Goal: Task Accomplishment & Management: Manage account settings

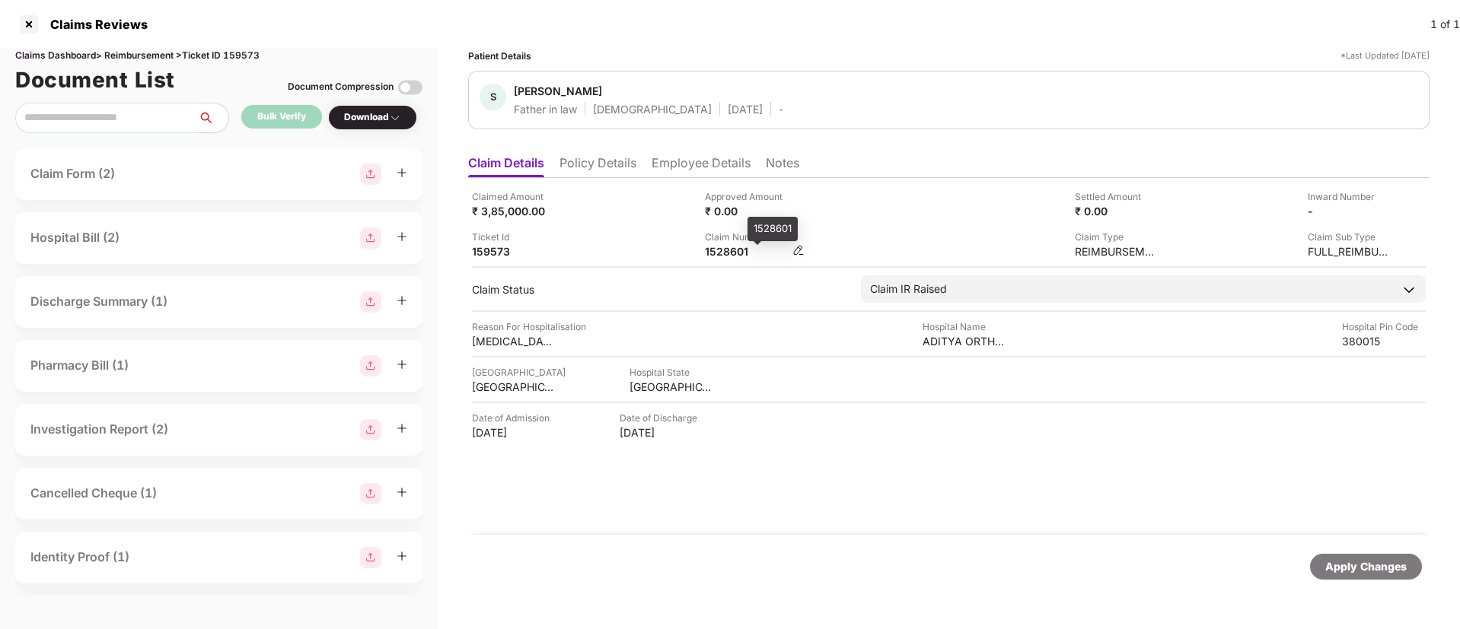
click at [731, 247] on div "1528601" at bounding box center [747, 251] width 84 height 14
copy div "1528601"
click at [30, 23] on div at bounding box center [29, 24] width 24 height 24
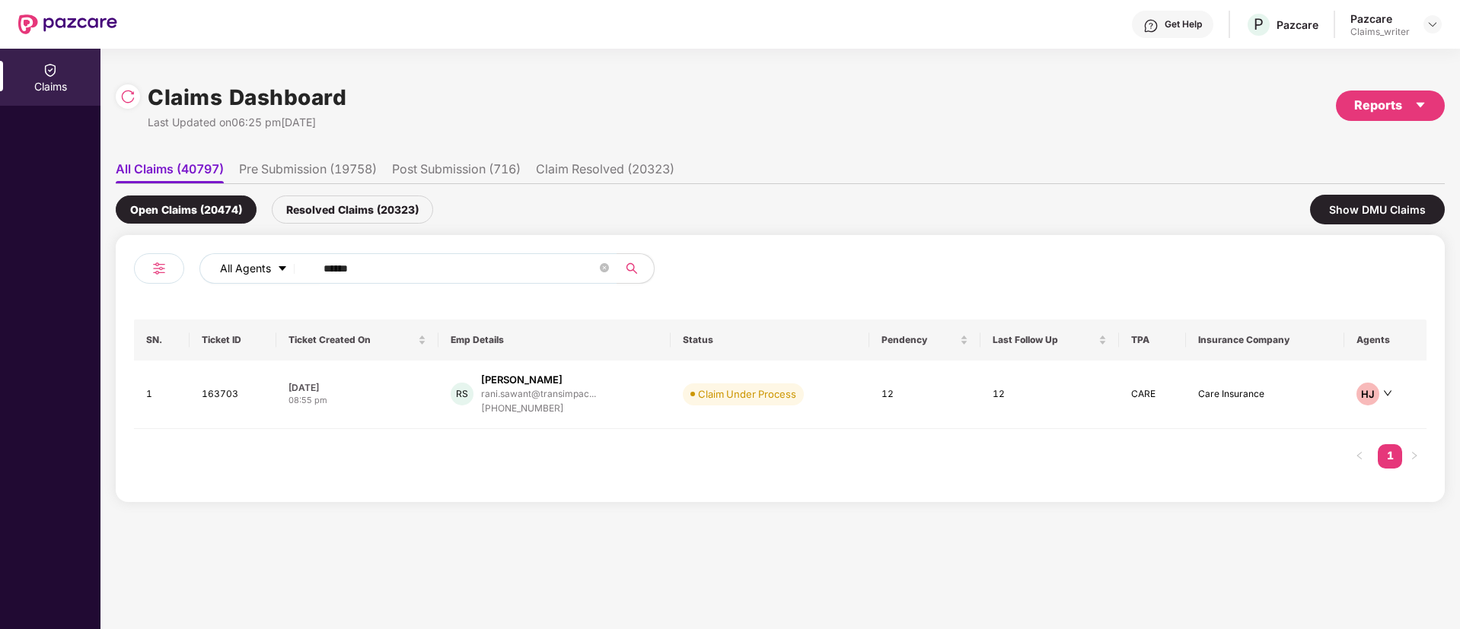
drag, startPoint x: 414, startPoint y: 256, endPoint x: 220, endPoint y: 269, distance: 194.5
click at [221, 269] on div "All Agents ******" at bounding box center [586, 268] width 775 height 30
drag, startPoint x: 380, startPoint y: 273, endPoint x: 285, endPoint y: 280, distance: 95.4
click at [285, 280] on div "All Agents ******" at bounding box center [586, 268] width 775 height 30
paste input "text"
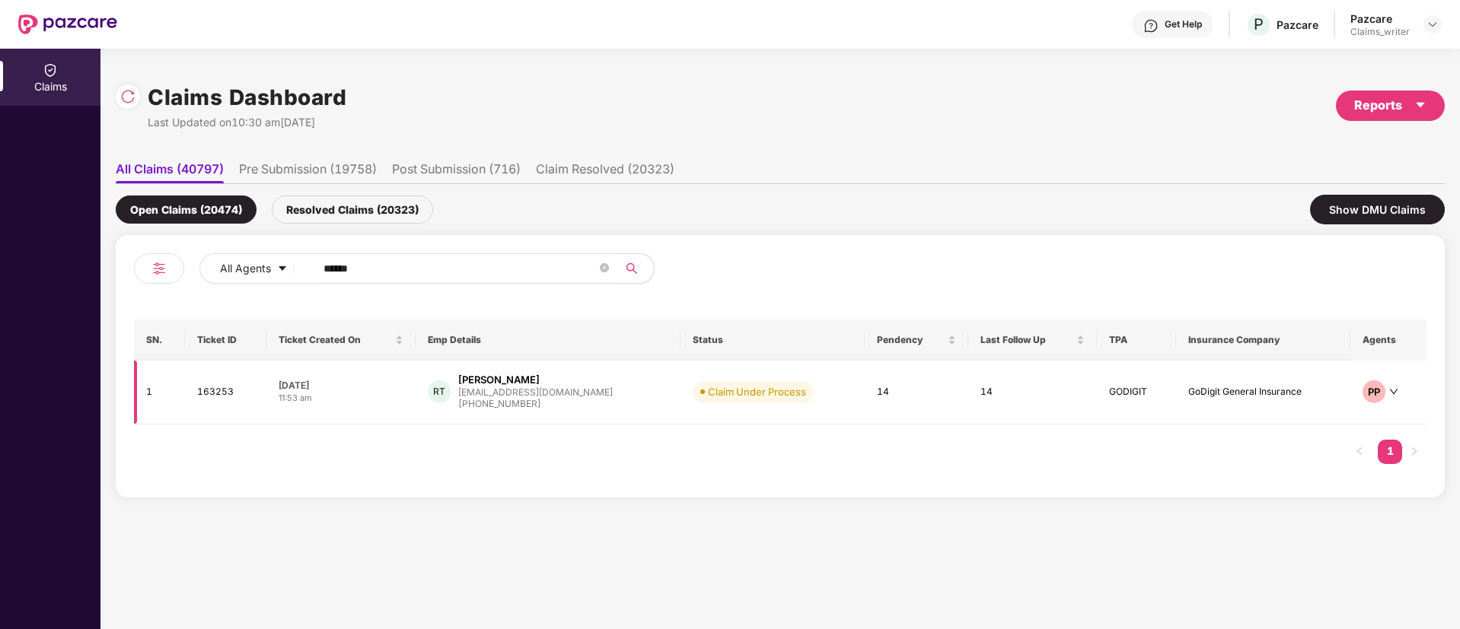
type input "******"
click at [220, 396] on td "163253" at bounding box center [225, 393] width 81 height 64
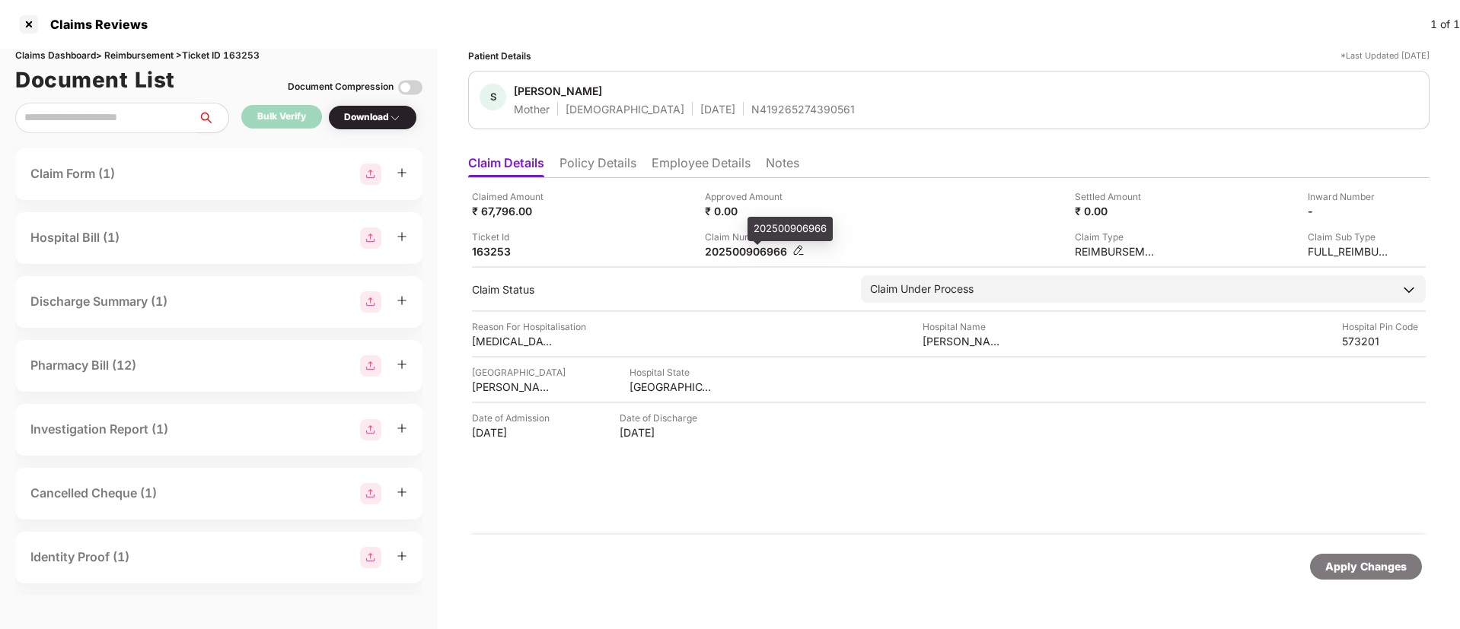
click at [731, 250] on div "202500906966" at bounding box center [747, 251] width 84 height 14
copy div "202500906966"
click at [22, 24] on div at bounding box center [29, 24] width 24 height 24
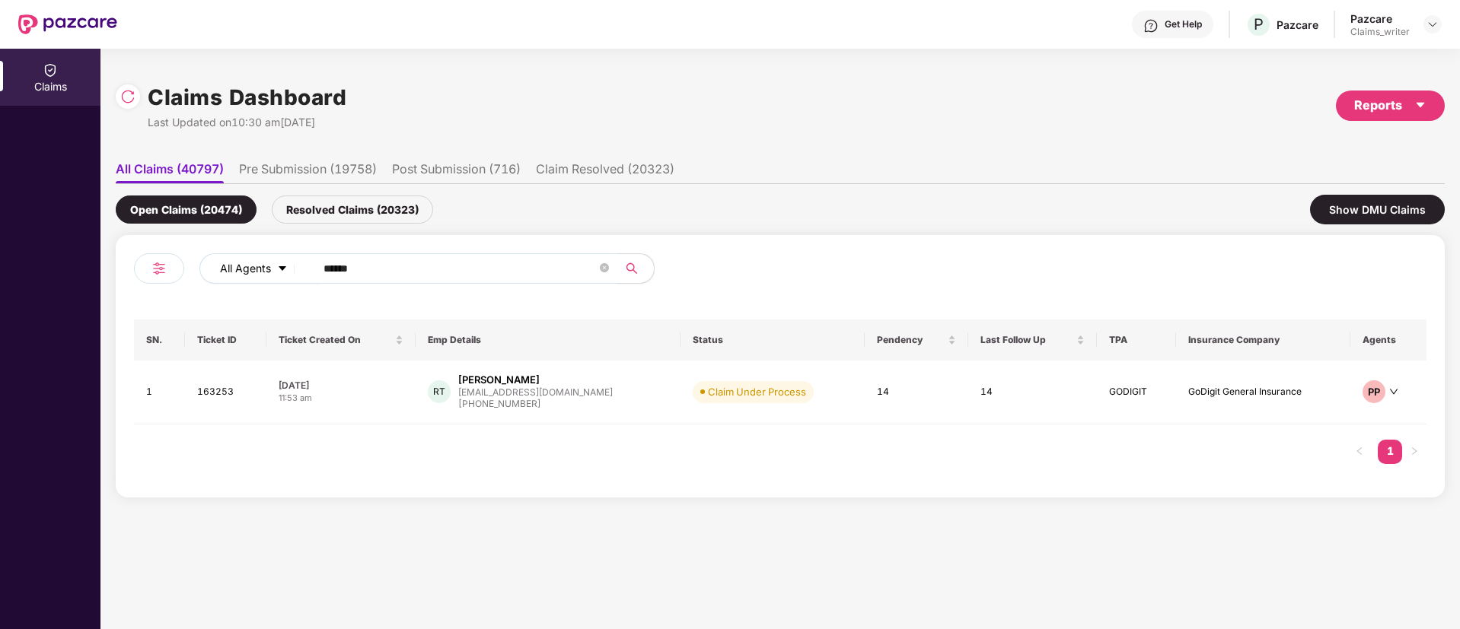
drag, startPoint x: 337, startPoint y: 272, endPoint x: 294, endPoint y: 263, distance: 44.3
click at [294, 263] on div "All Agents ******" at bounding box center [586, 268] width 775 height 30
paste input "text"
type input "******"
click at [212, 390] on td "163437" at bounding box center [225, 395] width 81 height 68
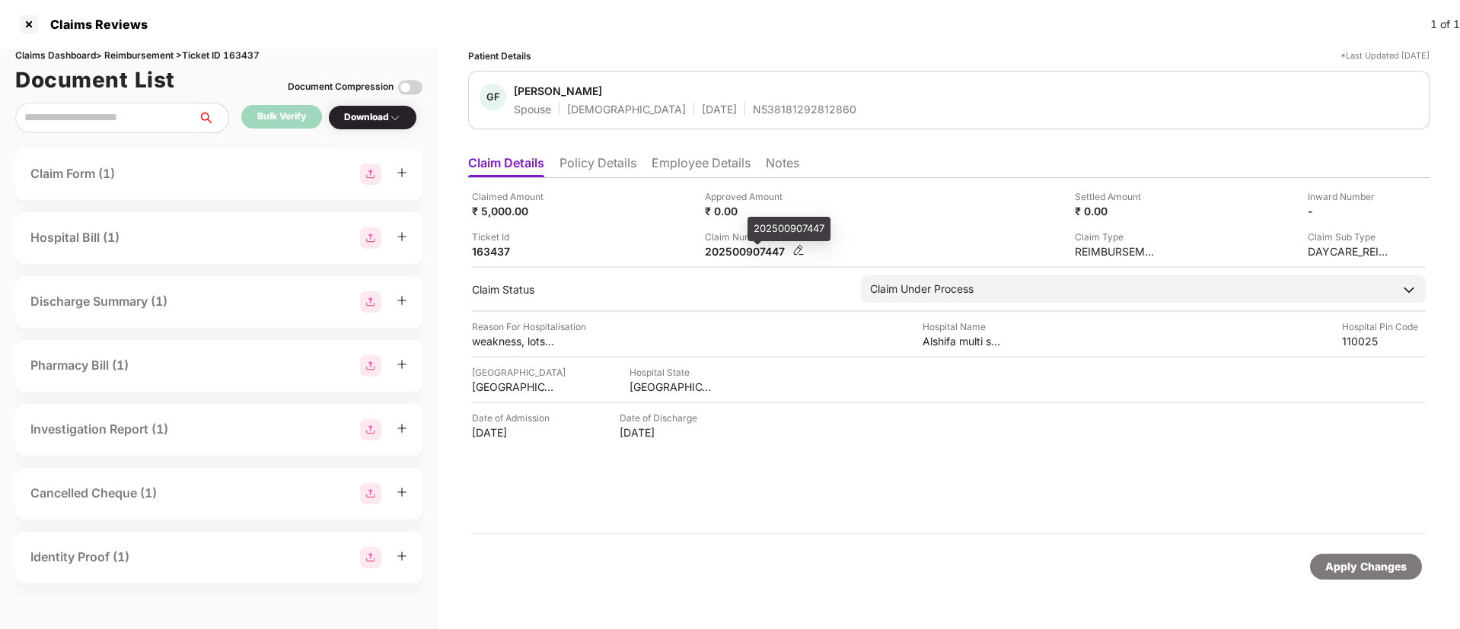
click at [748, 253] on div "202500907447" at bounding box center [747, 251] width 84 height 14
copy div "202500907447"
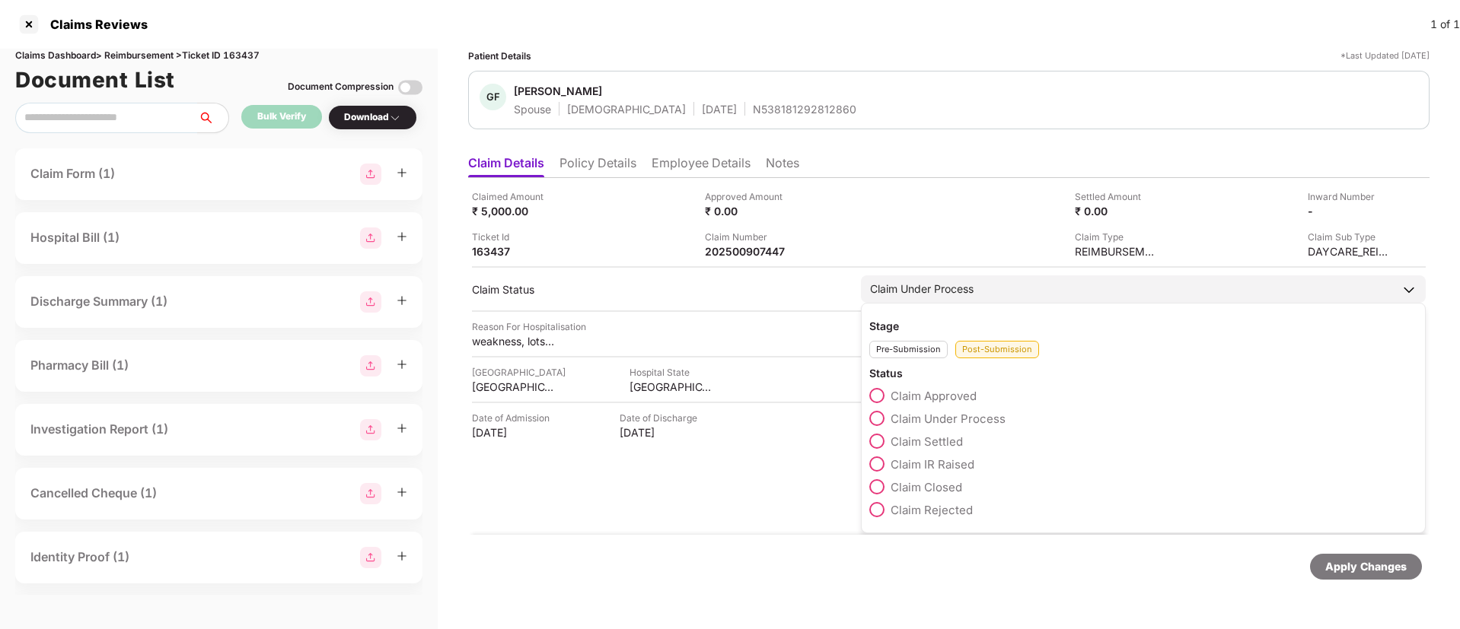
click at [884, 511] on span at bounding box center [876, 509] width 15 height 15
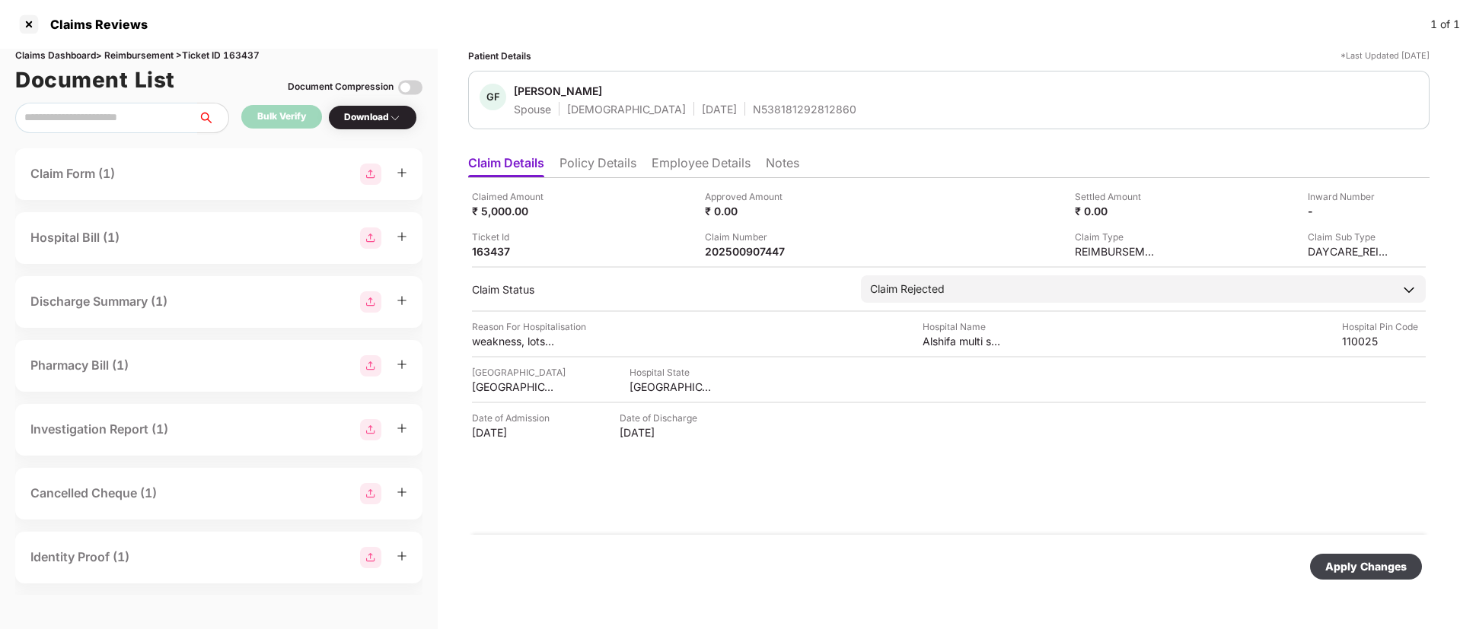
click at [1342, 562] on div "Apply Changes" at bounding box center [1365, 567] width 81 height 17
click at [661, 161] on li "Employee Details" at bounding box center [700, 166] width 99 height 22
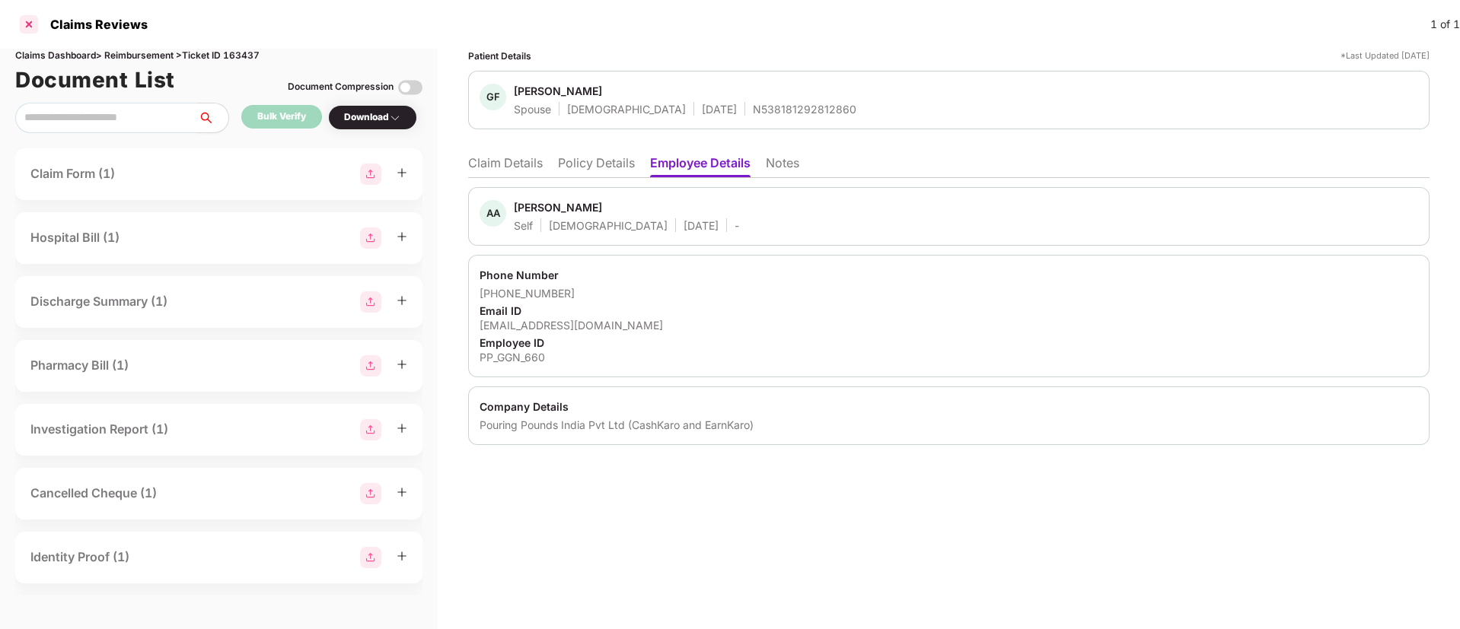
click at [34, 14] on div at bounding box center [29, 24] width 24 height 24
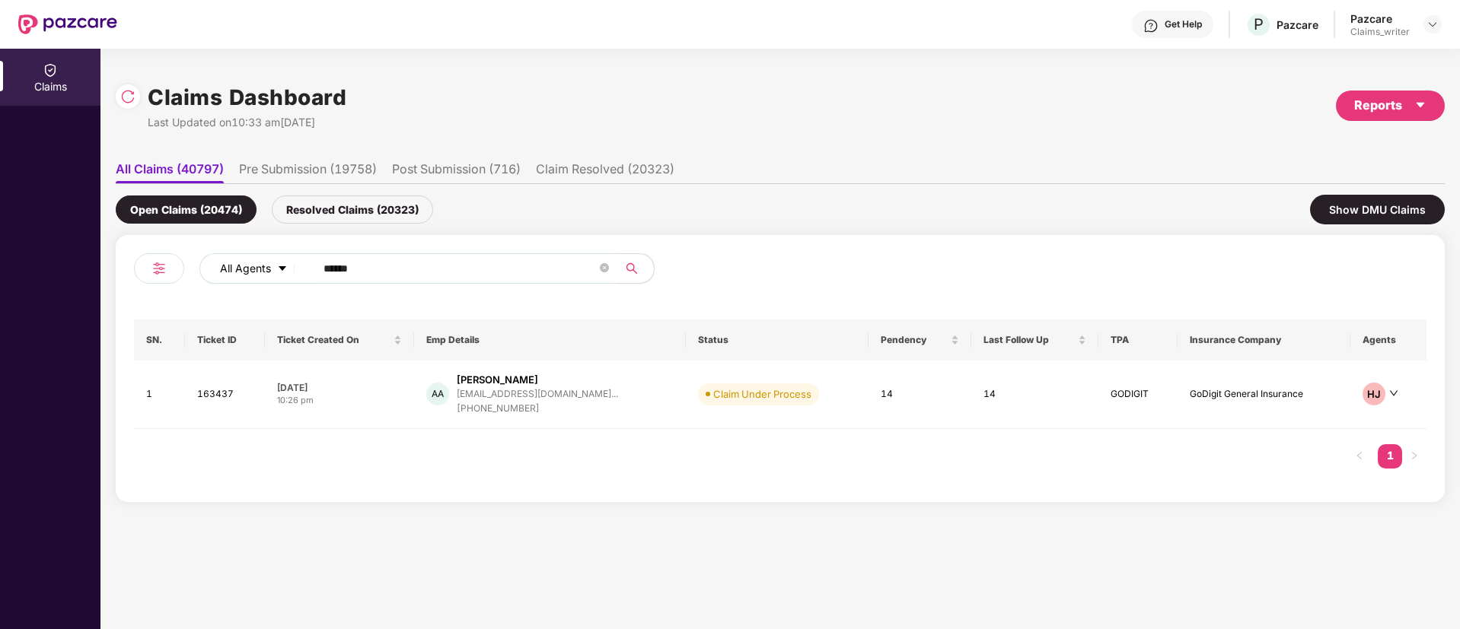
drag, startPoint x: 393, startPoint y: 264, endPoint x: 301, endPoint y: 259, distance: 93.0
click at [301, 259] on div "All Agents ******" at bounding box center [586, 268] width 775 height 30
paste input "text"
type input "******"
click at [221, 392] on td "162545" at bounding box center [225, 393] width 81 height 64
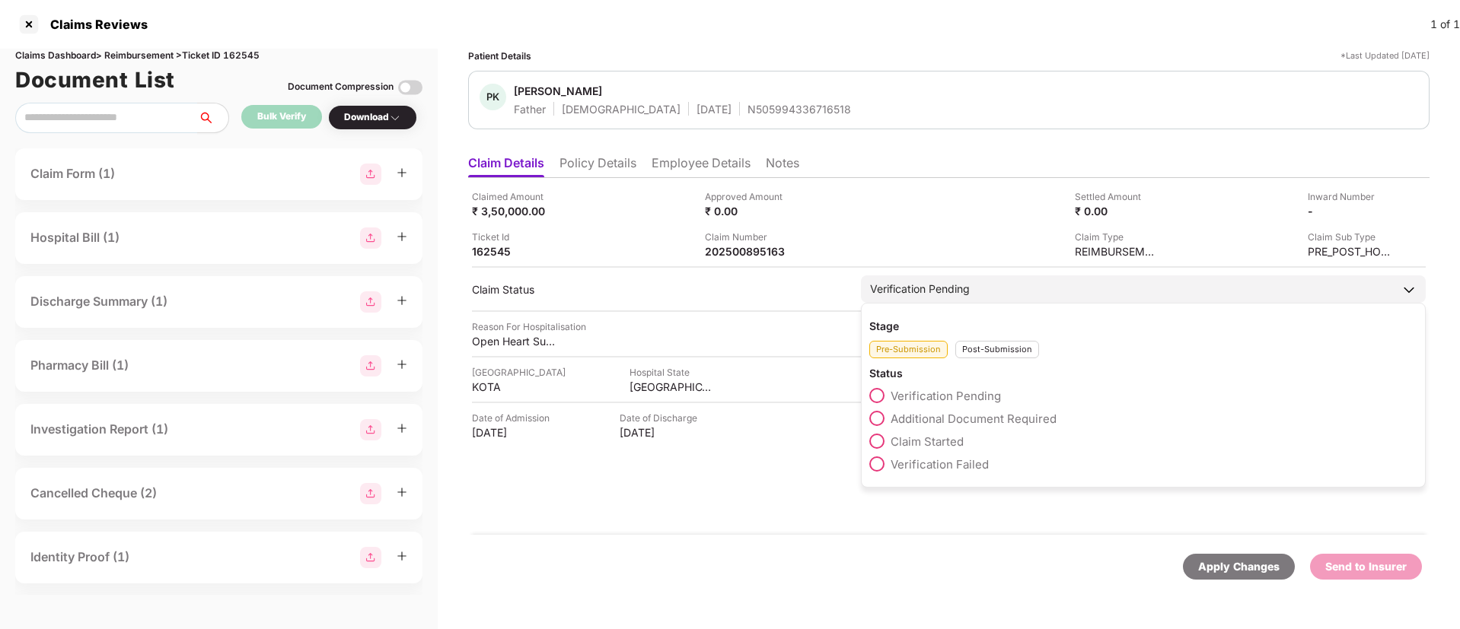
click at [996, 349] on div "Post-Submission" at bounding box center [997, 350] width 84 height 18
click at [876, 416] on span at bounding box center [876, 418] width 15 height 15
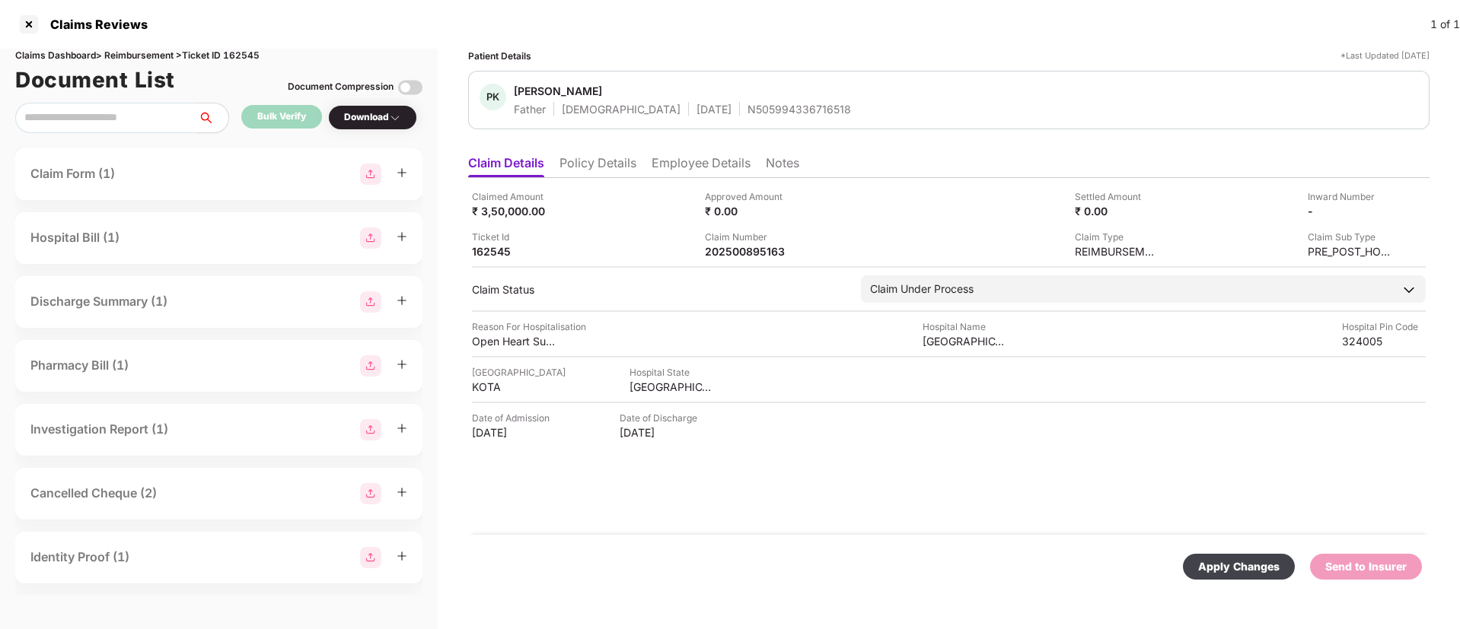
click at [1263, 566] on div "Apply Changes" at bounding box center [1238, 567] width 81 height 17
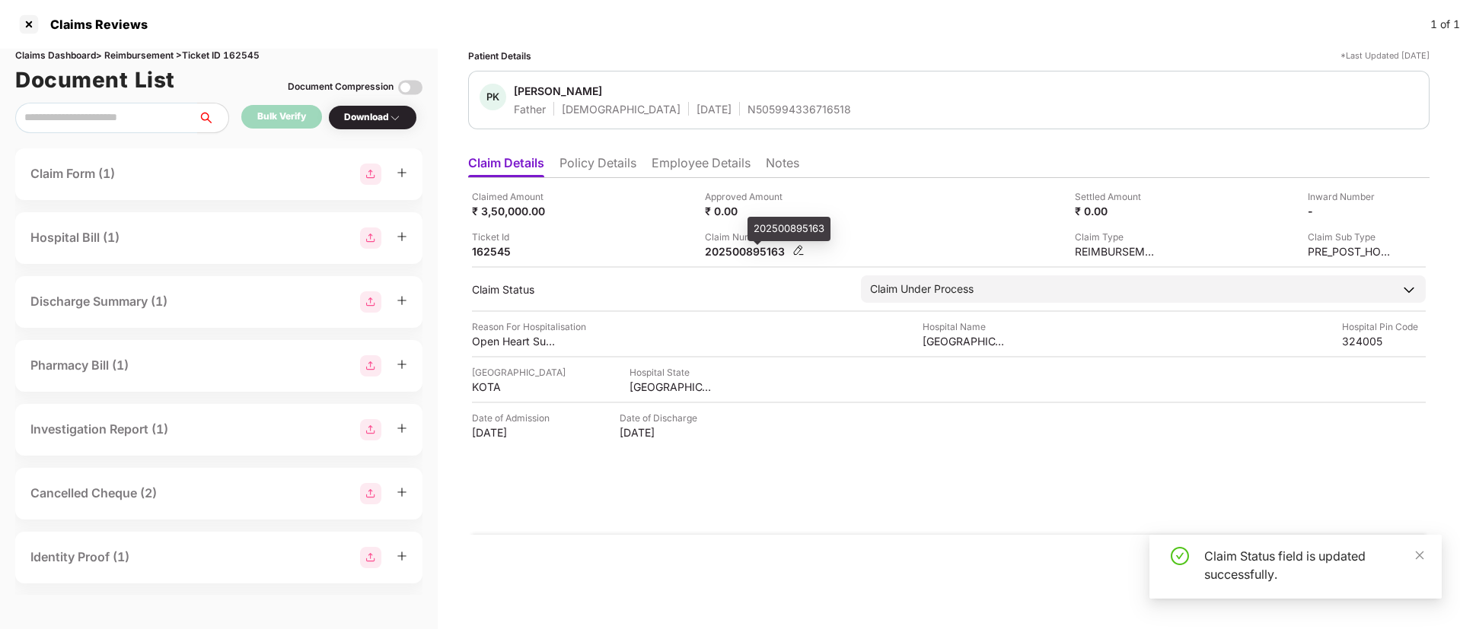
click at [740, 249] on div "202500895163" at bounding box center [747, 251] width 84 height 14
copy div "202500895163"
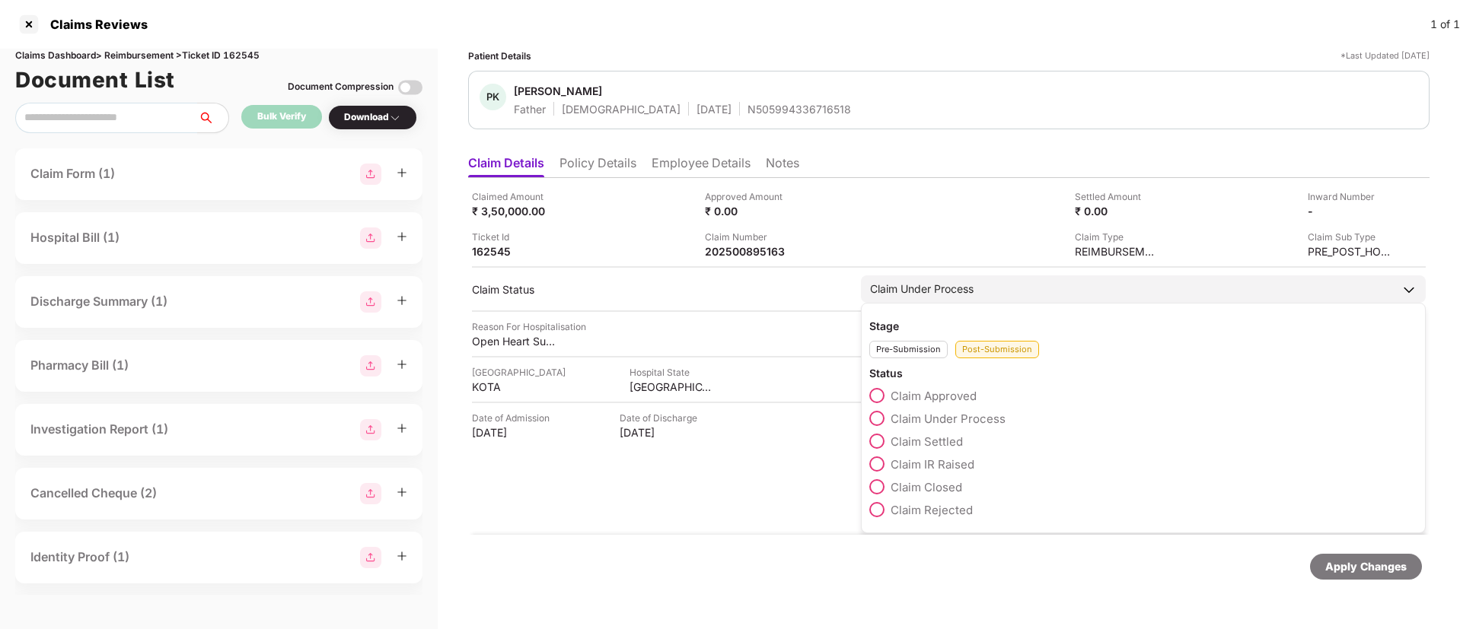
click at [879, 393] on span at bounding box center [876, 395] width 15 height 15
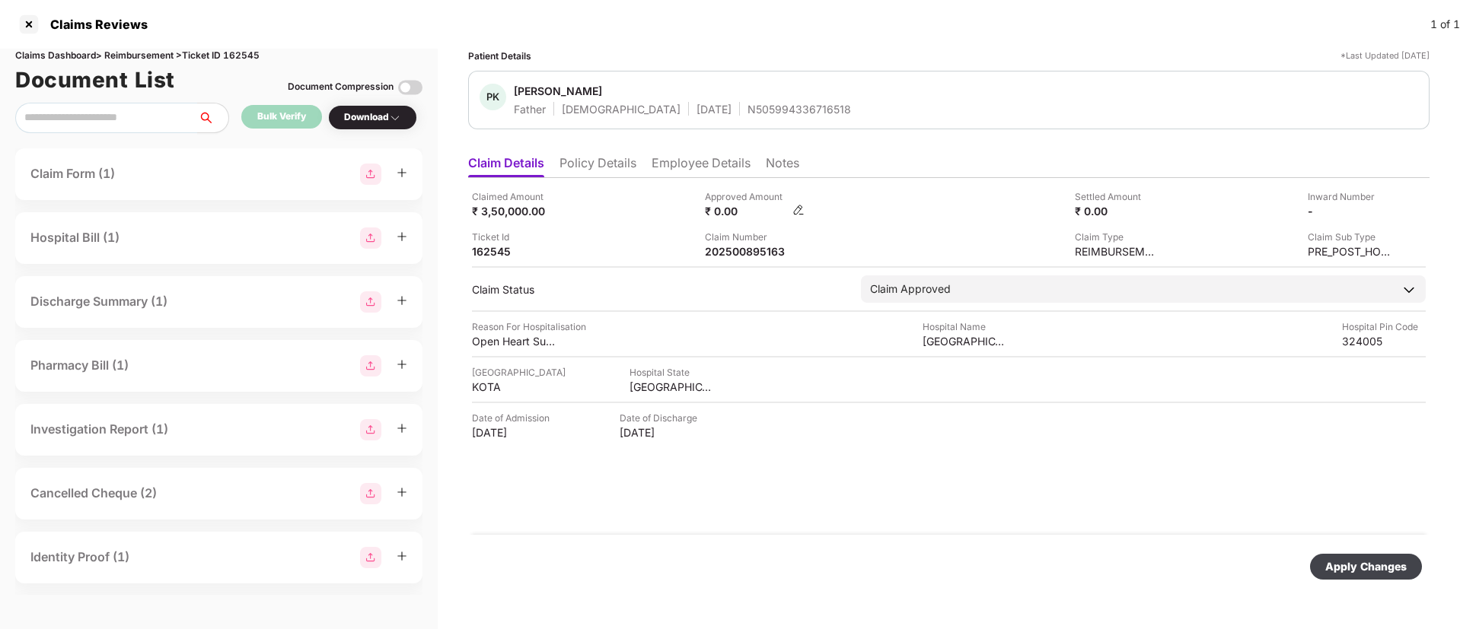
click at [801, 209] on img at bounding box center [798, 210] width 12 height 12
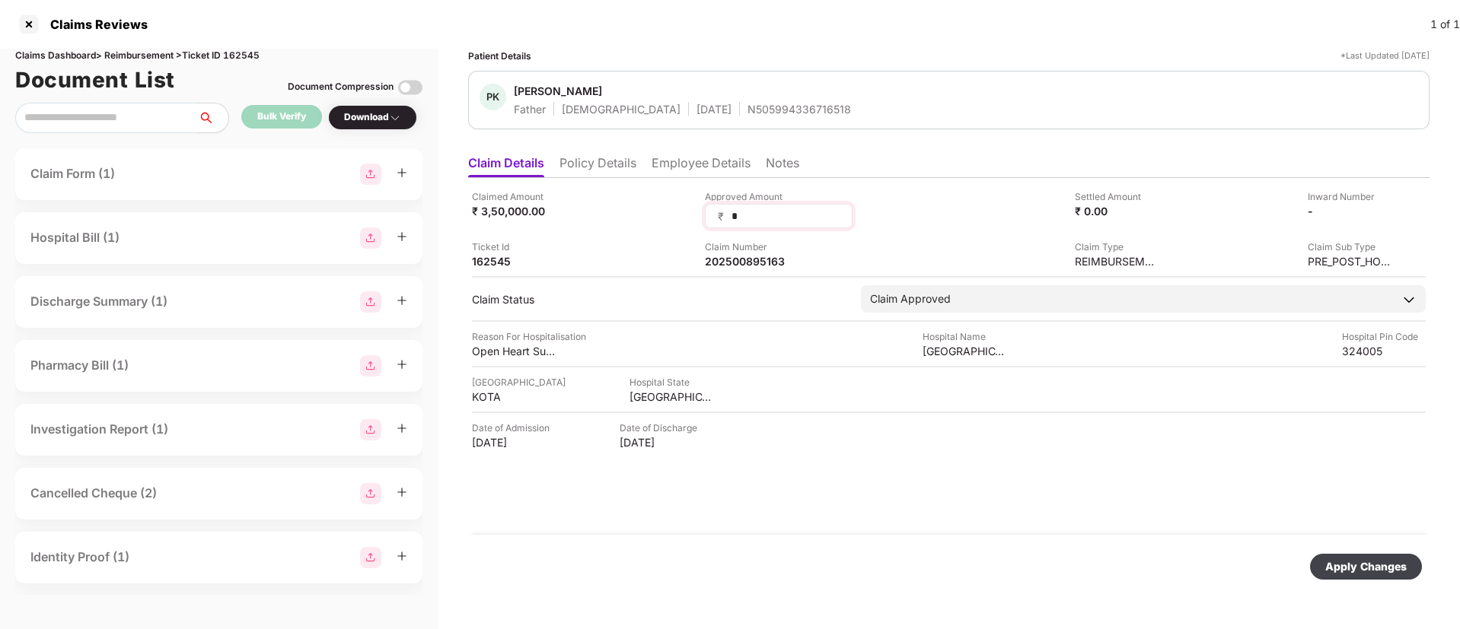
drag, startPoint x: 762, startPoint y: 215, endPoint x: 708, endPoint y: 208, distance: 53.8
click at [709, 208] on div "₹ *" at bounding box center [779, 216] width 148 height 24
type input "*****"
click at [1346, 559] on div "Apply Changes" at bounding box center [1365, 567] width 81 height 17
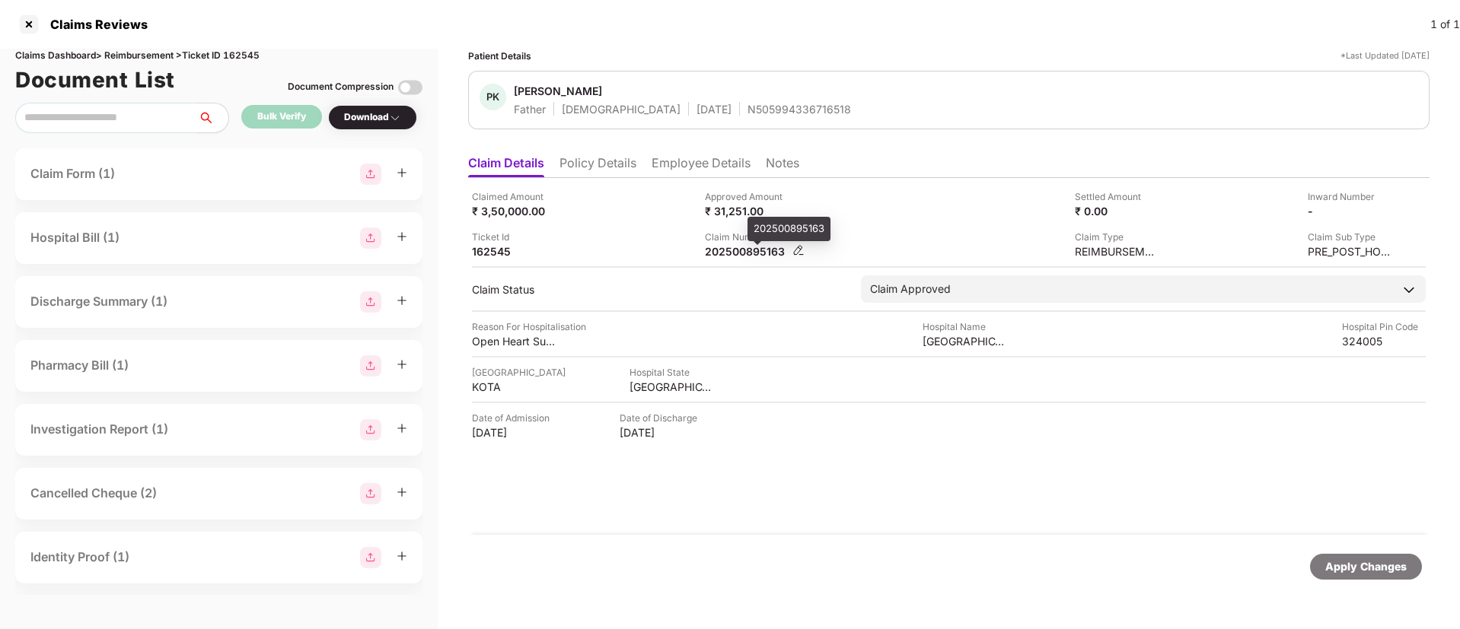
click at [731, 250] on div "202500895163" at bounding box center [747, 251] width 84 height 14
copy div "202500895163"
click at [695, 165] on li "Employee Details" at bounding box center [700, 166] width 99 height 22
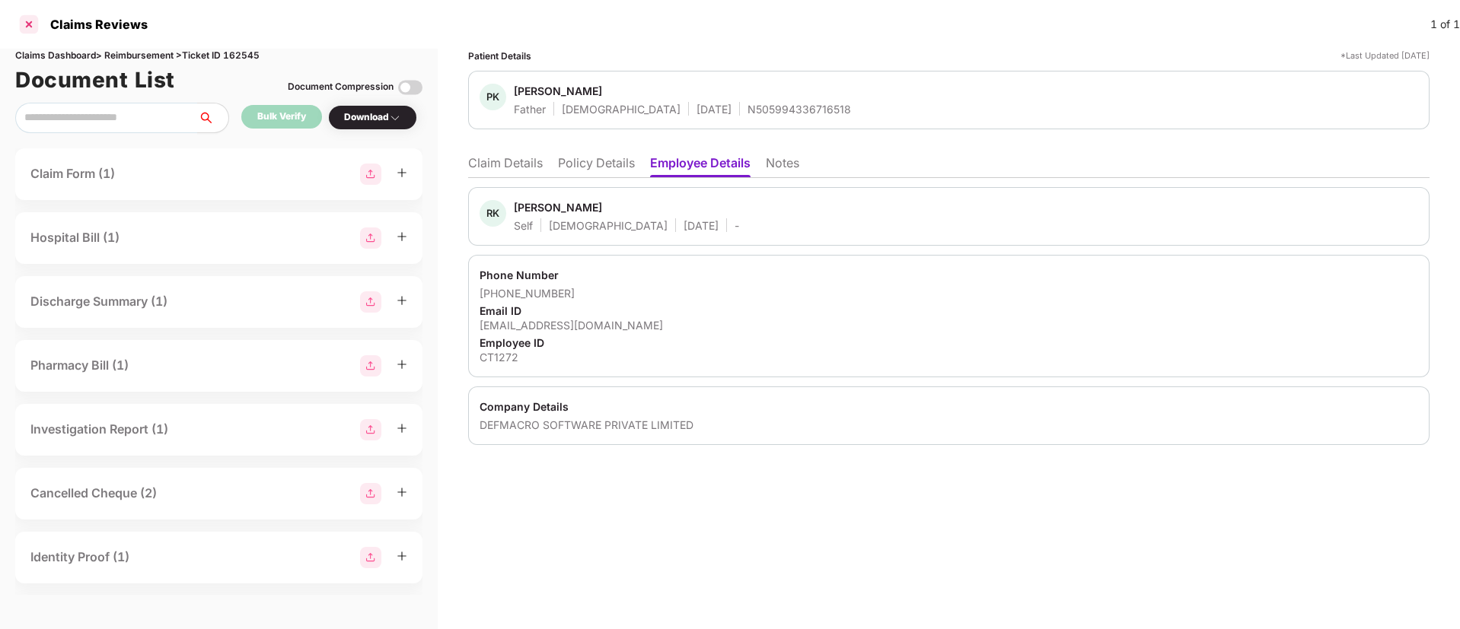
click at [23, 26] on div at bounding box center [29, 24] width 24 height 24
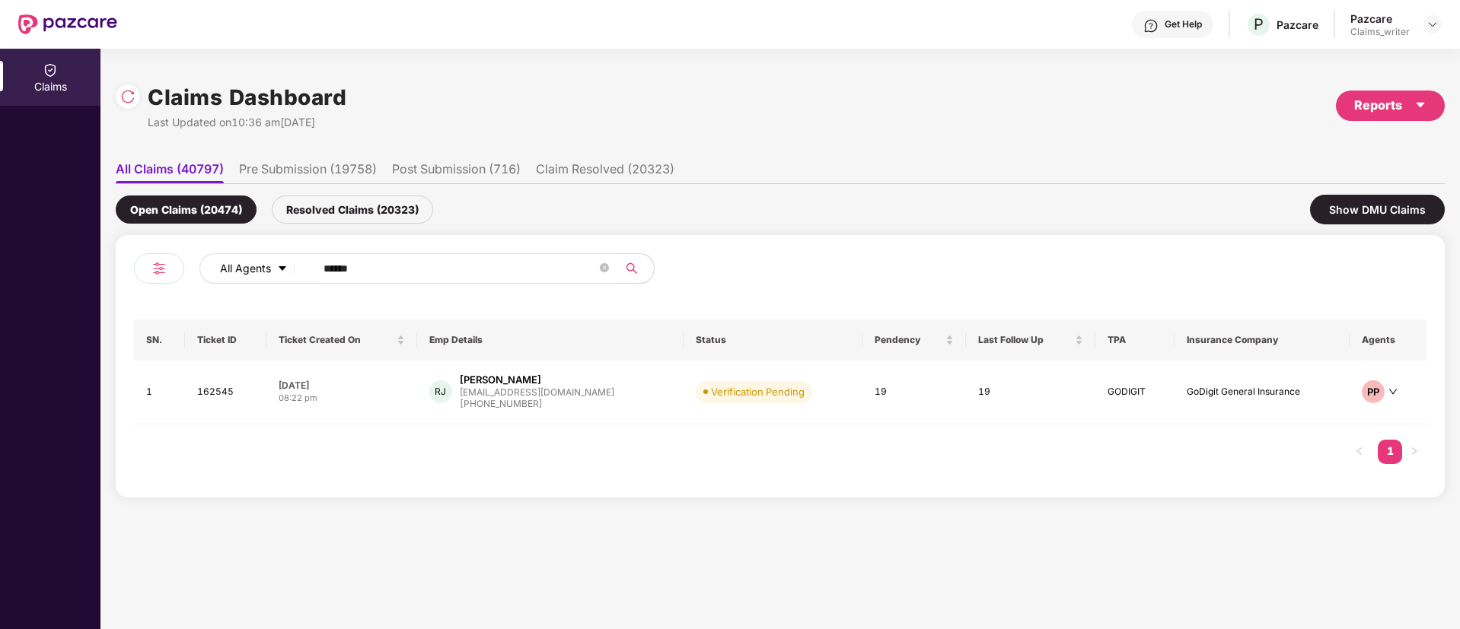
drag, startPoint x: 403, startPoint y: 277, endPoint x: 250, endPoint y: 261, distance: 153.8
click at [250, 261] on div "All Agents ******" at bounding box center [586, 268] width 775 height 30
paste input "text"
type input "******"
click at [212, 392] on td "163022" at bounding box center [227, 393] width 83 height 64
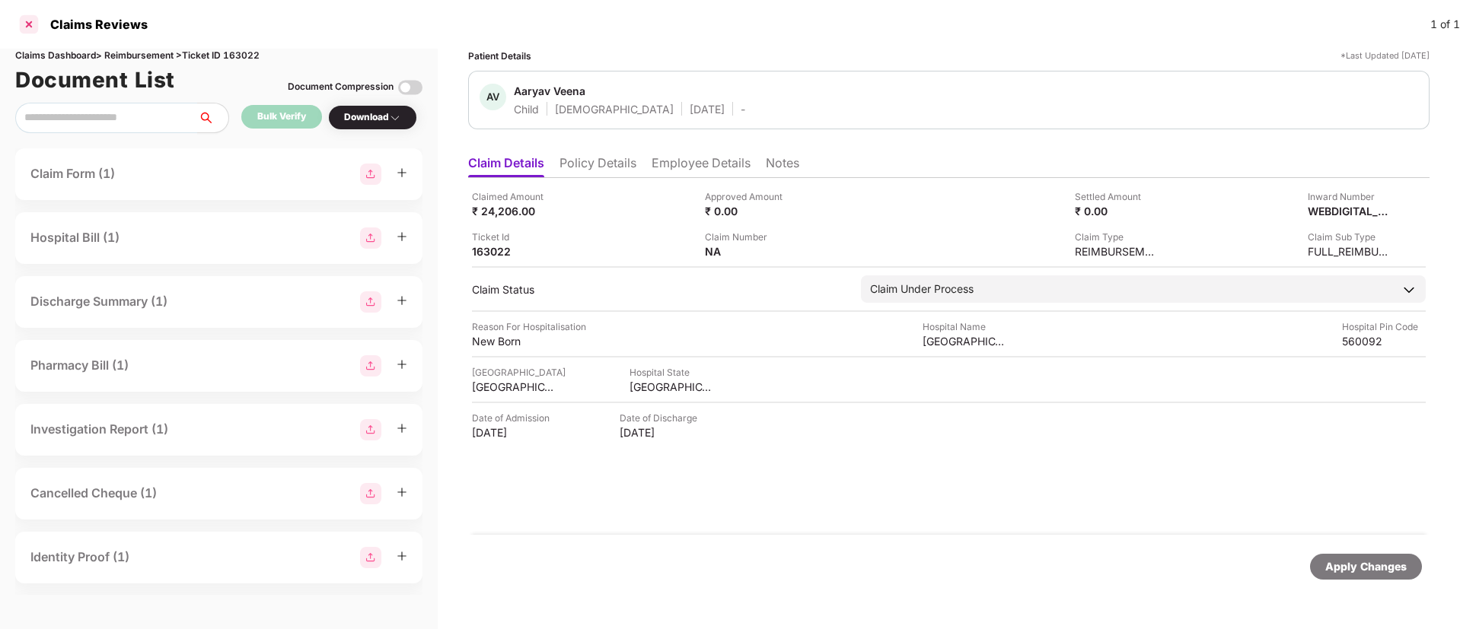
click at [30, 28] on div at bounding box center [29, 24] width 24 height 24
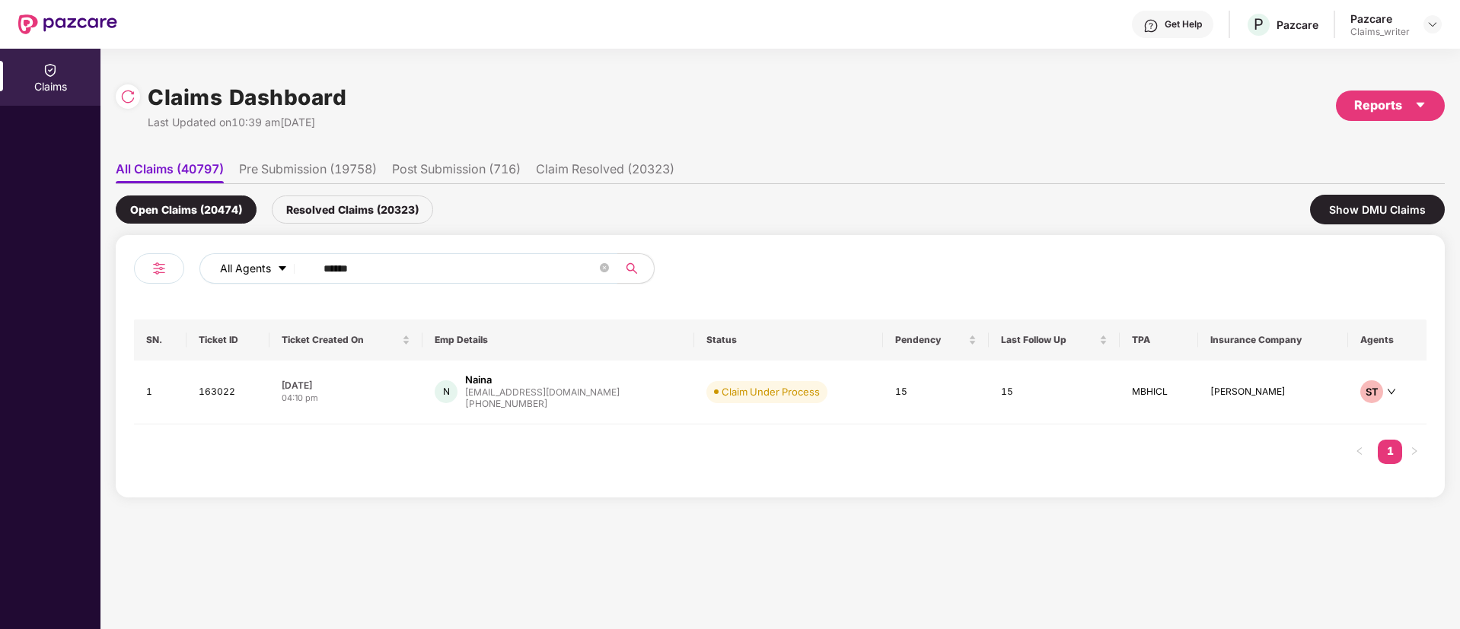
drag, startPoint x: 383, startPoint y: 271, endPoint x: 279, endPoint y: 261, distance: 104.0
click at [279, 261] on div "All Agents ******" at bounding box center [586, 268] width 775 height 30
paste input "text"
type input "******"
click at [221, 406] on td "162077" at bounding box center [228, 395] width 84 height 68
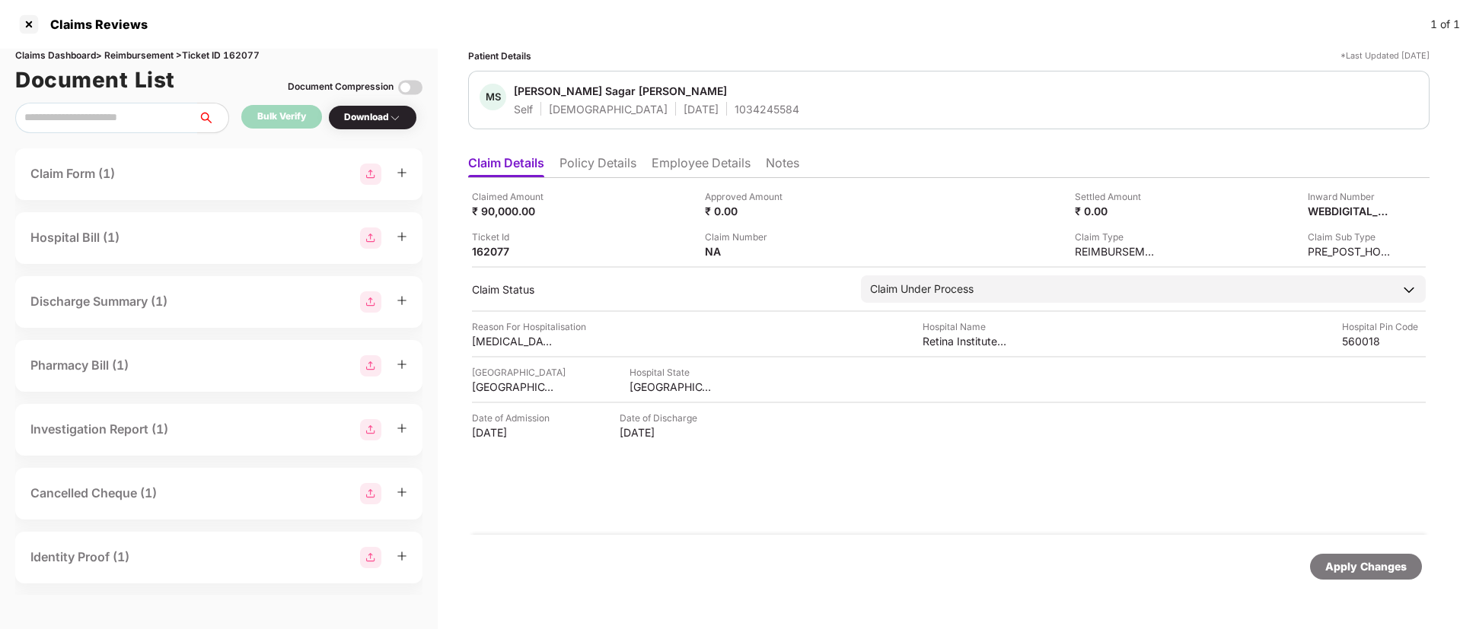
click at [734, 104] on div "1034245584" at bounding box center [766, 109] width 65 height 14
copy div "1034245584"
click at [797, 246] on img at bounding box center [798, 250] width 12 height 12
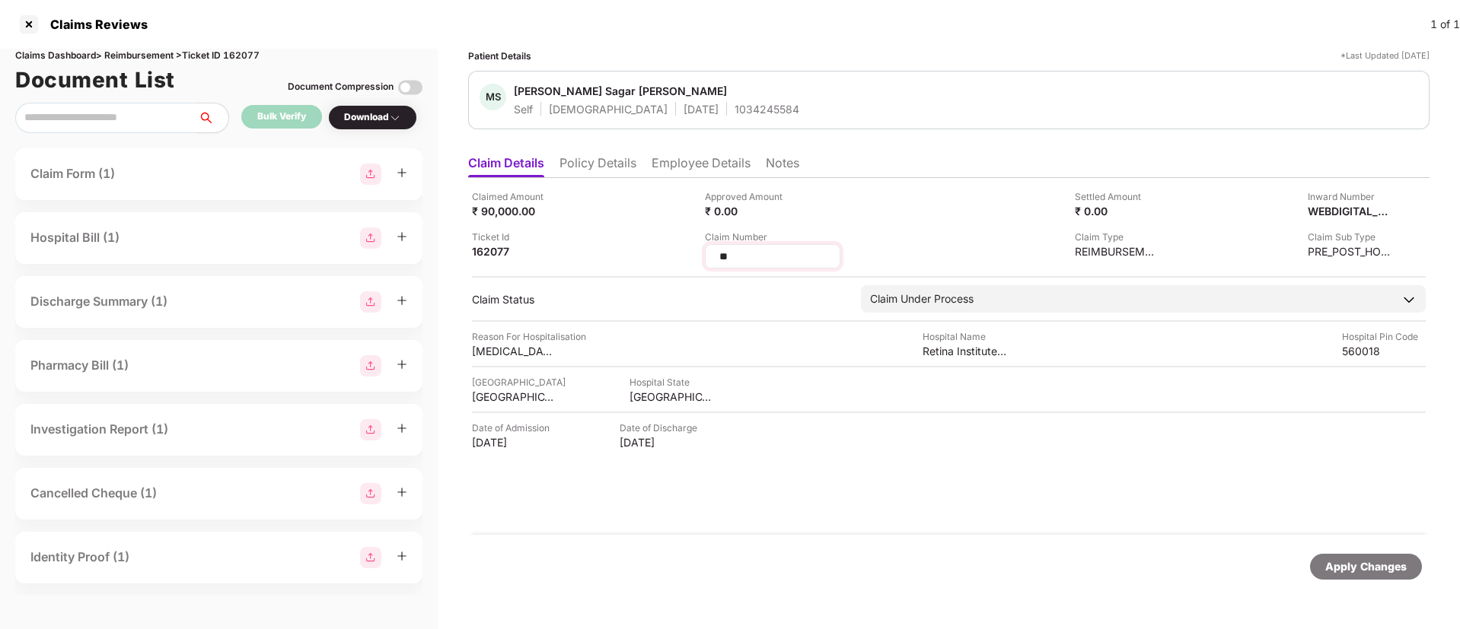
drag, startPoint x: 747, startPoint y: 263, endPoint x: 714, endPoint y: 259, distance: 33.7
click at [715, 259] on div "**" at bounding box center [772, 256] width 135 height 24
type input "**********"
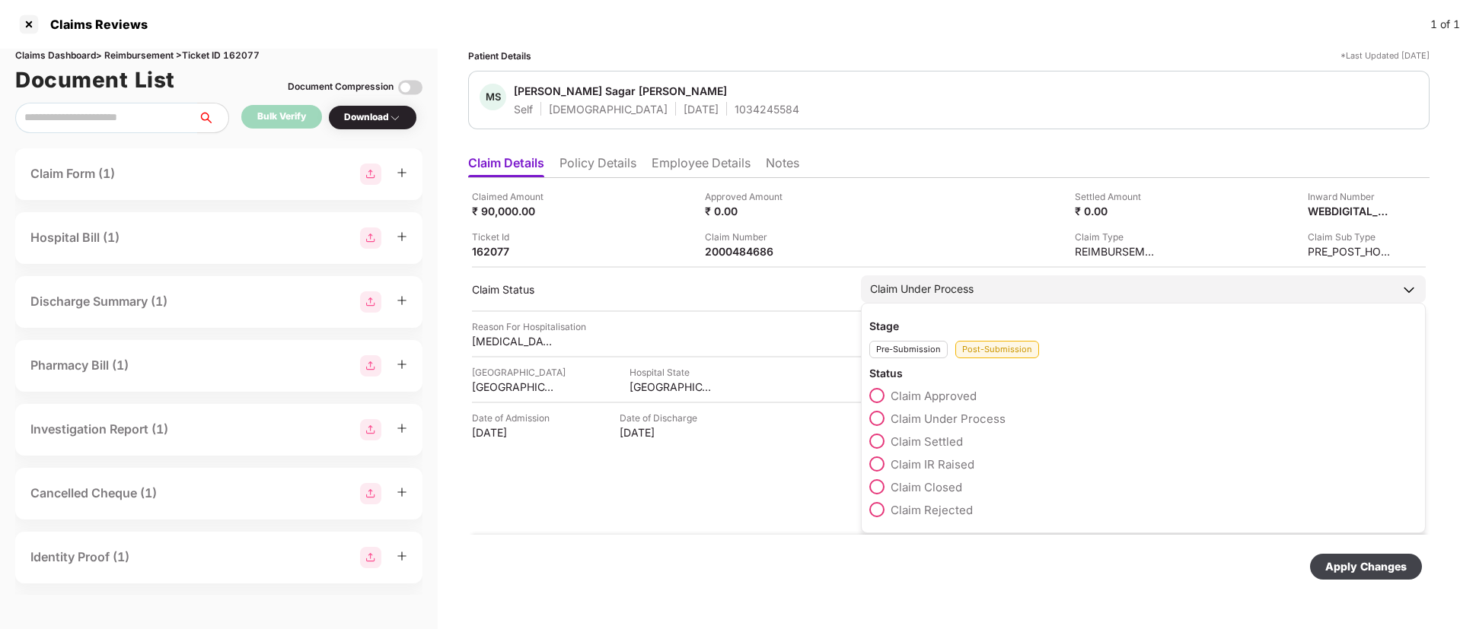
click at [875, 400] on span at bounding box center [876, 395] width 15 height 15
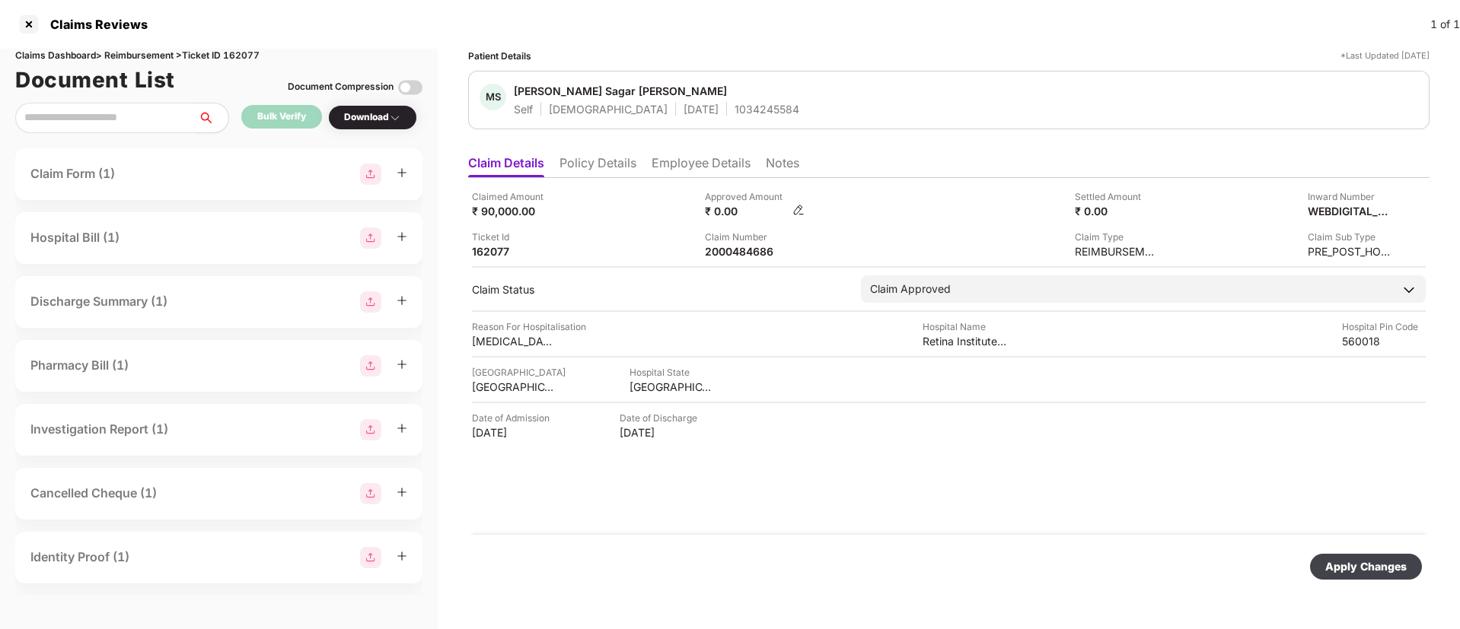
click at [795, 210] on img at bounding box center [798, 210] width 12 height 12
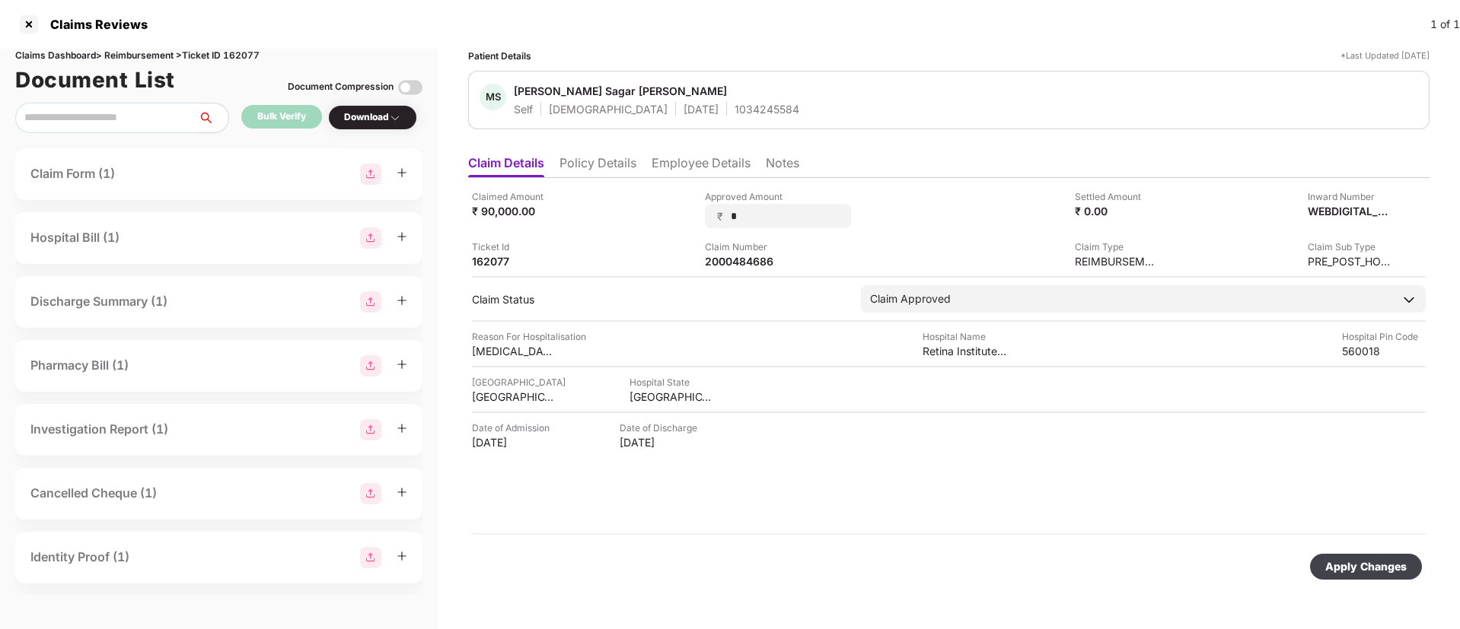
drag, startPoint x: 750, startPoint y: 211, endPoint x: 708, endPoint y: 203, distance: 42.5
click at [708, 204] on div "₹ *" at bounding box center [778, 216] width 146 height 24
type input "*****"
click at [1356, 570] on div "Apply Changes" at bounding box center [1365, 567] width 81 height 17
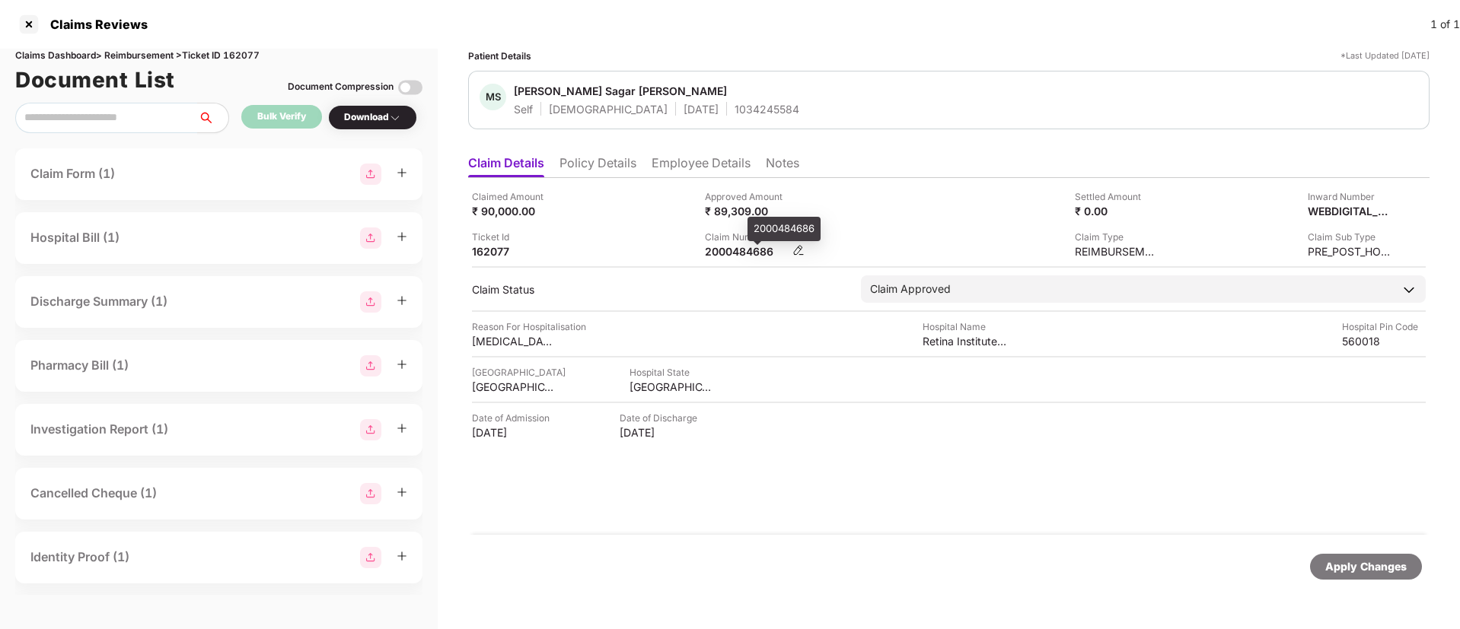
click at [737, 249] on div "2000484686" at bounding box center [747, 251] width 84 height 14
copy div "2000484686"
click at [39, 20] on div at bounding box center [29, 24] width 24 height 24
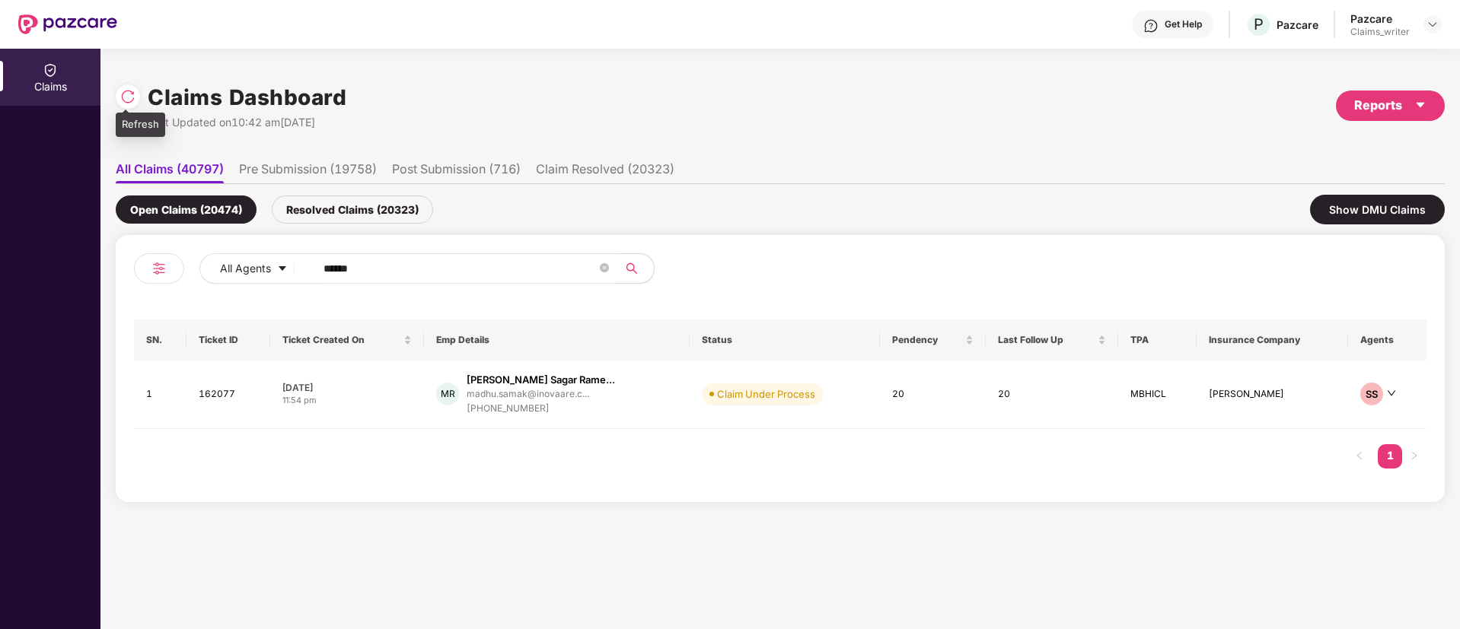
click at [129, 102] on img at bounding box center [127, 96] width 15 height 15
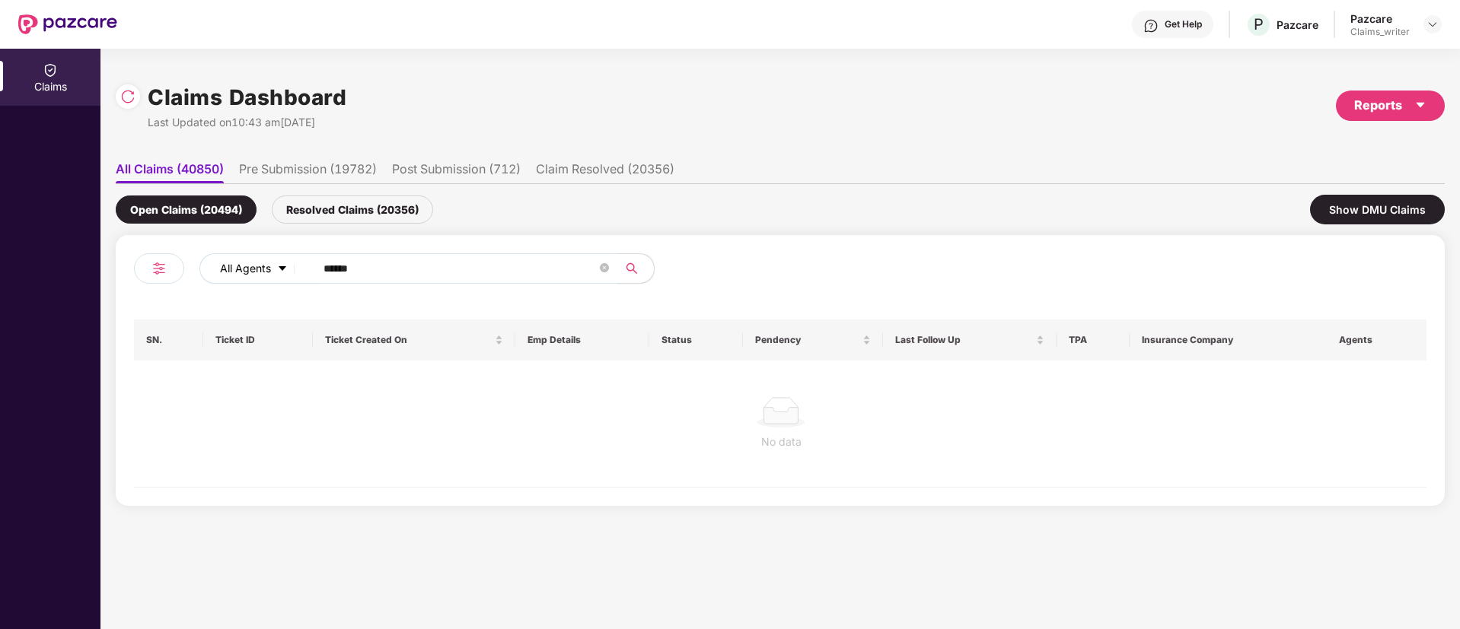
drag, startPoint x: 376, startPoint y: 271, endPoint x: 267, endPoint y: 265, distance: 109.0
click at [267, 265] on div "All Agents ******" at bounding box center [586, 268] width 775 height 30
paste input "text"
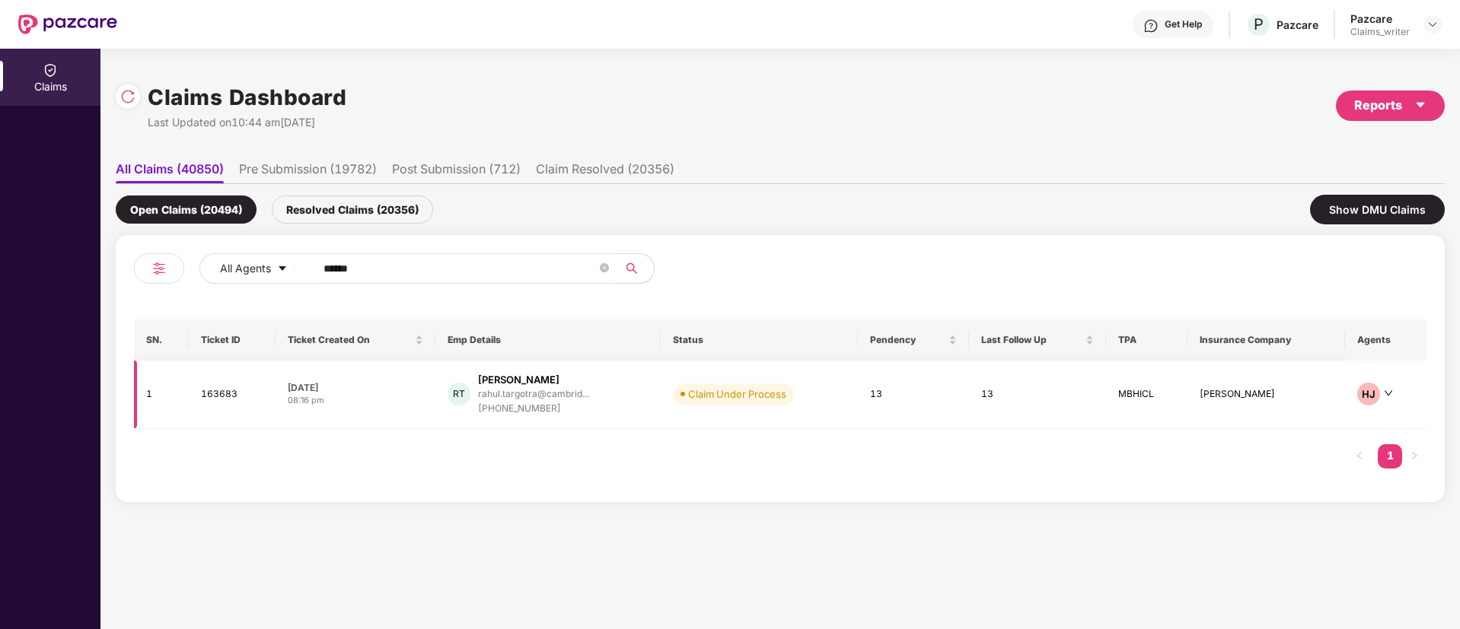
type input "******"
click at [225, 395] on td "163683" at bounding box center [232, 395] width 87 height 68
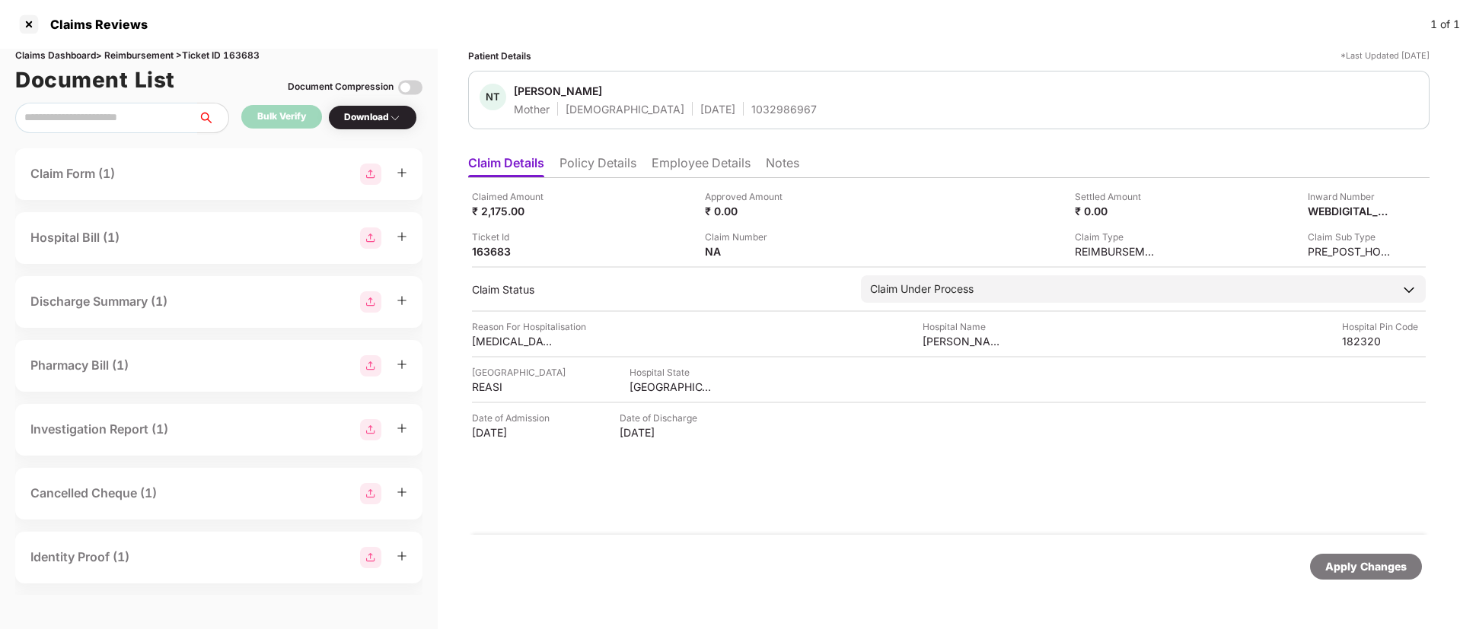
click at [723, 94] on span "Neelam Targotra" at bounding box center [665, 93] width 303 height 18
click at [751, 106] on div "1032986967" at bounding box center [783, 109] width 65 height 14
copy div "1032986967"
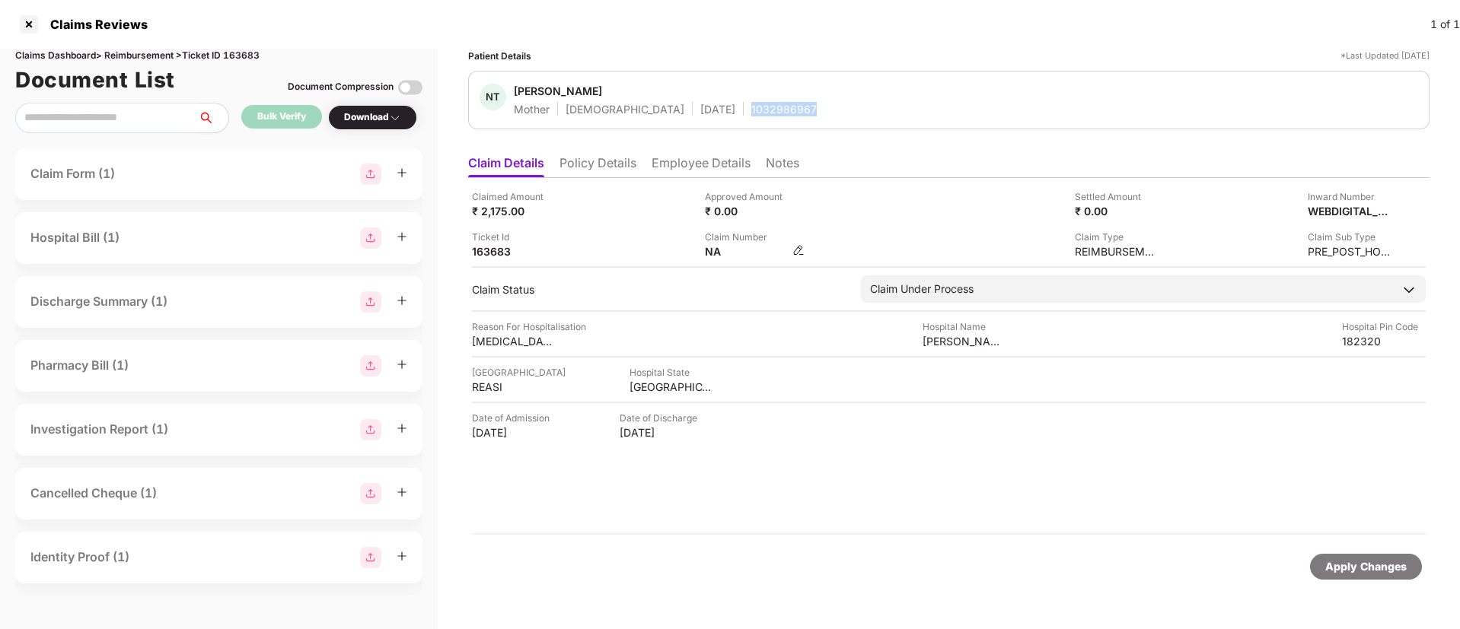
click at [798, 246] on img at bounding box center [798, 250] width 12 height 12
drag, startPoint x: 742, startPoint y: 247, endPoint x: 708, endPoint y: 254, distance: 34.9
click at [799, 251] on div "Claim Number NA" at bounding box center [815, 244] width 221 height 29
click at [800, 250] on img at bounding box center [798, 250] width 12 height 12
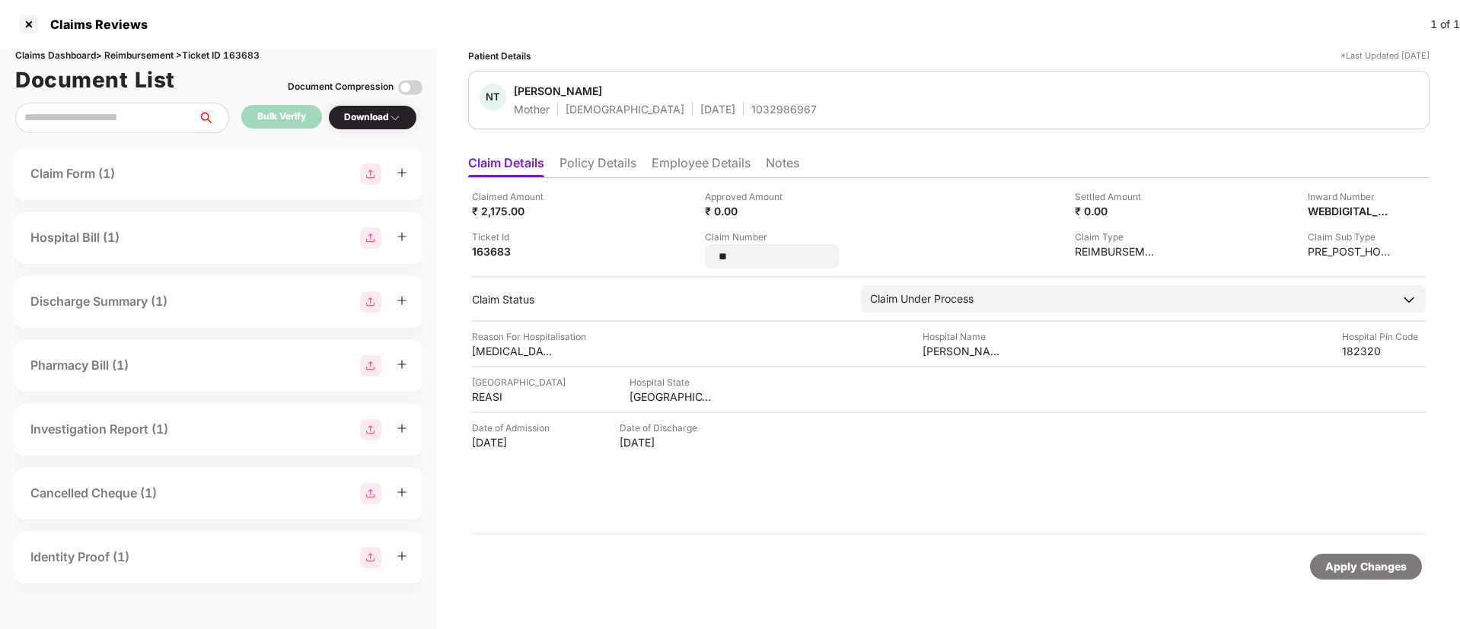
drag, startPoint x: 748, startPoint y: 253, endPoint x: 687, endPoint y: 254, distance: 60.9
click at [687, 254] on div "Claimed Amount ₹ 2,175.00 Approved Amount ₹ 0.00 Settled Amount ₹ 0.00 Inward N…" at bounding box center [949, 228] width 954 height 79
type input "**********"
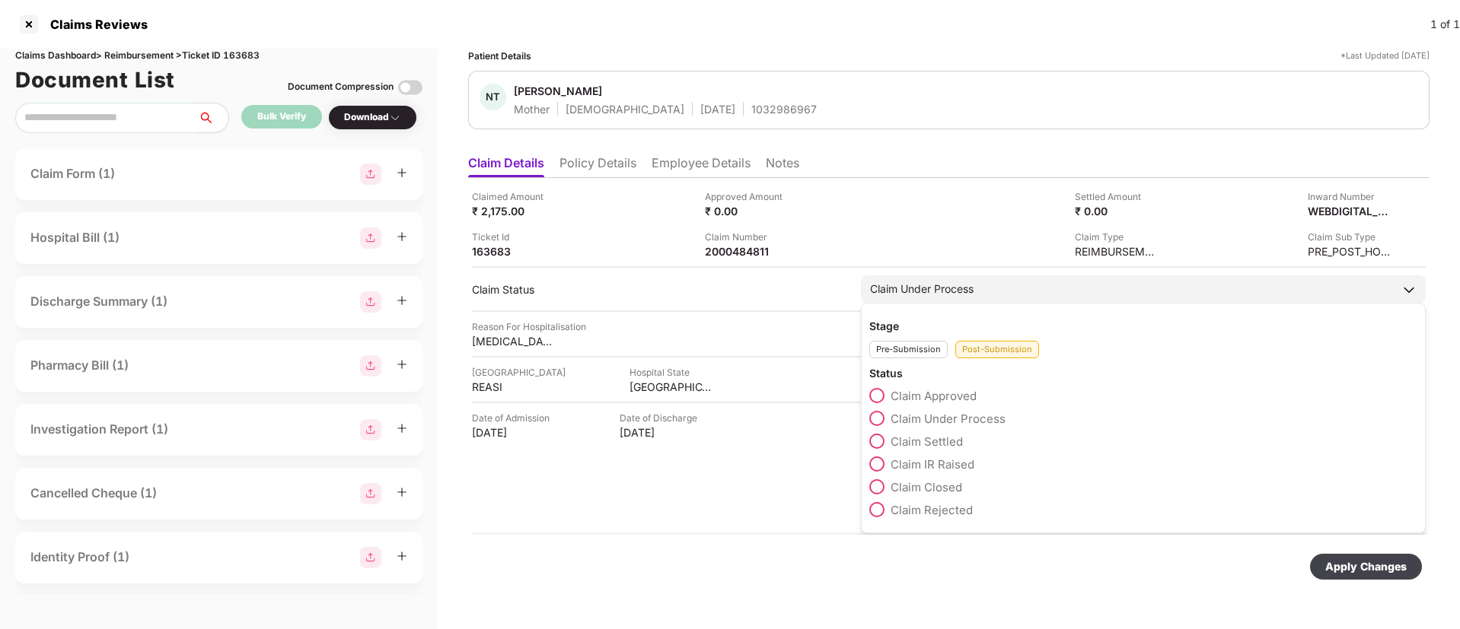
click at [879, 392] on span at bounding box center [876, 395] width 15 height 15
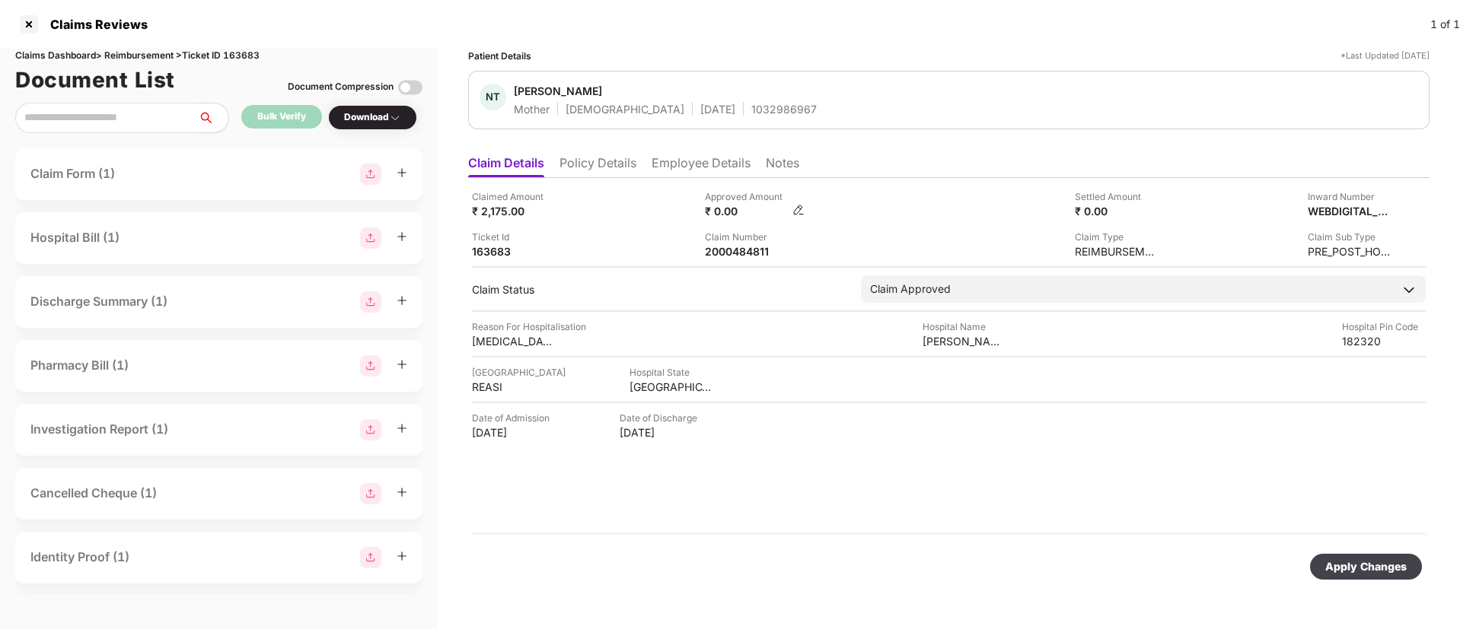
click at [795, 209] on img at bounding box center [798, 210] width 12 height 12
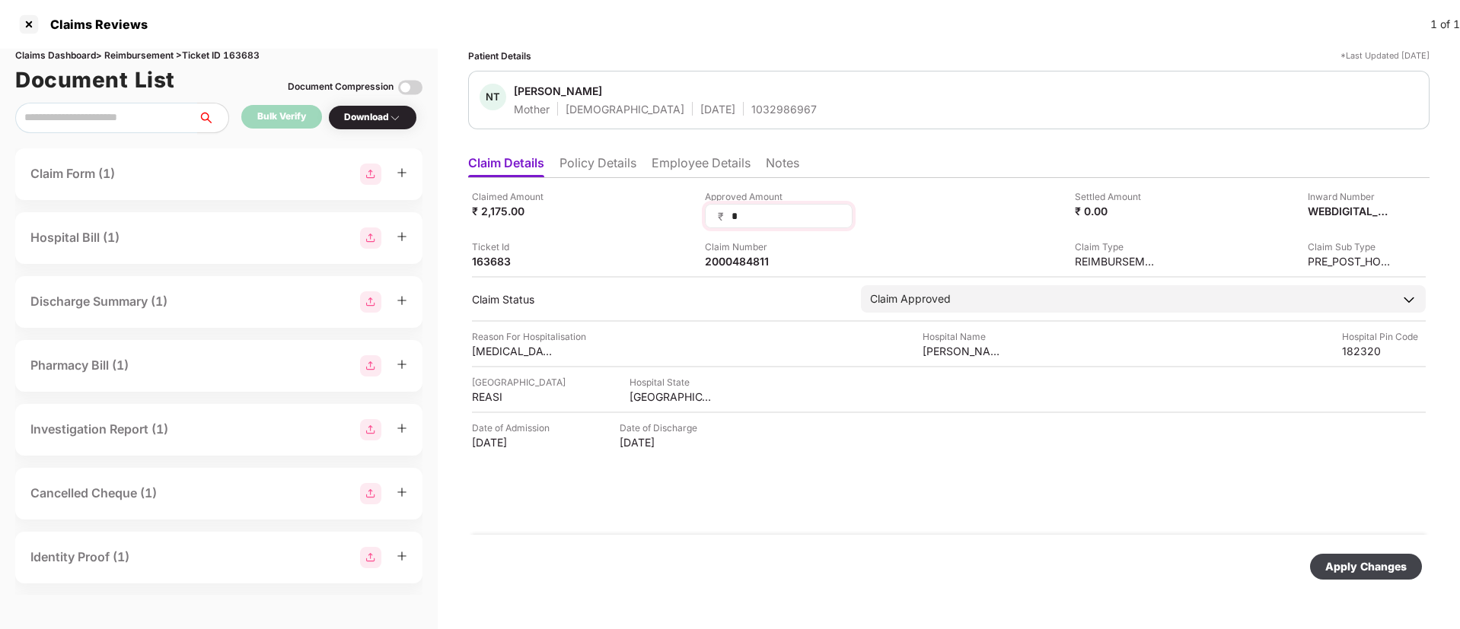
drag, startPoint x: 750, startPoint y: 219, endPoint x: 713, endPoint y: 209, distance: 38.1
click at [713, 209] on div "₹ *" at bounding box center [779, 216] width 148 height 24
type input "****"
click at [1350, 559] on div "Apply Changes" at bounding box center [1365, 567] width 81 height 17
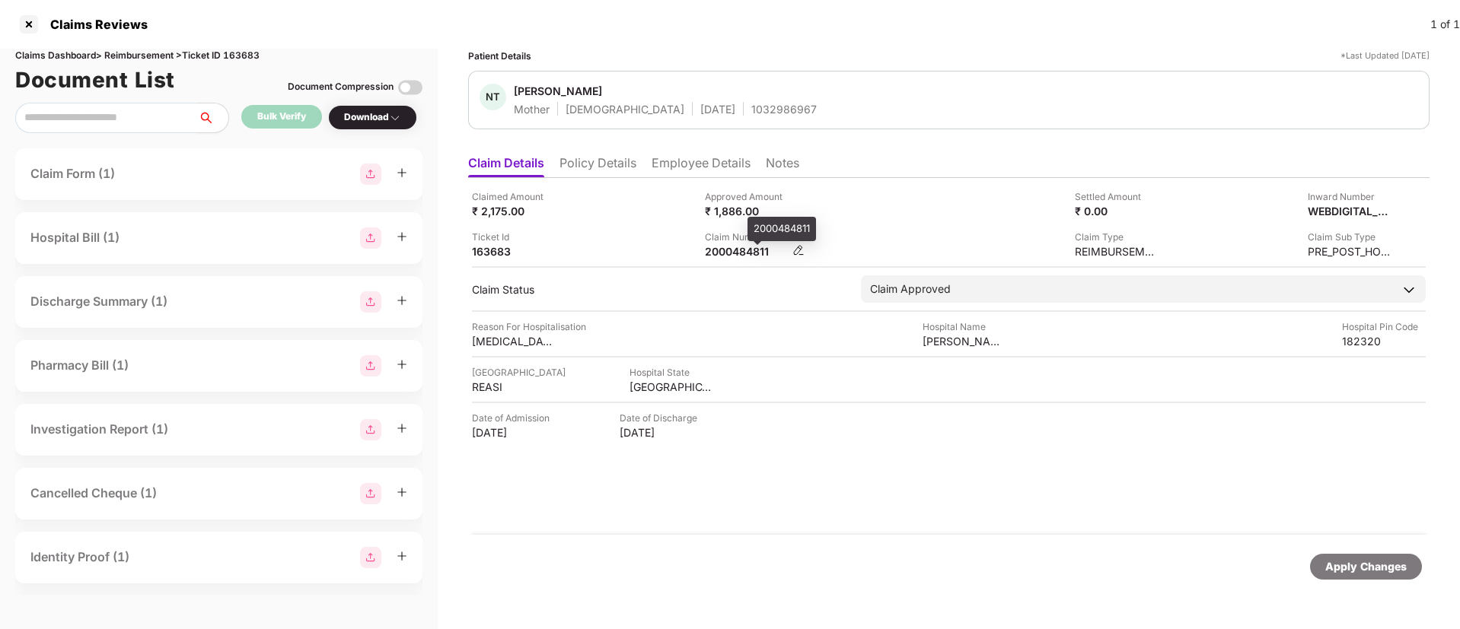
click at [734, 253] on div "2000484811" at bounding box center [747, 251] width 84 height 14
copy div "2000484811"
click at [27, 23] on div at bounding box center [29, 24] width 24 height 24
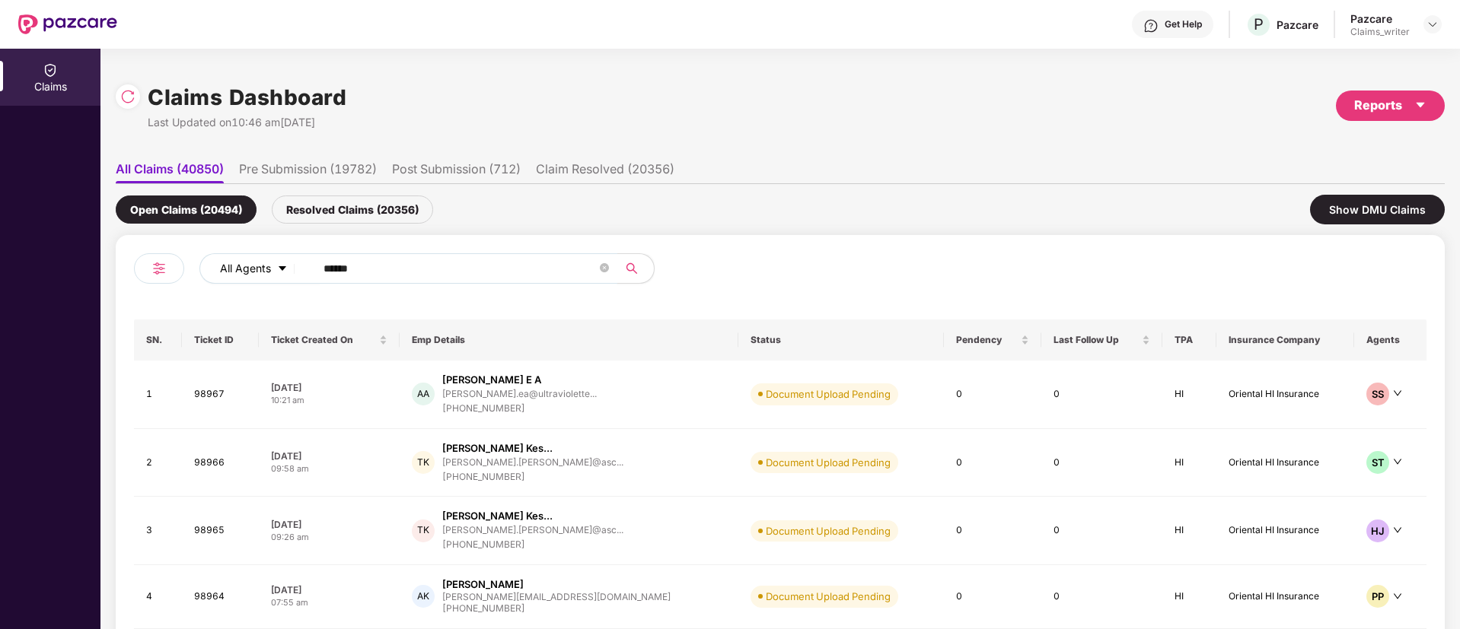
drag, startPoint x: 355, startPoint y: 274, endPoint x: 295, endPoint y: 269, distance: 61.1
click at [295, 269] on div "All Agents ******" at bounding box center [586, 268] width 775 height 30
paste input "text"
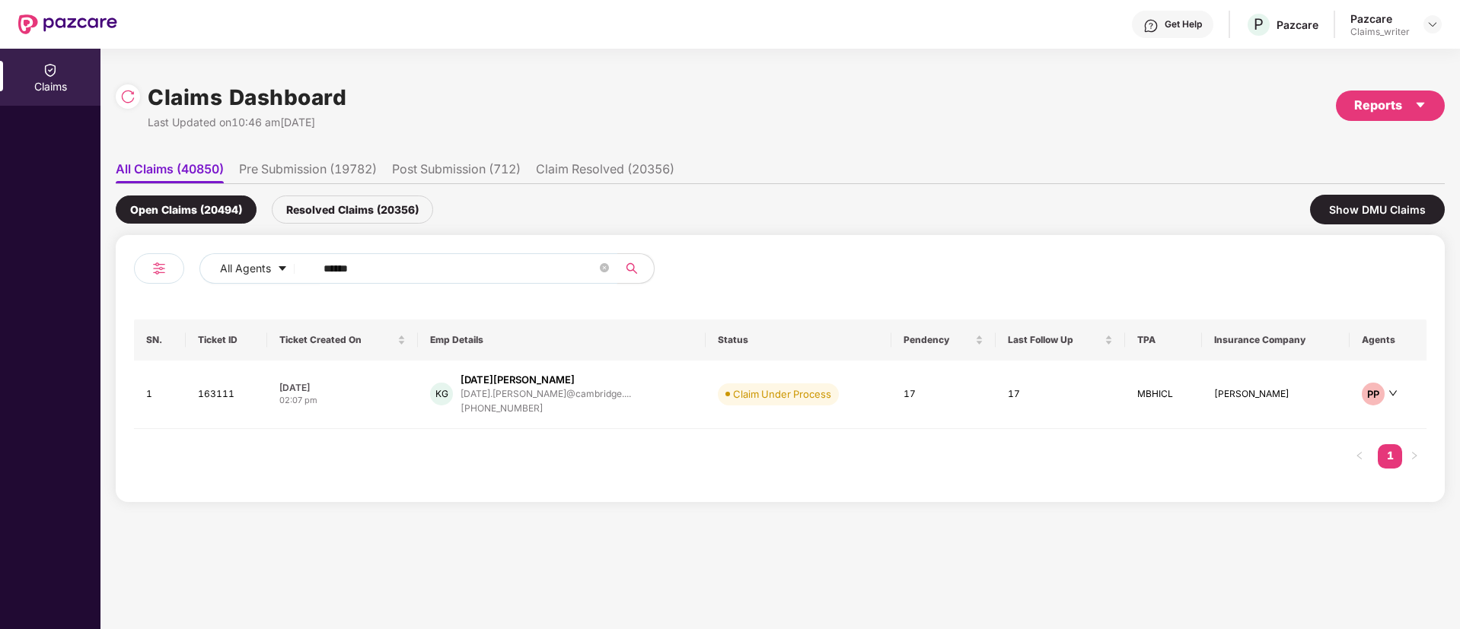
type input "******"
click at [224, 398] on td "163111" at bounding box center [226, 395] width 81 height 68
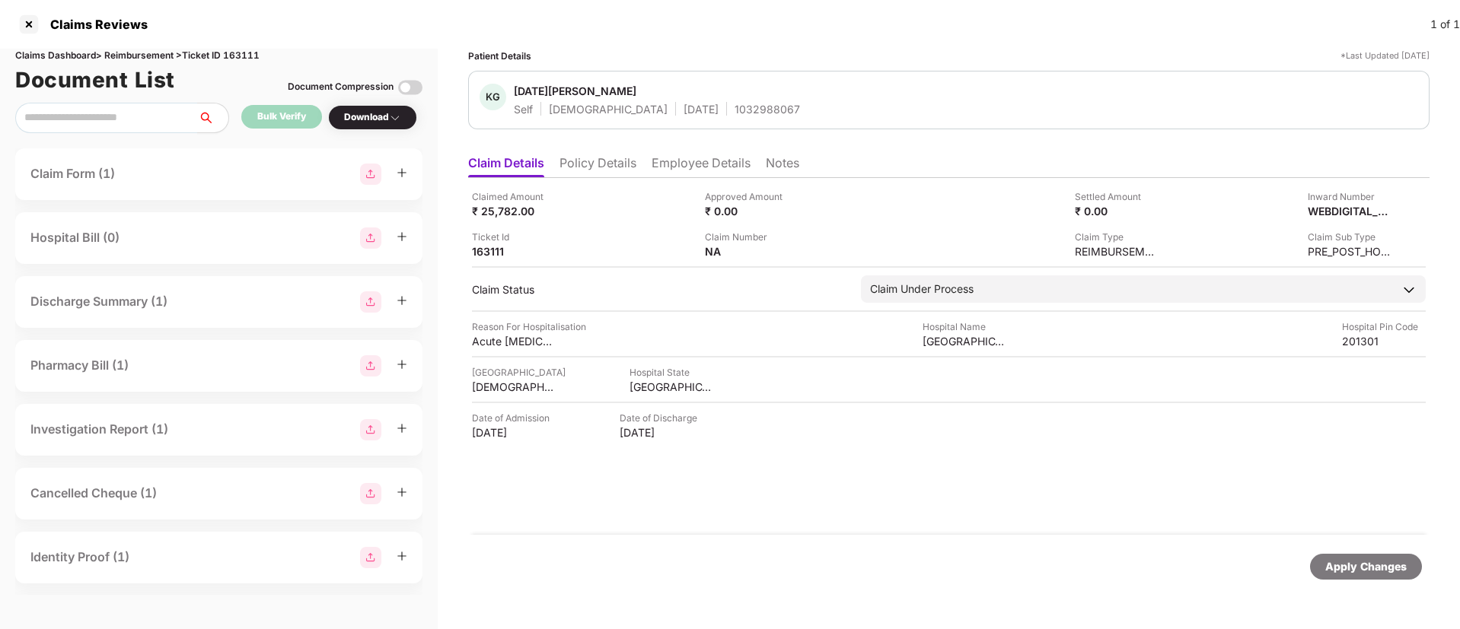
click at [734, 114] on div "1032988067" at bounding box center [766, 109] width 65 height 14
click at [801, 250] on div "Claim Number NA" at bounding box center [815, 244] width 221 height 29
click at [794, 252] on img at bounding box center [798, 250] width 12 height 12
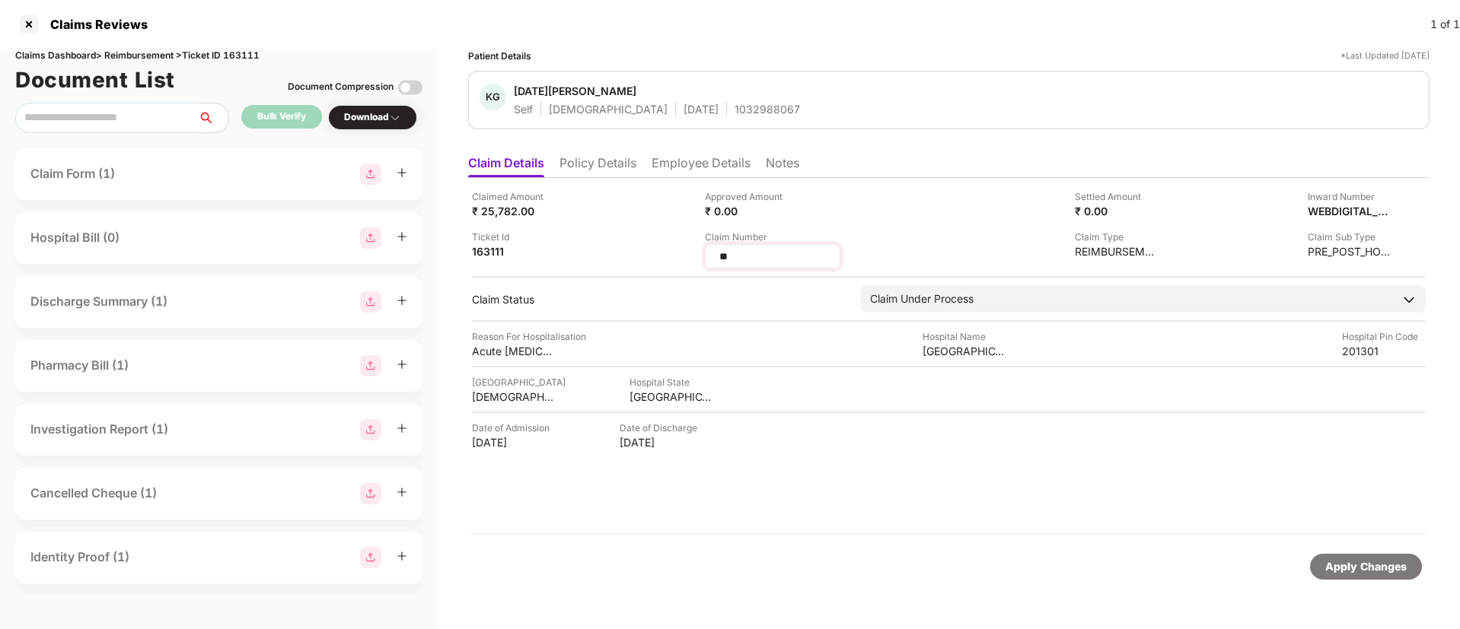
click at [724, 256] on input "**" at bounding box center [773, 257] width 110 height 16
drag, startPoint x: 746, startPoint y: 260, endPoint x: 704, endPoint y: 256, distance: 42.0
click at [704, 256] on div "Claimed Amount ₹ 25,782.00 Approved Amount ₹ 0.00 Settled Amount ₹ 0.00 Inward …" at bounding box center [949, 228] width 954 height 79
type input "**********"
click at [1323, 560] on div "Apply Changes" at bounding box center [1366, 567] width 112 height 26
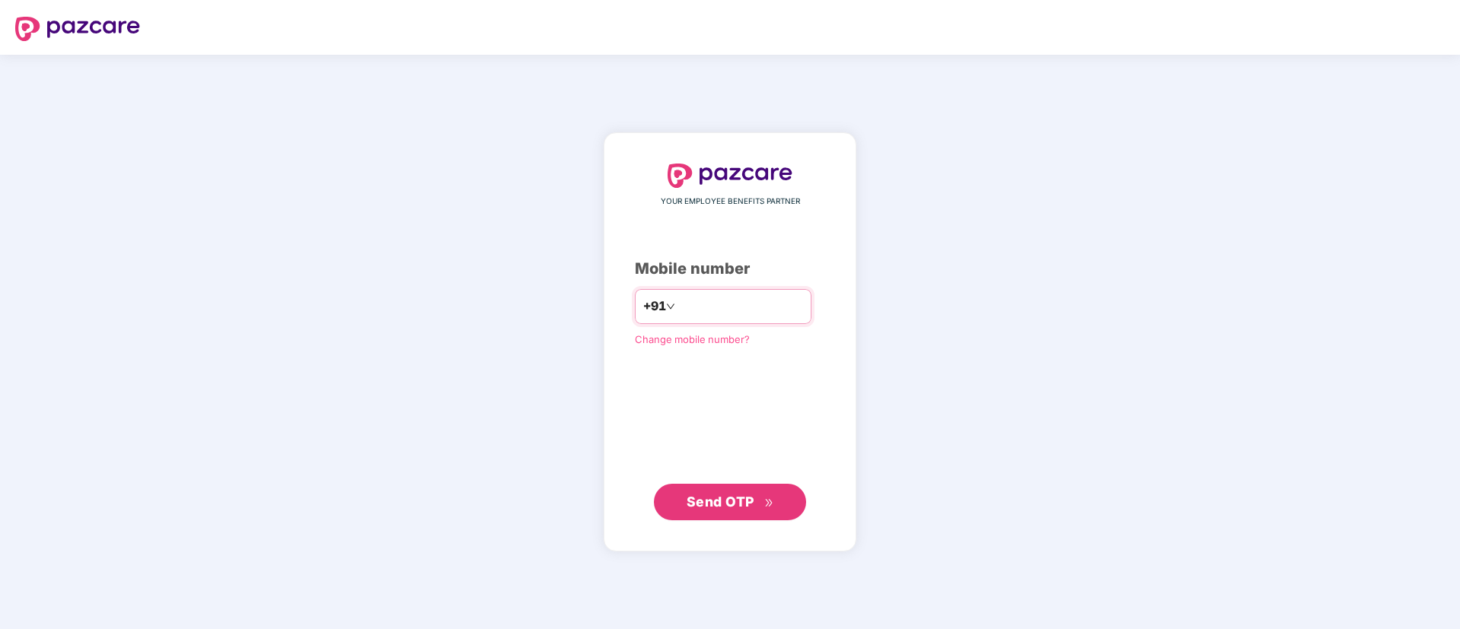
type input "**********"
click at [696, 507] on span "Send OTP" at bounding box center [720, 502] width 68 height 16
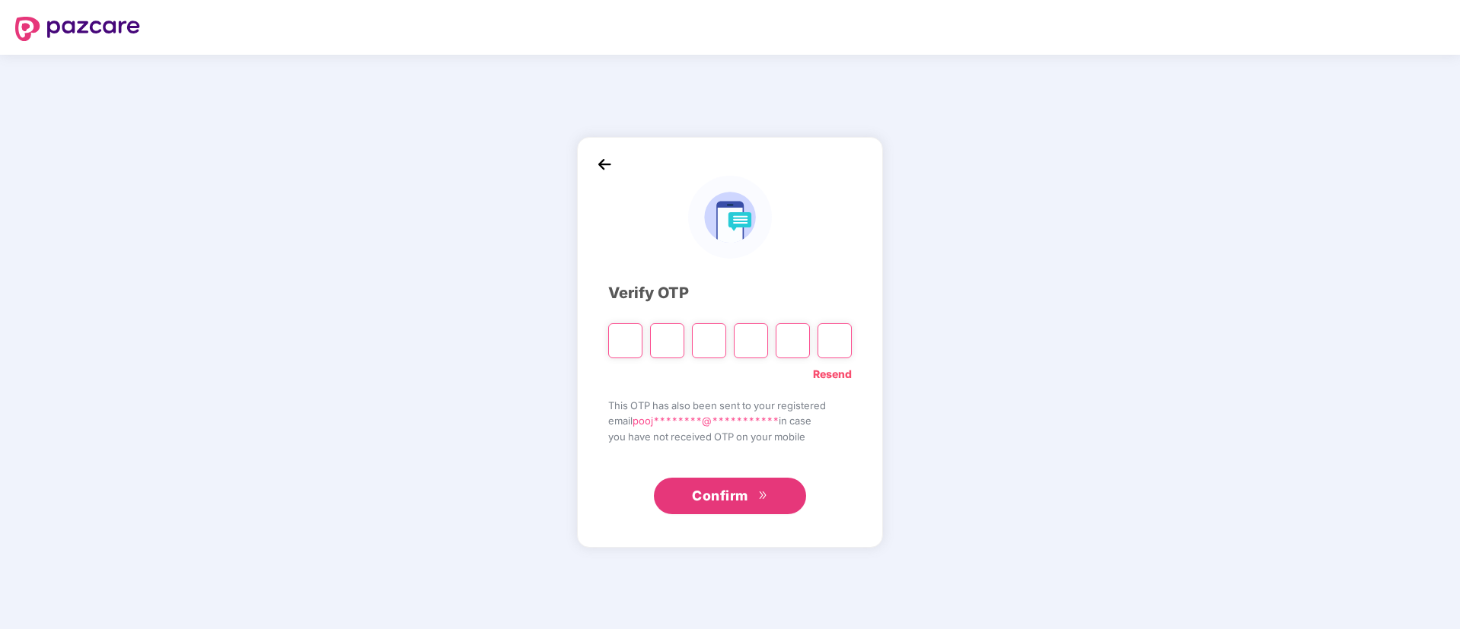
paste input "*"
type input "*"
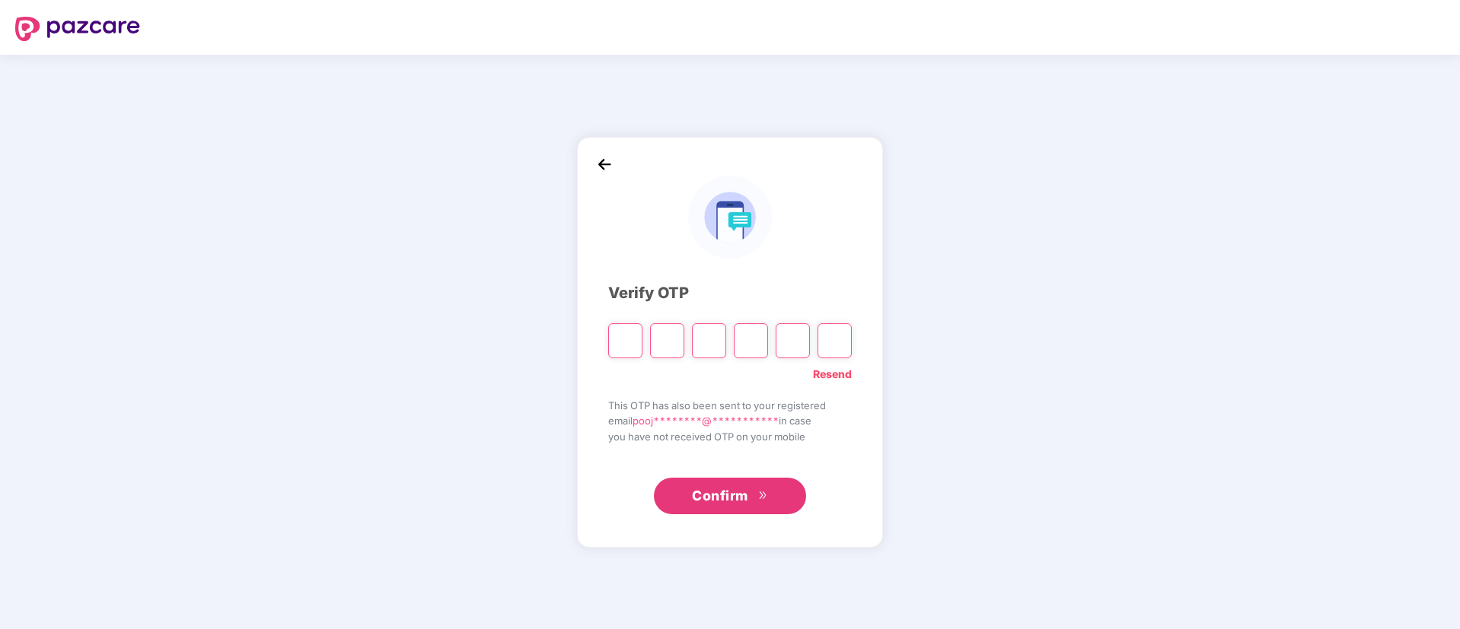
type input "*"
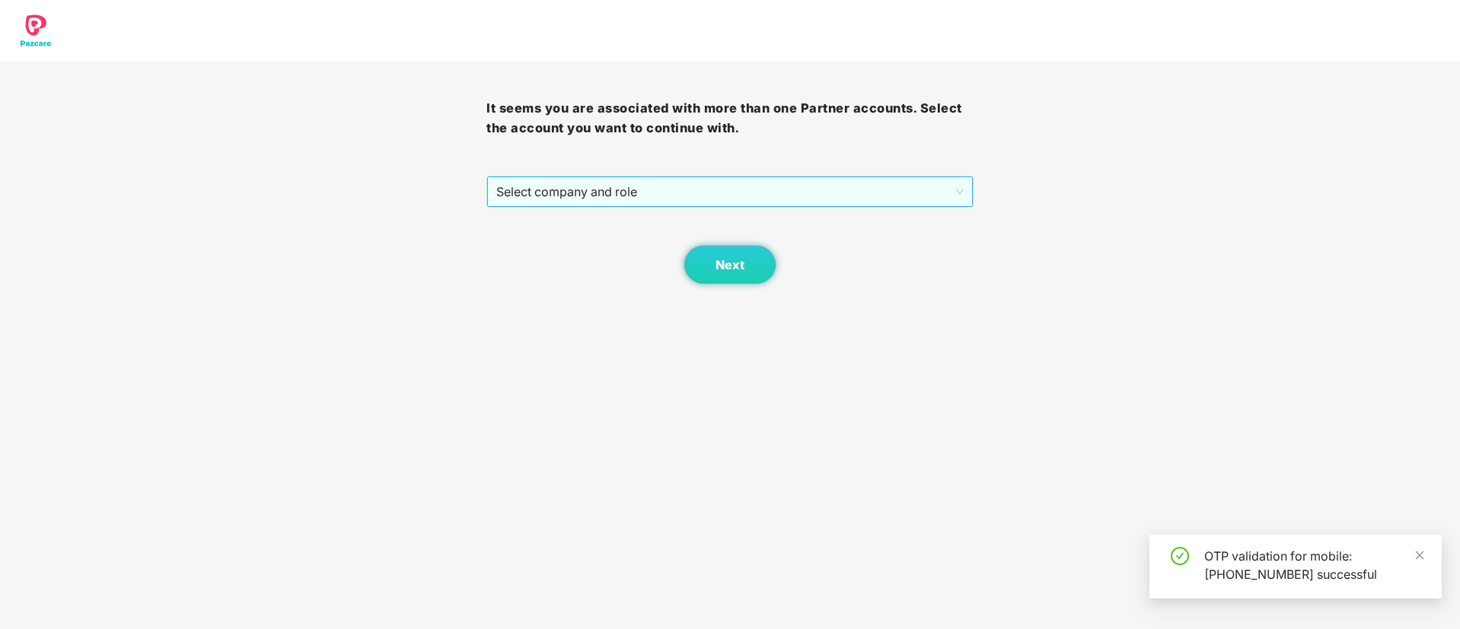
click at [647, 183] on span "Select company and role" at bounding box center [729, 191] width 466 height 29
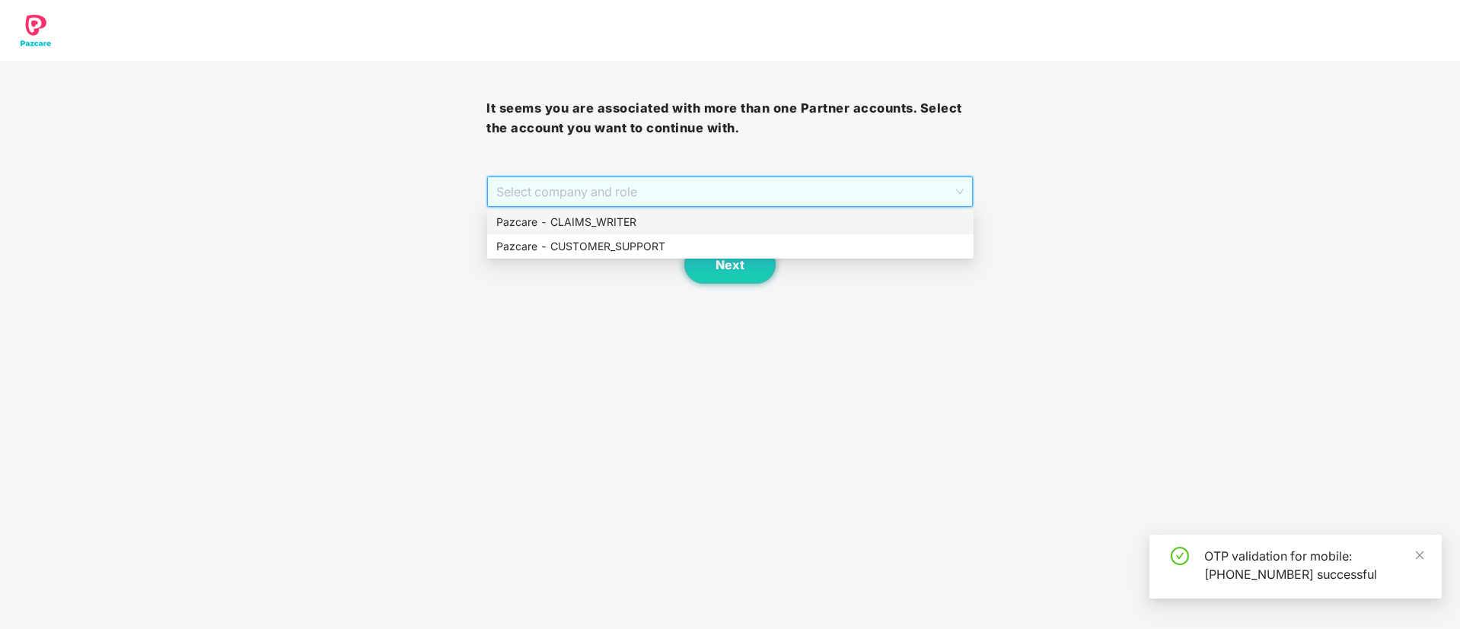
click at [618, 218] on div "Pazcare - CLAIMS_WRITER" at bounding box center [730, 222] width 468 height 17
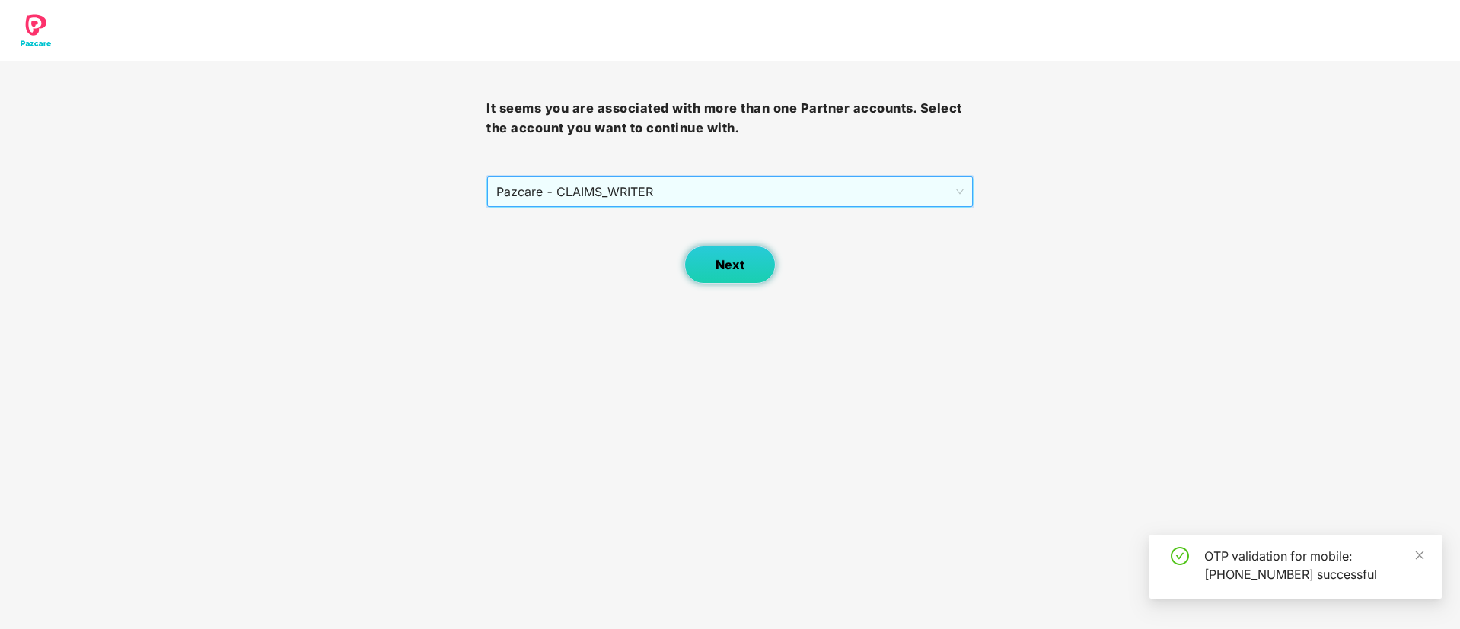
click at [755, 272] on button "Next" at bounding box center [729, 265] width 91 height 38
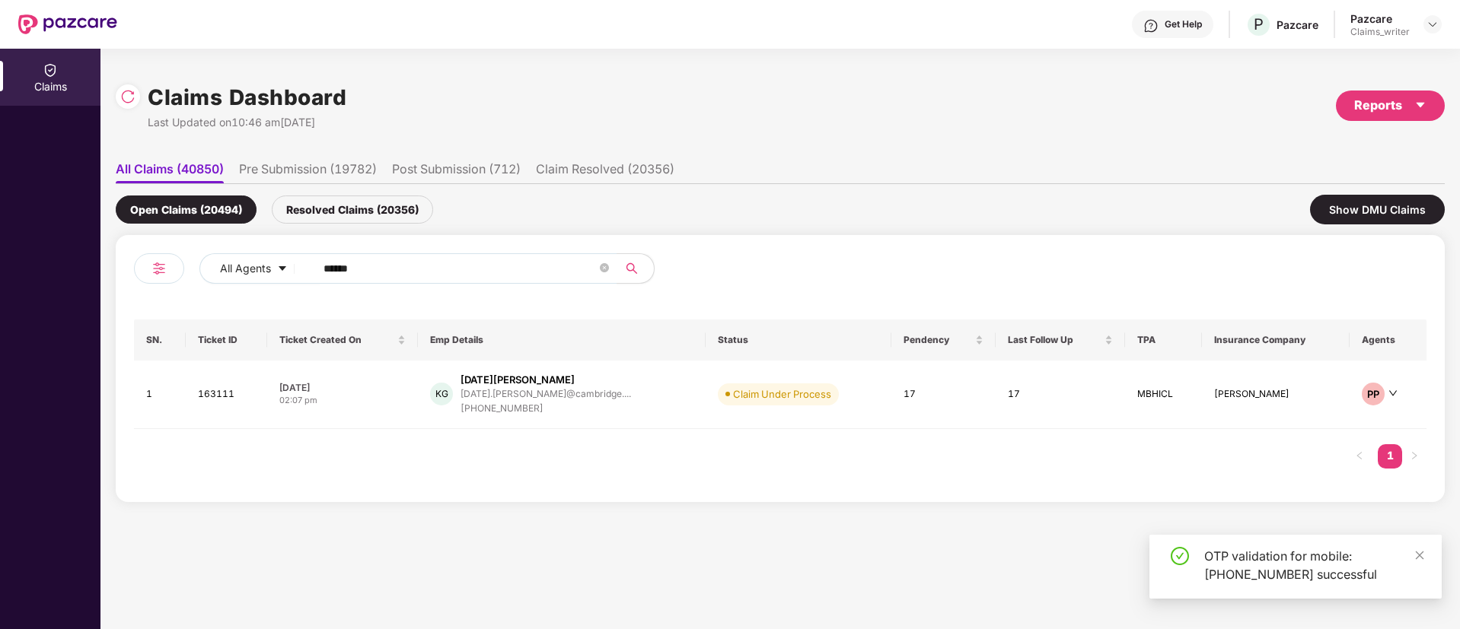
click at [1421, 564] on div "OTP validation for mobile: [PHONE_NUMBER] successful" at bounding box center [1313, 565] width 219 height 37
click at [1422, 553] on icon "close" at bounding box center [1419, 555] width 8 height 8
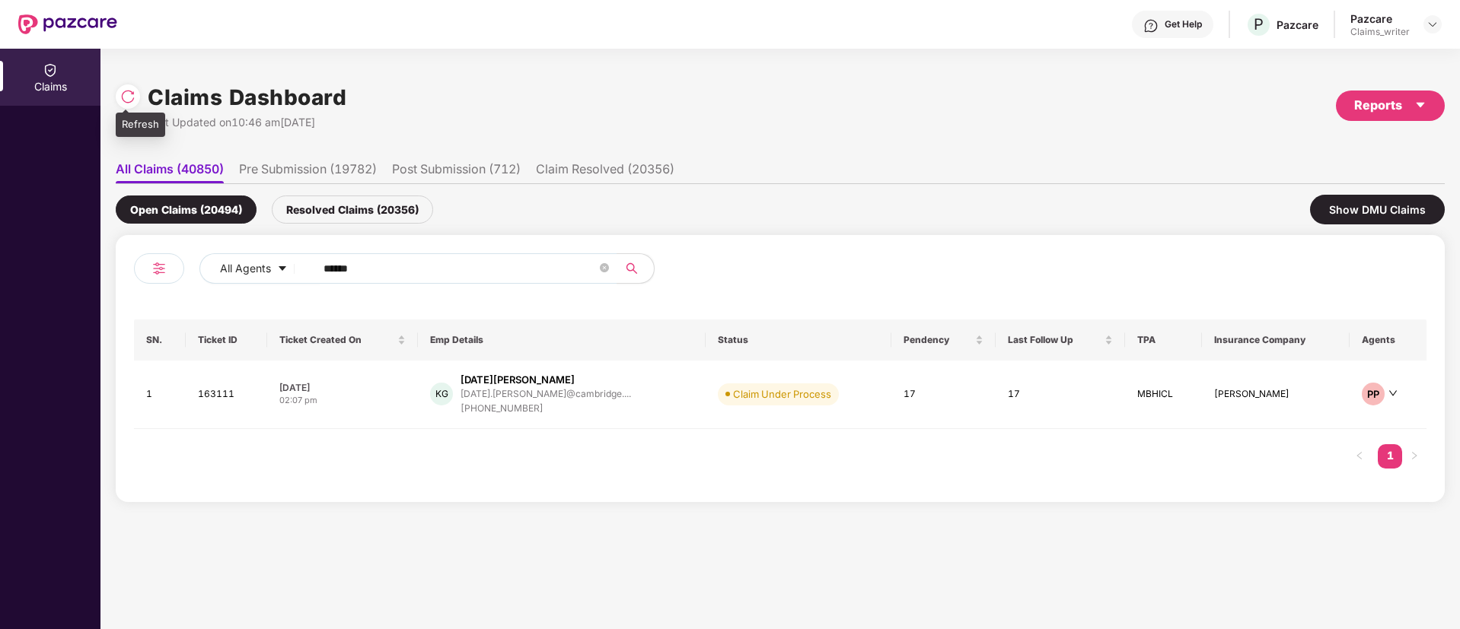
click at [135, 105] on div at bounding box center [128, 96] width 24 height 24
click at [217, 393] on td "163111" at bounding box center [226, 395] width 81 height 68
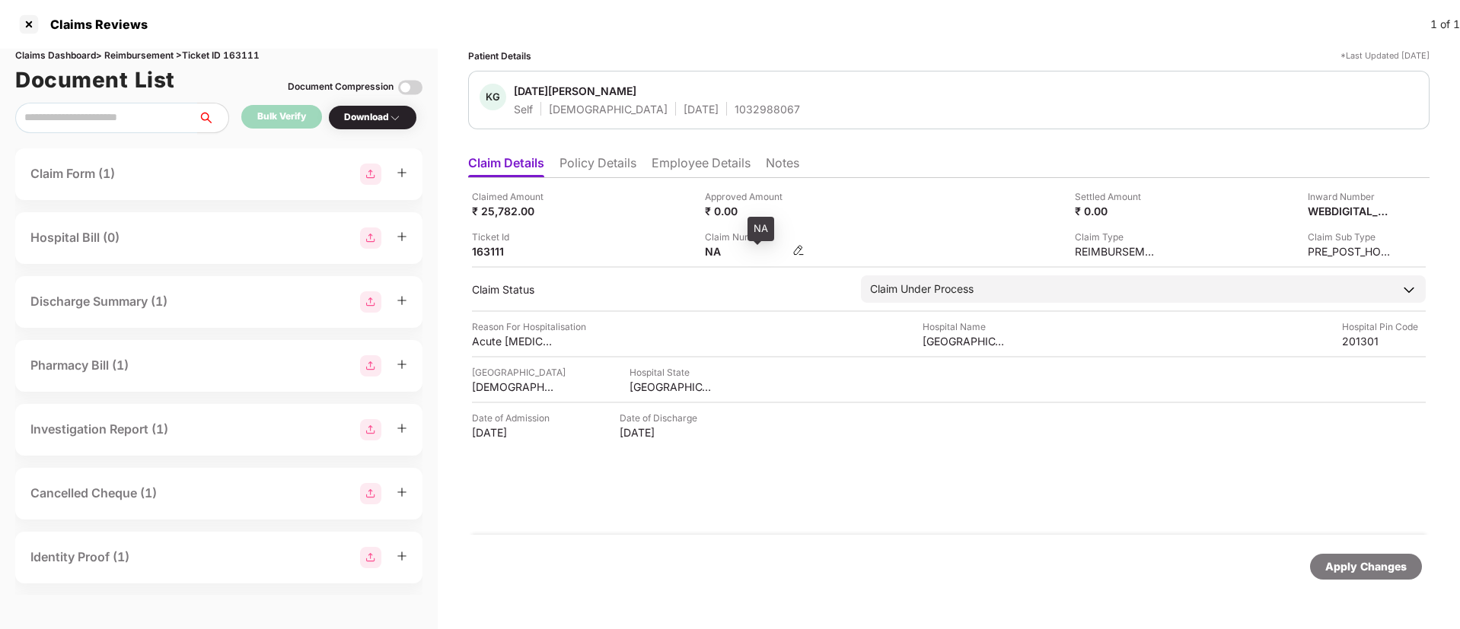
click at [792, 249] on img at bounding box center [798, 250] width 12 height 12
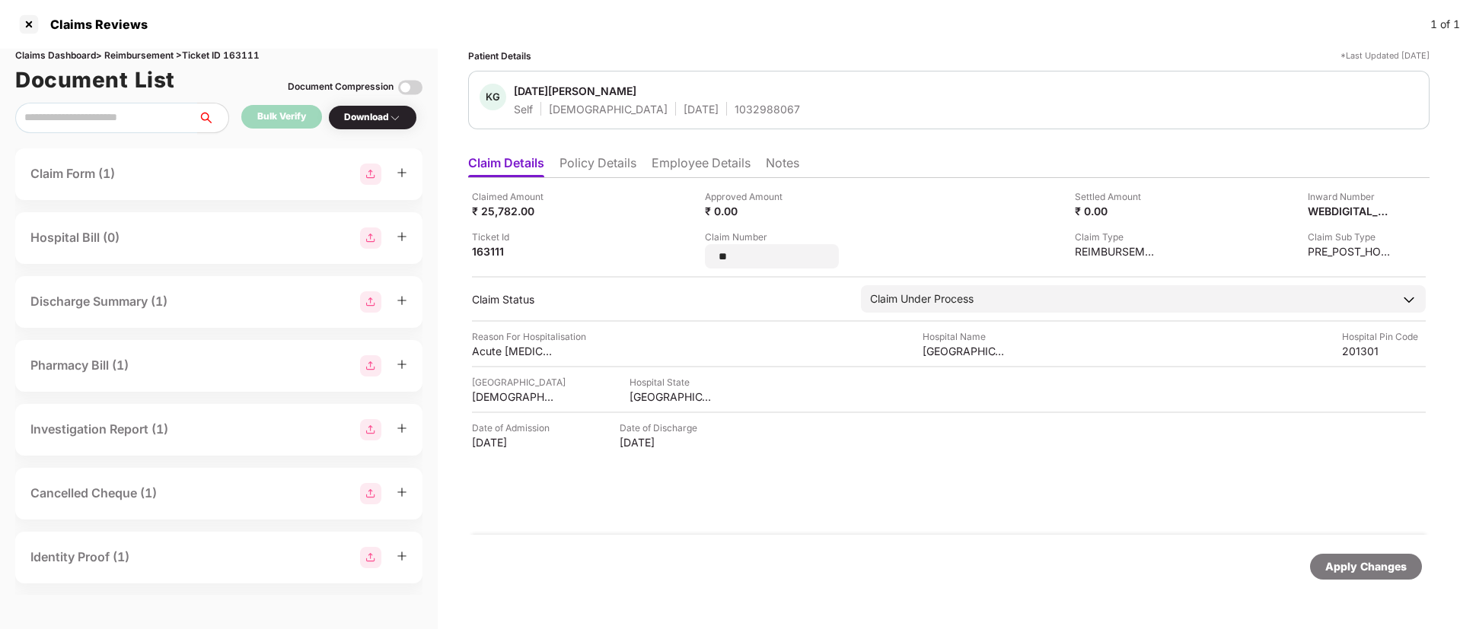
drag, startPoint x: 744, startPoint y: 257, endPoint x: 701, endPoint y: 252, distance: 43.7
click at [701, 252] on div "Claimed Amount ₹ 25,782.00 Approved Amount ₹ 0.00 Settled Amount ₹ 0.00 Inward …" at bounding box center [949, 228] width 954 height 79
type input "**********"
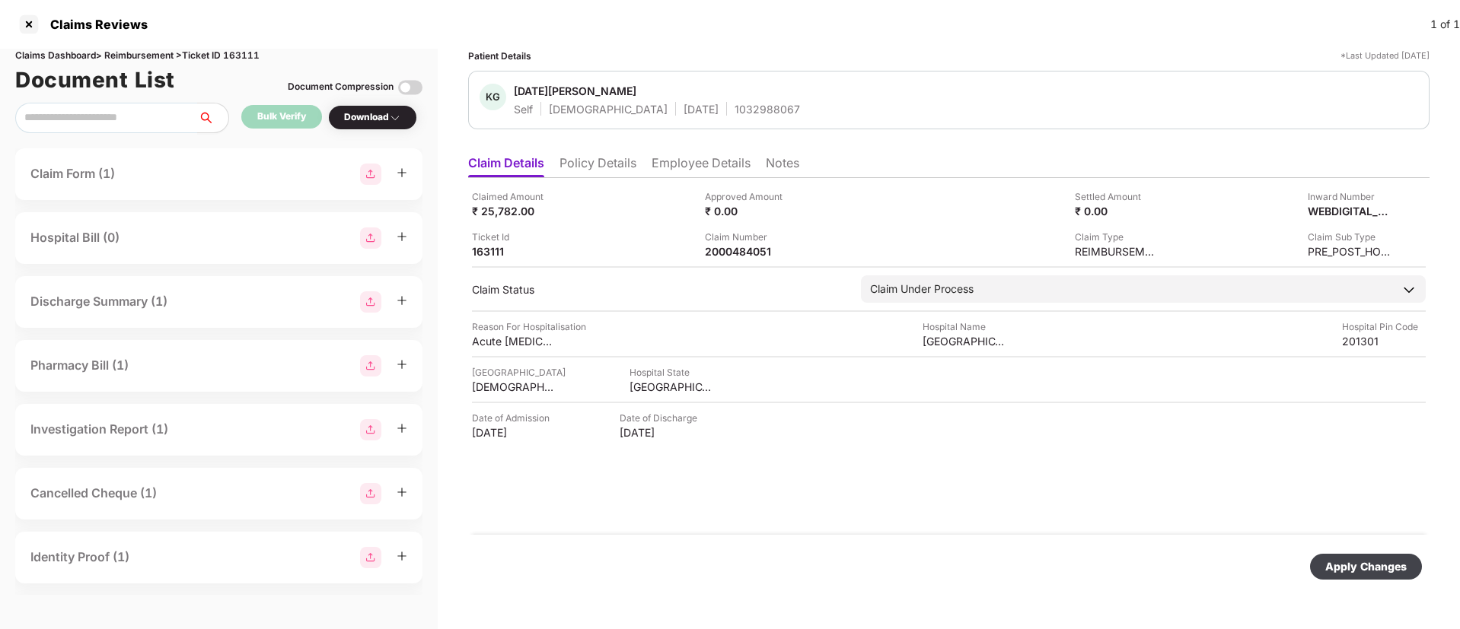
click at [1364, 570] on div "Apply Changes" at bounding box center [1365, 567] width 81 height 17
click at [739, 252] on div "2000484051" at bounding box center [747, 251] width 84 height 14
copy div "2000484051"
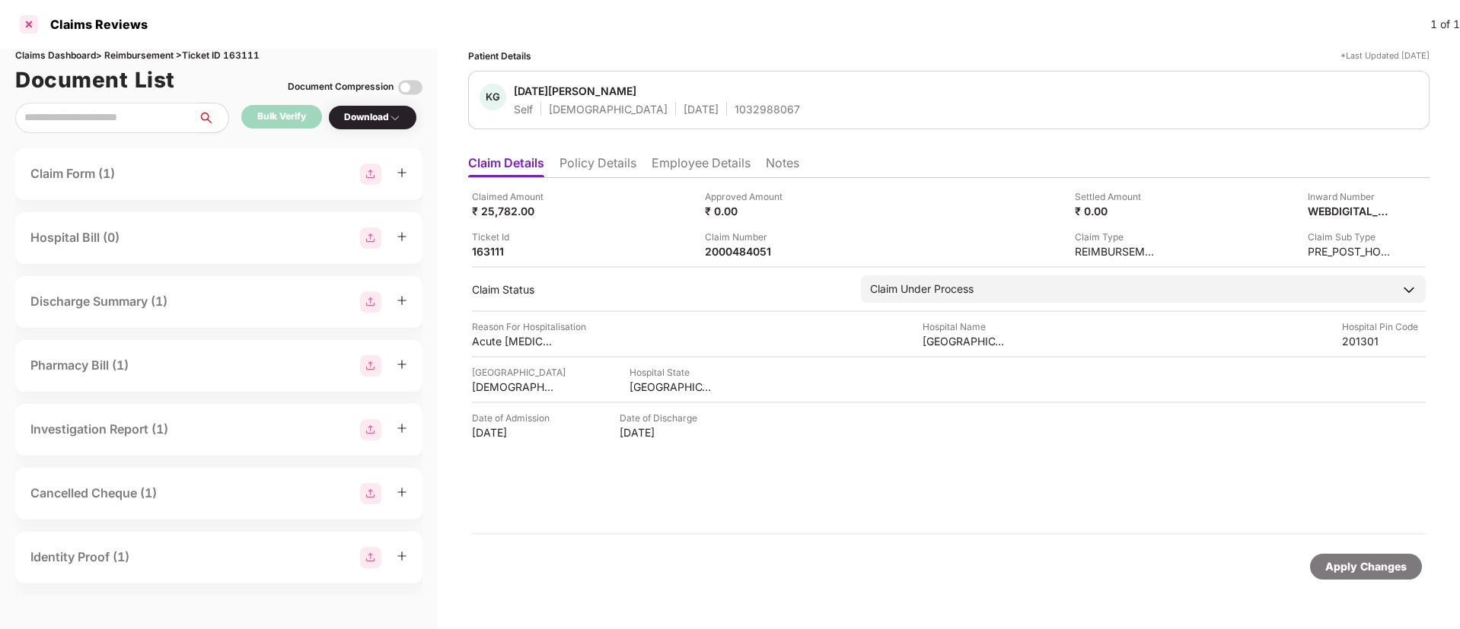
click at [25, 33] on div at bounding box center [29, 24] width 24 height 24
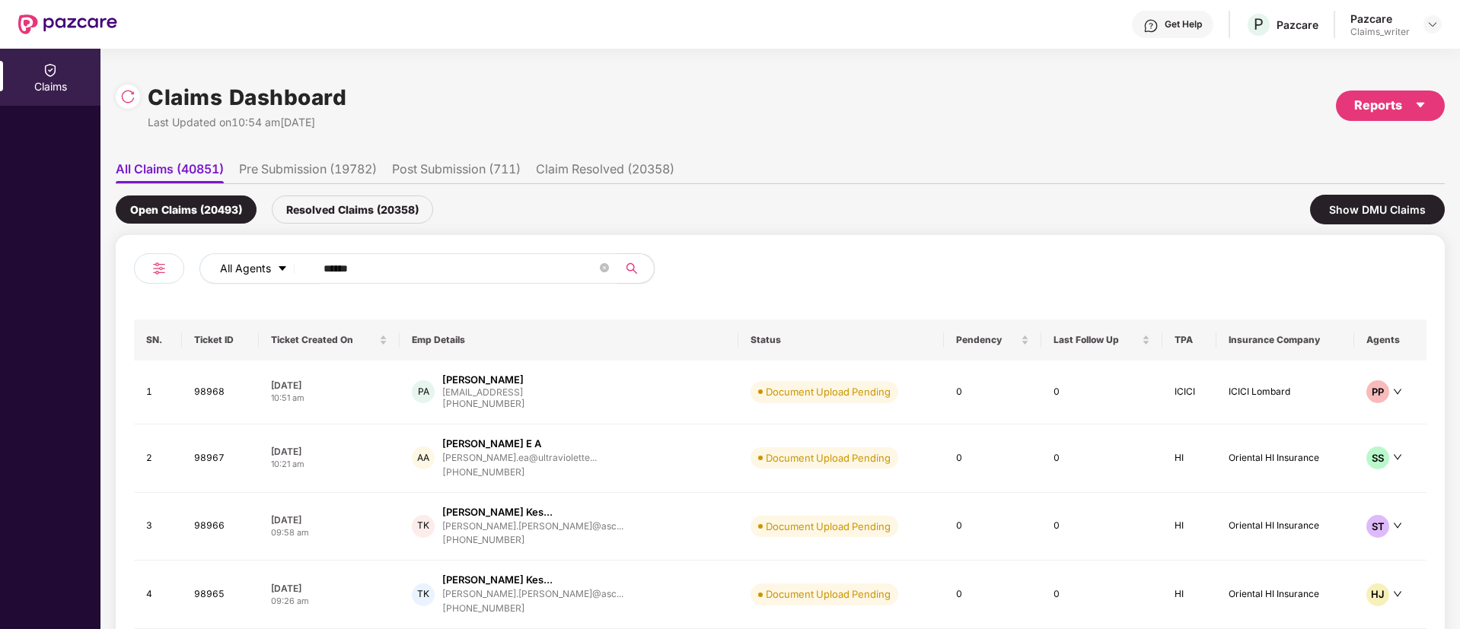
drag, startPoint x: 372, startPoint y: 275, endPoint x: 300, endPoint y: 268, distance: 72.6
click at [300, 268] on div "All Agents ******" at bounding box center [586, 268] width 775 height 30
paste input "text"
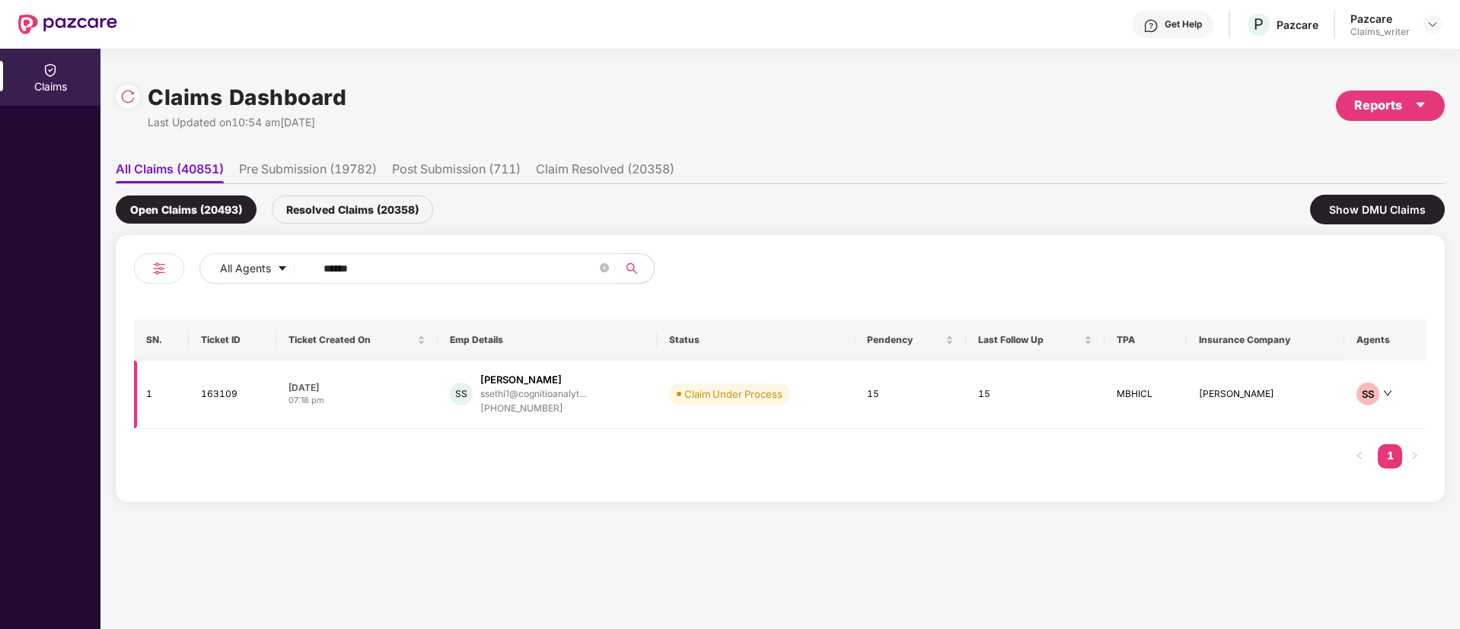
type input "******"
click at [227, 389] on td "163109" at bounding box center [233, 395] width 88 height 68
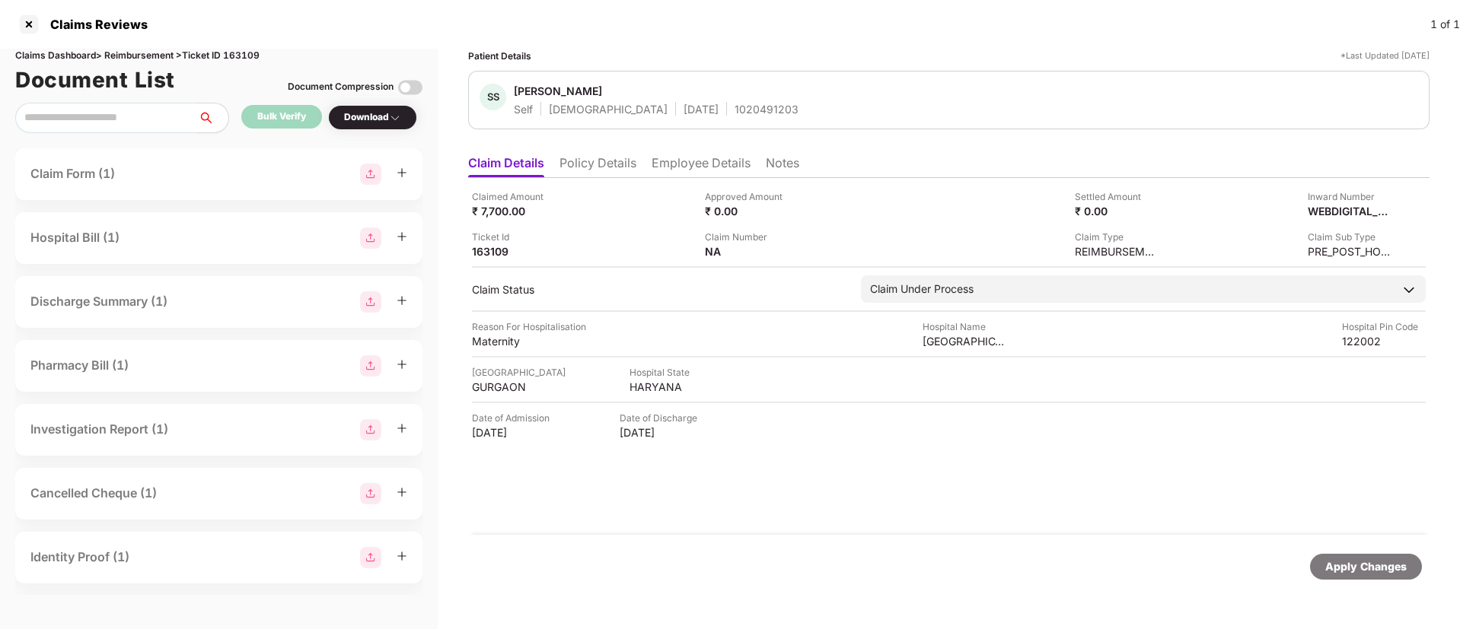
click at [734, 110] on div "1020491203" at bounding box center [766, 109] width 64 height 14
copy div "1020491203"
click at [800, 249] on img at bounding box center [798, 250] width 12 height 12
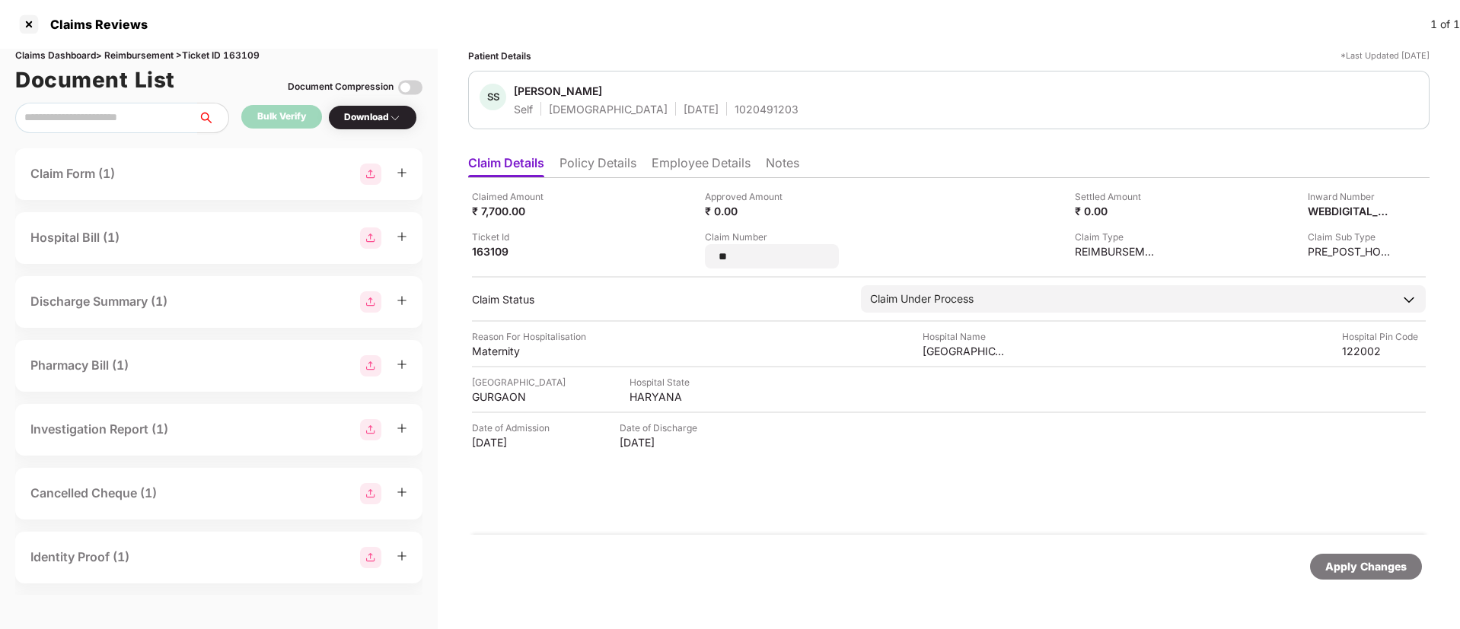
drag, startPoint x: 746, startPoint y: 254, endPoint x: 701, endPoint y: 259, distance: 45.1
click at [701, 259] on div "Claimed Amount ₹ 7,700.00 Approved Amount ₹ 0.00 Settled Amount ₹ 0.00 Inward N…" at bounding box center [949, 228] width 954 height 79
type input "**********"
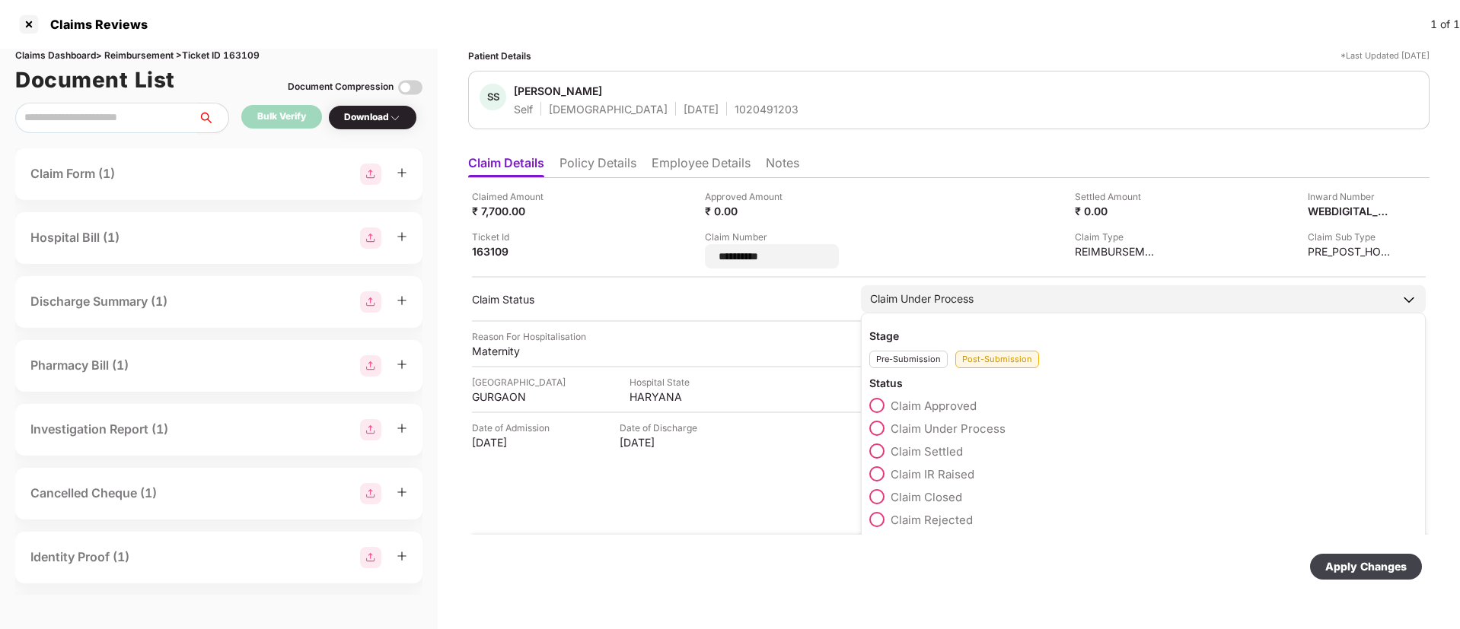
click at [880, 403] on div "Claim Approved" at bounding box center [1143, 409] width 548 height 23
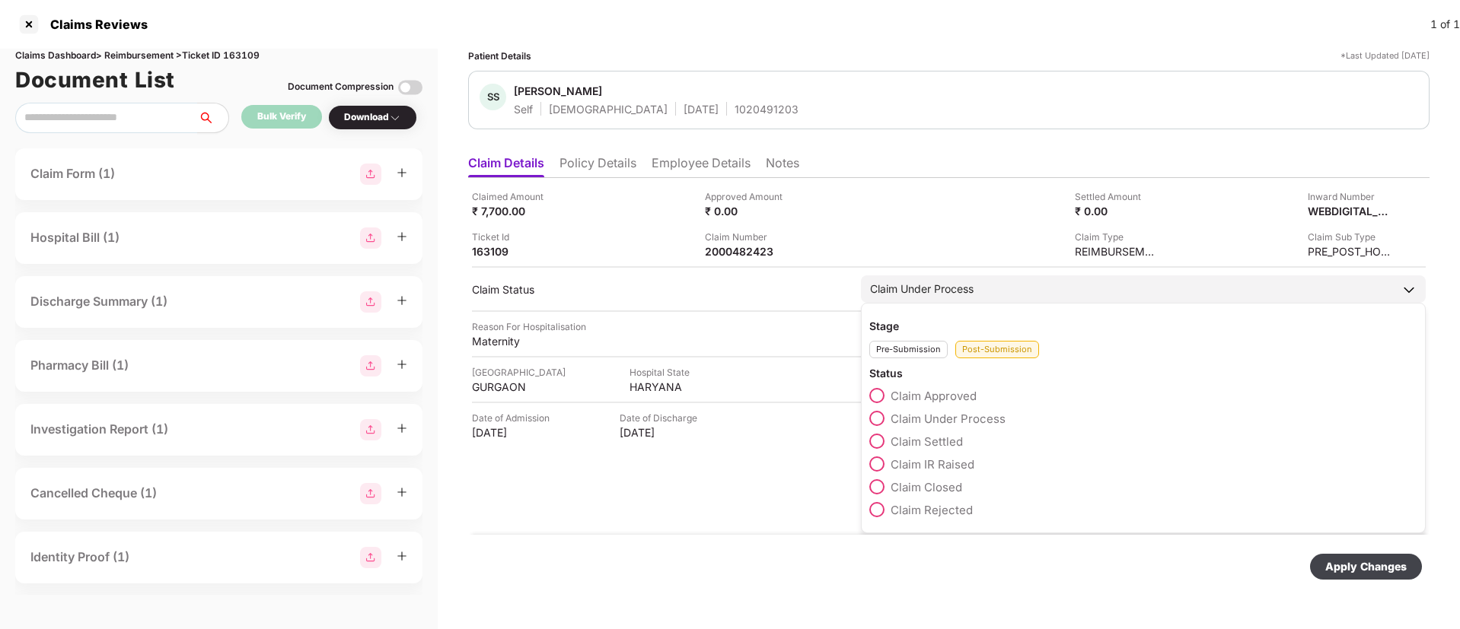
click at [879, 397] on span at bounding box center [876, 395] width 15 height 15
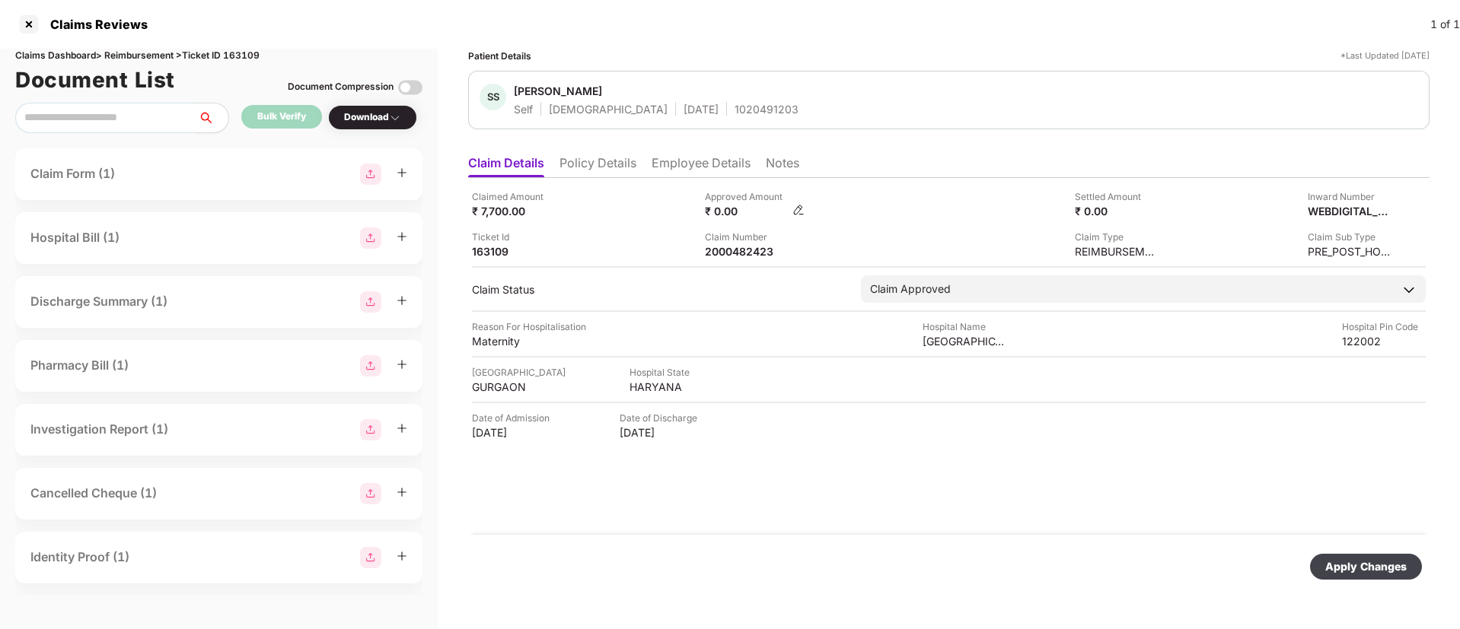
click at [797, 209] on img at bounding box center [798, 210] width 12 height 12
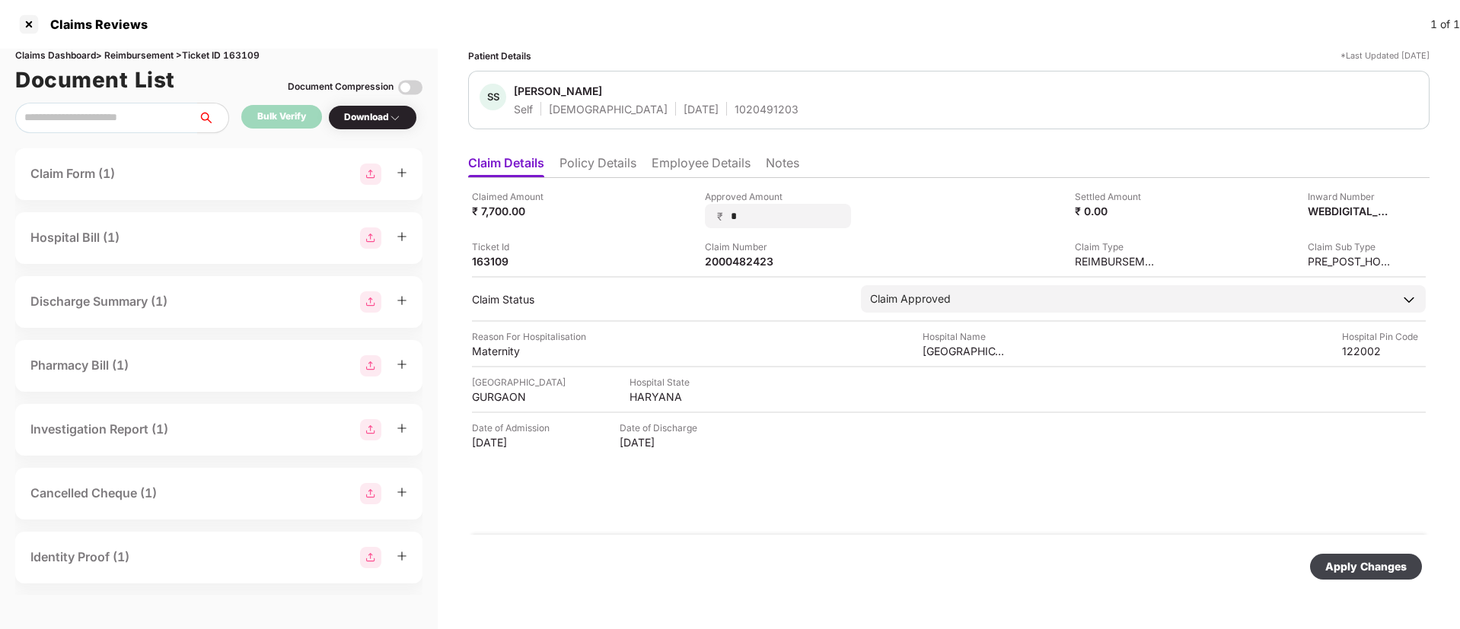
drag, startPoint x: 797, startPoint y: 209, endPoint x: 698, endPoint y: 216, distance: 99.2
click at [698, 216] on div "Claimed Amount ₹ 7,700.00 Approved Amount ₹ * Settled Amount ₹ 0.00 Inward Numb…" at bounding box center [949, 228] width 954 height 79
type input "****"
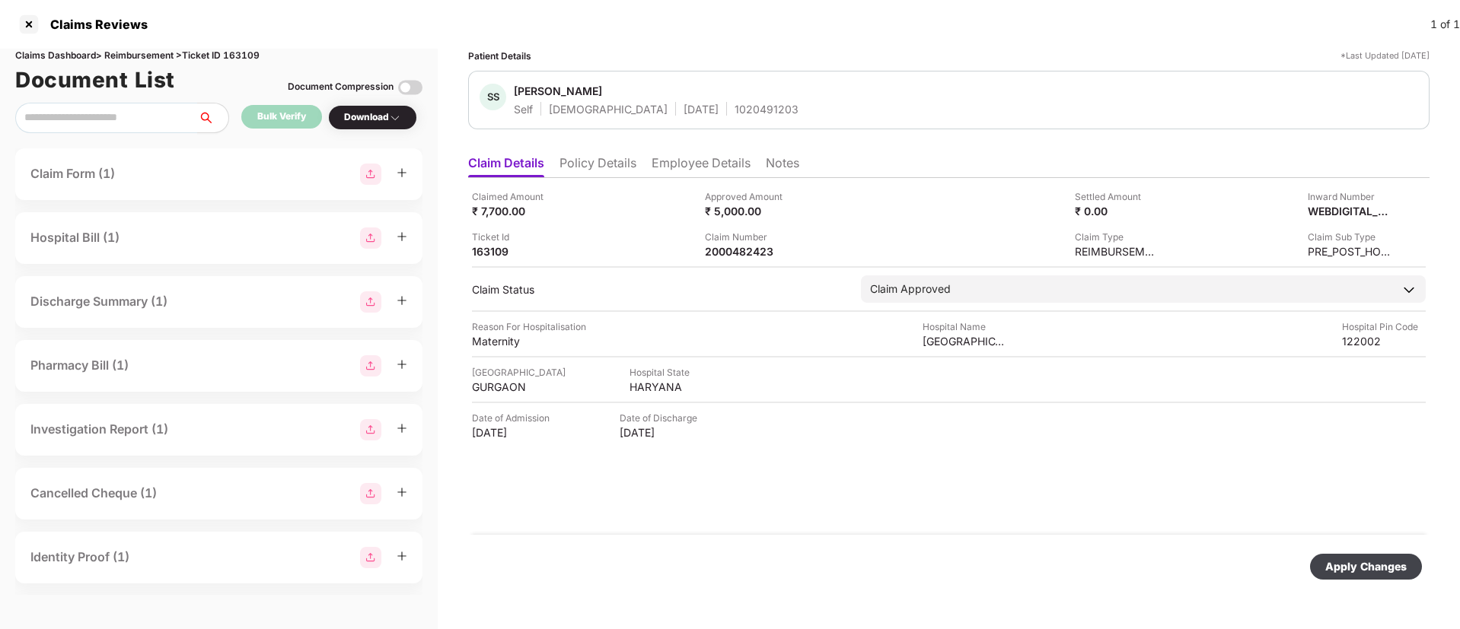
click at [1355, 564] on div "Apply Changes" at bounding box center [1365, 567] width 81 height 17
click at [742, 253] on div "2000482423" at bounding box center [747, 251] width 84 height 14
copy div "2000482423"
click at [678, 168] on li "Employee Details" at bounding box center [700, 166] width 99 height 22
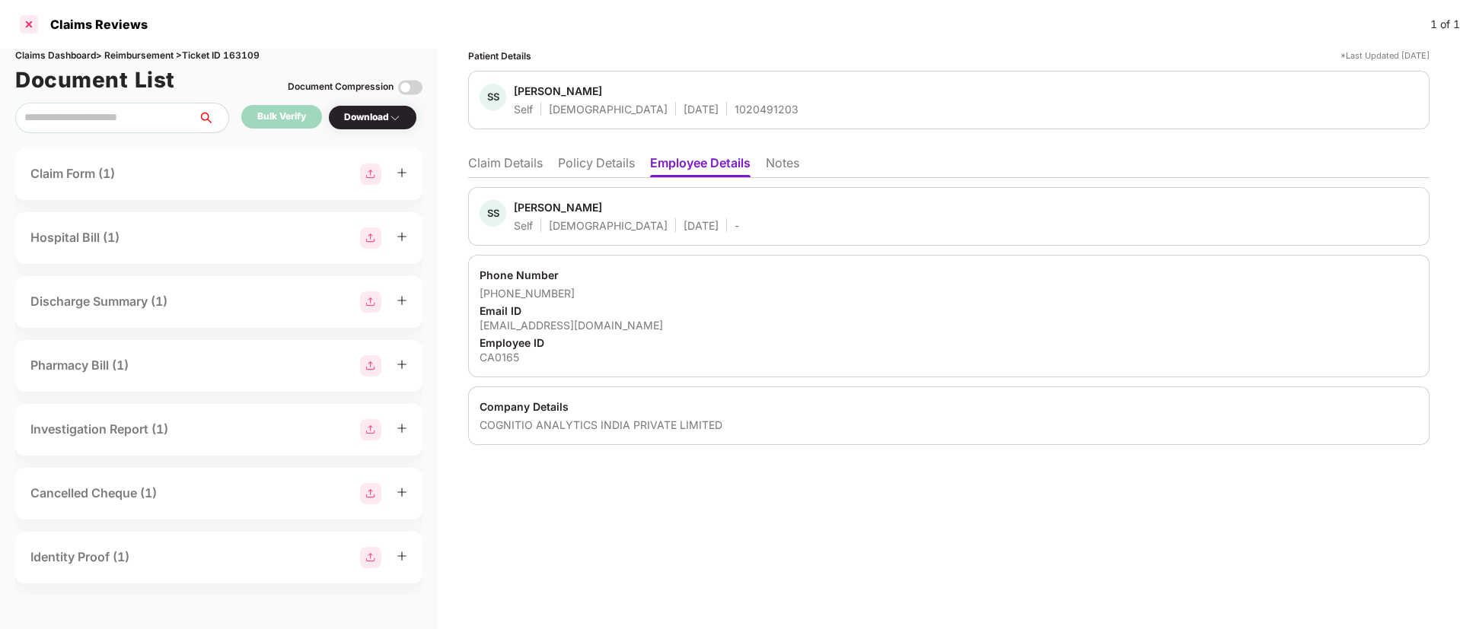
click at [26, 27] on div at bounding box center [29, 24] width 24 height 24
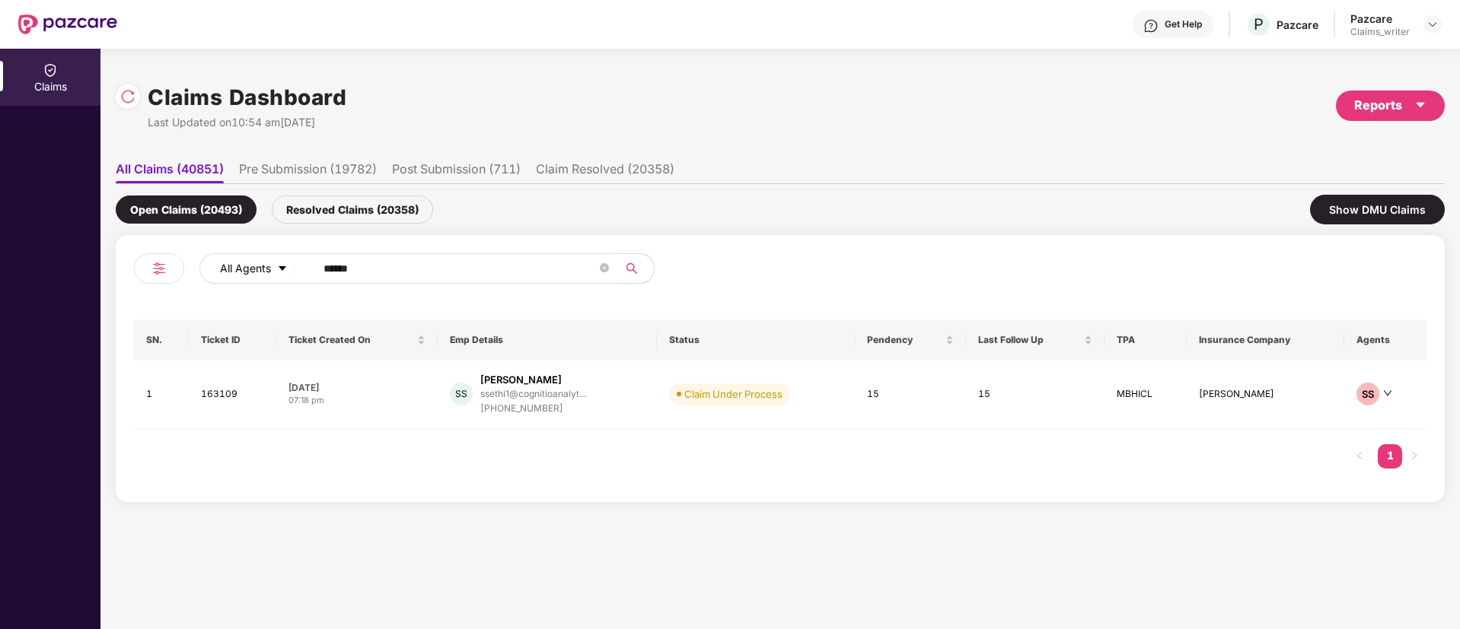
drag, startPoint x: 379, startPoint y: 271, endPoint x: 286, endPoint y: 265, distance: 93.0
click at [286, 265] on div "All Agents ******" at bounding box center [586, 268] width 775 height 30
paste input "text"
type input "******"
click at [209, 398] on td "163937" at bounding box center [230, 395] width 85 height 68
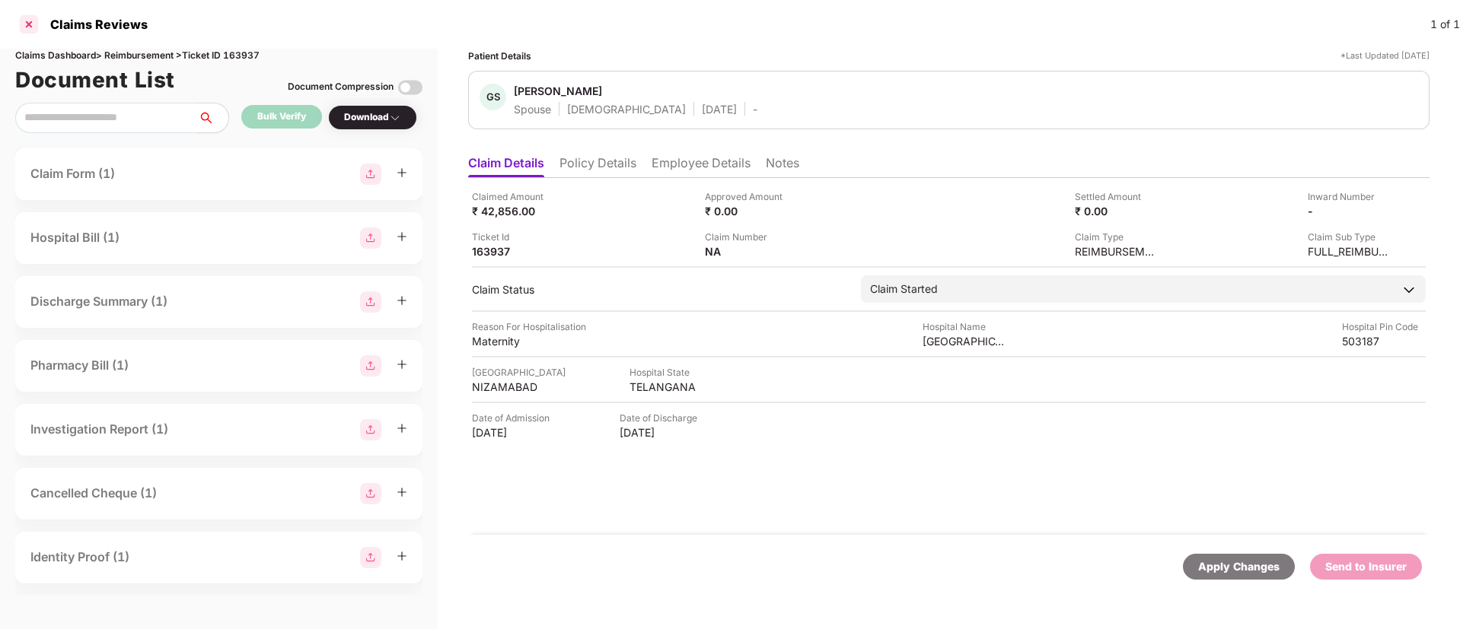
click at [23, 23] on div at bounding box center [29, 24] width 24 height 24
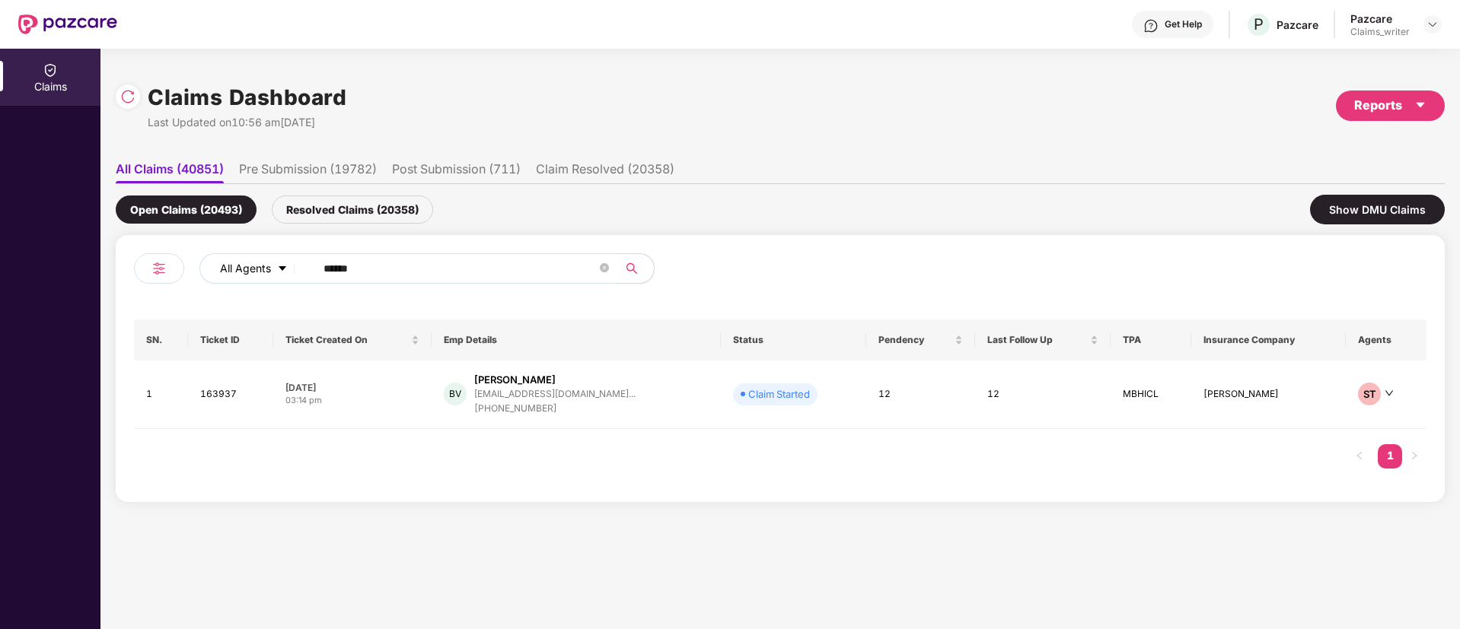
drag, startPoint x: 378, startPoint y: 275, endPoint x: 269, endPoint y: 276, distance: 108.8
click at [269, 276] on div "All Agents ******" at bounding box center [586, 268] width 775 height 30
paste input "text"
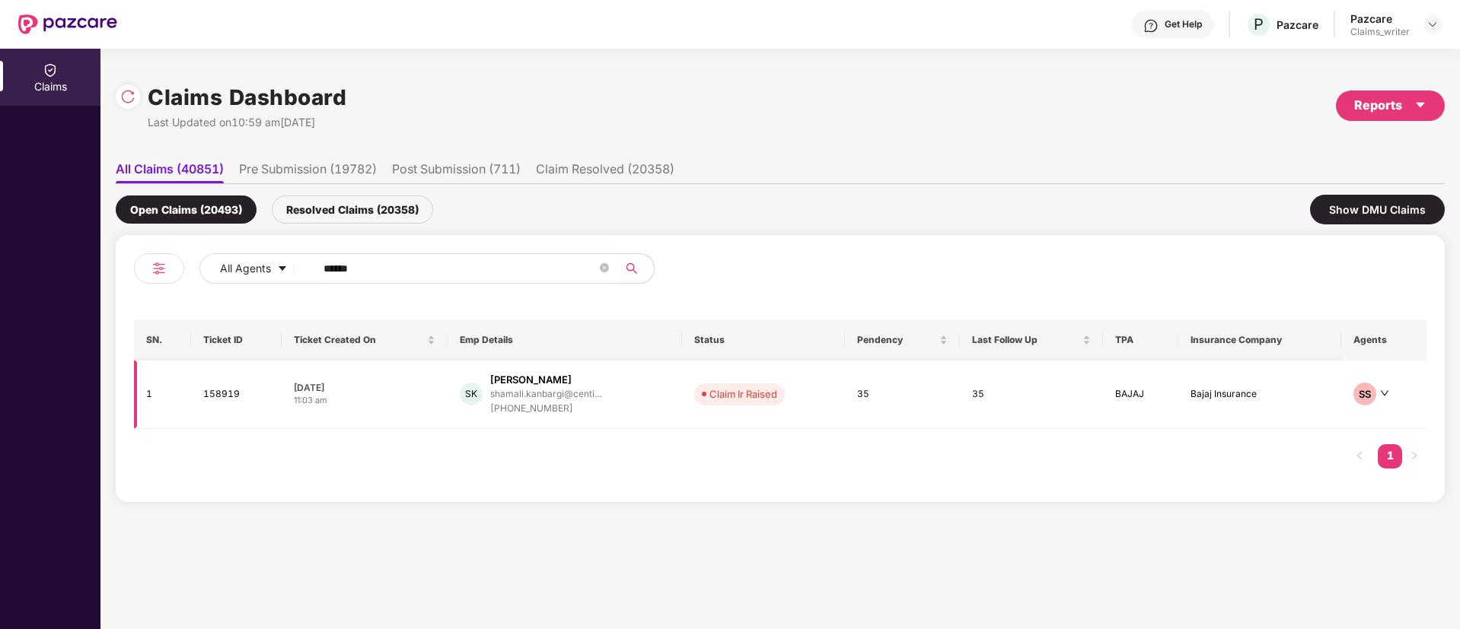
type input "******"
click at [226, 395] on td "158919" at bounding box center [236, 395] width 91 height 68
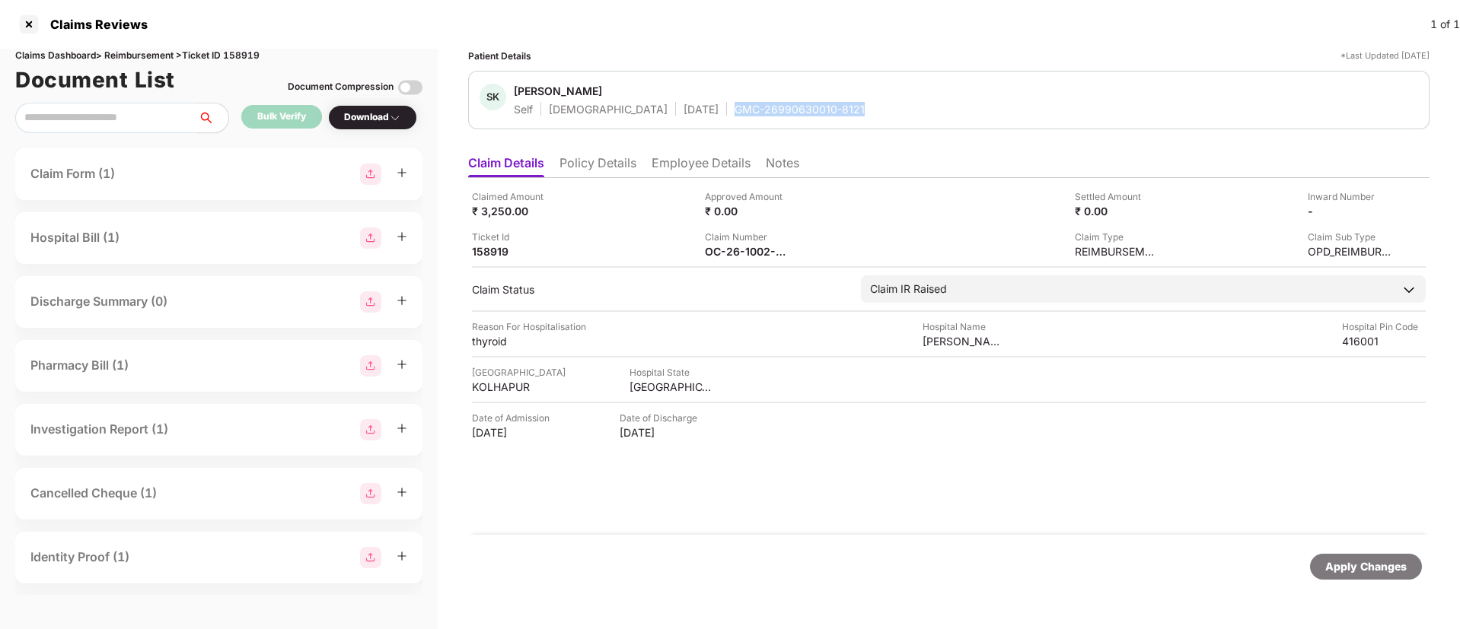
drag, startPoint x: 677, startPoint y: 107, endPoint x: 842, endPoint y: 112, distance: 165.2
click at [842, 112] on div "SK Shamali Kanbargi Self Female 28 Oct 1993 GMC-26990630010-8121" at bounding box center [948, 100] width 938 height 33
copy div "GMC-26990630010-8121"
click at [37, 24] on div at bounding box center [29, 24] width 24 height 24
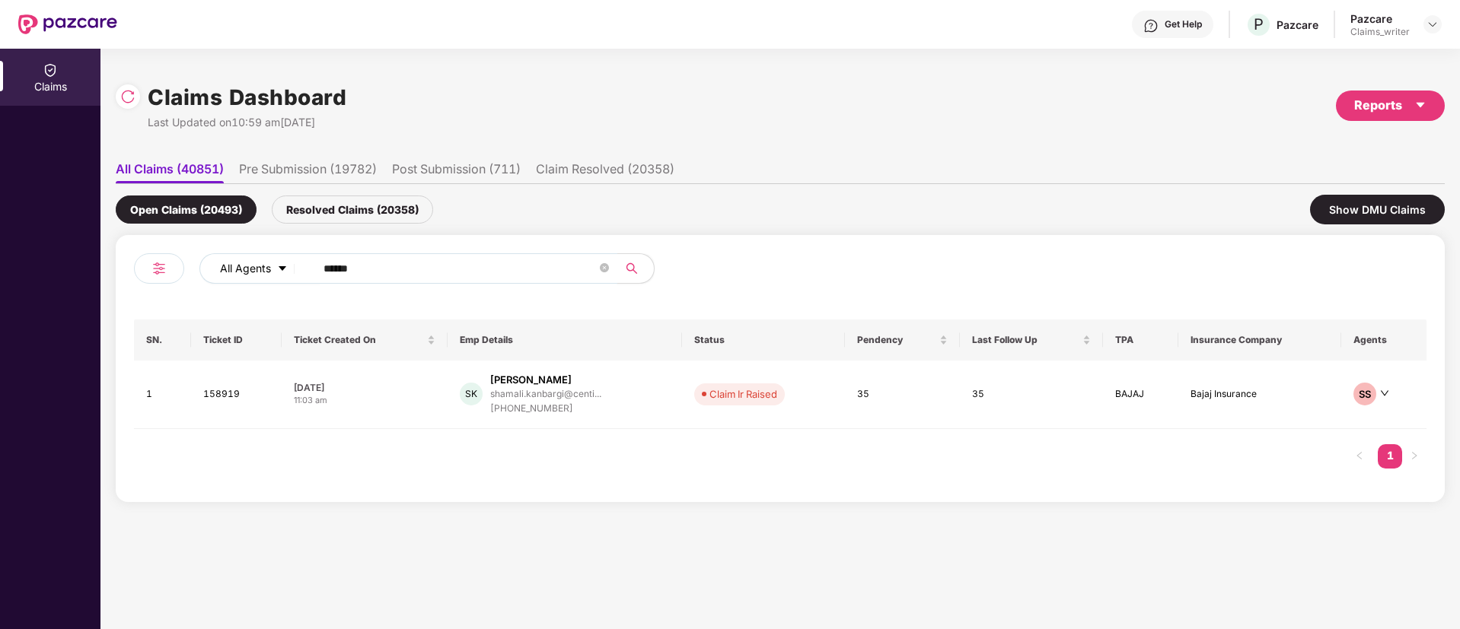
drag, startPoint x: 372, startPoint y: 266, endPoint x: 300, endPoint y: 264, distance: 72.3
click at [300, 264] on div "All Agents ******" at bounding box center [586, 268] width 775 height 30
paste input "text"
type input "******"
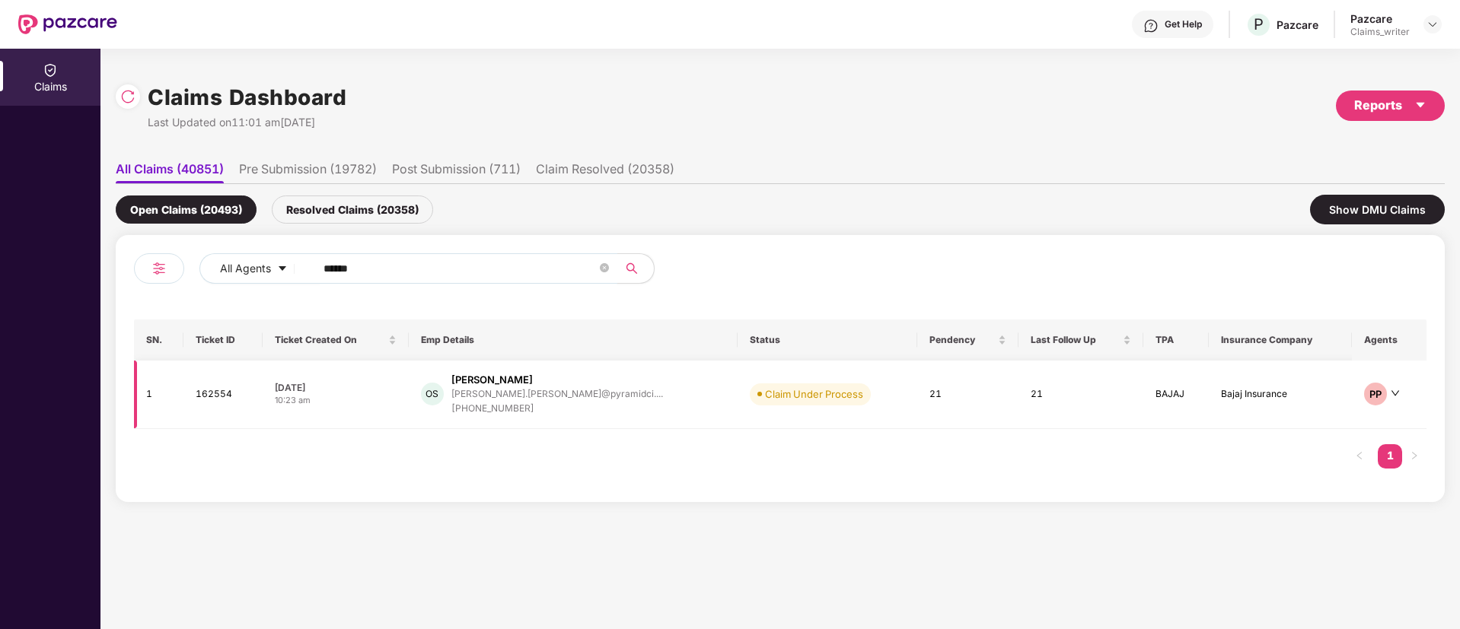
click at [208, 401] on td "162554" at bounding box center [222, 395] width 79 height 68
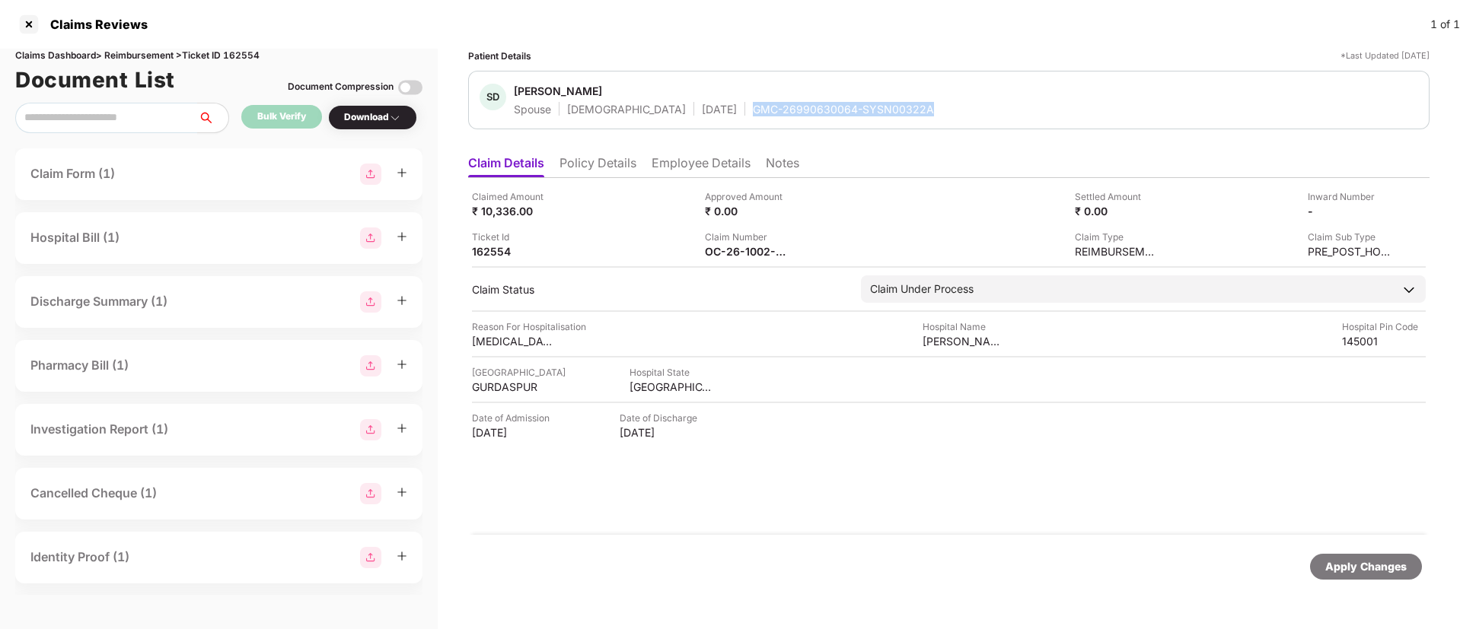
drag, startPoint x: 702, startPoint y: 110, endPoint x: 888, endPoint y: 123, distance: 186.1
click at [888, 123] on div "SD Seema Devi Spouse Female 04 Mar 1999 GMC-26990630064-SYSN00322A" at bounding box center [948, 100] width 961 height 59
copy div "GMC-26990630064-SYSN00322A"
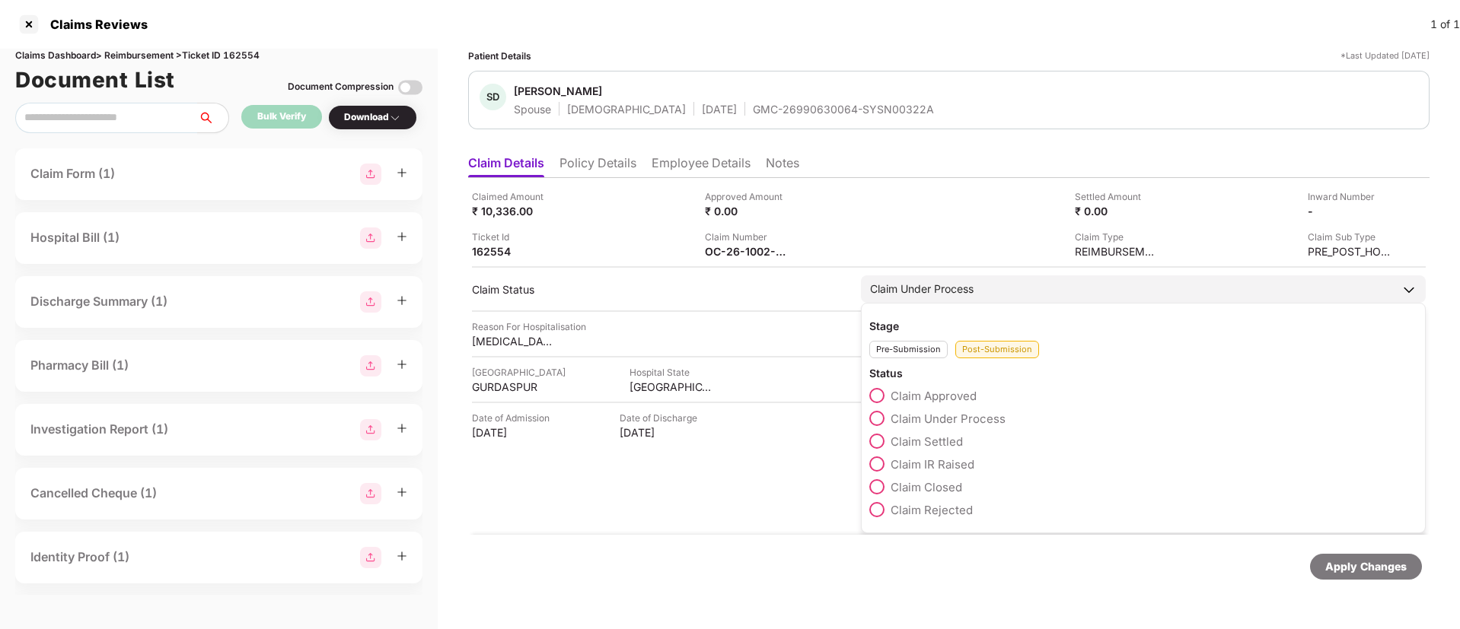
click at [877, 394] on span at bounding box center [876, 395] width 15 height 15
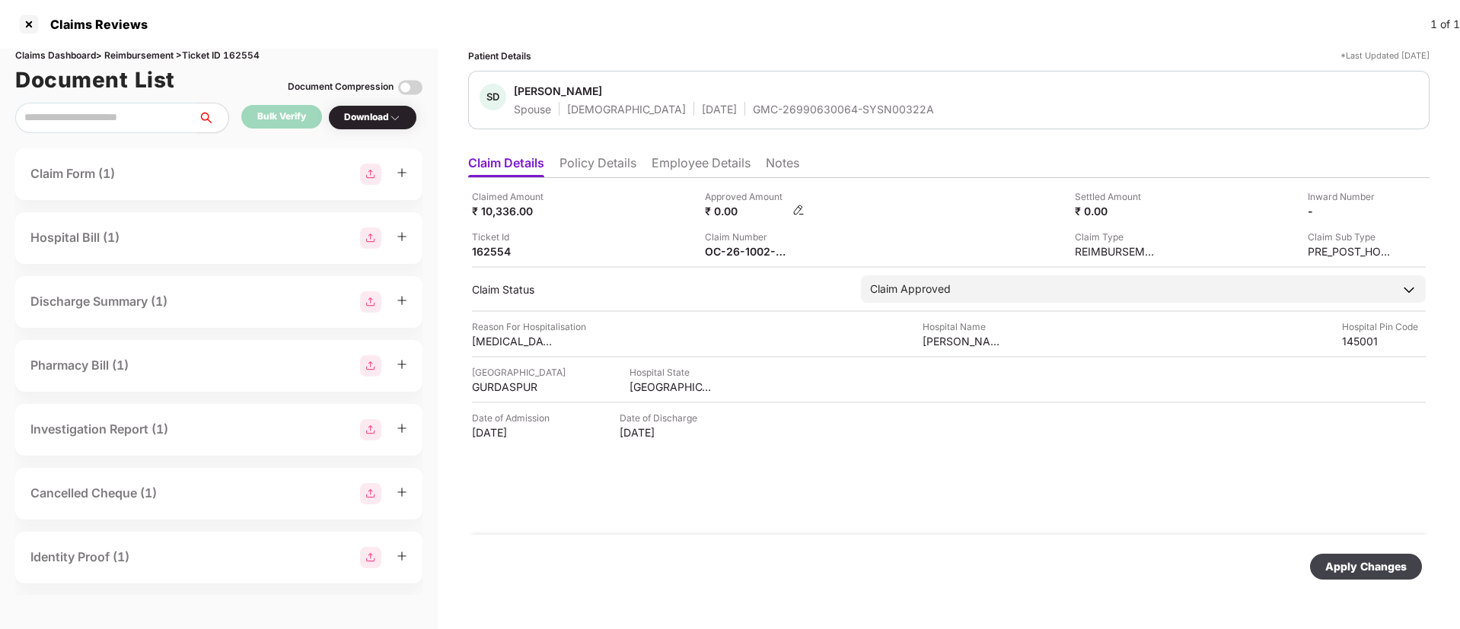
click at [791, 210] on div "₹ 0.00" at bounding box center [755, 211] width 100 height 14
click at [795, 212] on img at bounding box center [798, 210] width 12 height 12
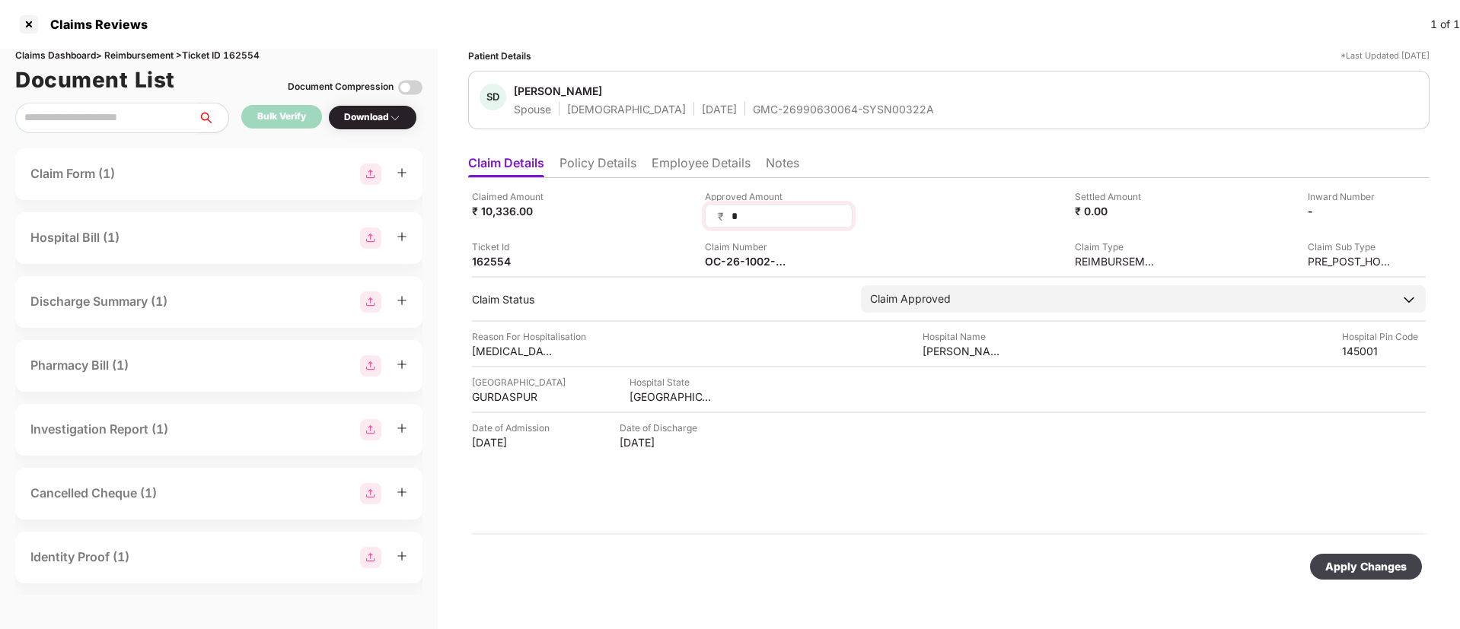
drag, startPoint x: 761, startPoint y: 215, endPoint x: 715, endPoint y: 212, distance: 45.8
click at [715, 212] on div "₹ *" at bounding box center [779, 216] width 148 height 24
type input "****"
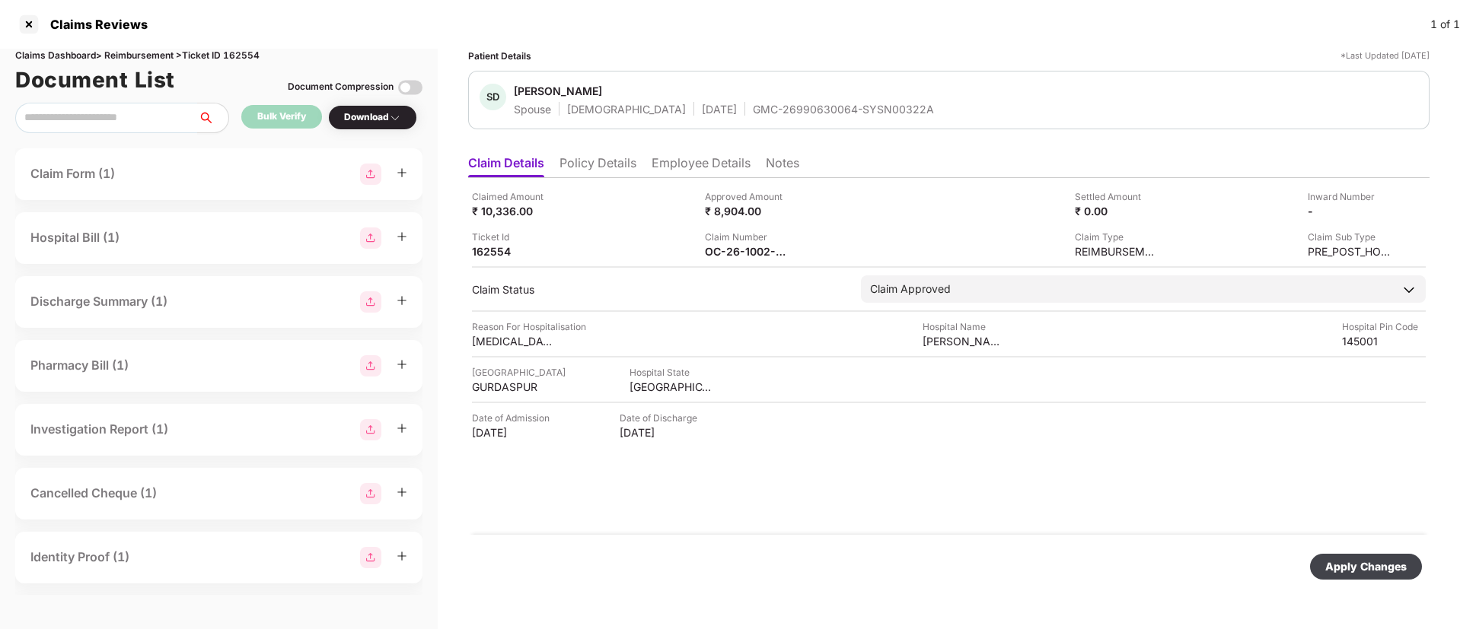
click at [1372, 567] on div "Apply Changes" at bounding box center [1365, 567] width 81 height 17
click at [27, 26] on div at bounding box center [29, 24] width 24 height 24
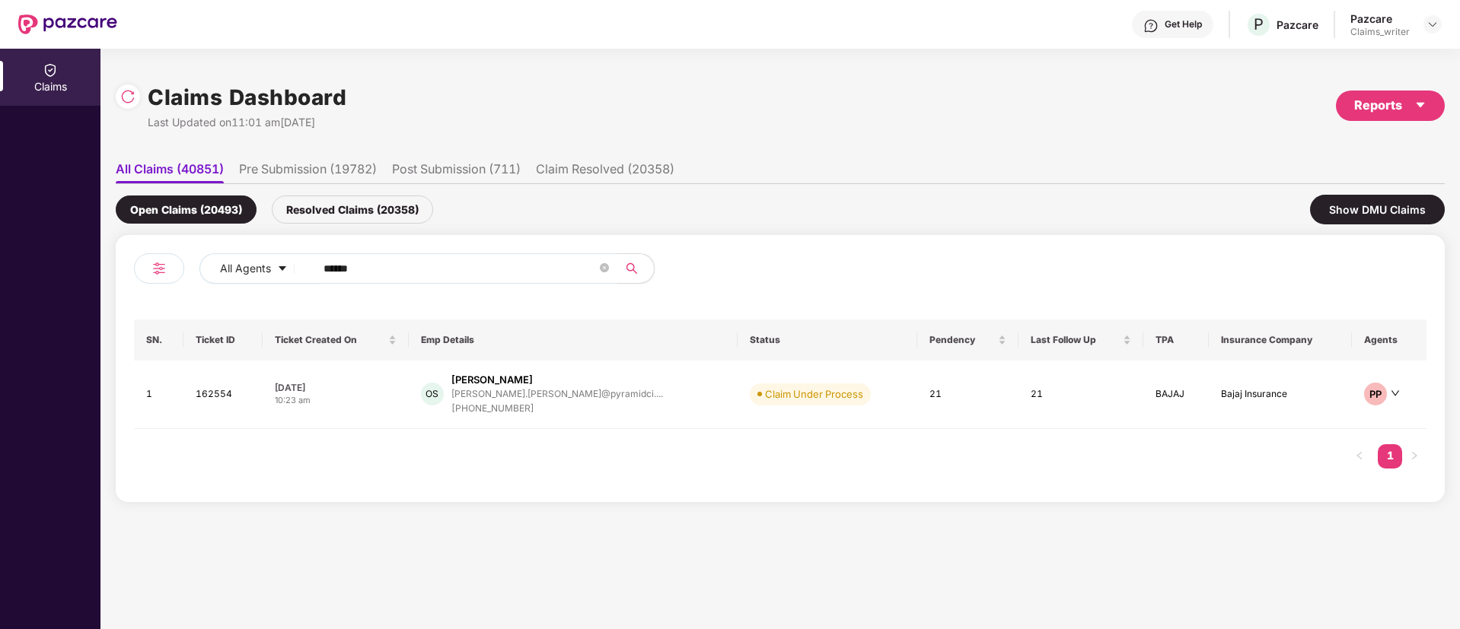
drag, startPoint x: 413, startPoint y: 250, endPoint x: 314, endPoint y: 268, distance: 100.6
click at [315, 266] on div "All Agents ****** SN. Ticket ID Ticket Created On Emp Details Status Pendency L…" at bounding box center [780, 368] width 1329 height 267
drag, startPoint x: 384, startPoint y: 270, endPoint x: 283, endPoint y: 266, distance: 100.6
click at [283, 266] on div "All Agents ******" at bounding box center [586, 268] width 775 height 30
paste input "text"
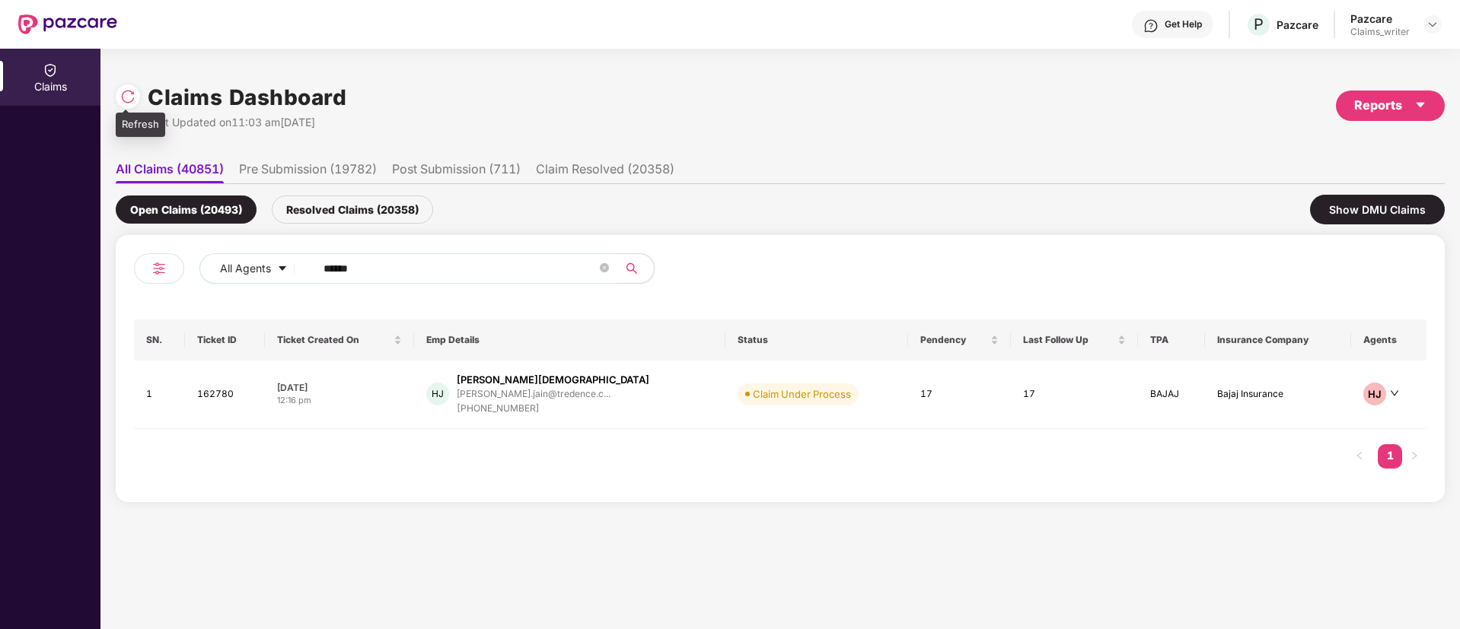
type input "******"
click at [132, 102] on img at bounding box center [127, 96] width 15 height 15
click at [224, 389] on td "162780" at bounding box center [225, 395] width 81 height 68
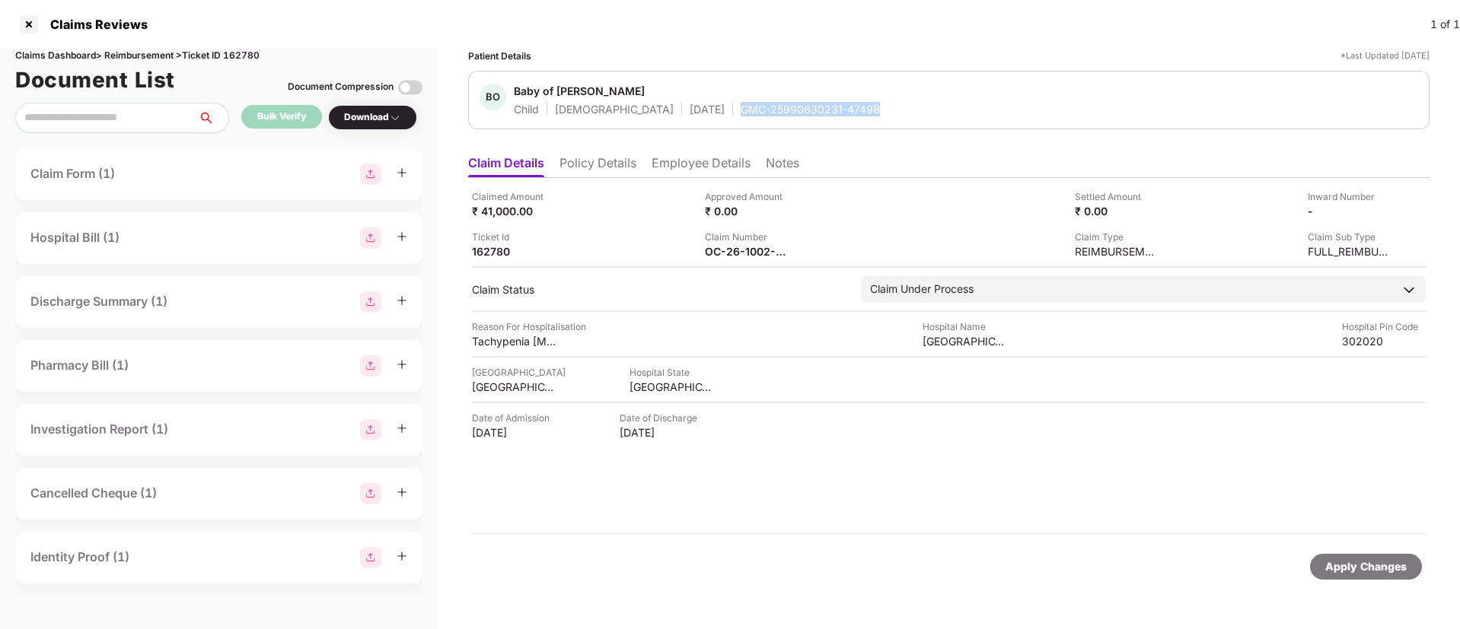
drag, startPoint x: 674, startPoint y: 110, endPoint x: 841, endPoint y: 123, distance: 167.2
click at [841, 123] on div "BO Baby of Ankita Jain Child Male 18 July 2025 GMC-25990630231-4749B" at bounding box center [948, 100] width 961 height 59
copy div "GMC-25990630231-4749B"
click at [30, 17] on div at bounding box center [29, 24] width 24 height 24
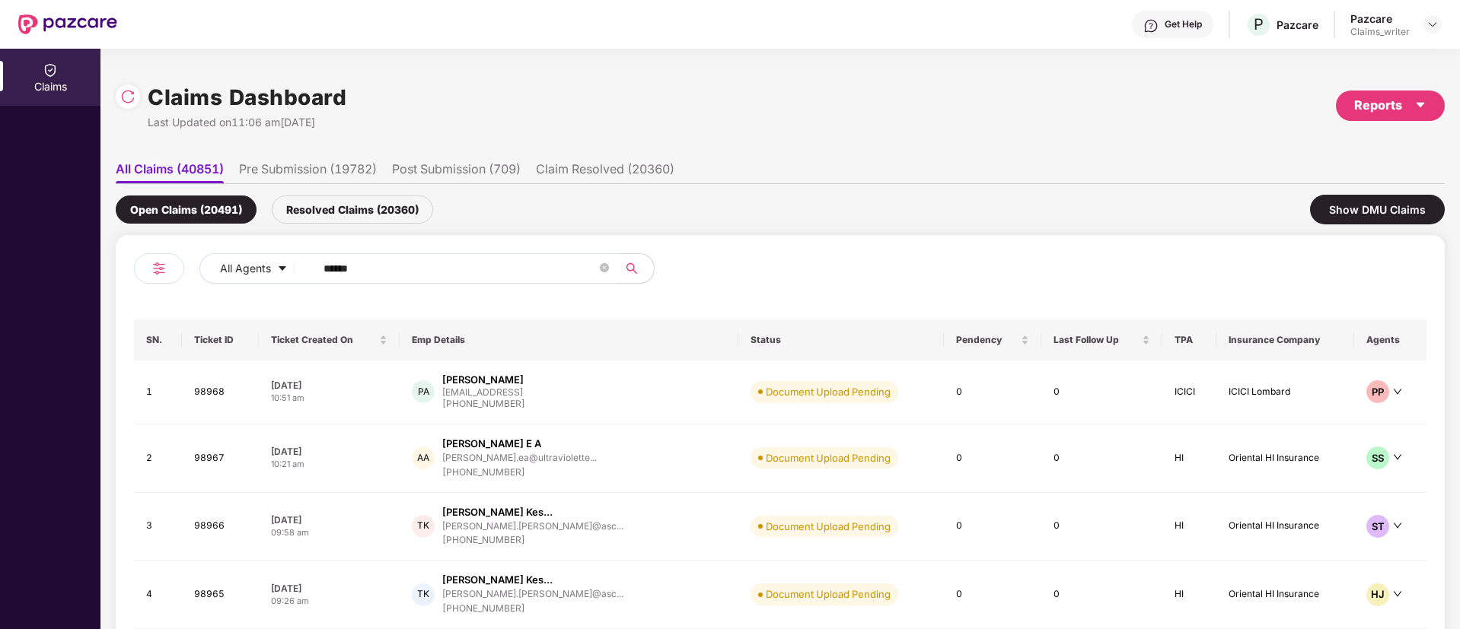
drag, startPoint x: 374, startPoint y: 273, endPoint x: 304, endPoint y: 269, distance: 69.4
click at [305, 269] on span "******" at bounding box center [461, 268] width 312 height 30
paste input "text"
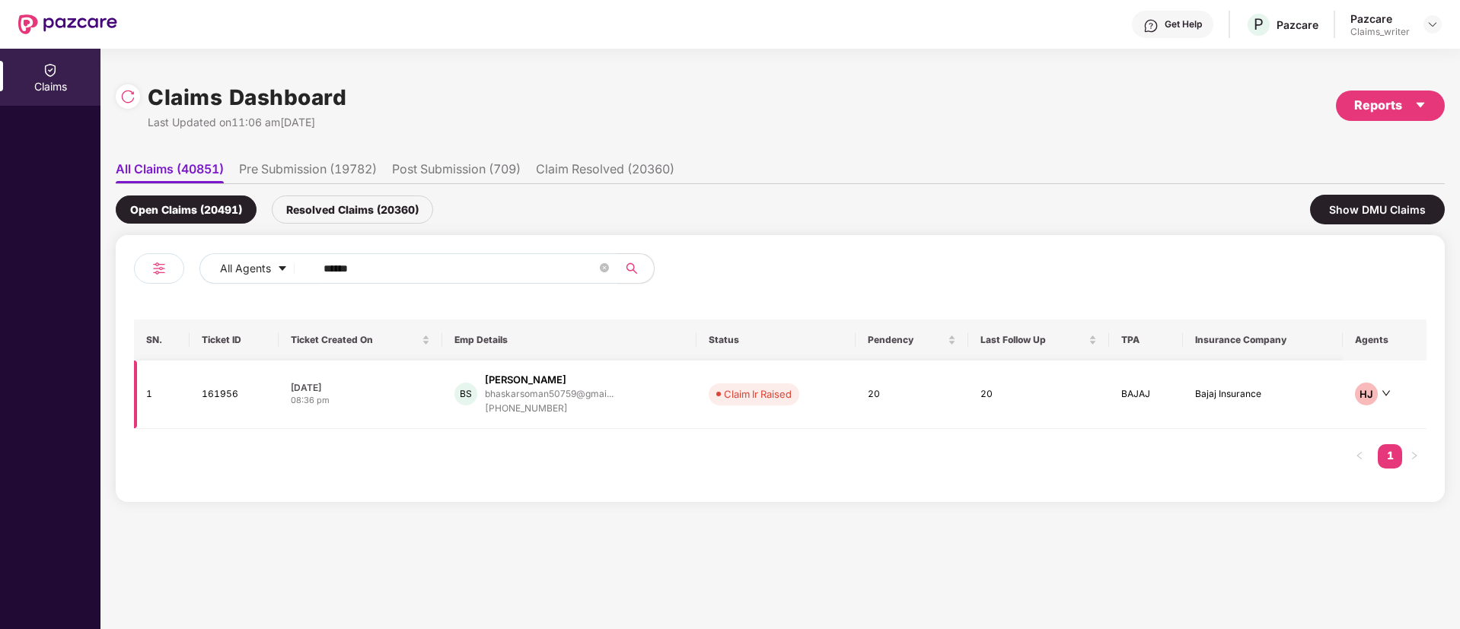
type input "******"
click at [232, 394] on td "161956" at bounding box center [233, 395] width 88 height 68
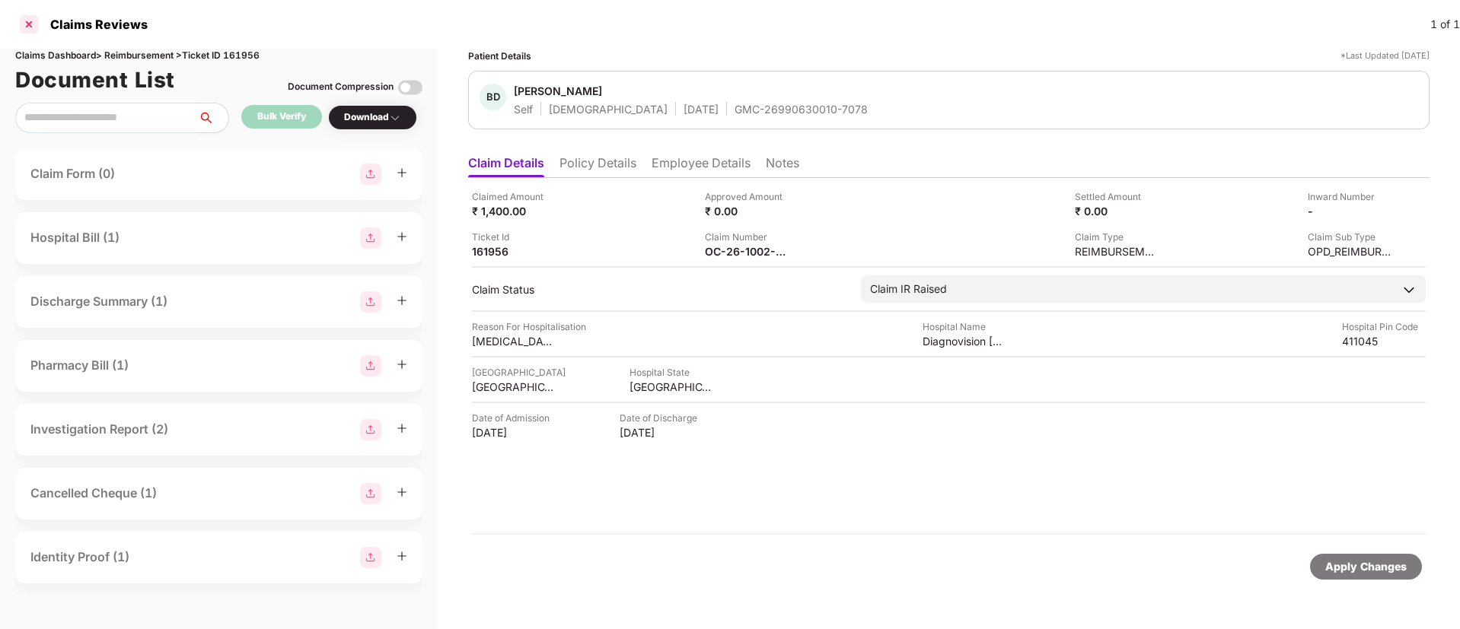
click at [22, 24] on div at bounding box center [29, 24] width 24 height 24
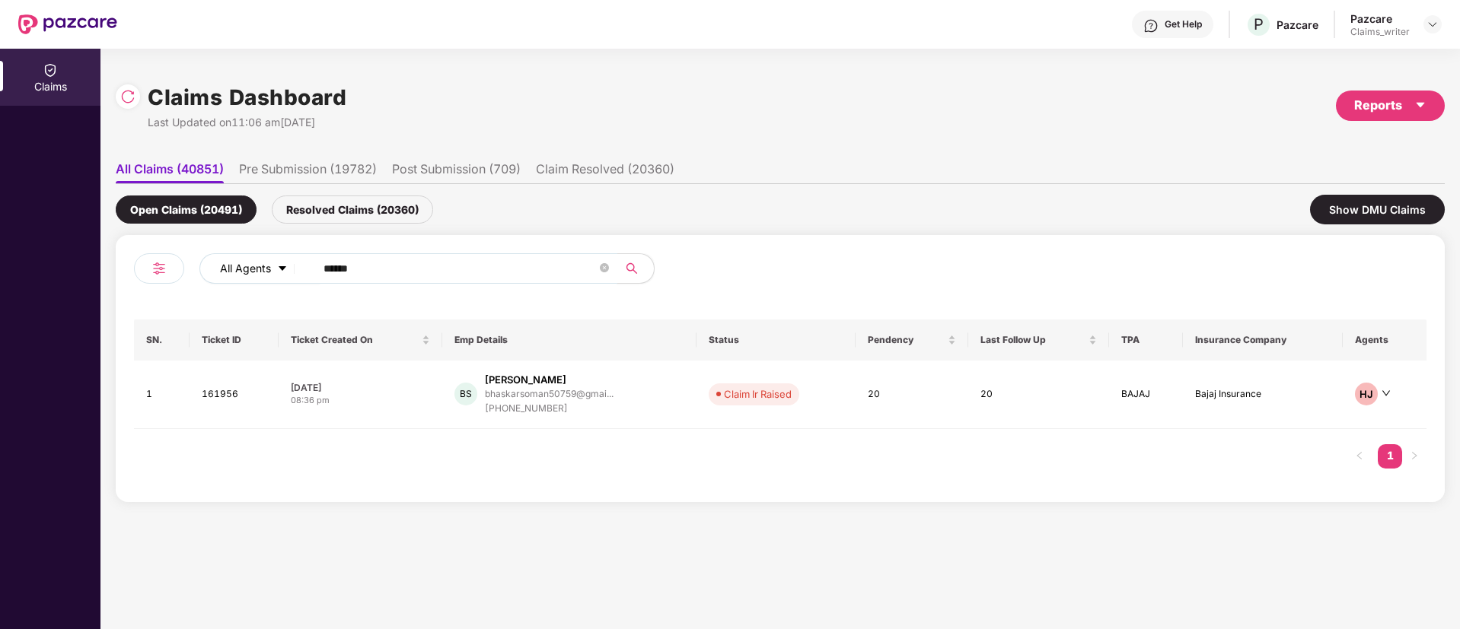
drag, startPoint x: 376, startPoint y: 269, endPoint x: 295, endPoint y: 259, distance: 81.3
click at [296, 259] on div "All Agents ******" at bounding box center [586, 268] width 775 height 30
paste input "text"
type input "******"
click at [223, 393] on td "164018" at bounding box center [233, 395] width 88 height 68
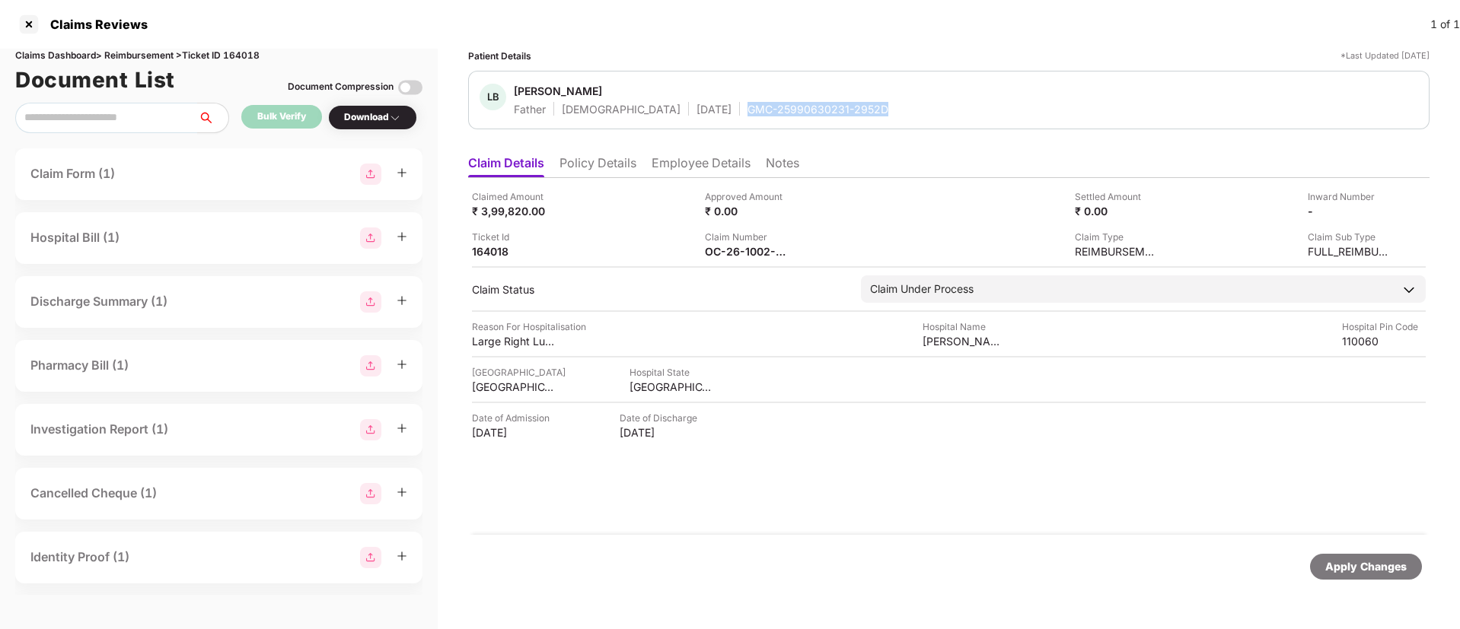
drag, startPoint x: 678, startPoint y: 110, endPoint x: 819, endPoint y: 111, distance: 140.8
click at [819, 111] on div "Father Male 01 May 1968 GMC-25990630231-2952D" at bounding box center [701, 109] width 374 height 14
copy div "GMC-25990630231-2952D"
click at [29, 23] on div at bounding box center [29, 24] width 24 height 24
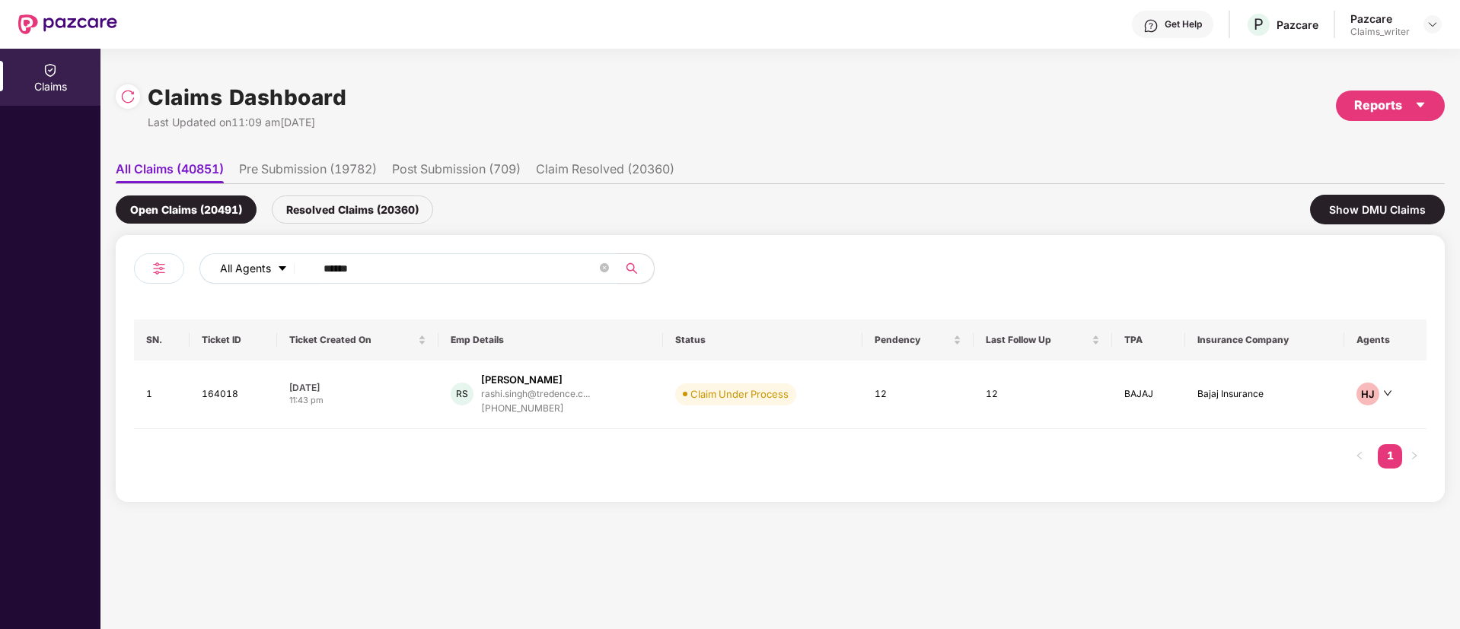
drag, startPoint x: 370, startPoint y: 276, endPoint x: 284, endPoint y: 264, distance: 86.9
click at [284, 264] on div "All Agents ******" at bounding box center [586, 268] width 775 height 30
paste input "text"
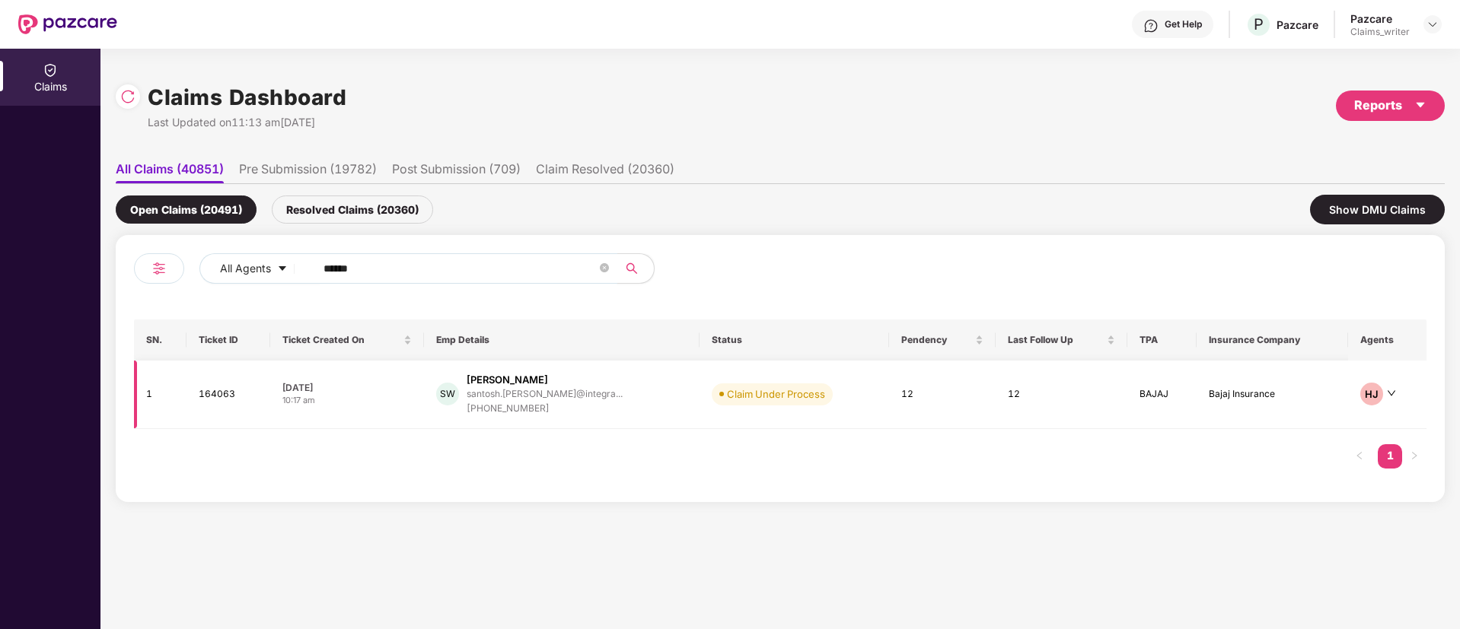
type input "******"
click at [221, 400] on td "164063" at bounding box center [228, 395] width 84 height 68
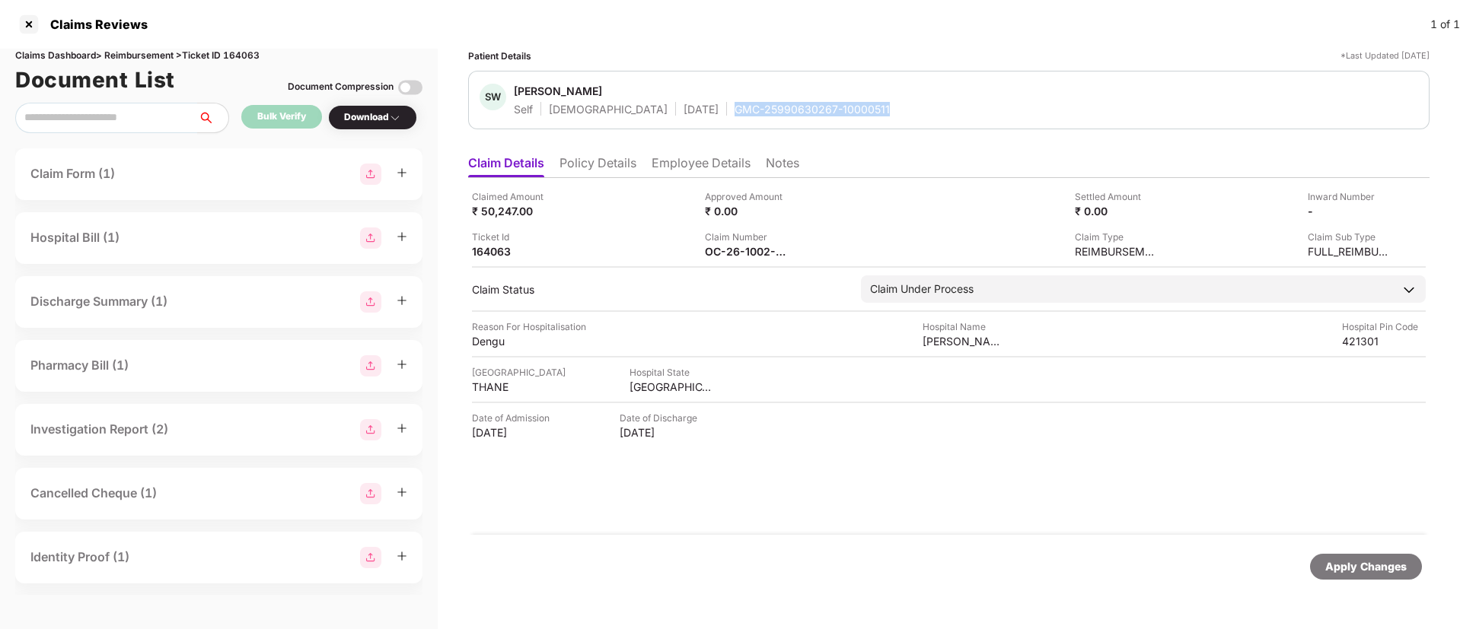
drag, startPoint x: 673, startPoint y: 110, endPoint x: 833, endPoint y: 110, distance: 159.8
click at [833, 110] on div "SW Santosh Walunj Self Male 09 June 1982 GMC-25990630267-10000511" at bounding box center [948, 100] width 938 height 33
copy div "GMC-25990630267-10000511"
click at [37, 27] on div at bounding box center [29, 24] width 24 height 24
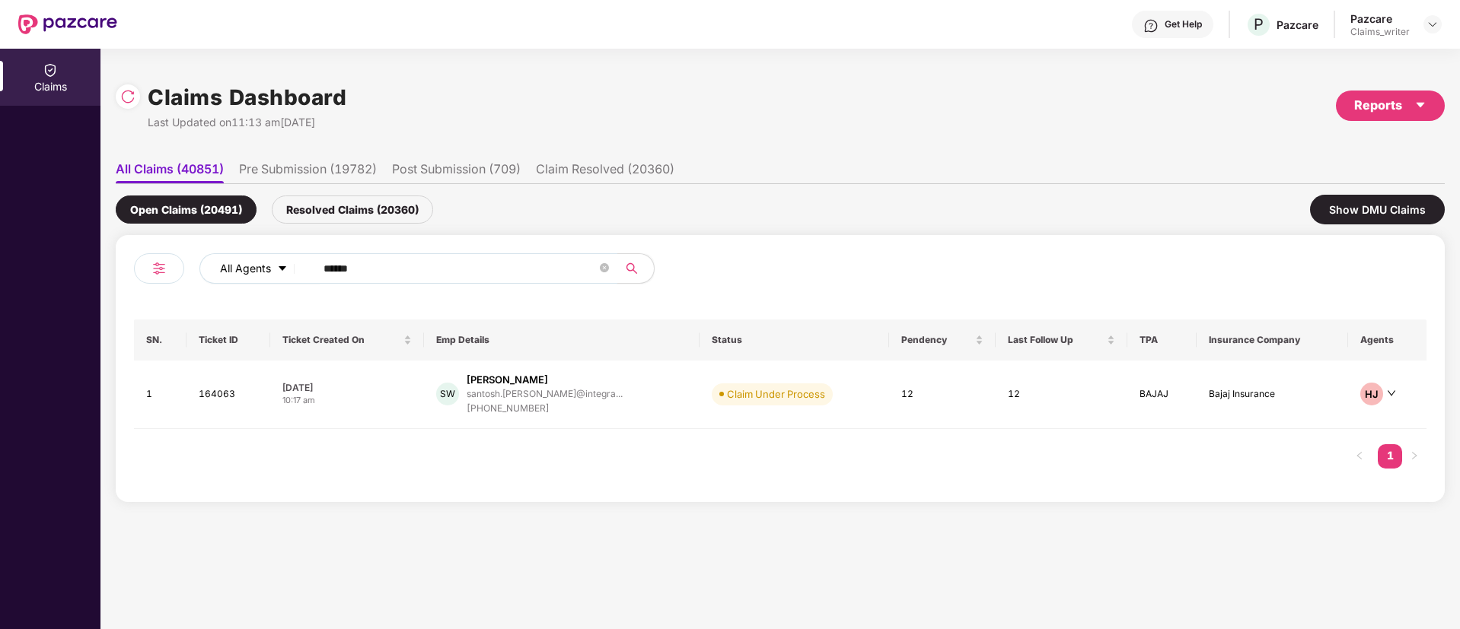
drag, startPoint x: 381, startPoint y: 269, endPoint x: 295, endPoint y: 255, distance: 87.1
click at [295, 255] on div "All Agents ******" at bounding box center [586, 268] width 775 height 30
paste input "text"
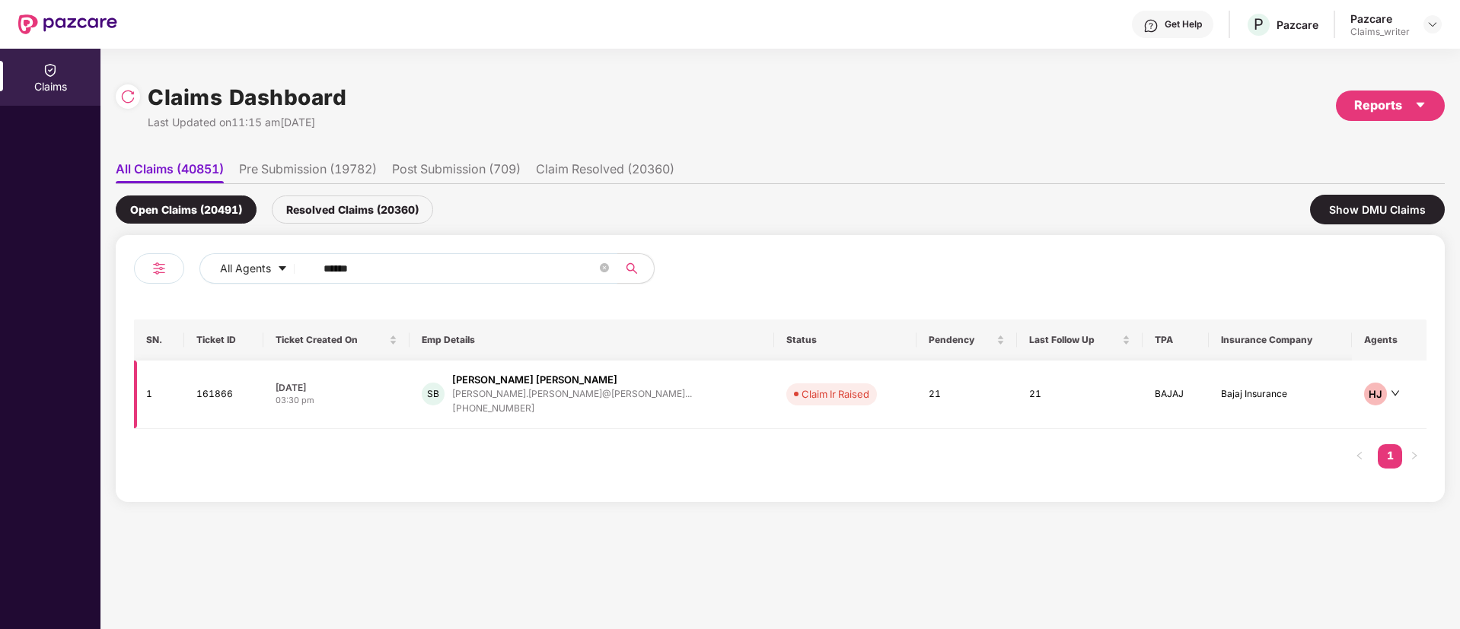
type input "******"
click at [220, 396] on td "161866" at bounding box center [223, 395] width 79 height 68
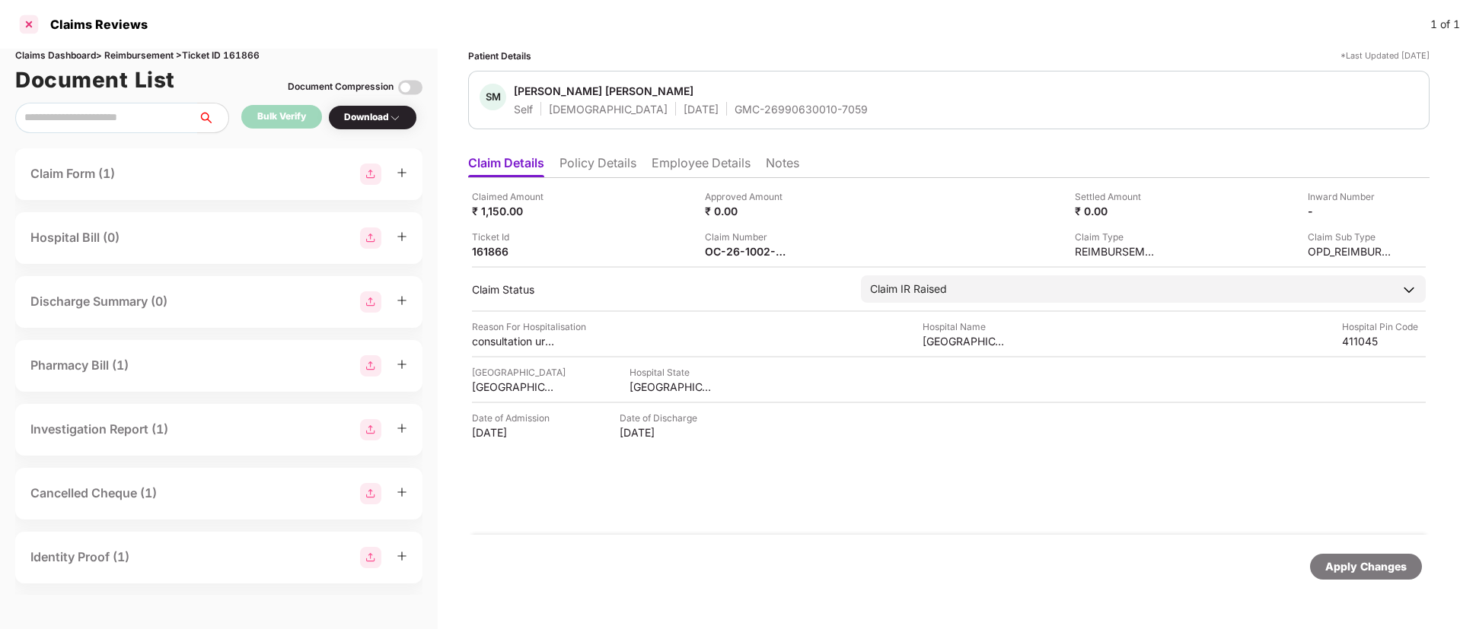
click at [28, 27] on div at bounding box center [29, 24] width 24 height 24
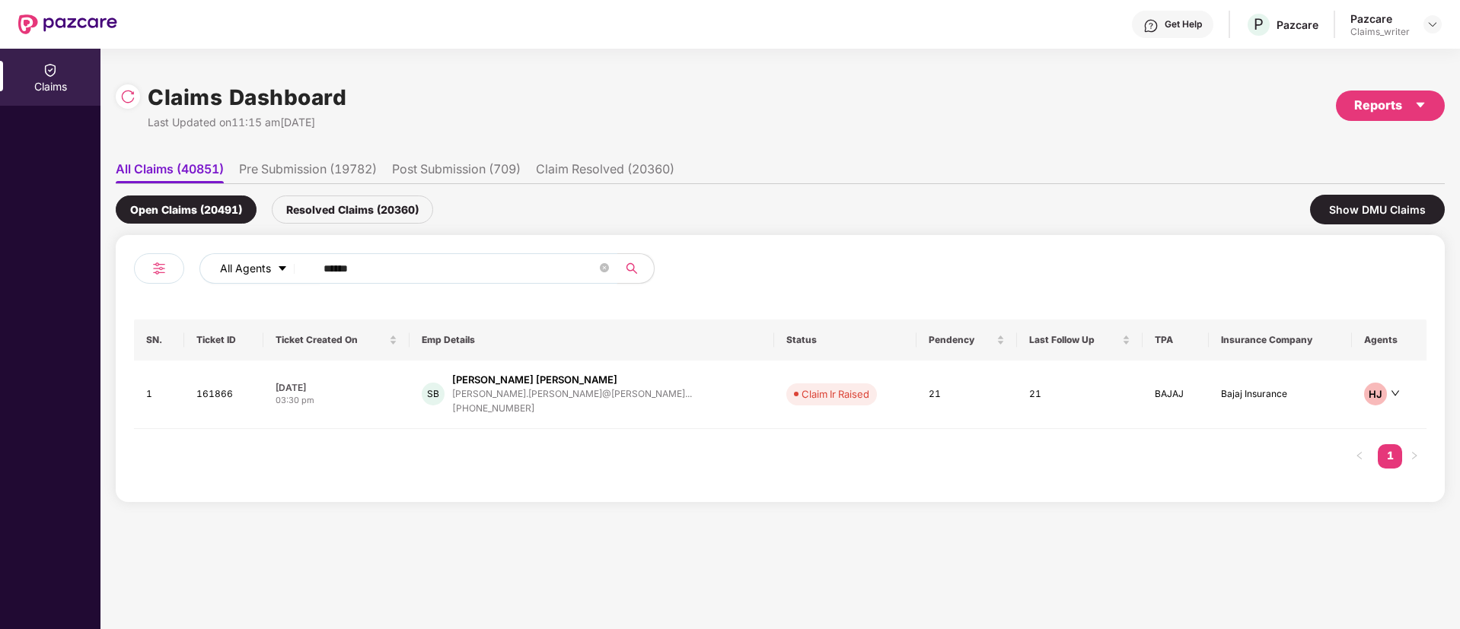
drag, startPoint x: 396, startPoint y: 263, endPoint x: 269, endPoint y: 262, distance: 127.9
click at [269, 262] on div "All Agents ******" at bounding box center [586, 268] width 775 height 30
paste input "text"
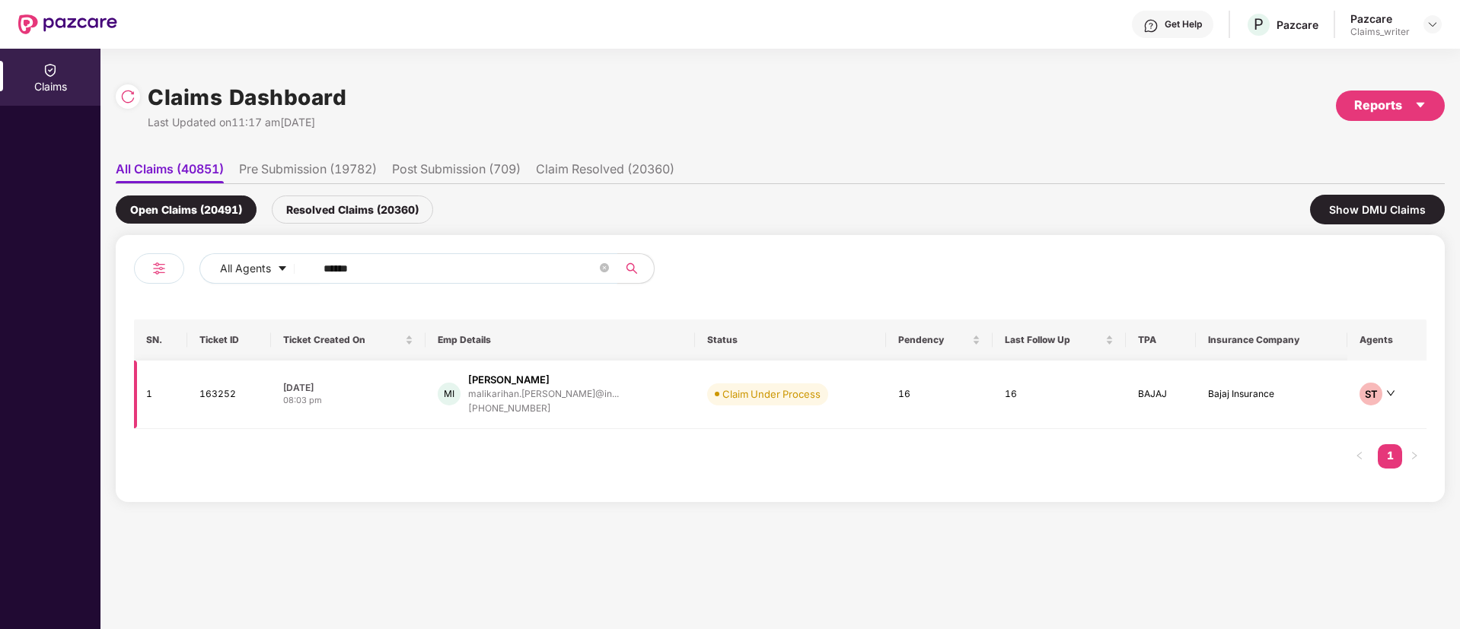
type input "******"
click at [205, 396] on td "163252" at bounding box center [229, 395] width 84 height 68
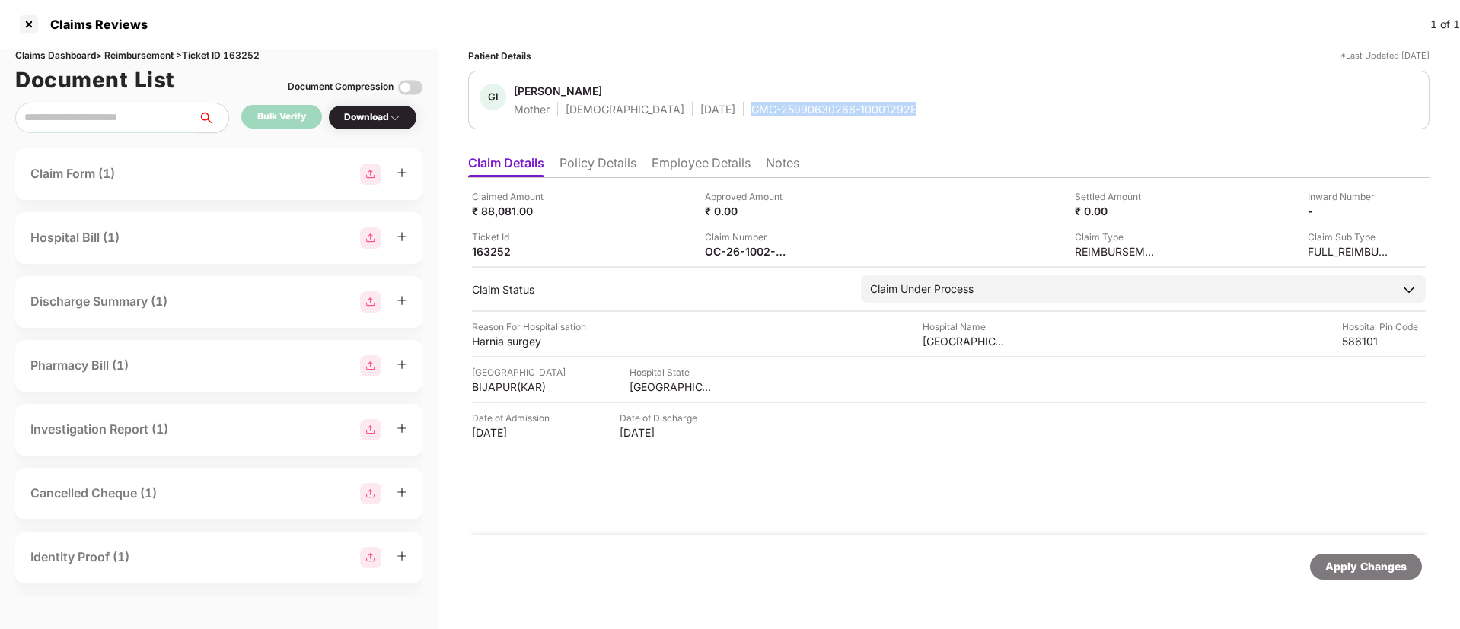
drag, startPoint x: 697, startPoint y: 106, endPoint x: 861, endPoint y: 107, distance: 164.4
click at [861, 107] on div "GI Gulnar Inamdar Mother Female 01 Jan 1980 GMC-25990630266-10001292E" at bounding box center [948, 100] width 938 height 33
copy div "GMC-25990630266-10001292E"
click at [685, 173] on li "Employee Details" at bounding box center [700, 166] width 99 height 22
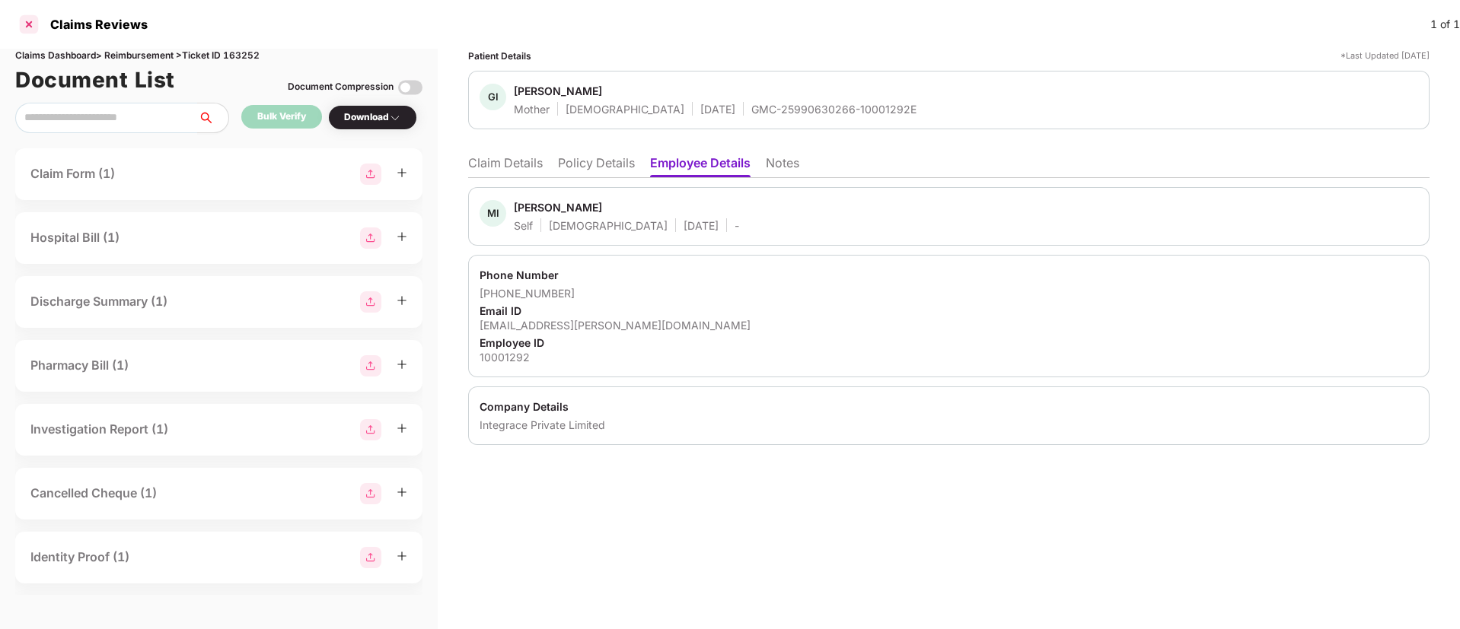
click at [30, 21] on div at bounding box center [29, 24] width 24 height 24
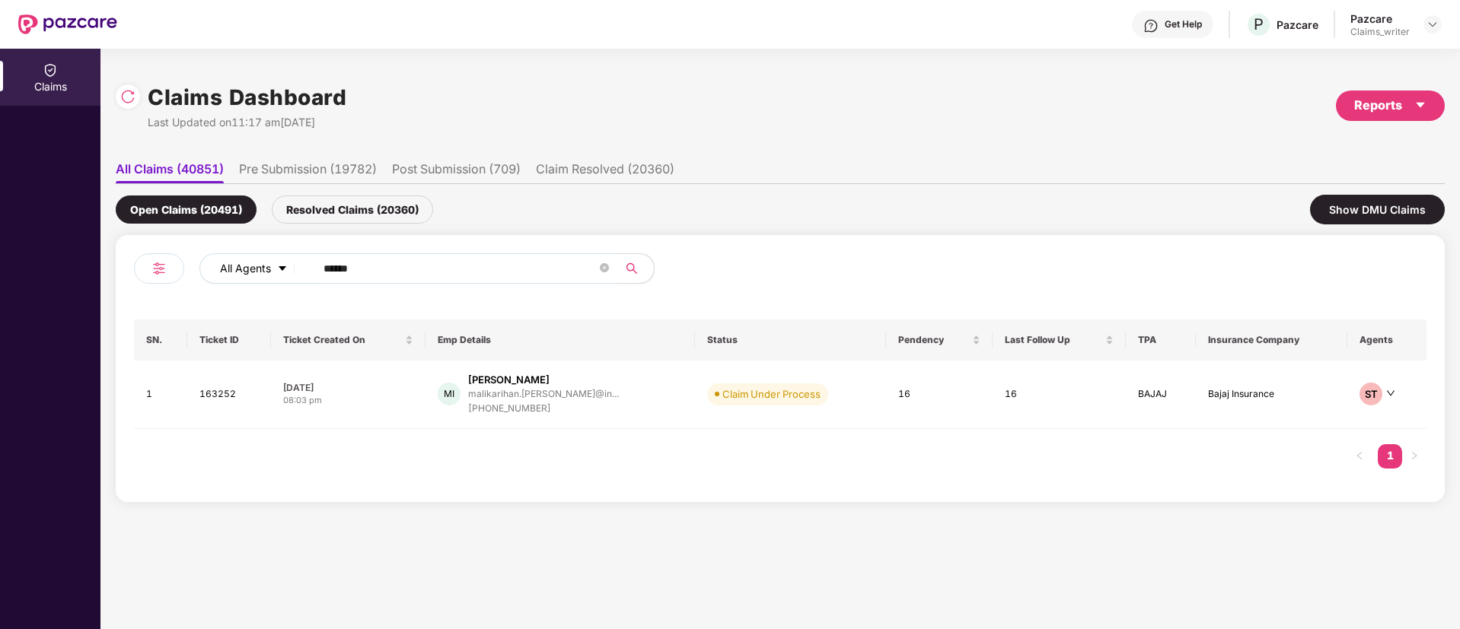
drag, startPoint x: 377, startPoint y: 270, endPoint x: 296, endPoint y: 266, distance: 80.8
click at [296, 266] on div "All Agents ******" at bounding box center [586, 268] width 775 height 30
paste input "text"
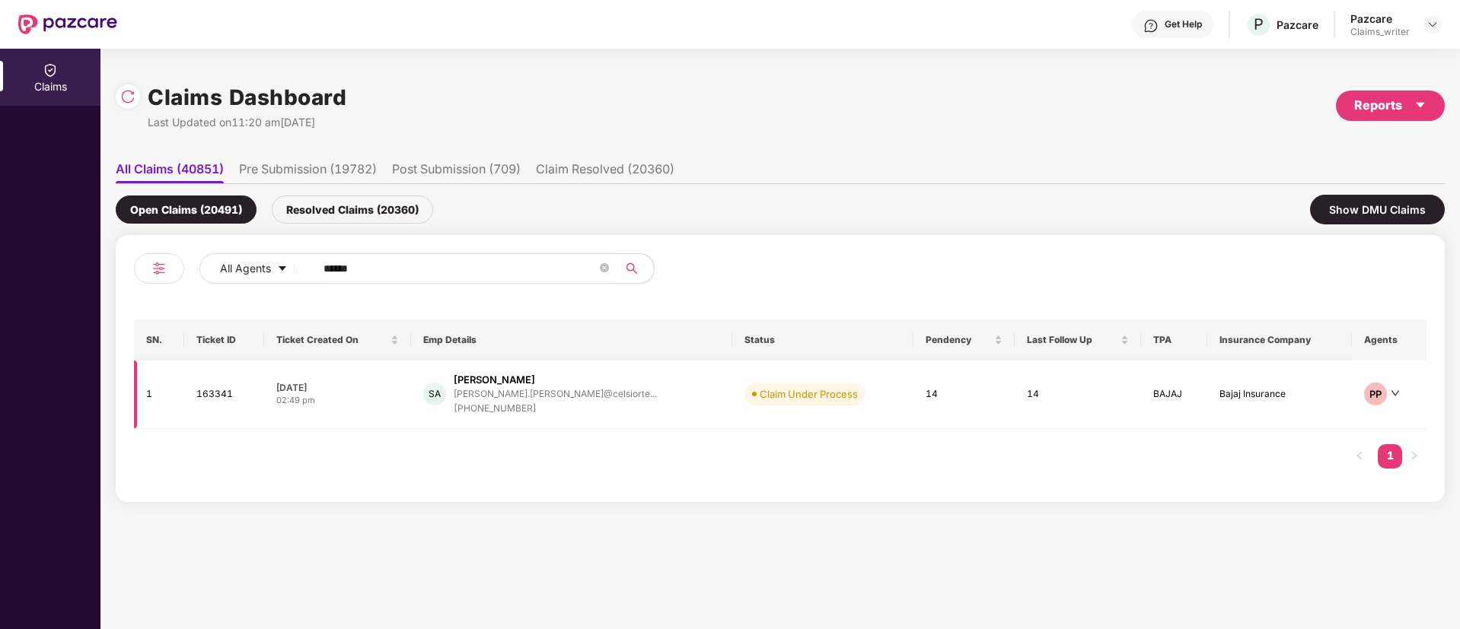
type input "******"
click at [214, 405] on td "163341" at bounding box center [224, 395] width 80 height 68
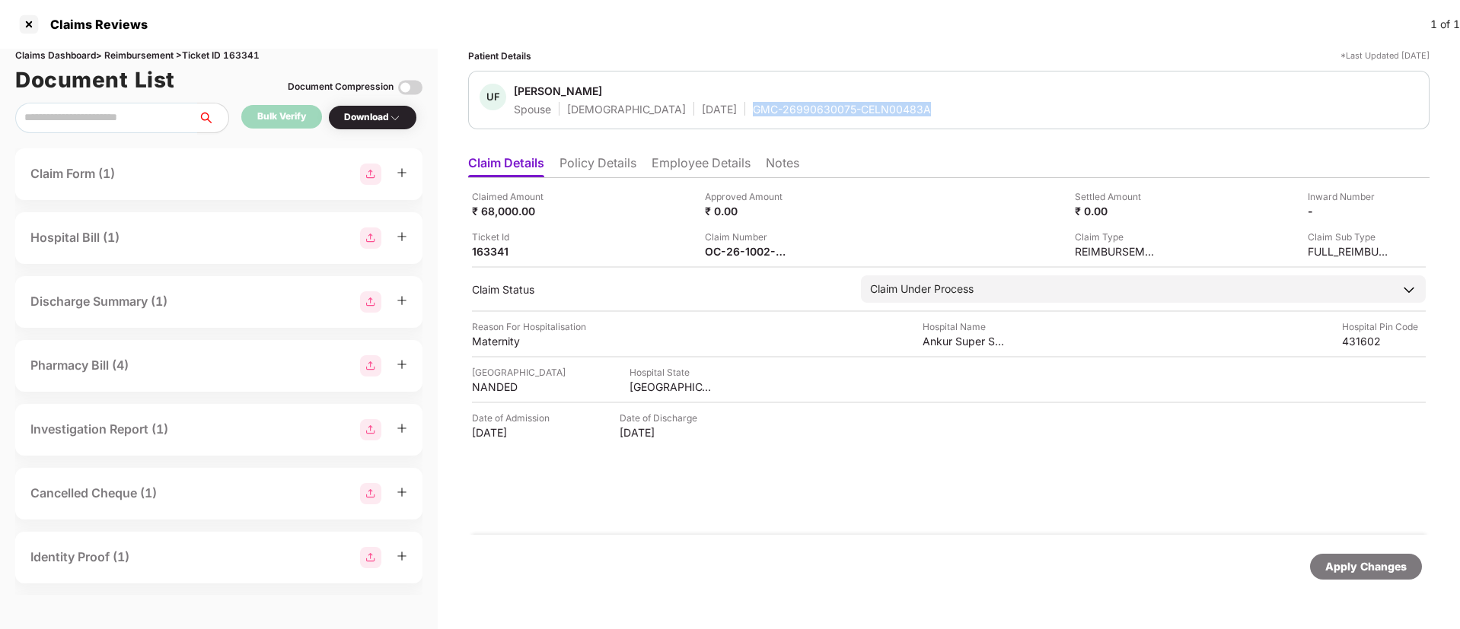
drag, startPoint x: 696, startPoint y: 107, endPoint x: 888, endPoint y: 119, distance: 193.0
click at [888, 119] on div "UF Uzma Fatema Spouse Female 18 Feb 1995 GMC-26990630075-CELN00483A" at bounding box center [948, 100] width 961 height 59
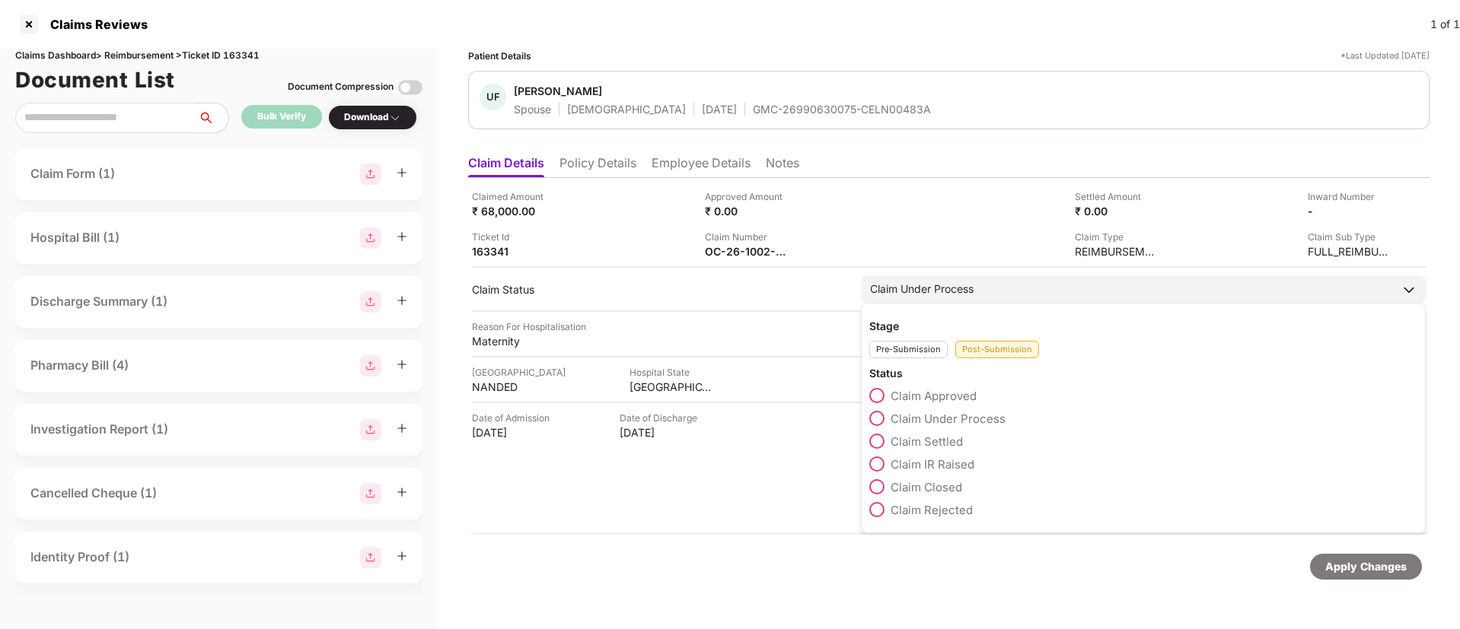
click at [888, 393] on label "Claim Approved" at bounding box center [922, 395] width 107 height 15
click at [880, 391] on span at bounding box center [876, 395] width 15 height 15
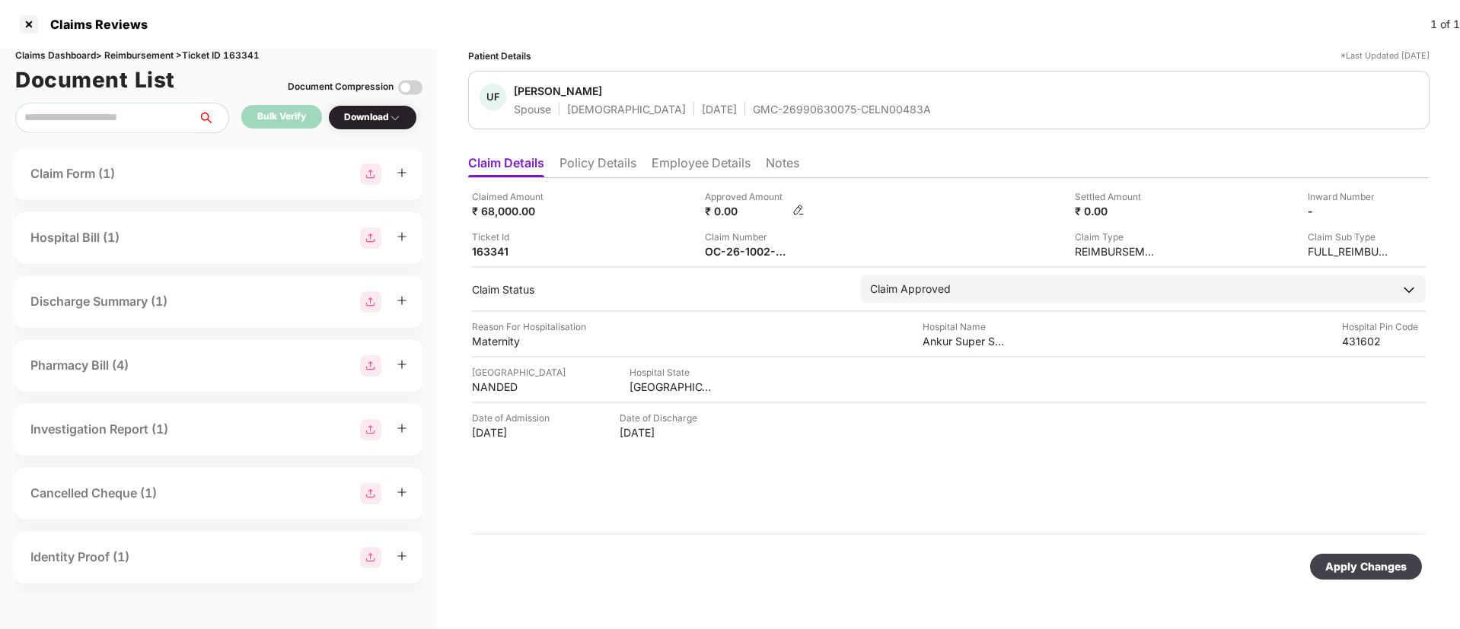
click at [797, 209] on img at bounding box center [798, 210] width 12 height 12
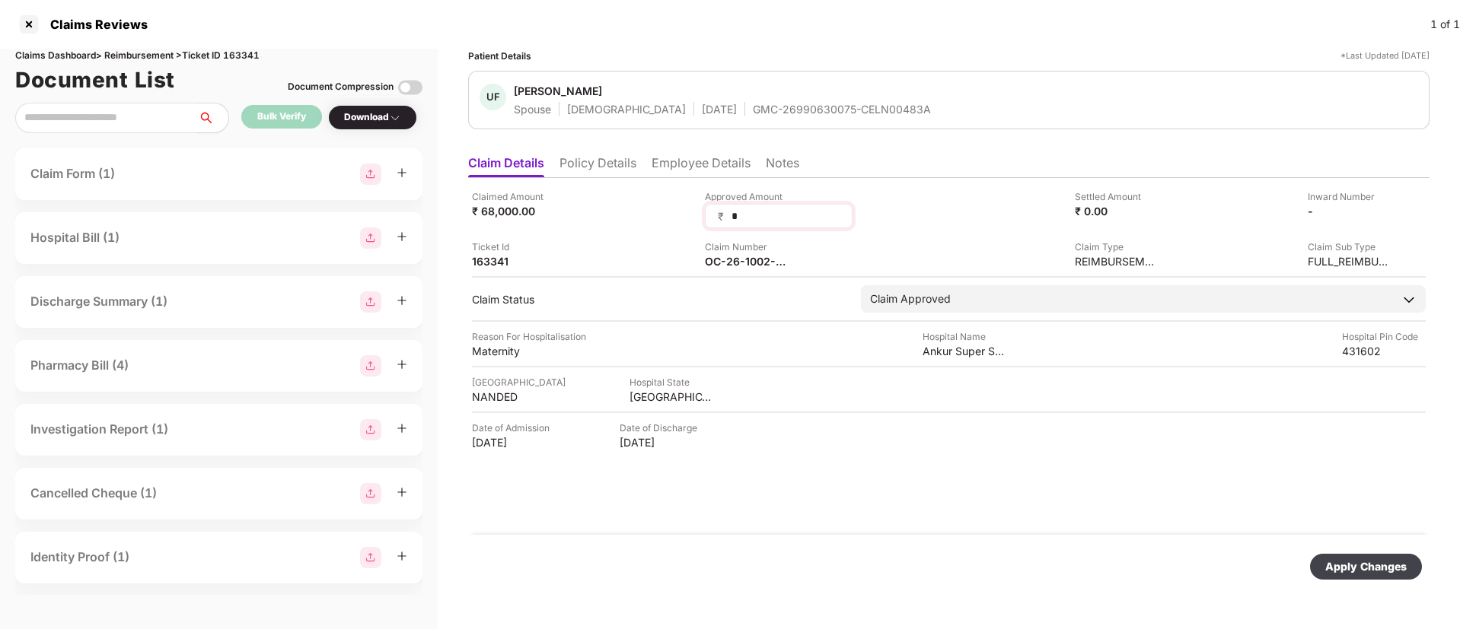
drag, startPoint x: 759, startPoint y: 217, endPoint x: 709, endPoint y: 205, distance: 50.8
click at [710, 205] on div "₹ *" at bounding box center [779, 216] width 148 height 24
type input "*****"
click at [1364, 563] on div "Apply Changes" at bounding box center [1365, 567] width 81 height 17
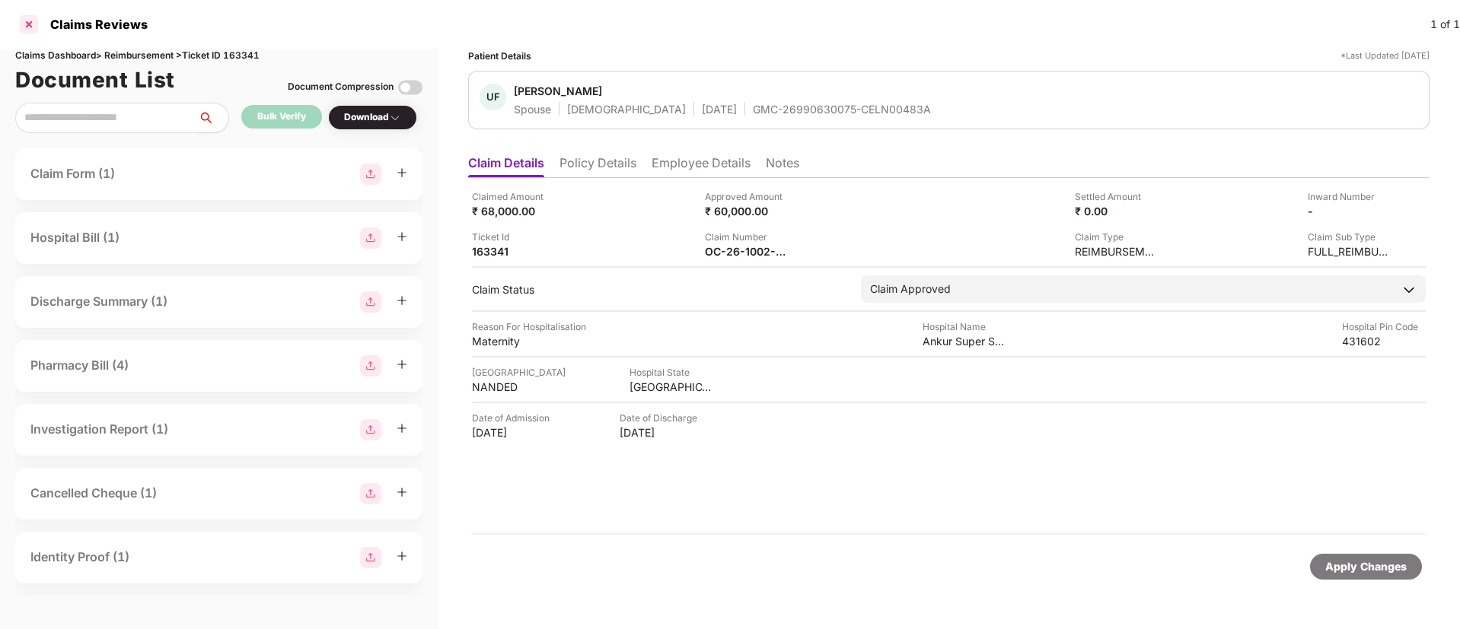
click at [31, 26] on div at bounding box center [29, 24] width 24 height 24
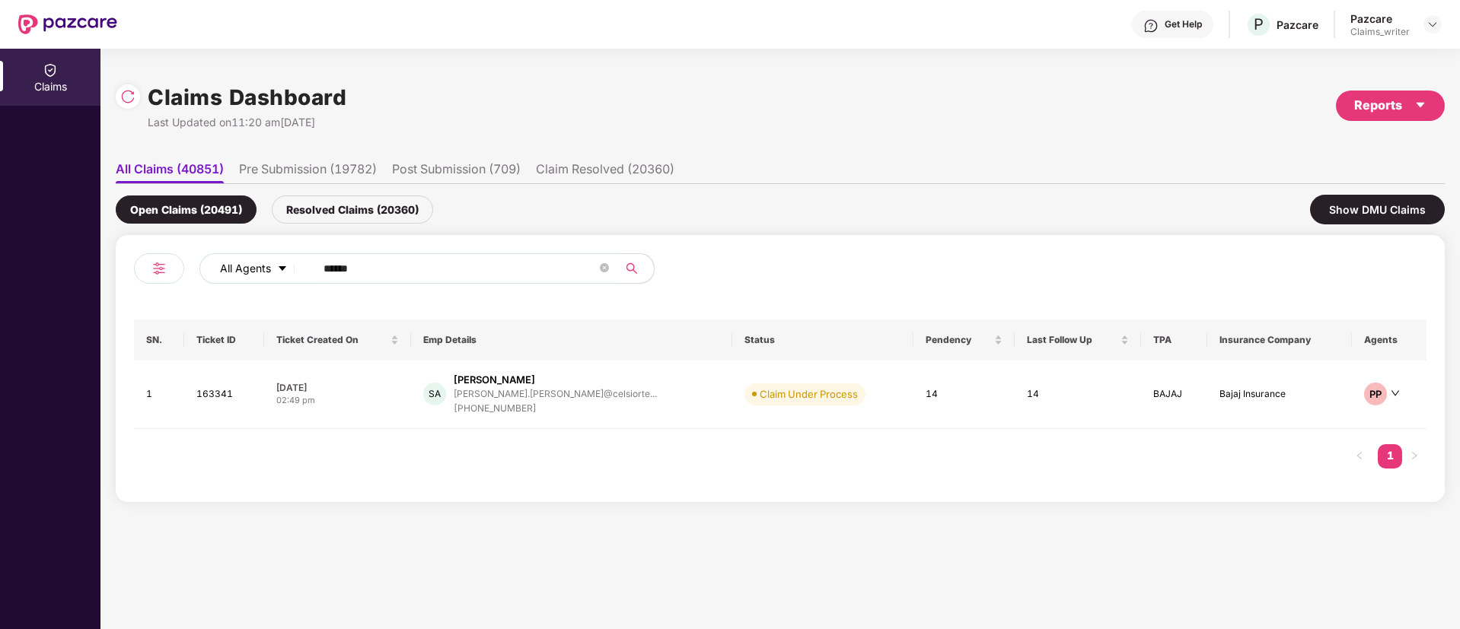
drag, startPoint x: 402, startPoint y: 279, endPoint x: 287, endPoint y: 262, distance: 116.1
click at [287, 262] on div "All Agents ******" at bounding box center [586, 268] width 775 height 30
paste input "text"
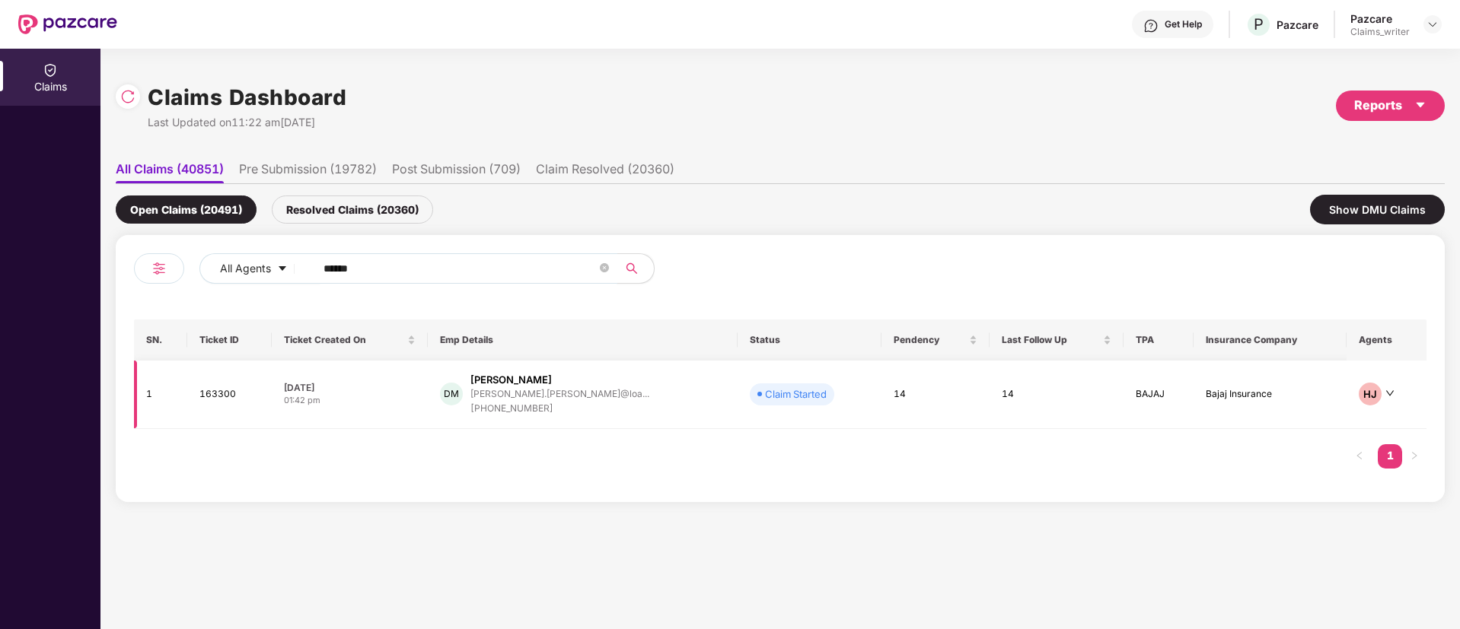
type input "******"
click at [212, 396] on td "163300" at bounding box center [229, 395] width 84 height 68
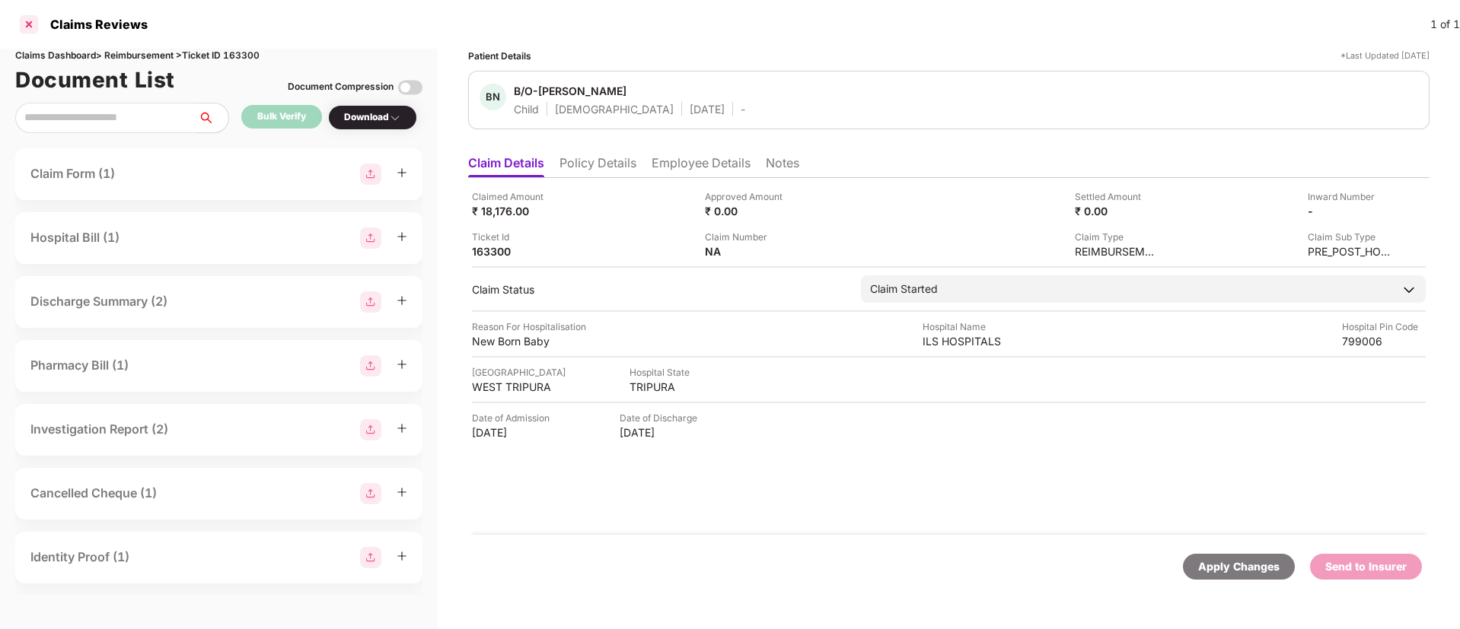
click at [27, 21] on div at bounding box center [29, 24] width 24 height 24
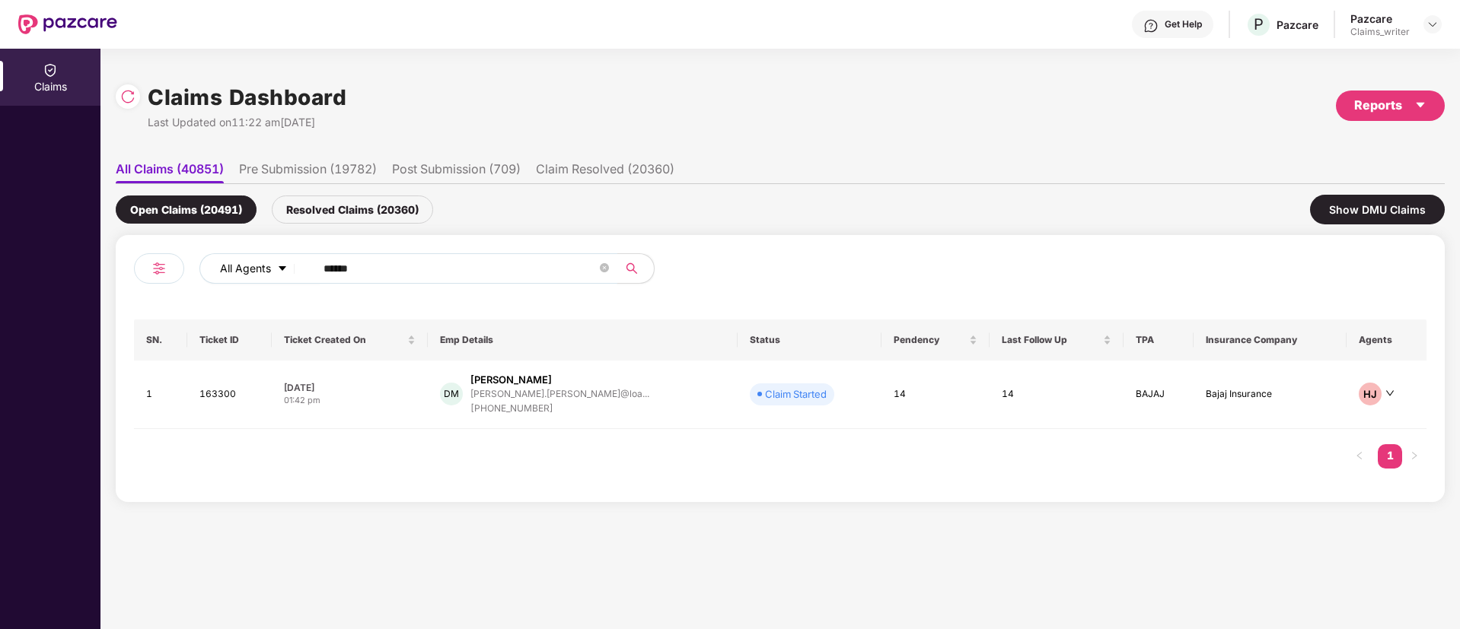
drag, startPoint x: 376, startPoint y: 272, endPoint x: 292, endPoint y: 264, distance: 84.1
click at [292, 264] on div "All Agents ******" at bounding box center [586, 268] width 775 height 30
paste input "text"
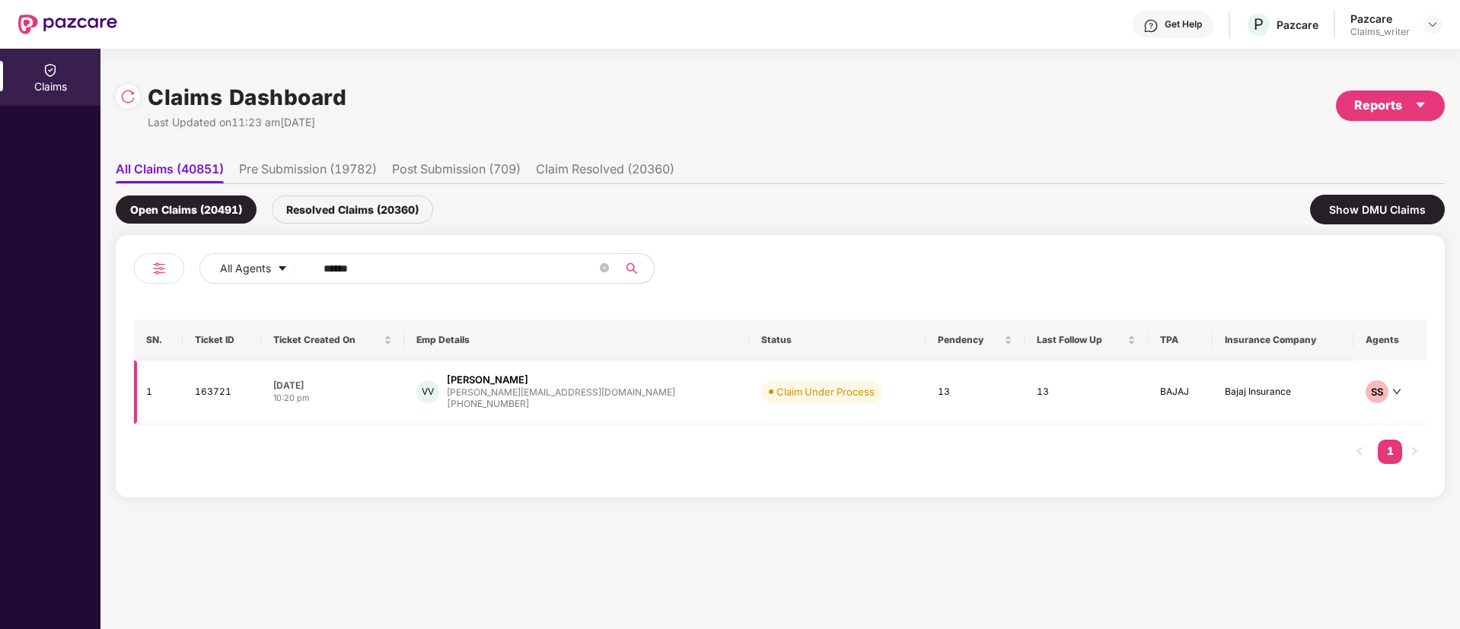
type input "******"
click at [244, 387] on td "163721" at bounding box center [222, 393] width 78 height 64
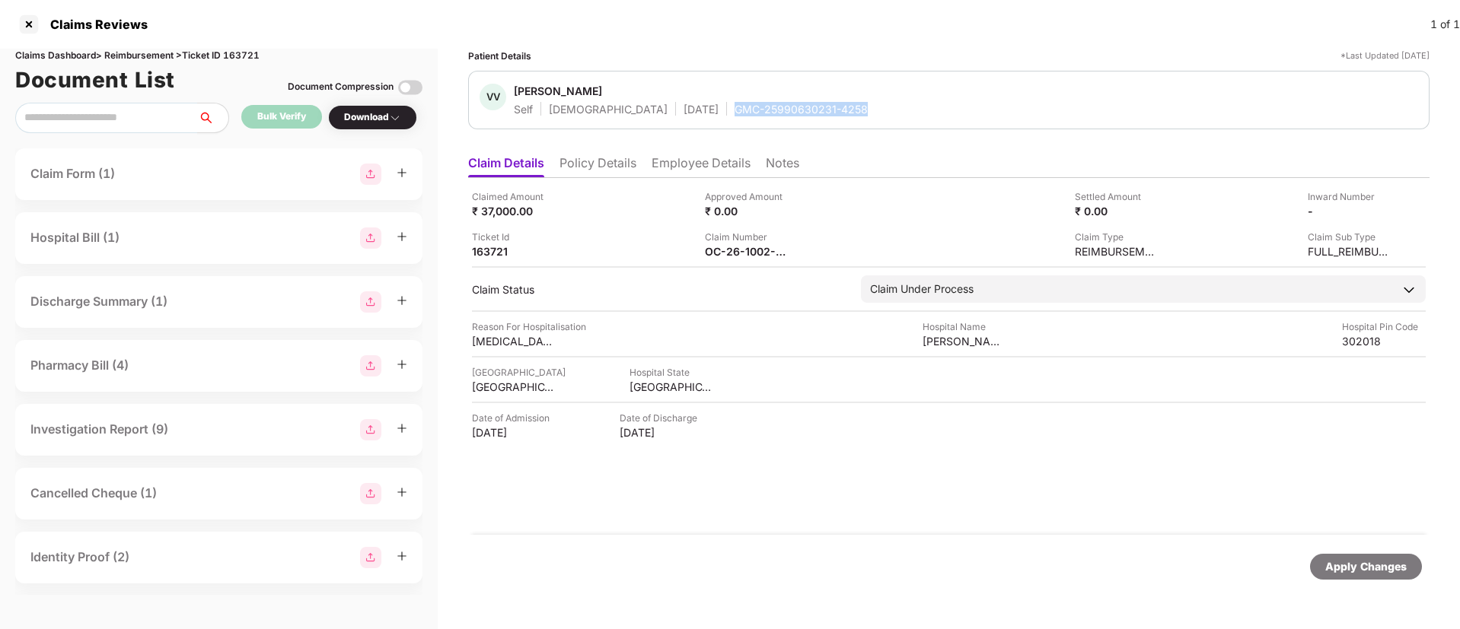
drag, startPoint x: 685, startPoint y: 110, endPoint x: 807, endPoint y: 113, distance: 122.6
click at [807, 113] on div "VV Vikash Vikash Self Male 25 Jan 2000 GMC-25990630231-4258" at bounding box center [948, 100] width 938 height 33
click at [693, 164] on li "Employee Details" at bounding box center [700, 166] width 99 height 22
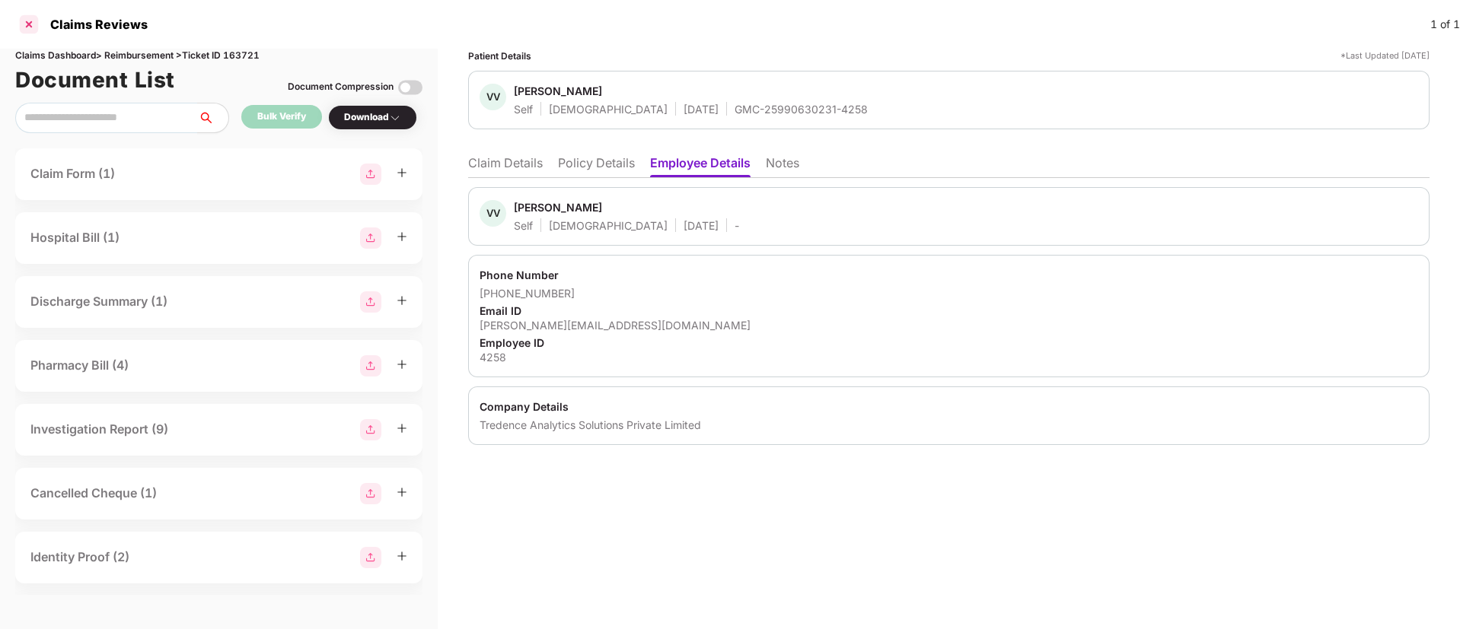
click at [31, 27] on div at bounding box center [29, 24] width 24 height 24
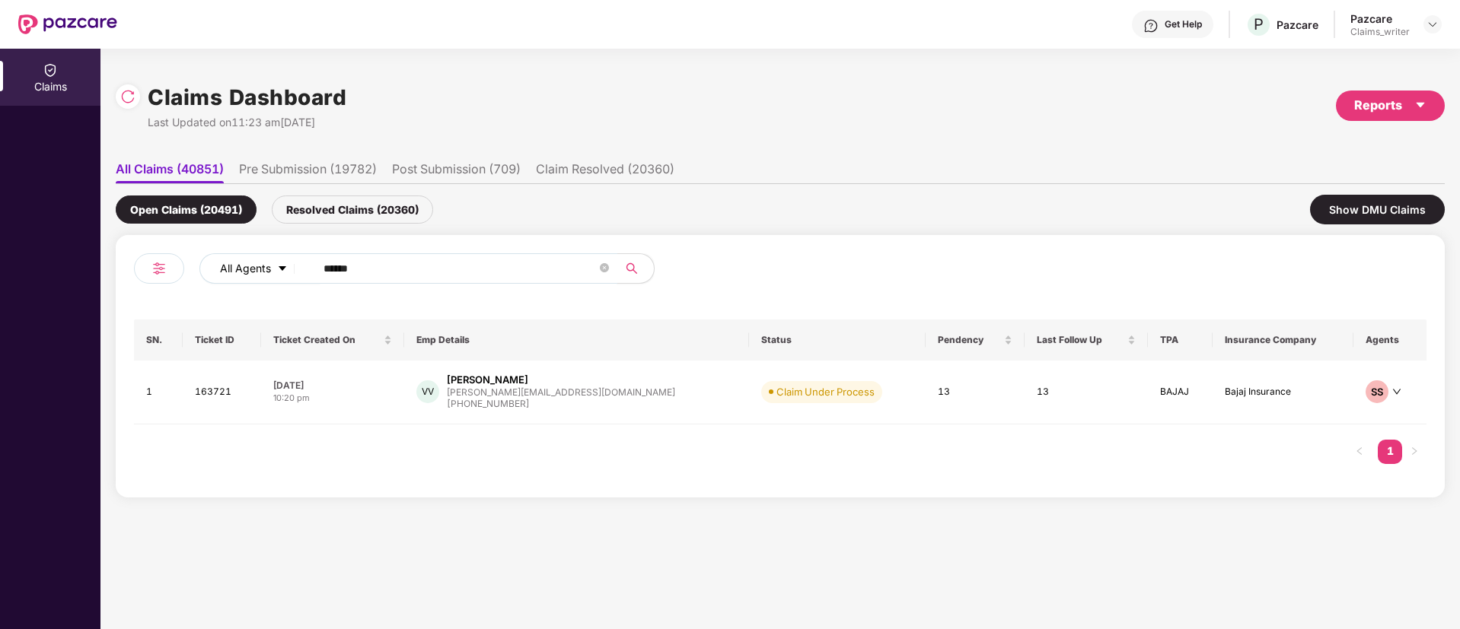
drag, startPoint x: 379, startPoint y: 274, endPoint x: 291, endPoint y: 263, distance: 88.9
click at [291, 263] on div "All Agents ******" at bounding box center [586, 268] width 775 height 30
paste input "text"
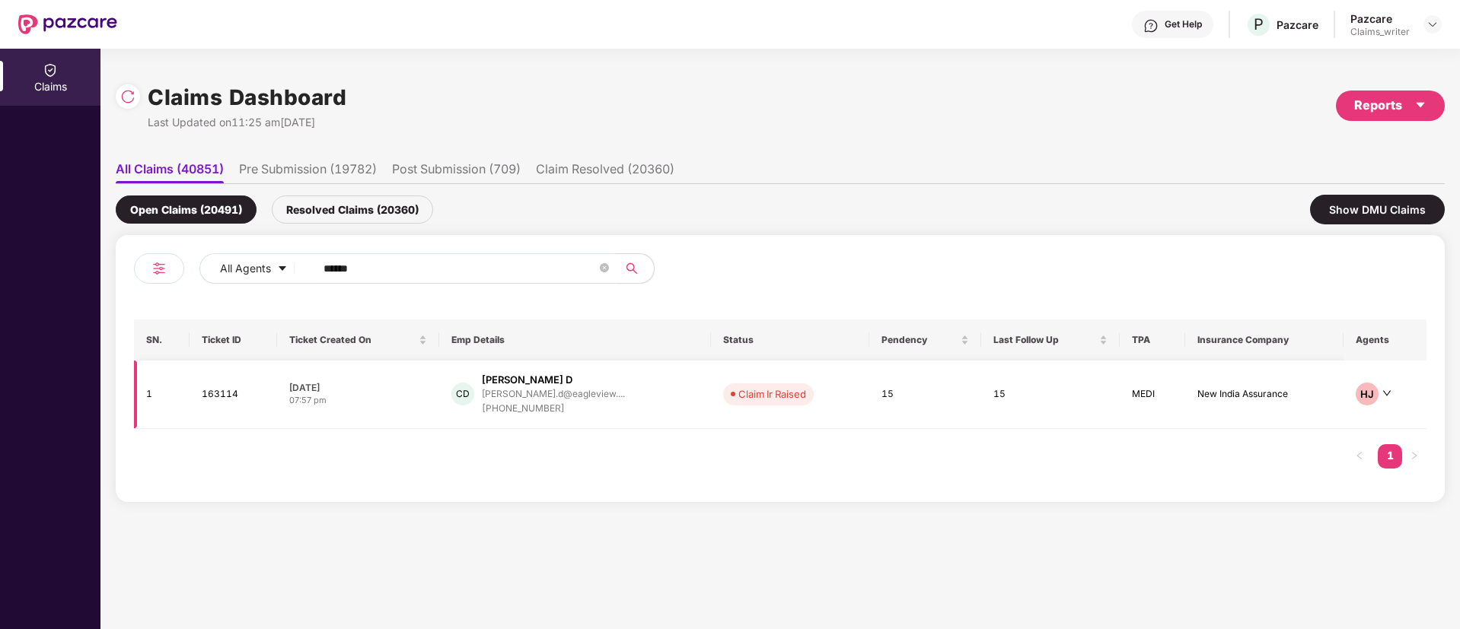
type input "******"
click at [221, 399] on td "163114" at bounding box center [233, 395] width 88 height 68
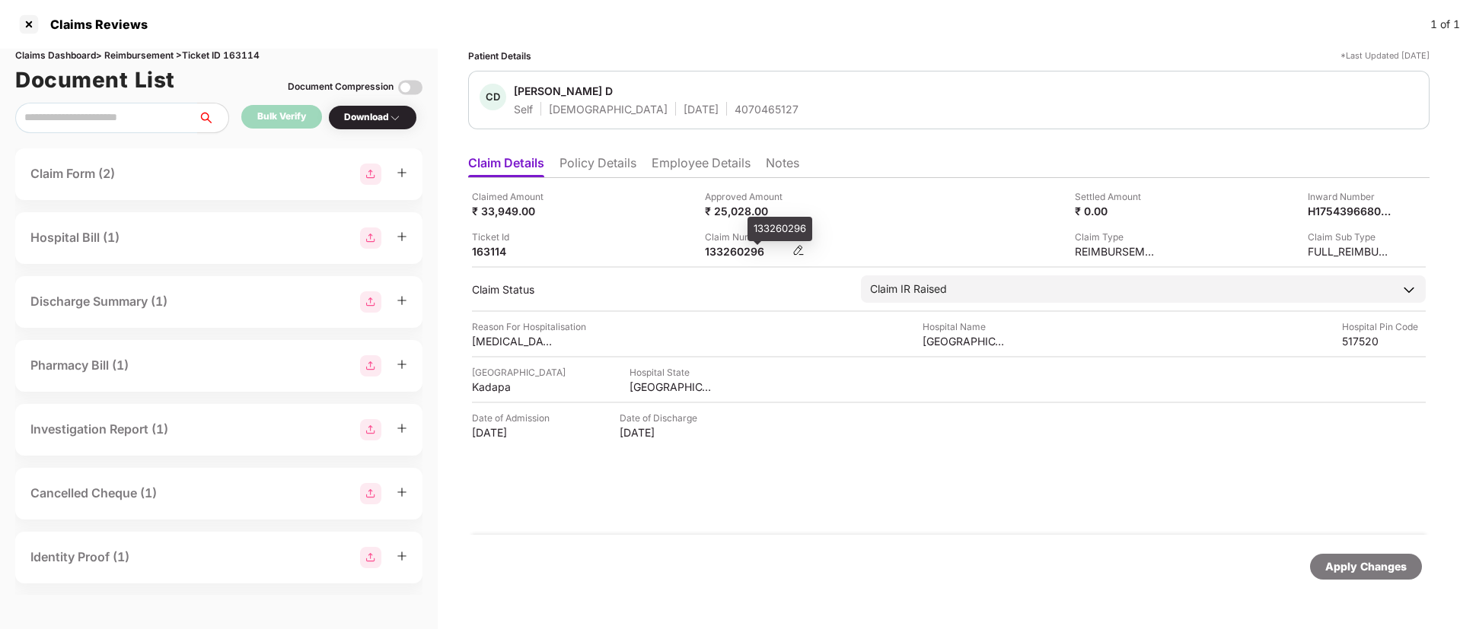
click at [739, 247] on div "133260296" at bounding box center [747, 251] width 84 height 14
click at [725, 247] on div "133260296" at bounding box center [747, 251] width 84 height 14
drag, startPoint x: 767, startPoint y: 212, endPoint x: 708, endPoint y: 209, distance: 59.4
click at [708, 209] on div "₹ 25,028.00" at bounding box center [747, 211] width 84 height 14
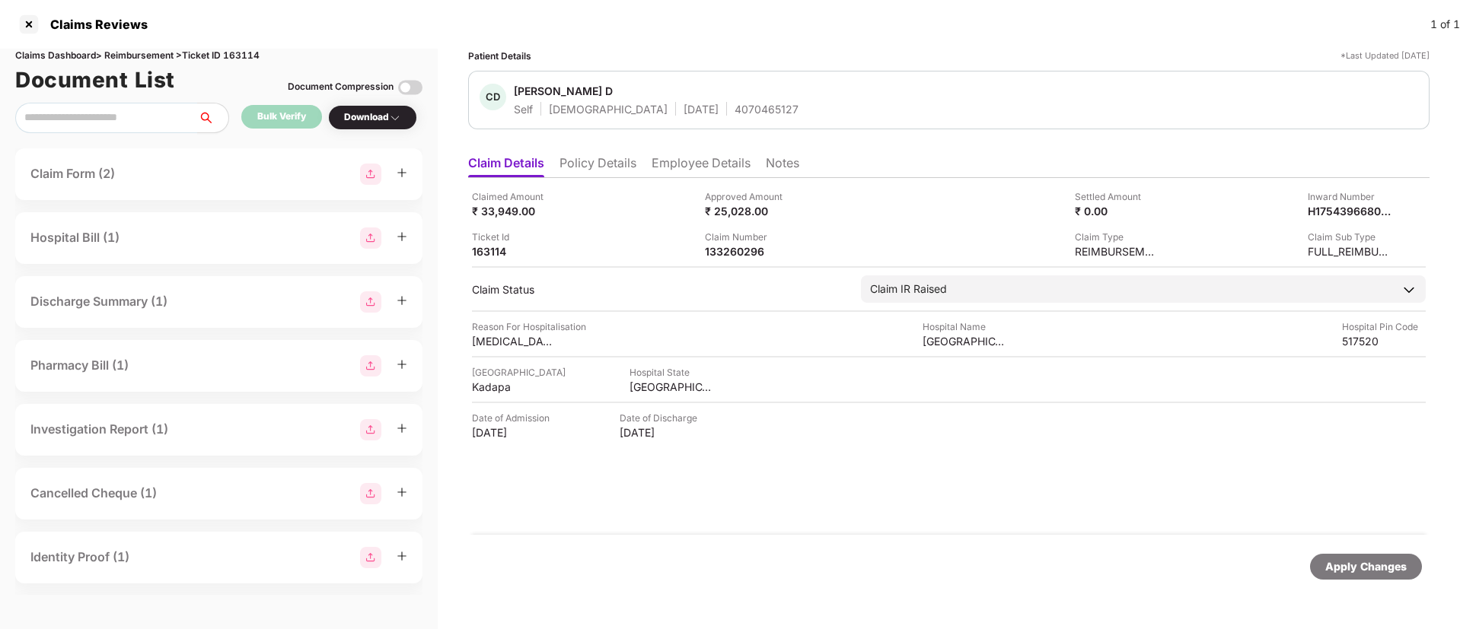
click at [795, 329] on div "Reason For Hospitalisation Bronchopneumonia, unspecified organism Hospital Name…" at bounding box center [949, 334] width 954 height 29
click at [31, 24] on div at bounding box center [29, 24] width 24 height 24
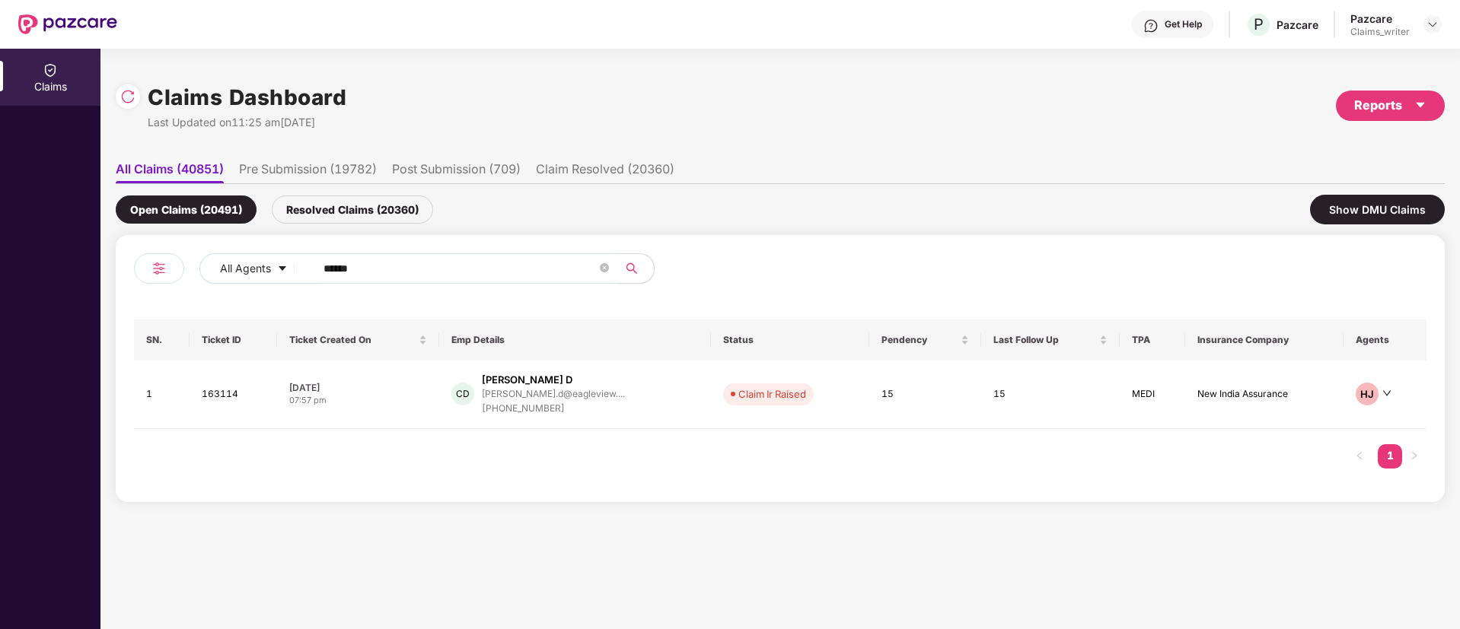
drag, startPoint x: 407, startPoint y: 278, endPoint x: 304, endPoint y: 270, distance: 103.0
click at [305, 270] on span "******" at bounding box center [461, 268] width 312 height 30
paste input "text"
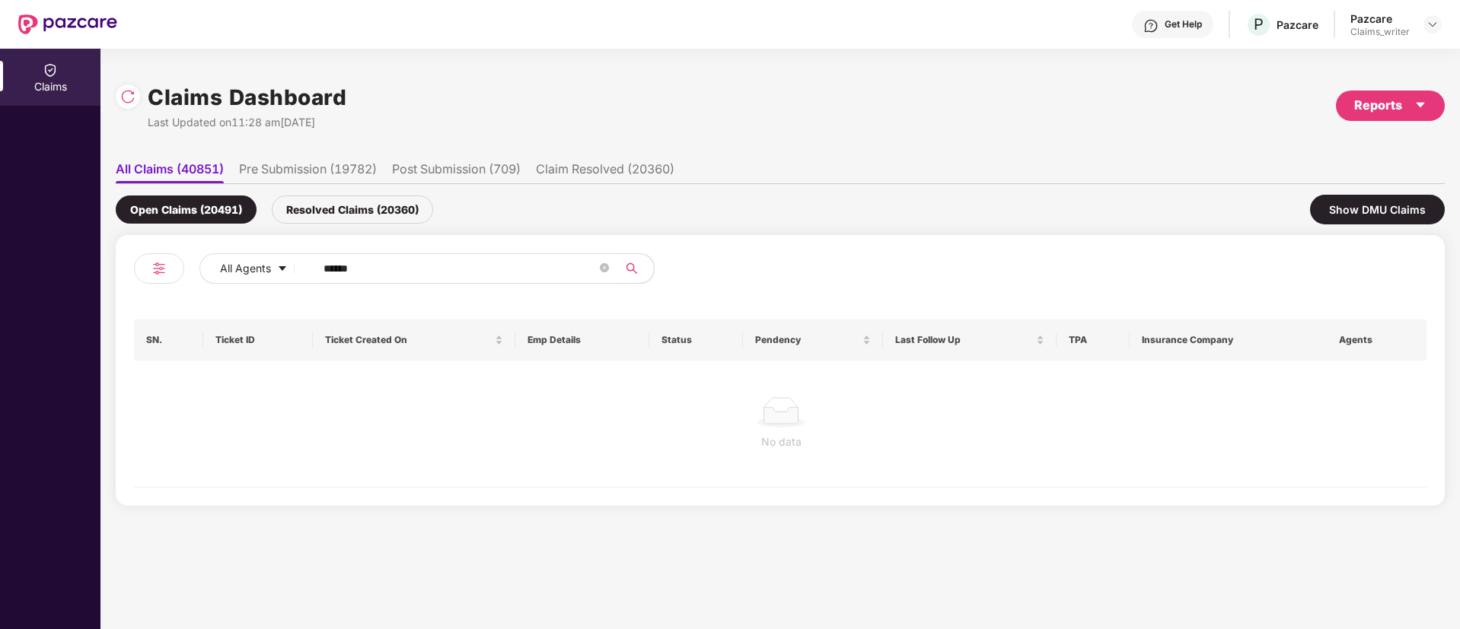
type input "******"
click at [330, 218] on div "Resolved Claims (20360)" at bounding box center [352, 210] width 161 height 28
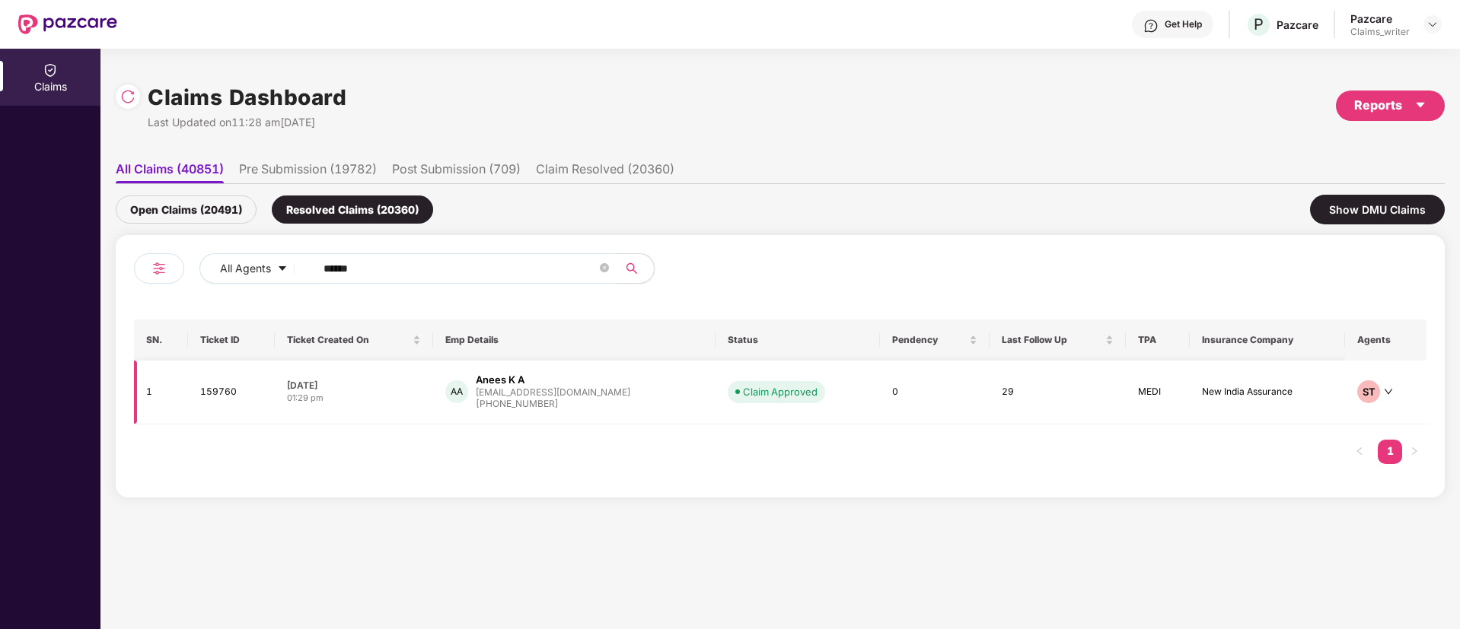
click at [229, 393] on td "159760" at bounding box center [231, 393] width 86 height 64
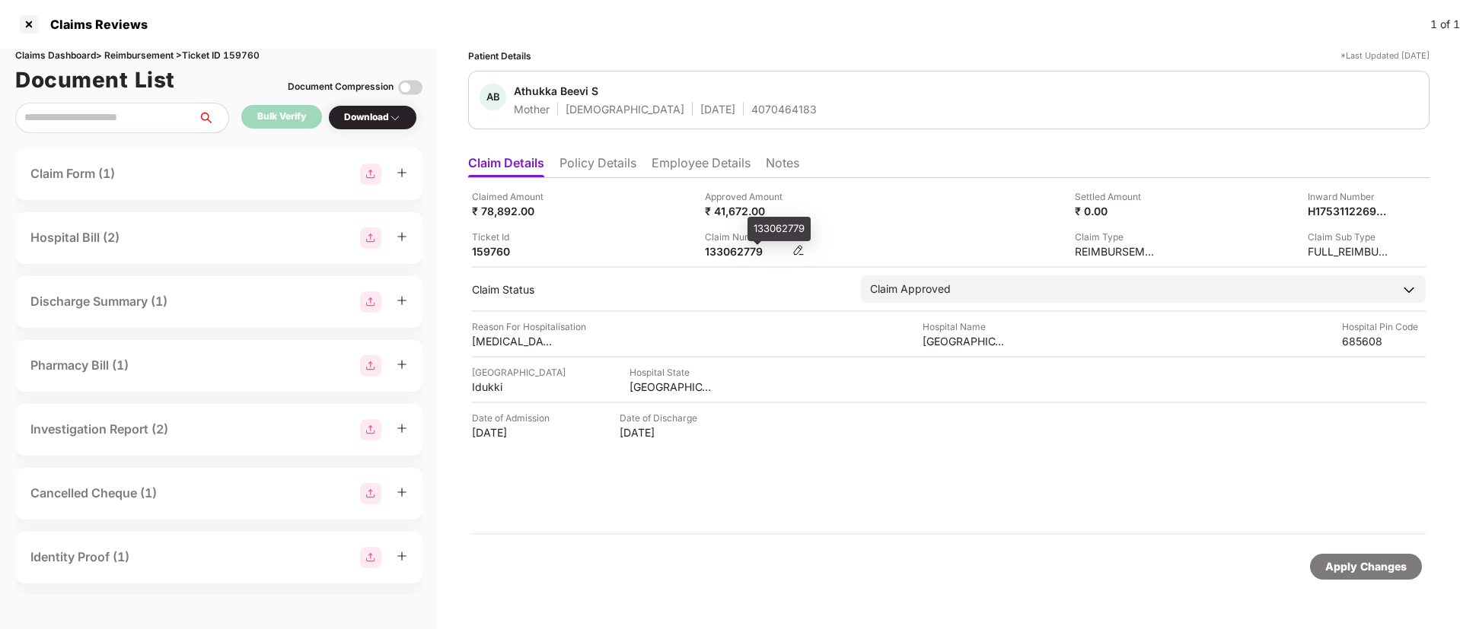
click at [728, 254] on div "133062779" at bounding box center [747, 251] width 84 height 14
click at [27, 24] on div at bounding box center [29, 24] width 24 height 24
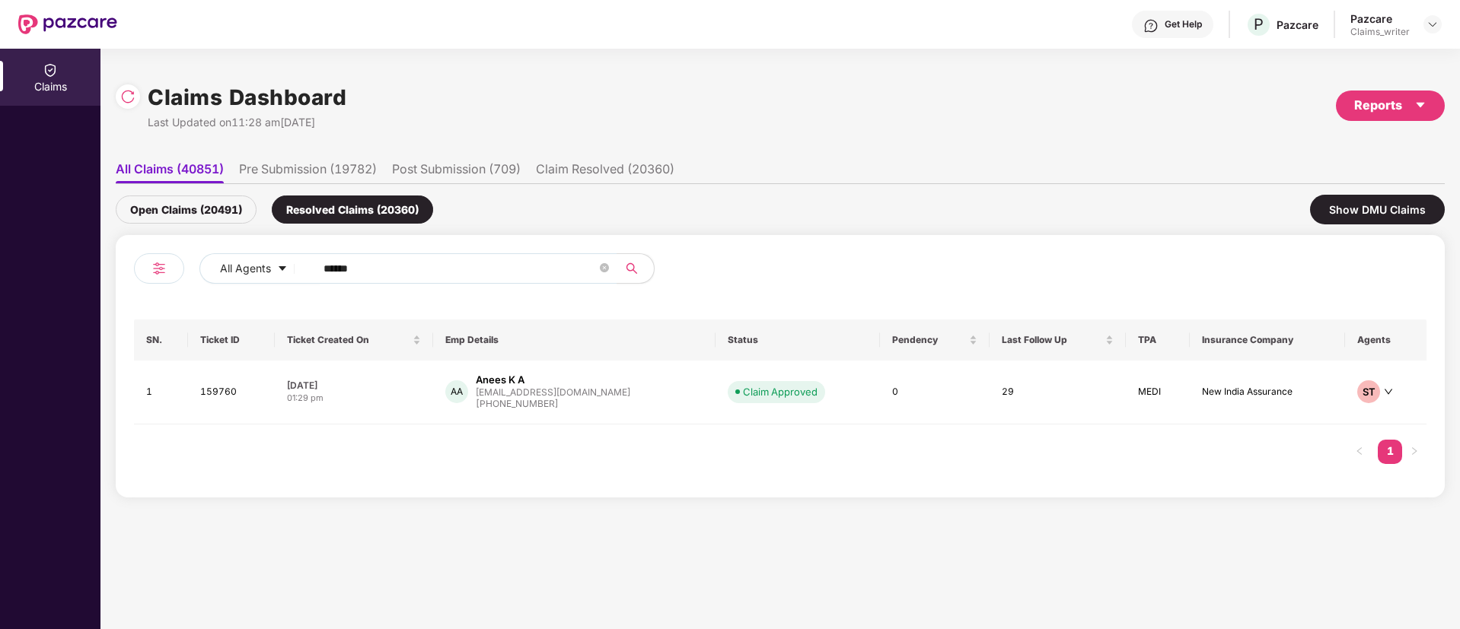
click at [216, 213] on div "Open Claims (20491)" at bounding box center [186, 210] width 141 height 28
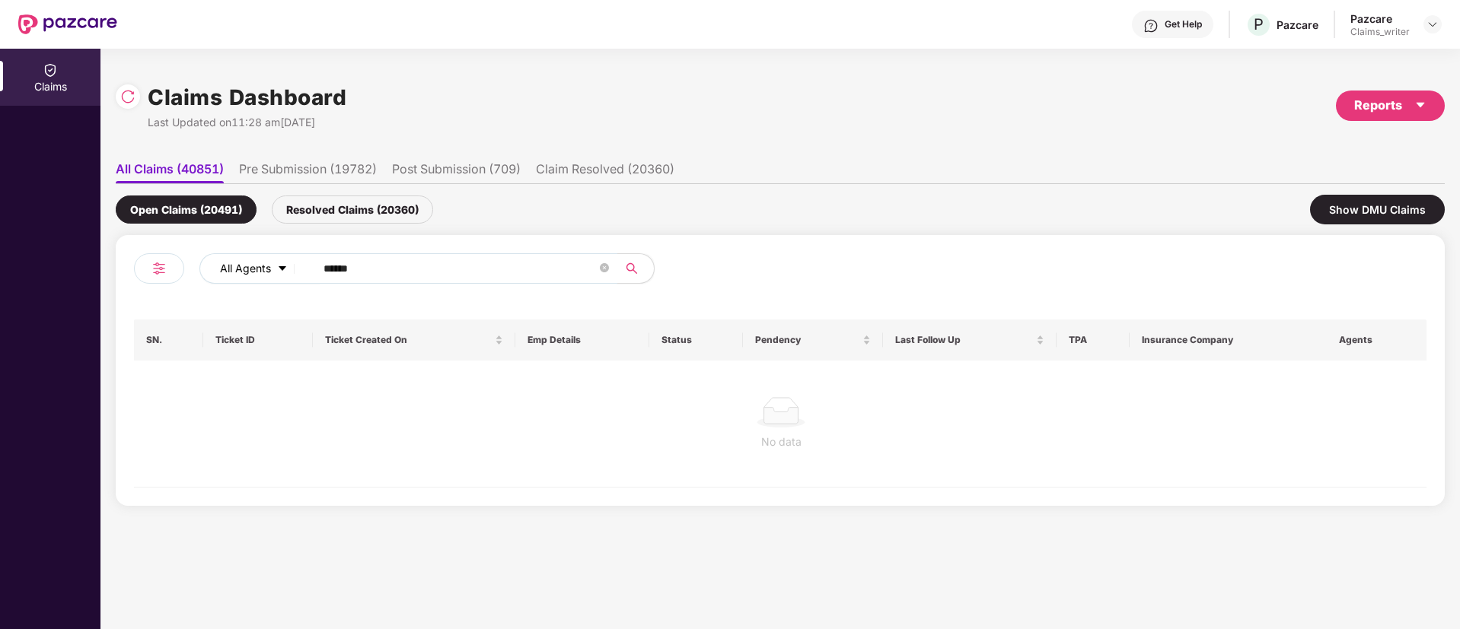
drag, startPoint x: 397, startPoint y: 271, endPoint x: 264, endPoint y: 272, distance: 133.2
click at [264, 272] on div "All Agents ******" at bounding box center [586, 268] width 775 height 30
paste input "text"
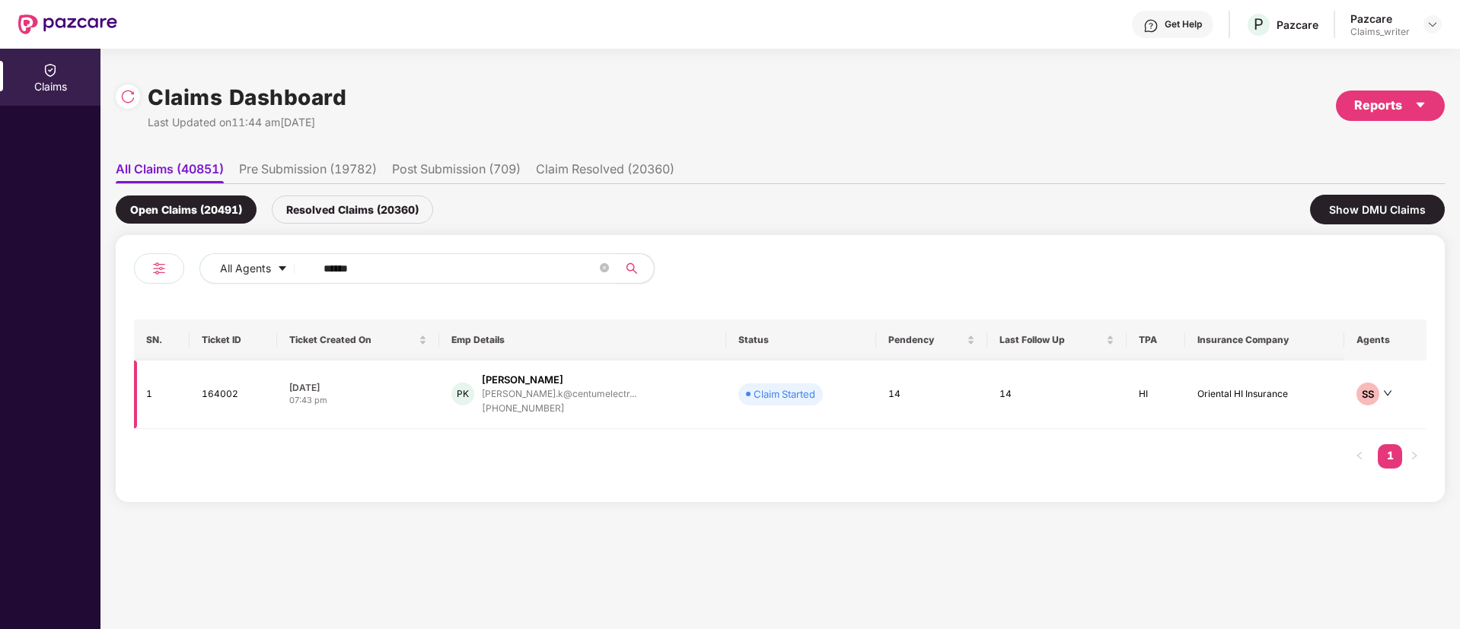
type input "******"
click at [229, 392] on td "164002" at bounding box center [233, 395] width 88 height 68
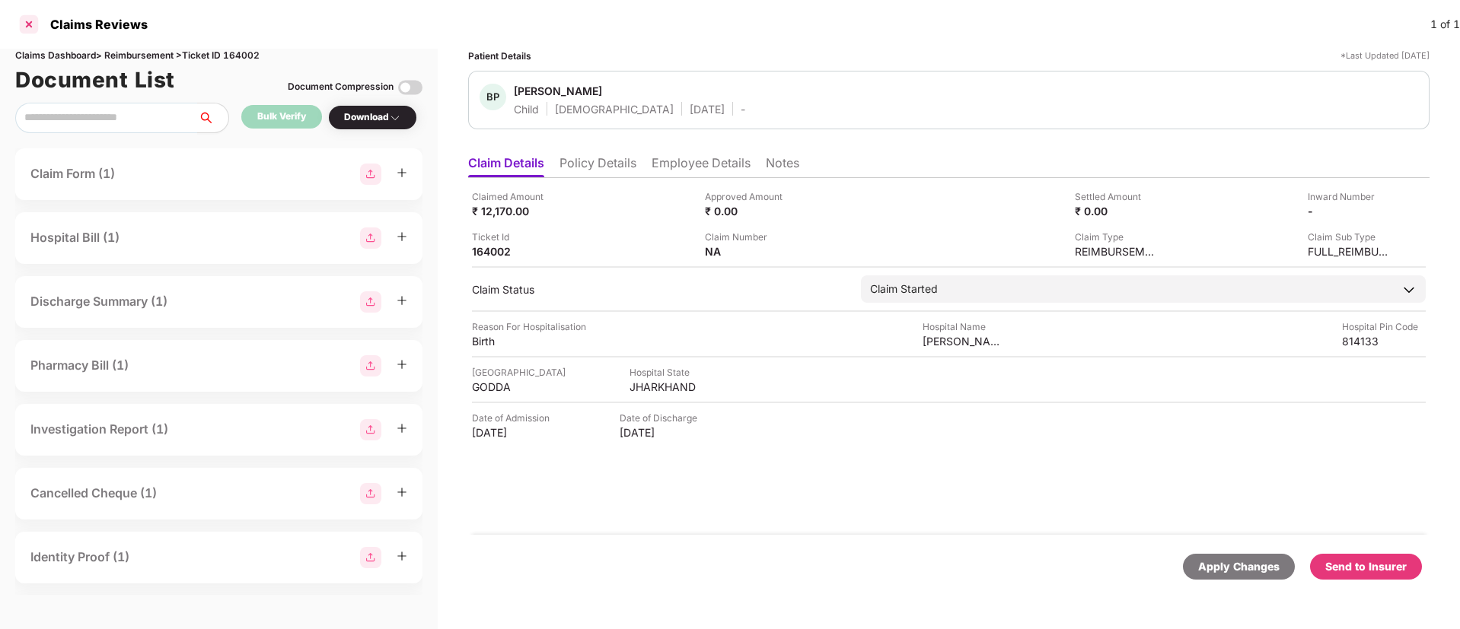
click at [27, 24] on div at bounding box center [29, 24] width 24 height 24
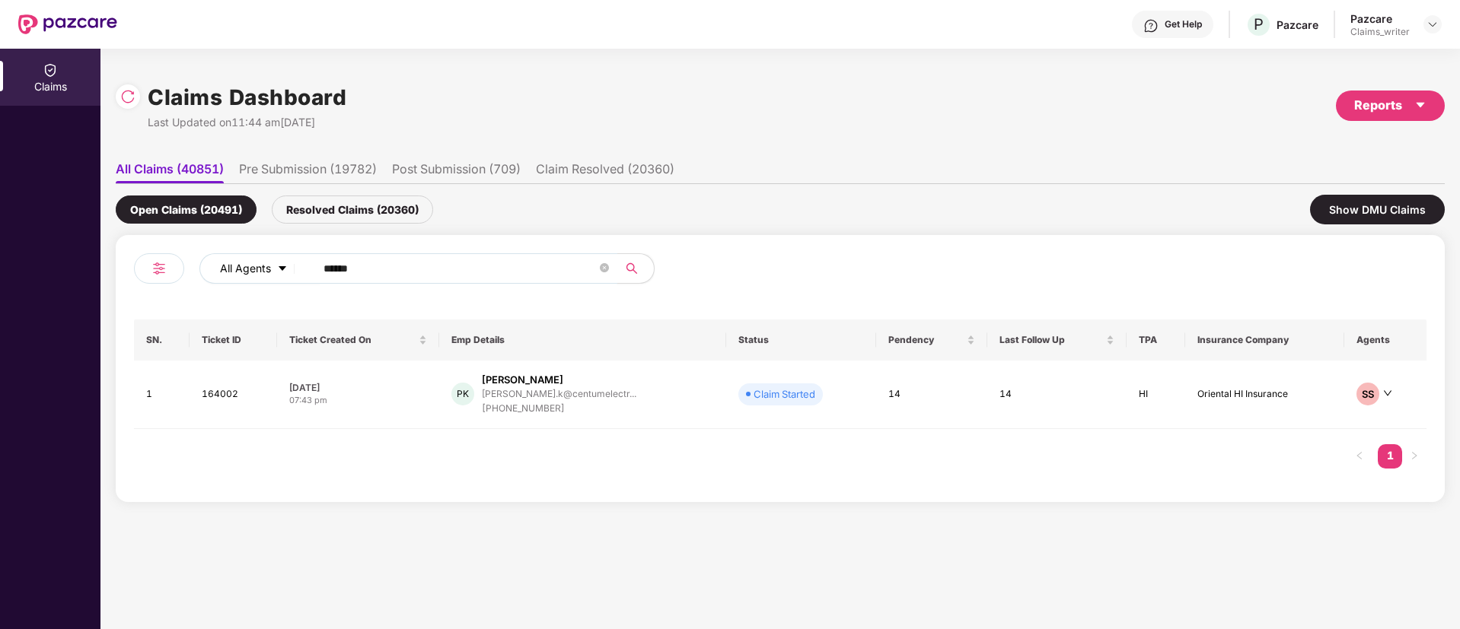
drag, startPoint x: 377, startPoint y: 266, endPoint x: 301, endPoint y: 266, distance: 76.1
click at [301, 266] on div "All Agents ******" at bounding box center [586, 268] width 775 height 30
paste input "text"
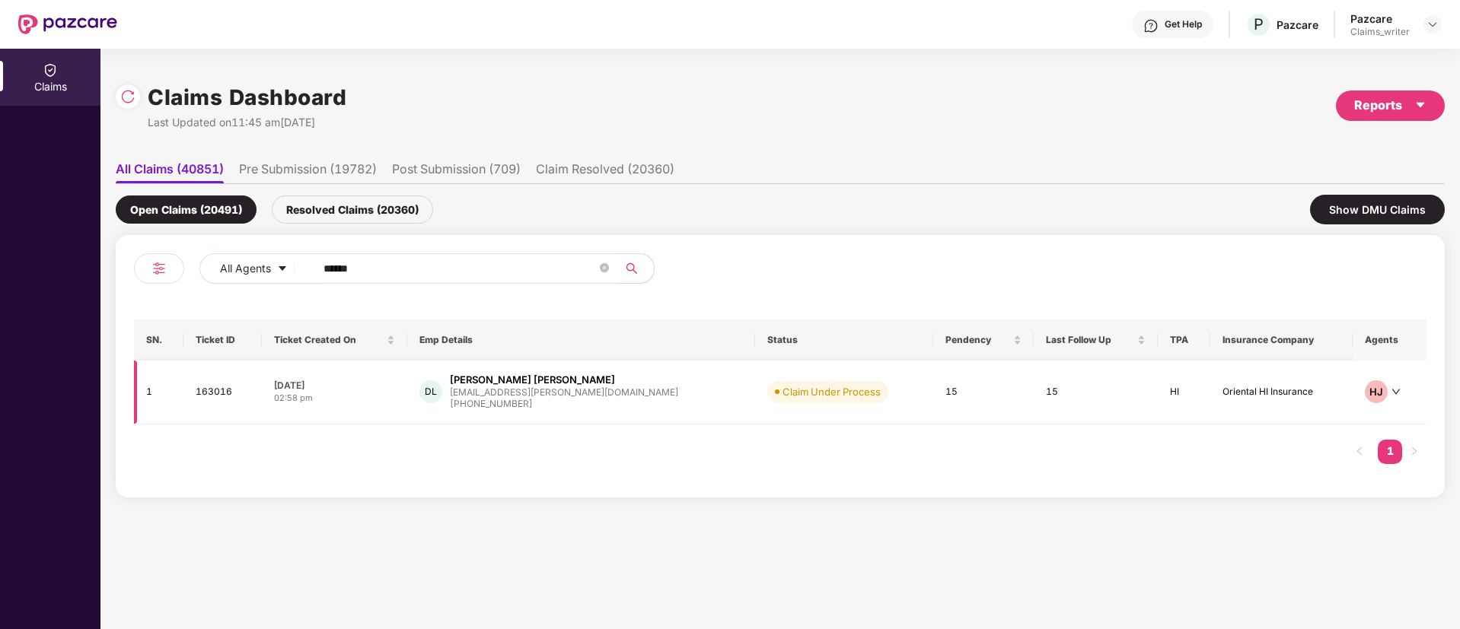
type input "******"
click at [222, 396] on td "163016" at bounding box center [222, 393] width 78 height 64
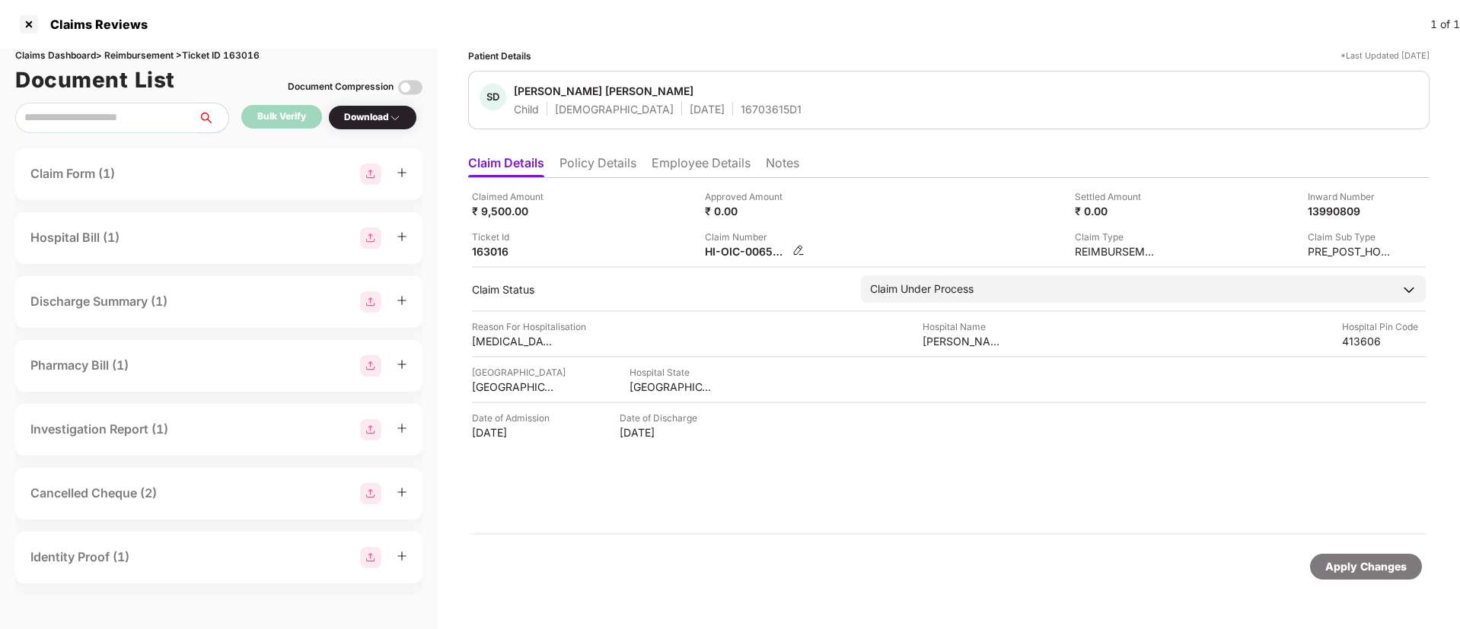
click at [801, 251] on img at bounding box center [798, 250] width 12 height 12
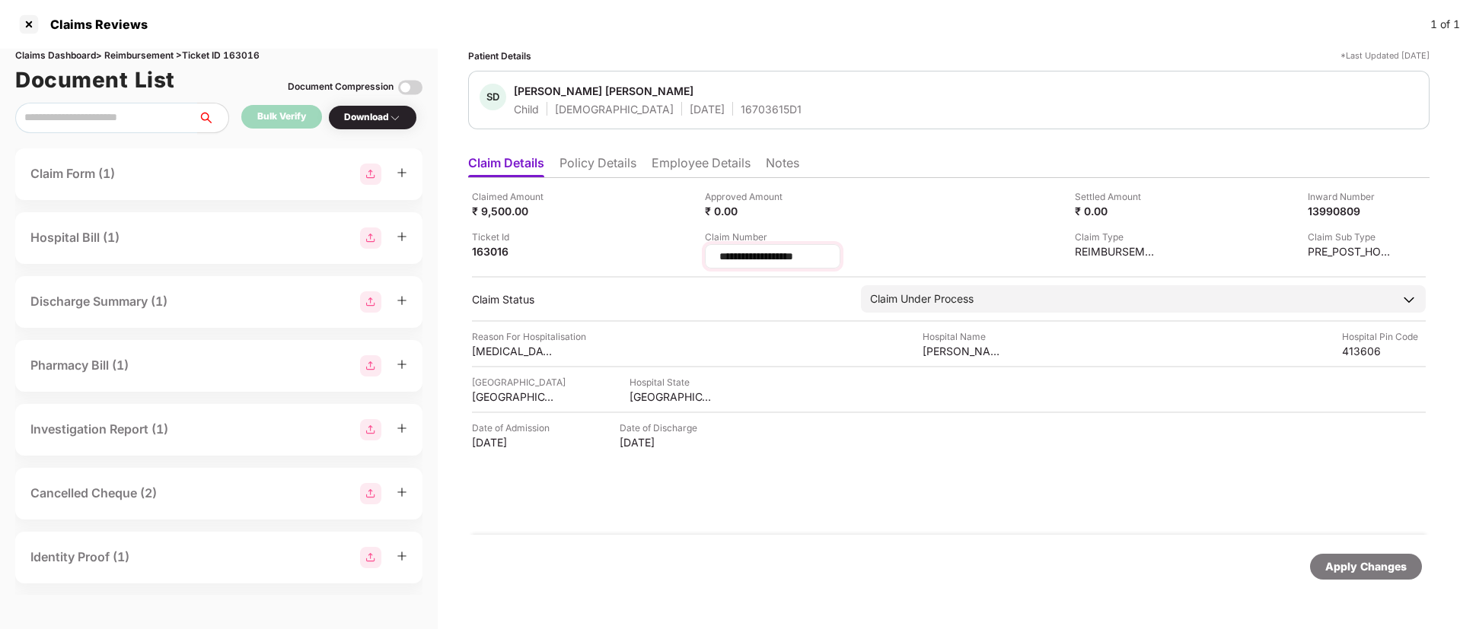
drag, startPoint x: 819, startPoint y: 256, endPoint x: 720, endPoint y: 255, distance: 98.9
click at [720, 255] on input "**********" at bounding box center [773, 257] width 110 height 16
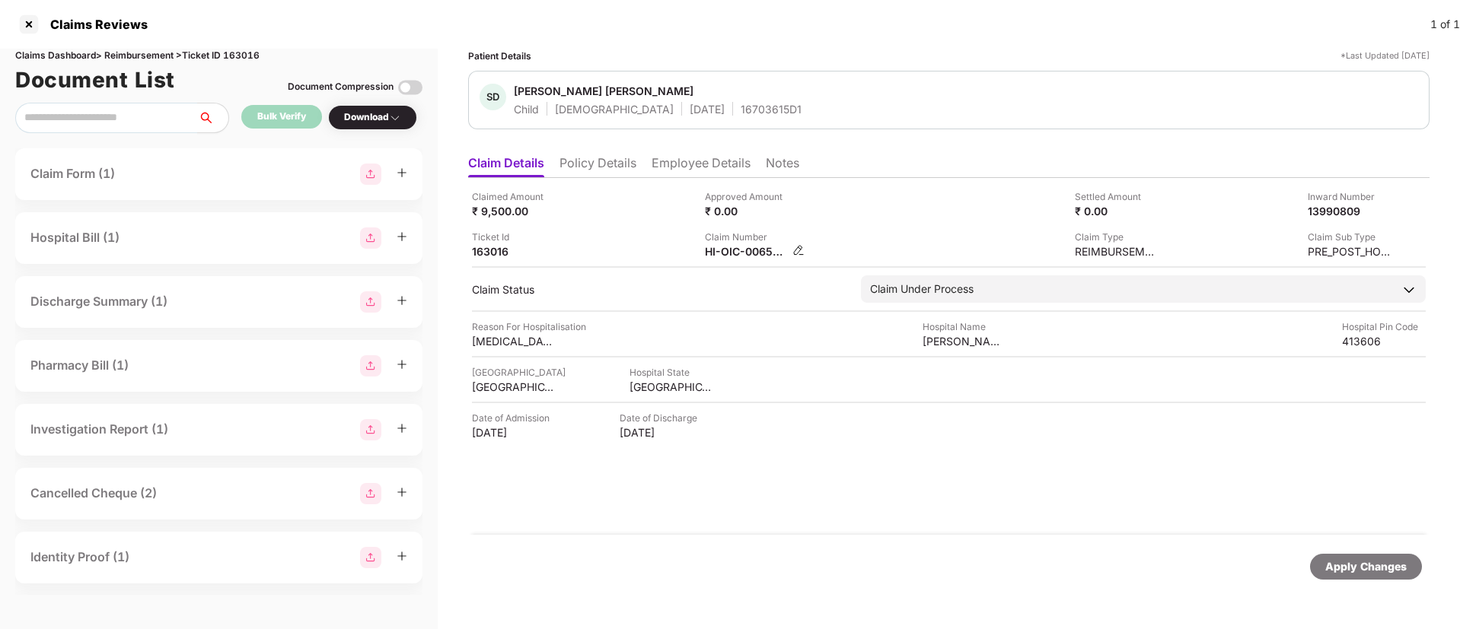
click at [798, 247] on img at bounding box center [798, 250] width 12 height 12
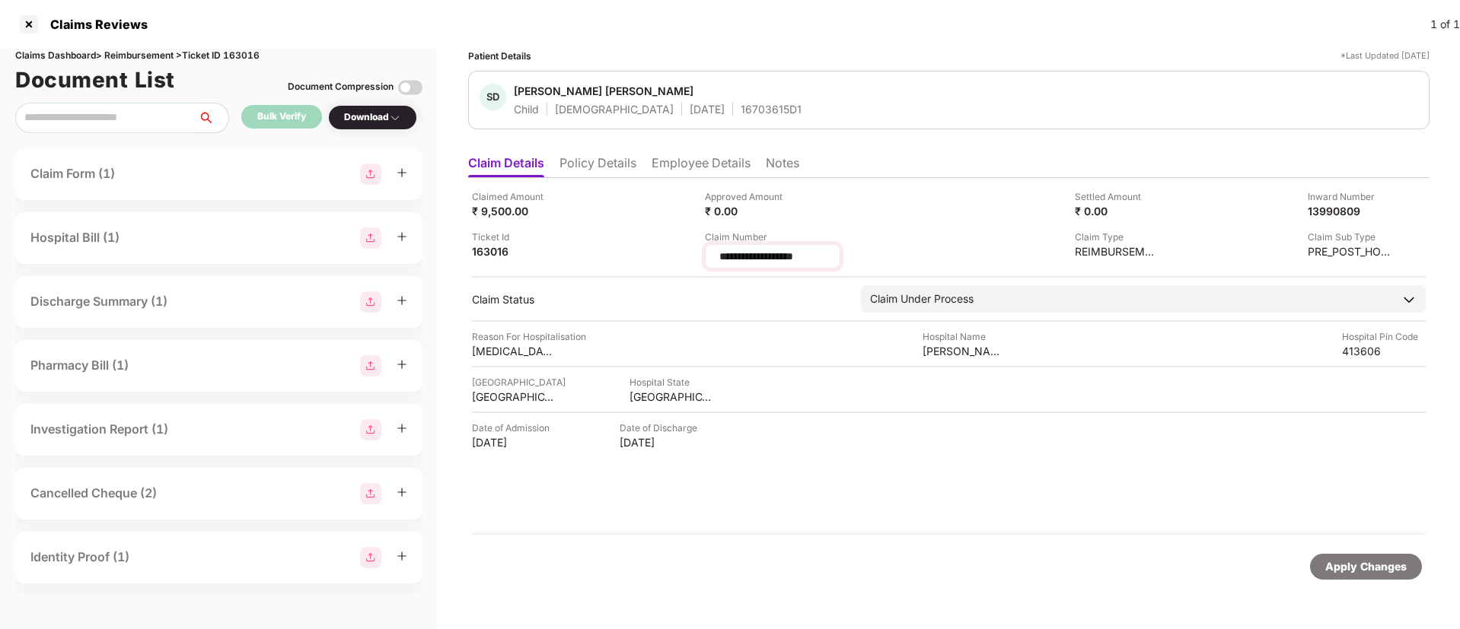
drag, startPoint x: 839, startPoint y: 255, endPoint x: 705, endPoint y: 254, distance: 133.9
click at [705, 254] on div "**********" at bounding box center [772, 256] width 135 height 24
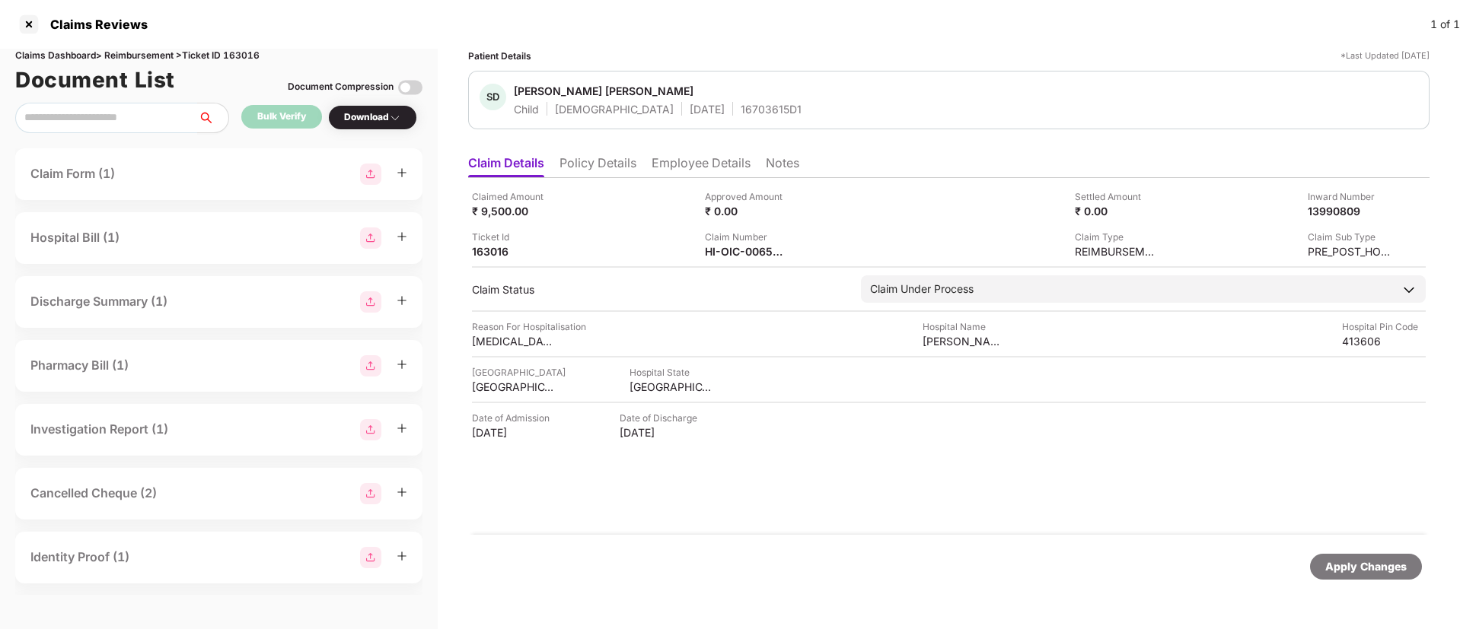
click at [668, 166] on li "Employee Details" at bounding box center [700, 166] width 99 height 22
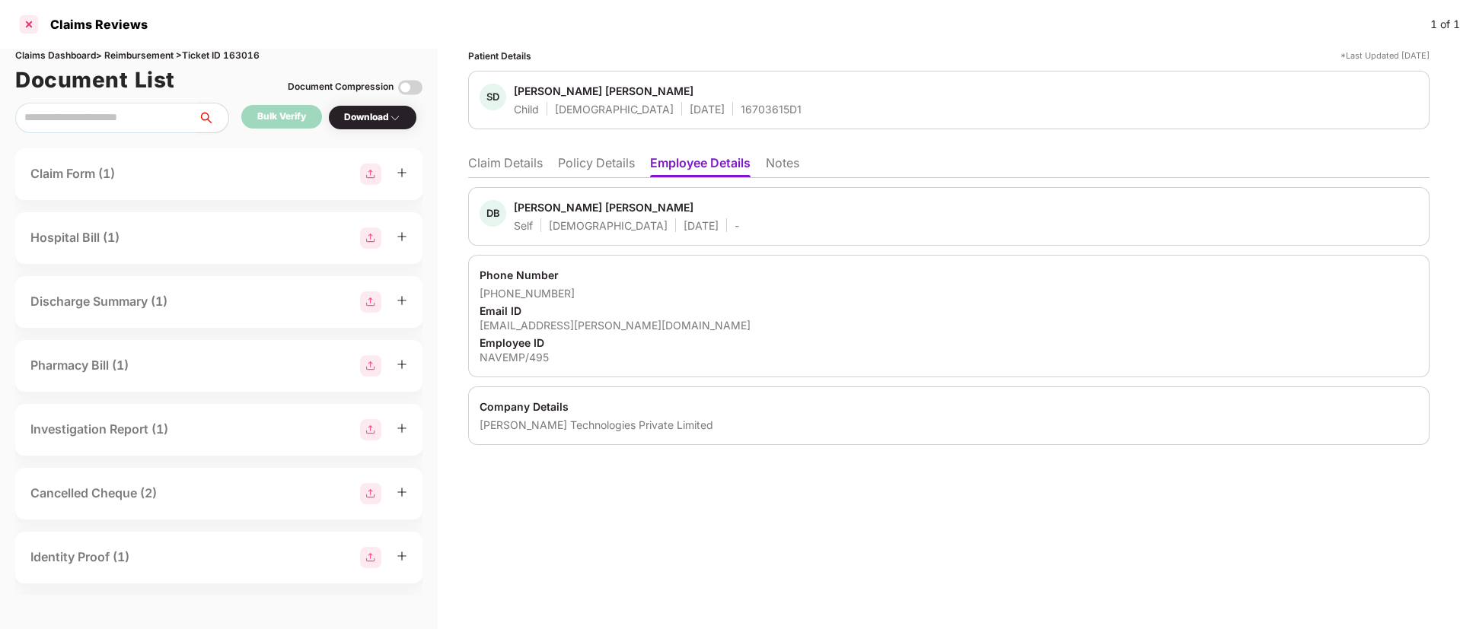
click at [29, 27] on div at bounding box center [29, 24] width 24 height 24
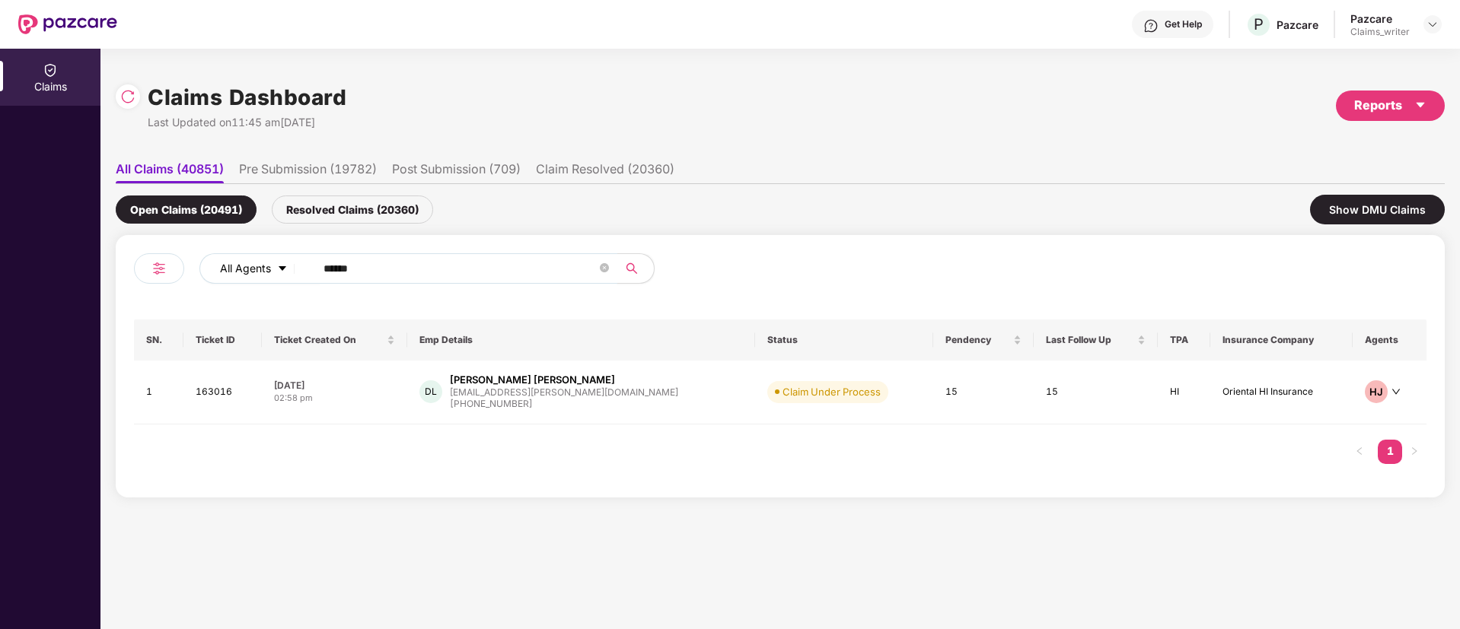
drag, startPoint x: 384, startPoint y: 266, endPoint x: 257, endPoint y: 259, distance: 126.6
click at [257, 259] on div "All Agents ******" at bounding box center [586, 268] width 775 height 30
paste input "text"
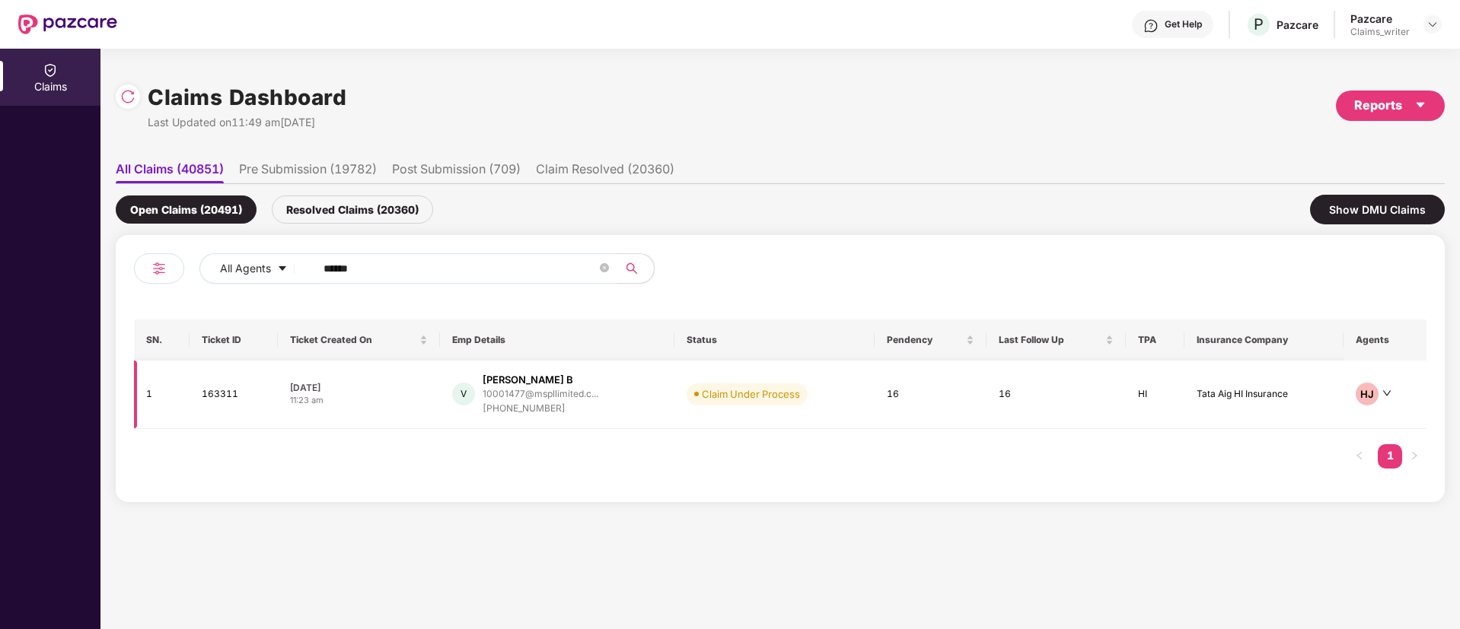
type input "******"
click at [218, 396] on td "163311" at bounding box center [233, 395] width 88 height 68
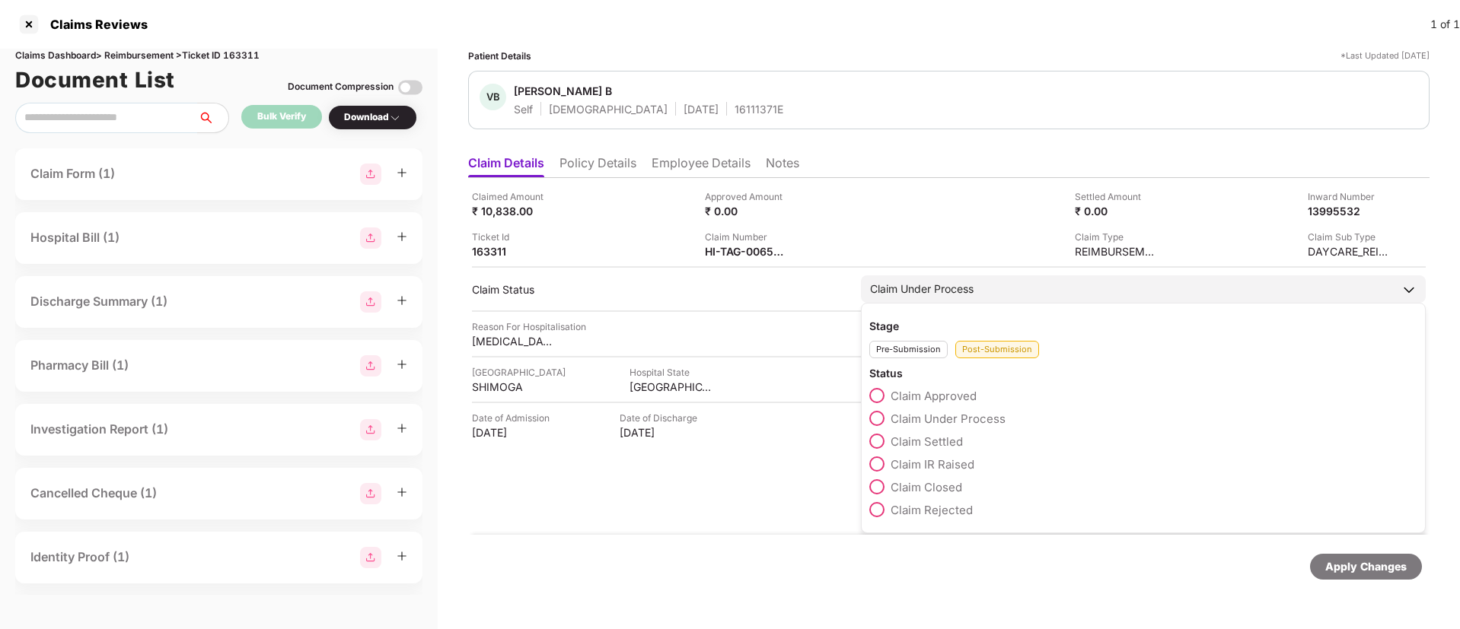
click at [886, 508] on label "Claim Rejected" at bounding box center [920, 509] width 103 height 15
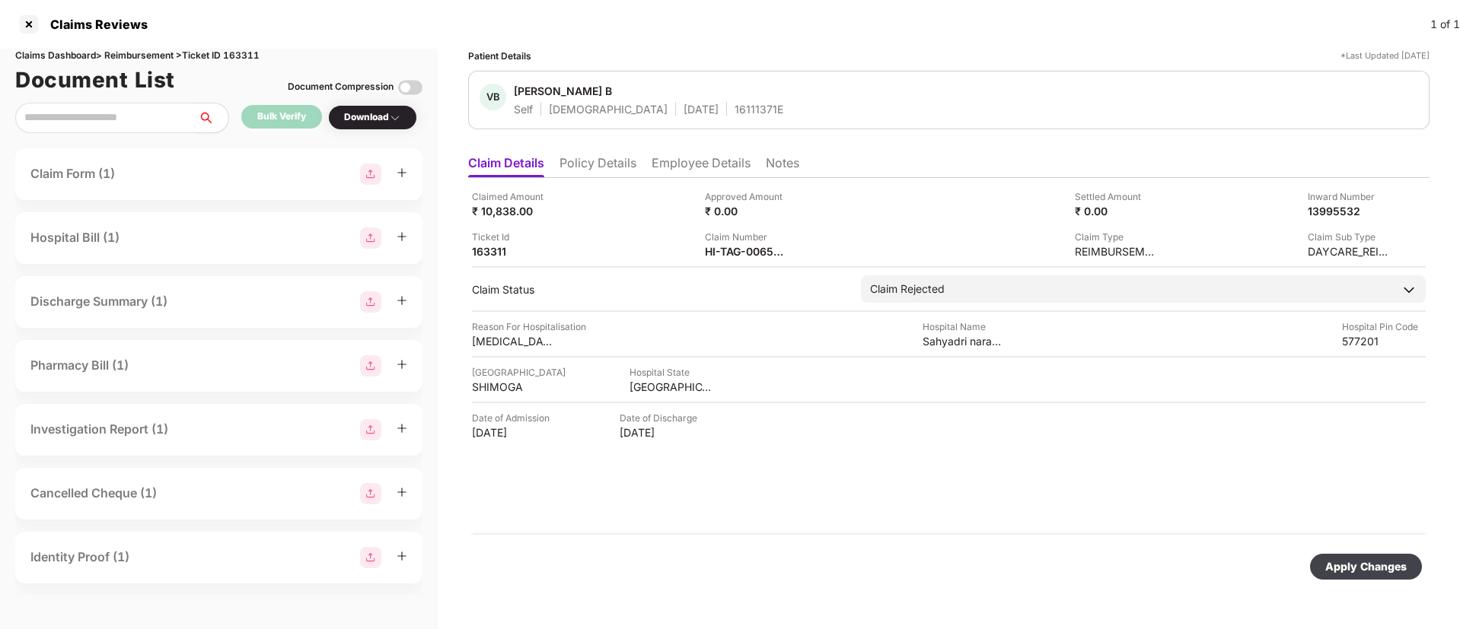
click at [1340, 559] on div "Apply Changes" at bounding box center [1365, 567] width 81 height 17
click at [35, 22] on div at bounding box center [29, 24] width 24 height 24
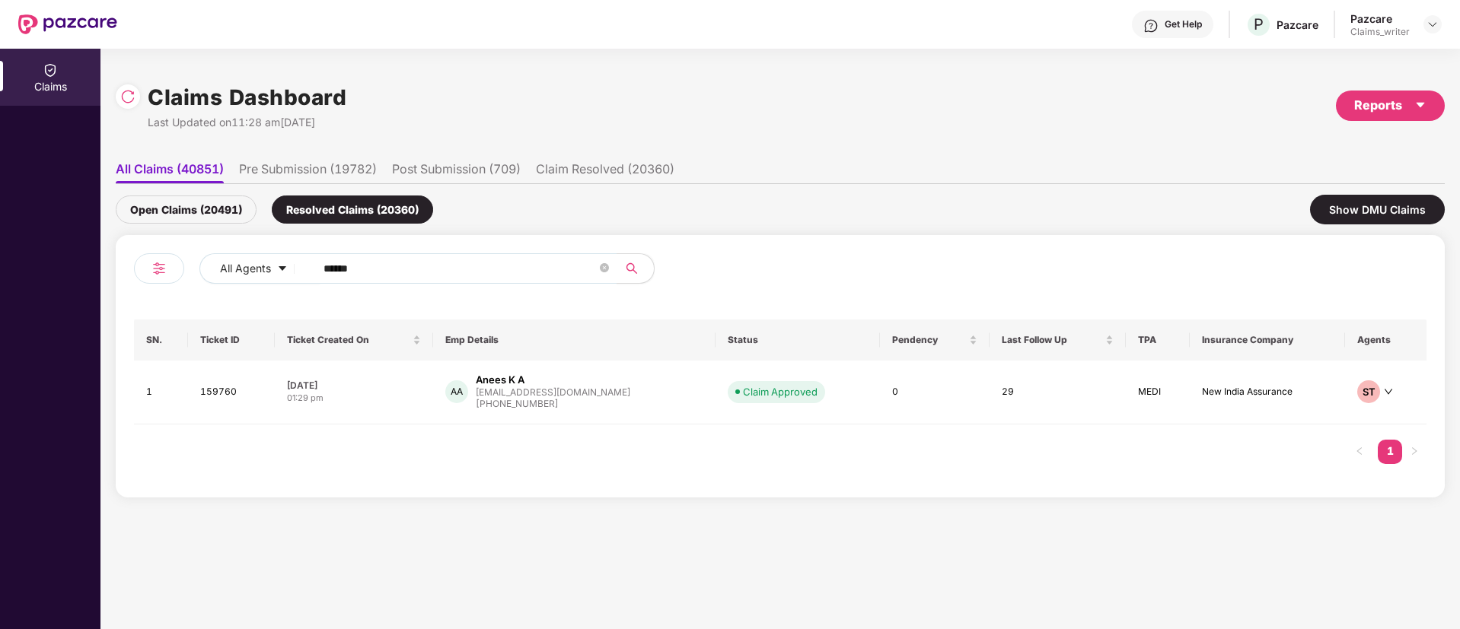
click at [204, 201] on div "Open Claims (20491)" at bounding box center [186, 210] width 141 height 28
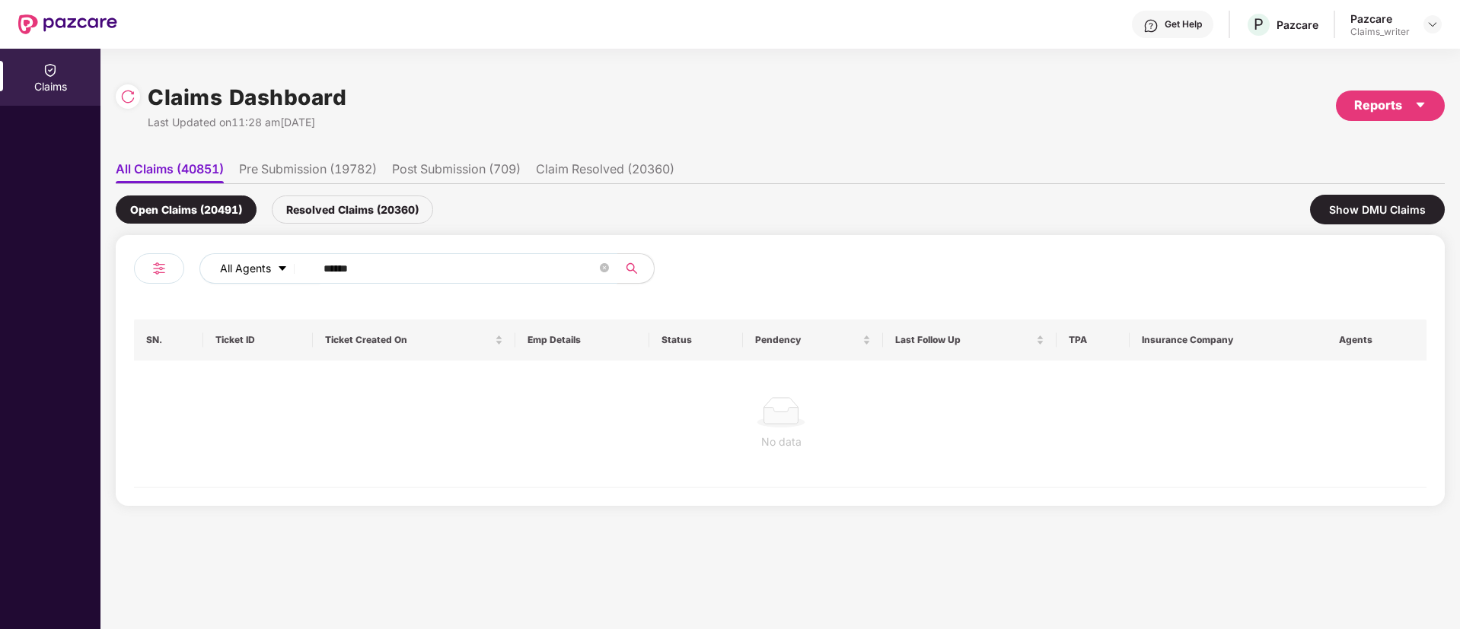
drag, startPoint x: 375, startPoint y: 275, endPoint x: 289, endPoint y: 269, distance: 86.2
click at [289, 269] on div "All Agents ******" at bounding box center [586, 268] width 775 height 30
paste input "text"
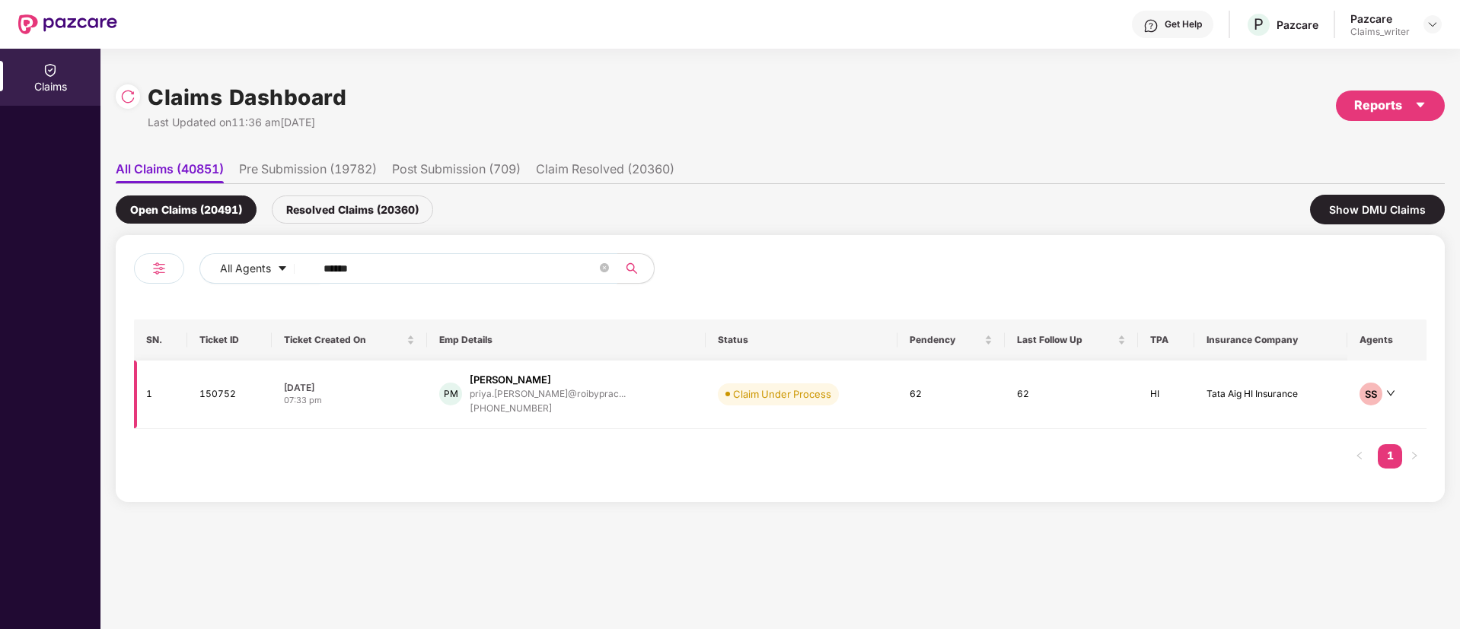
type input "******"
click at [214, 393] on td "150752" at bounding box center [229, 395] width 84 height 68
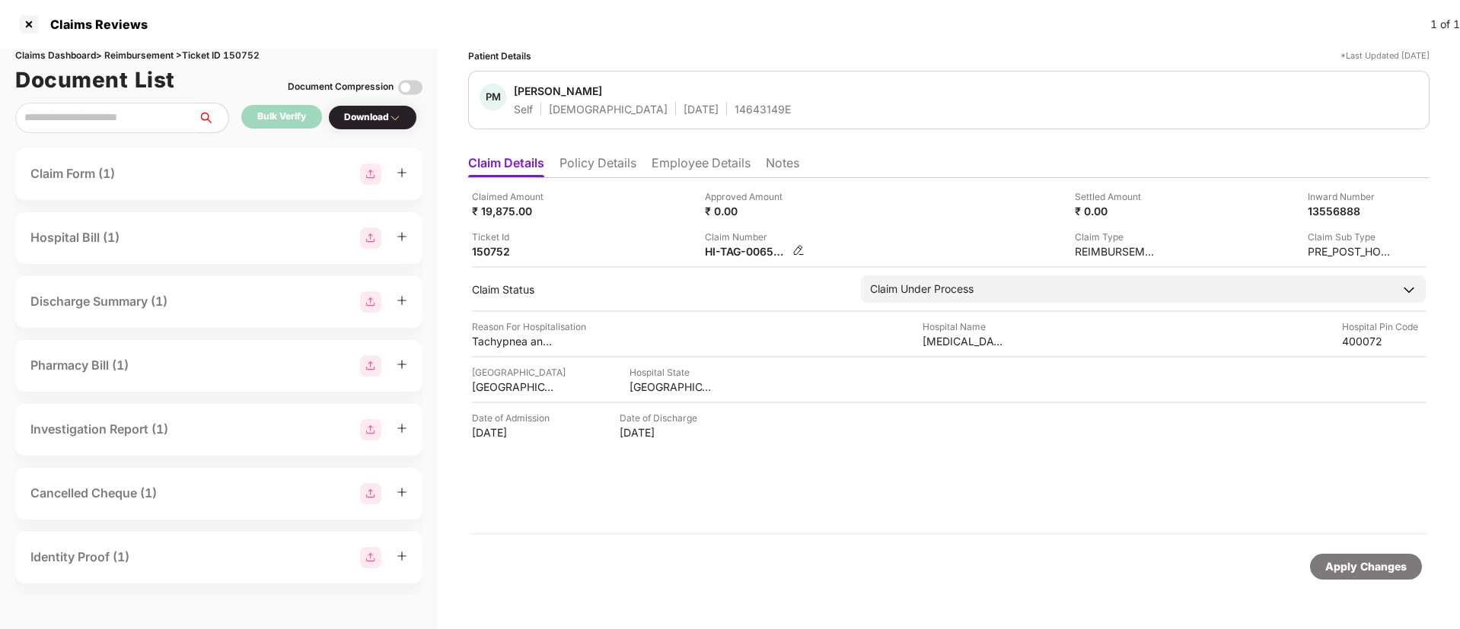
click at [792, 253] on img at bounding box center [798, 250] width 12 height 12
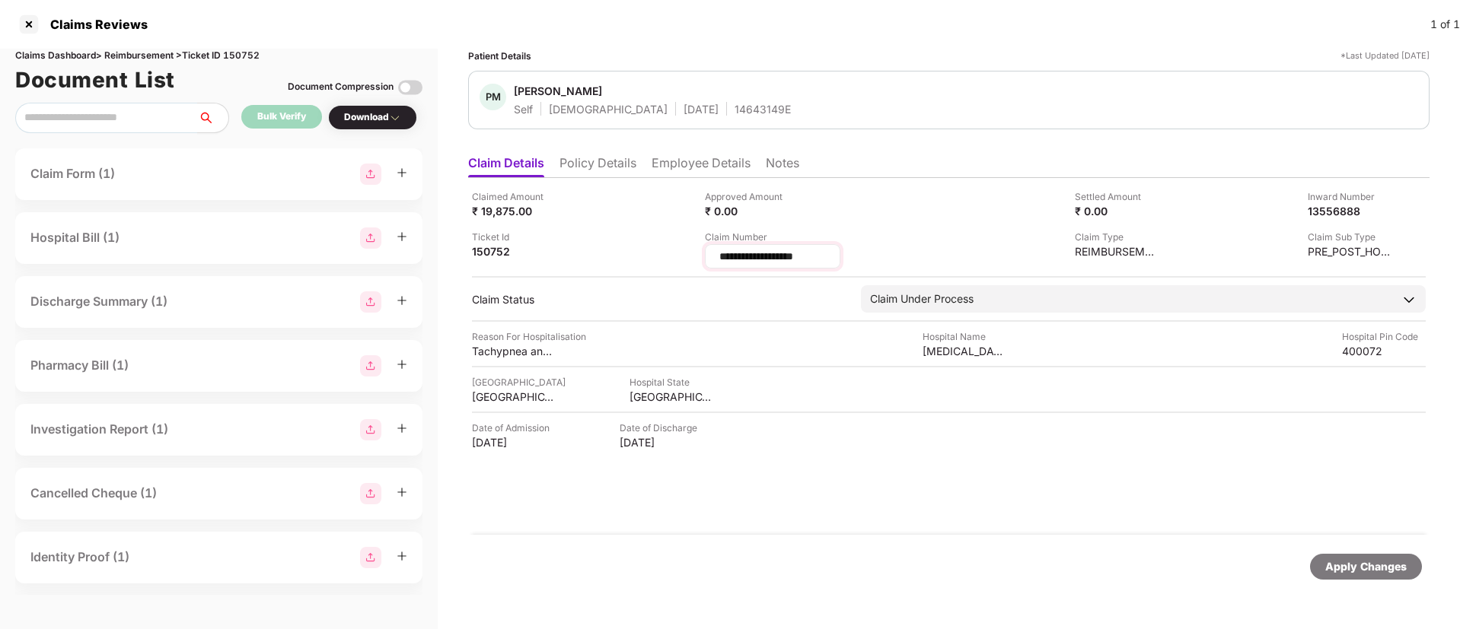
drag, startPoint x: 818, startPoint y: 256, endPoint x: 716, endPoint y: 251, distance: 102.1
click at [716, 251] on div "**********" at bounding box center [772, 256] width 135 height 24
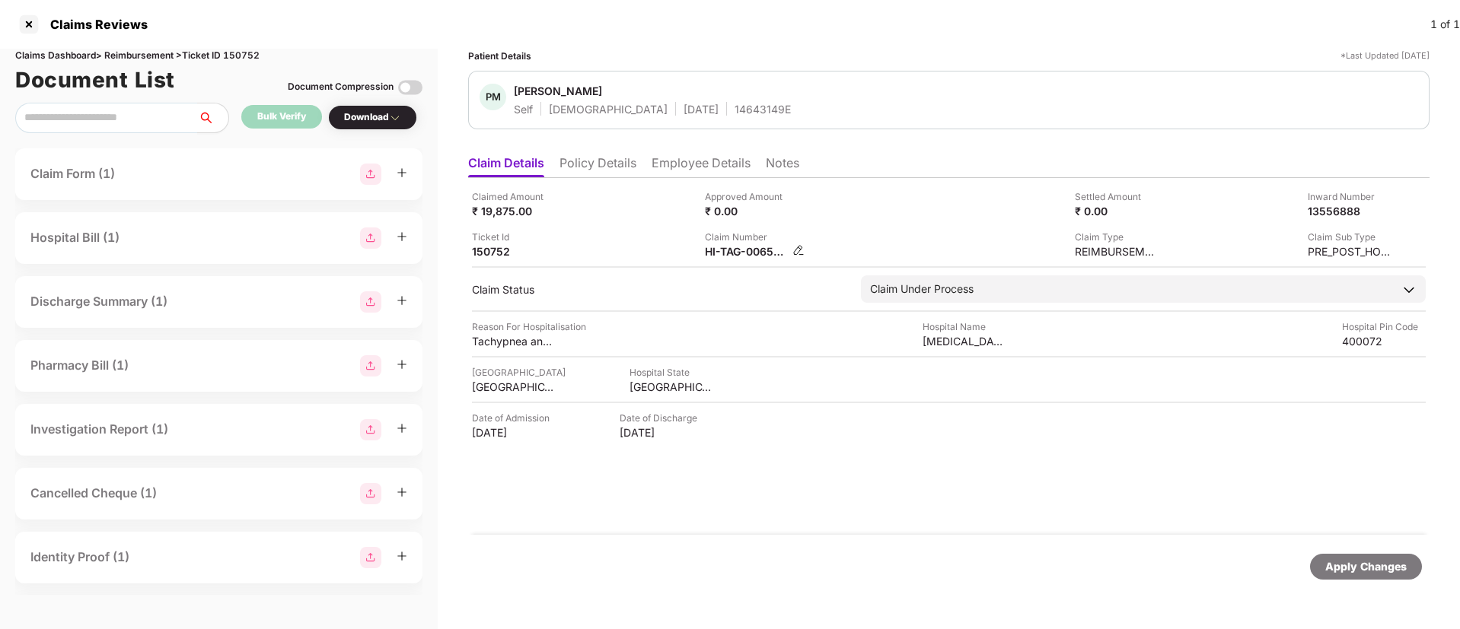
click at [798, 249] on img at bounding box center [798, 250] width 12 height 12
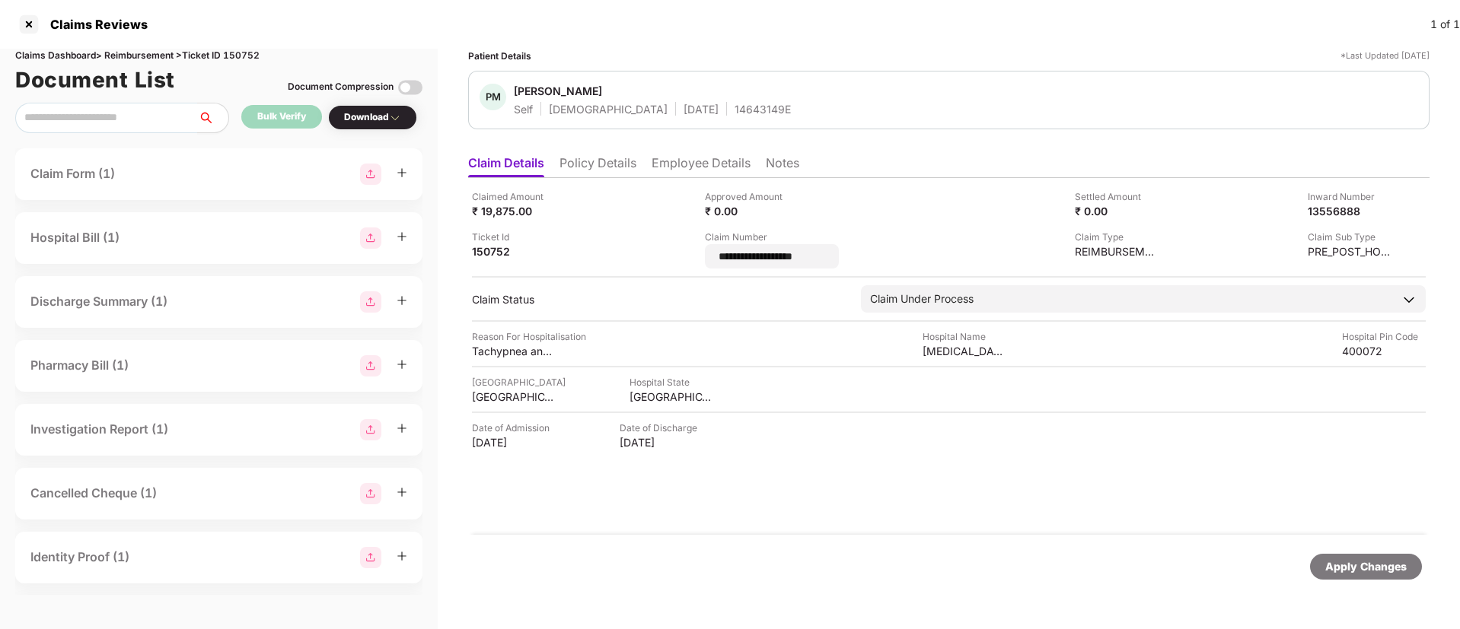
drag, startPoint x: 841, startPoint y: 256, endPoint x: 692, endPoint y: 252, distance: 149.2
click at [692, 252] on div "**********" at bounding box center [949, 228] width 954 height 79
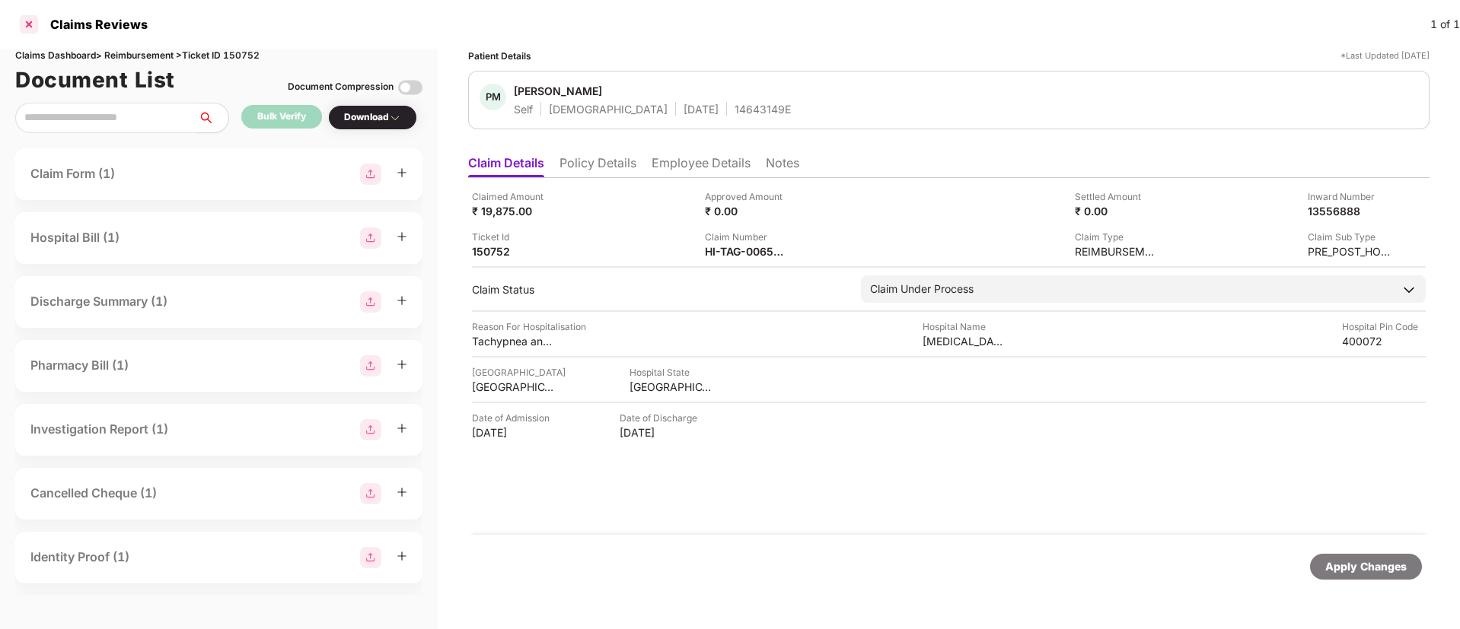
click at [30, 30] on div at bounding box center [29, 24] width 24 height 24
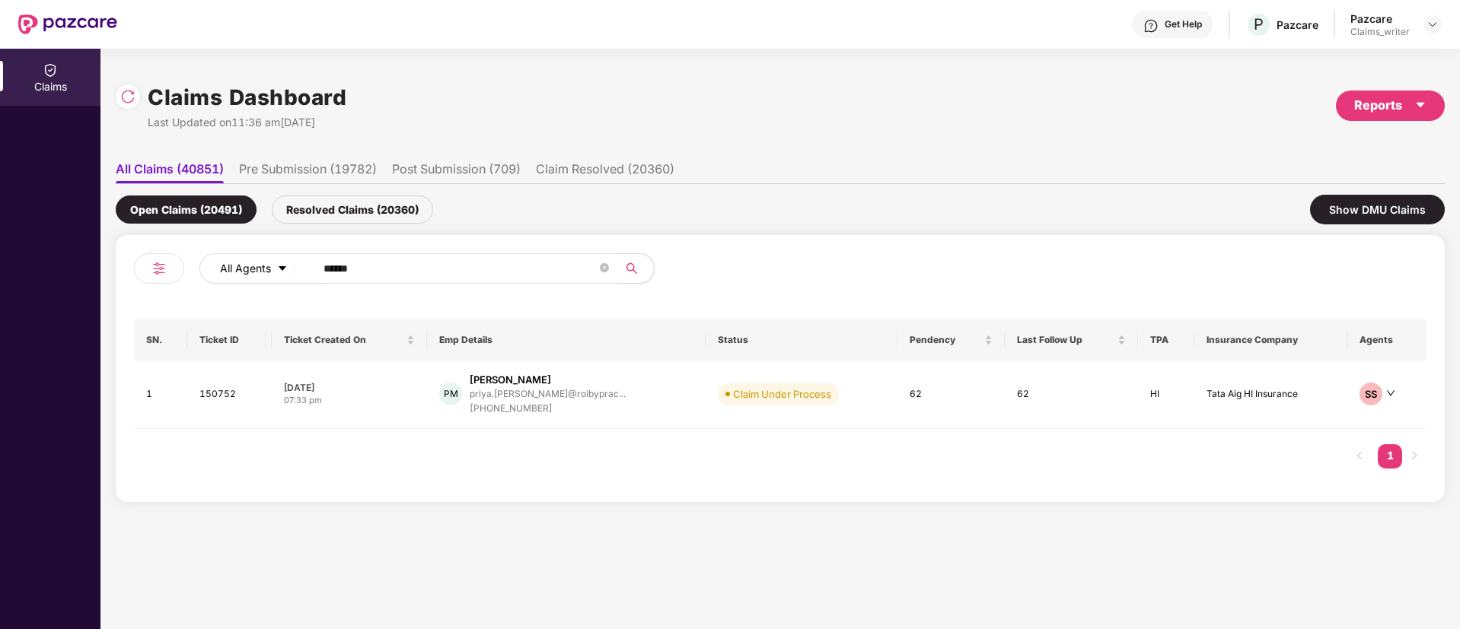
drag, startPoint x: 396, startPoint y: 268, endPoint x: 302, endPoint y: 269, distance: 94.4
click at [302, 269] on div "All Agents ******" at bounding box center [586, 268] width 775 height 30
paste input "text"
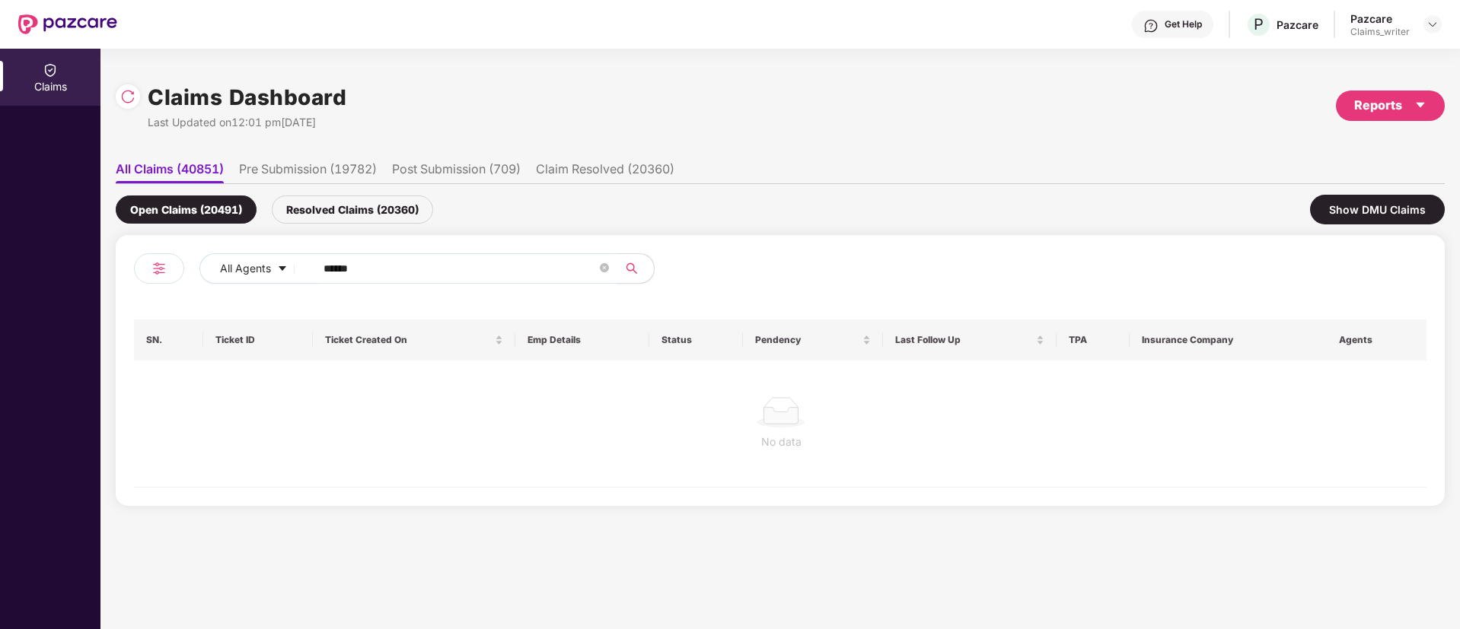
type input "******"
click at [339, 212] on div "Resolved Claims (20360)" at bounding box center [352, 210] width 161 height 28
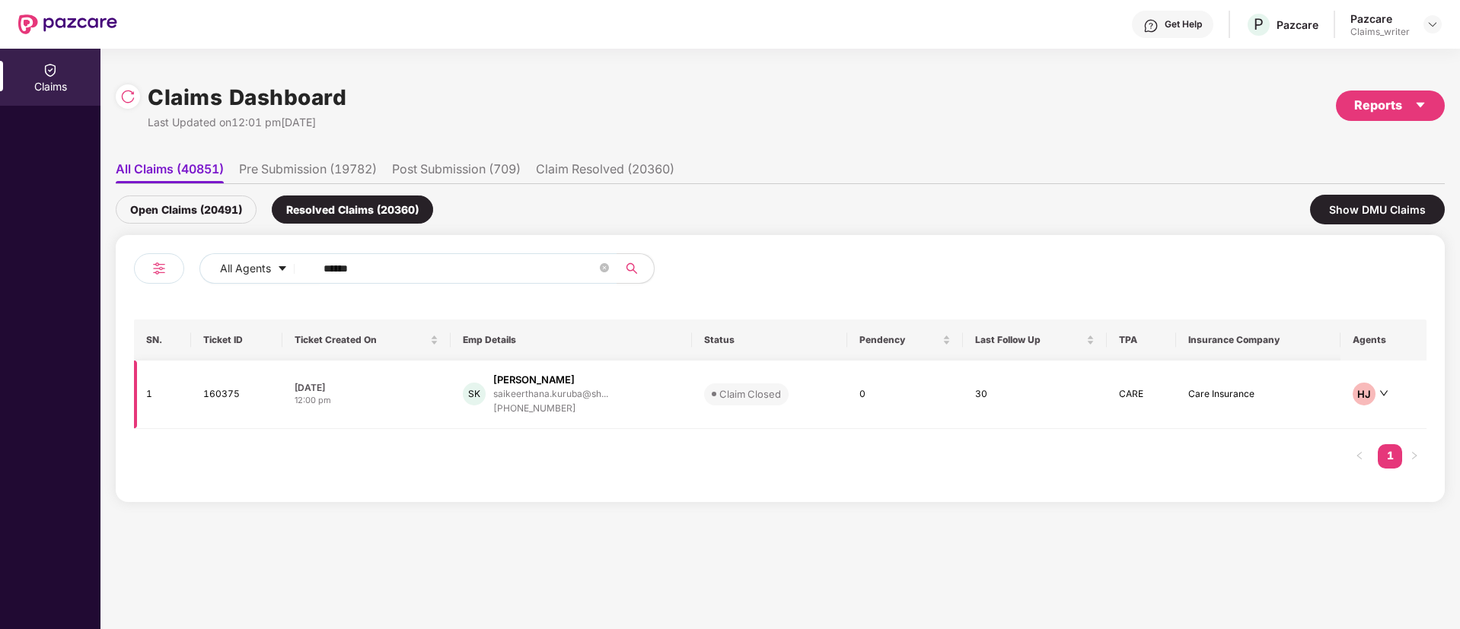
click at [229, 399] on td "160375" at bounding box center [236, 395] width 91 height 68
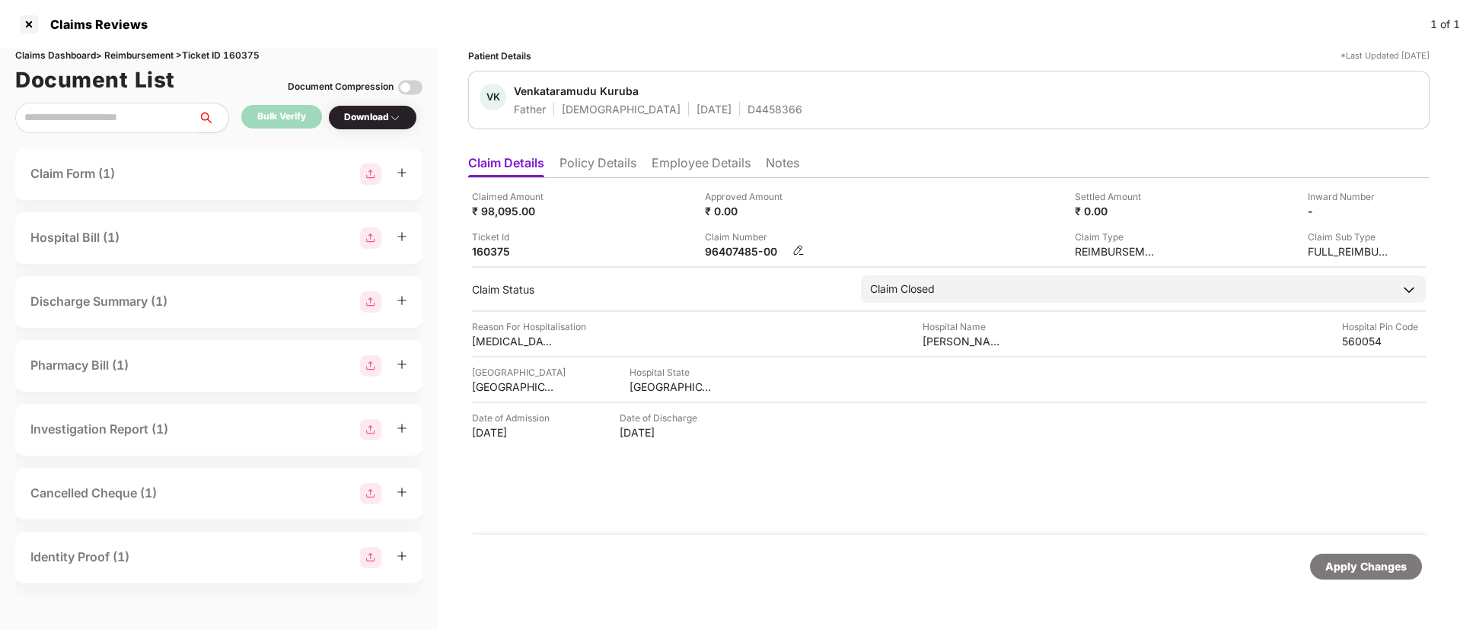
click at [799, 250] on img at bounding box center [798, 250] width 12 height 12
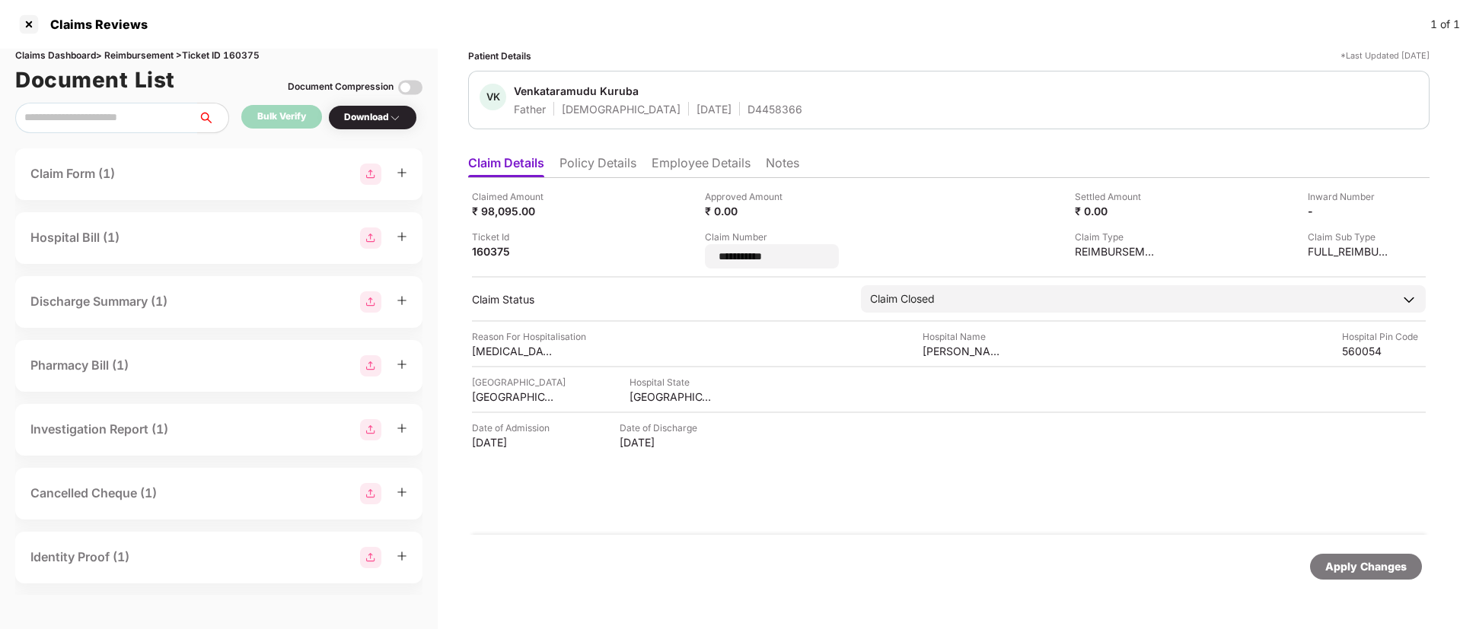
drag, startPoint x: 801, startPoint y: 257, endPoint x: 678, endPoint y: 262, distance: 123.4
click at [678, 262] on div "**********" at bounding box center [949, 228] width 954 height 79
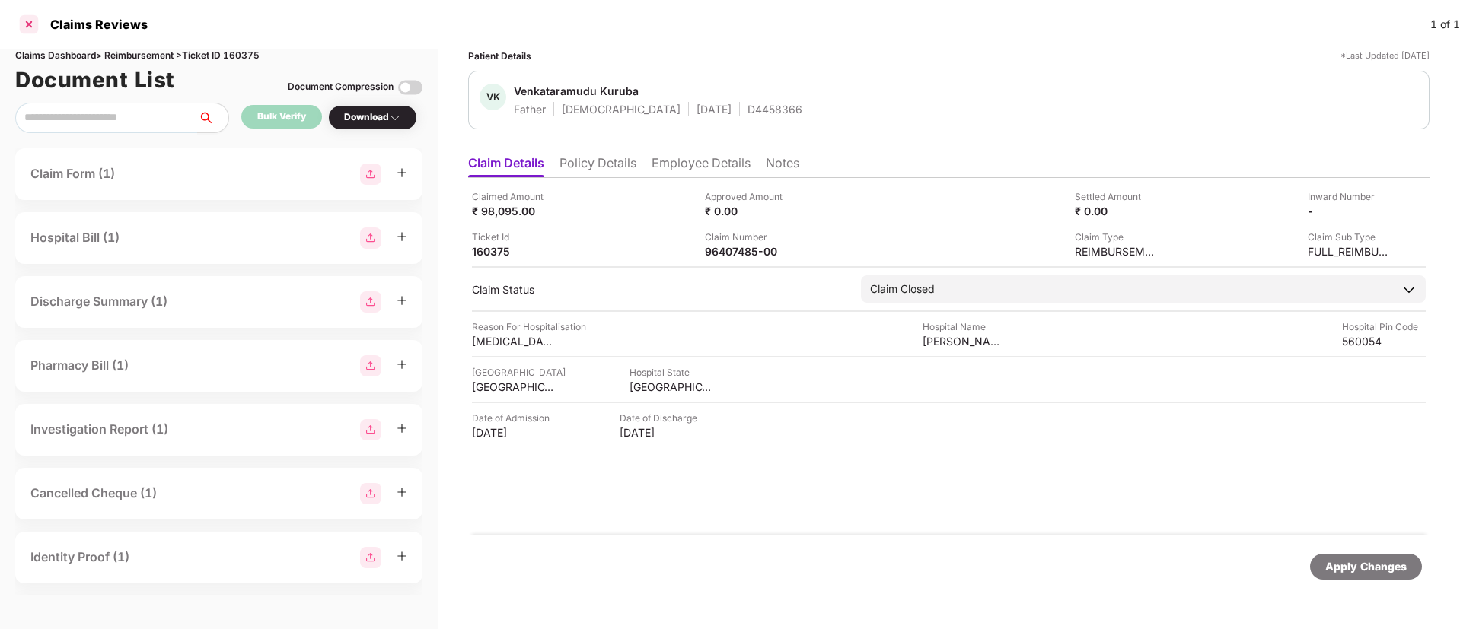
click at [33, 25] on div at bounding box center [29, 24] width 24 height 24
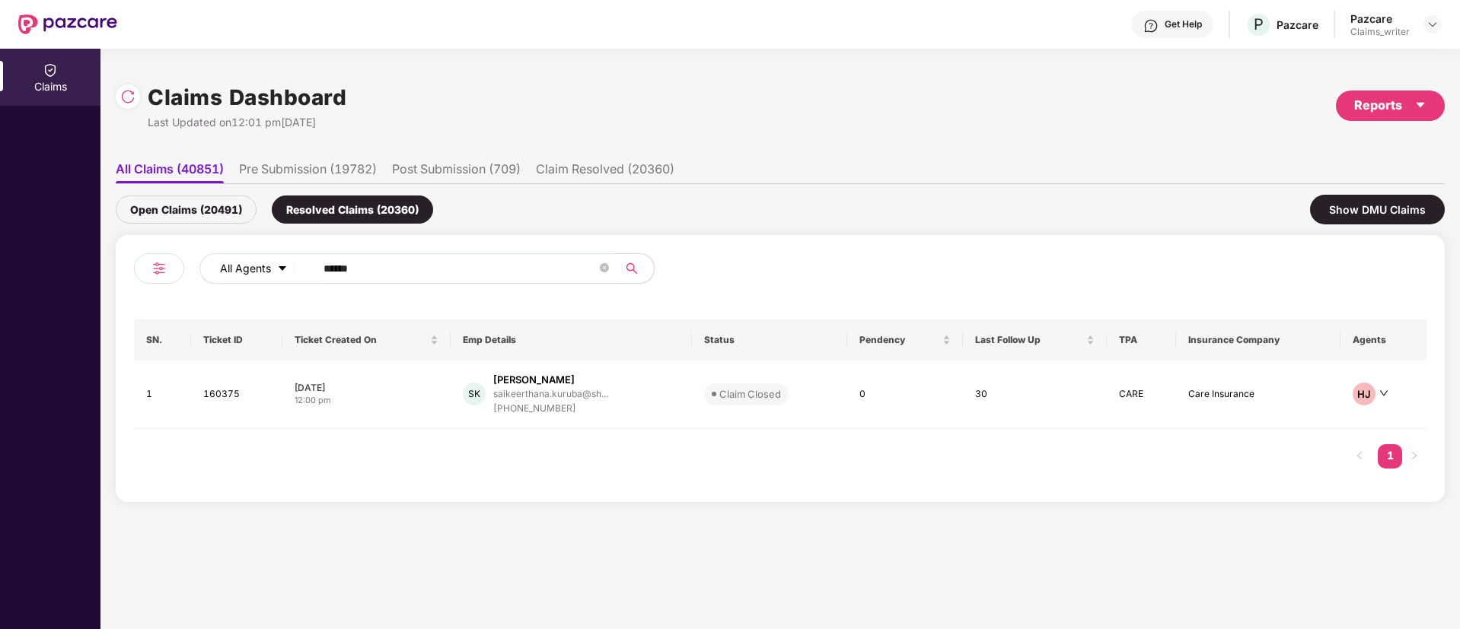
drag, startPoint x: 390, startPoint y: 265, endPoint x: 239, endPoint y: 265, distance: 150.7
click at [239, 265] on div "All Agents ******" at bounding box center [586, 268] width 775 height 30
paste input "text"
click at [194, 204] on div "Open Claims (20491)" at bounding box center [186, 210] width 141 height 28
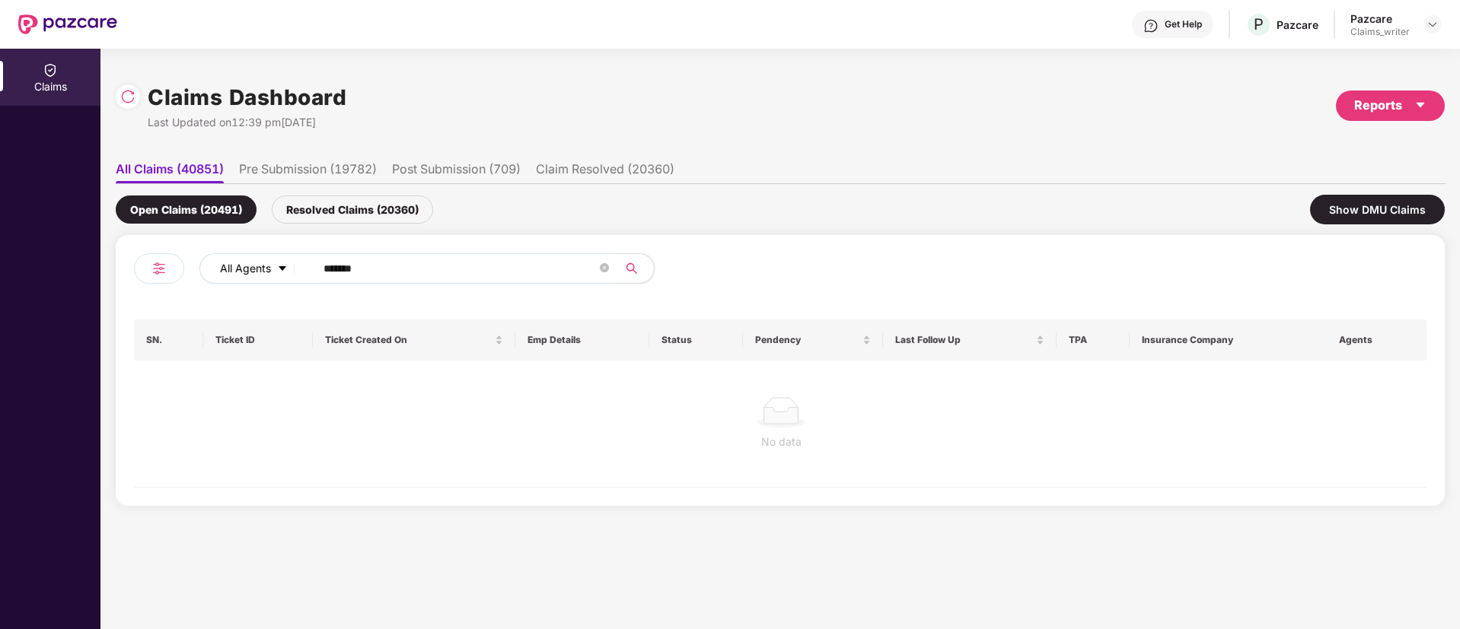
drag, startPoint x: 366, startPoint y: 270, endPoint x: 304, endPoint y: 268, distance: 62.4
click at [304, 268] on div "All Agents ******" at bounding box center [586, 268] width 775 height 30
paste input "text"
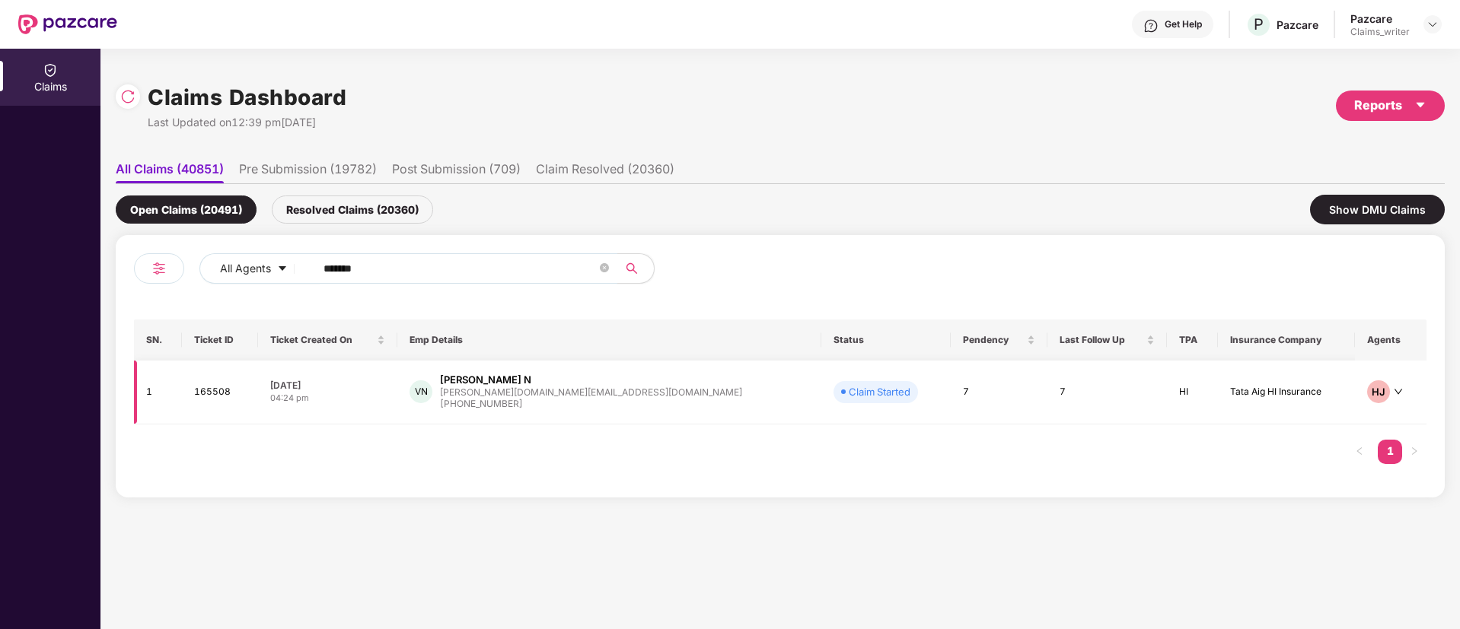
type input "******"
click at [225, 391] on td "165508" at bounding box center [220, 393] width 76 height 64
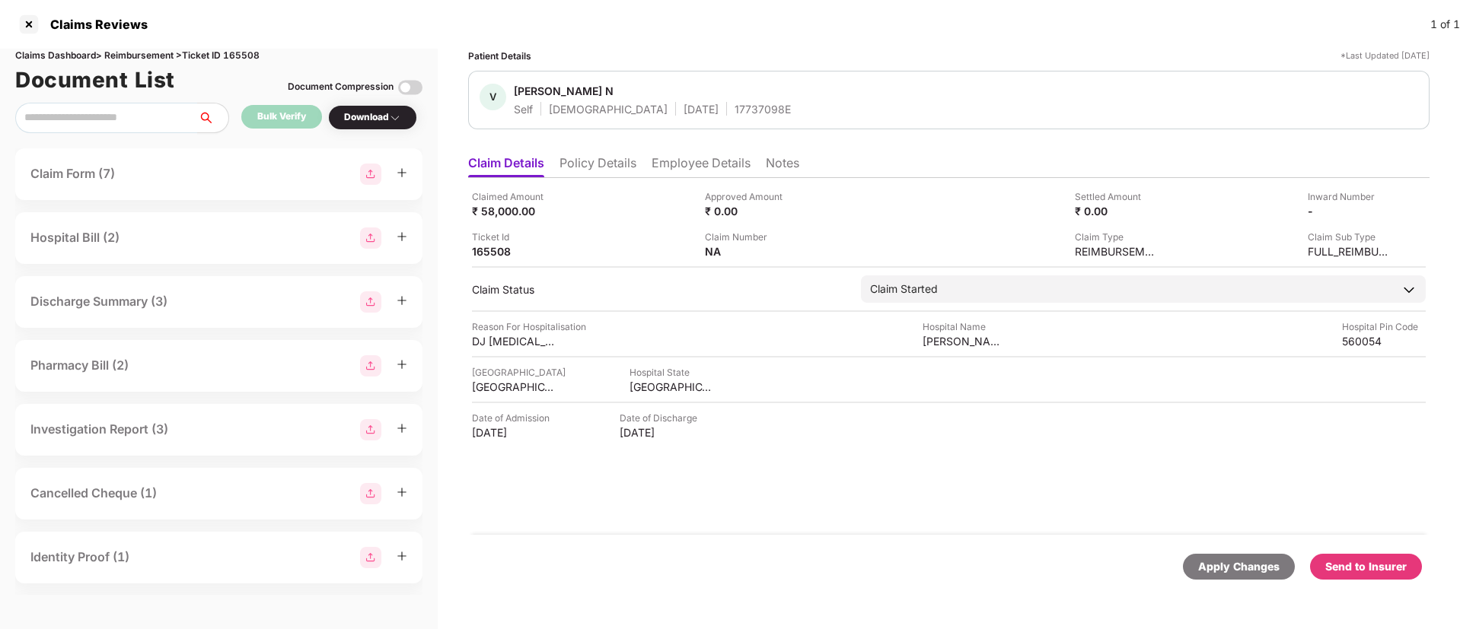
click at [359, 126] on div "Download" at bounding box center [372, 117] width 89 height 25
click at [387, 122] on div "Download" at bounding box center [372, 117] width 57 height 14
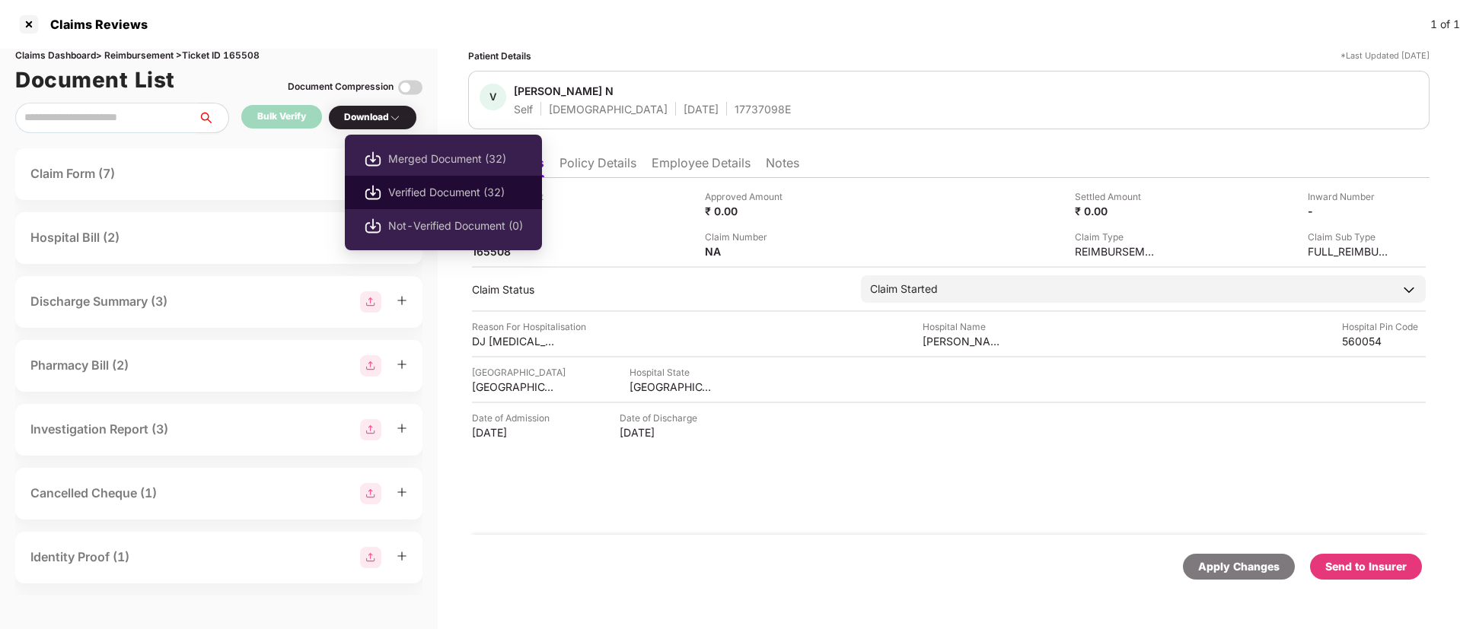
click at [434, 192] on span "Verified Document (32)" at bounding box center [455, 192] width 135 height 17
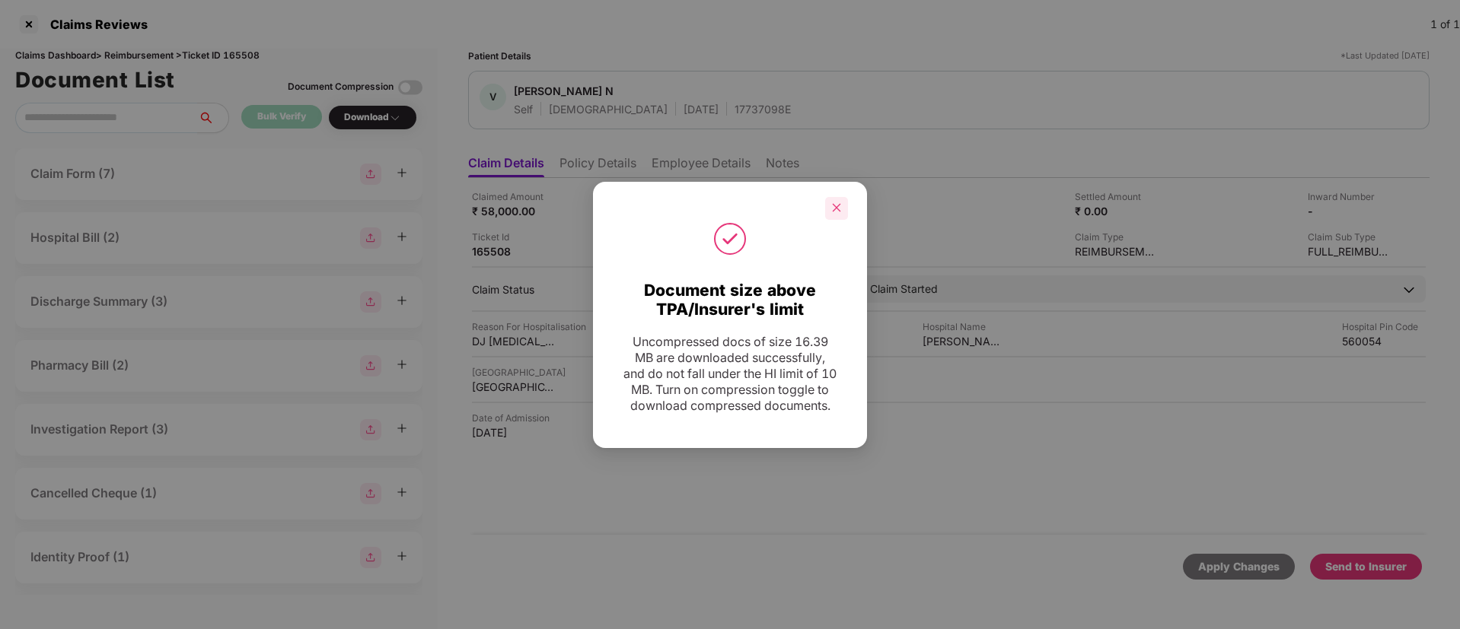
click at [839, 202] on icon "close" at bounding box center [836, 207] width 11 height 11
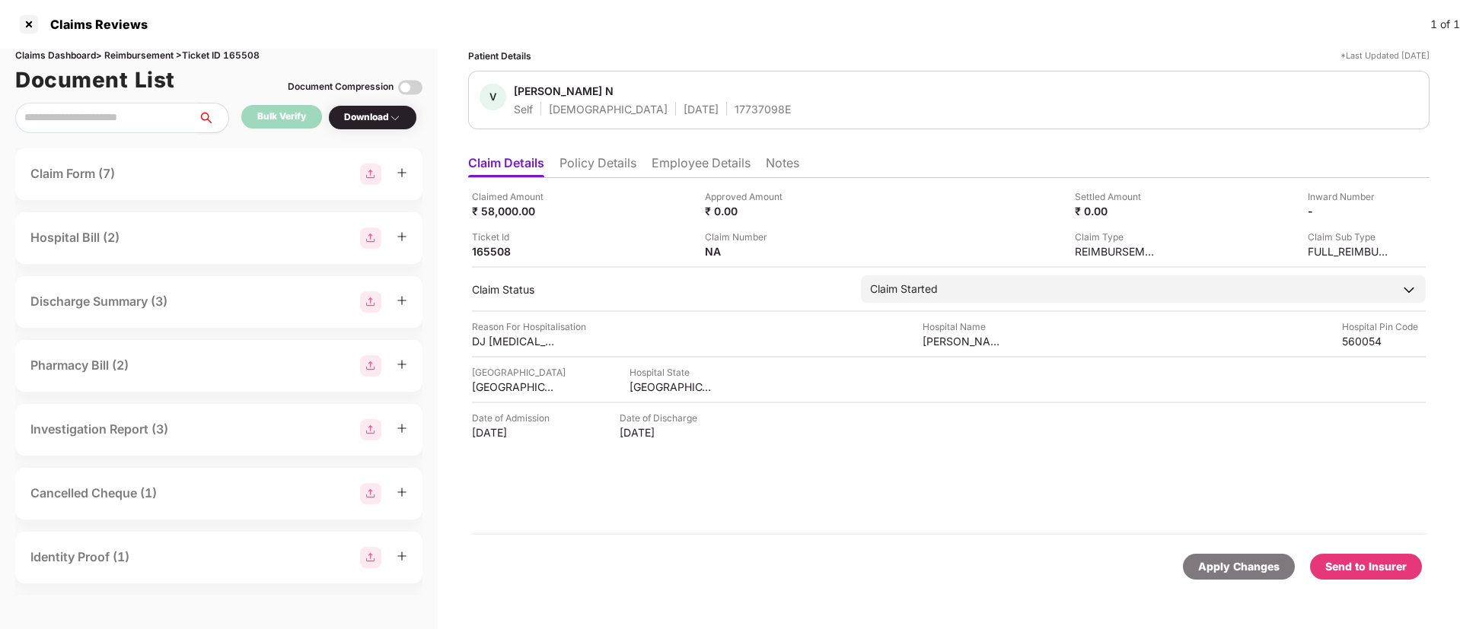
click at [1360, 563] on div "Send to Insurer" at bounding box center [1365, 567] width 81 height 17
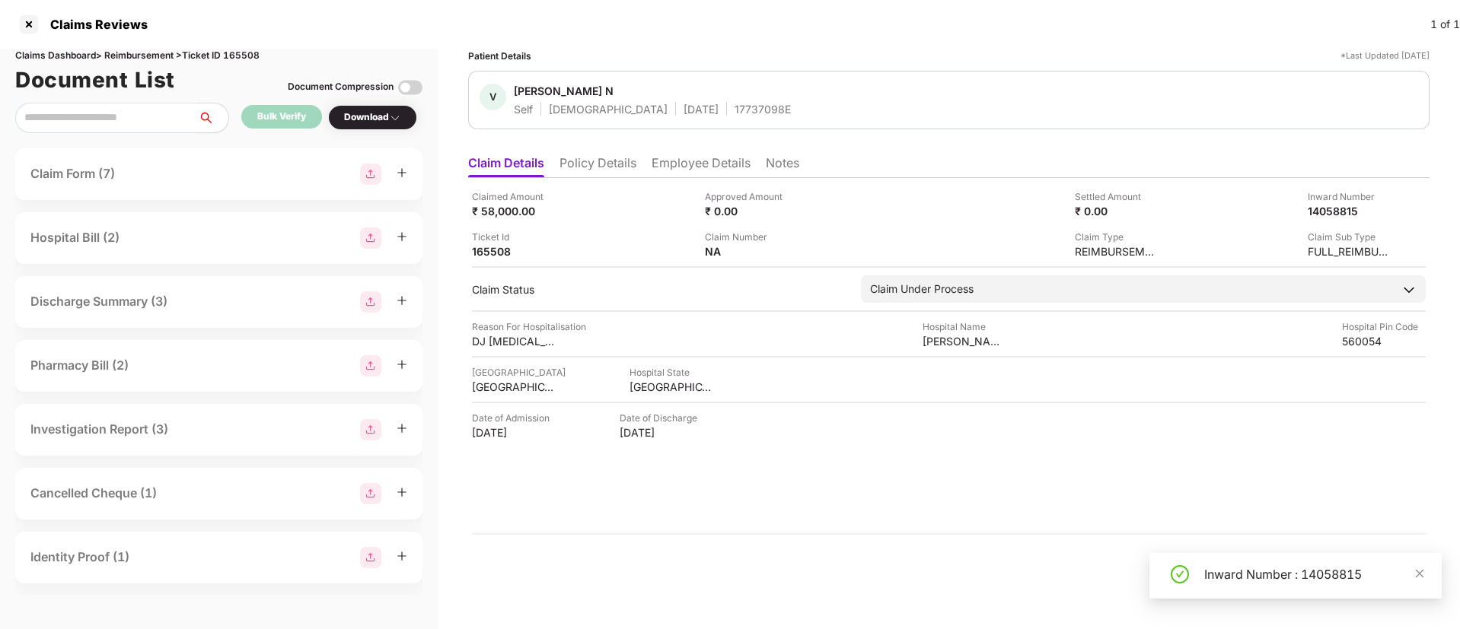
click at [957, 499] on div "Claimed Amount ₹ 58,000.00 Approved Amount ₹ 0.00 Settled Amount ₹ 0.00 Inward …" at bounding box center [948, 356] width 961 height 357
click at [584, 161] on li "Policy Details" at bounding box center [597, 166] width 77 height 22
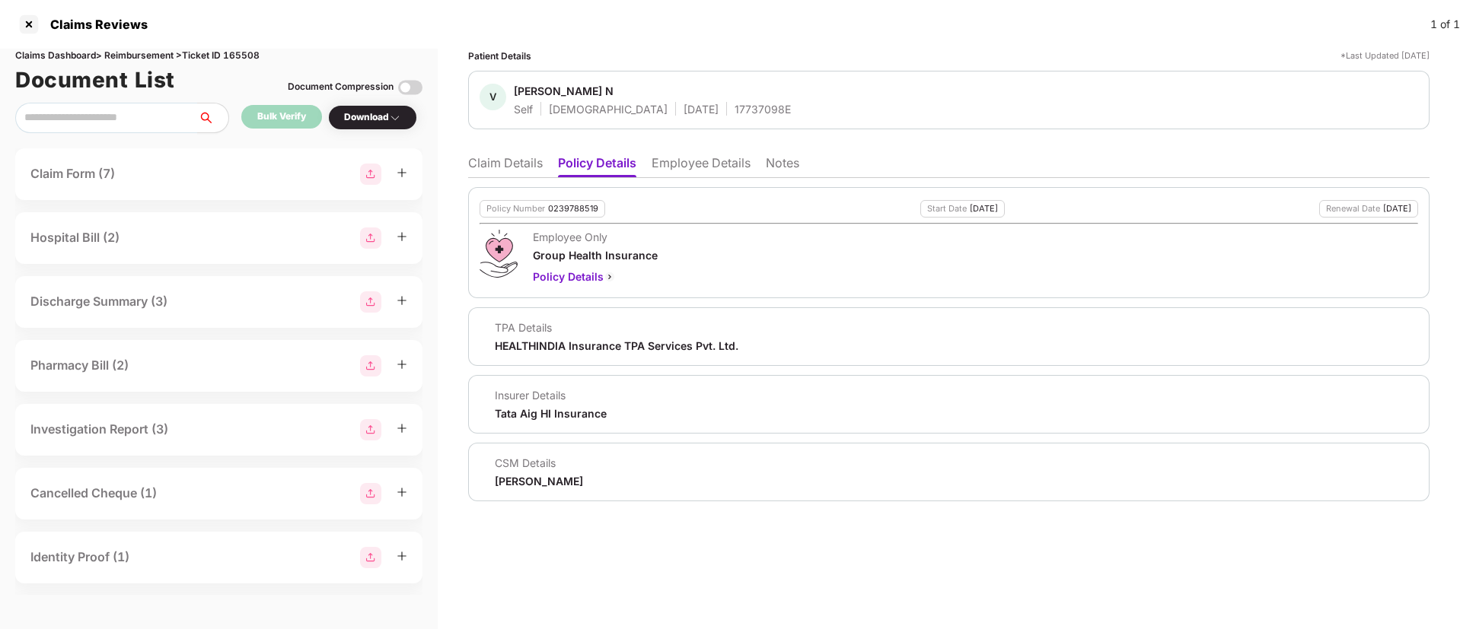
click at [521, 156] on li "Claim Details" at bounding box center [505, 166] width 75 height 22
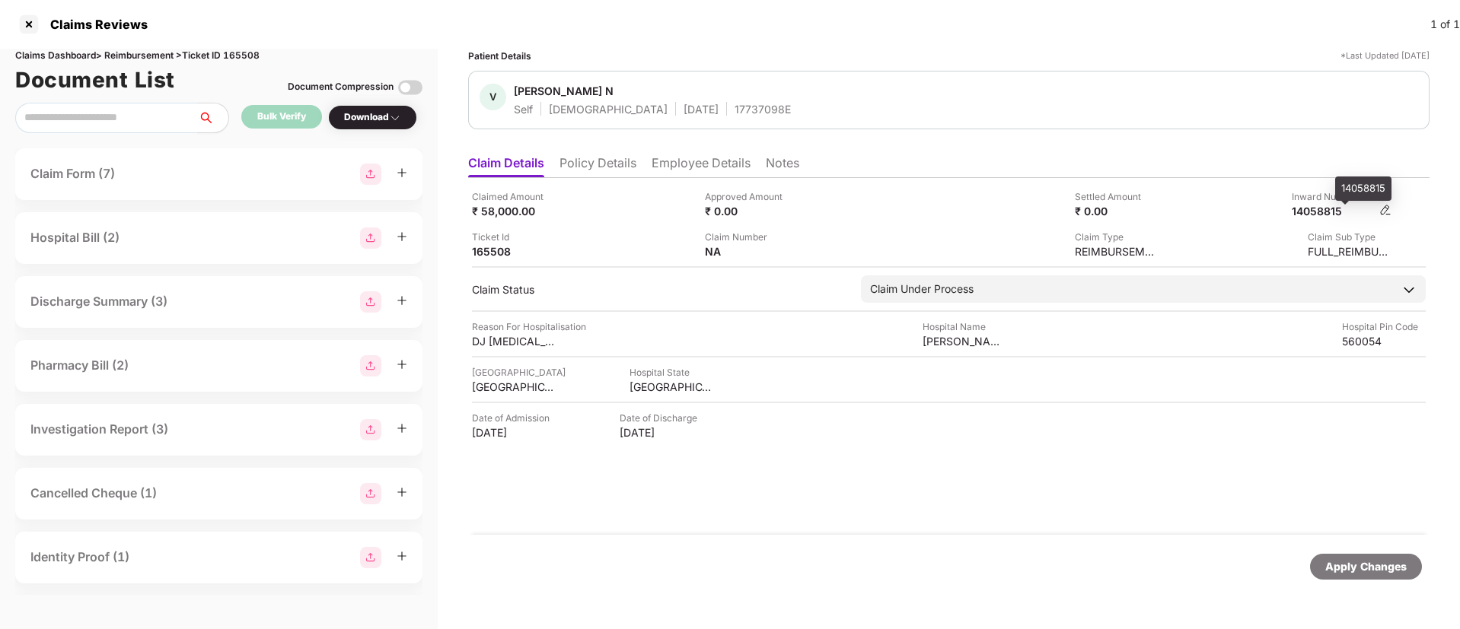
click at [1325, 210] on div "14058815" at bounding box center [1333, 211] width 84 height 14
copy div "14058815"
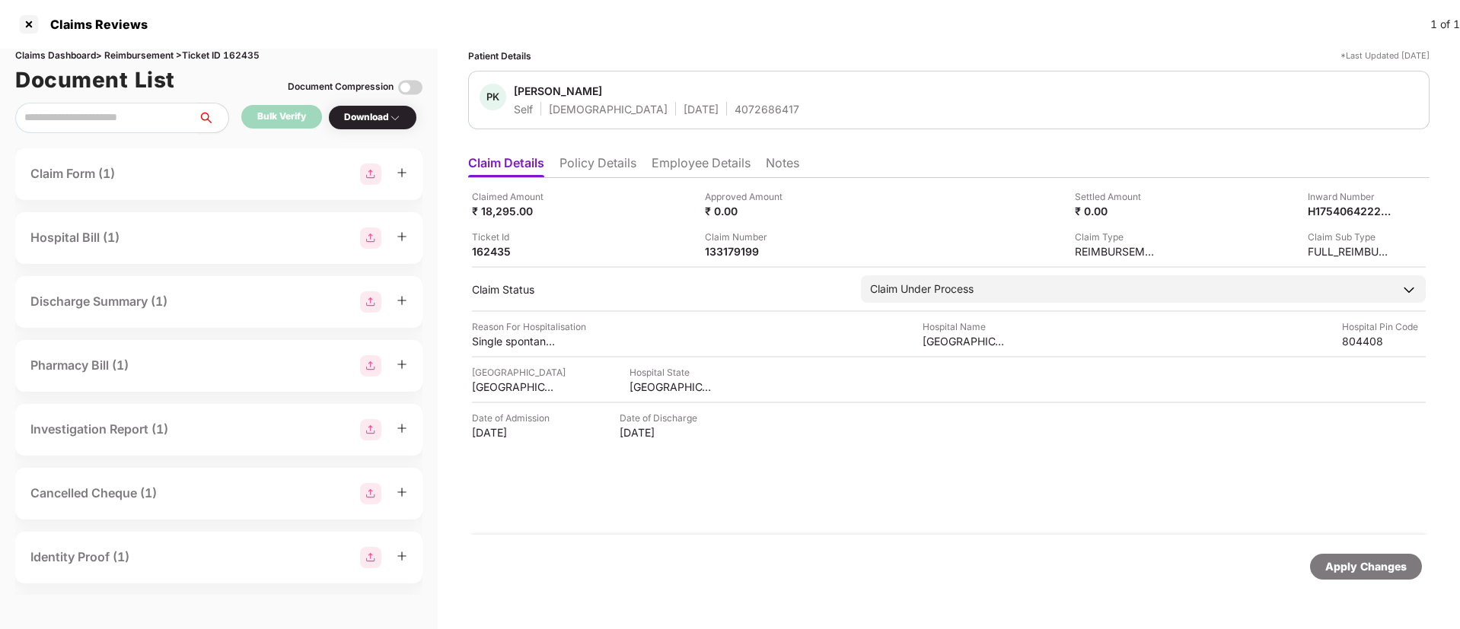
click at [693, 165] on li "Employee Details" at bounding box center [700, 166] width 99 height 22
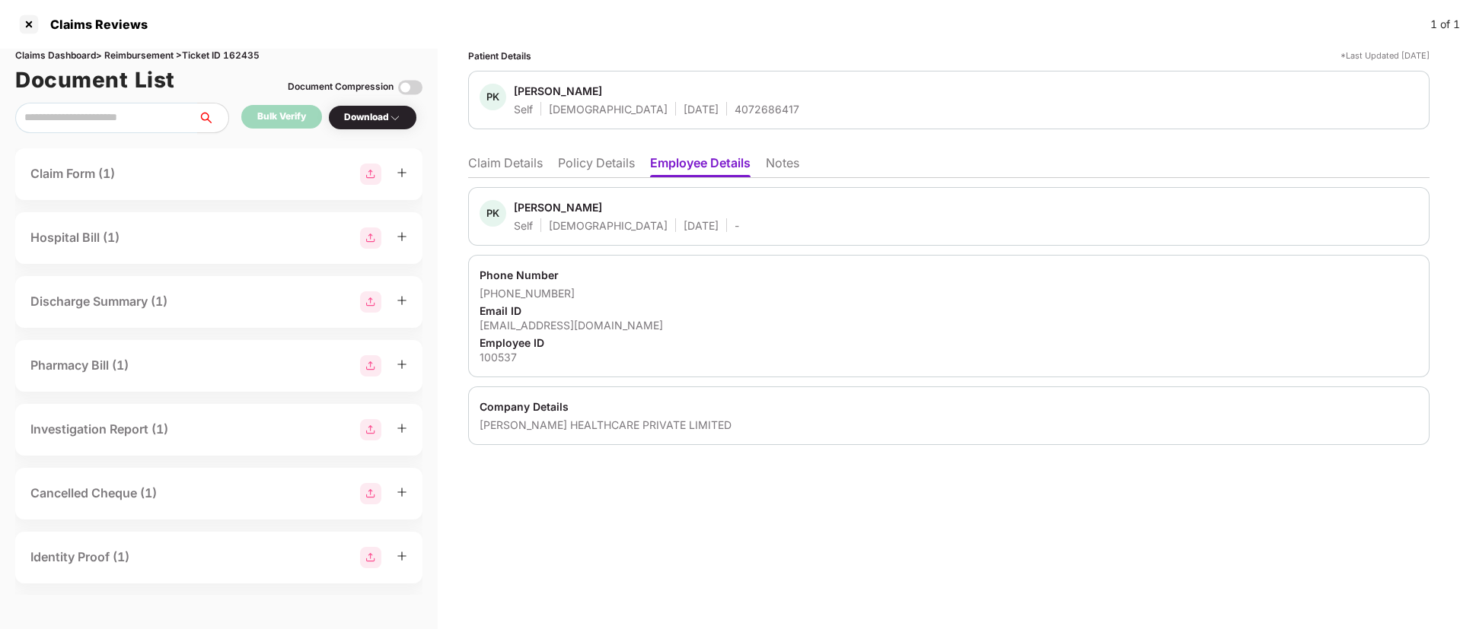
click at [354, 126] on div "Download" at bounding box center [372, 117] width 89 height 25
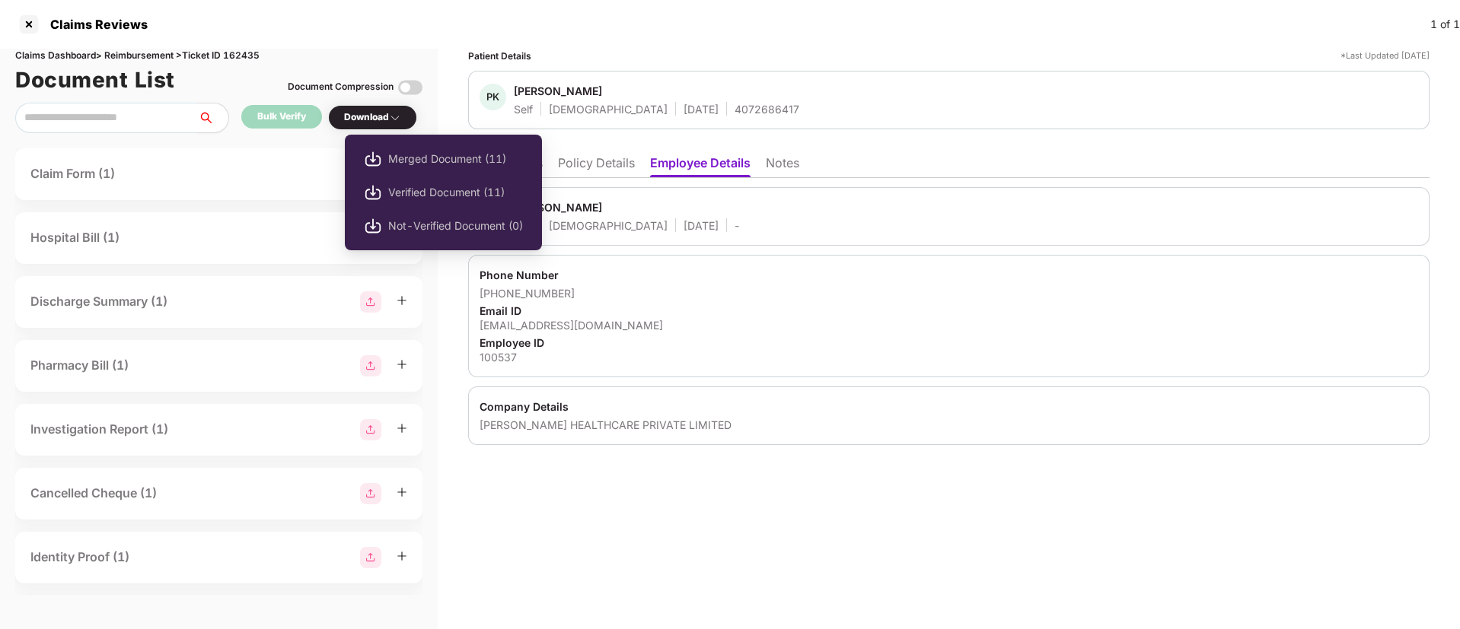
click at [375, 119] on div "Download" at bounding box center [372, 117] width 57 height 14
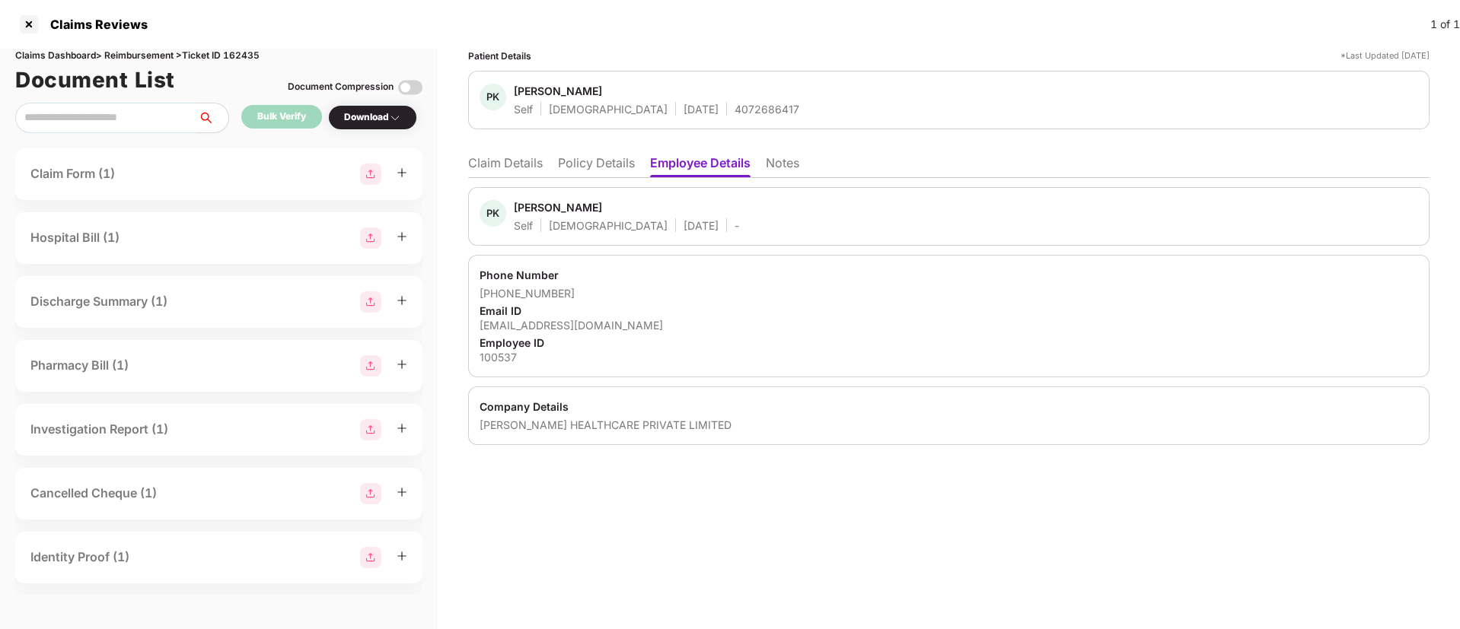
click at [370, 121] on div "Download" at bounding box center [372, 117] width 57 height 14
click at [374, 119] on div "Download" at bounding box center [372, 117] width 57 height 14
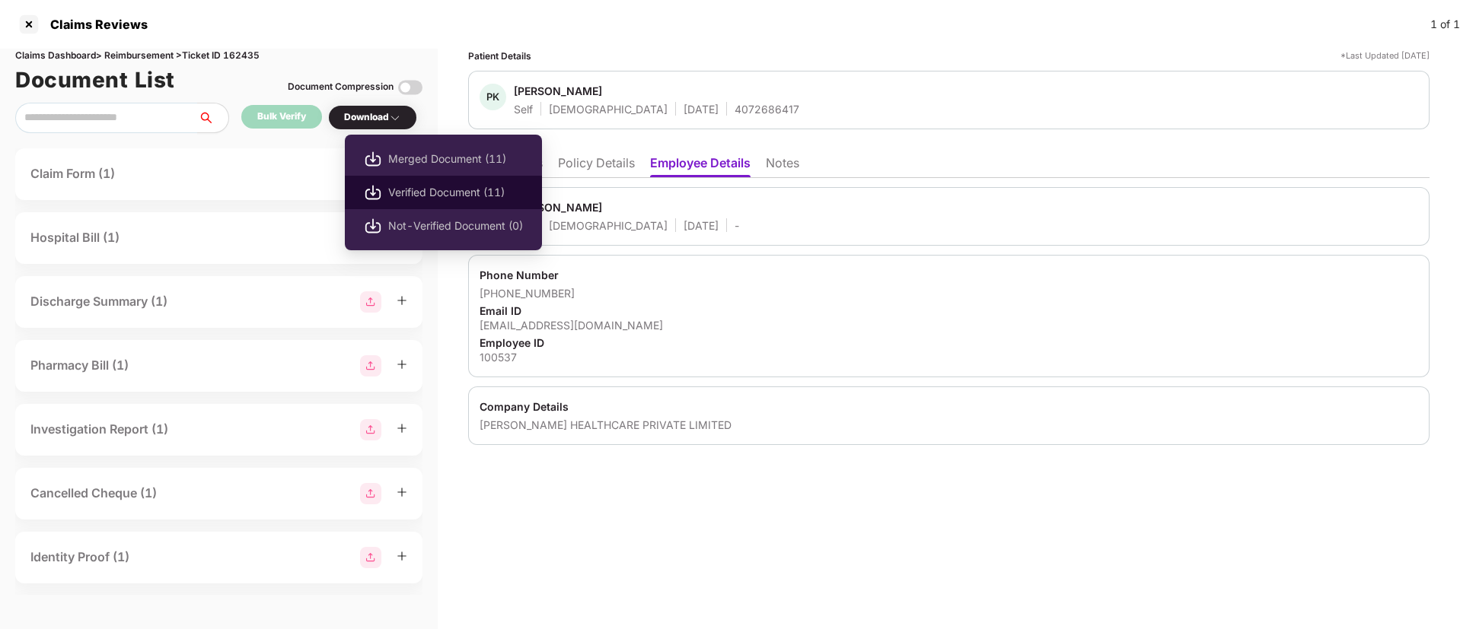
click at [408, 196] on span "Verified Document (11)" at bounding box center [455, 192] width 135 height 17
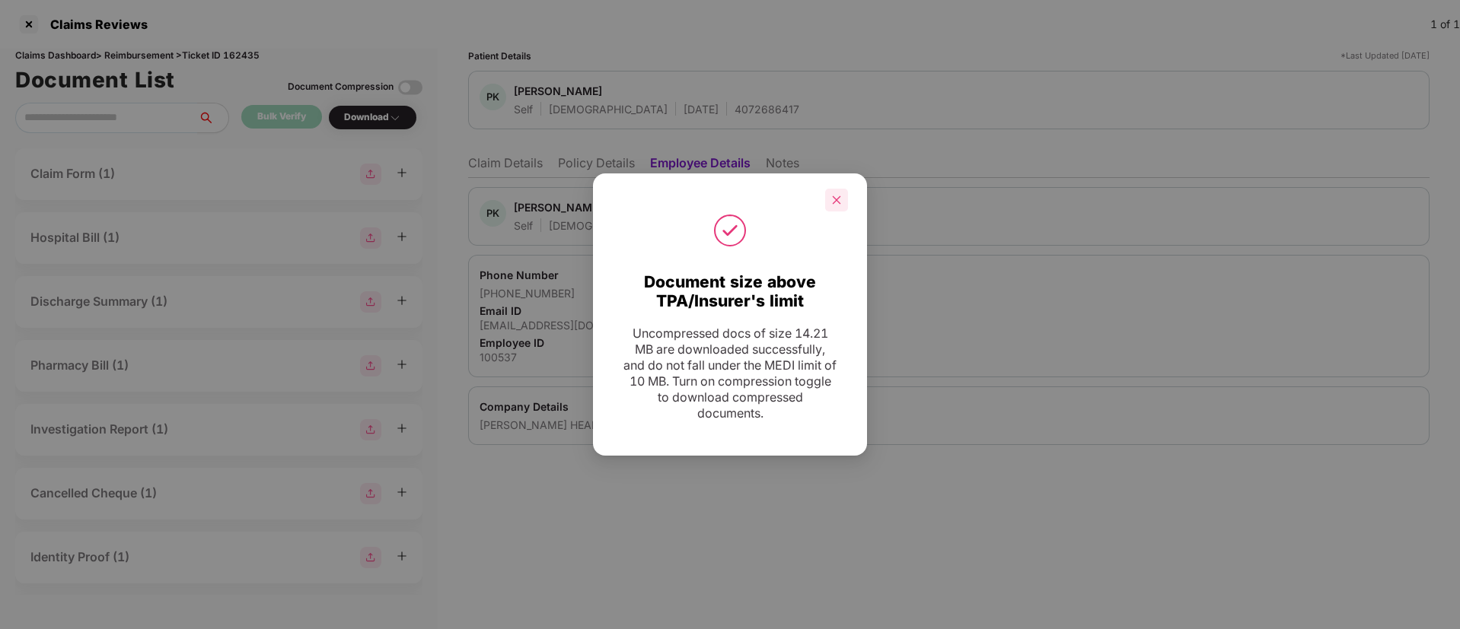
click at [839, 191] on div at bounding box center [836, 200] width 23 height 23
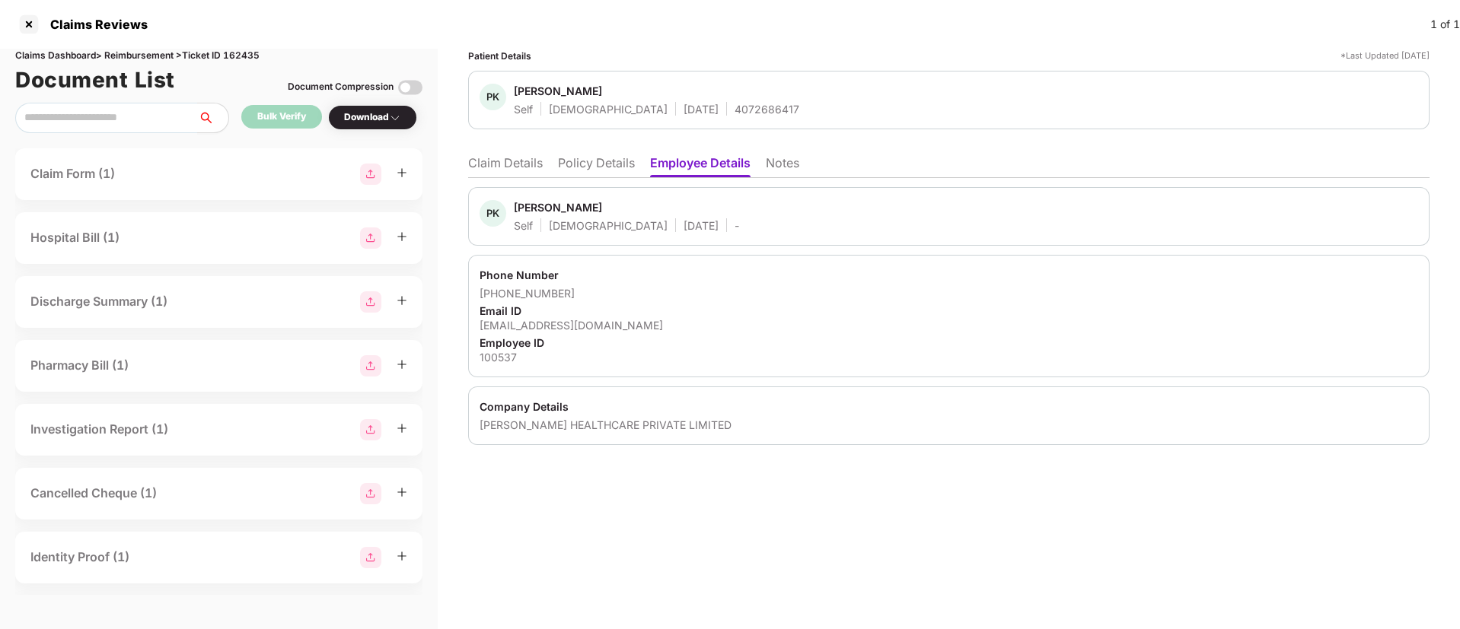
click at [581, 165] on li "Policy Details" at bounding box center [596, 166] width 77 height 22
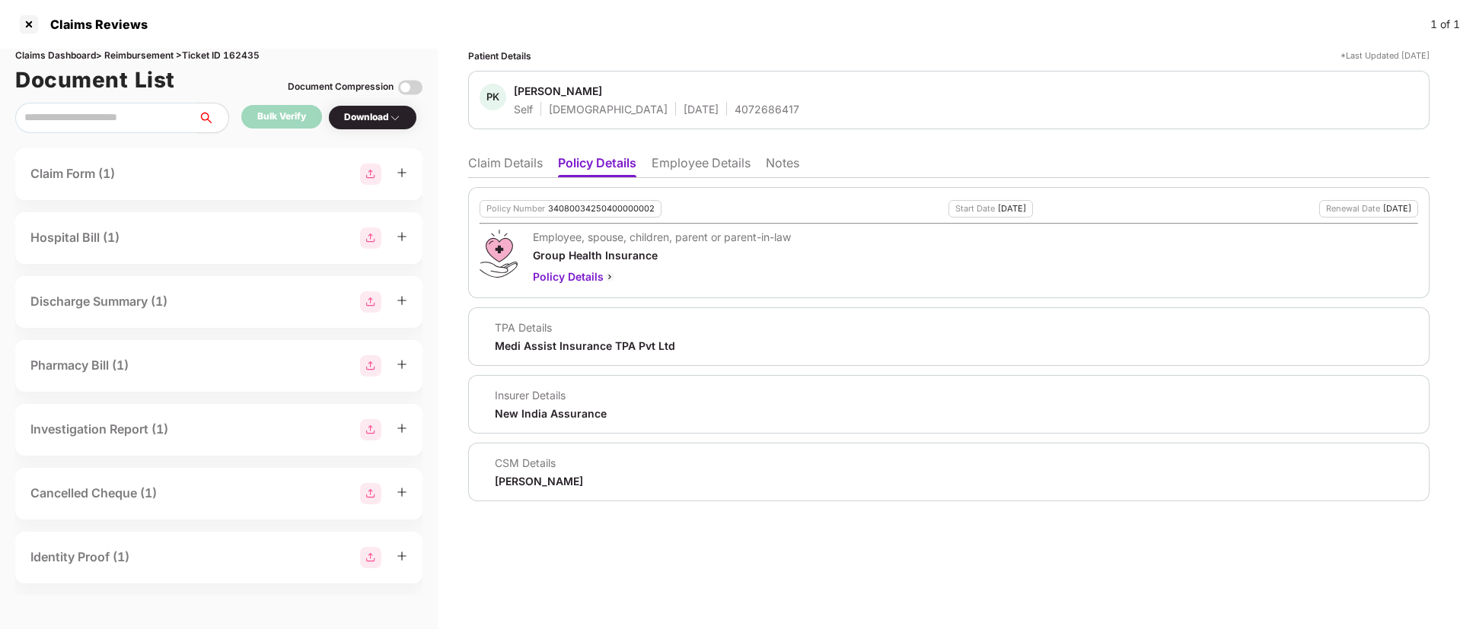
click at [670, 166] on li "Employee Details" at bounding box center [700, 166] width 99 height 22
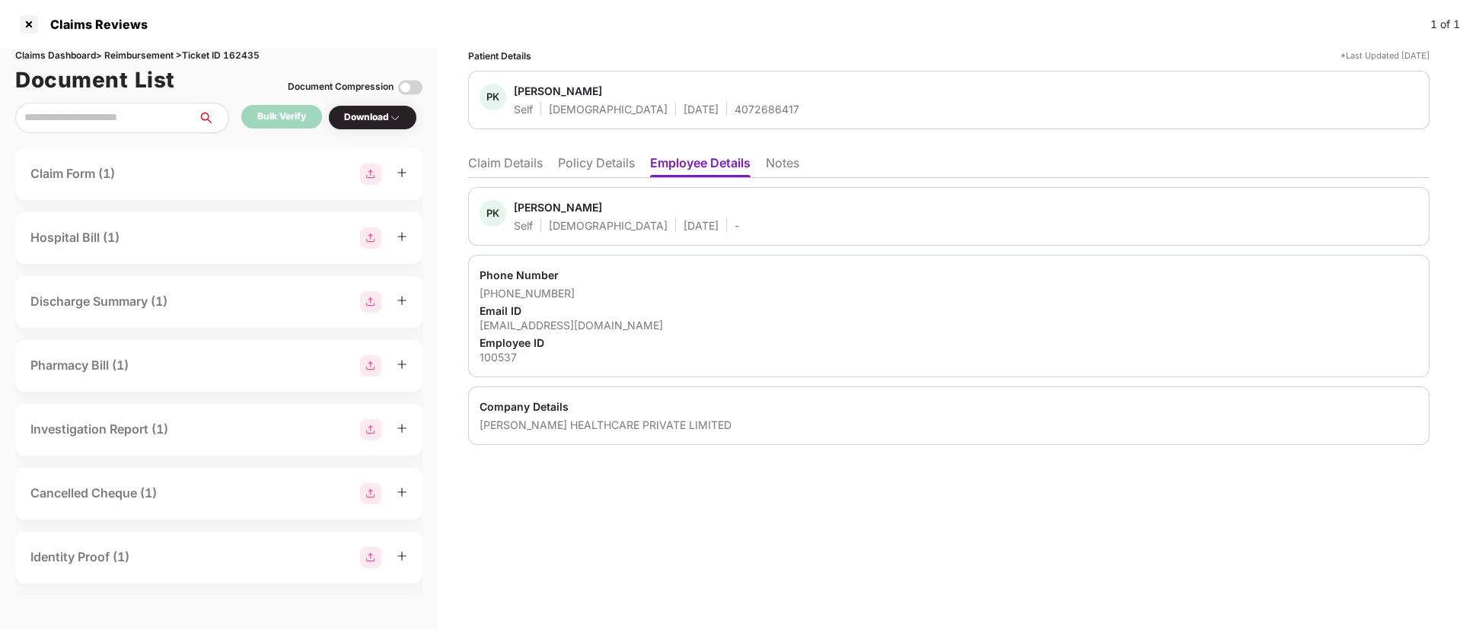
click at [593, 170] on li "Policy Details" at bounding box center [596, 166] width 77 height 22
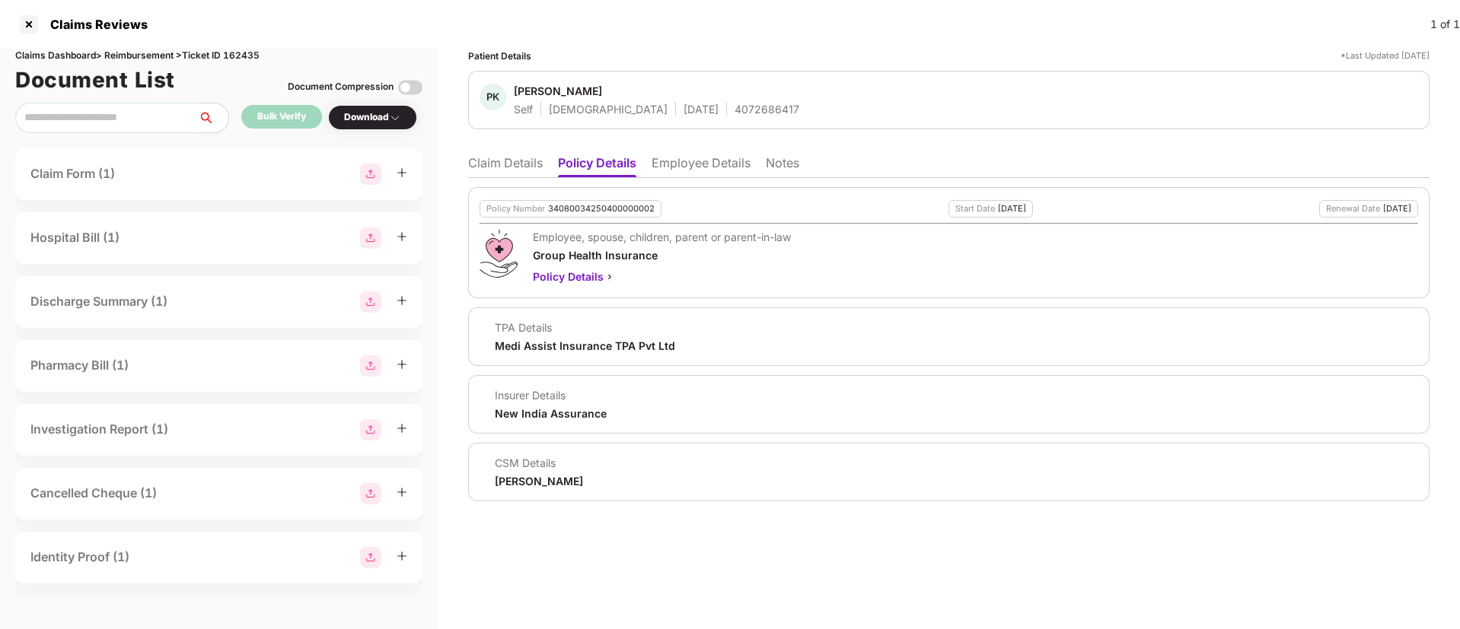
click at [524, 167] on li "Claim Details" at bounding box center [505, 166] width 75 height 22
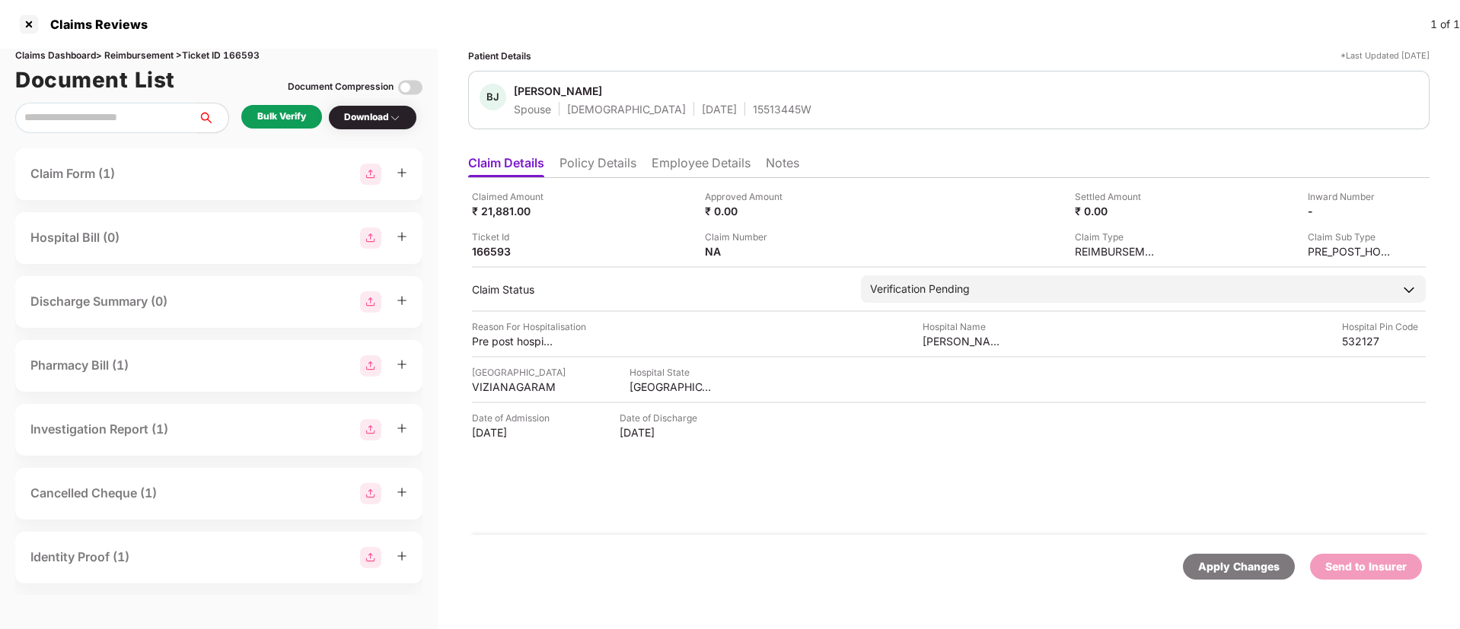
click at [264, 123] on div "Bulk Verify" at bounding box center [281, 117] width 49 height 14
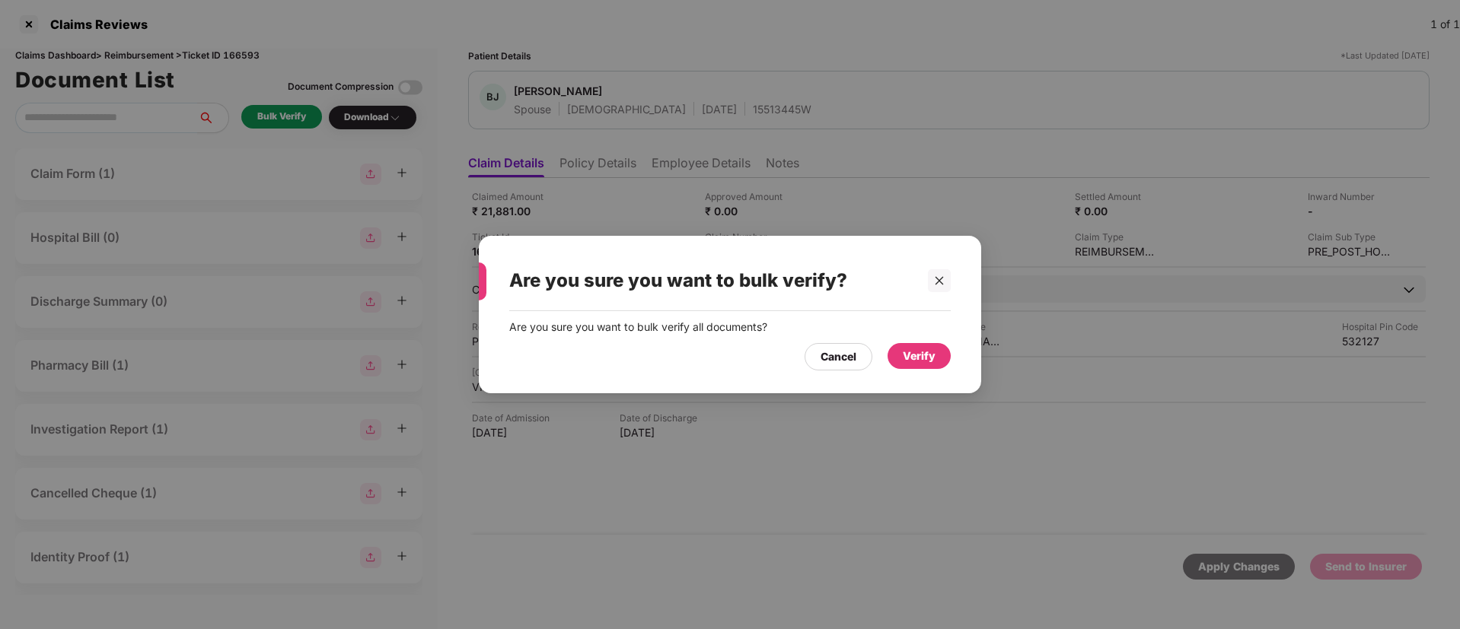
click at [919, 358] on div "Verify" at bounding box center [919, 356] width 33 height 17
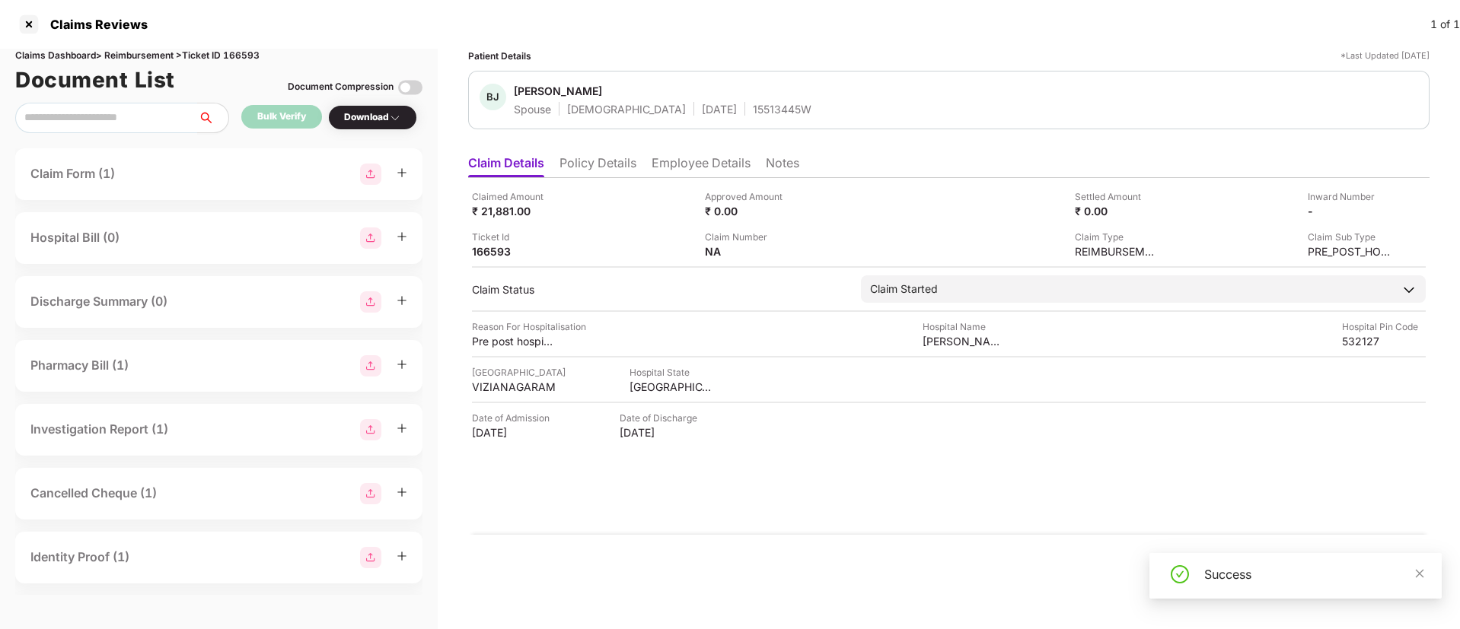
click at [380, 122] on div "Download" at bounding box center [372, 117] width 57 height 14
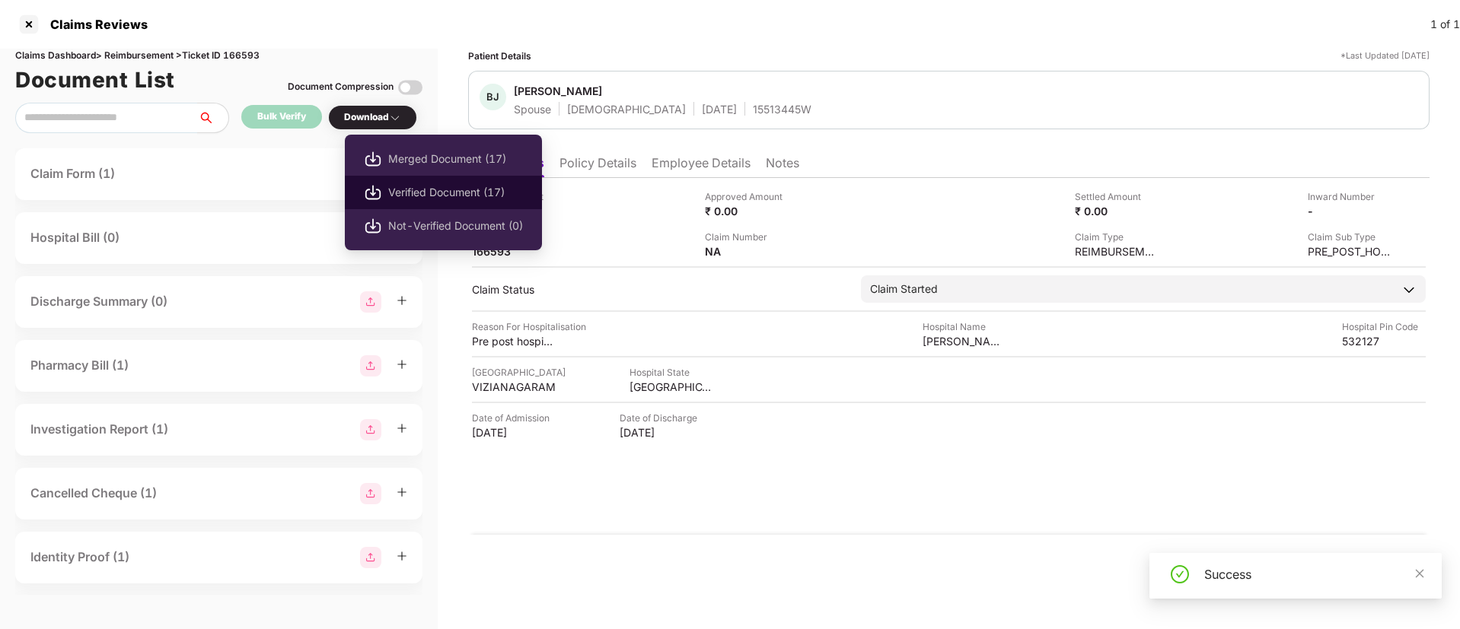
click at [396, 189] on span "Verified Document (17)" at bounding box center [455, 192] width 135 height 17
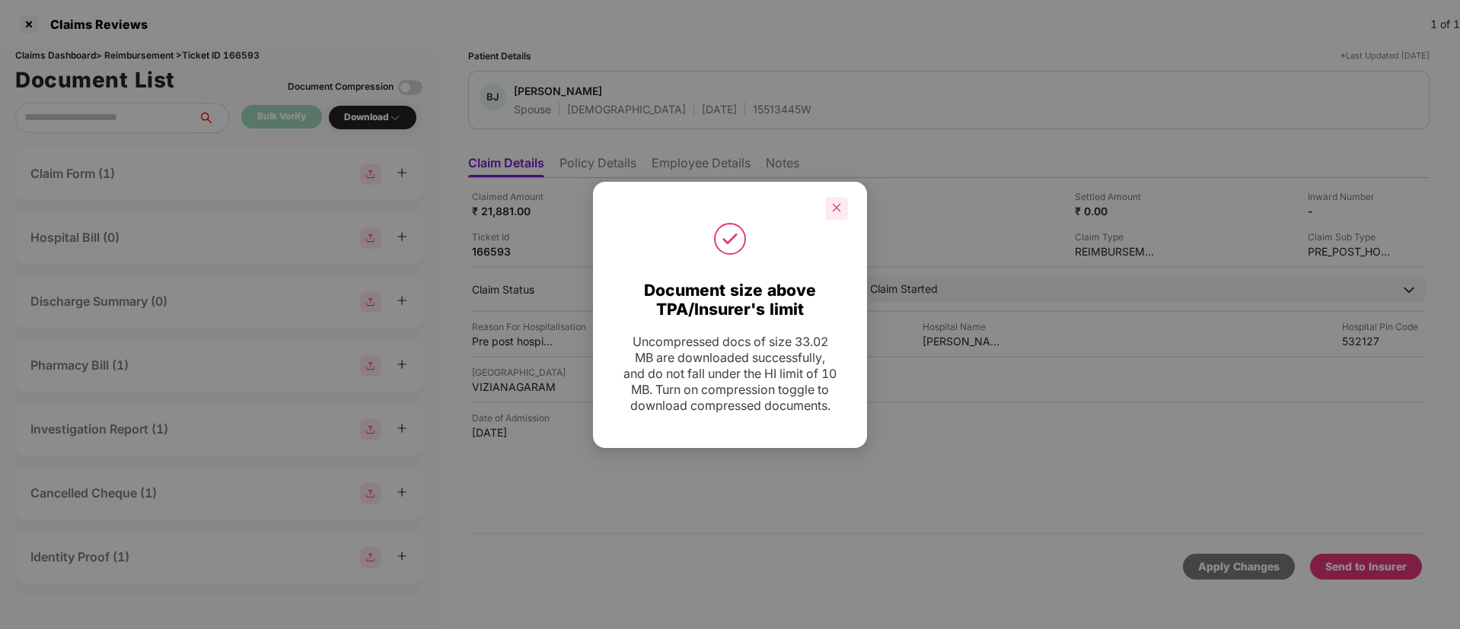
click at [836, 203] on icon "close" at bounding box center [836, 207] width 11 height 11
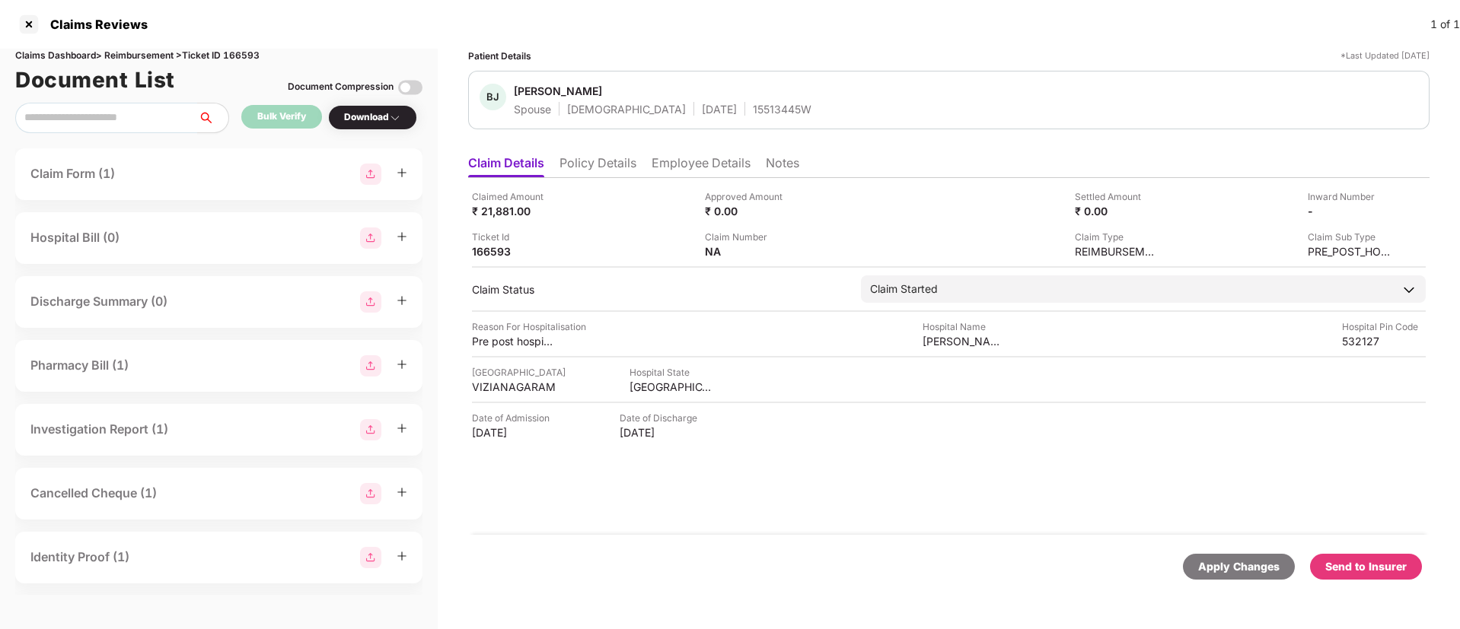
click at [1384, 562] on div "Send to Insurer" at bounding box center [1365, 567] width 81 height 17
click at [584, 170] on li "Policy Details" at bounding box center [597, 166] width 77 height 22
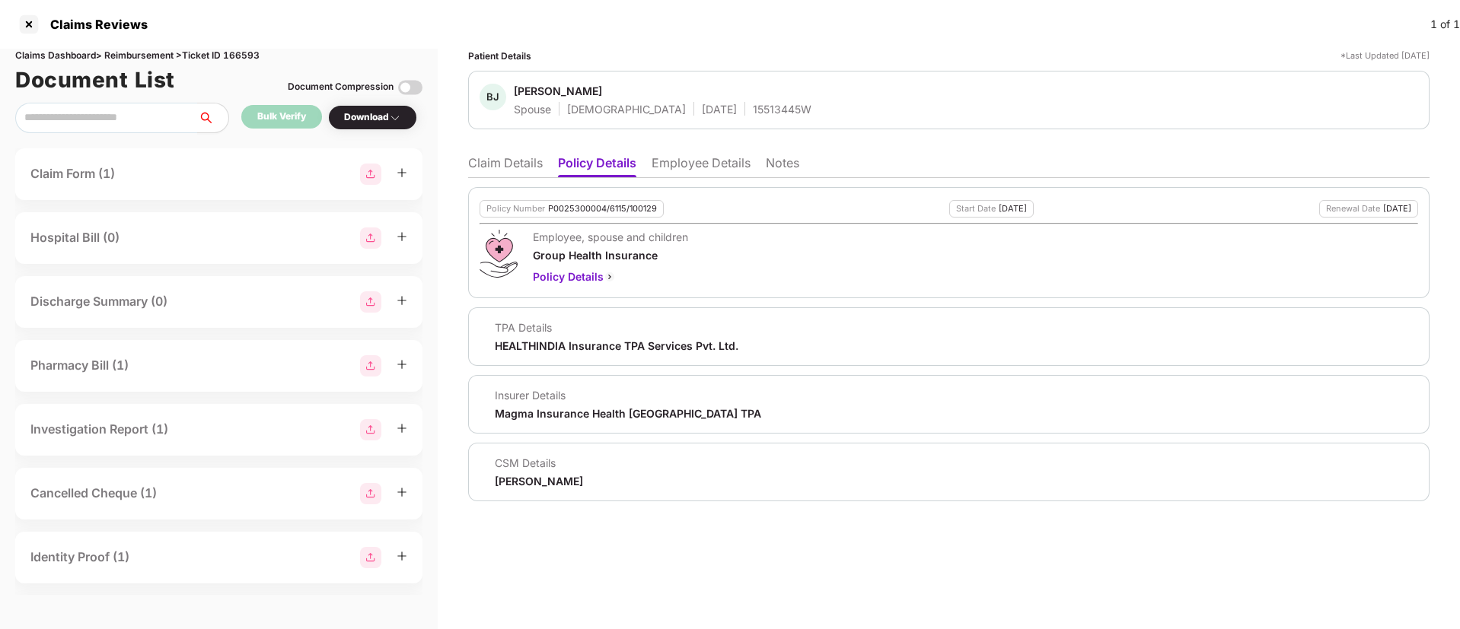
click at [661, 169] on li "Employee Details" at bounding box center [700, 166] width 99 height 22
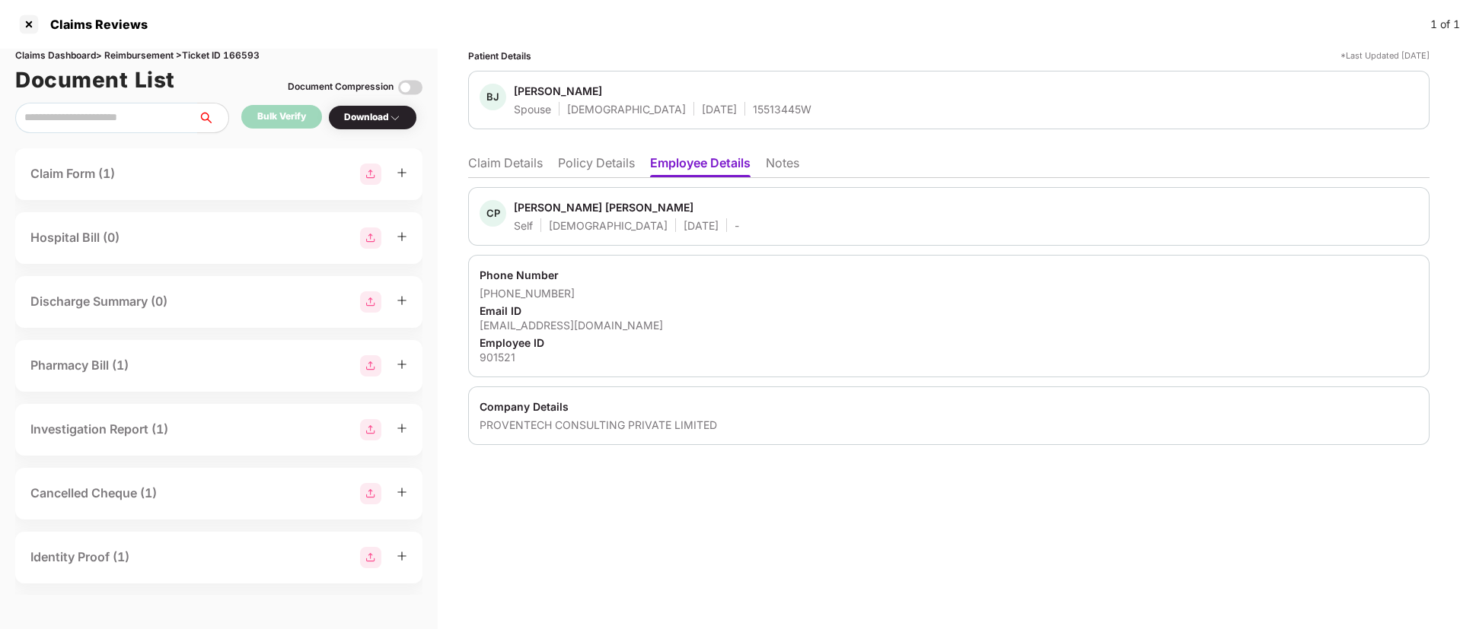
click at [591, 164] on li "Policy Details" at bounding box center [596, 166] width 77 height 22
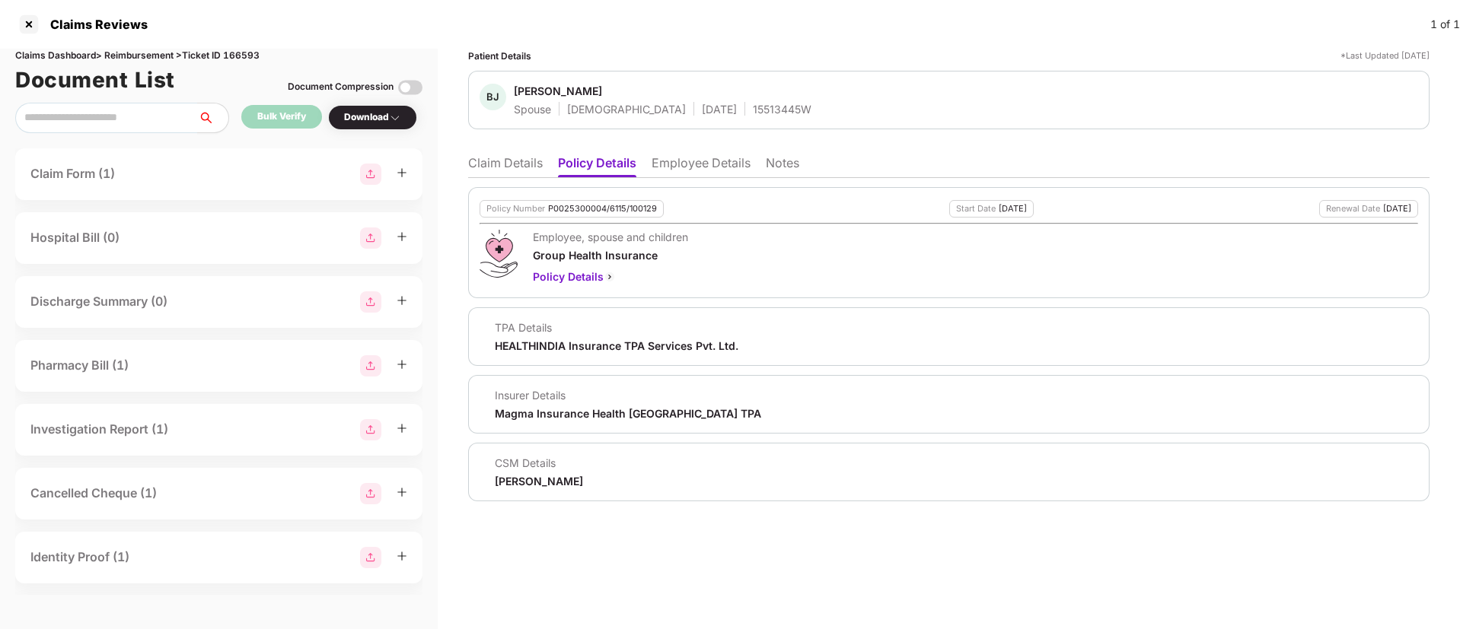
click at [489, 165] on li "Claim Details" at bounding box center [505, 166] width 75 height 22
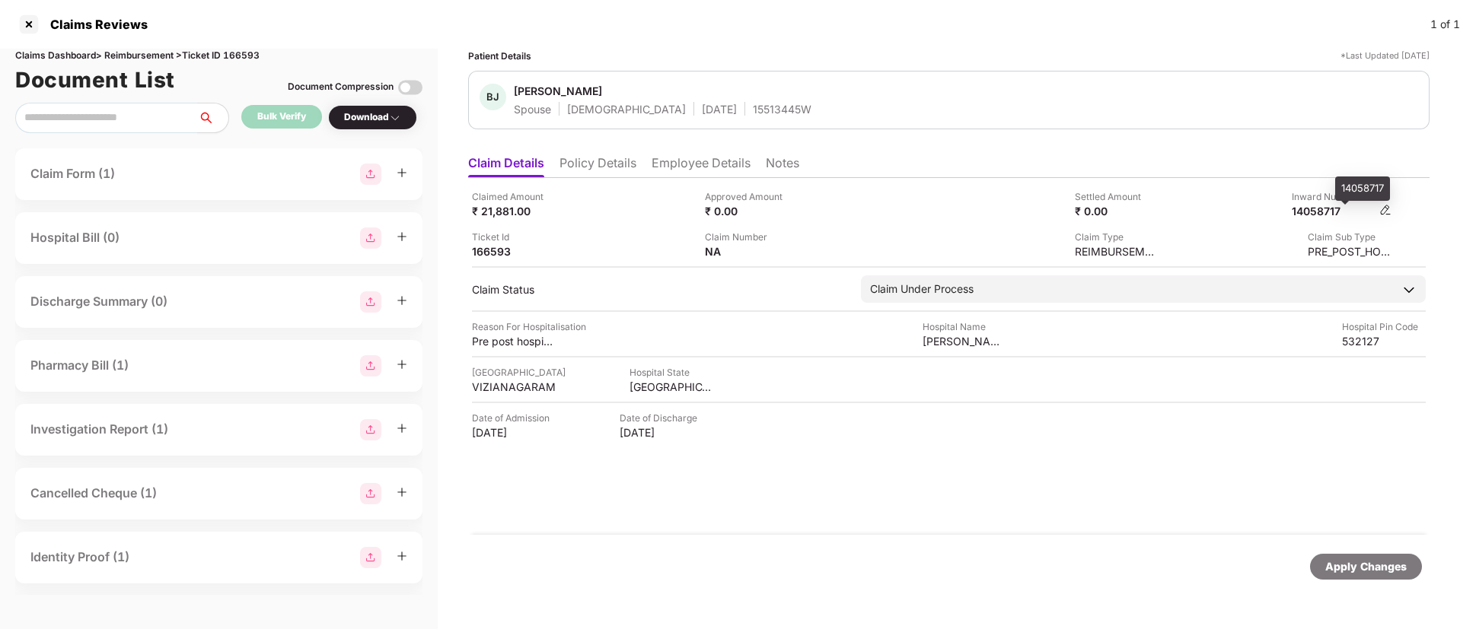
click at [1321, 213] on div "14058717" at bounding box center [1333, 211] width 84 height 14
copy div "14058717"
click at [576, 162] on li "Policy Details" at bounding box center [597, 166] width 77 height 22
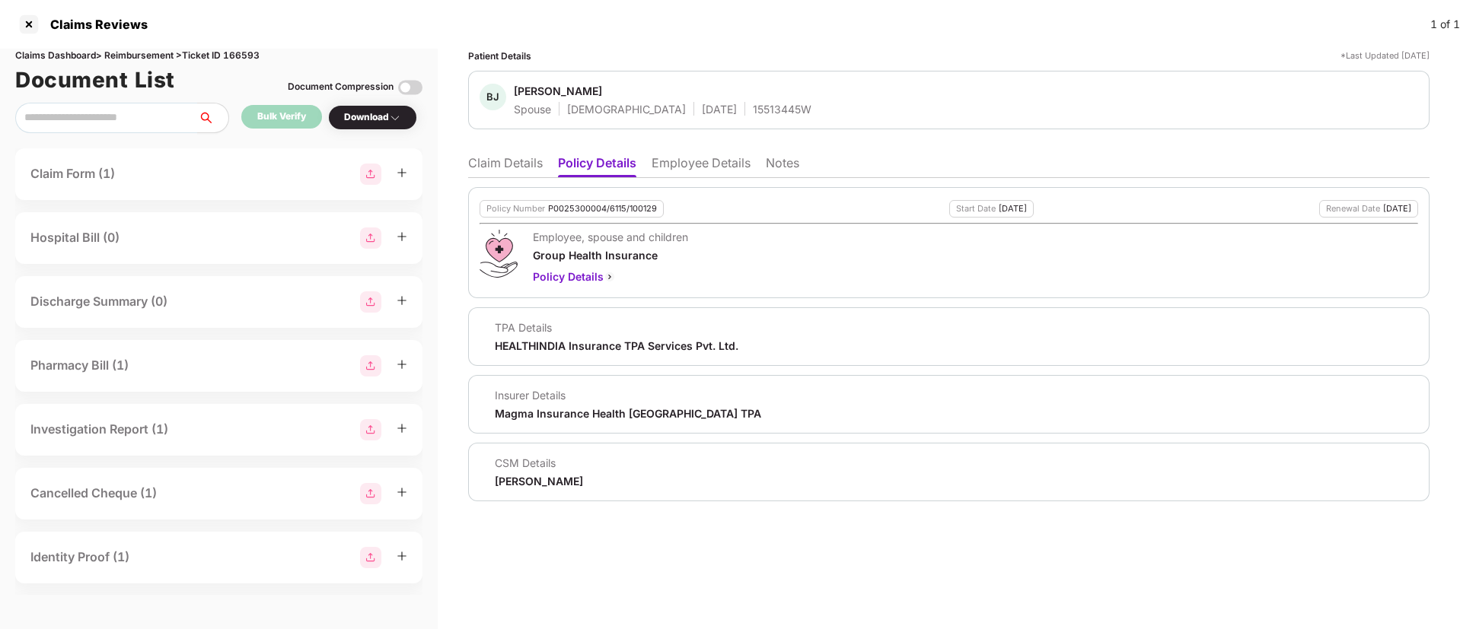
click at [511, 157] on li "Claim Details" at bounding box center [505, 166] width 75 height 22
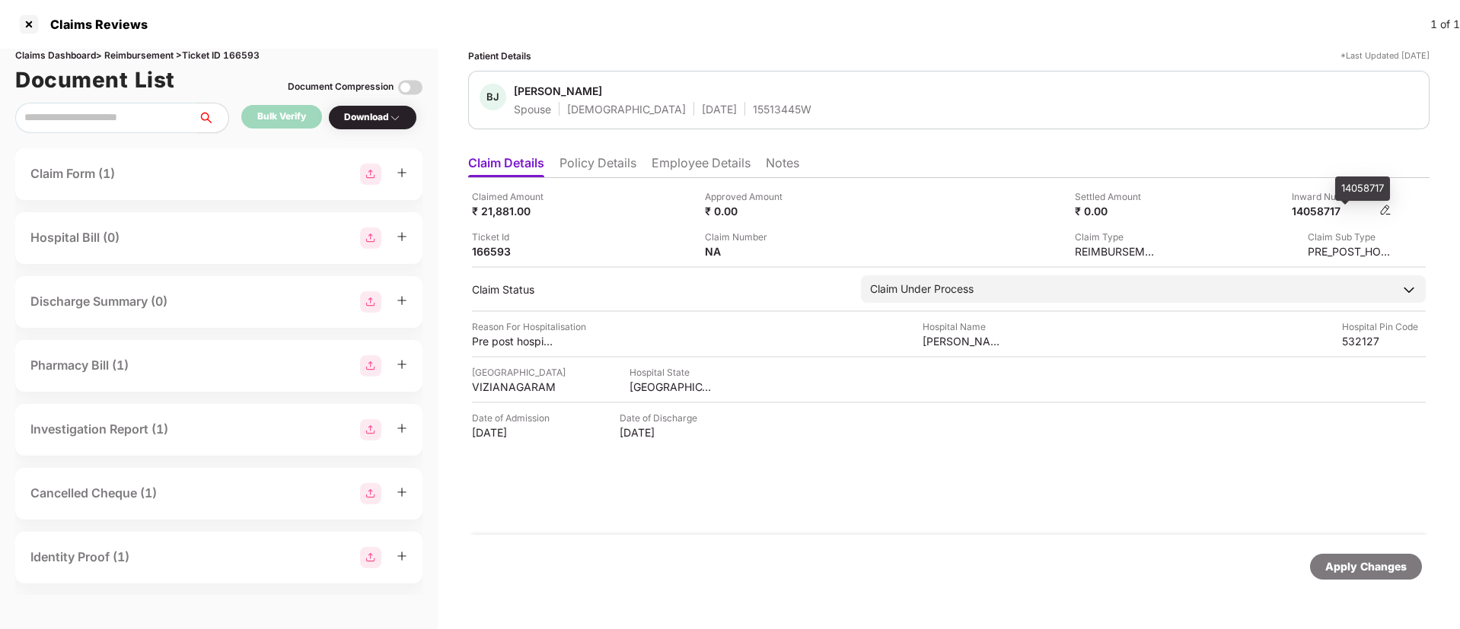
click at [1316, 213] on div "14058717" at bounding box center [1333, 211] width 84 height 14
copy div "14058717"
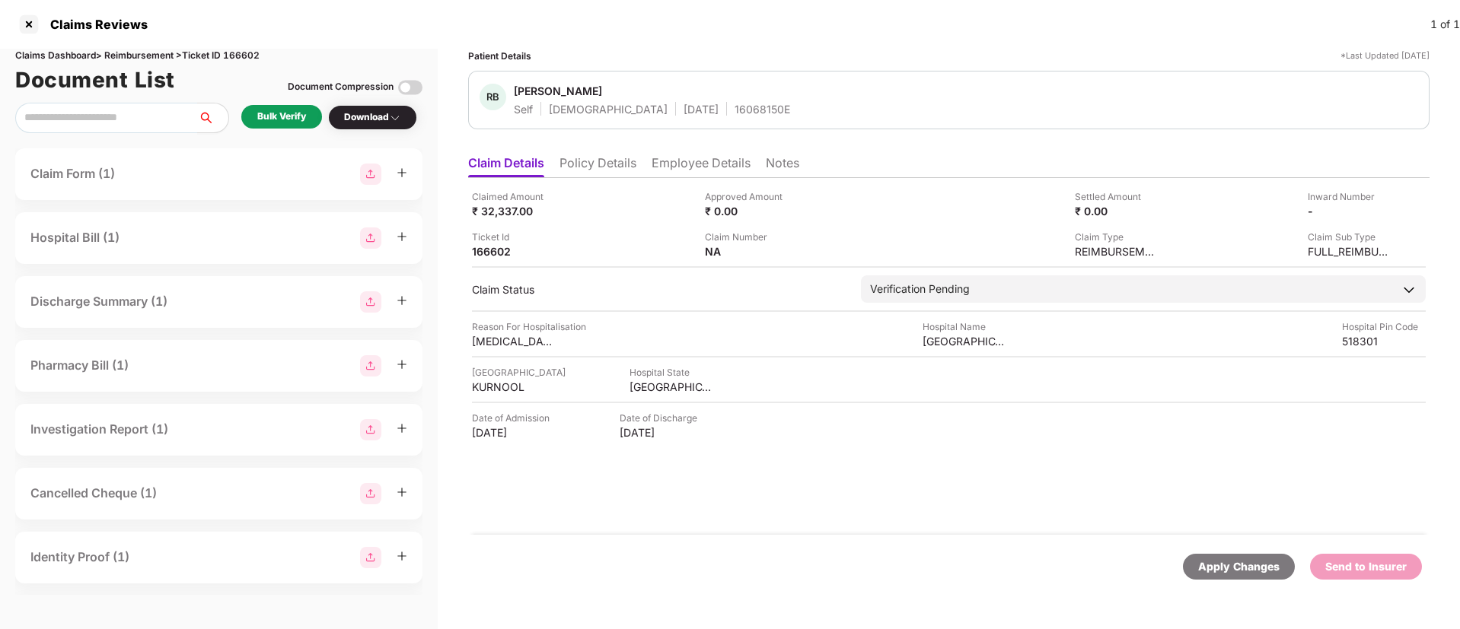
click at [273, 118] on div "Bulk Verify" at bounding box center [281, 117] width 49 height 14
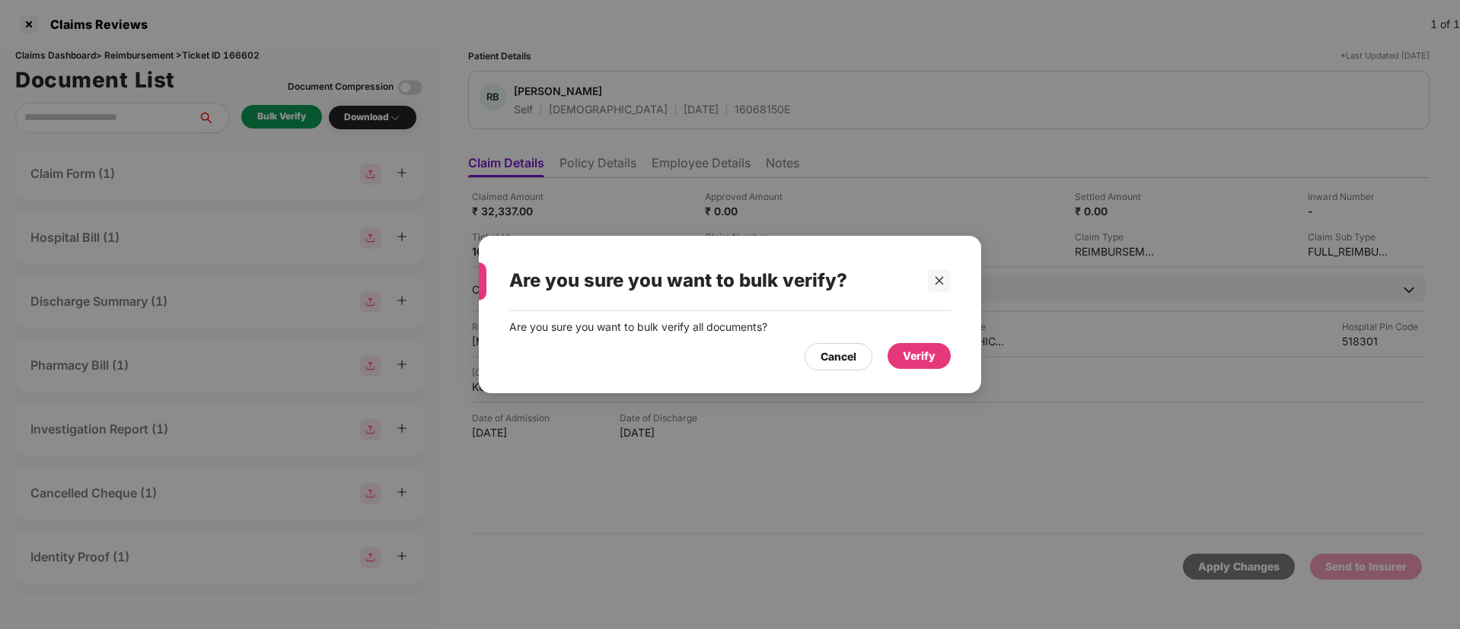
click at [925, 365] on div "Verify" at bounding box center [918, 356] width 63 height 26
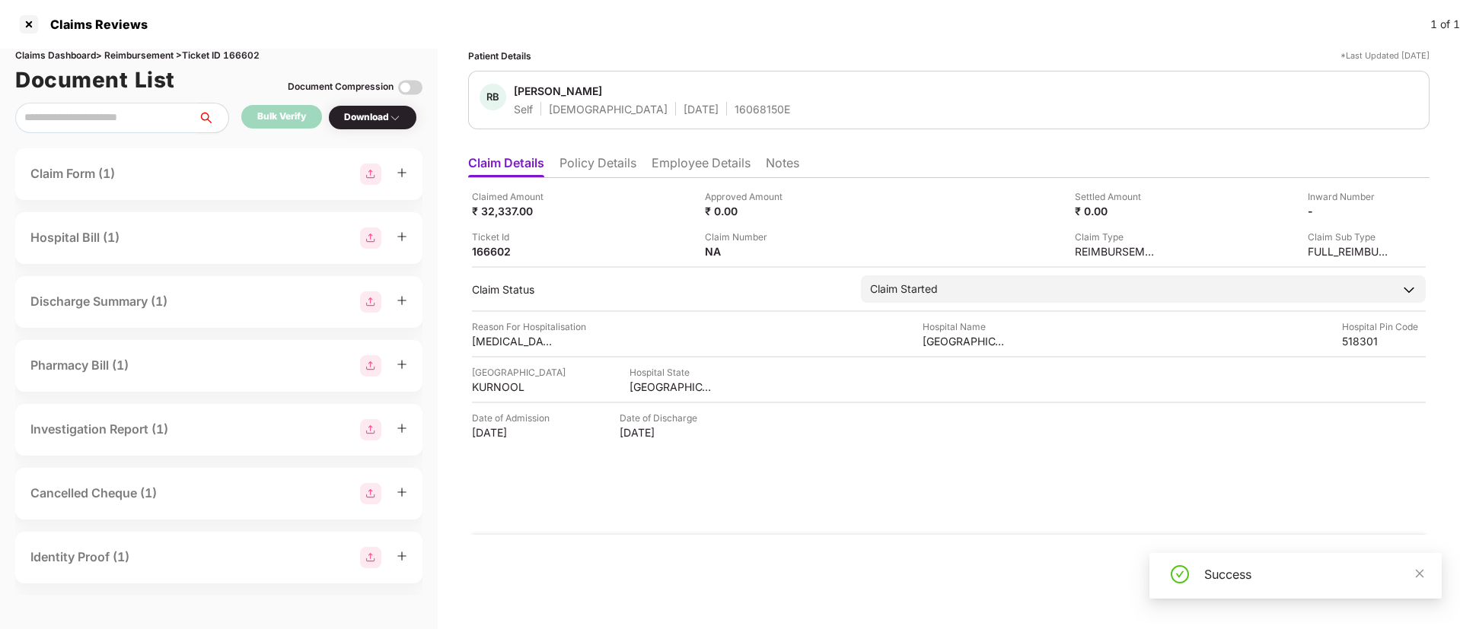
click at [367, 126] on div "Download" at bounding box center [372, 117] width 89 height 25
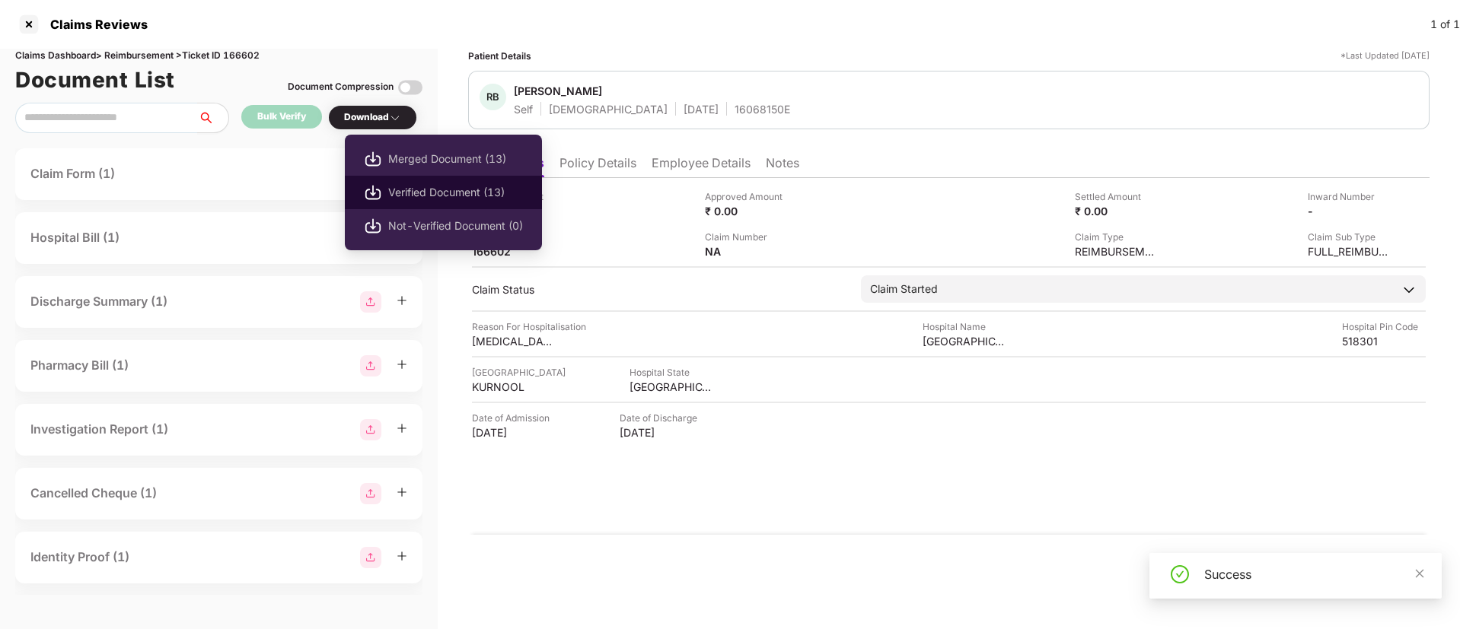
click at [432, 189] on span "Verified Document (13)" at bounding box center [455, 192] width 135 height 17
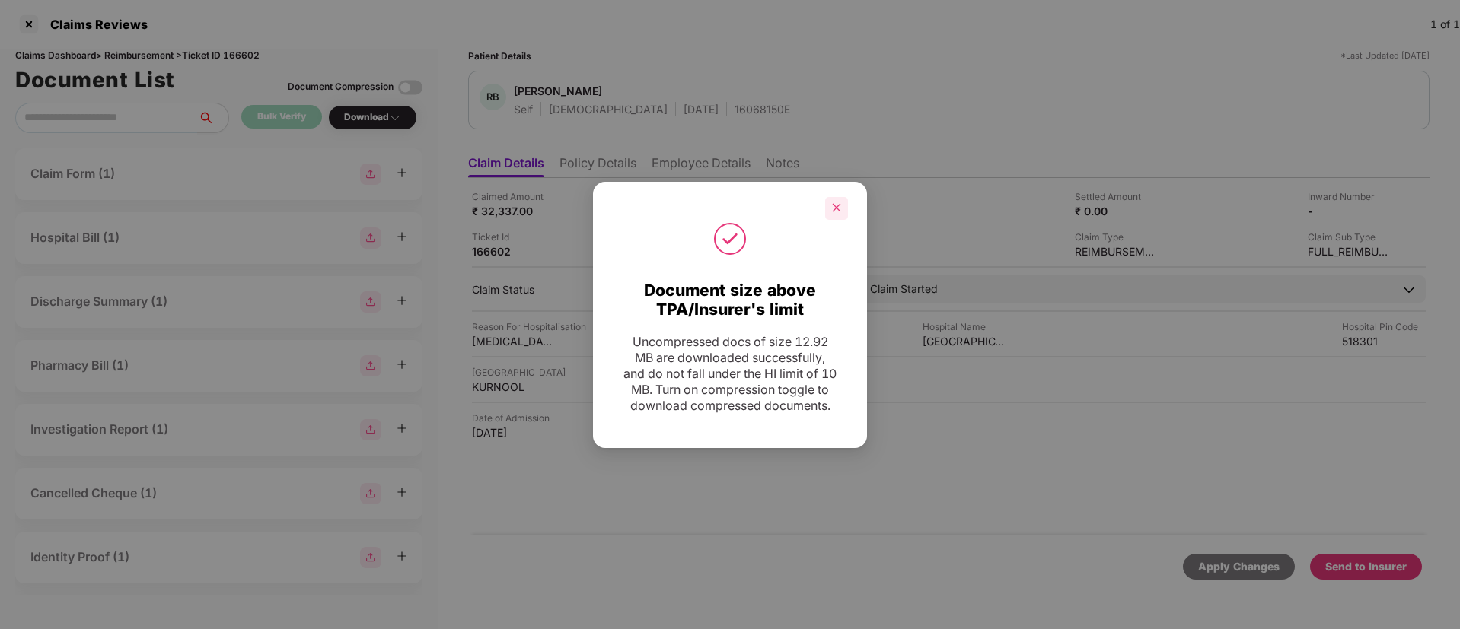
click at [838, 208] on div at bounding box center [836, 208] width 23 height 23
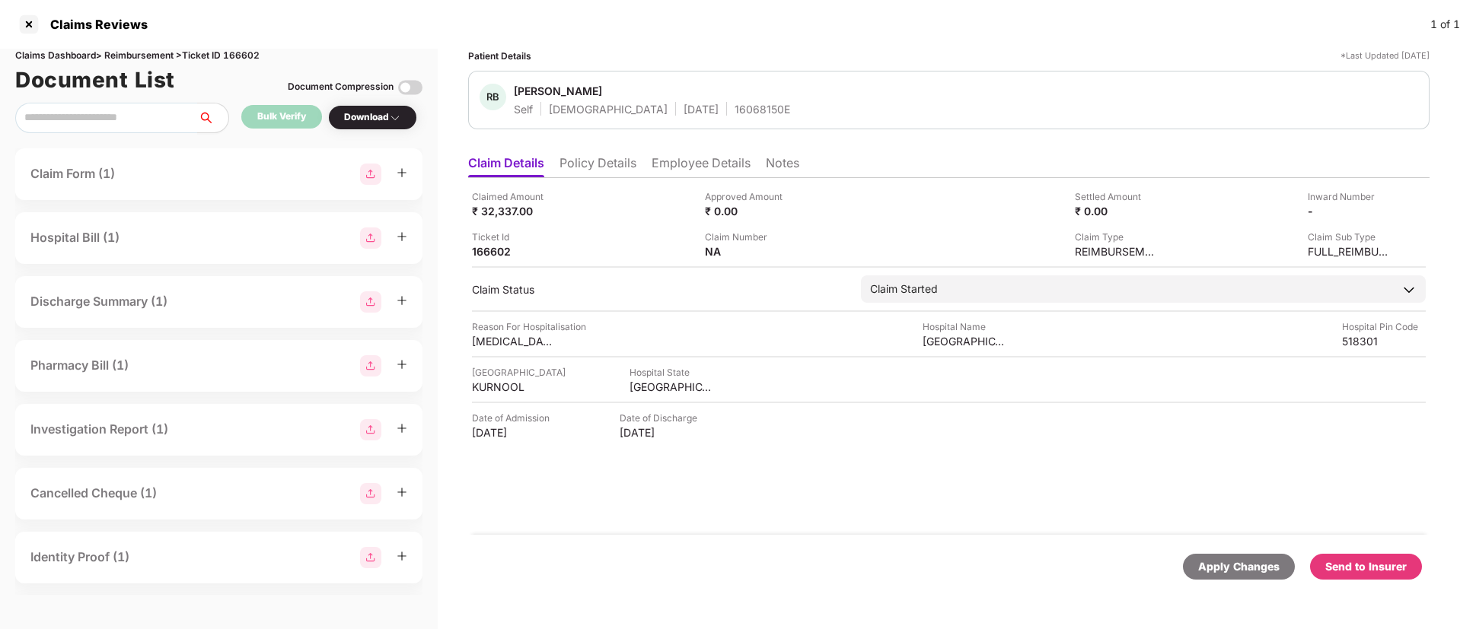
click at [1350, 563] on div "Send to Insurer" at bounding box center [1365, 567] width 81 height 17
click at [571, 165] on li "Policy Details" at bounding box center [597, 166] width 77 height 22
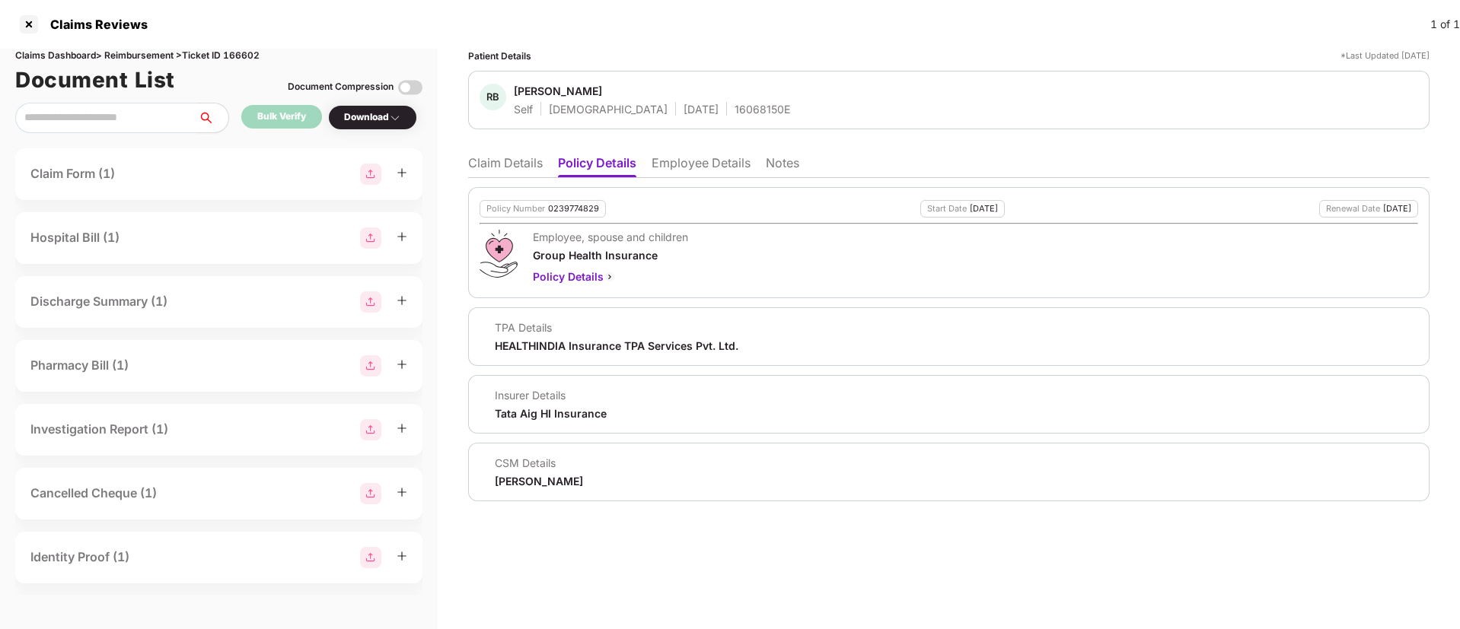
click at [680, 166] on li "Employee Details" at bounding box center [700, 166] width 99 height 22
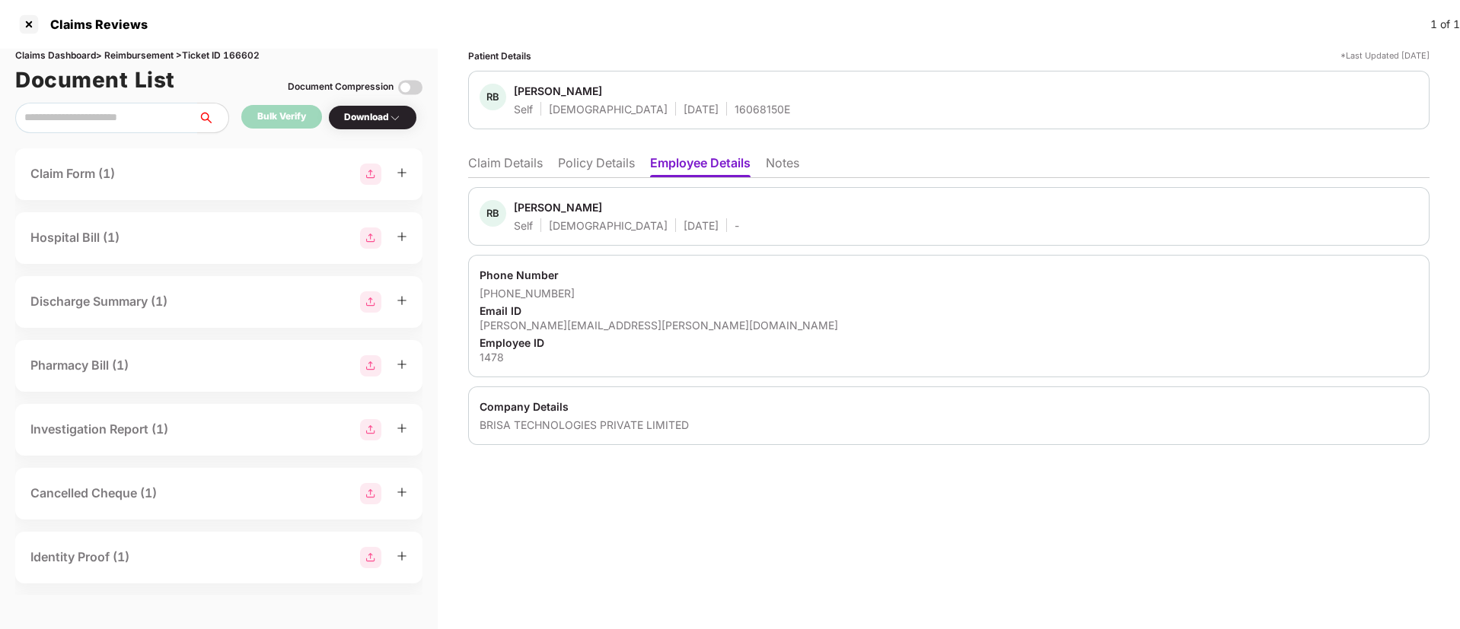
click at [602, 165] on li "Policy Details" at bounding box center [596, 166] width 77 height 22
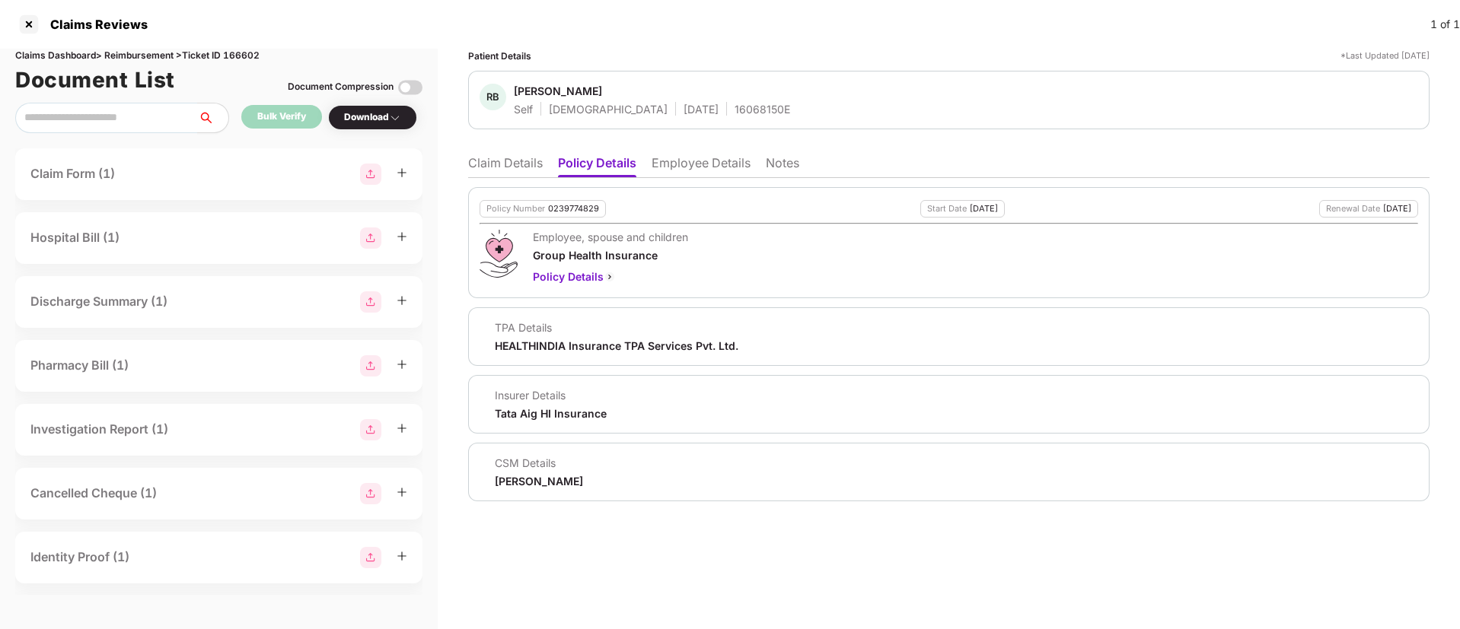
click at [495, 164] on li "Claim Details" at bounding box center [505, 166] width 75 height 22
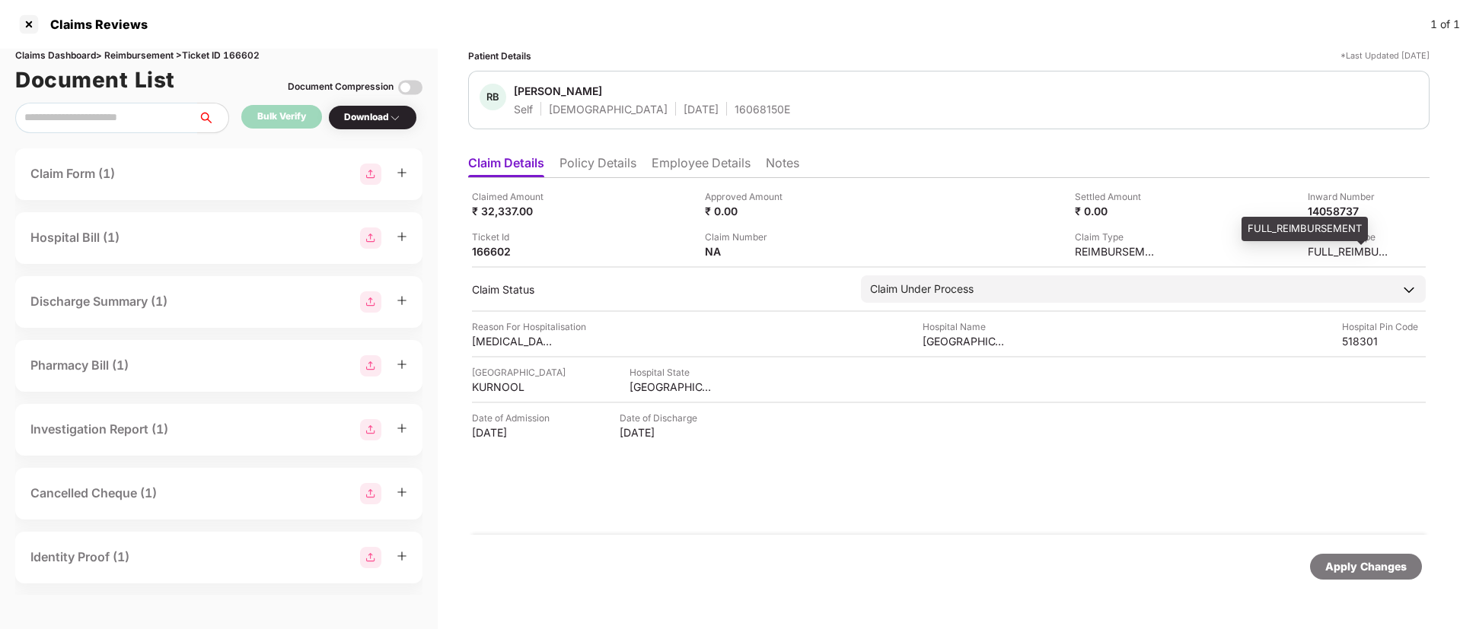
click at [1323, 217] on div "FULL_REIMBURSEMENT" at bounding box center [1304, 229] width 126 height 24
click at [1320, 214] on div "14058737" at bounding box center [1333, 211] width 84 height 14
copy div "14058737"
click at [584, 167] on li "Policy Details" at bounding box center [597, 166] width 77 height 22
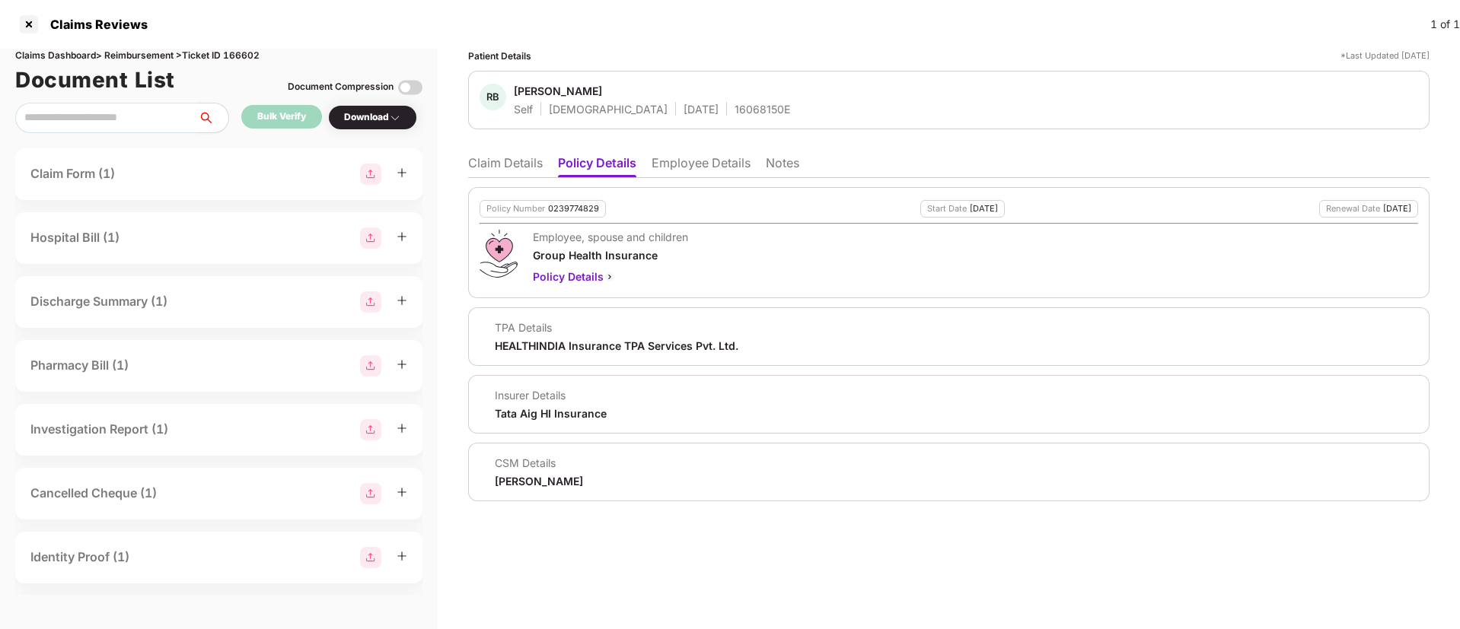
click at [517, 161] on li "Claim Details" at bounding box center [505, 166] width 75 height 22
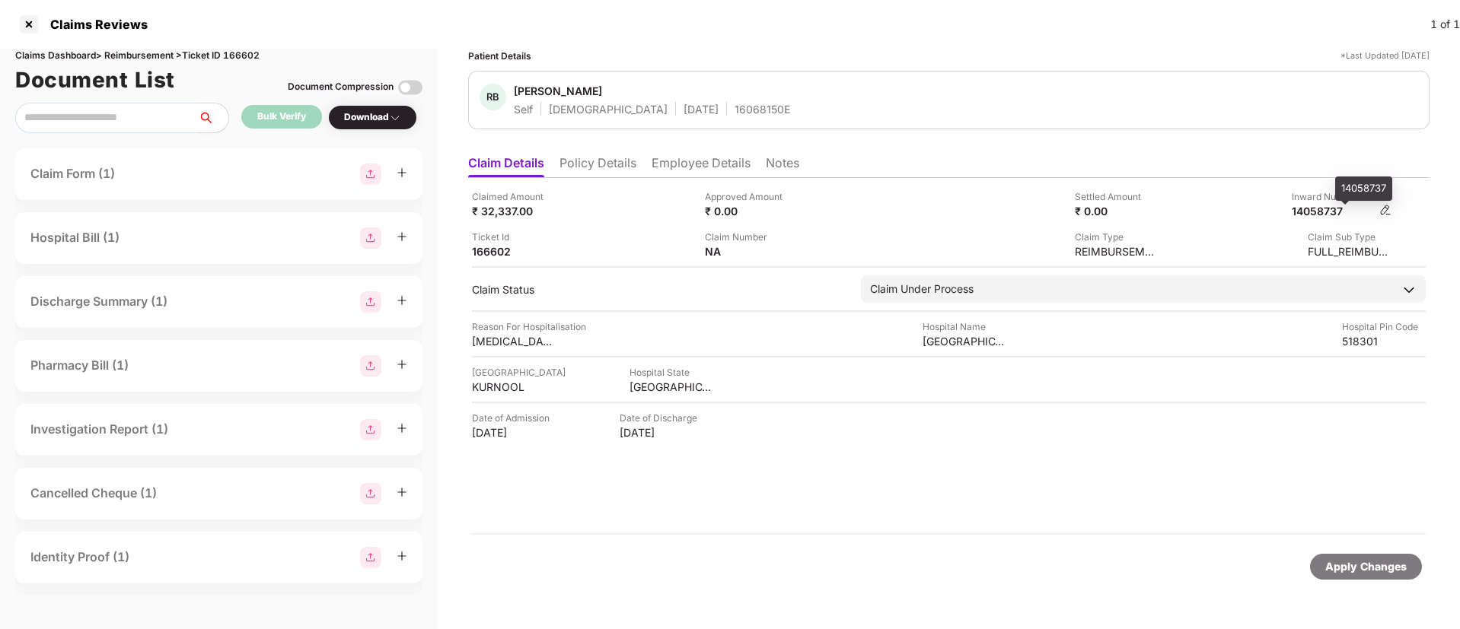
click at [1326, 214] on div "14058737" at bounding box center [1333, 211] width 84 height 14
click at [1317, 210] on div "14058737" at bounding box center [1333, 211] width 84 height 14
copy div "14058737"
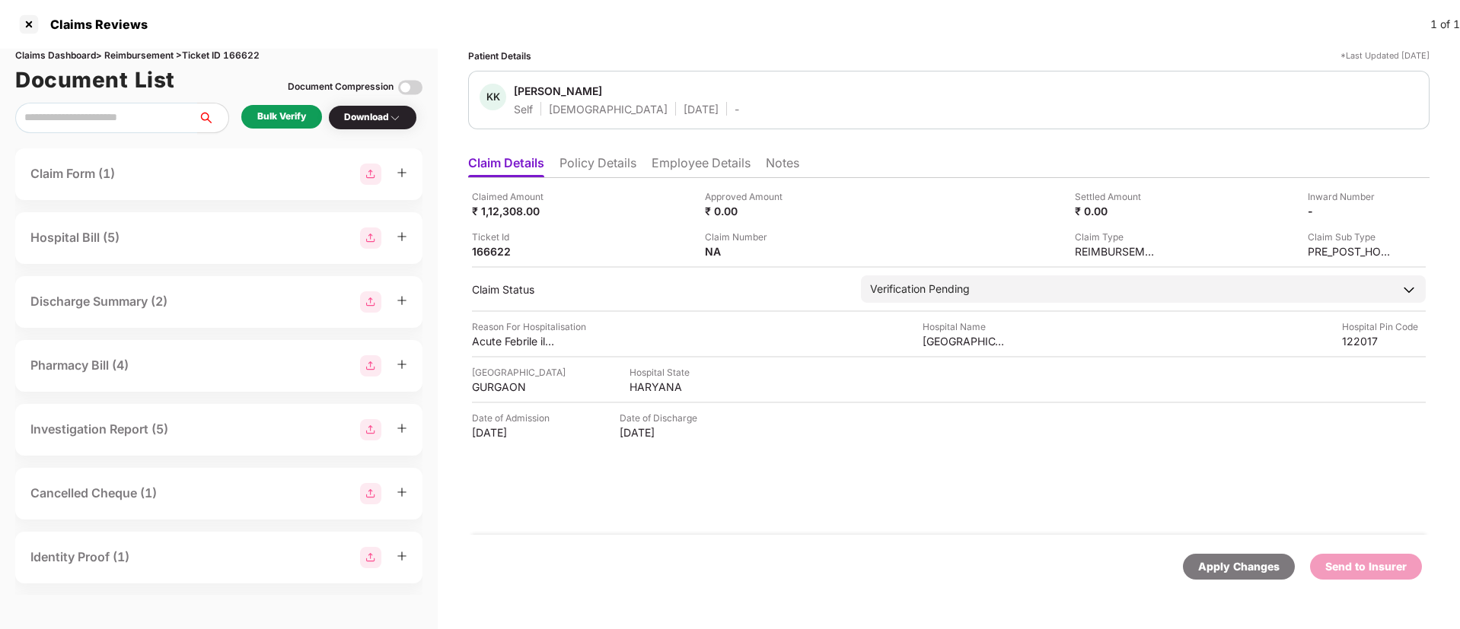
click at [568, 164] on li "Policy Details" at bounding box center [597, 166] width 77 height 22
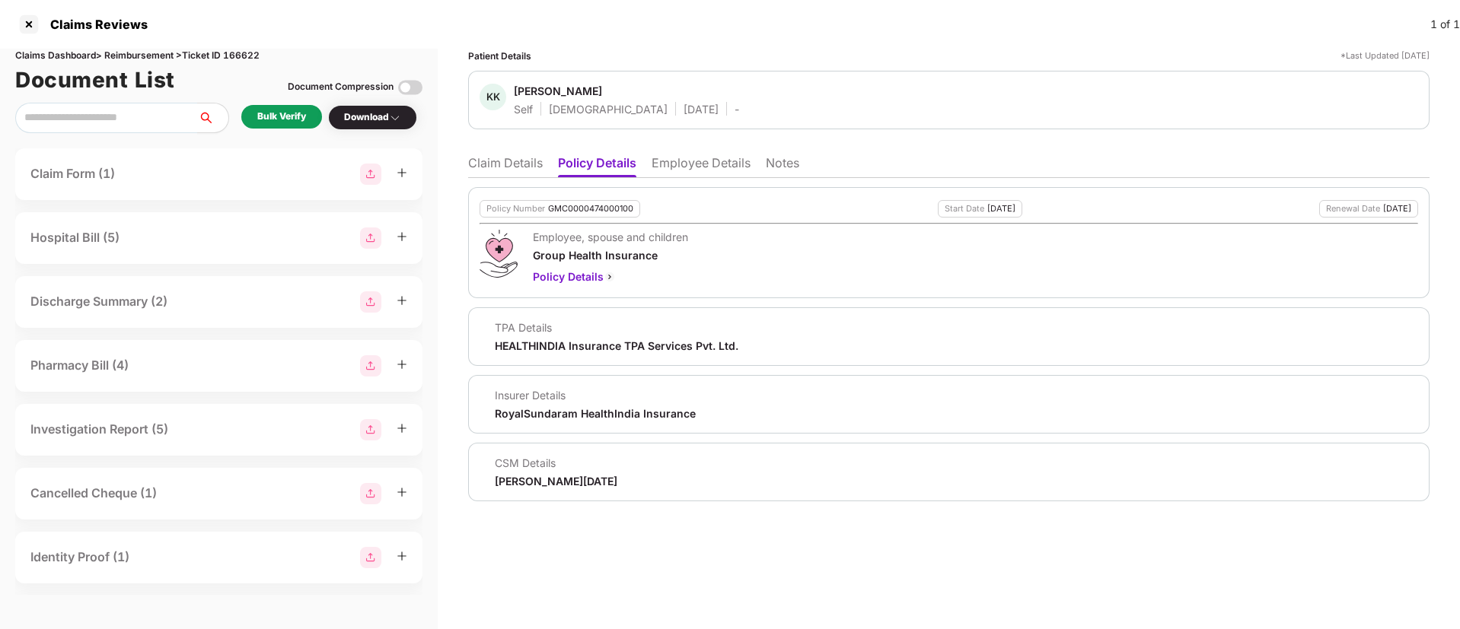
drag, startPoint x: 495, startPoint y: 481, endPoint x: 601, endPoint y: 482, distance: 105.8
click at [601, 482] on div "CSM Details Ashish Raja Giligithi" at bounding box center [948, 472] width 938 height 33
copy div "Ashish Raja Giligithi"
drag, startPoint x: 513, startPoint y: 91, endPoint x: 591, endPoint y: 91, distance: 77.6
click at [591, 91] on div "KK Kamal Kamal Self Male 29 Mar 1996 -" at bounding box center [609, 100] width 260 height 33
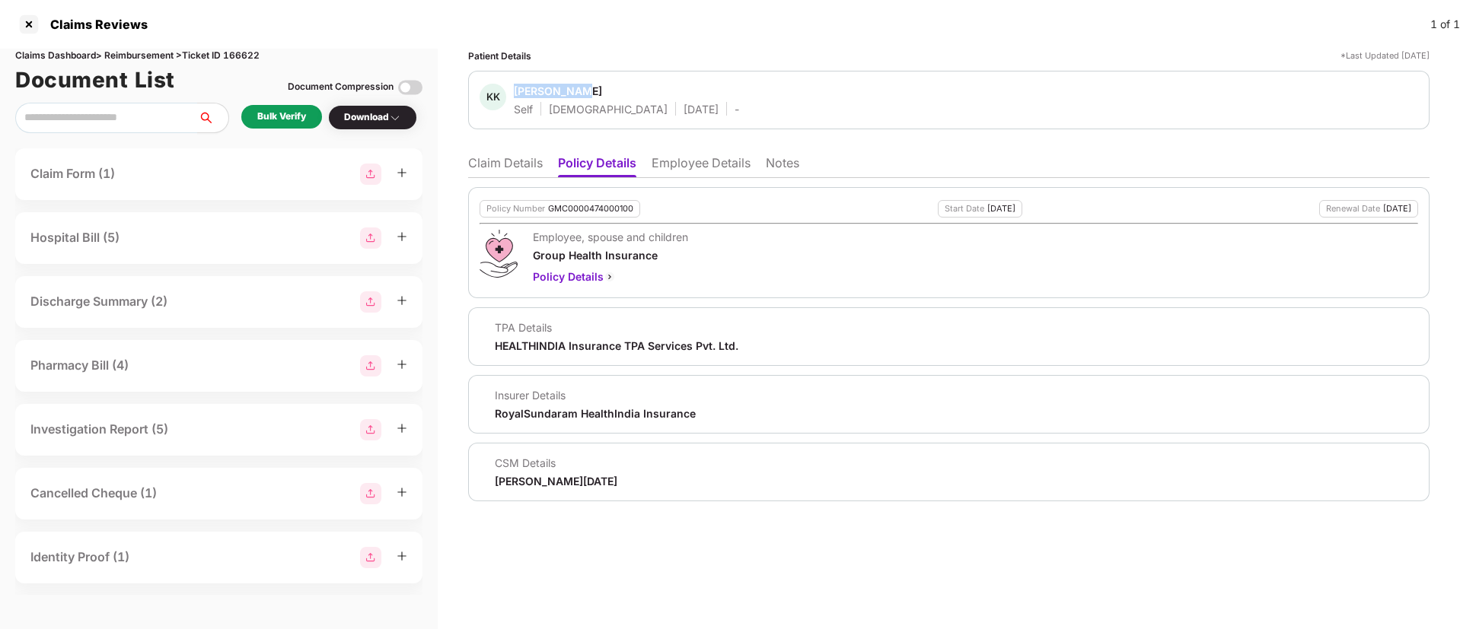
copy div "Kamal Kamal"
click at [673, 163] on li "Employee Details" at bounding box center [700, 166] width 99 height 22
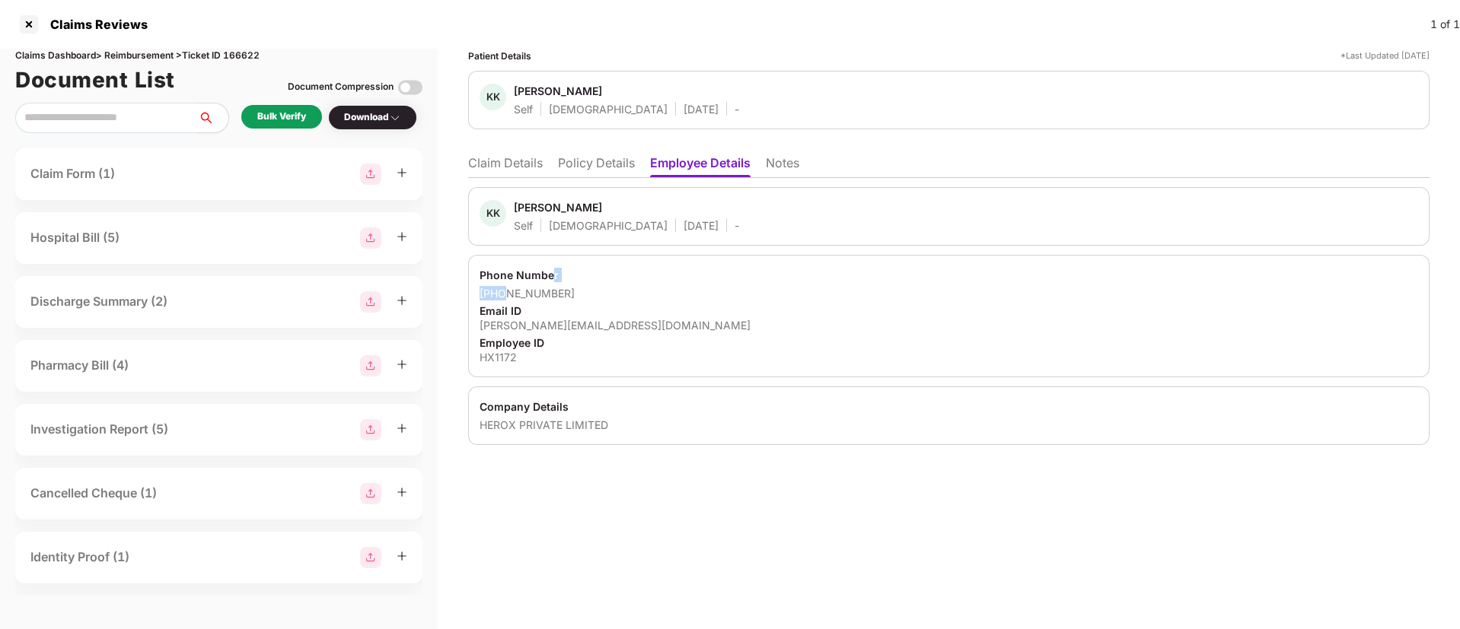
drag, startPoint x: 502, startPoint y: 290, endPoint x: 552, endPoint y: 281, distance: 51.0
click at [552, 281] on div "Phone Number +919289025663 Email ID kamal.garg@herovired.com Employee ID HX1172" at bounding box center [948, 316] width 961 height 123
click at [533, 291] on div "+919289025663" at bounding box center [948, 293] width 938 height 14
drag, startPoint x: 498, startPoint y: 295, endPoint x: 568, endPoint y: 294, distance: 70.0
click at [568, 294] on div "+919289025663" at bounding box center [948, 293] width 938 height 14
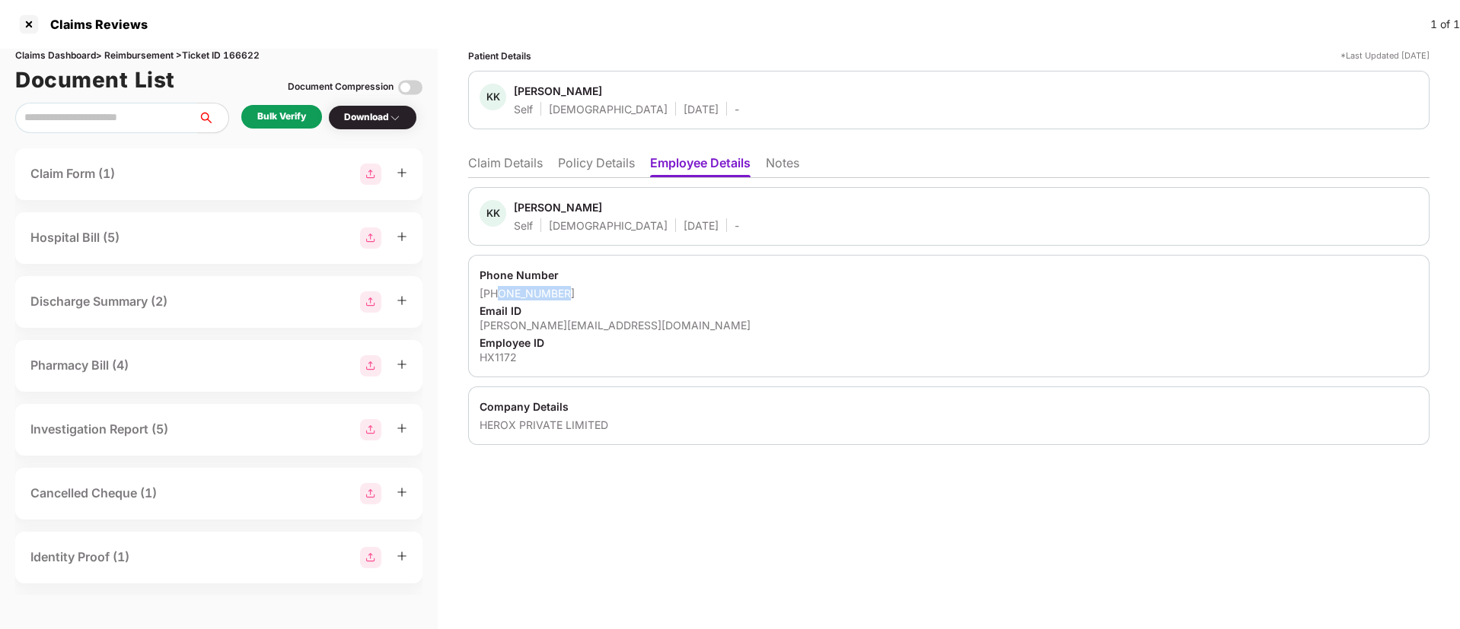
copy div "9289025663"
drag, startPoint x: 478, startPoint y: 323, endPoint x: 620, endPoint y: 330, distance: 142.4
click at [620, 330] on div "Phone Number +919289025663 Email ID kamal.garg@herovired.com Employee ID HX1172" at bounding box center [948, 316] width 961 height 123
copy div "kamal.garg@herovired.com"
click at [492, 353] on div "HX1172" at bounding box center [948, 357] width 938 height 14
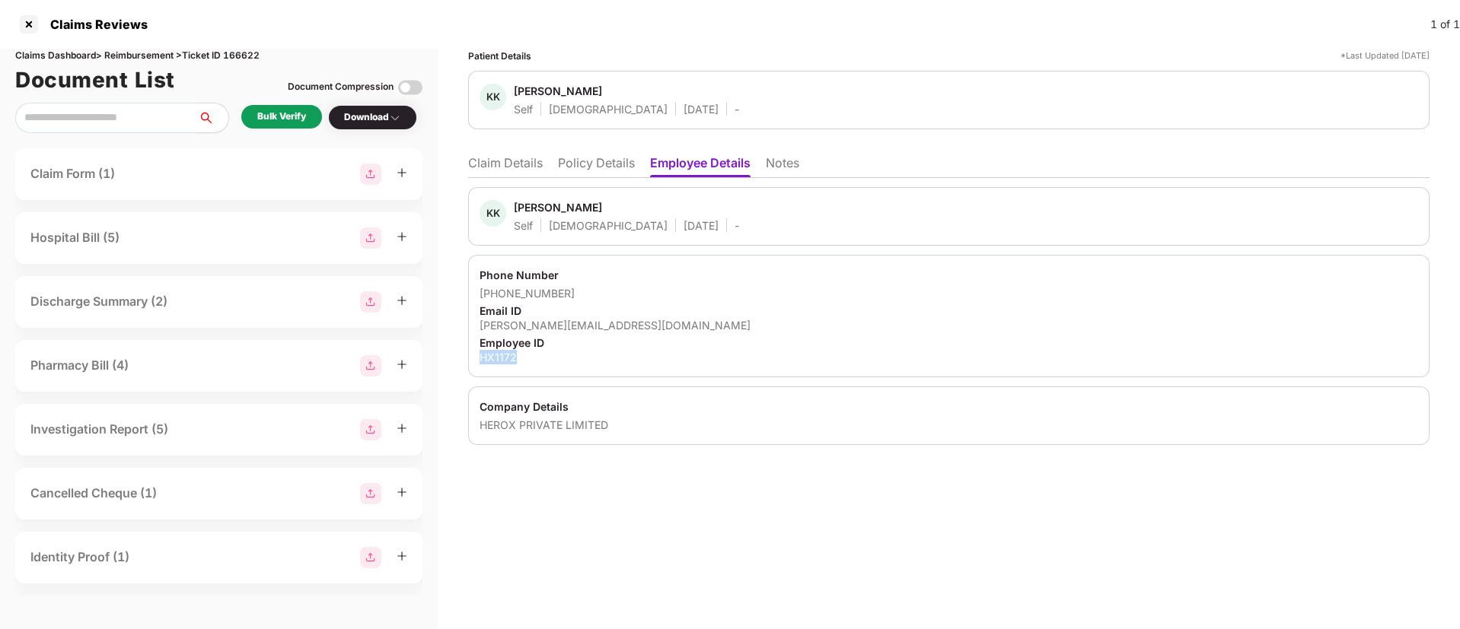
click at [492, 353] on div "HX1172" at bounding box center [948, 357] width 938 height 14
copy div "HX1172"
drag, startPoint x: 476, startPoint y: 425, endPoint x: 633, endPoint y: 433, distance: 157.7
click at [633, 433] on div "Company Details HEROX PRIVATE LIMITED" at bounding box center [948, 416] width 961 height 59
copy div "HEROX PRIVATE LIMITED"
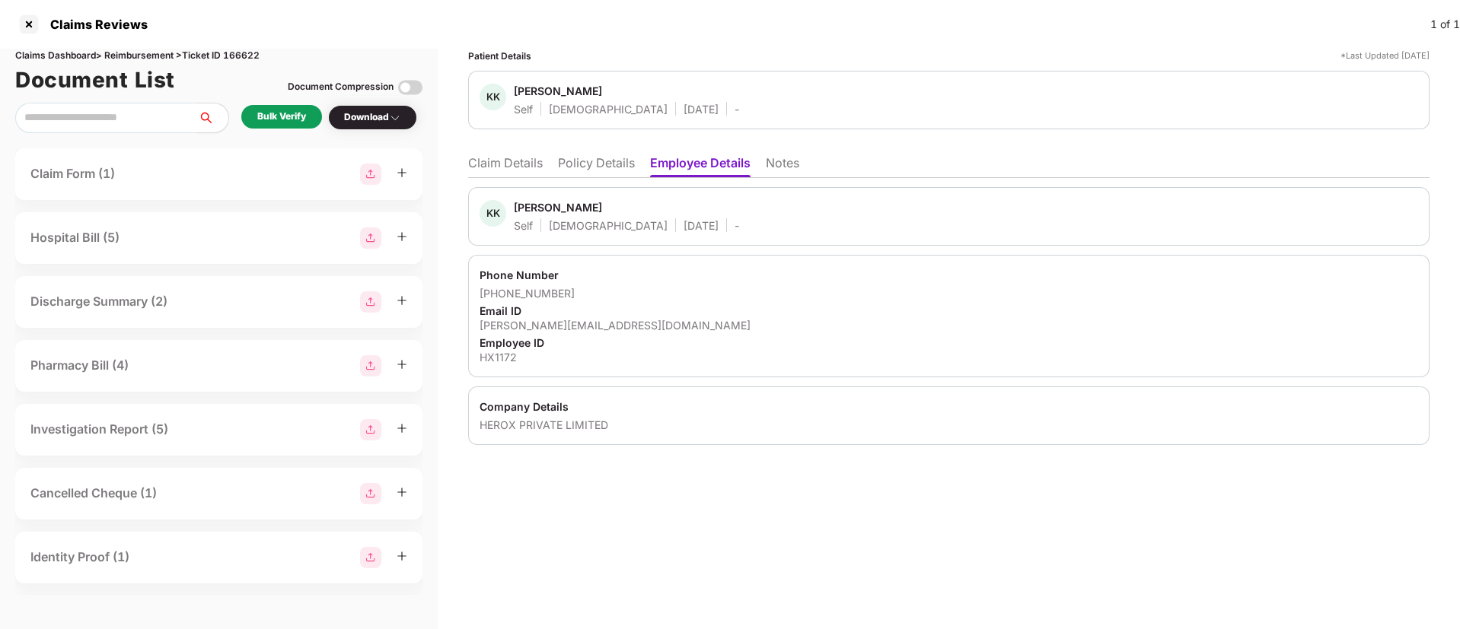
click at [673, 234] on div "KK Kamal Kamal Self Male 29 Mar 1996 -" at bounding box center [948, 216] width 961 height 59
click at [681, 547] on div "Patient Details *Last Updated 18 Aug 2025 KK Kamal Kamal Self Male 29 Mar 1996 …" at bounding box center [949, 339] width 1022 height 581
click at [295, 112] on div "Bulk Verify" at bounding box center [281, 117] width 49 height 14
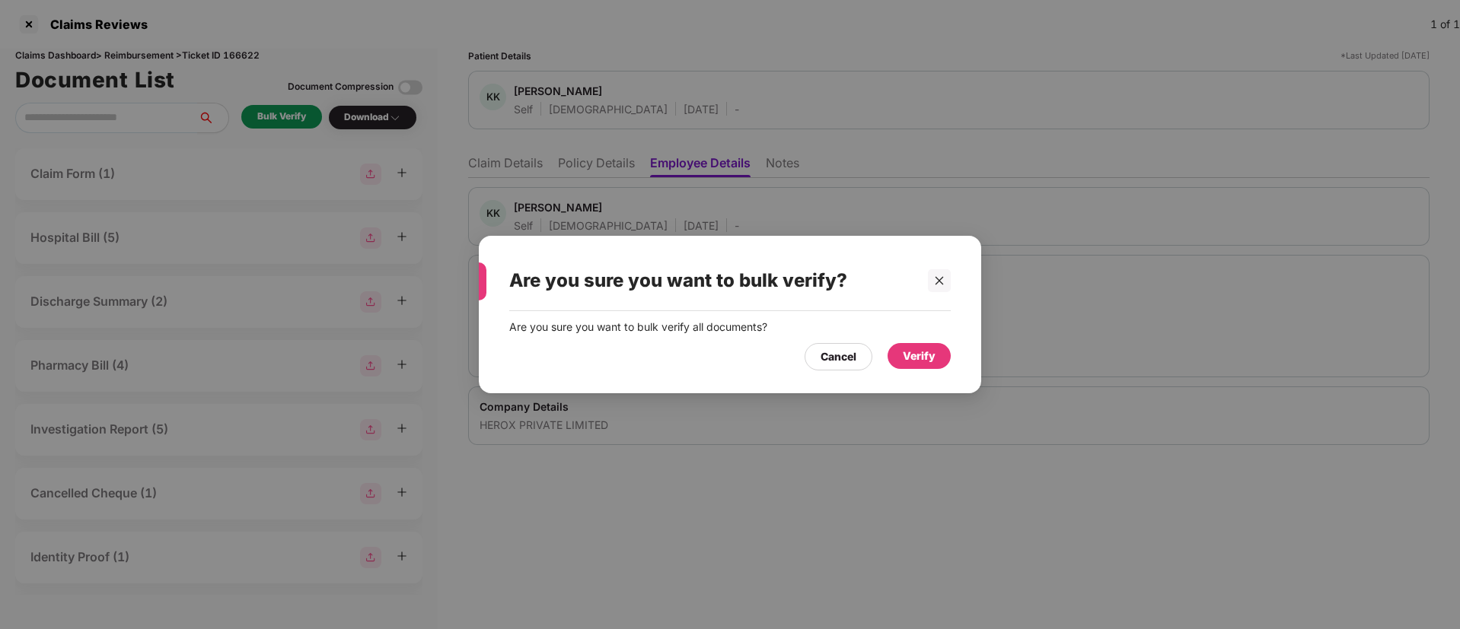
click at [917, 352] on div "Verify" at bounding box center [919, 356] width 33 height 17
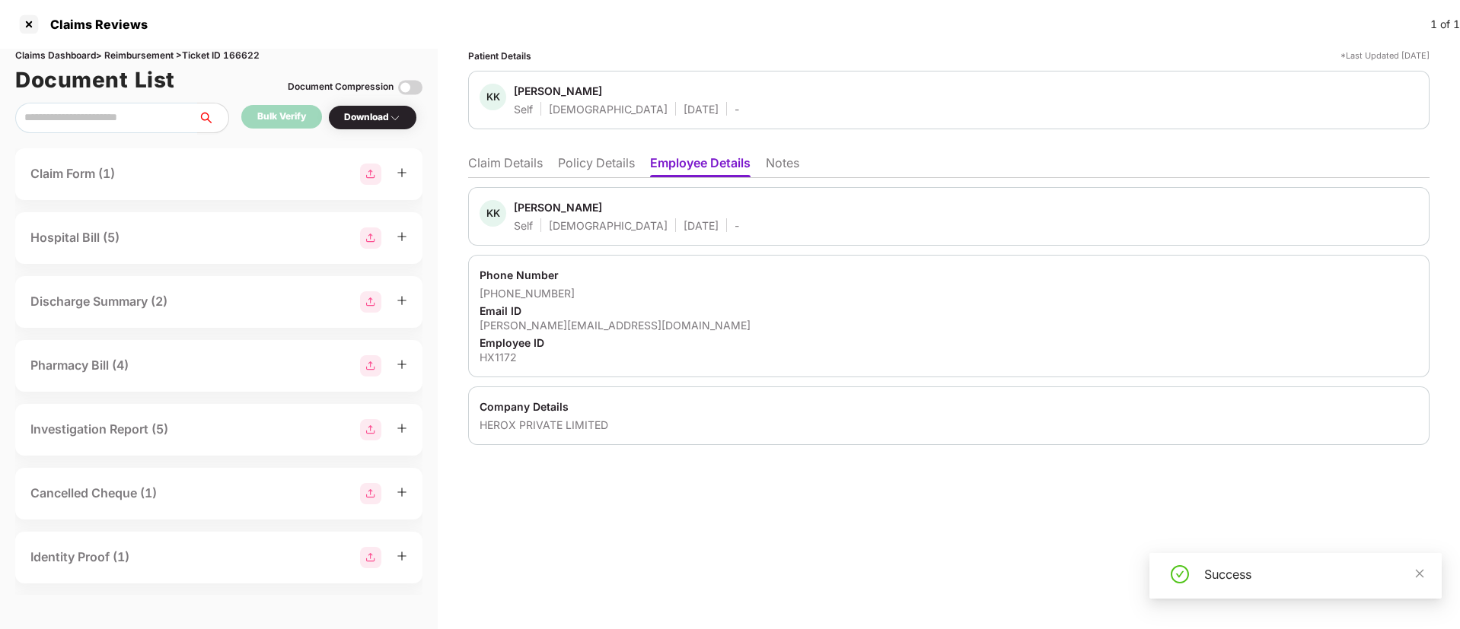
click at [524, 165] on li "Claim Details" at bounding box center [505, 166] width 75 height 22
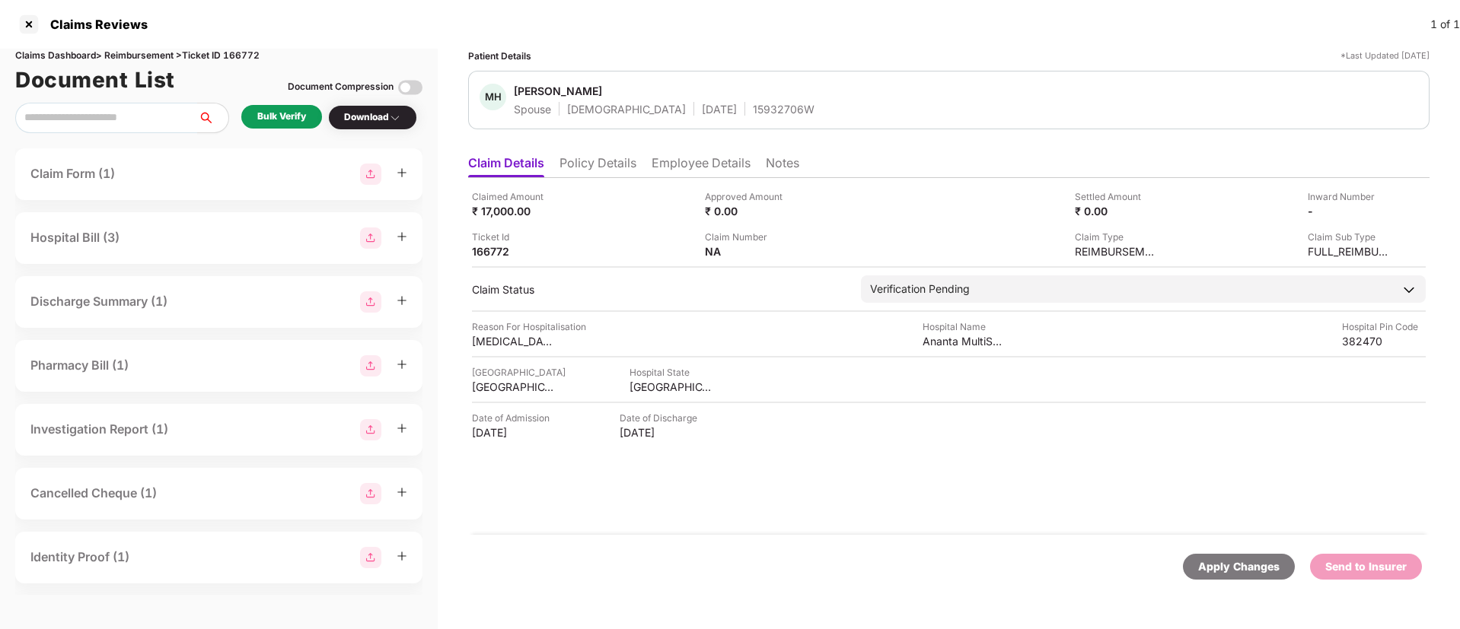
click at [290, 116] on div "Bulk Verify" at bounding box center [281, 117] width 49 height 14
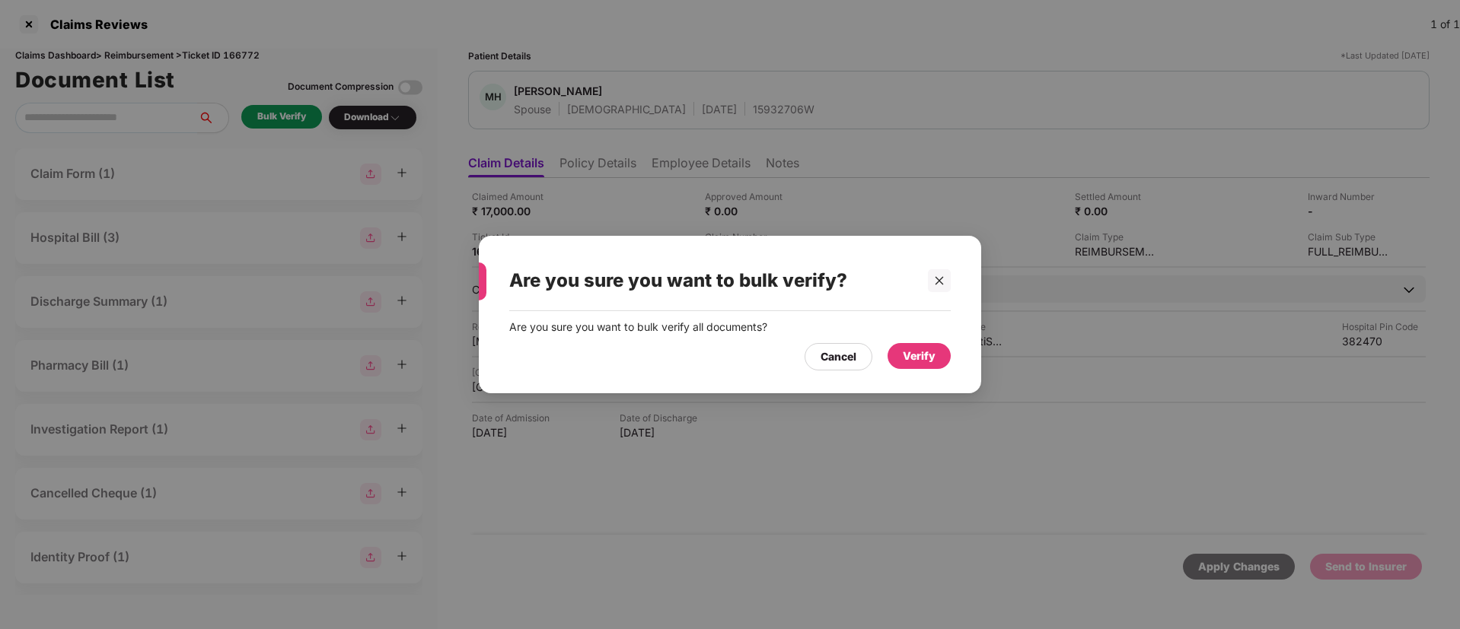
click at [937, 352] on div "Verify" at bounding box center [918, 356] width 63 height 26
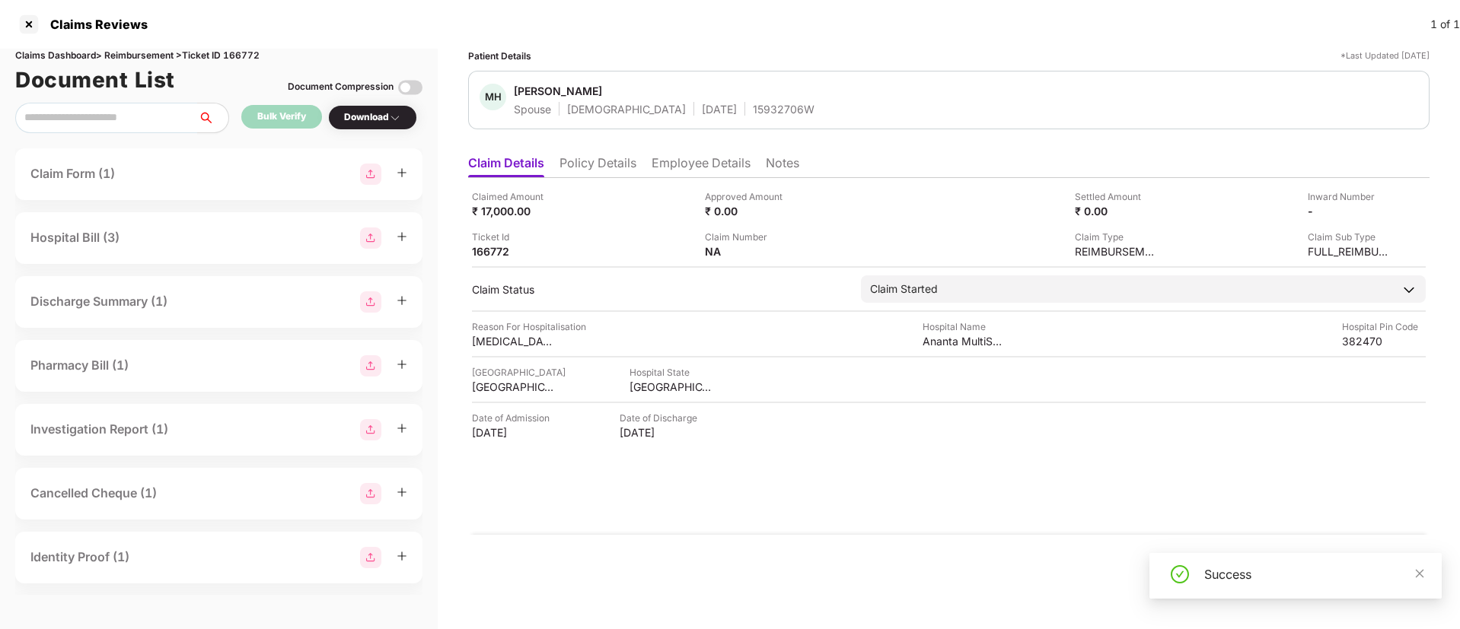
click at [355, 123] on div "Download" at bounding box center [372, 117] width 57 height 14
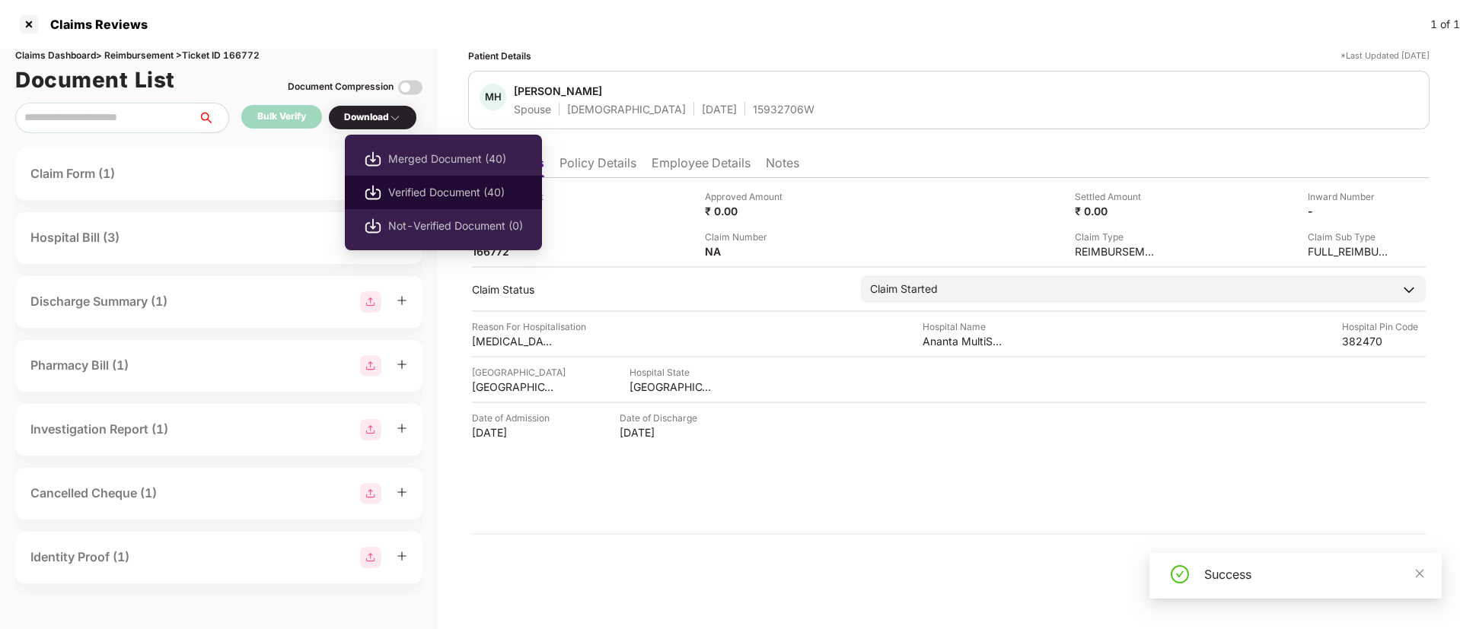
click at [431, 186] on span "Verified Document (40)" at bounding box center [455, 192] width 135 height 17
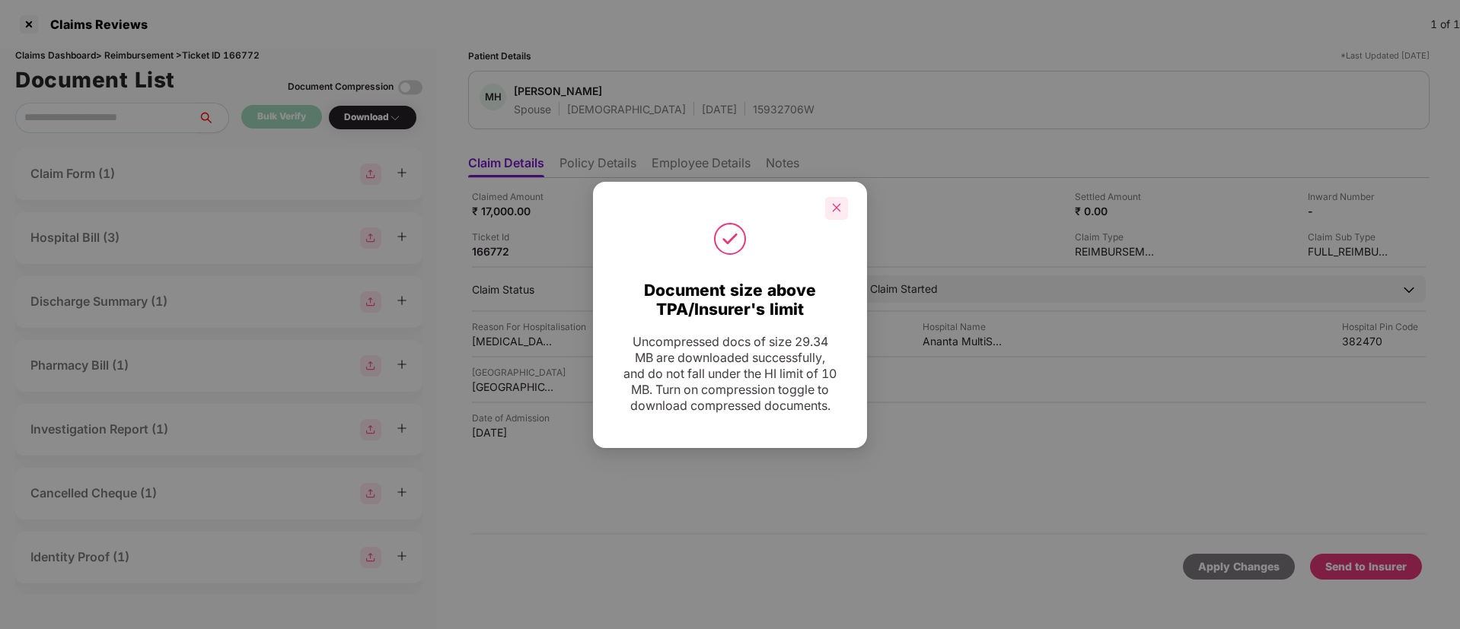
click at [832, 205] on icon "close" at bounding box center [836, 207] width 11 height 11
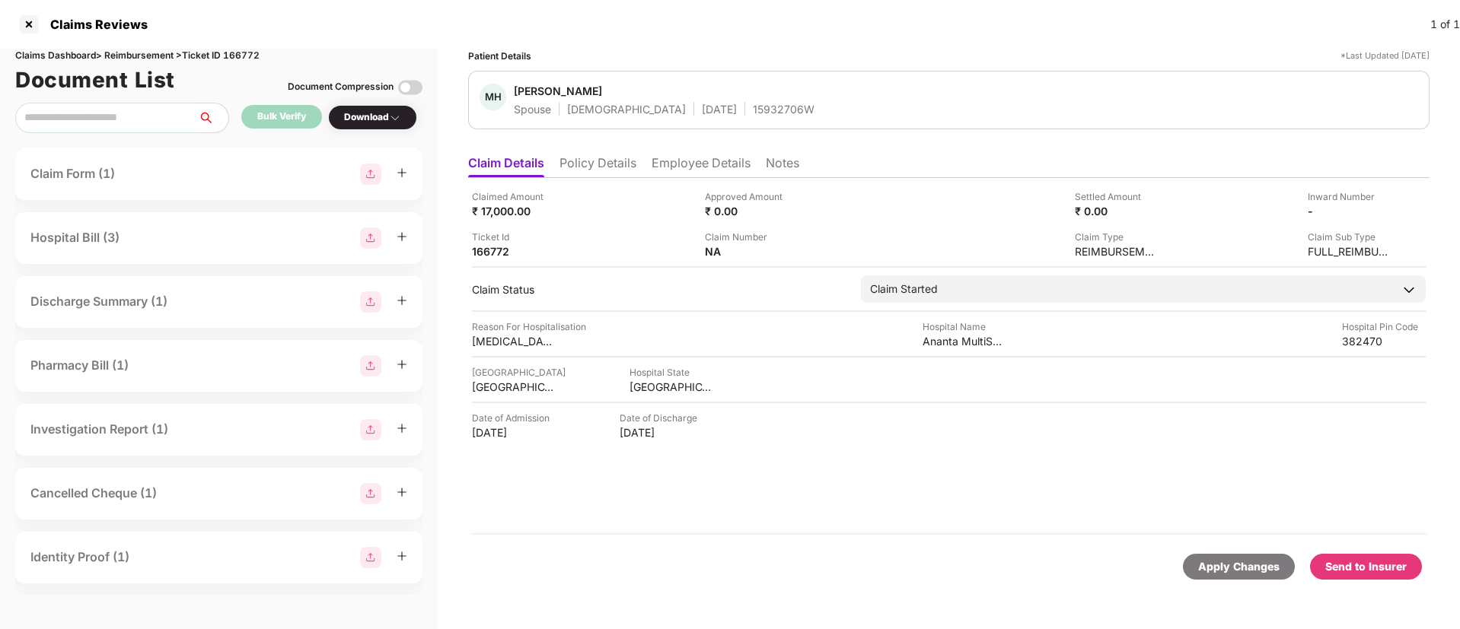
click at [578, 158] on li "Policy Details" at bounding box center [597, 166] width 77 height 22
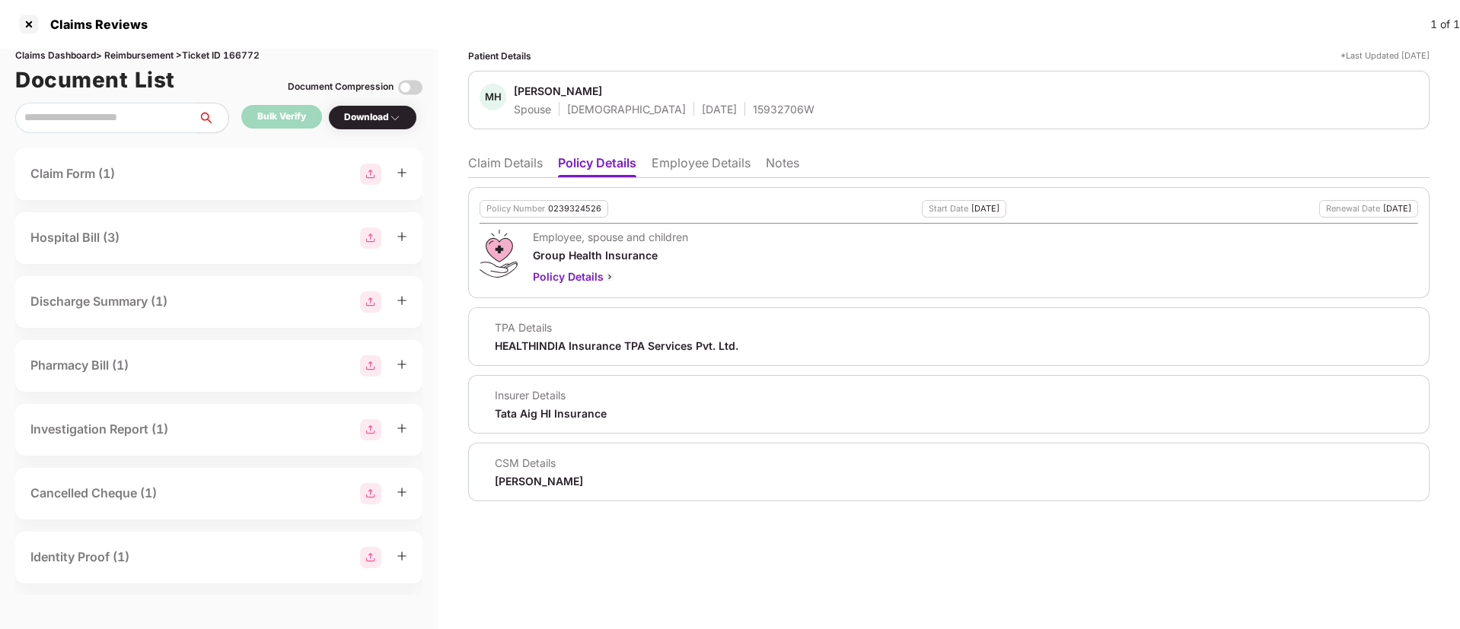
click at [536, 167] on li "Claim Details" at bounding box center [505, 166] width 75 height 22
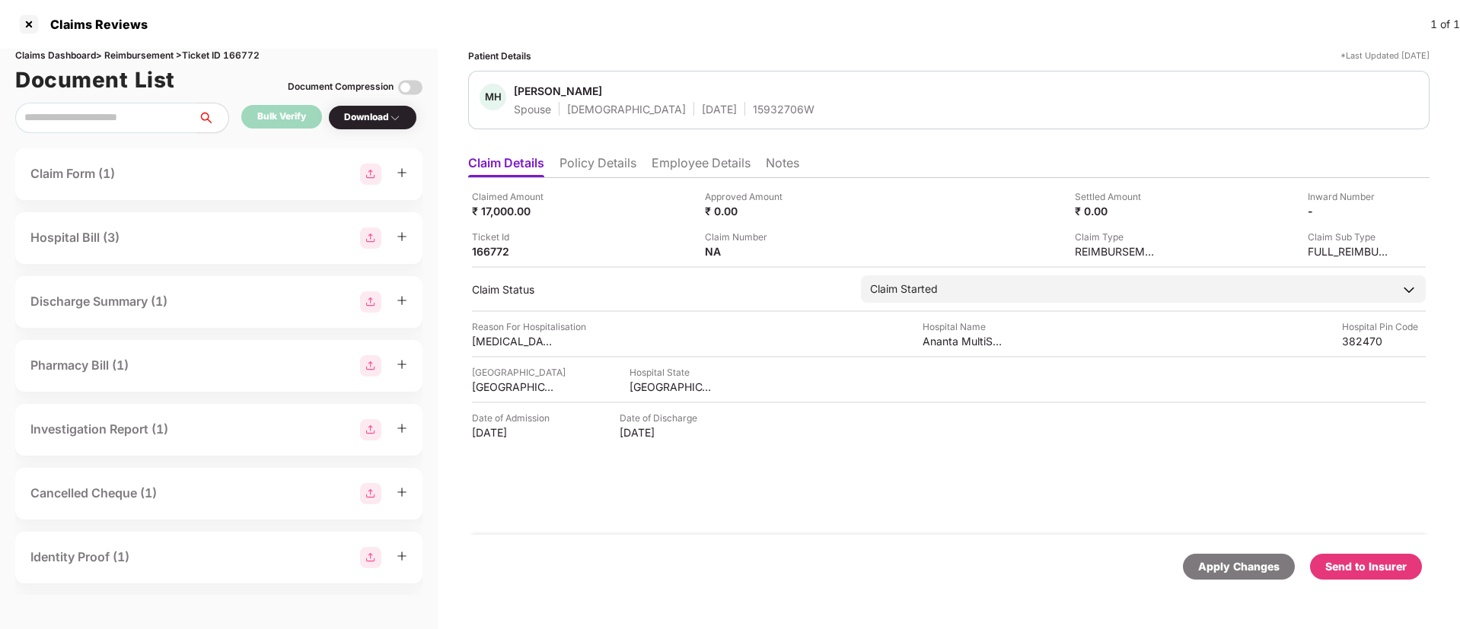
click at [595, 168] on li "Policy Details" at bounding box center [597, 166] width 77 height 22
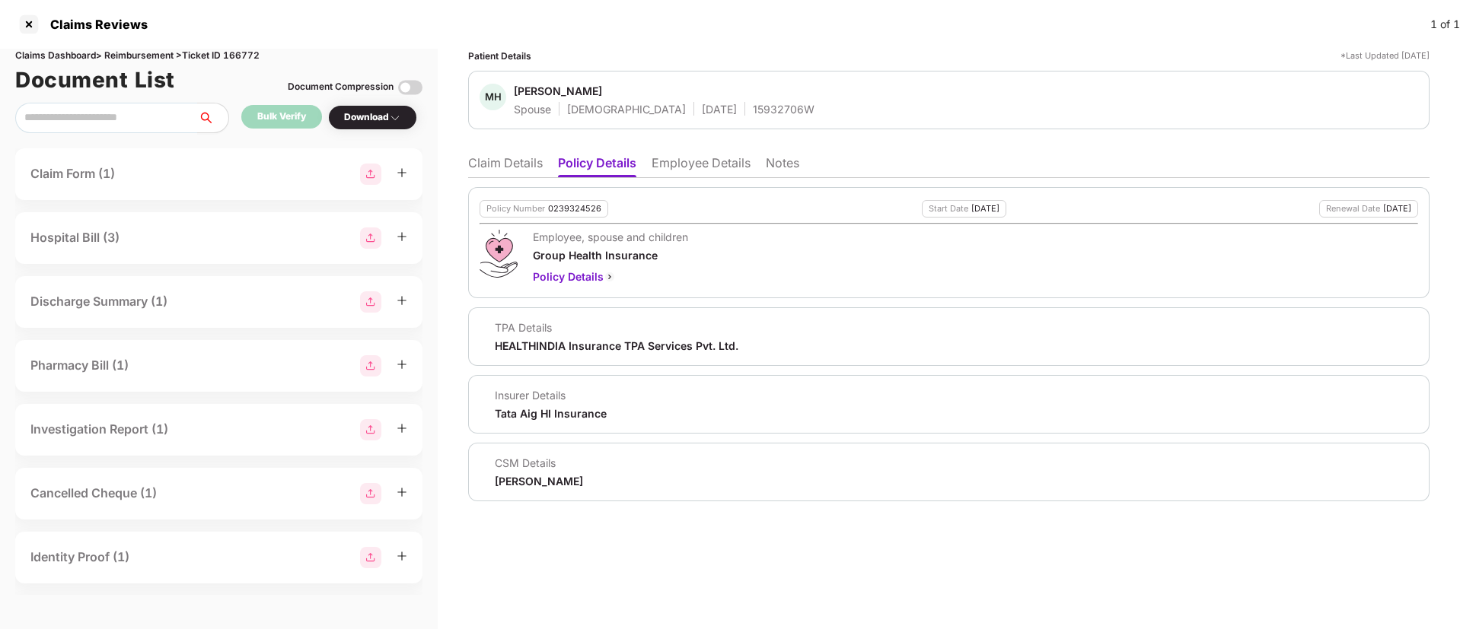
click at [515, 170] on li "Claim Details" at bounding box center [505, 166] width 75 height 22
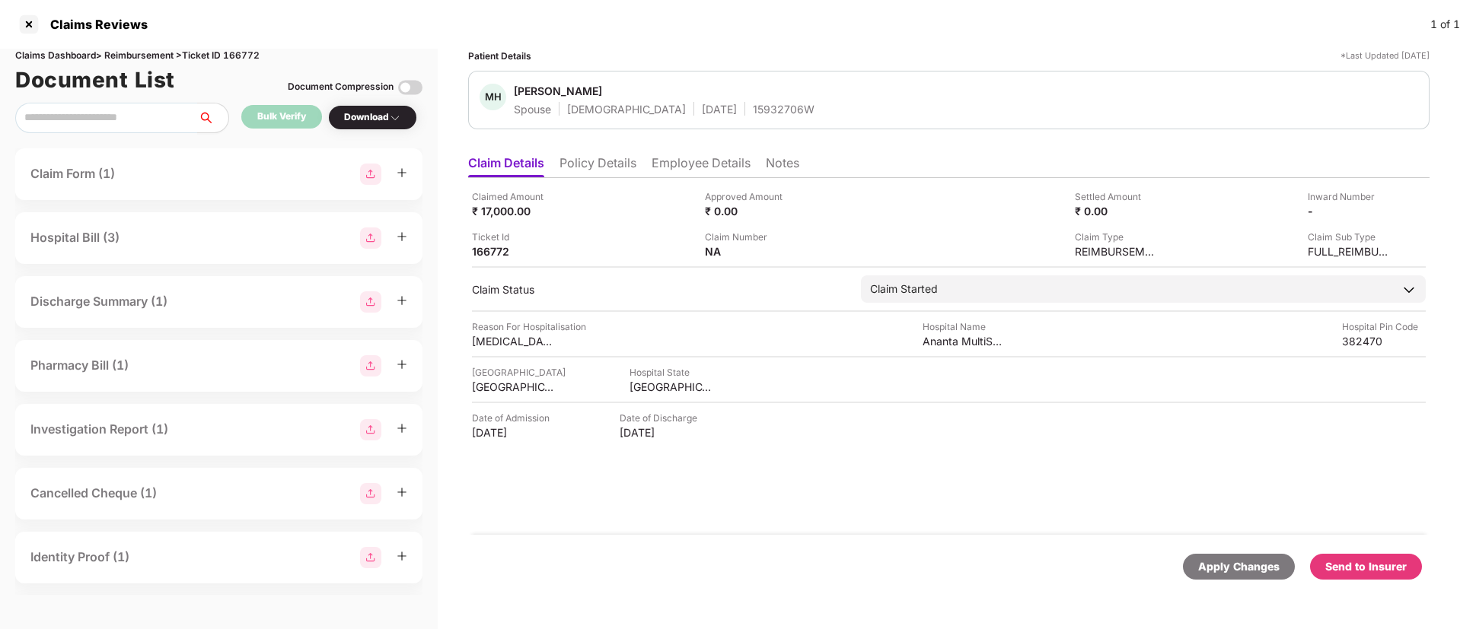
click at [1357, 562] on div "Send to Insurer" at bounding box center [1365, 567] width 81 height 17
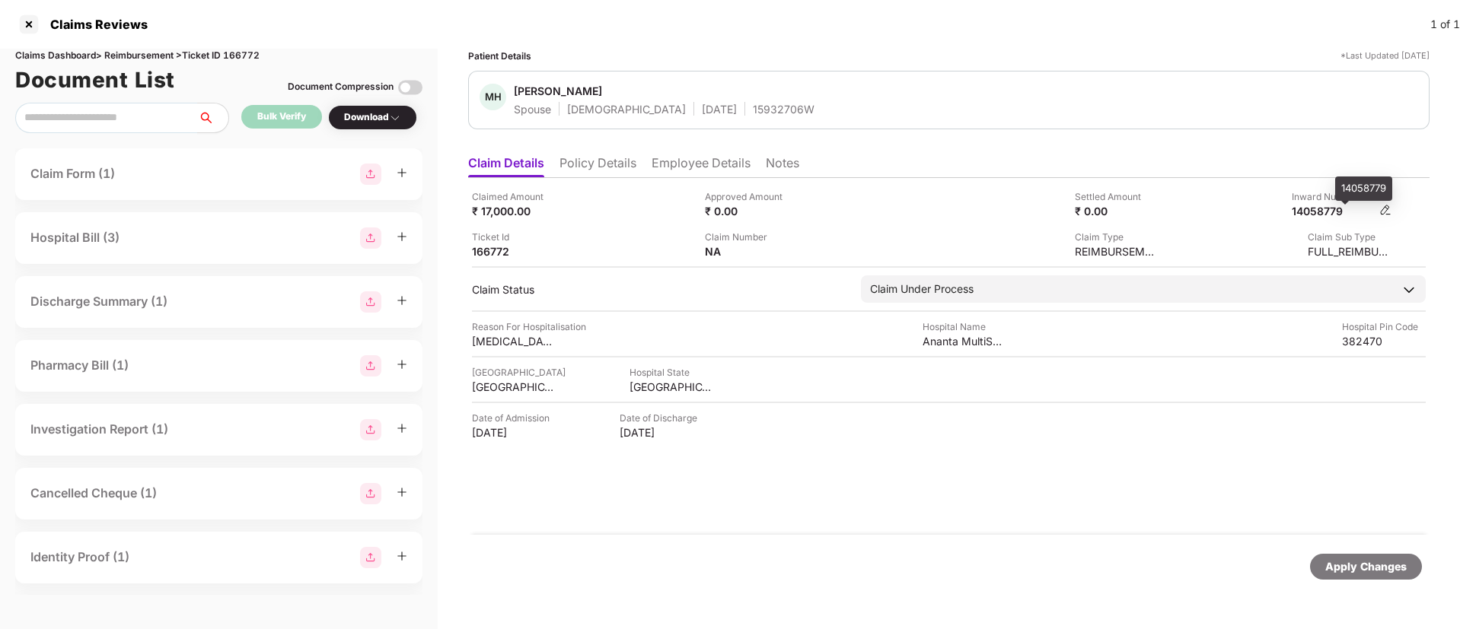
click at [1330, 209] on div "14058779" at bounding box center [1333, 211] width 84 height 14
copy div "14058779"
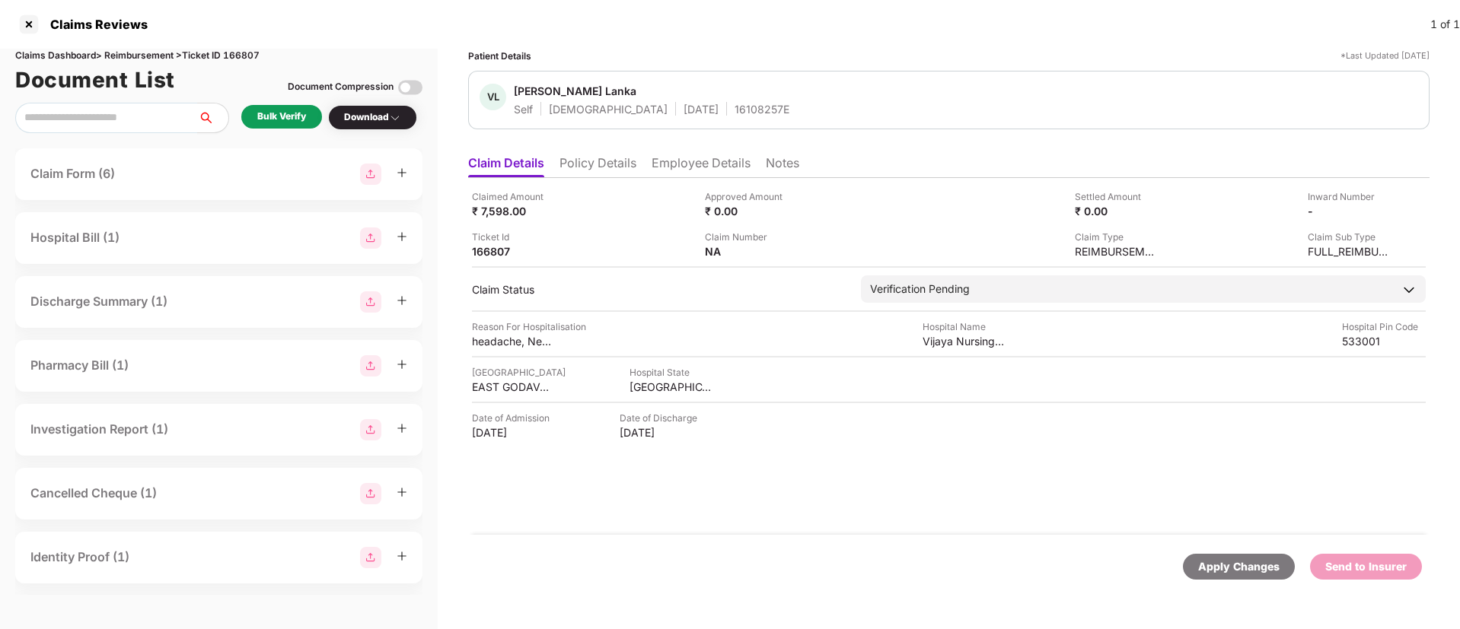
click at [269, 116] on div "Bulk Verify" at bounding box center [281, 117] width 49 height 14
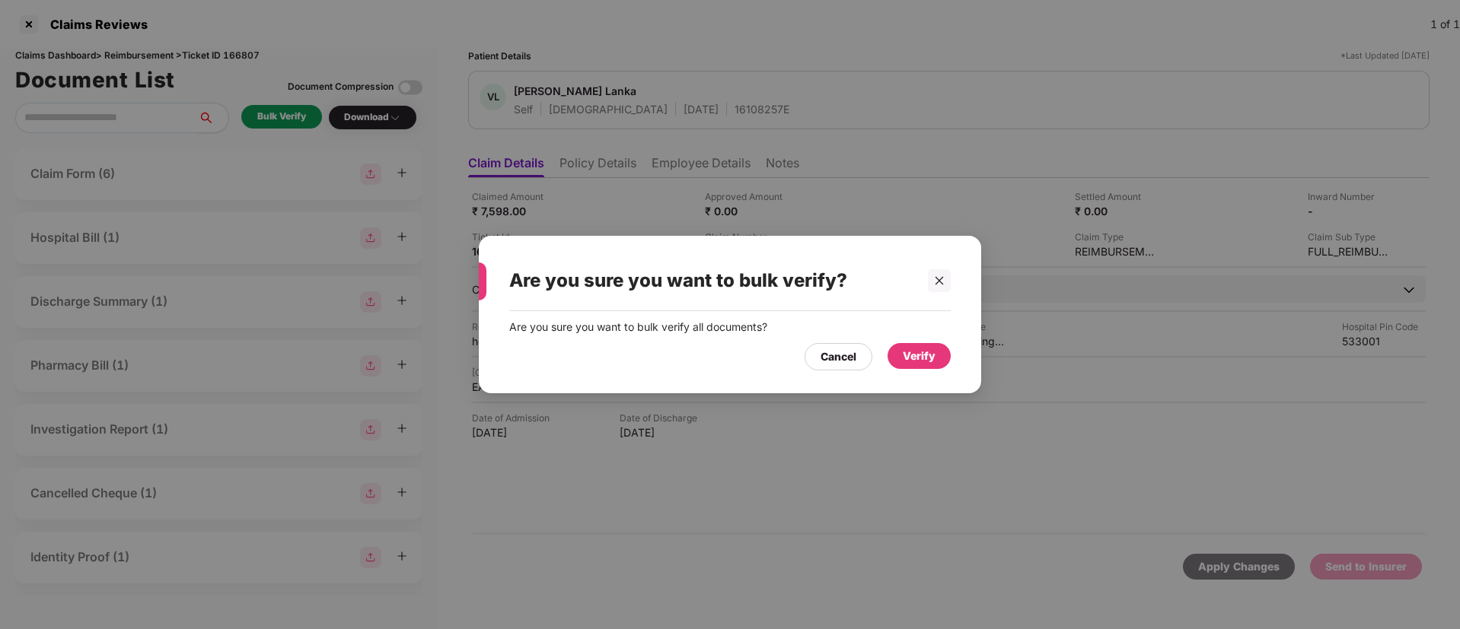
click at [935, 368] on div "Verify" at bounding box center [918, 356] width 63 height 26
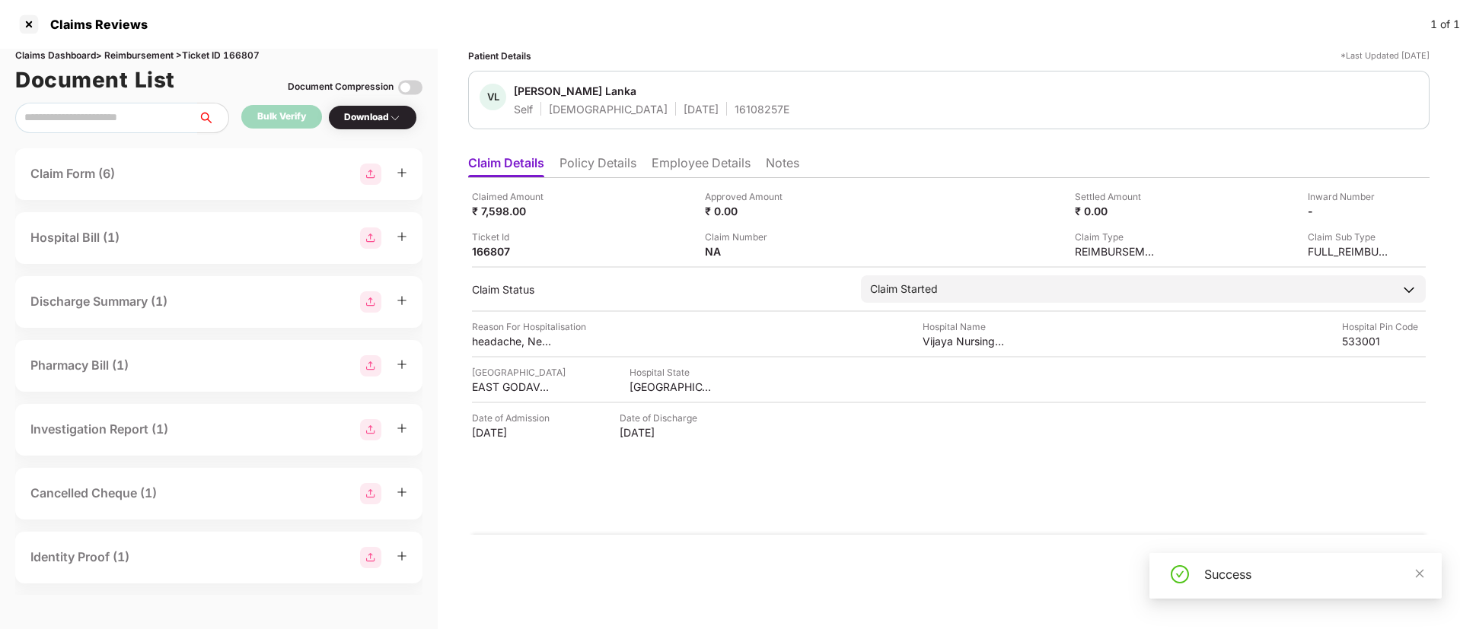
click at [377, 117] on div "Download" at bounding box center [372, 117] width 57 height 14
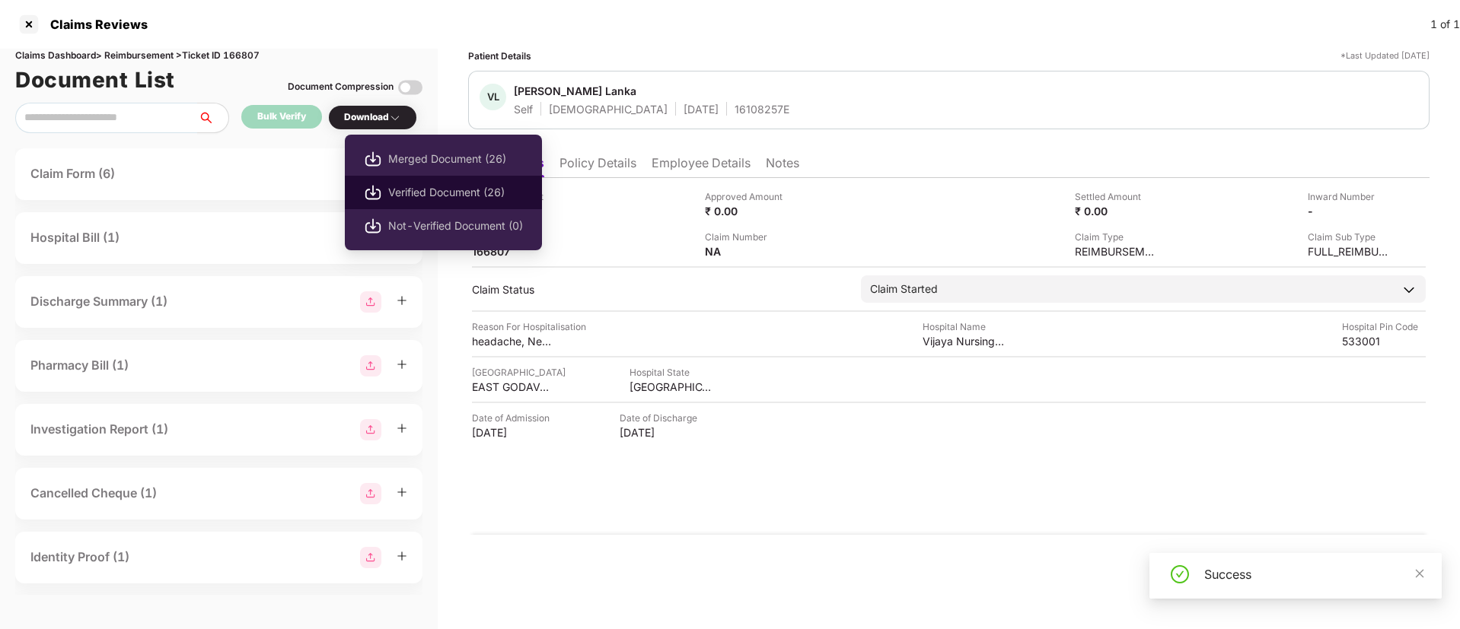
click at [406, 186] on span "Verified Document (26)" at bounding box center [455, 192] width 135 height 17
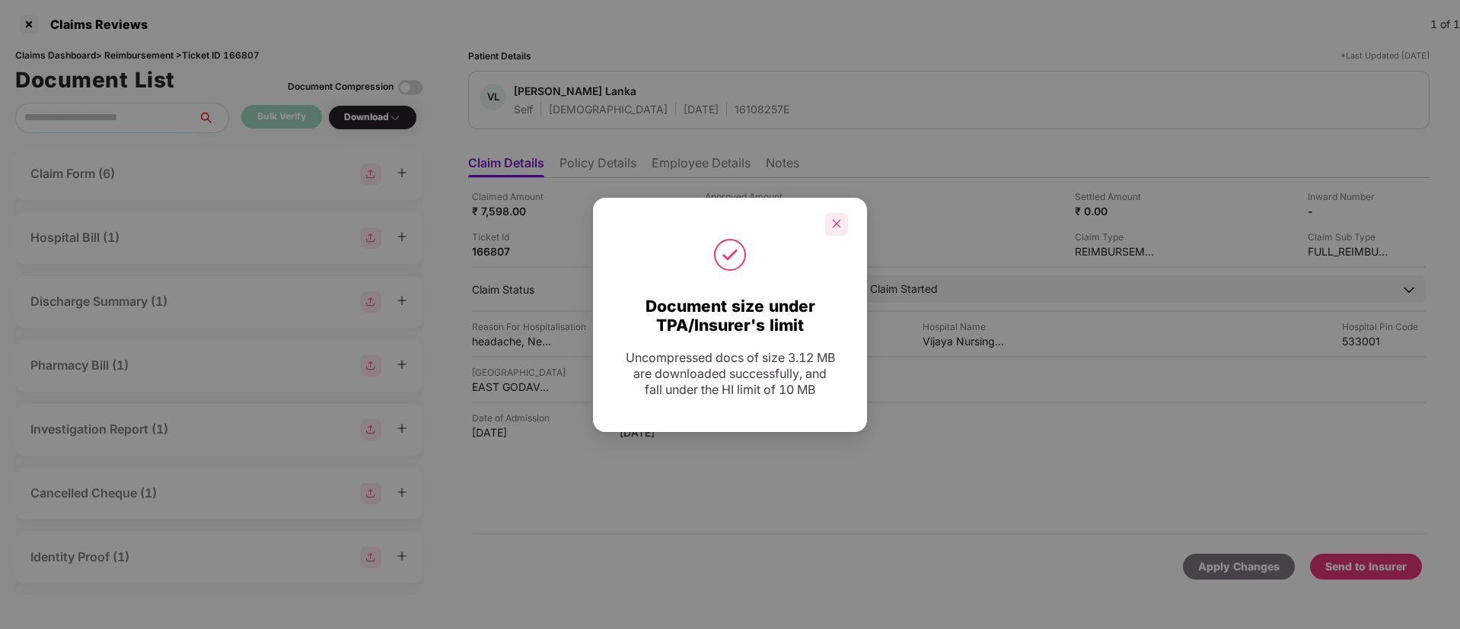
click at [842, 224] on div at bounding box center [836, 224] width 23 height 23
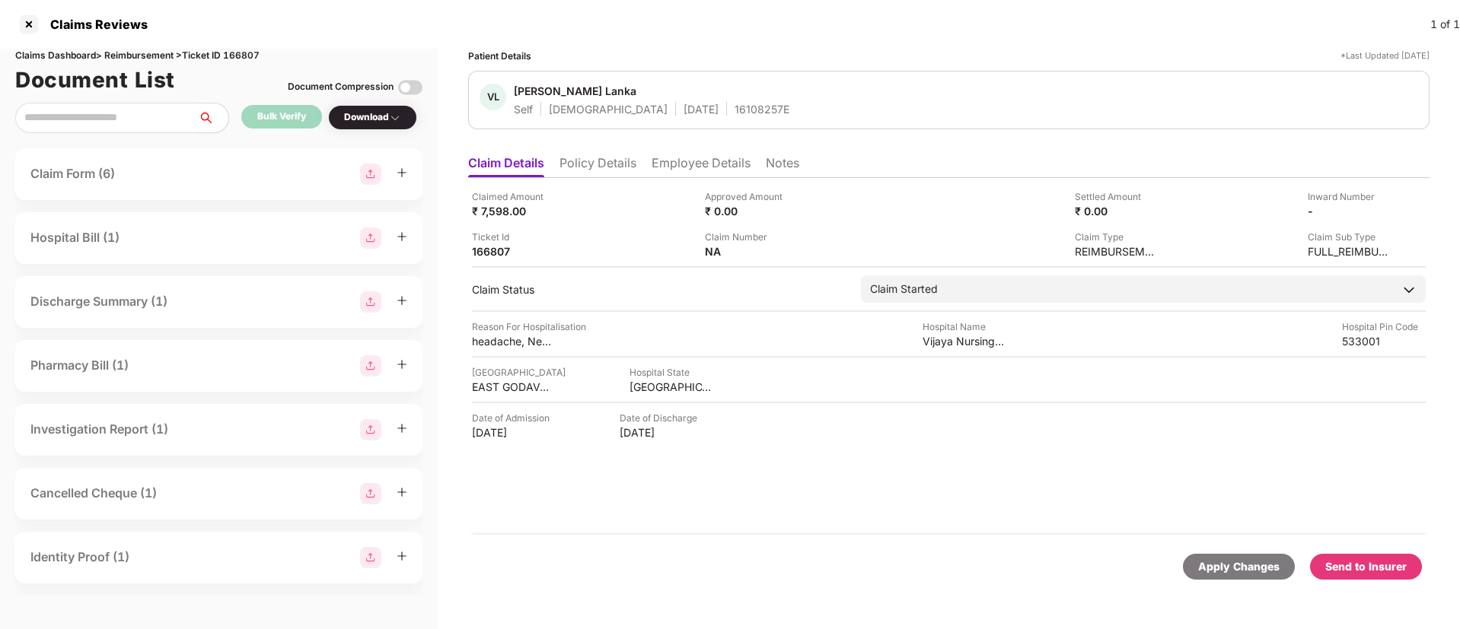
click at [1359, 565] on div "Send to Insurer" at bounding box center [1365, 567] width 81 height 17
click at [592, 171] on li "Policy Details" at bounding box center [597, 166] width 77 height 22
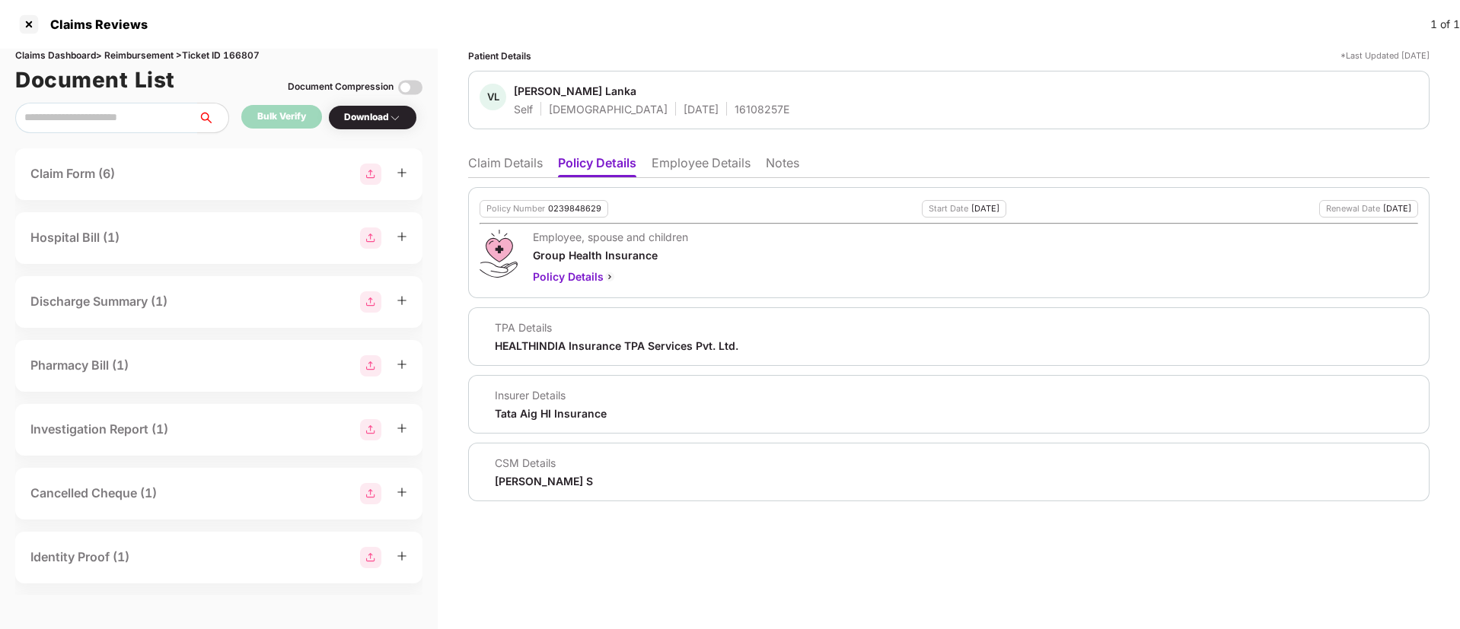
click at [676, 166] on li "Employee Details" at bounding box center [700, 166] width 99 height 22
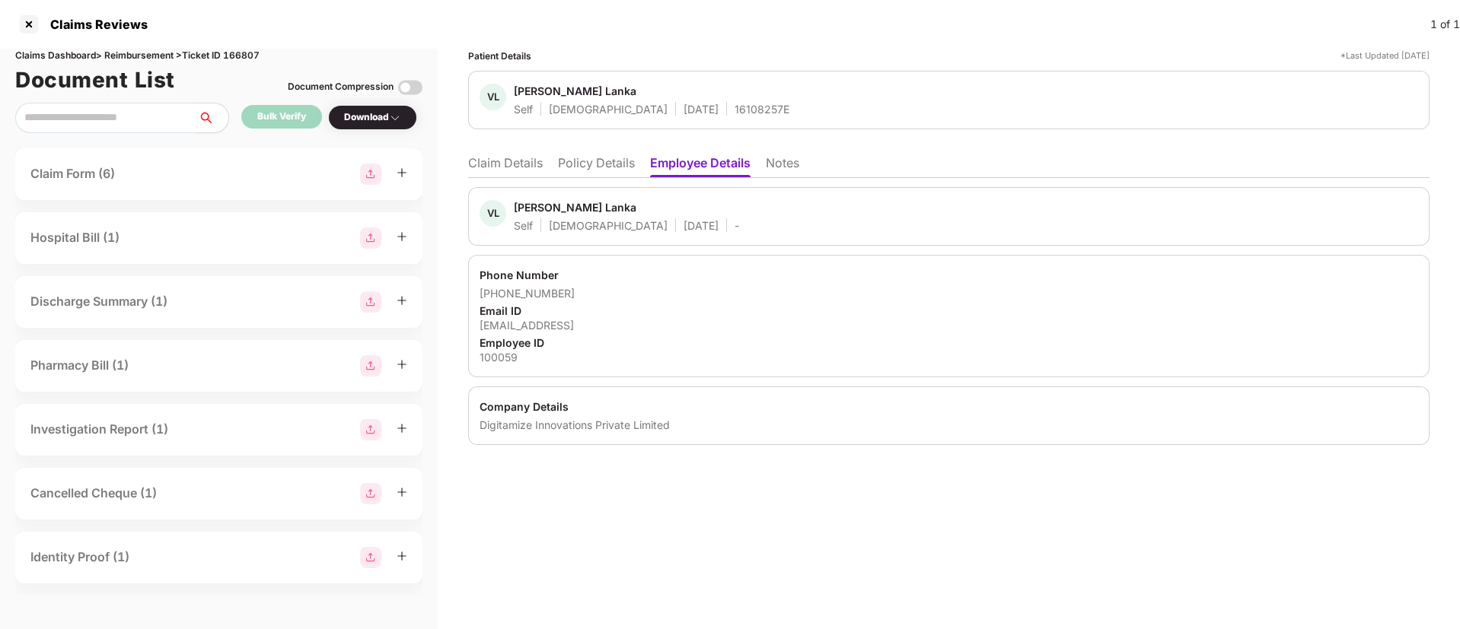
click at [593, 166] on li "Policy Details" at bounding box center [596, 166] width 77 height 22
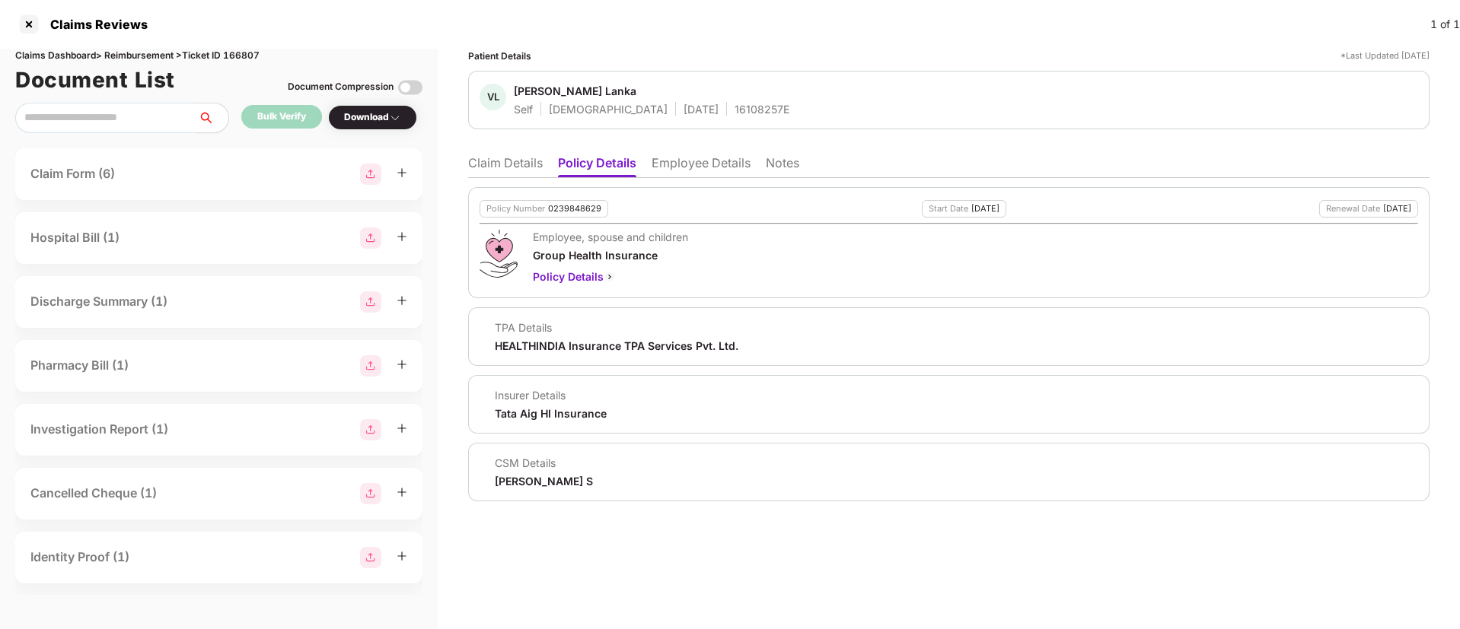
click at [525, 162] on li "Claim Details" at bounding box center [505, 166] width 75 height 22
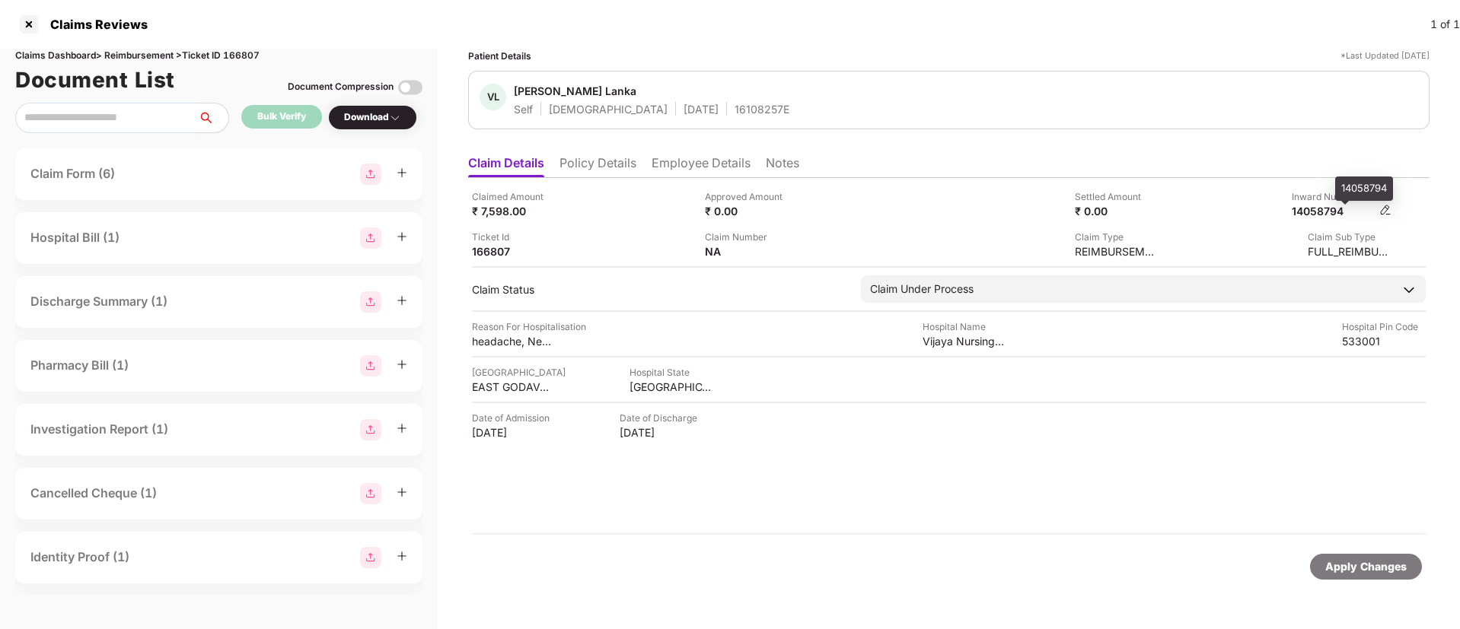
click at [1304, 210] on div "14058794" at bounding box center [1333, 211] width 84 height 14
copy div "14058794"
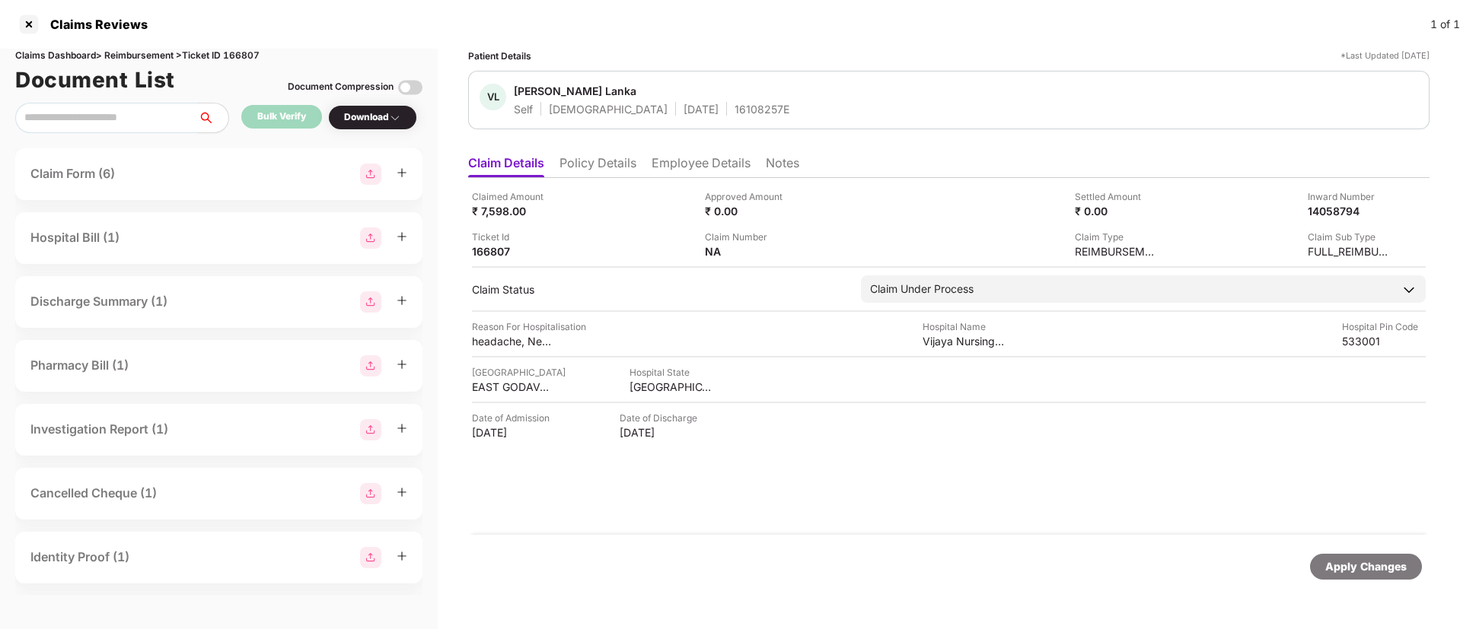
click at [575, 168] on li "Policy Details" at bounding box center [597, 166] width 77 height 22
click at [23, 28] on div at bounding box center [29, 24] width 24 height 24
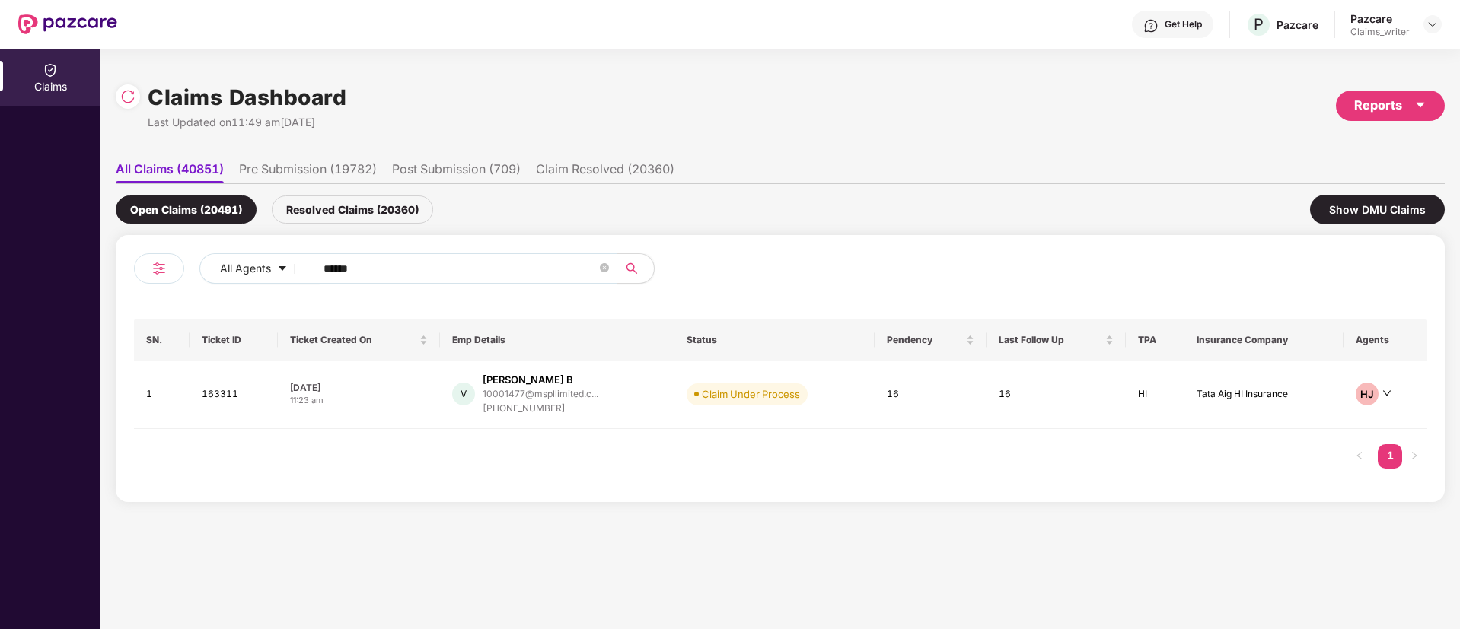
drag, startPoint x: 395, startPoint y: 269, endPoint x: 308, endPoint y: 264, distance: 86.9
click at [308, 264] on span "******" at bounding box center [461, 268] width 312 height 30
type input "******"
click at [221, 393] on td "159054" at bounding box center [227, 395] width 82 height 68
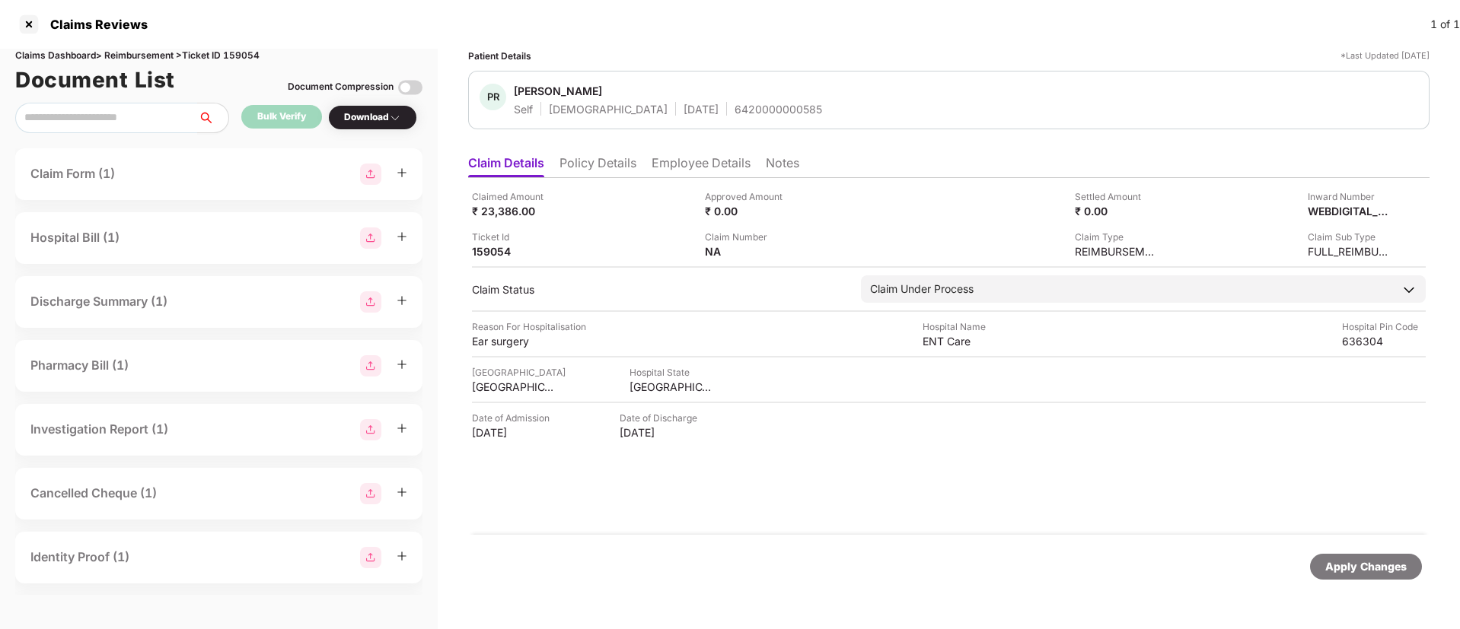
click at [734, 113] on div "6420000000585" at bounding box center [778, 109] width 88 height 14
copy div "6420000000585"
click at [798, 252] on img at bounding box center [798, 250] width 12 height 12
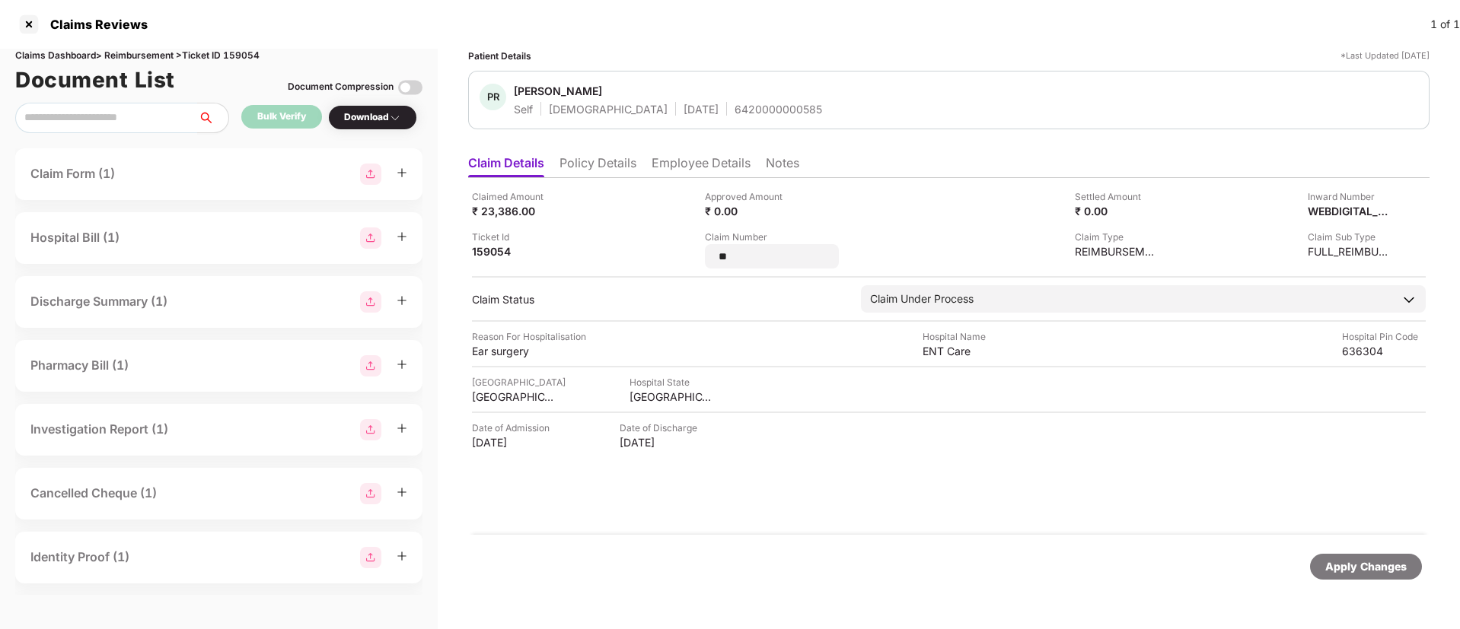
drag, startPoint x: 752, startPoint y: 256, endPoint x: 693, endPoint y: 253, distance: 59.5
click at [693, 253] on div "Claimed Amount ₹ 23,386.00 Approved Amount ₹ 0.00 Settled Amount ₹ 0.00 Inward …" at bounding box center [949, 228] width 954 height 79
type input "**********"
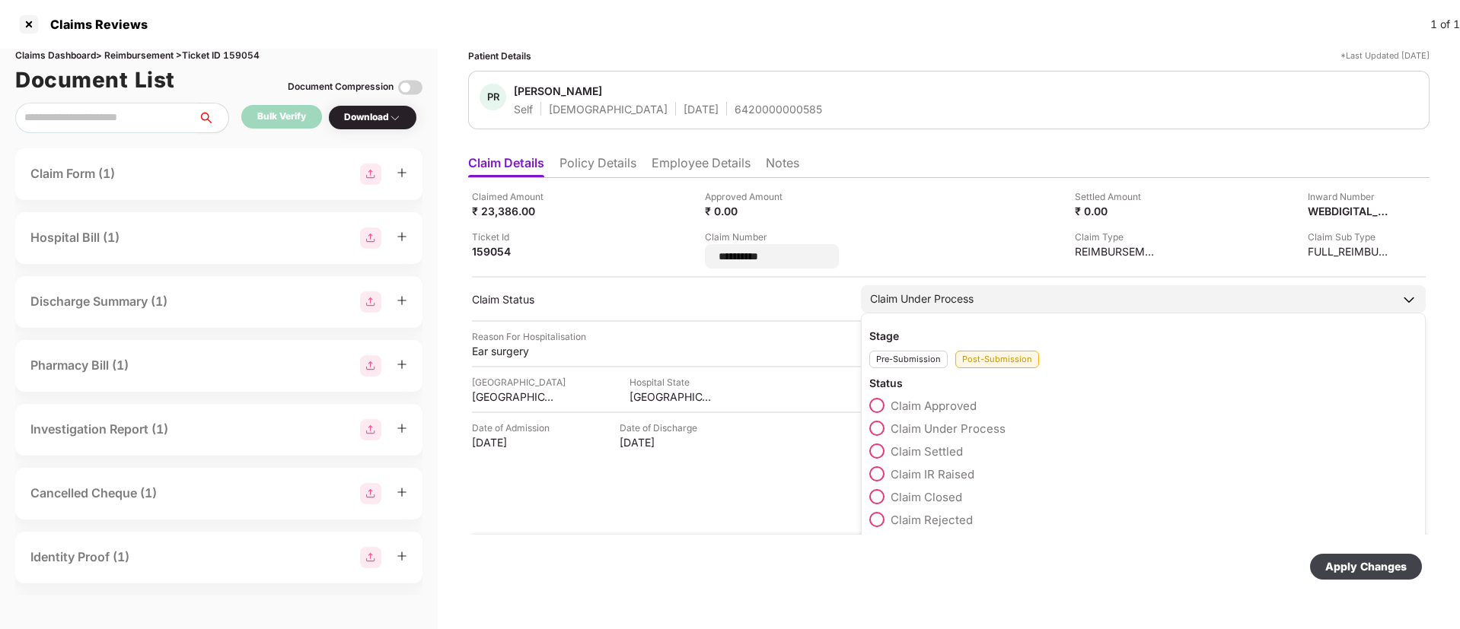
click at [931, 294] on div "Claim Under Process" at bounding box center [921, 299] width 103 height 17
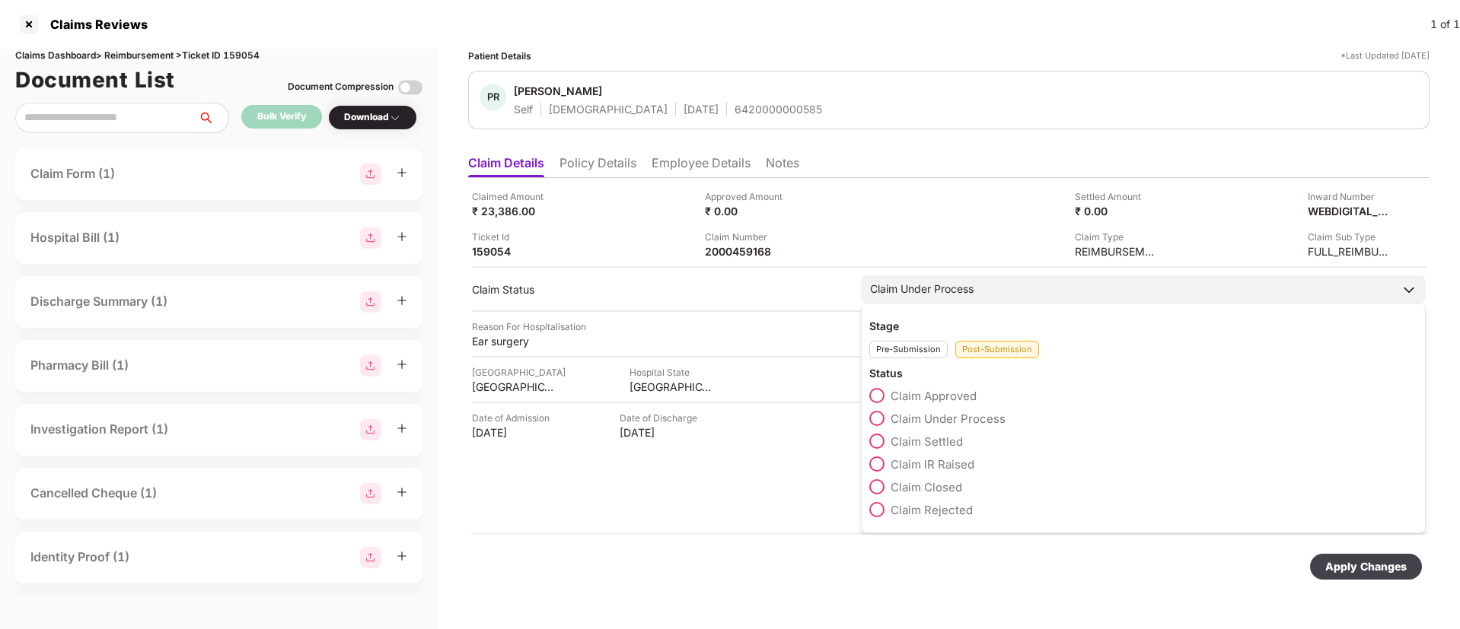
click at [869, 468] on div "Stage Pre-Submission Post-Submission Status Claim Approved Claim Under Process …" at bounding box center [1143, 418] width 565 height 231
click at [869, 466] on div "Stage Pre-Submission Post-Submission Status Claim Approved Claim Under Process …" at bounding box center [1143, 418] width 565 height 231
click at [876, 466] on span at bounding box center [876, 464] width 15 height 15
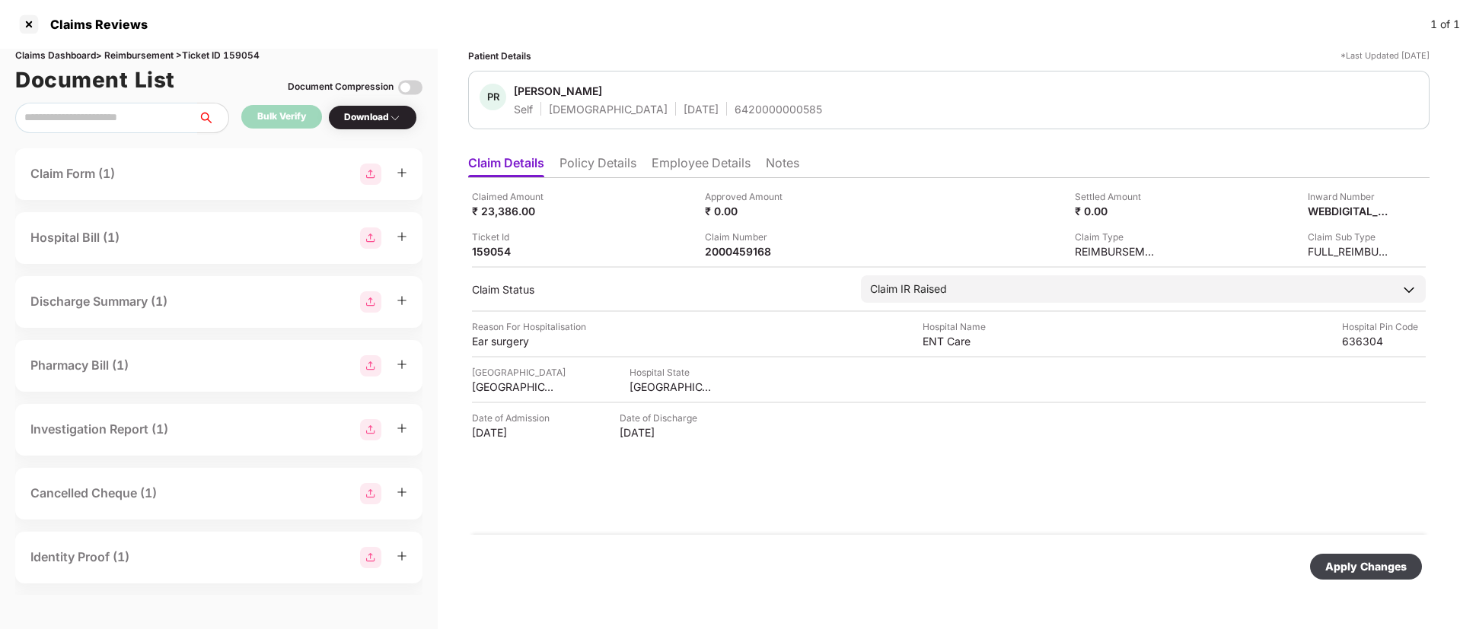
click at [1351, 572] on div "Apply Changes" at bounding box center [1365, 567] width 81 height 17
click at [245, 53] on div "Claims Dashboard > Reimbursement > Ticket ID 159054" at bounding box center [218, 56] width 407 height 14
copy div "159054"
click at [27, 23] on div at bounding box center [29, 24] width 24 height 24
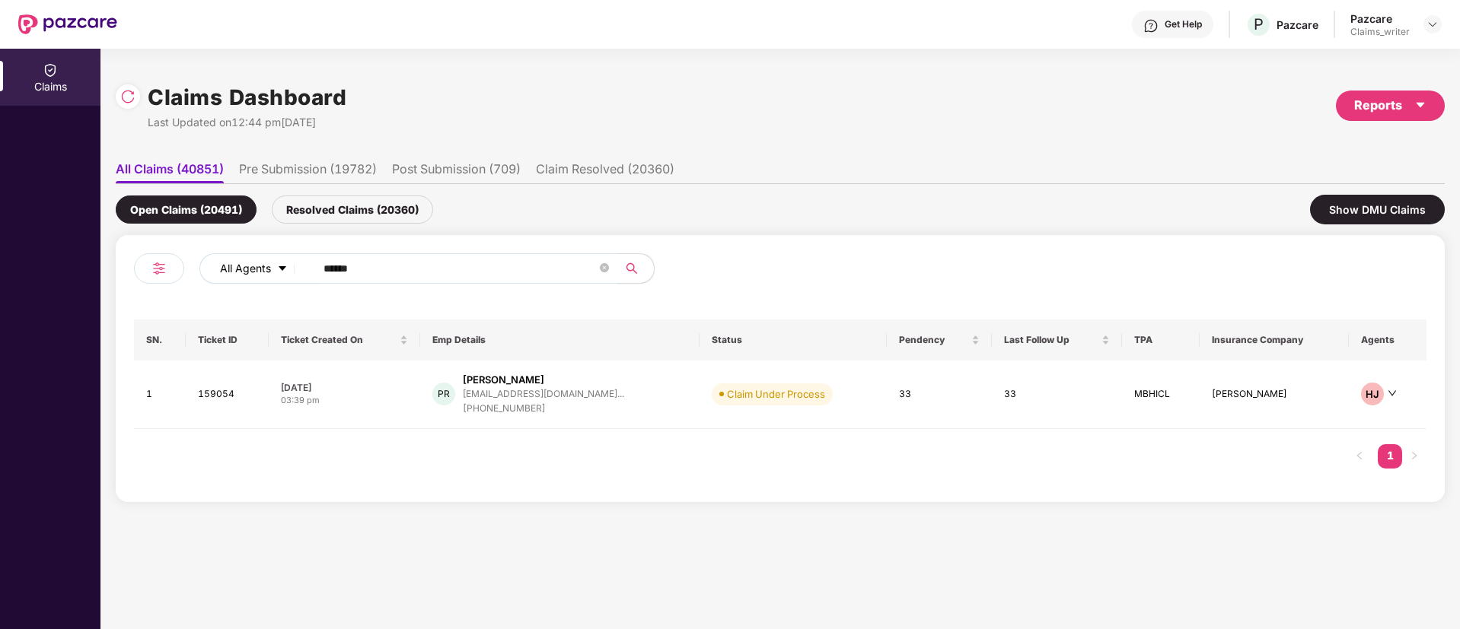
drag, startPoint x: 435, startPoint y: 263, endPoint x: 303, endPoint y: 265, distance: 131.7
click at [303, 265] on div "All Agents ******" at bounding box center [586, 268] width 775 height 30
paste input "text"
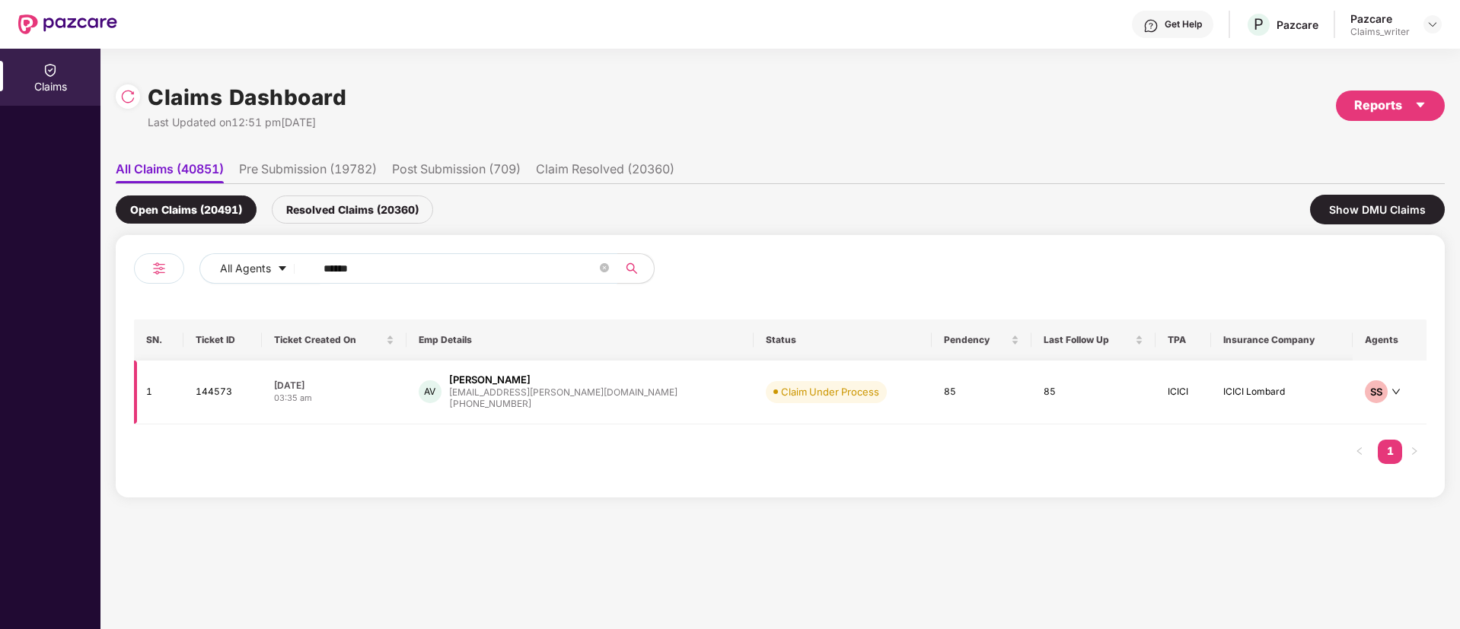
type input "******"
click at [220, 381] on td "144573" at bounding box center [222, 393] width 78 height 64
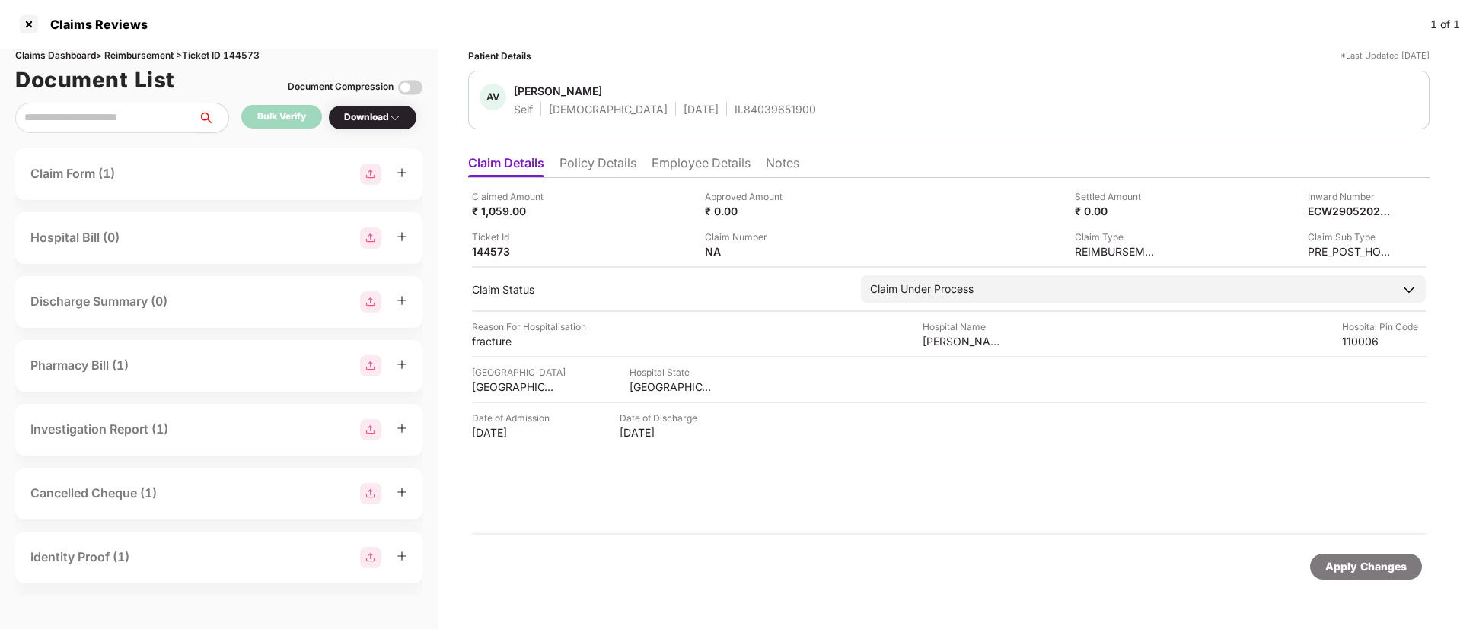
click at [599, 167] on li "Policy Details" at bounding box center [597, 166] width 77 height 22
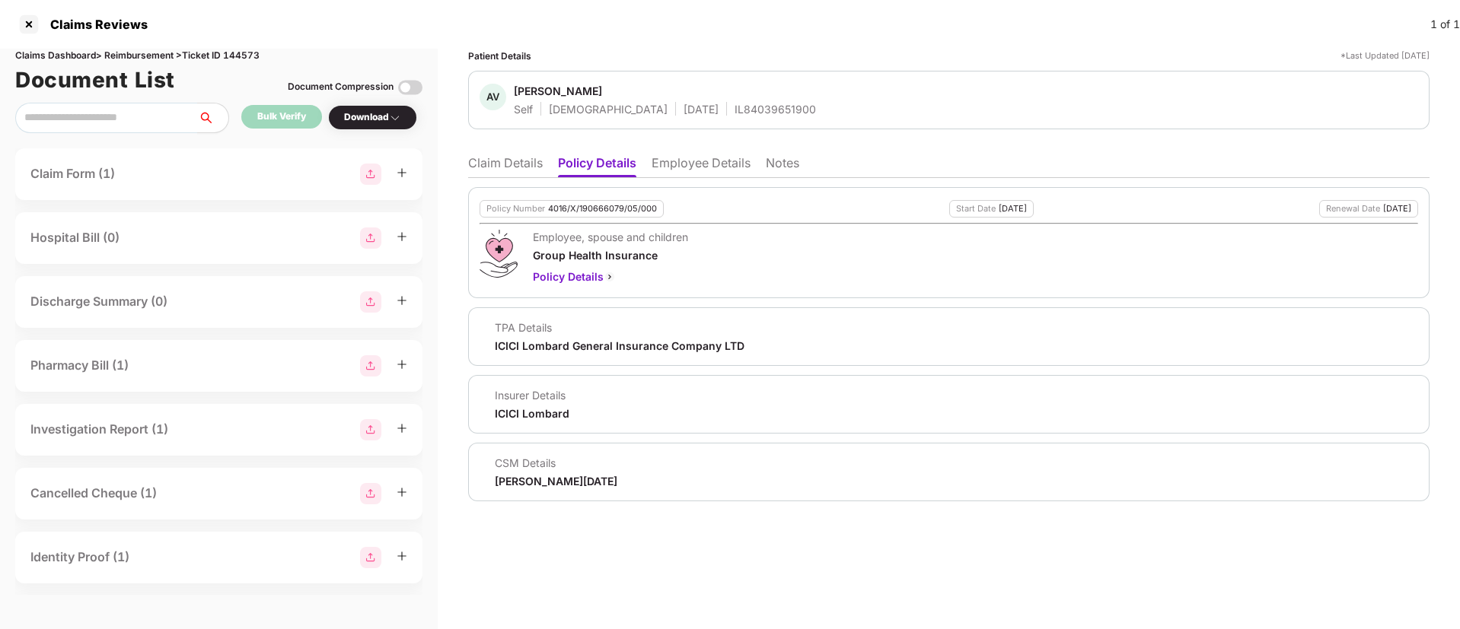
click at [666, 164] on li "Employee Details" at bounding box center [700, 166] width 99 height 22
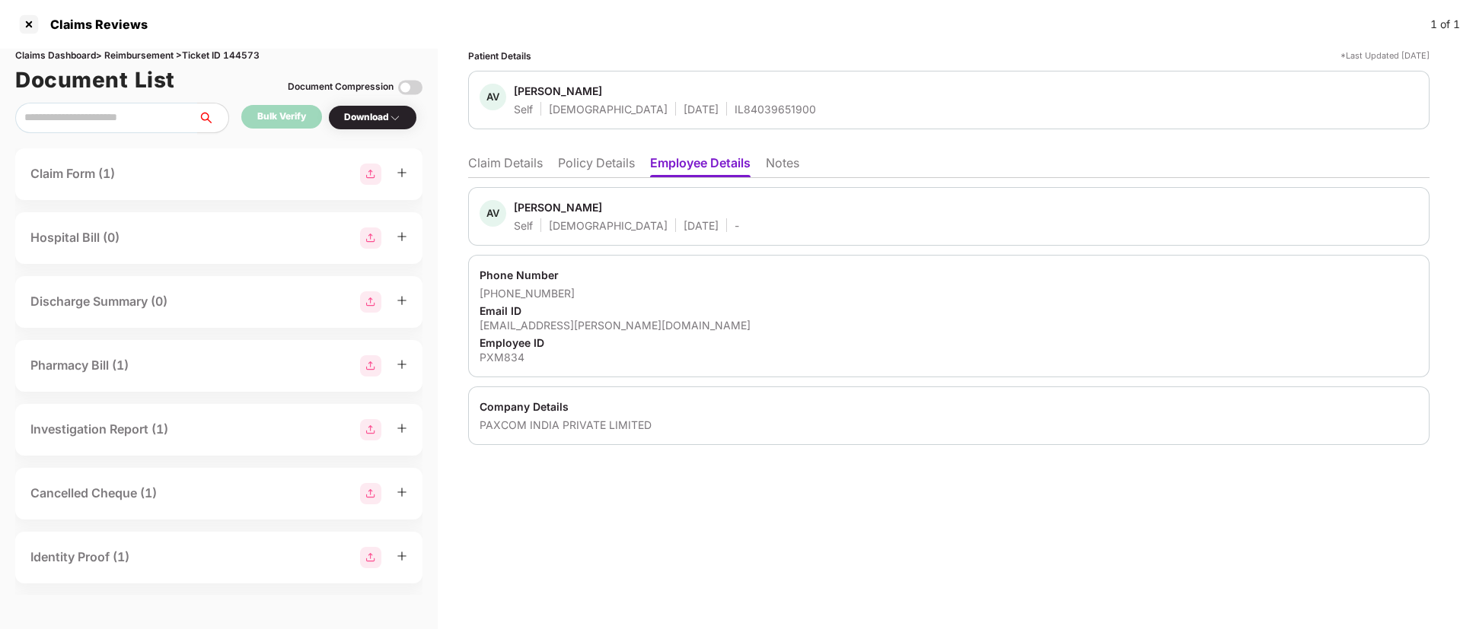
click at [587, 165] on li "Policy Details" at bounding box center [596, 166] width 77 height 22
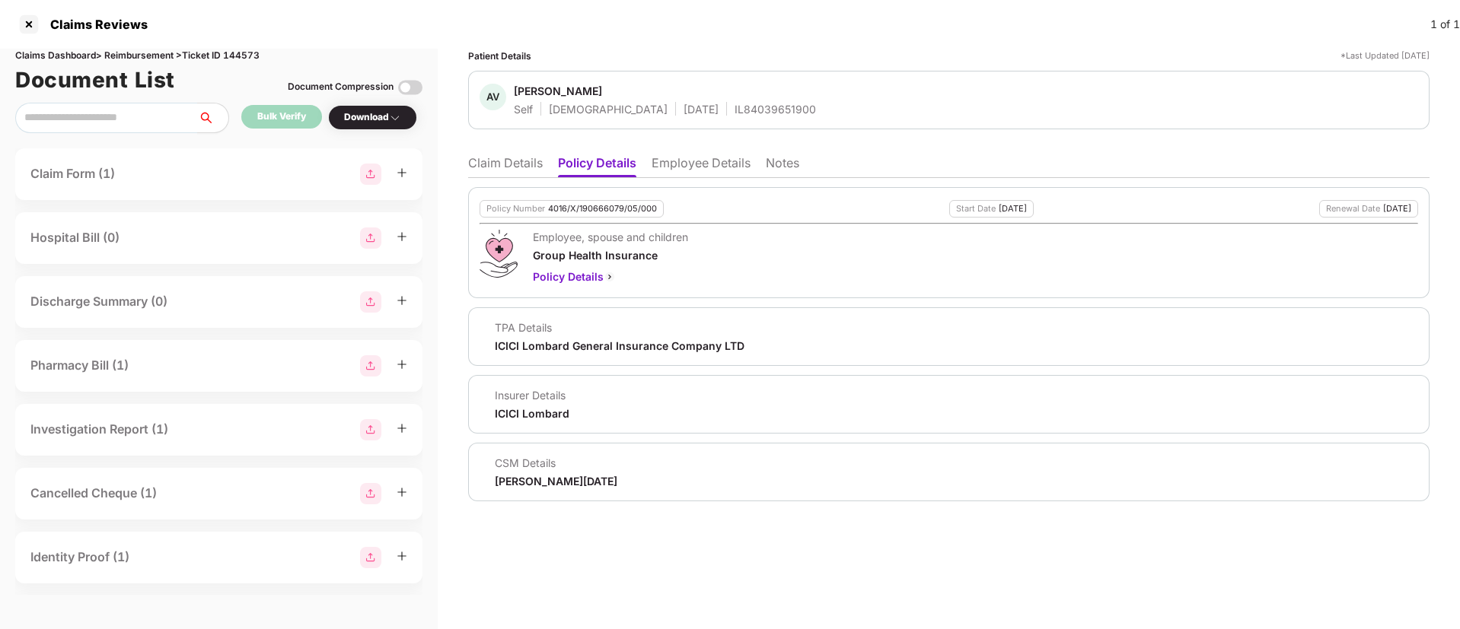
click at [489, 161] on li "Claim Details" at bounding box center [505, 166] width 75 height 22
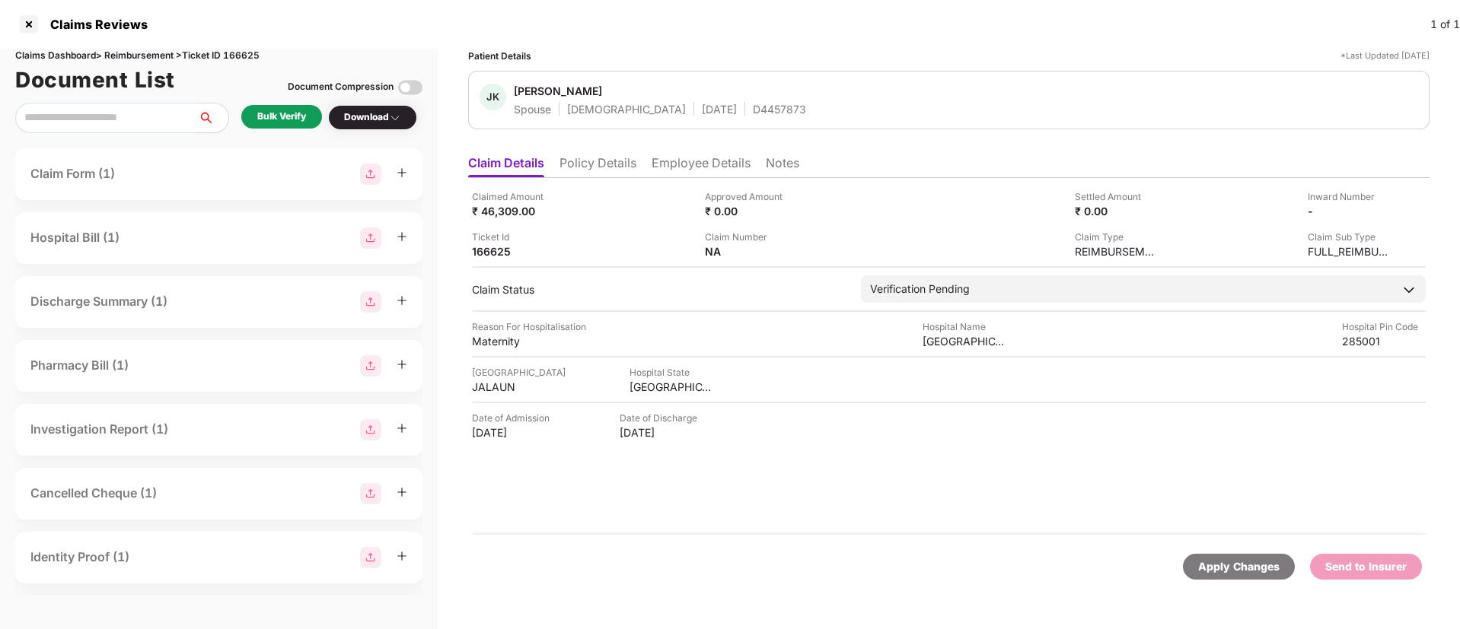
click at [610, 170] on li "Policy Details" at bounding box center [597, 166] width 77 height 22
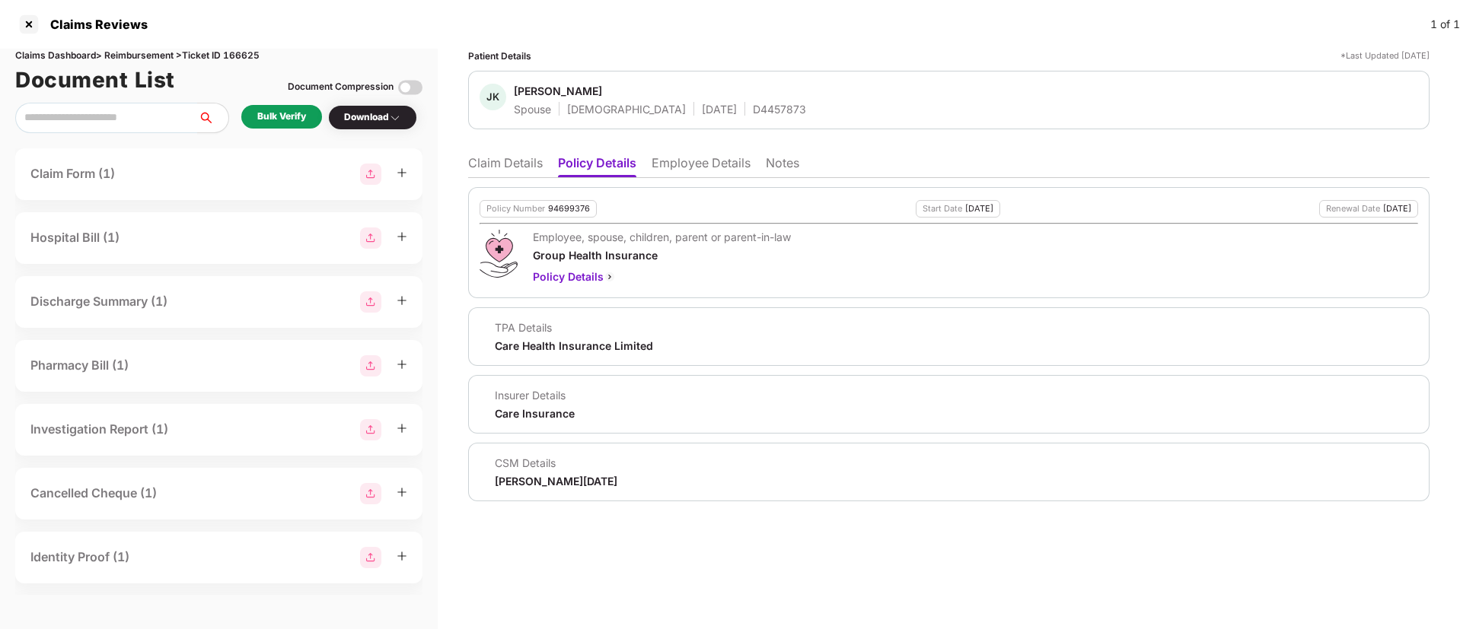
click at [565, 205] on div "94699376" at bounding box center [569, 209] width 42 height 10
copy div "94699376"
click at [753, 105] on div "D4457873" at bounding box center [779, 109] width 53 height 14
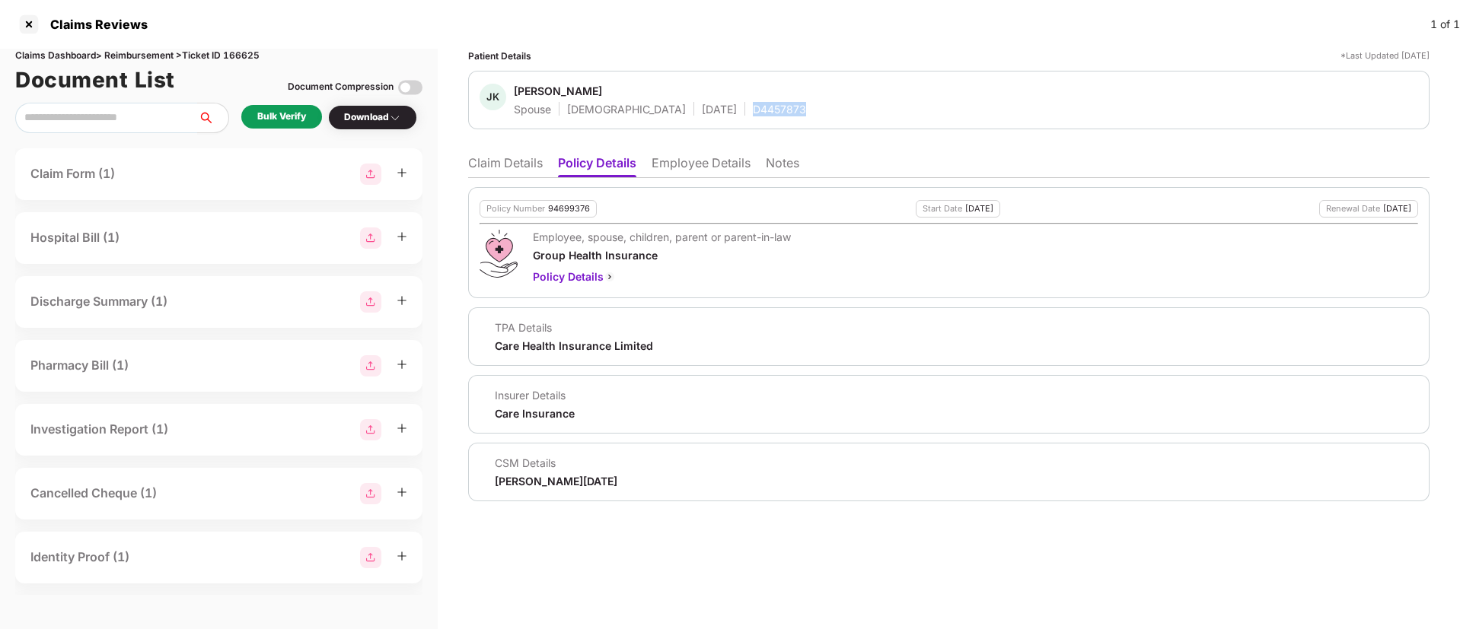
copy div "D4457873"
click at [500, 158] on li "Claim Details" at bounding box center [505, 166] width 75 height 22
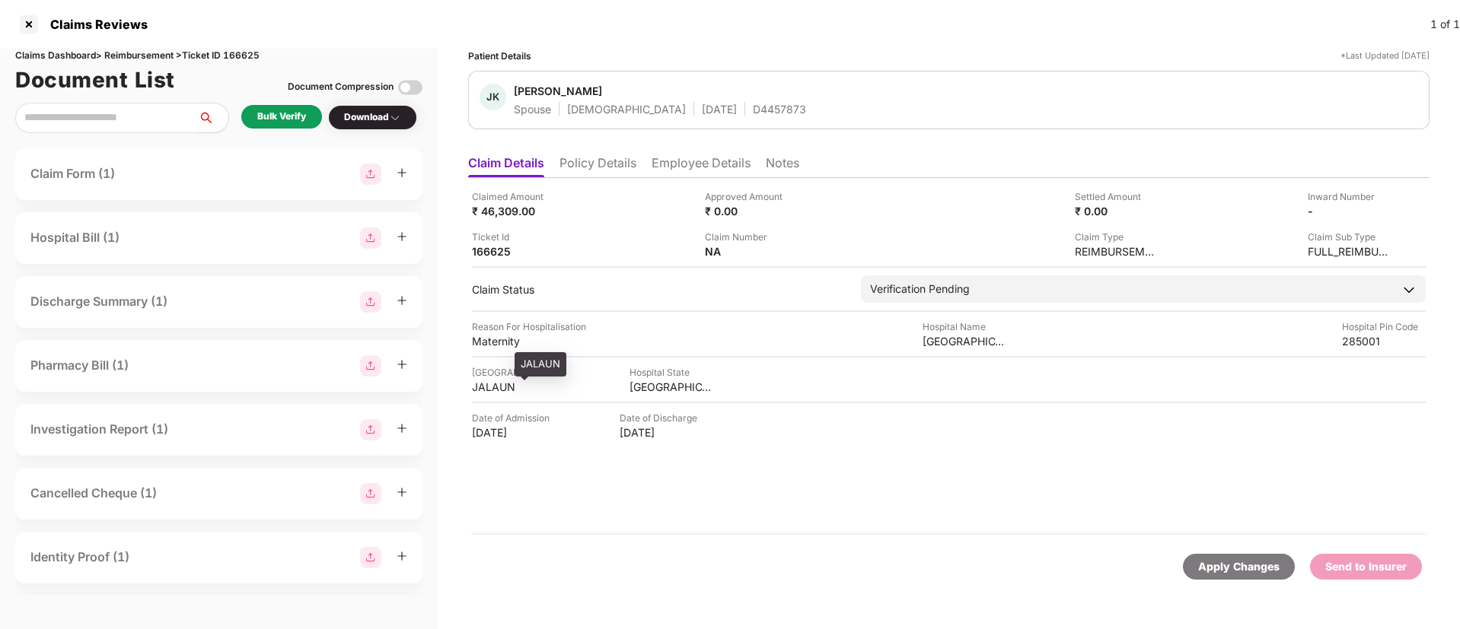
click at [487, 389] on div "JALAUN" at bounding box center [514, 387] width 84 height 14
copy div "JALAUN"
click at [487, 389] on div "JALAUN" at bounding box center [514, 387] width 84 height 14
drag, startPoint x: 925, startPoint y: 342, endPoint x: 1006, endPoint y: 345, distance: 80.7
click at [1006, 345] on div "[GEOGRAPHIC_DATA]" at bounding box center [964, 341] width 84 height 14
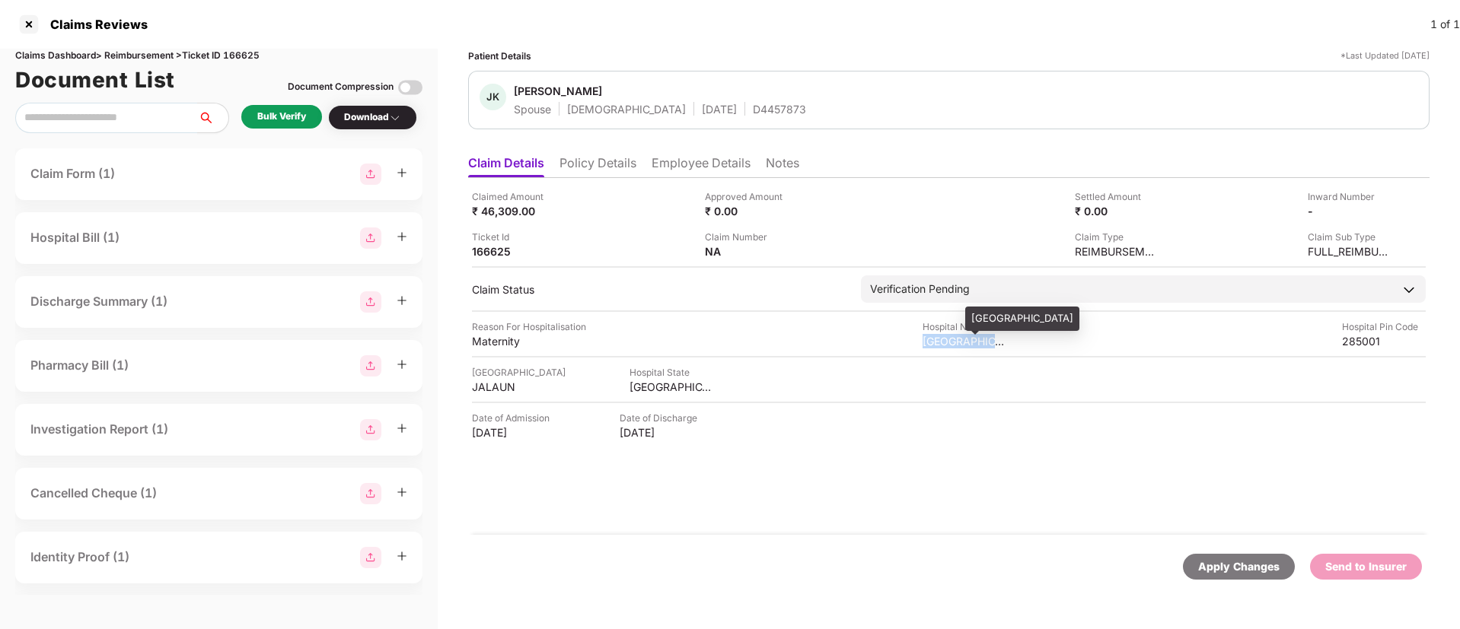
copy div "[GEOGRAPHIC_DATA]"
click at [1361, 339] on div "285001" at bounding box center [1384, 341] width 84 height 14
click at [1361, 338] on div "285001" at bounding box center [1384, 341] width 84 height 14
copy div "285001"
click at [495, 336] on div "Maternity" at bounding box center [514, 341] width 84 height 14
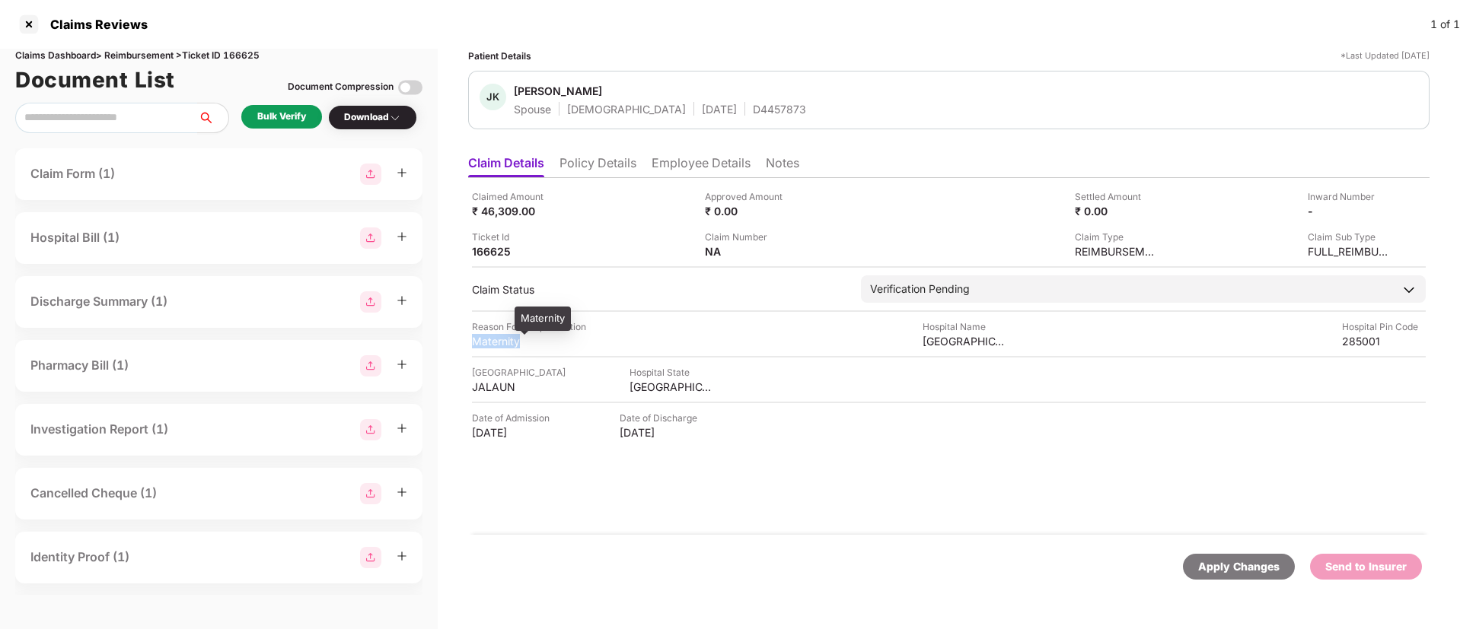
click at [495, 336] on div "Maternity" at bounding box center [514, 341] width 84 height 14
copy div "Maternity"
click at [664, 167] on li "Employee Details" at bounding box center [700, 166] width 99 height 22
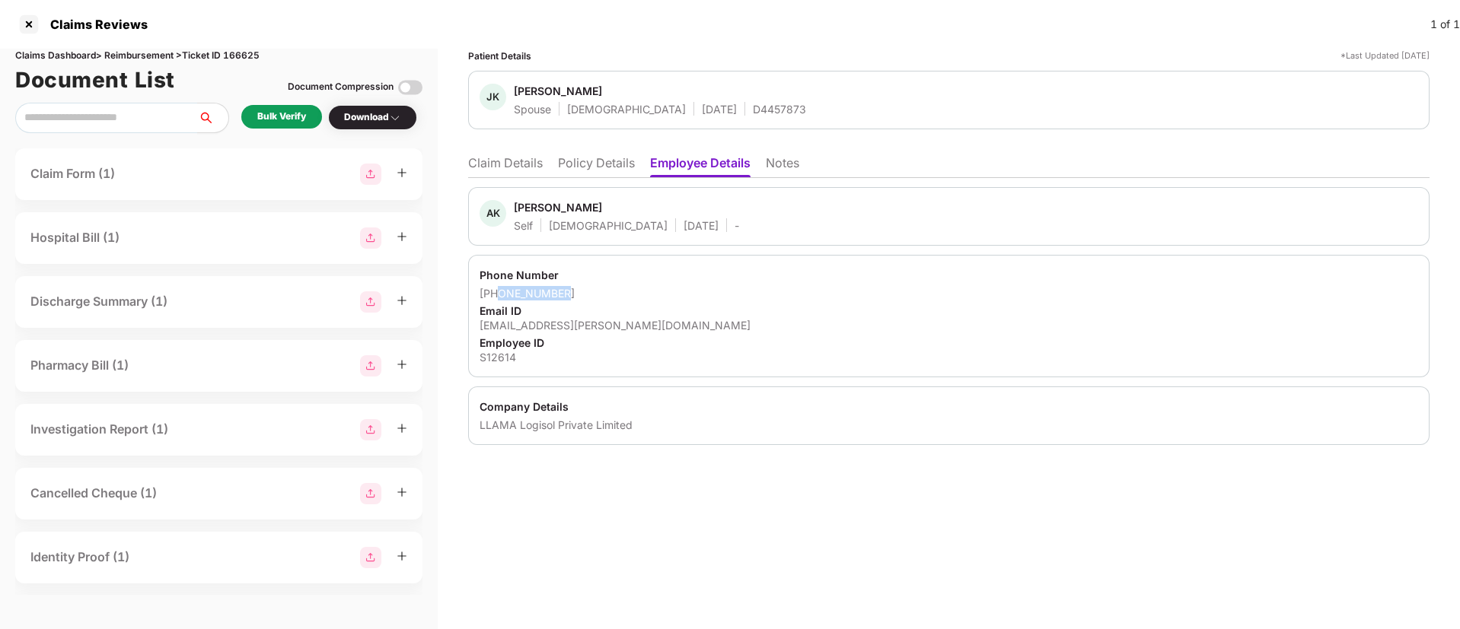
drag, startPoint x: 501, startPoint y: 292, endPoint x: 568, endPoint y: 289, distance: 67.0
click at [568, 289] on div "+917905151493" at bounding box center [948, 293] width 938 height 14
copy div "7905151493"
drag, startPoint x: 480, startPoint y: 324, endPoint x: 613, endPoint y: 333, distance: 132.7
click at [613, 333] on div "Phone Number +917905151493 Email ID amit.kushwaha@shipsy.io Employee ID S12614" at bounding box center [948, 316] width 961 height 123
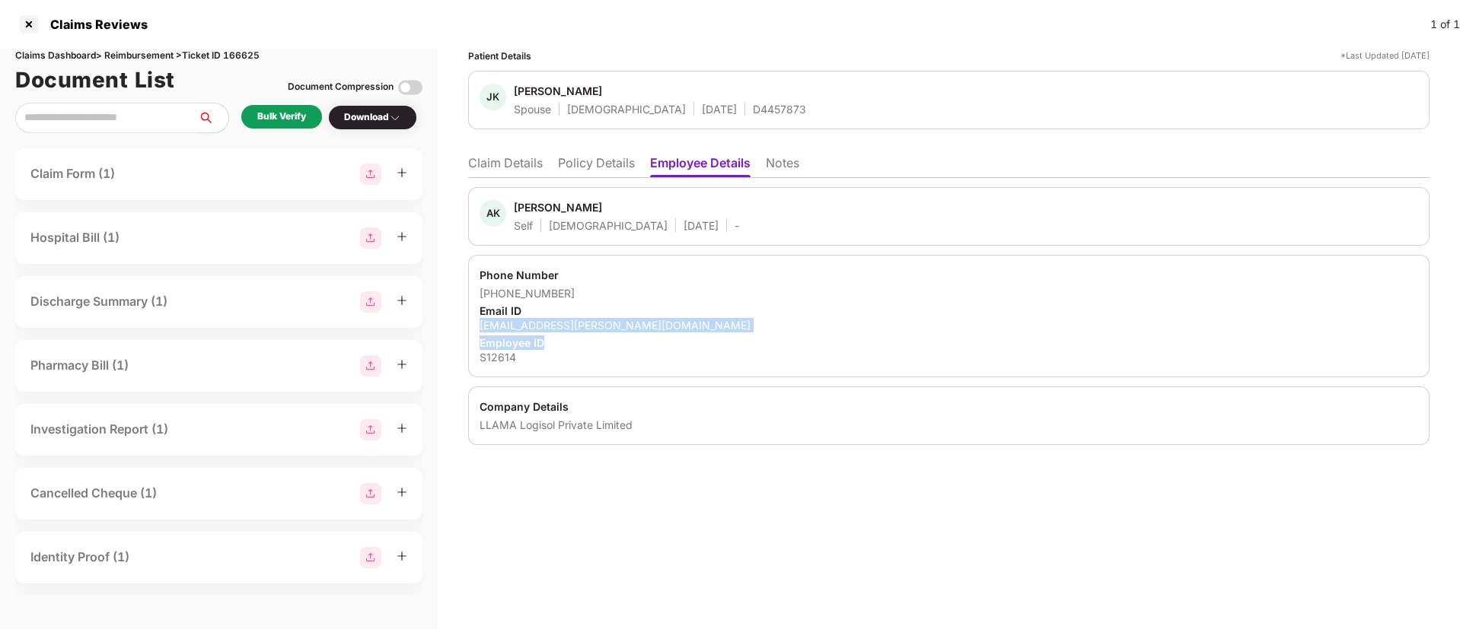
copy div "amit.kushwaha@shipsy.io Employee ID"
click at [649, 360] on div "S12614" at bounding box center [948, 357] width 938 height 14
drag, startPoint x: 480, startPoint y: 323, endPoint x: 652, endPoint y: 322, distance: 172.0
click at [652, 322] on div "Phone Number +917905151493 Email ID amit.kushwaha@shipsy.io Employee ID S12614" at bounding box center [948, 316] width 961 height 123
copy div "amit.kushwaha@shipsy.io"
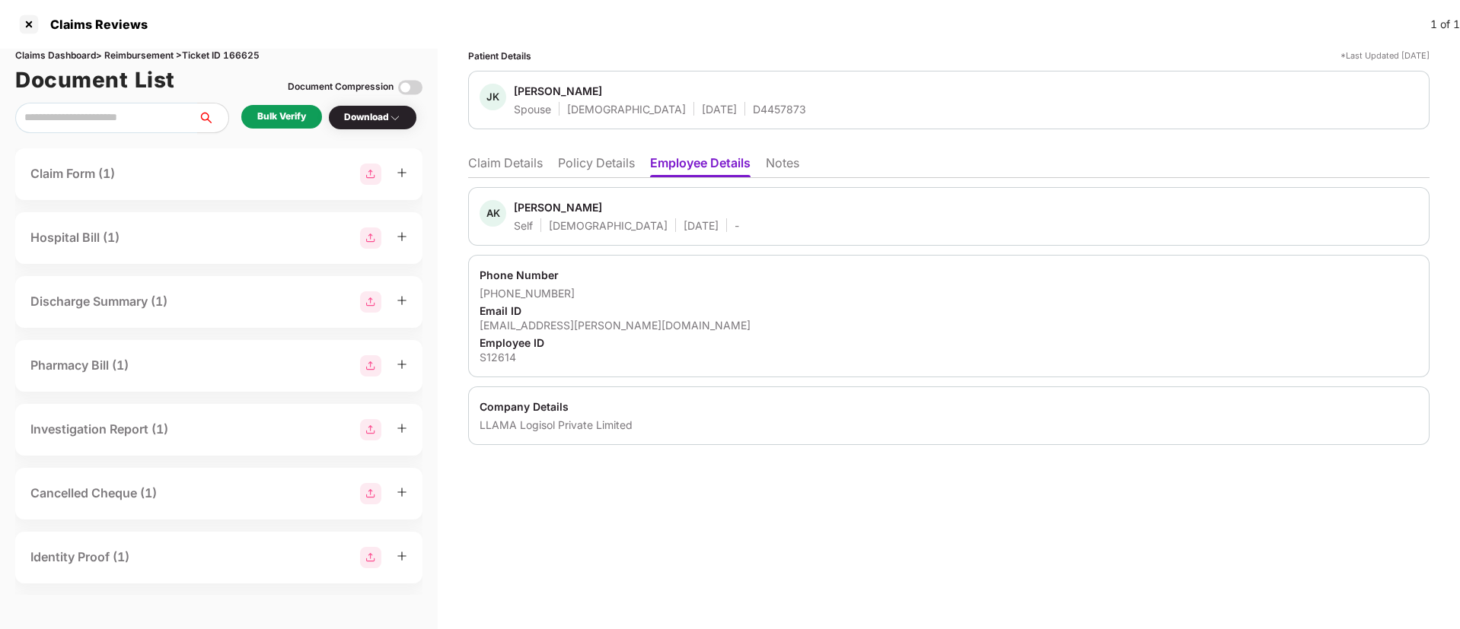
click at [272, 116] on div "Bulk Verify" at bounding box center [281, 117] width 49 height 14
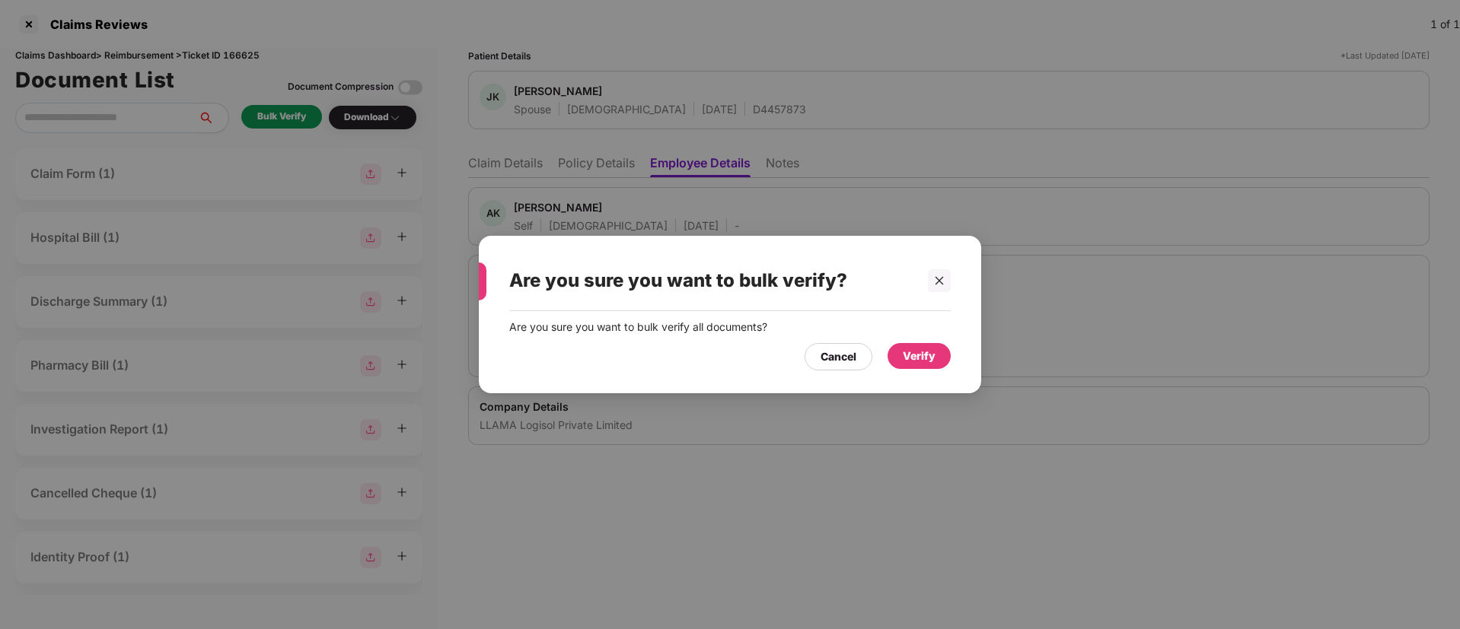
click at [924, 358] on div "Verify" at bounding box center [919, 356] width 33 height 17
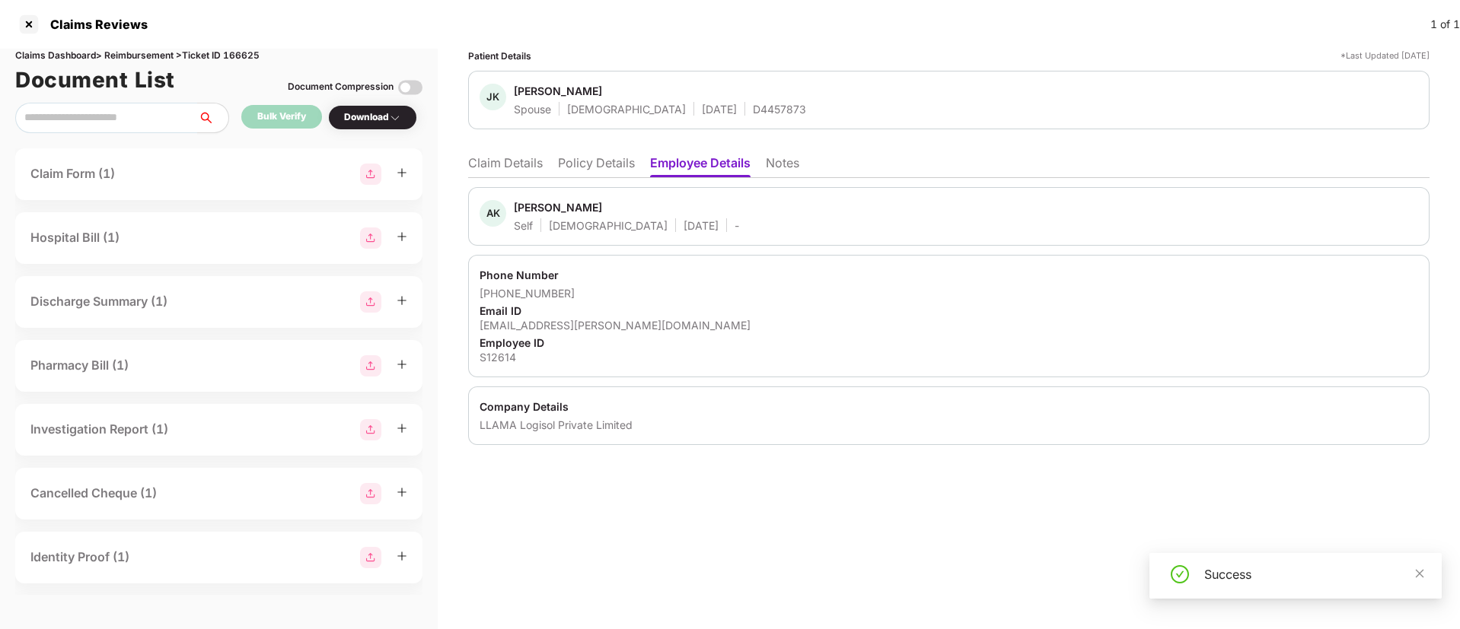
click at [498, 168] on li "Claim Details" at bounding box center [505, 166] width 75 height 22
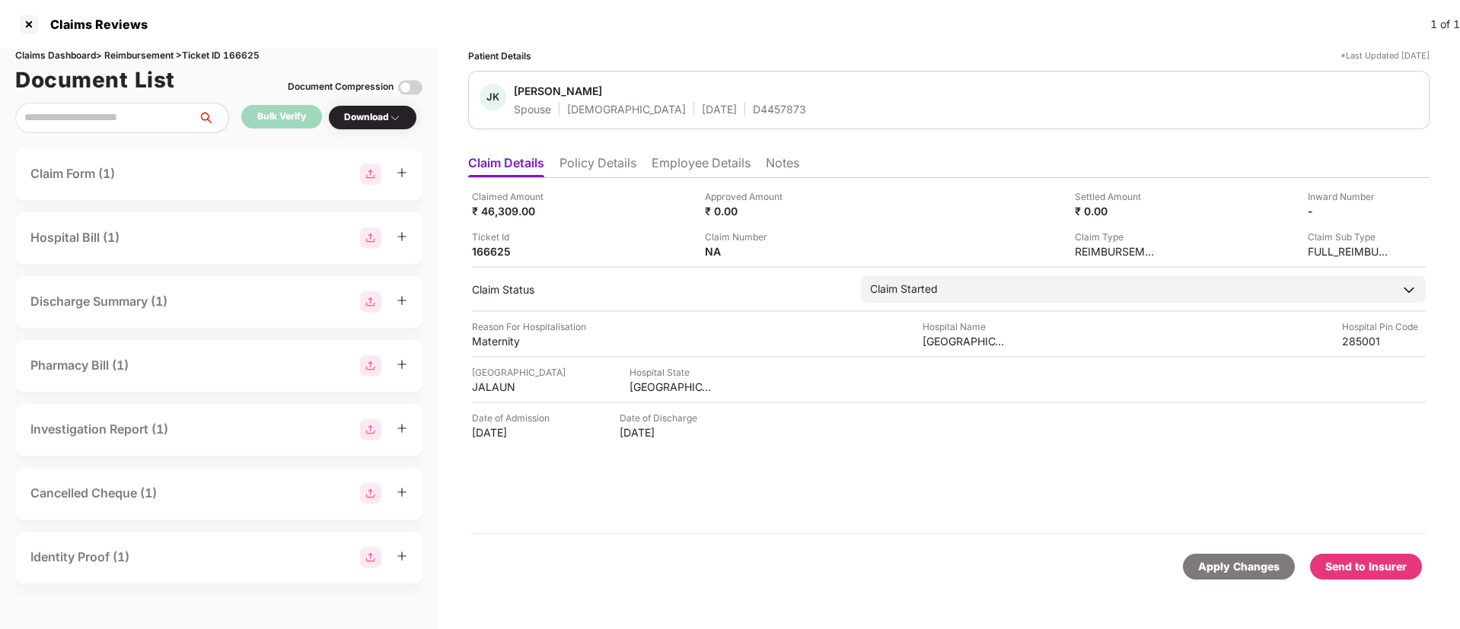
click at [369, 116] on div "Download" at bounding box center [372, 117] width 57 height 14
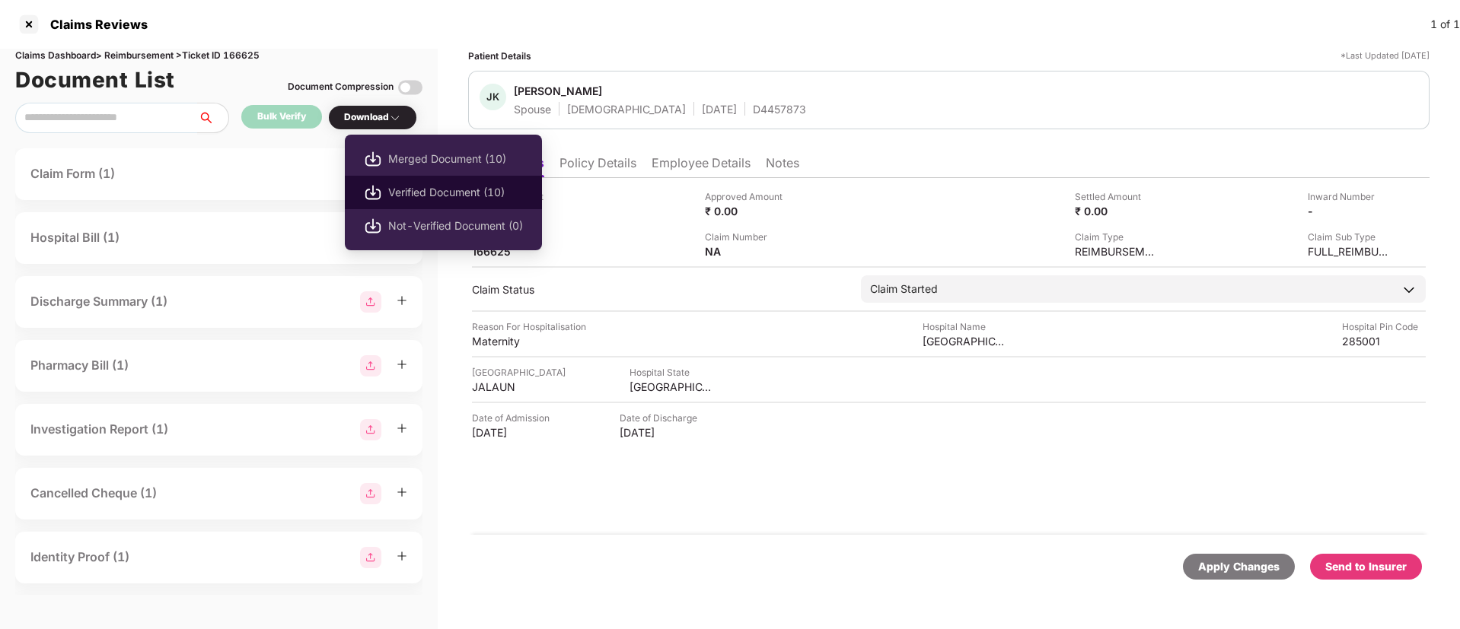
click at [410, 193] on span "Verified Document (10)" at bounding box center [455, 192] width 135 height 17
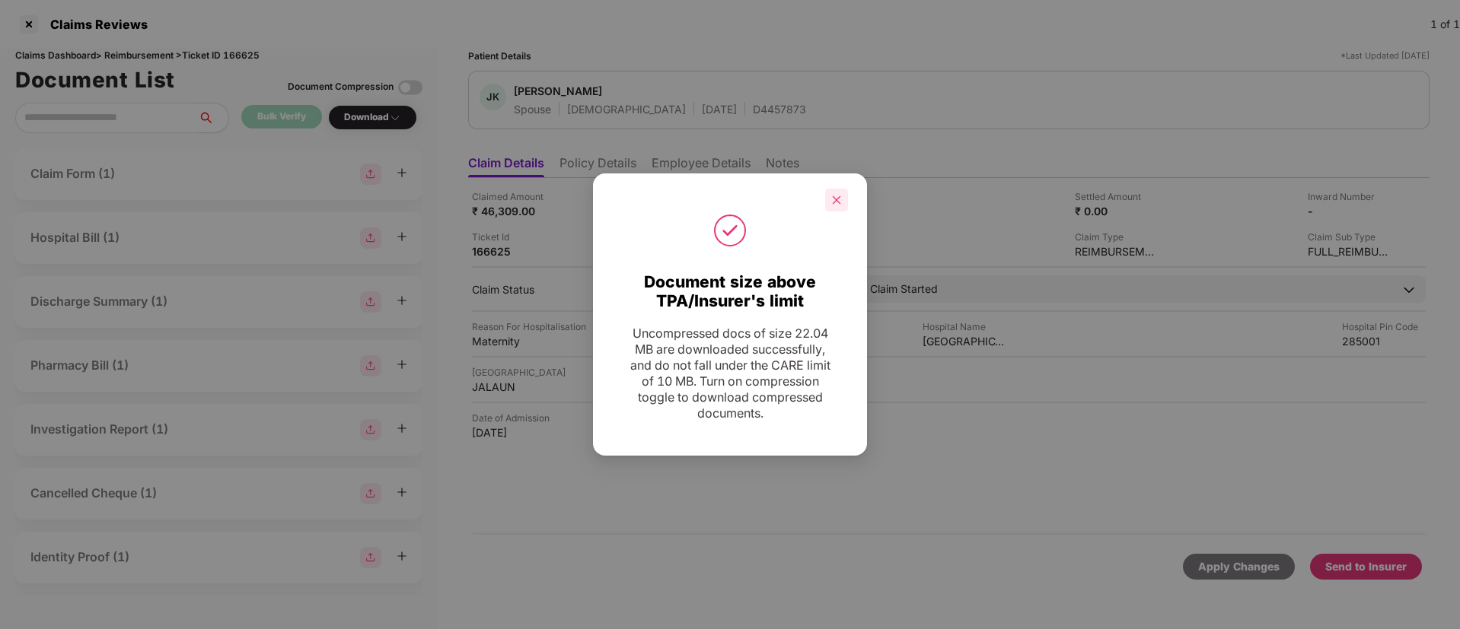
click at [840, 199] on icon "close" at bounding box center [836, 200] width 11 height 11
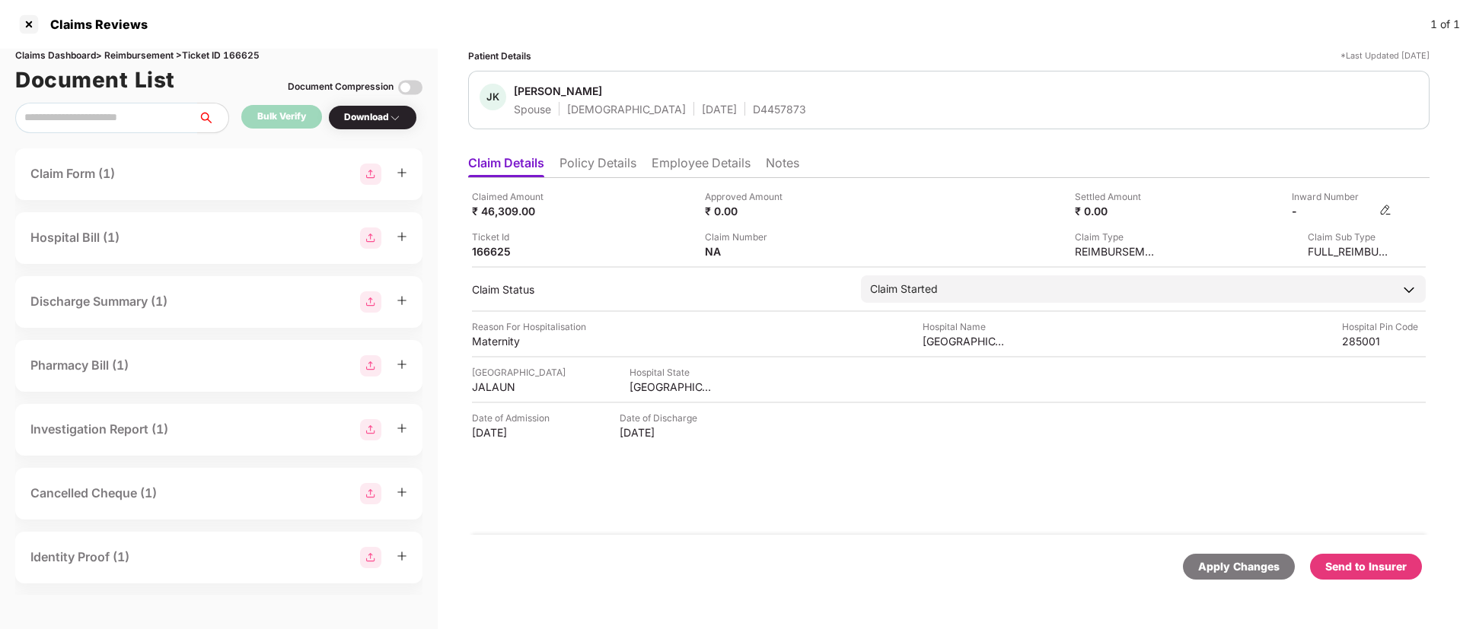
click at [1378, 206] on div "-" at bounding box center [1341, 211] width 100 height 14
click at [1384, 209] on img at bounding box center [1385, 210] width 12 height 12
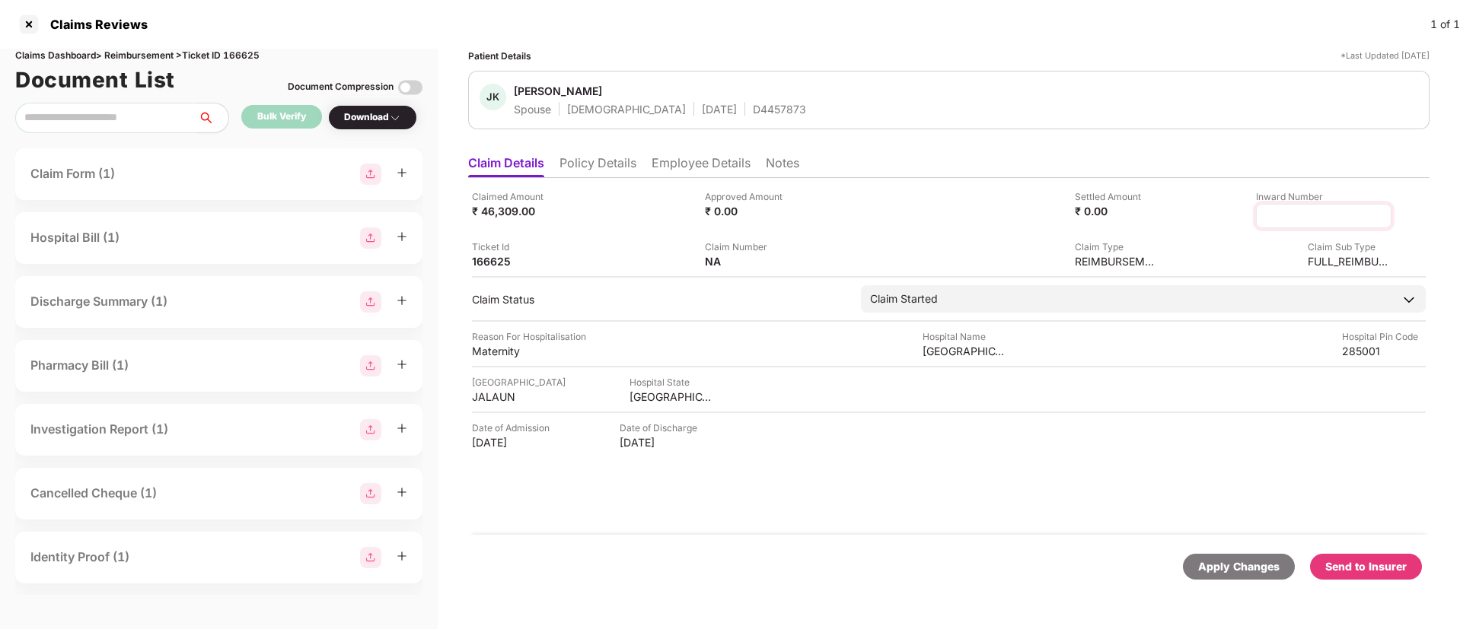
click at [1308, 218] on input at bounding box center [1324, 217] width 110 height 16
type input "**********"
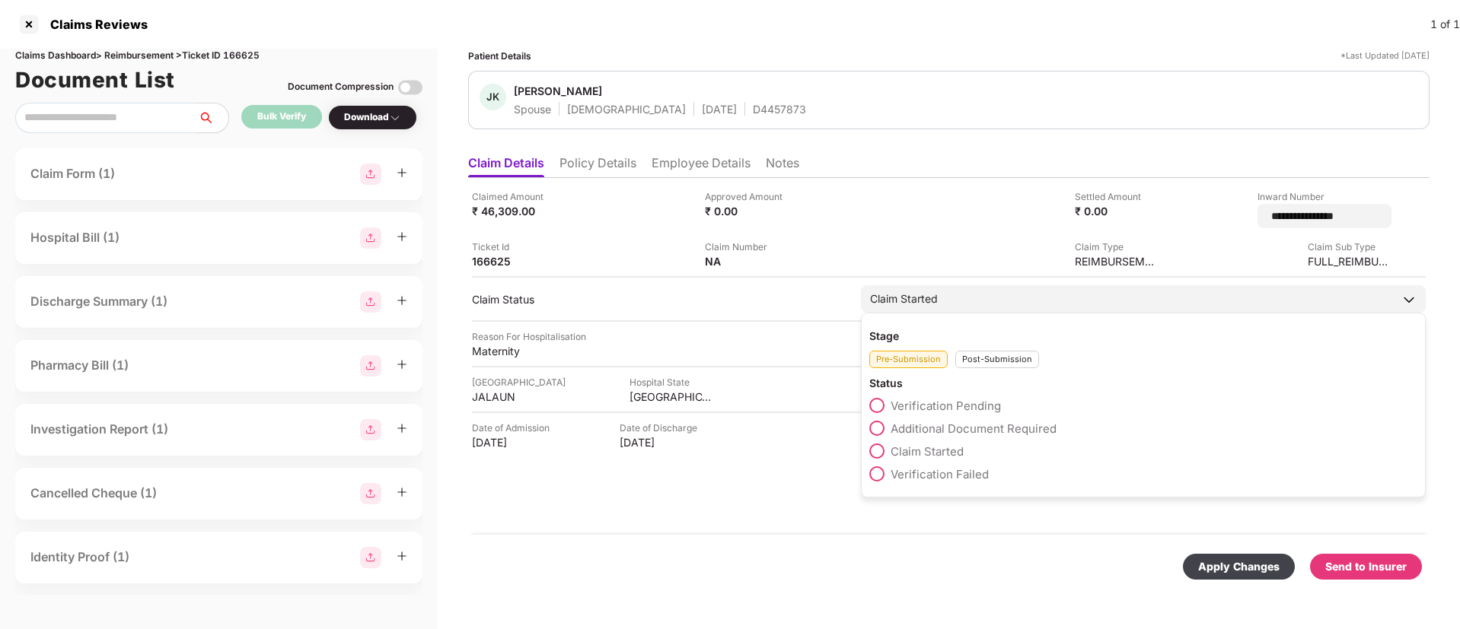
click at [974, 355] on div "Post-Submission" at bounding box center [997, 360] width 84 height 18
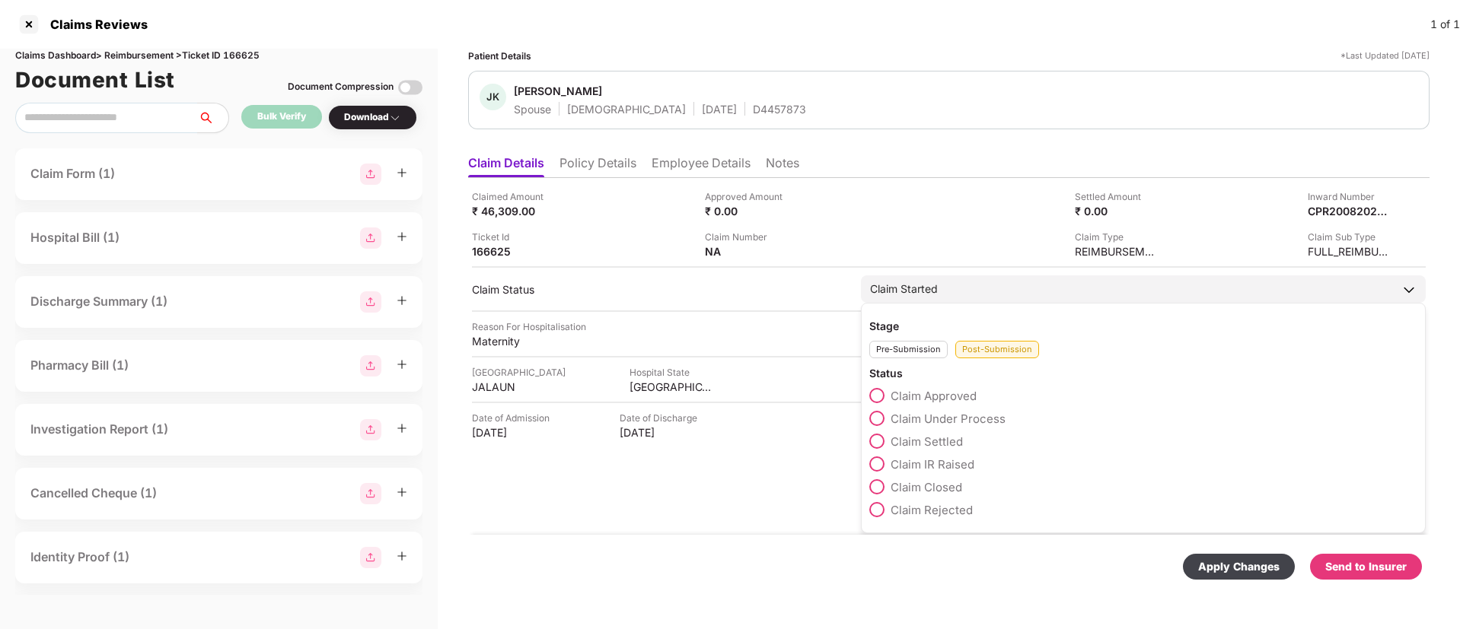
click at [881, 421] on span at bounding box center [876, 418] width 15 height 15
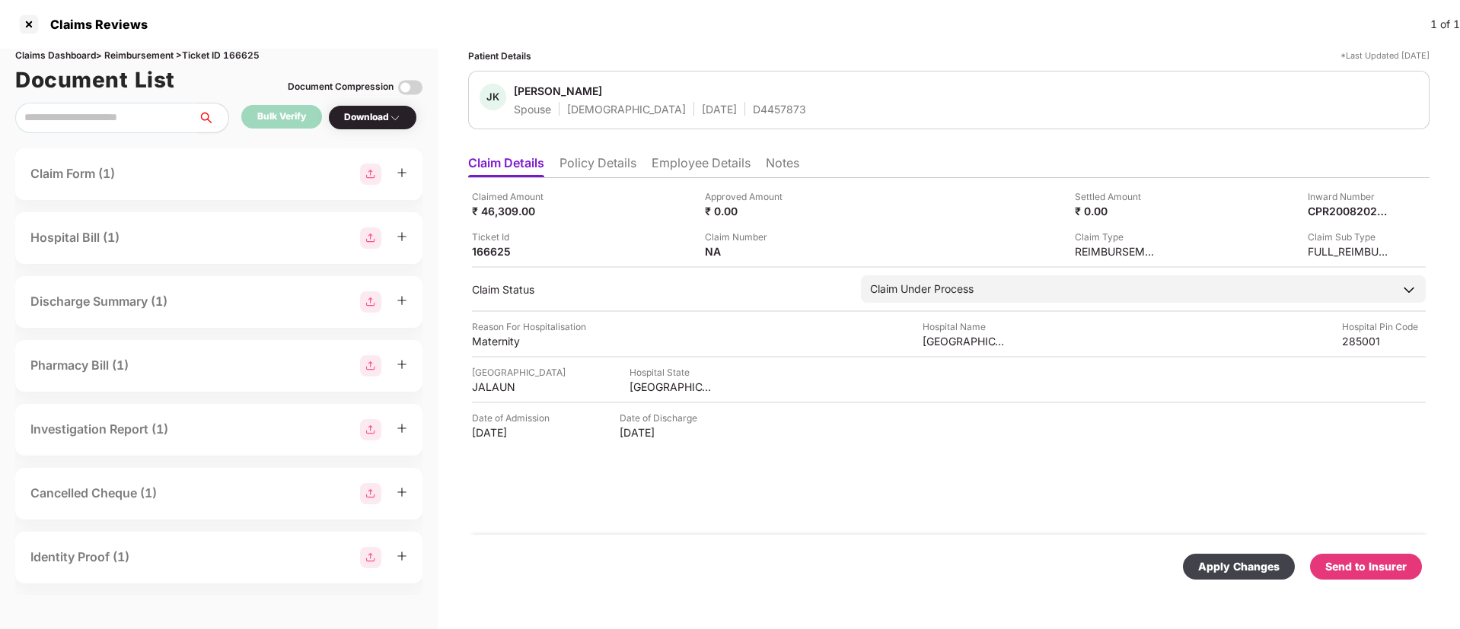
click at [1243, 572] on div "Apply Changes" at bounding box center [1238, 567] width 81 height 17
click at [607, 170] on li "Policy Details" at bounding box center [597, 166] width 77 height 22
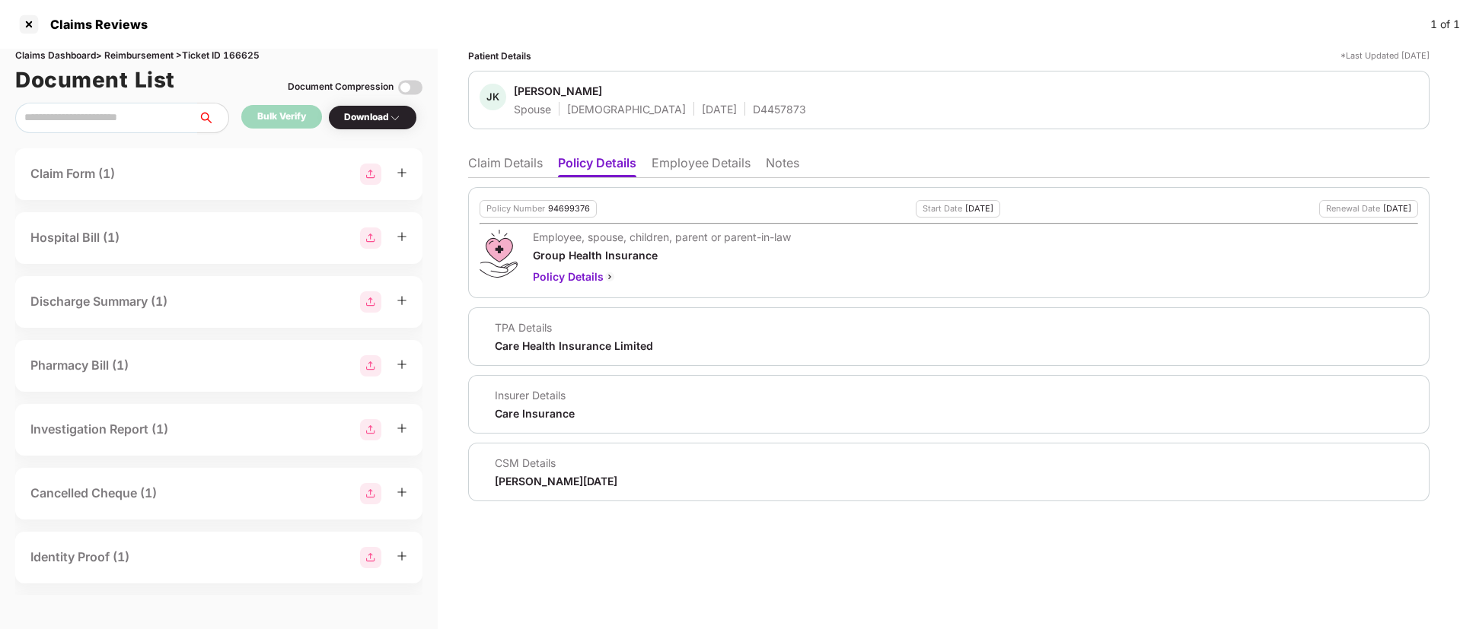
click at [531, 167] on li "Claim Details" at bounding box center [505, 166] width 75 height 22
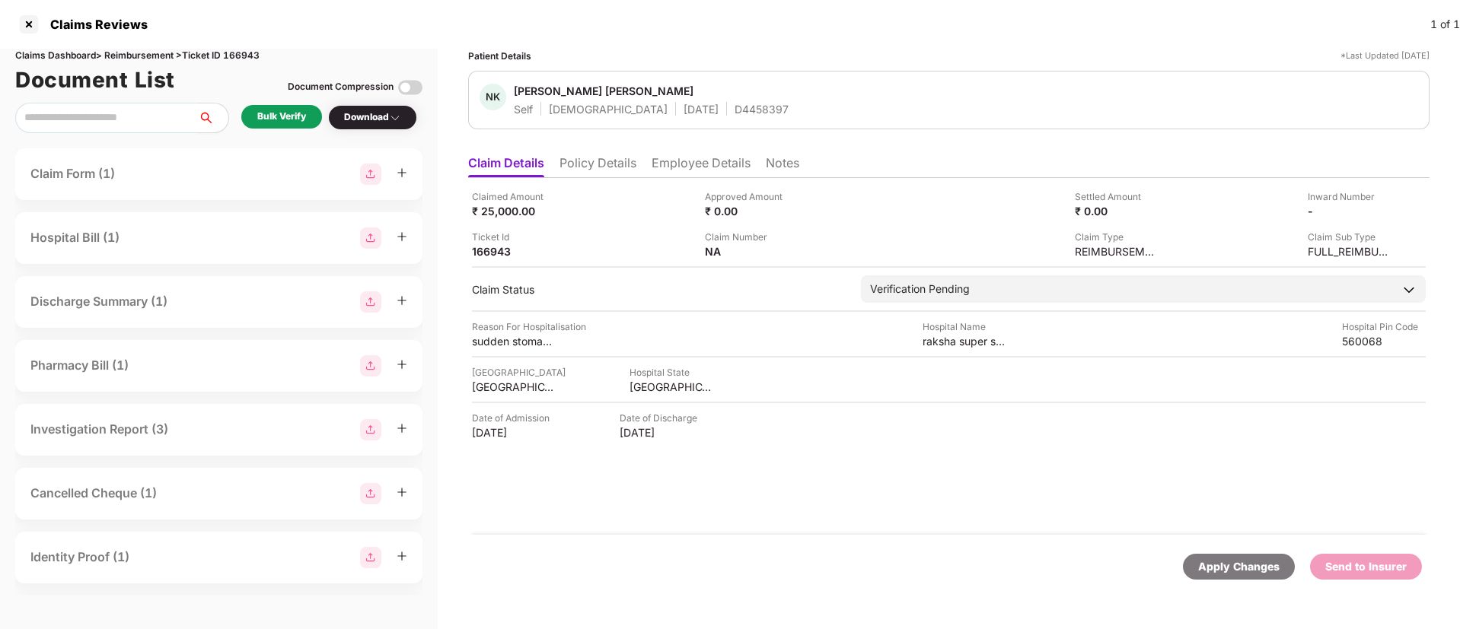
click at [619, 172] on li "Policy Details" at bounding box center [597, 166] width 77 height 22
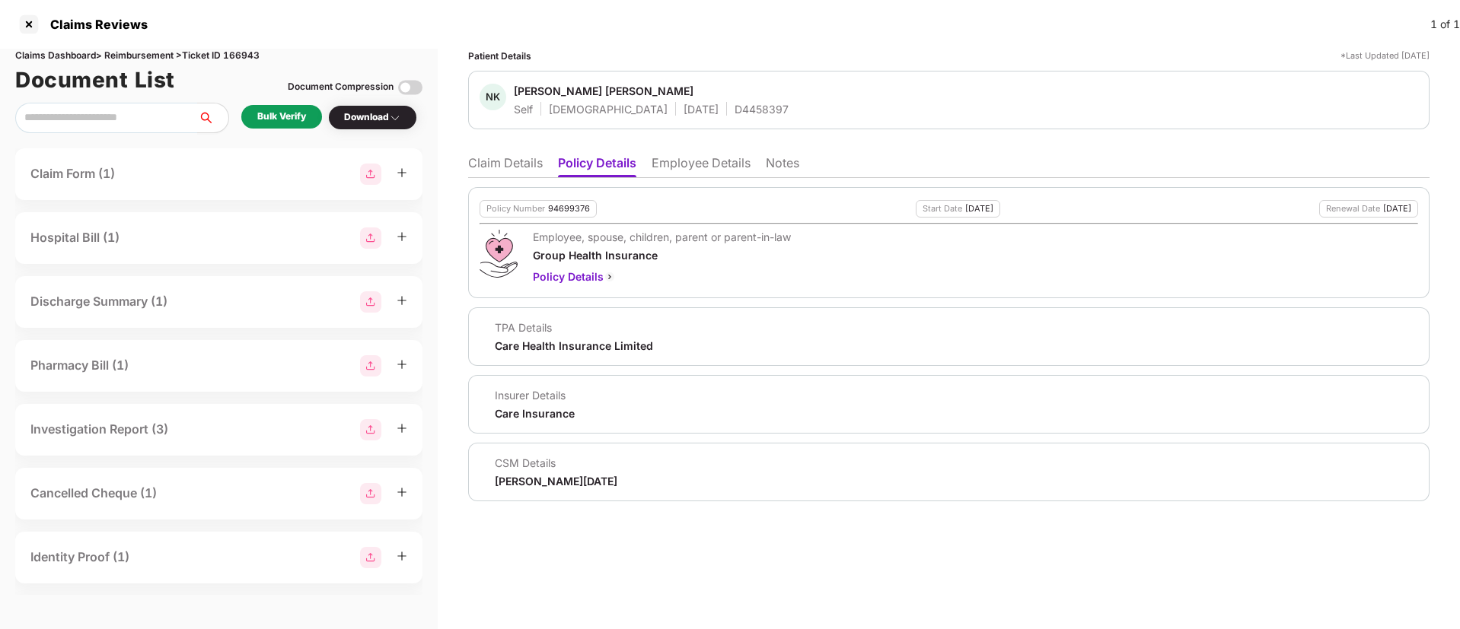
click at [562, 209] on div "94699376" at bounding box center [569, 209] width 42 height 10
copy div "94699376"
click at [734, 111] on div "D4458397" at bounding box center [761, 109] width 54 height 14
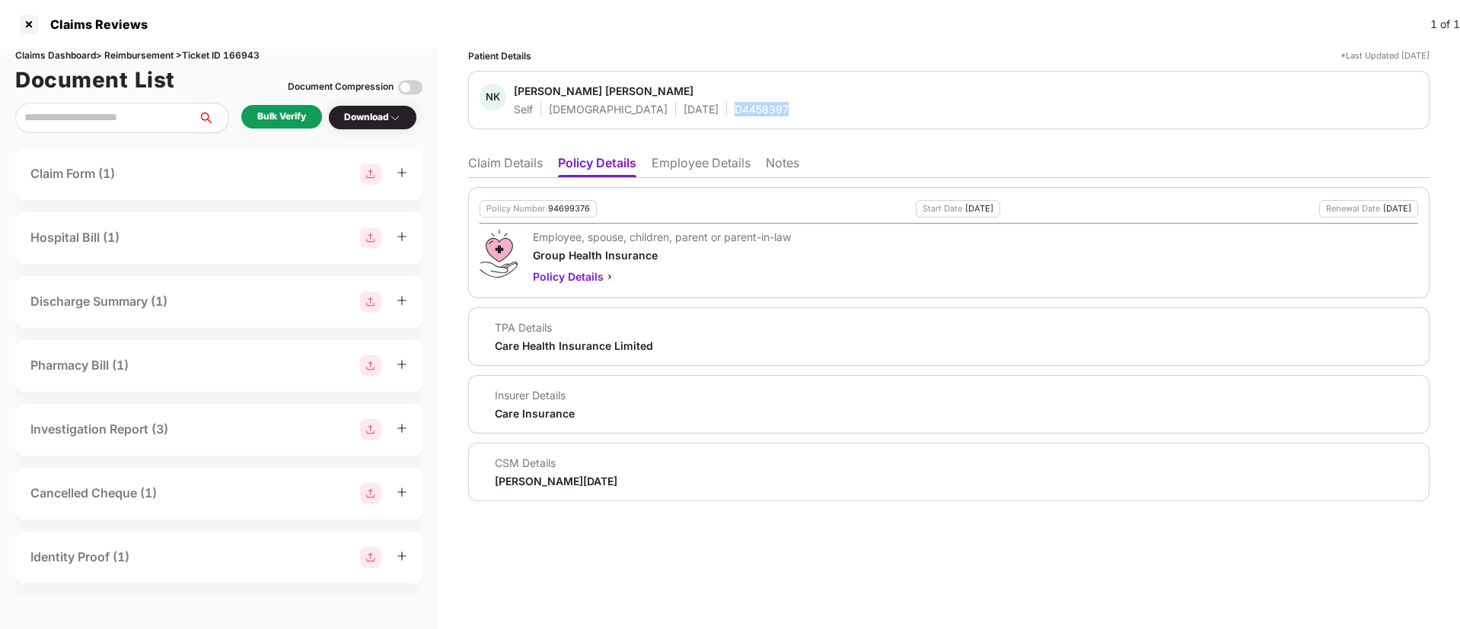
copy div "D4458397"
click at [489, 169] on li "Claim Details" at bounding box center [505, 166] width 75 height 22
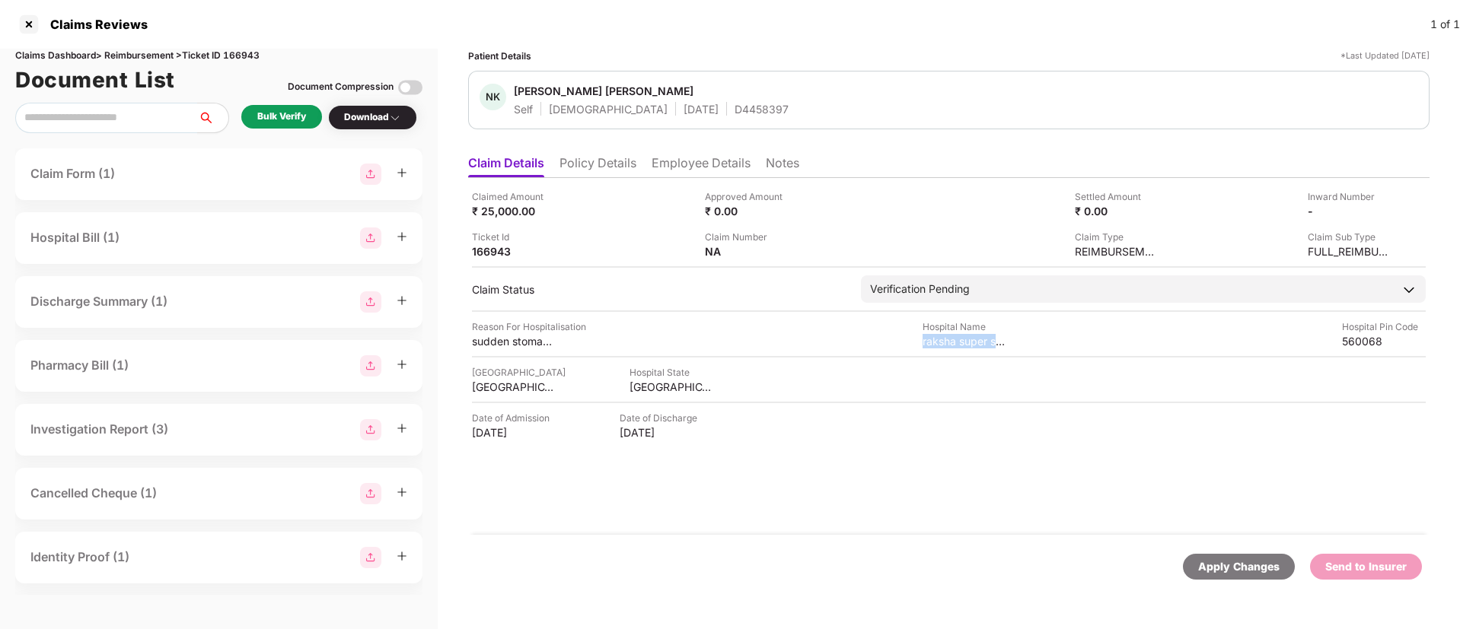
drag, startPoint x: 923, startPoint y: 343, endPoint x: 1012, endPoint y: 343, distance: 89.0
click at [1012, 343] on div "Reason For Hospitalisation sudden stomach pain later confirmed [MEDICAL_DATA] H…" at bounding box center [949, 334] width 954 height 29
copy div "raksha super spe"
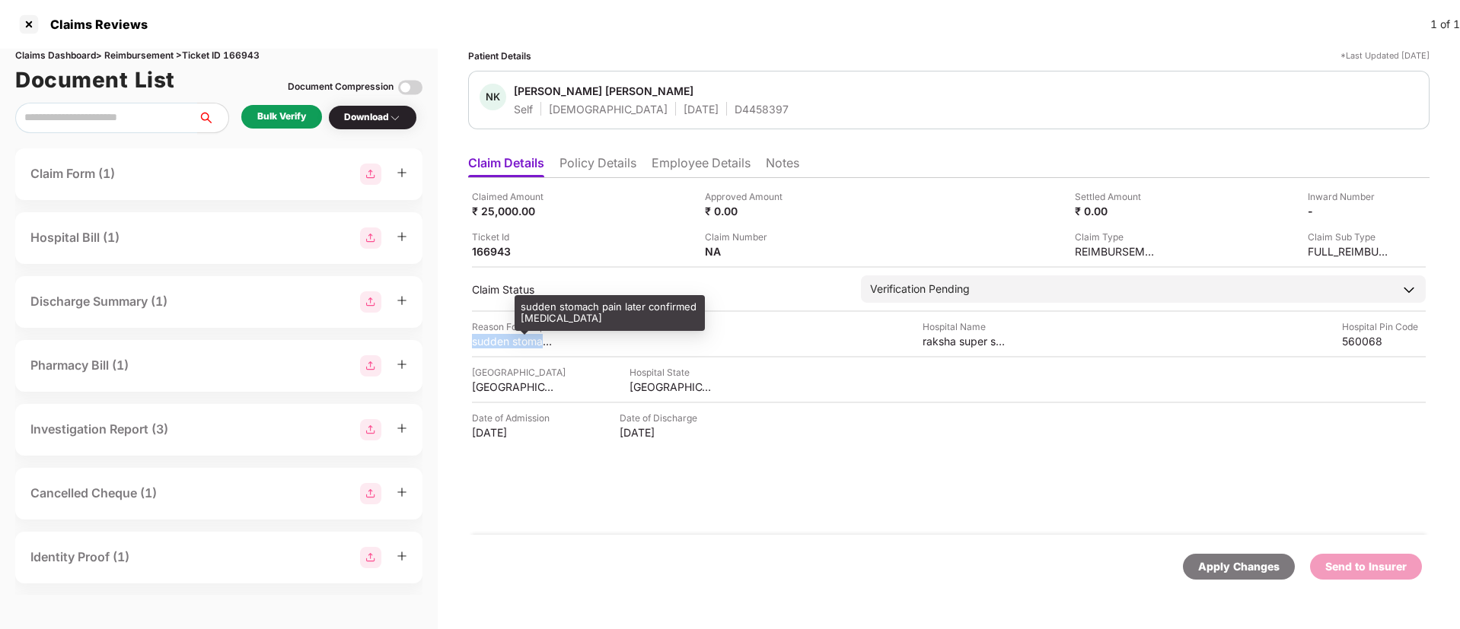
drag, startPoint x: 471, startPoint y: 339, endPoint x: 544, endPoint y: 343, distance: 73.2
click at [544, 343] on div "Claimed Amount ₹ 25,000.00 Approved Amount ₹ 0.00 Settled Amount ₹ 0.00 Inward …" at bounding box center [948, 356] width 961 height 357
copy div "sudden [MEDICAL_DATA]"
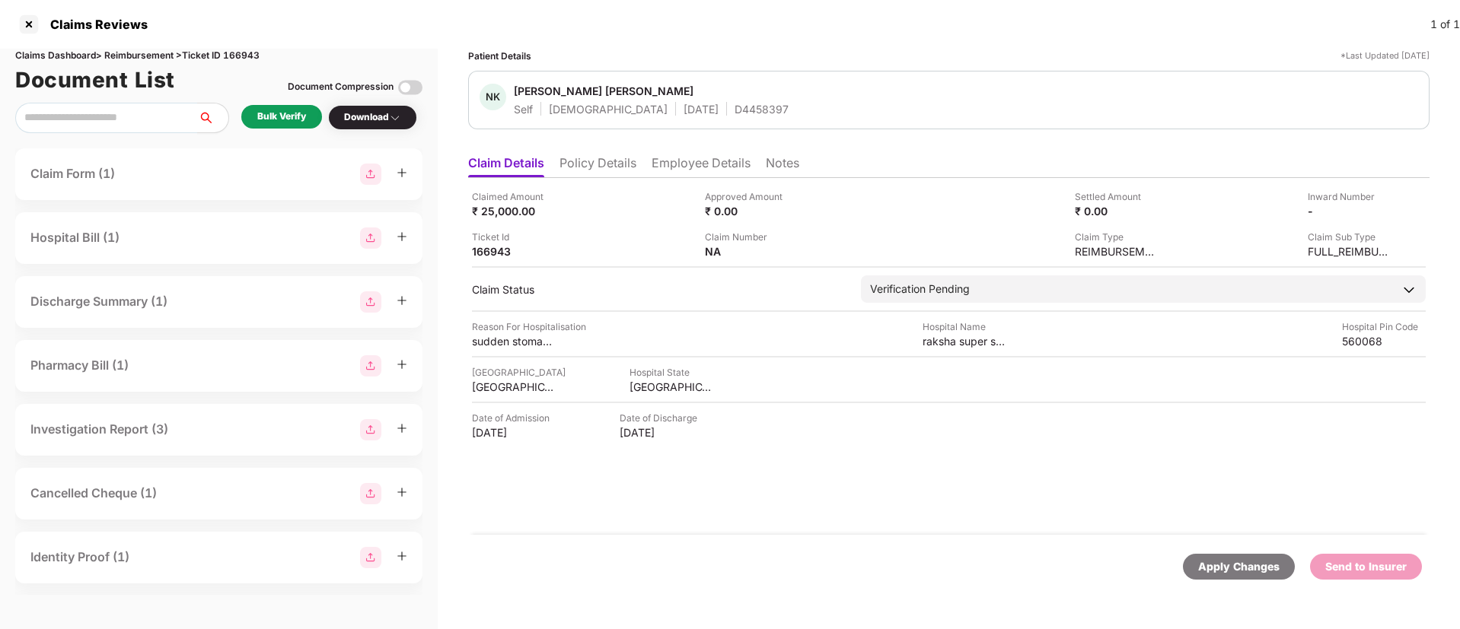
click at [674, 174] on li "Employee Details" at bounding box center [700, 166] width 99 height 22
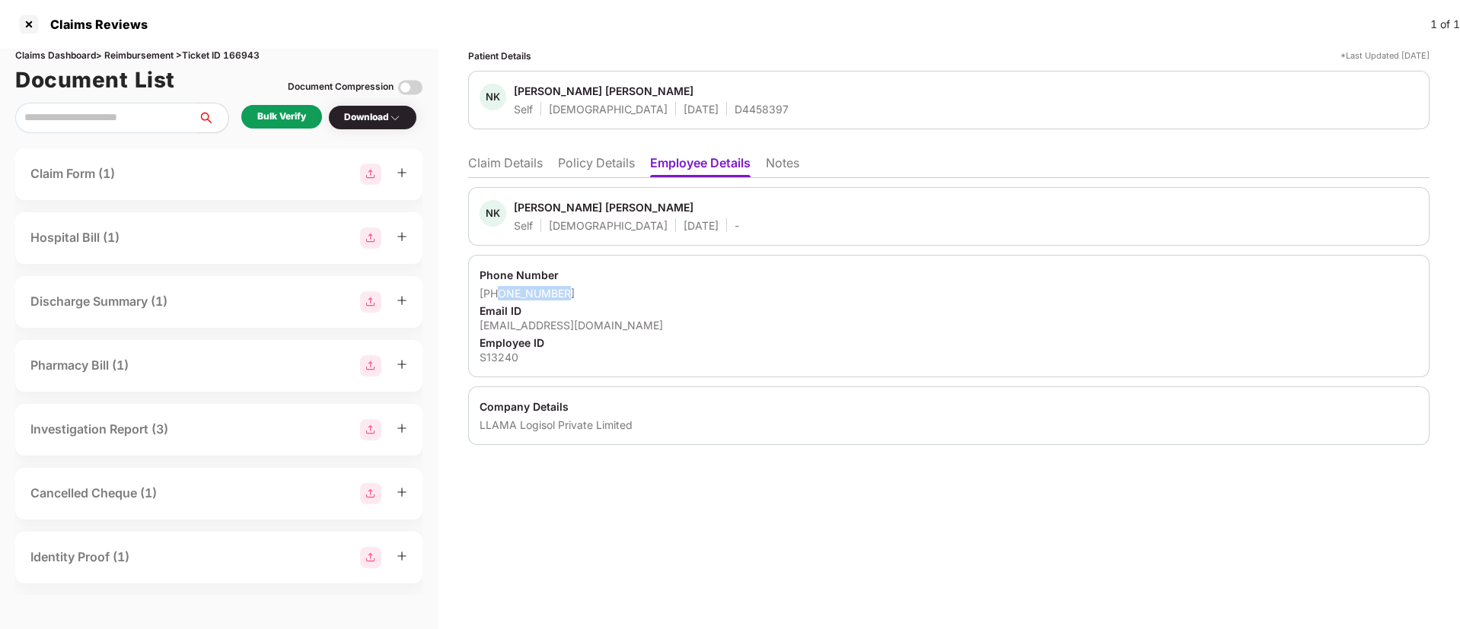
drag, startPoint x: 498, startPoint y: 295, endPoint x: 572, endPoint y: 293, distance: 73.8
click at [572, 293] on div "[PHONE_NUMBER]" at bounding box center [948, 293] width 938 height 14
copy div "6300375925"
drag, startPoint x: 506, startPoint y: 329, endPoint x: 659, endPoint y: 320, distance: 153.2
click at [659, 320] on div "[EMAIL_ADDRESS][DOMAIN_NAME]" at bounding box center [948, 325] width 938 height 14
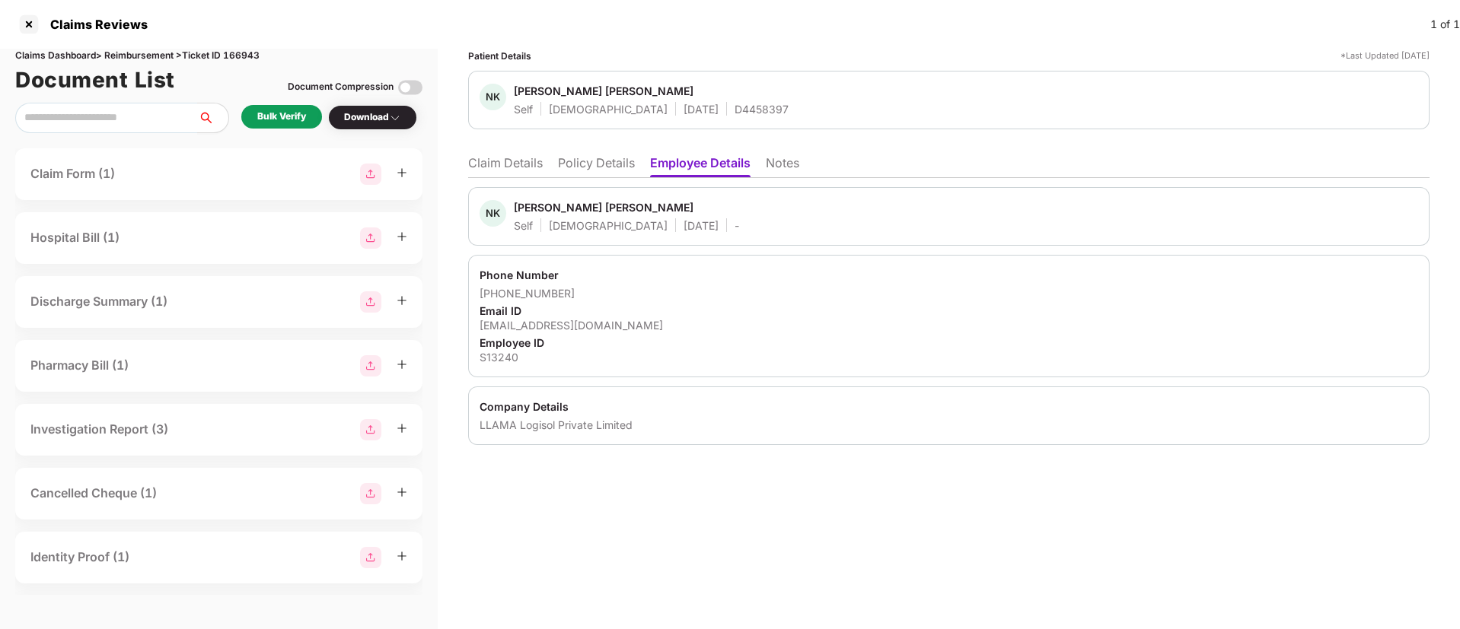
click at [646, 318] on div "[EMAIL_ADDRESS][DOMAIN_NAME]" at bounding box center [948, 325] width 938 height 14
drag, startPoint x: 479, startPoint y: 323, endPoint x: 645, endPoint y: 334, distance: 167.1
click at [645, 334] on div "Phone Number [PHONE_NUMBER] Email ID [EMAIL_ADDRESS][DOMAIN_NAME] Employee ID S…" at bounding box center [948, 316] width 961 height 123
click at [645, 315] on div "Email ID" at bounding box center [948, 311] width 938 height 14
drag, startPoint x: 480, startPoint y: 323, endPoint x: 630, endPoint y: 325, distance: 149.9
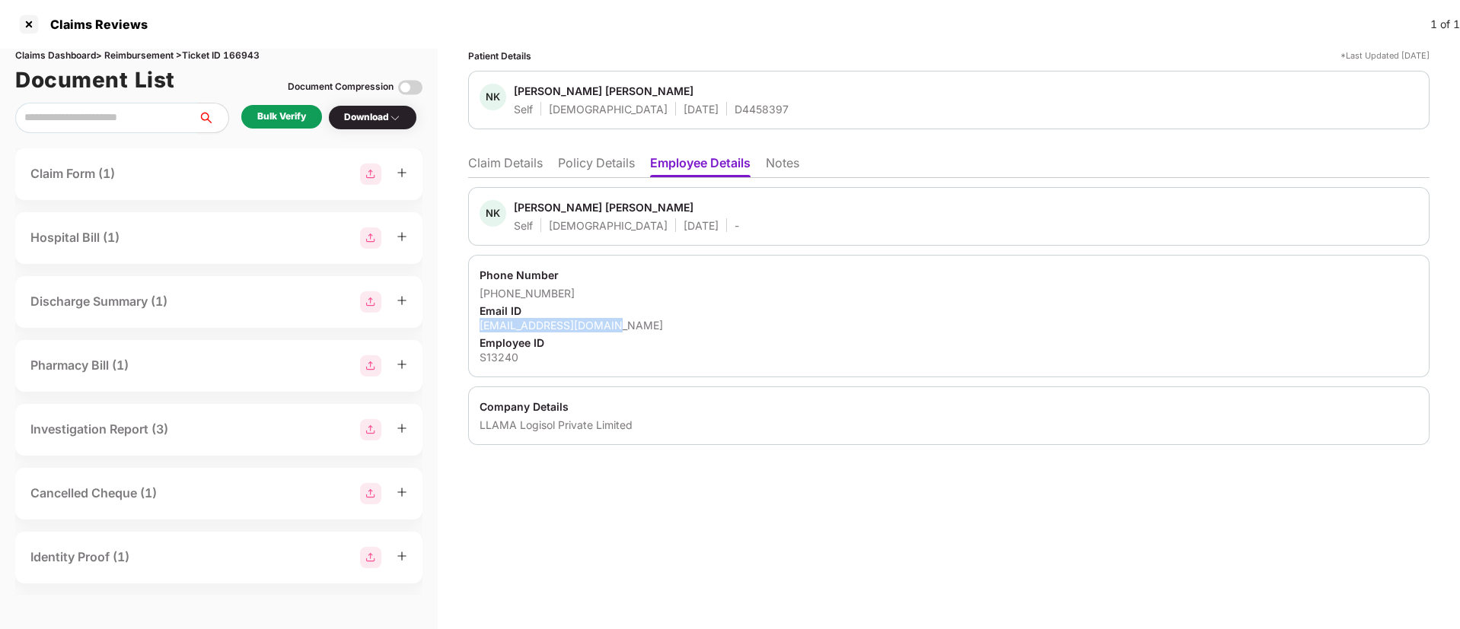
click at [630, 325] on div "Phone Number [PHONE_NUMBER] Email ID [EMAIL_ADDRESS][DOMAIN_NAME] Employee ID S…" at bounding box center [948, 316] width 961 height 123
copy div "[EMAIL_ADDRESS][DOMAIN_NAME]"
click at [269, 119] on div "Bulk Verify" at bounding box center [281, 117] width 49 height 14
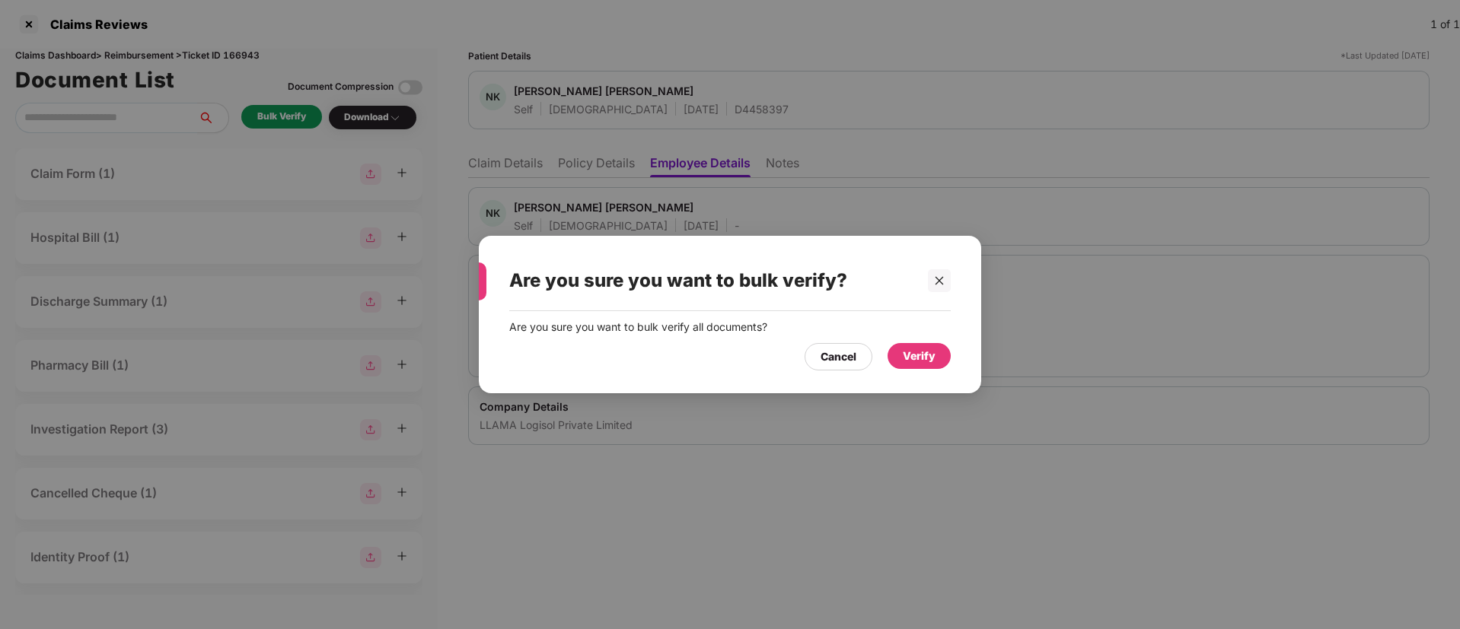
click at [920, 357] on div "Verify" at bounding box center [919, 356] width 33 height 17
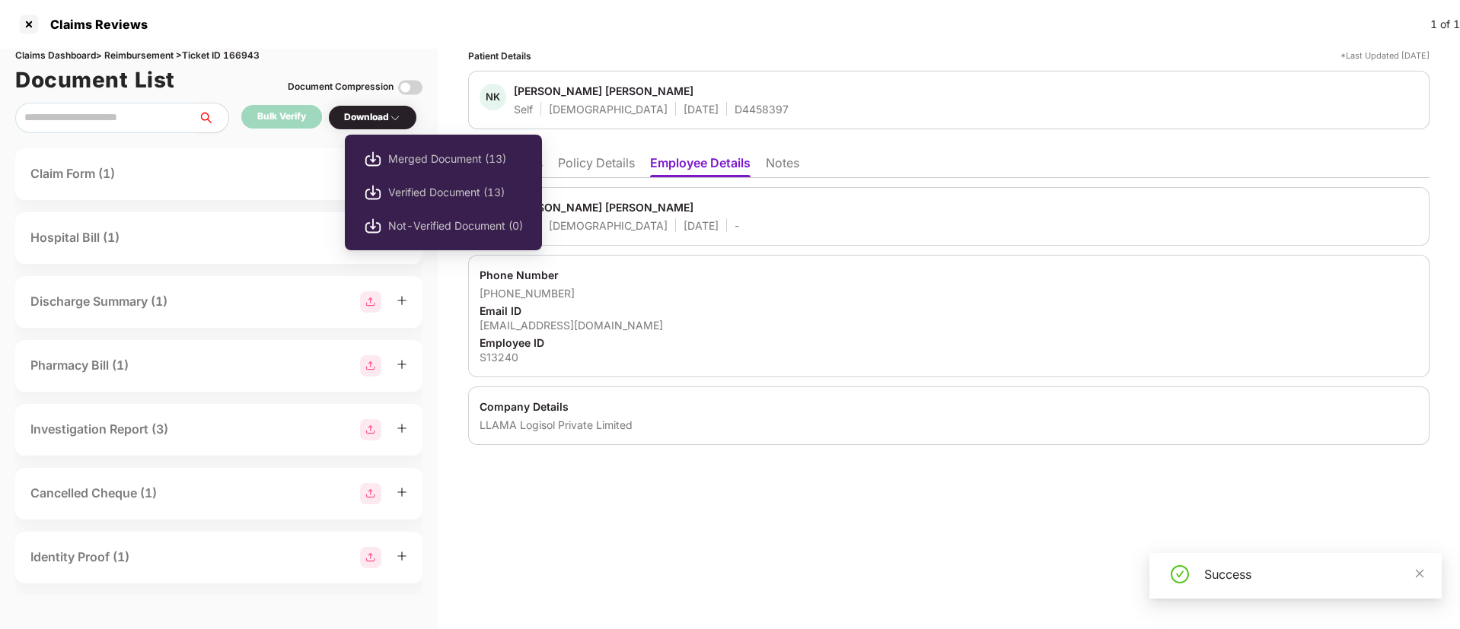
click at [359, 117] on div "Download" at bounding box center [372, 117] width 57 height 14
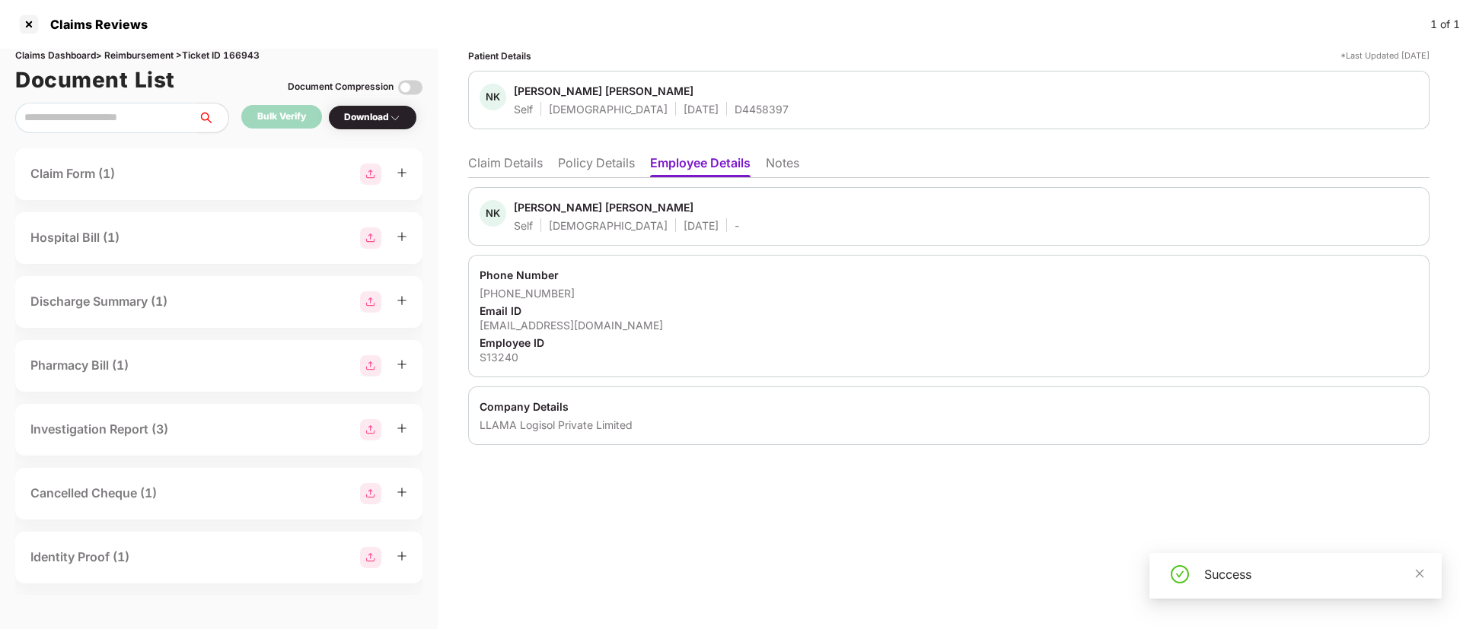
click at [359, 117] on div "Download" at bounding box center [372, 117] width 57 height 14
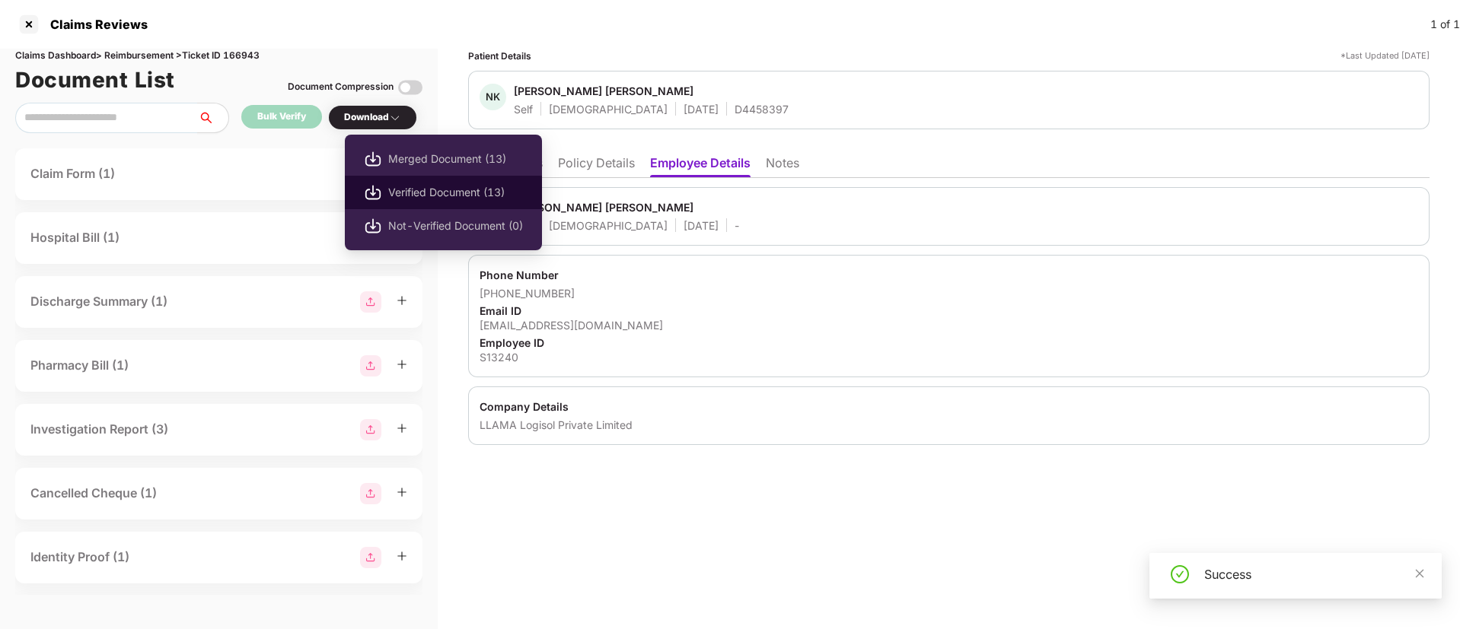
click at [439, 190] on span "Verified Document (13)" at bounding box center [455, 192] width 135 height 17
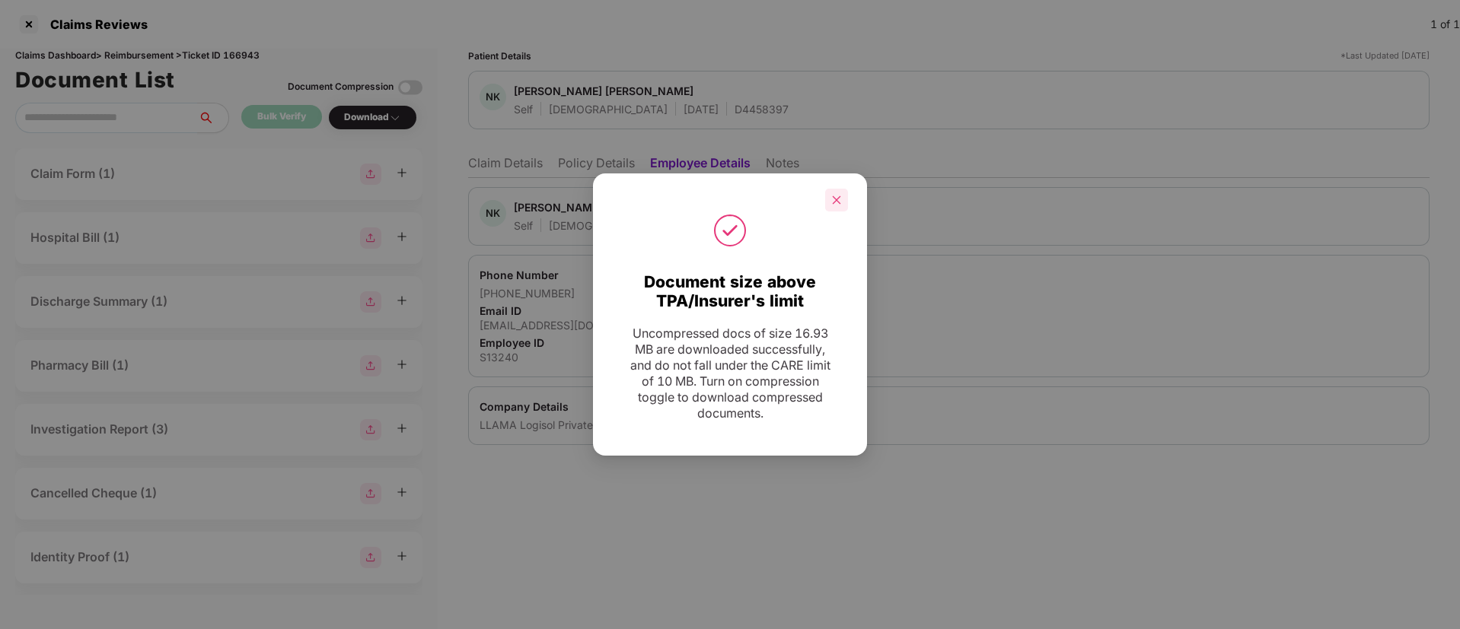
click at [842, 201] on div at bounding box center [836, 200] width 23 height 23
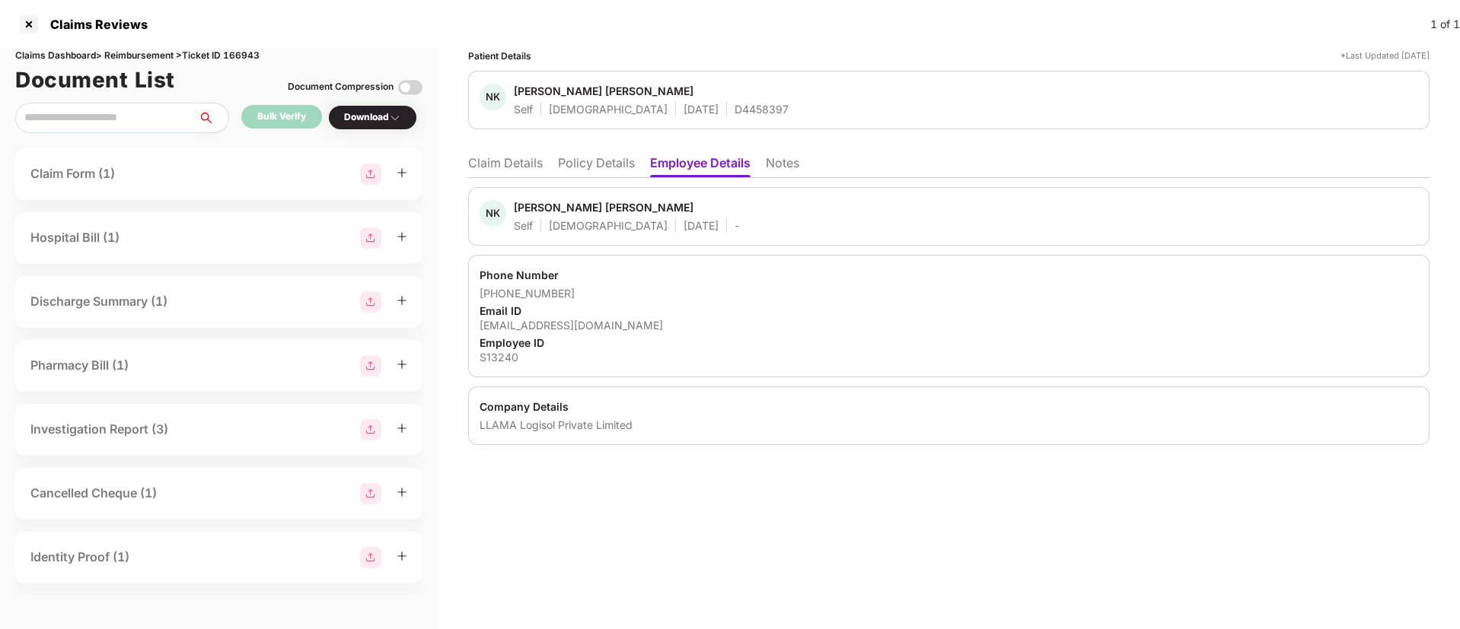
click at [528, 164] on li "Claim Details" at bounding box center [505, 166] width 75 height 22
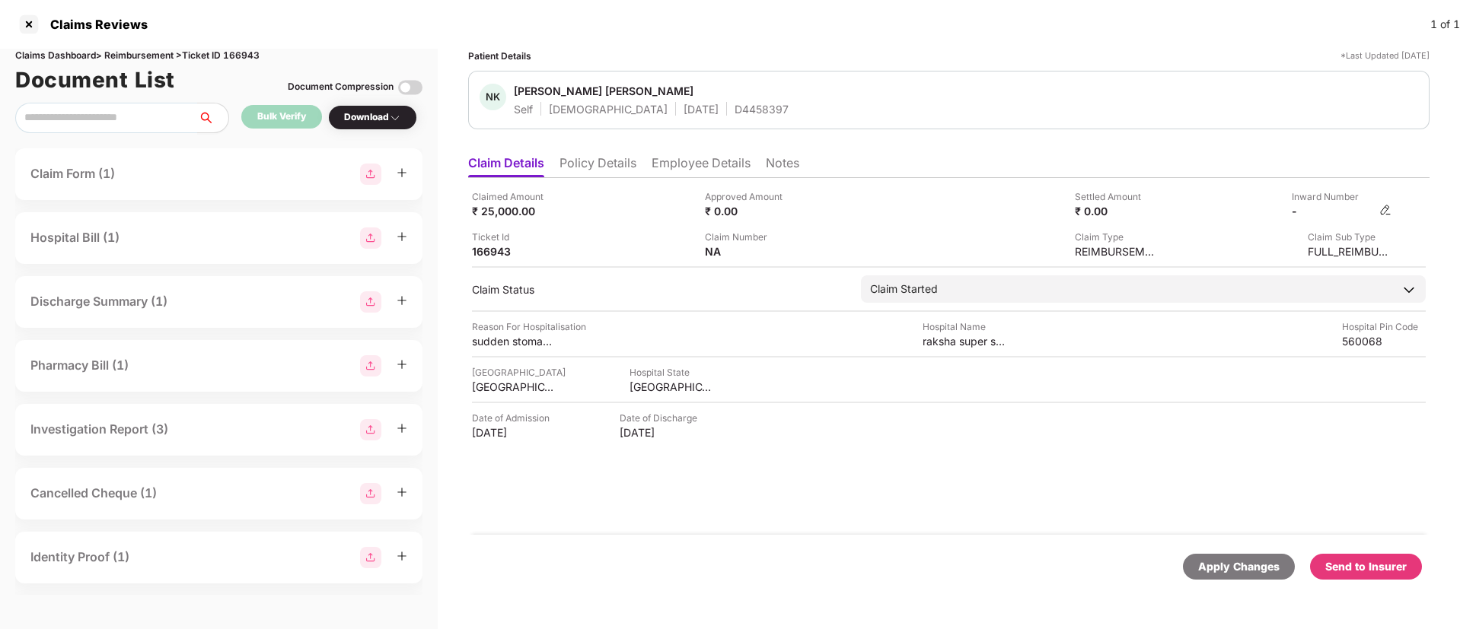
click at [1381, 211] on img at bounding box center [1385, 210] width 12 height 12
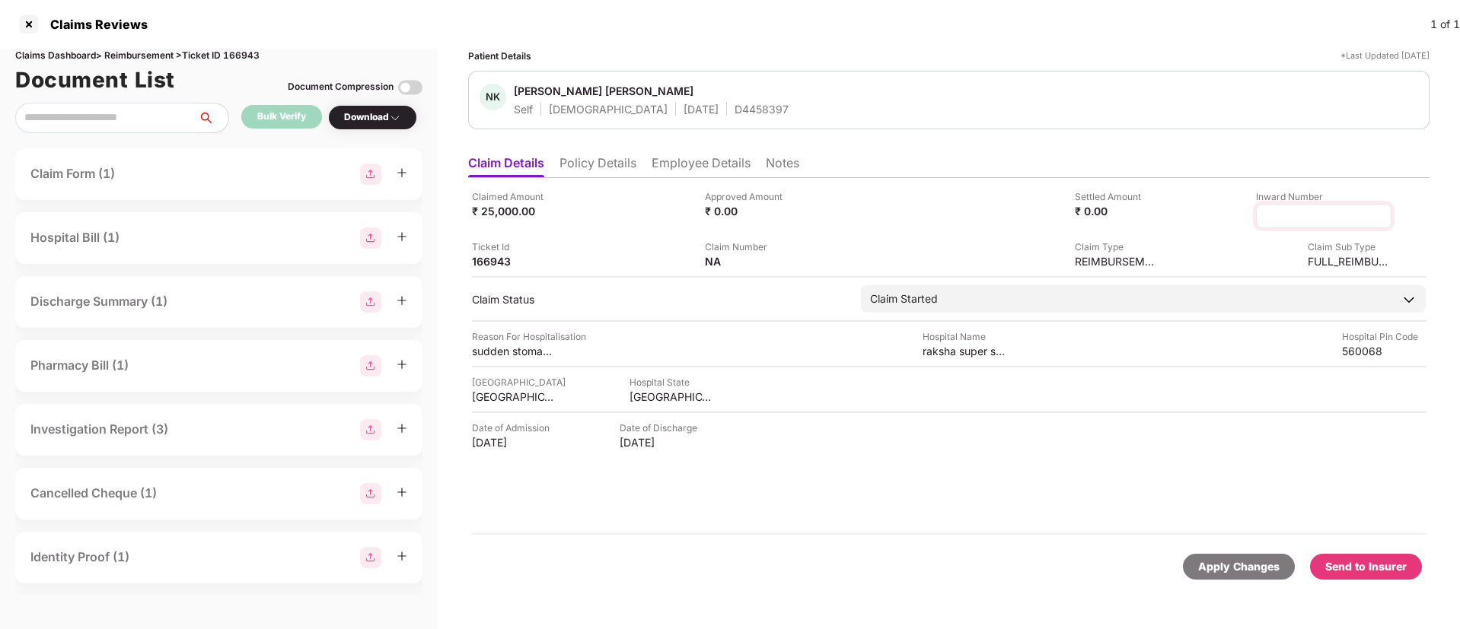
click at [1282, 217] on input at bounding box center [1324, 217] width 110 height 16
type input "**********"
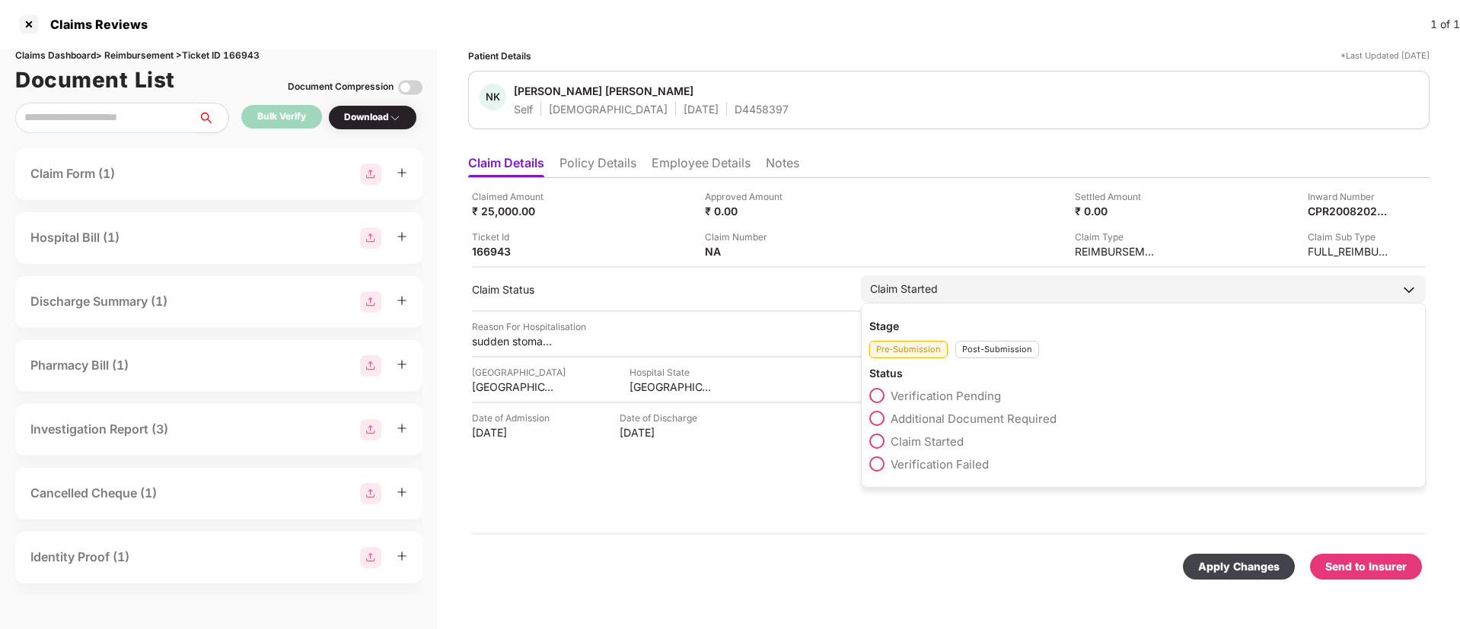
click at [982, 356] on div "Post-Submission" at bounding box center [997, 350] width 84 height 18
click at [881, 424] on span at bounding box center [876, 418] width 15 height 15
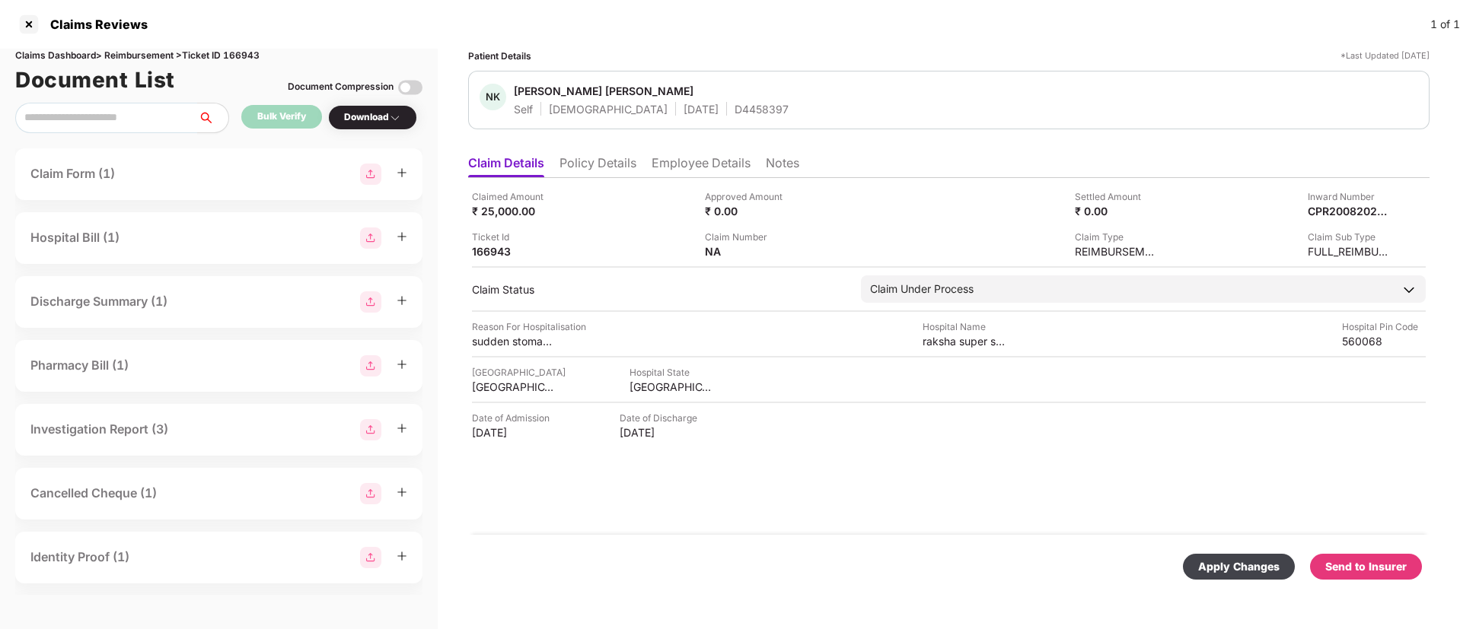
click at [1253, 573] on div "Apply Changes" at bounding box center [1238, 567] width 81 height 17
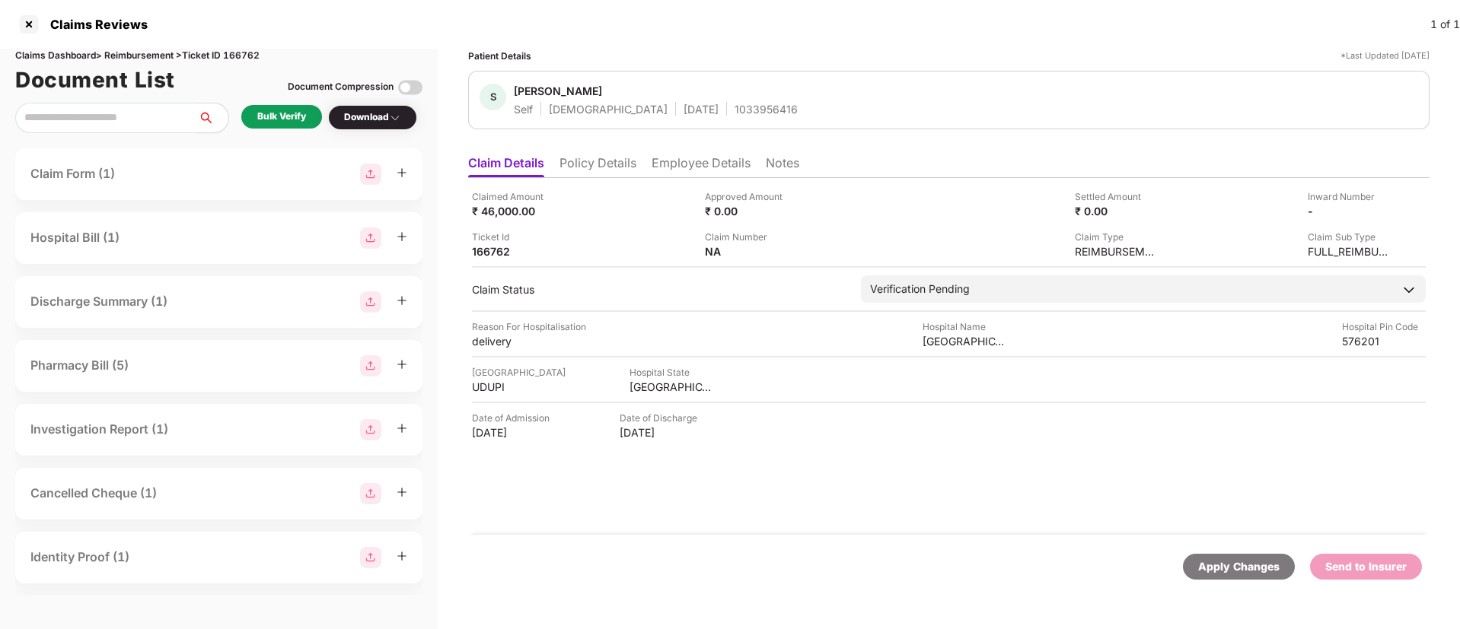
click at [734, 113] on div "1033956416" at bounding box center [765, 109] width 63 height 14
copy div "1033956416"
click at [613, 164] on li "Policy Details" at bounding box center [597, 166] width 77 height 22
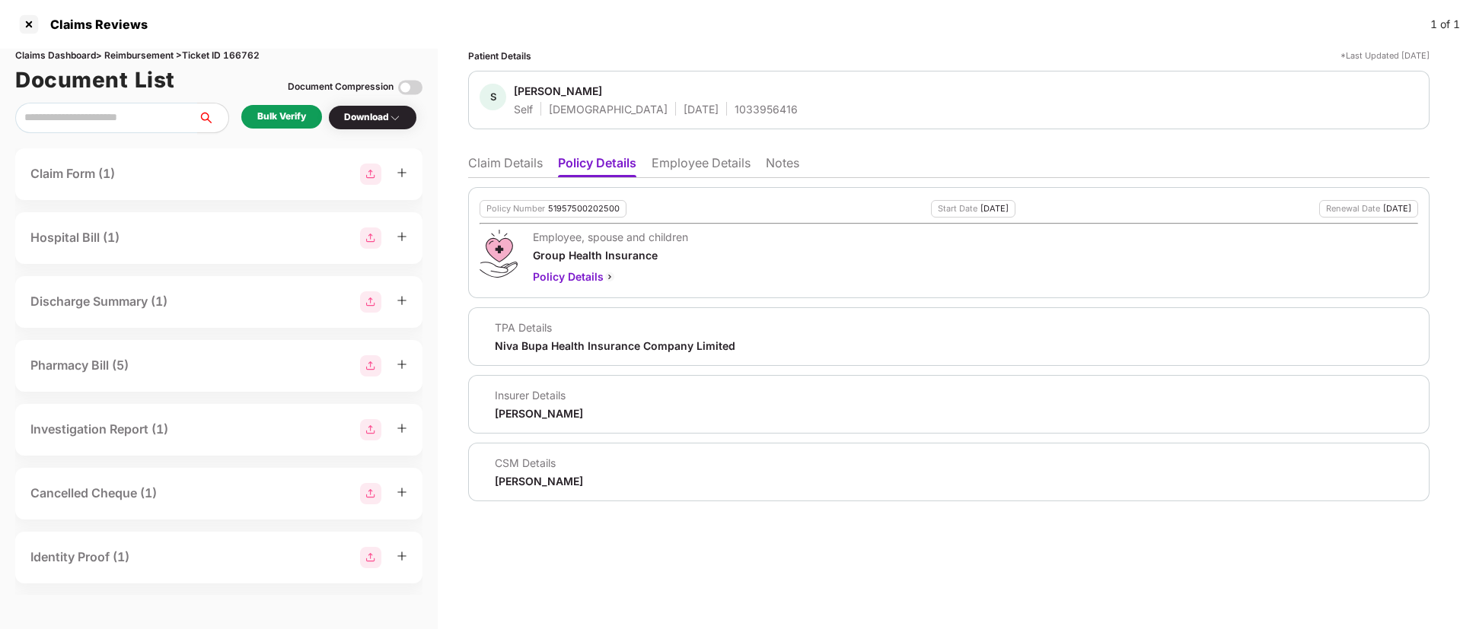
click at [656, 167] on li "Employee Details" at bounding box center [700, 166] width 99 height 22
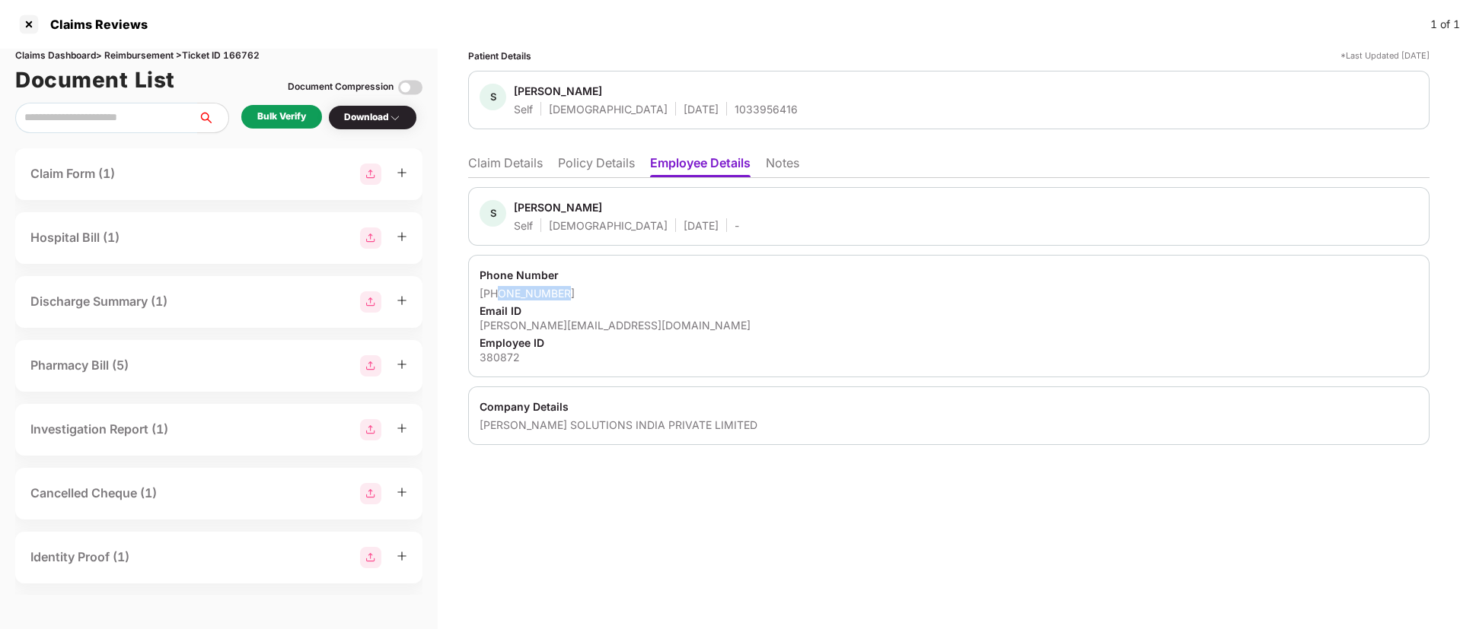
drag, startPoint x: 501, startPoint y: 294, endPoint x: 566, endPoint y: 293, distance: 65.5
click at [566, 293] on div "[PHONE_NUMBER]" at bounding box center [948, 293] width 938 height 14
copy div "9902627711"
drag, startPoint x: 481, startPoint y: 323, endPoint x: 657, endPoint y: 330, distance: 176.0
click at [657, 330] on div "shridevi@bastiansolutions.com" at bounding box center [948, 325] width 938 height 14
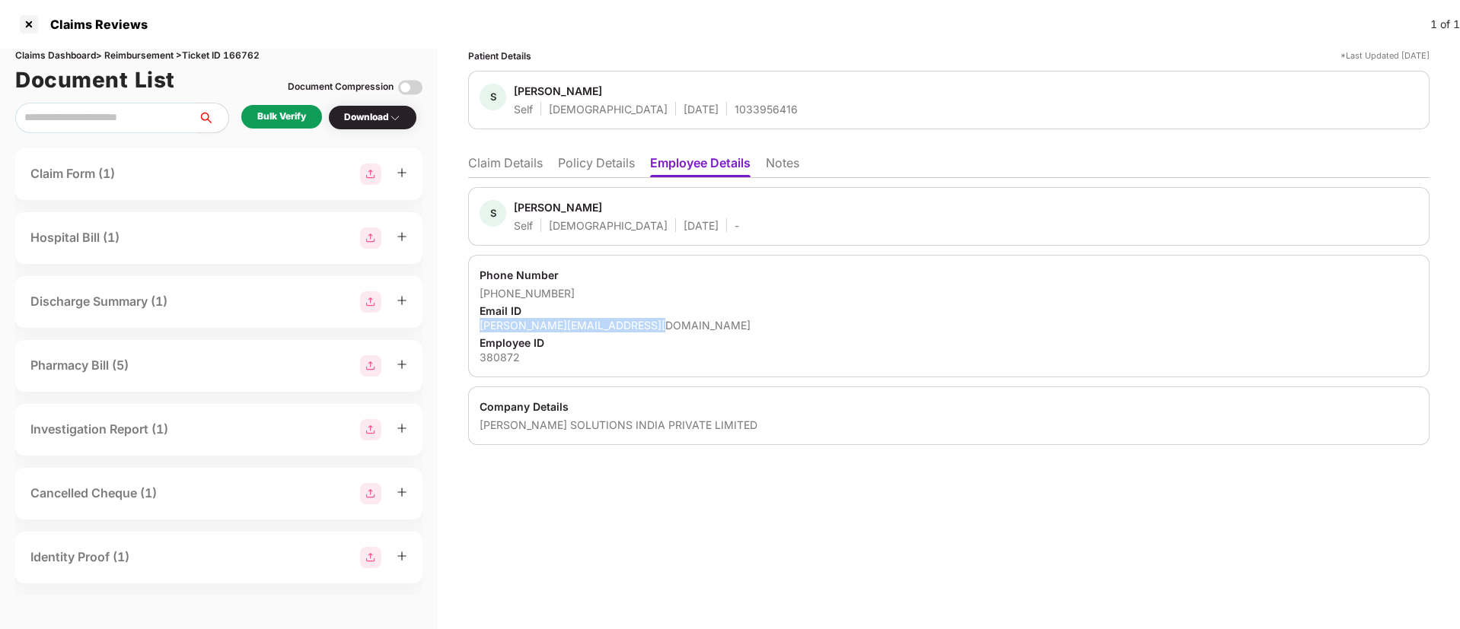
copy div "shridevi@bastiansolutions.com"
click at [528, 170] on li "Claim Details" at bounding box center [505, 166] width 75 height 22
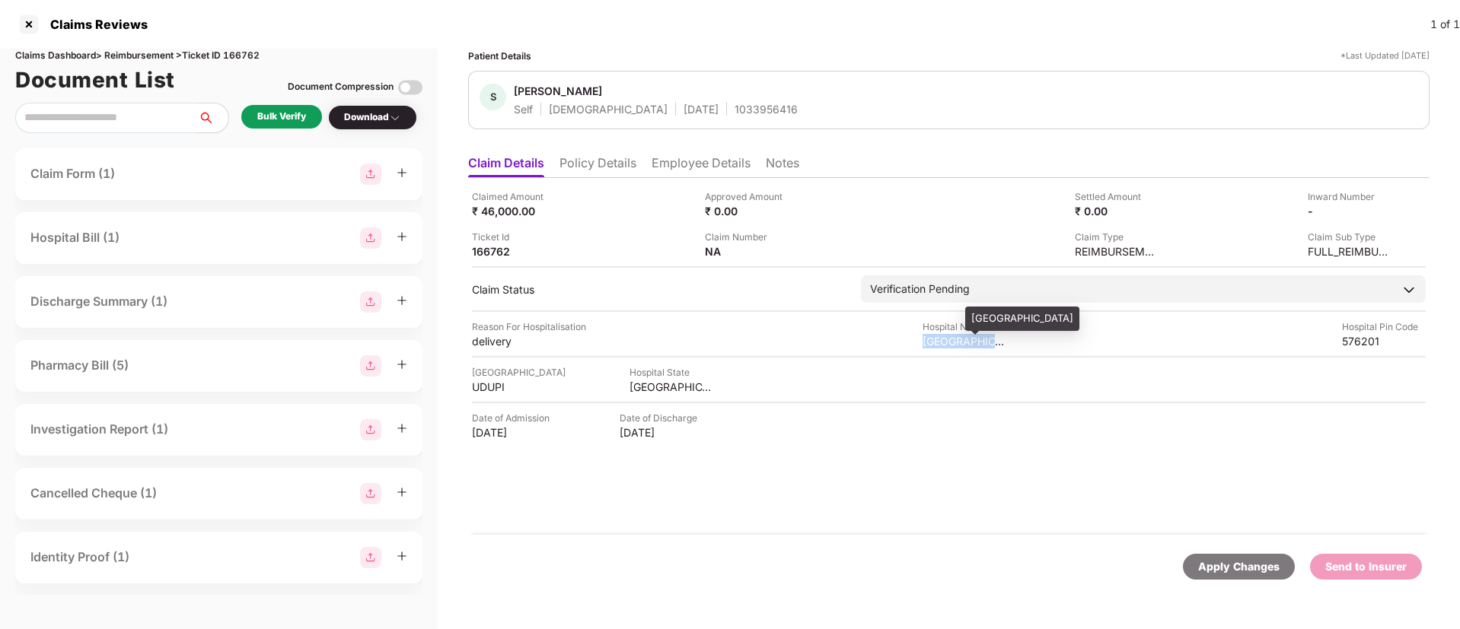
drag, startPoint x: 920, startPoint y: 341, endPoint x: 1006, endPoint y: 343, distance: 86.0
click at [1006, 343] on div "Reason For Hospitalisation delivery Hospital Name chinmayi hospital Hospital Pi…" at bounding box center [949, 334] width 954 height 29
copy div "chinmayi hospita"
click at [282, 116] on div "Bulk Verify" at bounding box center [281, 117] width 49 height 14
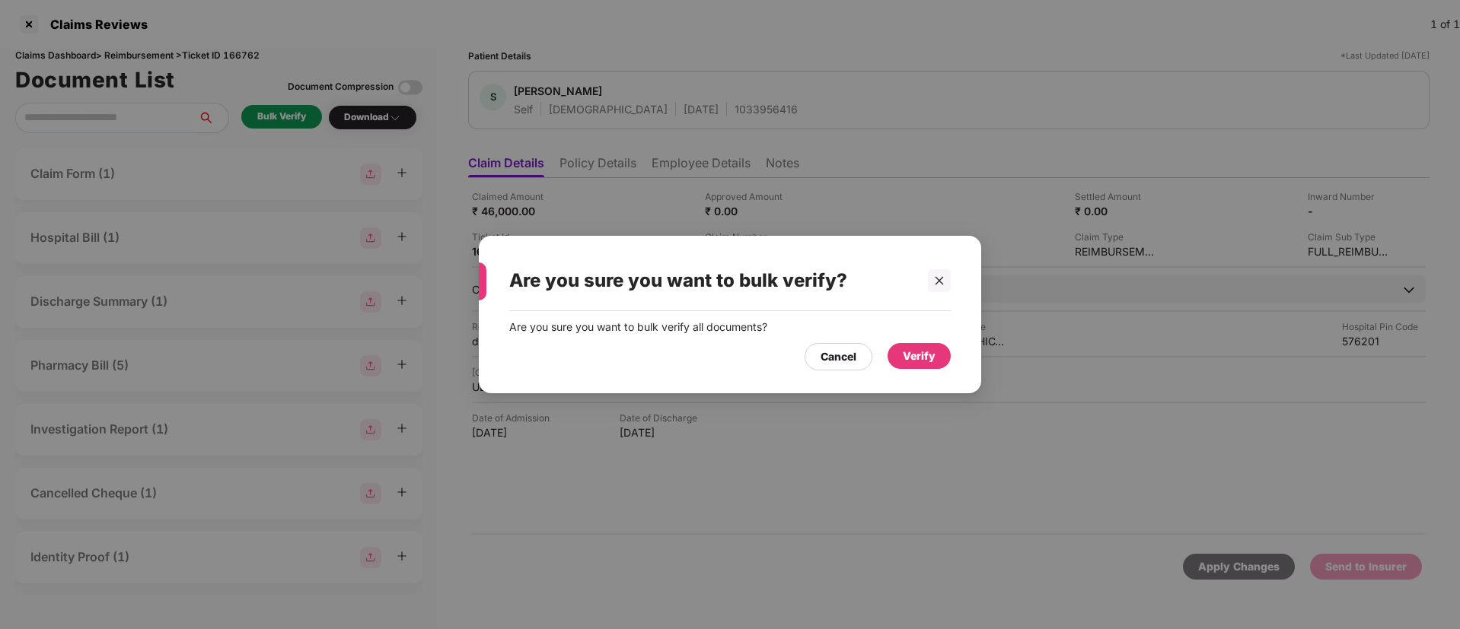
click at [904, 356] on div "Verify" at bounding box center [919, 356] width 33 height 17
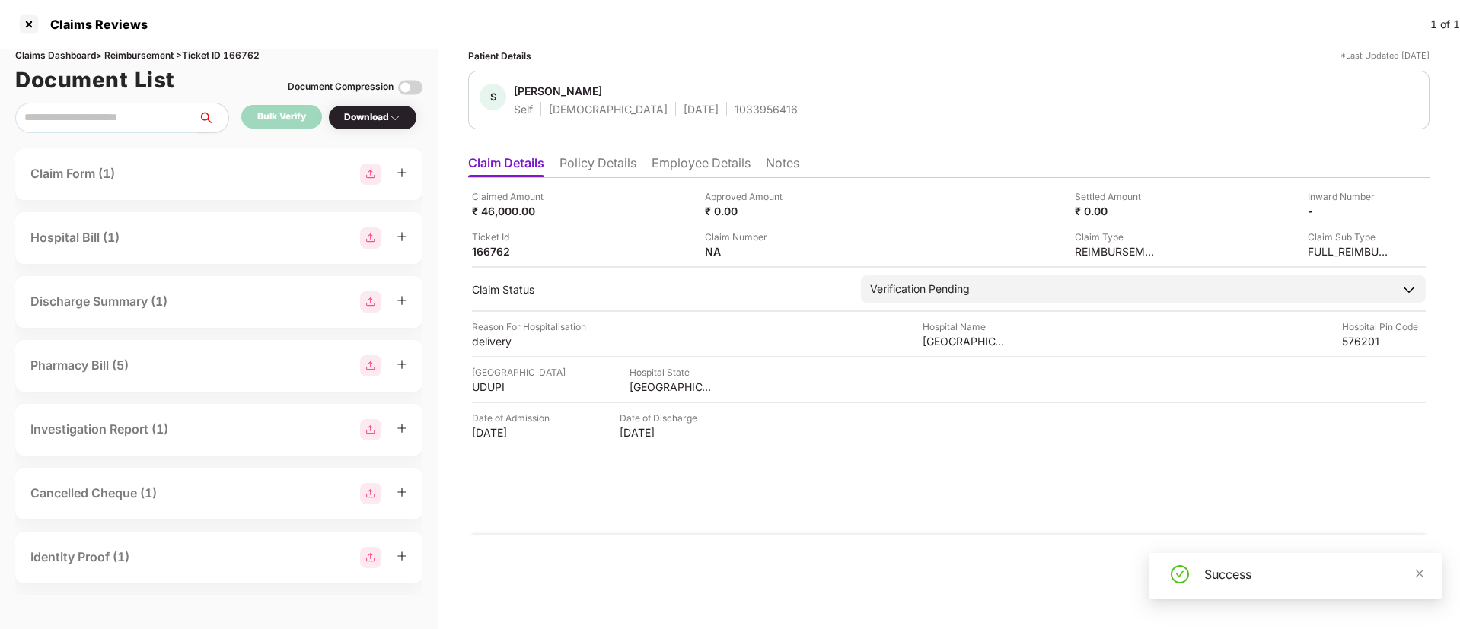
click at [358, 115] on div "Download" at bounding box center [372, 117] width 57 height 14
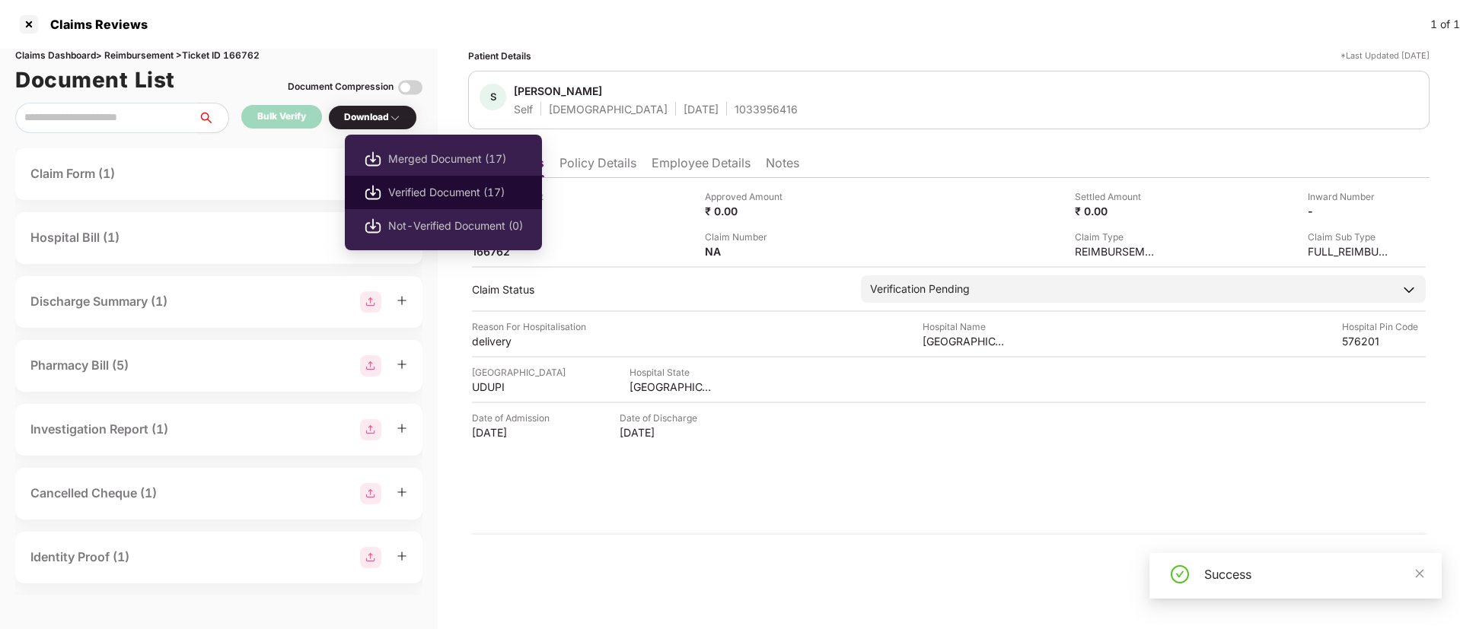
click at [428, 186] on span "Verified Document (17)" at bounding box center [455, 192] width 135 height 17
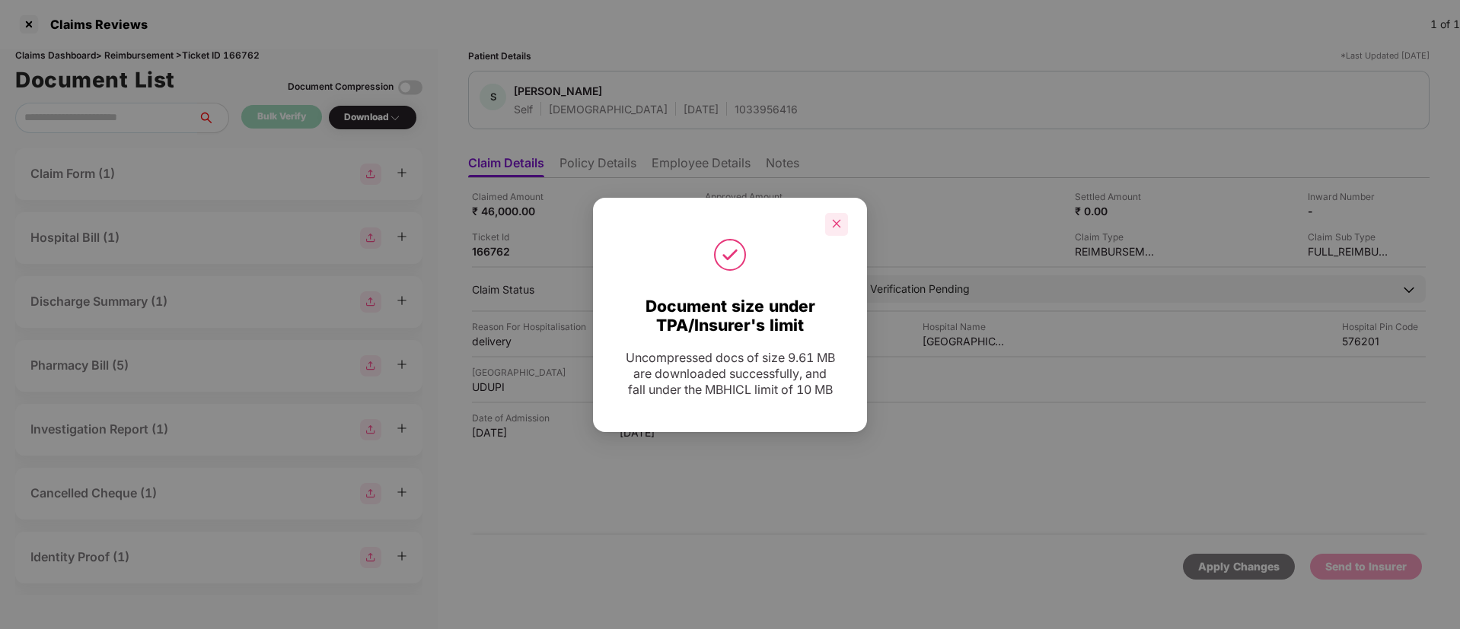
click at [836, 230] on div at bounding box center [836, 224] width 23 height 23
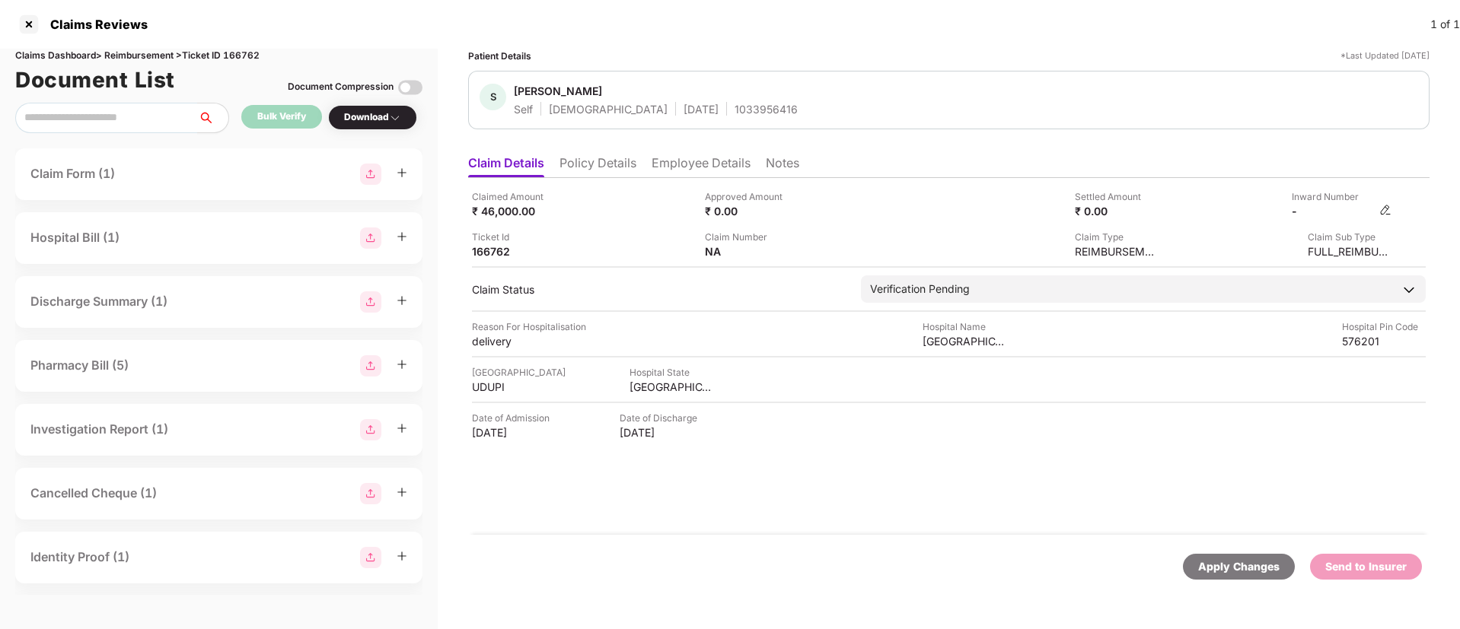
click at [1384, 210] on img at bounding box center [1385, 210] width 12 height 12
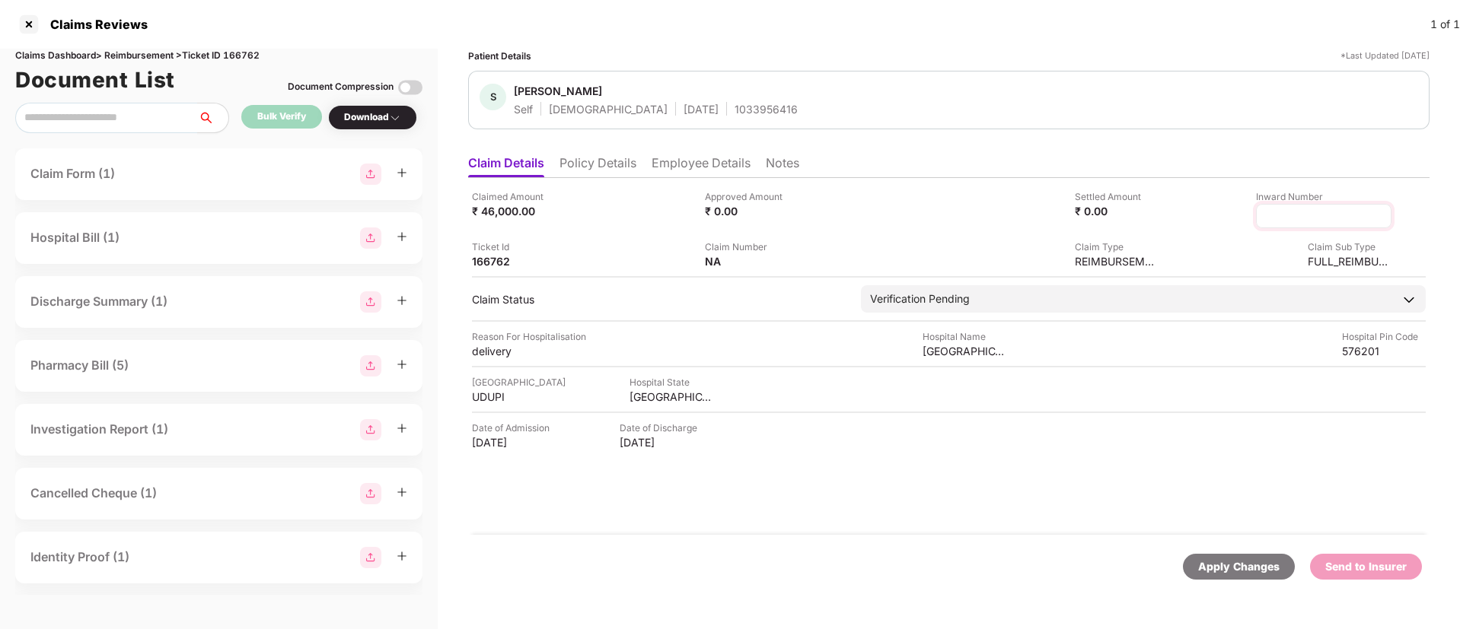
click at [1291, 215] on input at bounding box center [1324, 217] width 110 height 16
type input "**********"
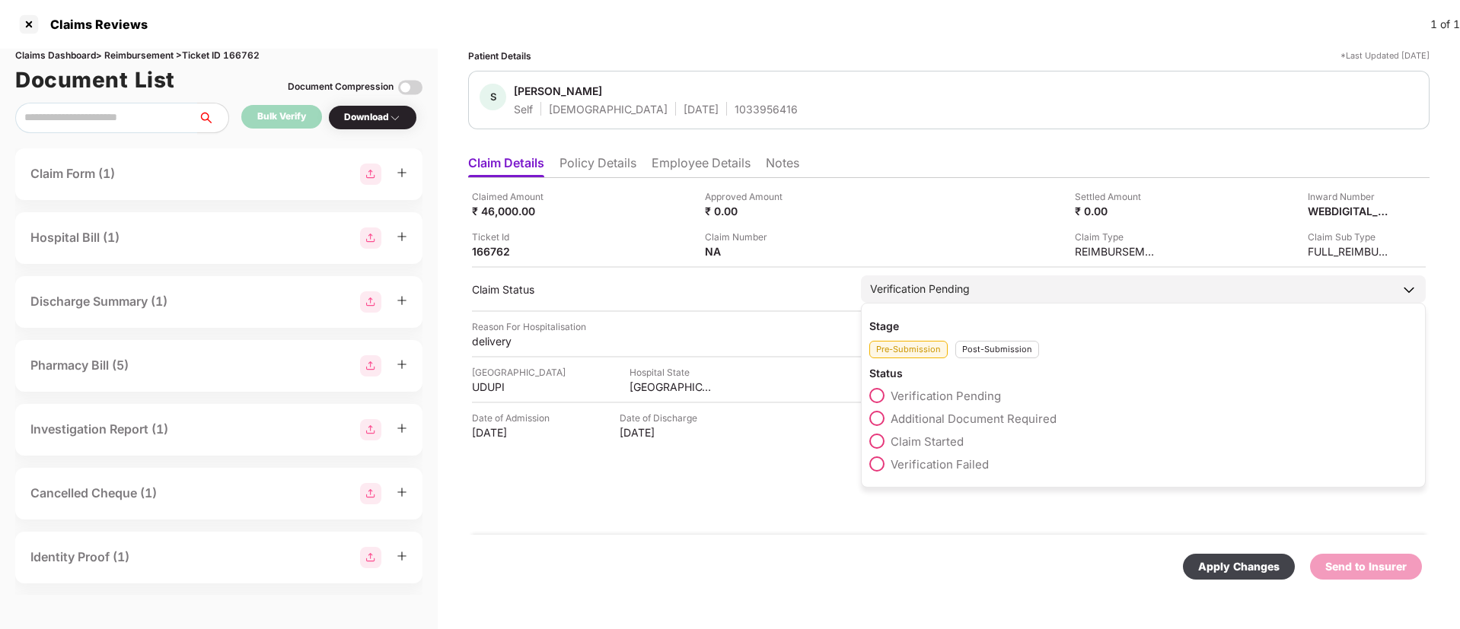
click at [992, 352] on div "Post-Submission" at bounding box center [997, 350] width 84 height 18
click at [878, 418] on span at bounding box center [876, 418] width 15 height 15
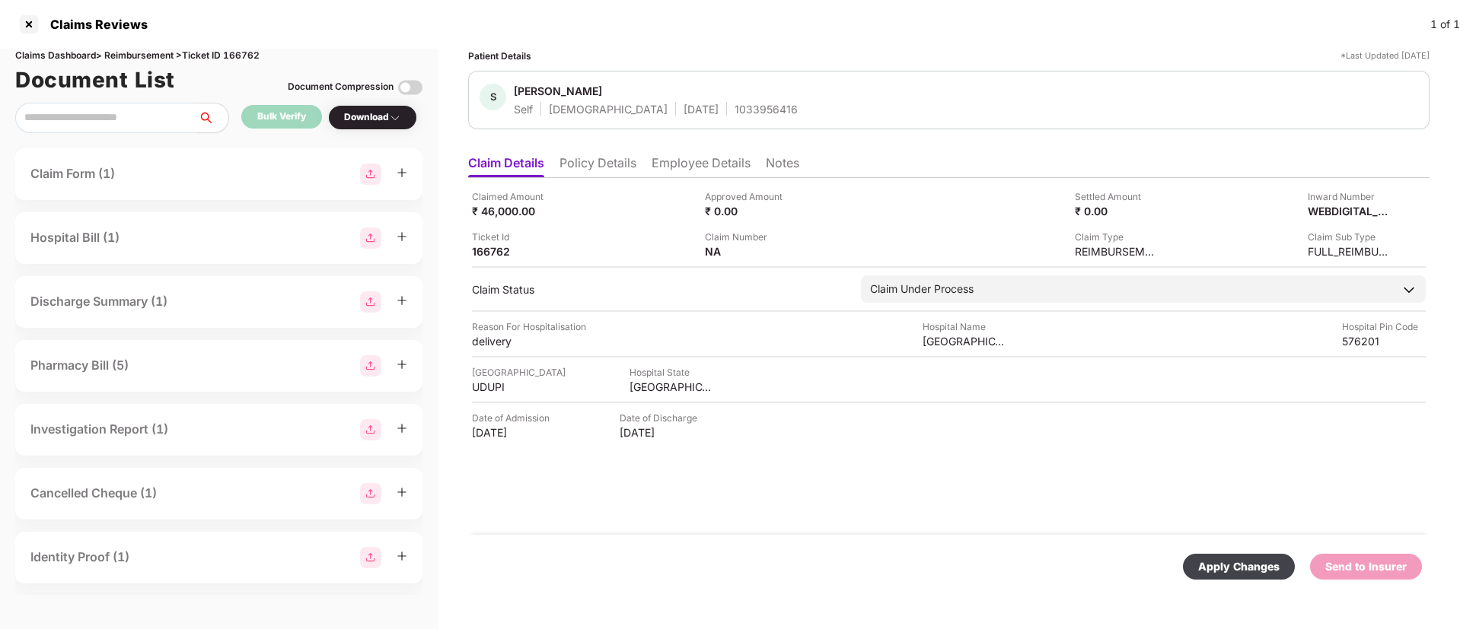
click at [1215, 556] on div "Apply Changes" at bounding box center [1239, 567] width 112 height 26
click at [734, 103] on div "1033956416" at bounding box center [765, 109] width 63 height 14
copy div "1033956416"
click at [597, 170] on li "Policy Details" at bounding box center [597, 166] width 77 height 22
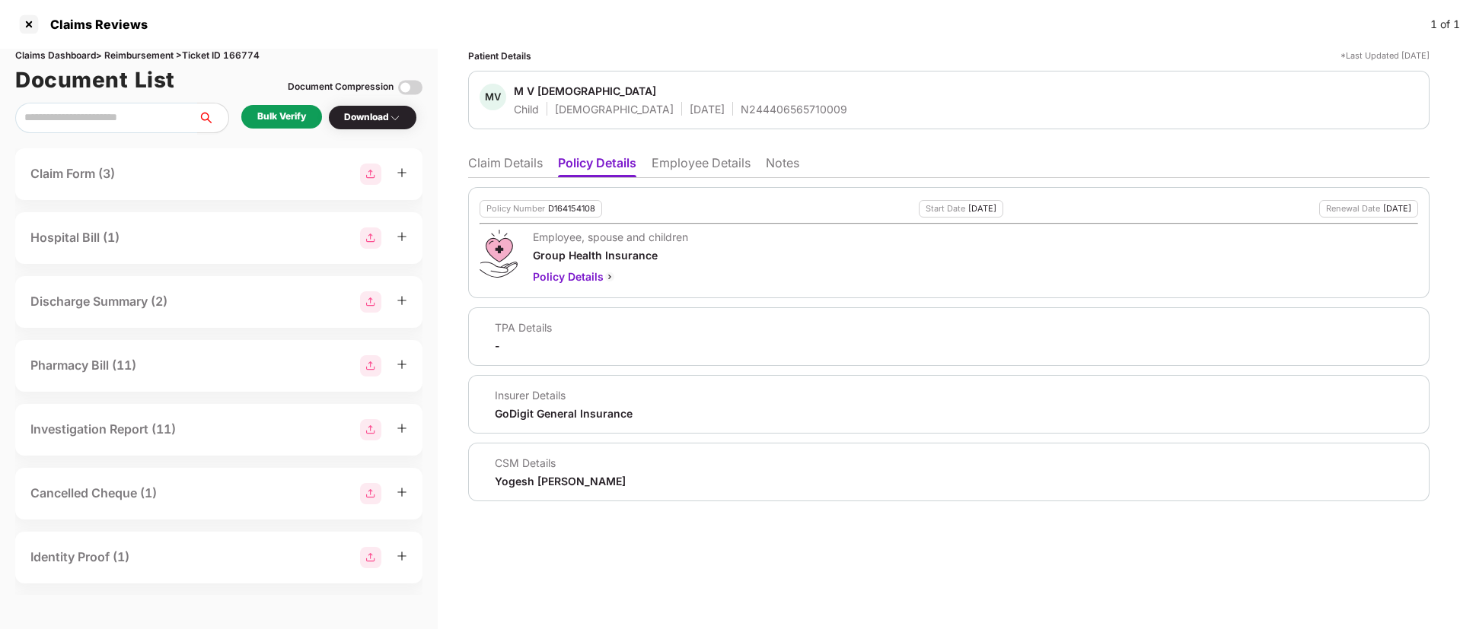
click at [559, 208] on div "D164154108" at bounding box center [571, 209] width 47 height 10
copy div "D164154108"
click at [740, 111] on div "N244406565710009" at bounding box center [793, 109] width 107 height 14
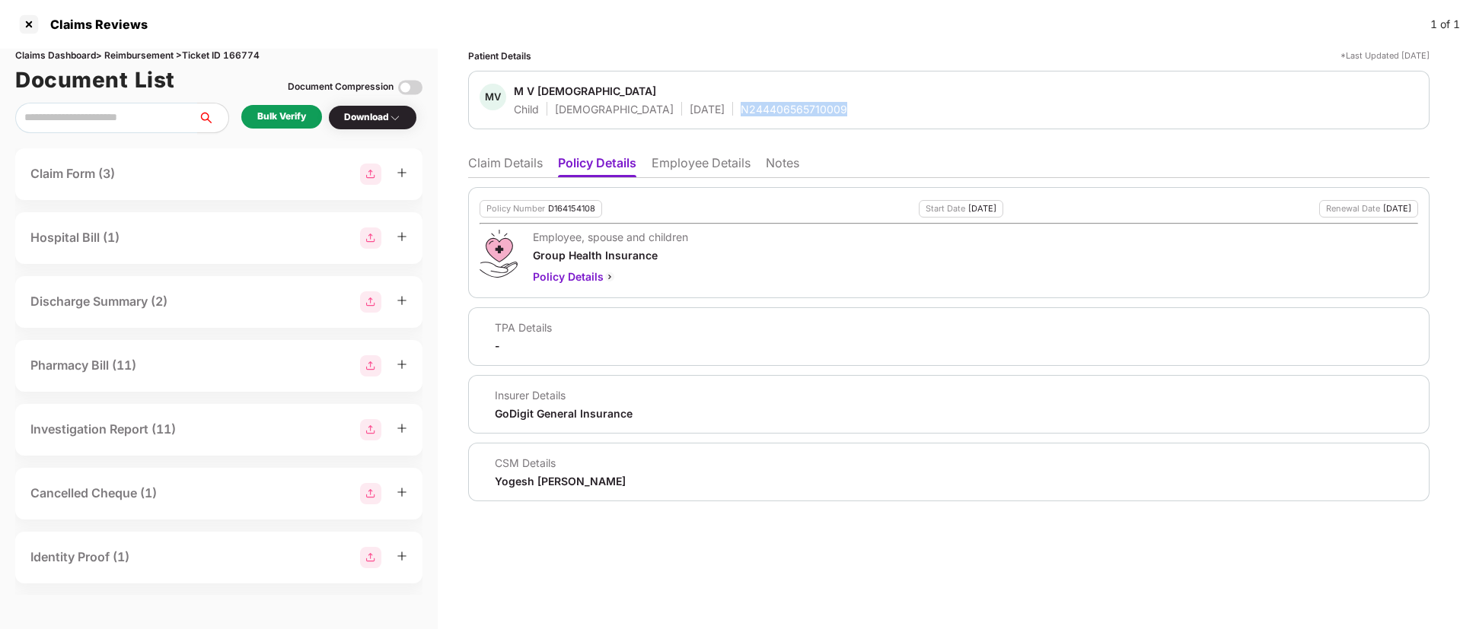
copy div "N244406565710009"
click at [792, 162] on li "Notes" at bounding box center [782, 166] width 33 height 22
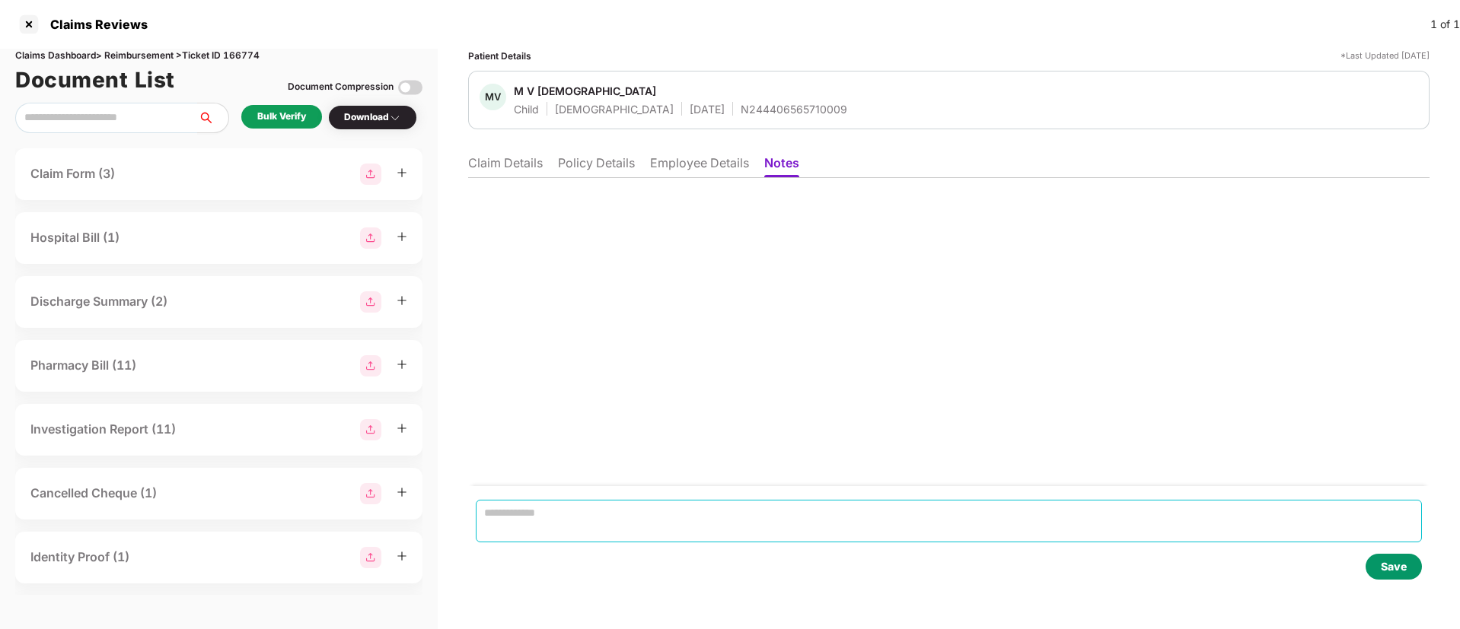
click at [527, 510] on textarea at bounding box center [949, 521] width 946 height 43
paste textarea "**********"
type textarea "**********"
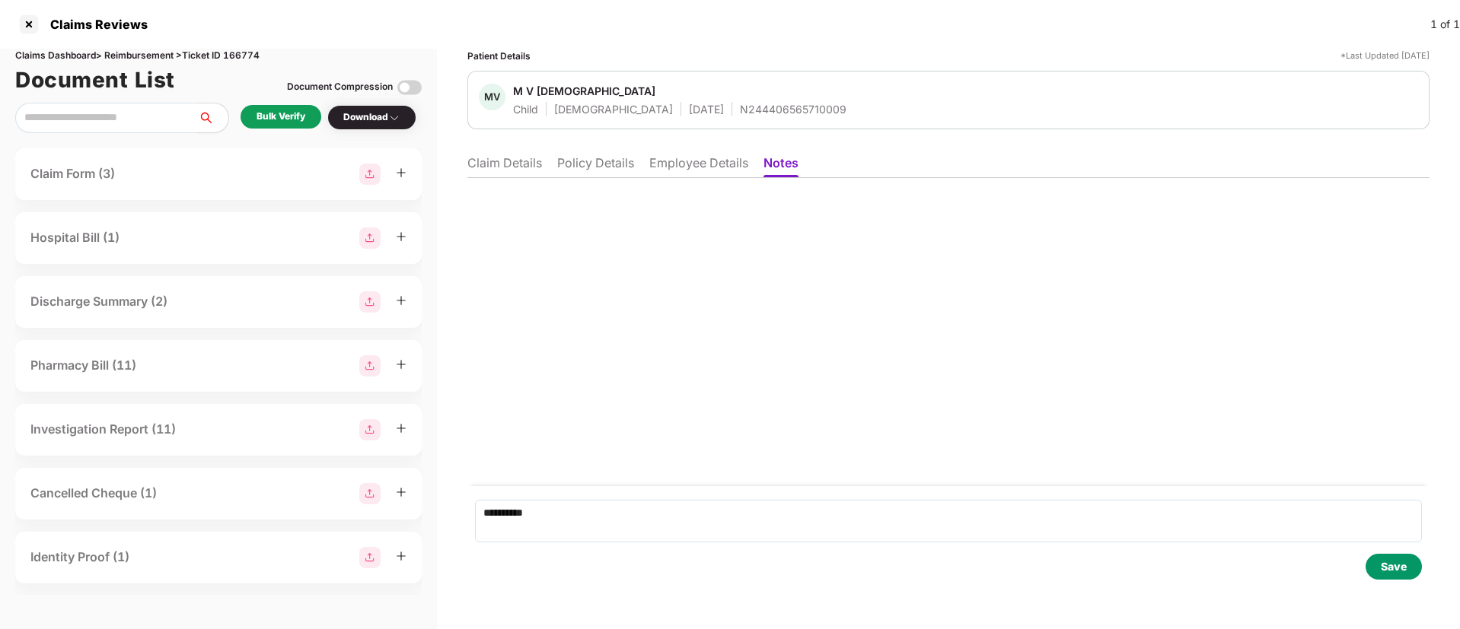
click at [1375, 572] on div "Save" at bounding box center [1393, 567] width 56 height 26
click at [509, 174] on li "Claim Details" at bounding box center [504, 166] width 75 height 22
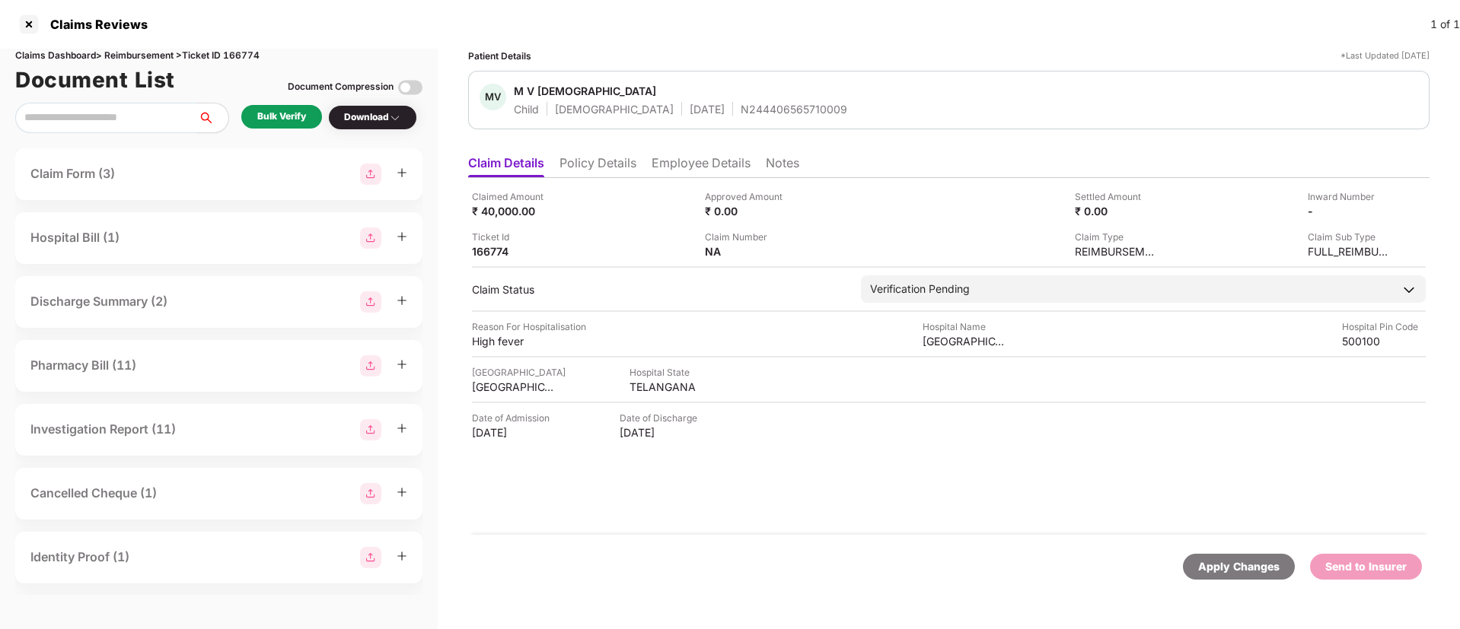
click at [788, 169] on li "Notes" at bounding box center [782, 166] width 33 height 22
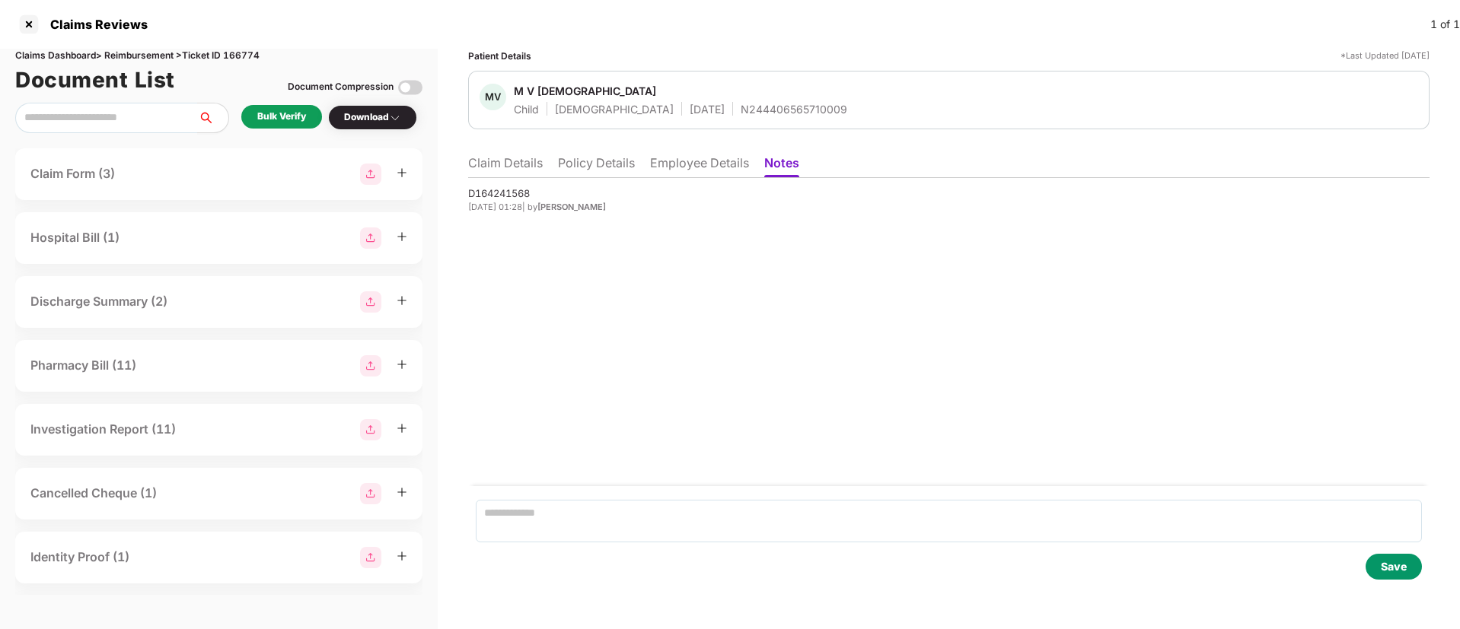
click at [16, 29] on div "Claims Reviews 1 of 1" at bounding box center [730, 24] width 1460 height 49
click at [27, 29] on div at bounding box center [29, 24] width 24 height 24
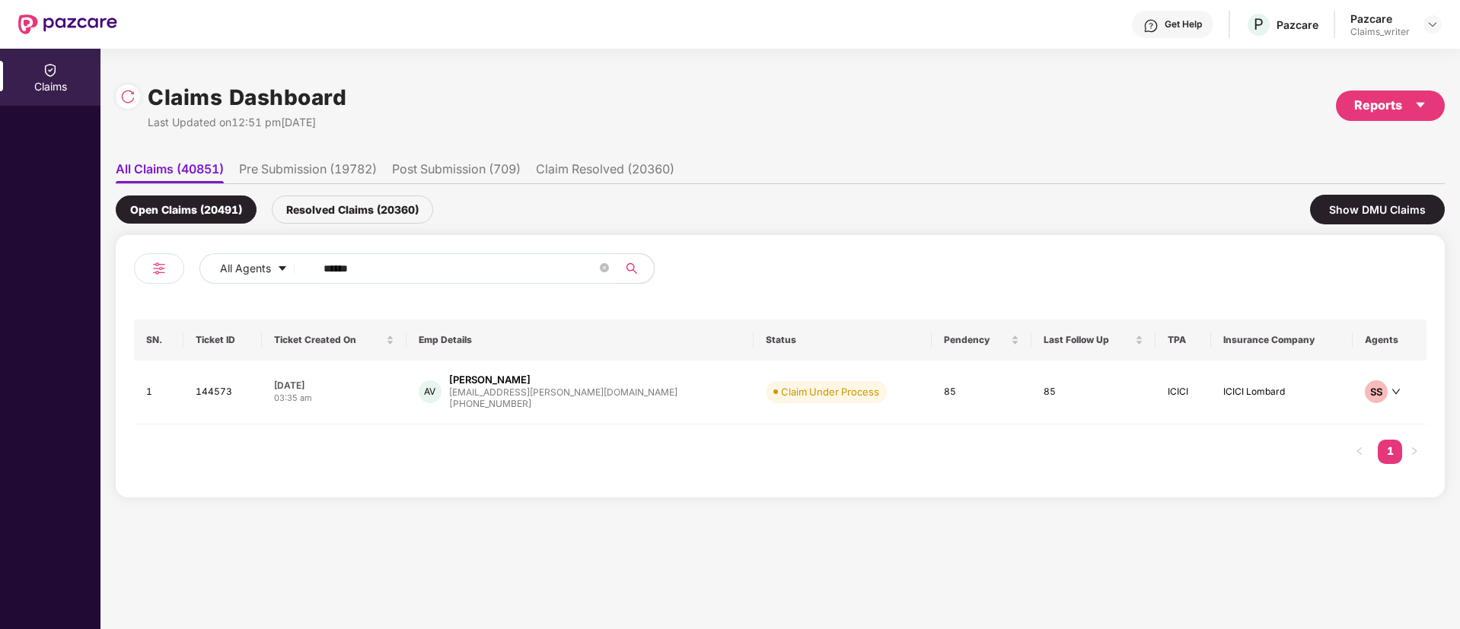
click at [861, 221] on div "Open Claims (20491) Resolved Claims (20360) Show DMU Claims" at bounding box center [780, 209] width 1329 height 51
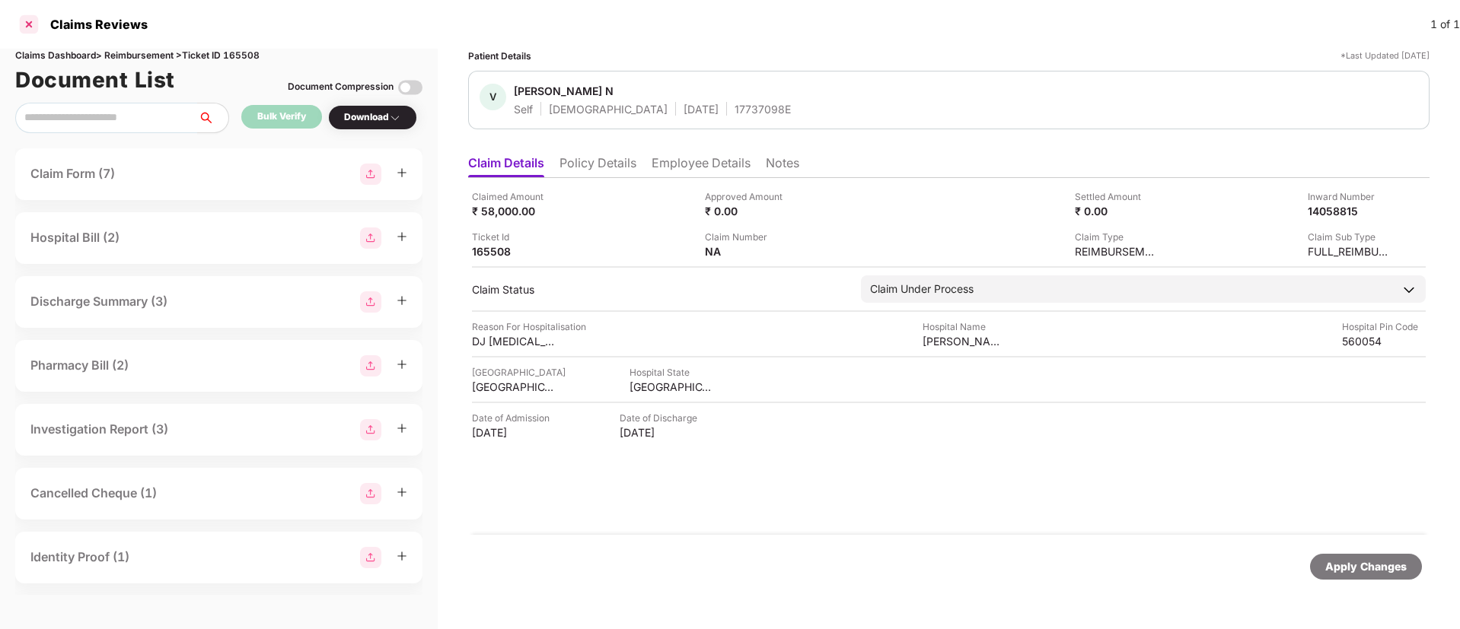
click at [31, 21] on div at bounding box center [29, 24] width 24 height 24
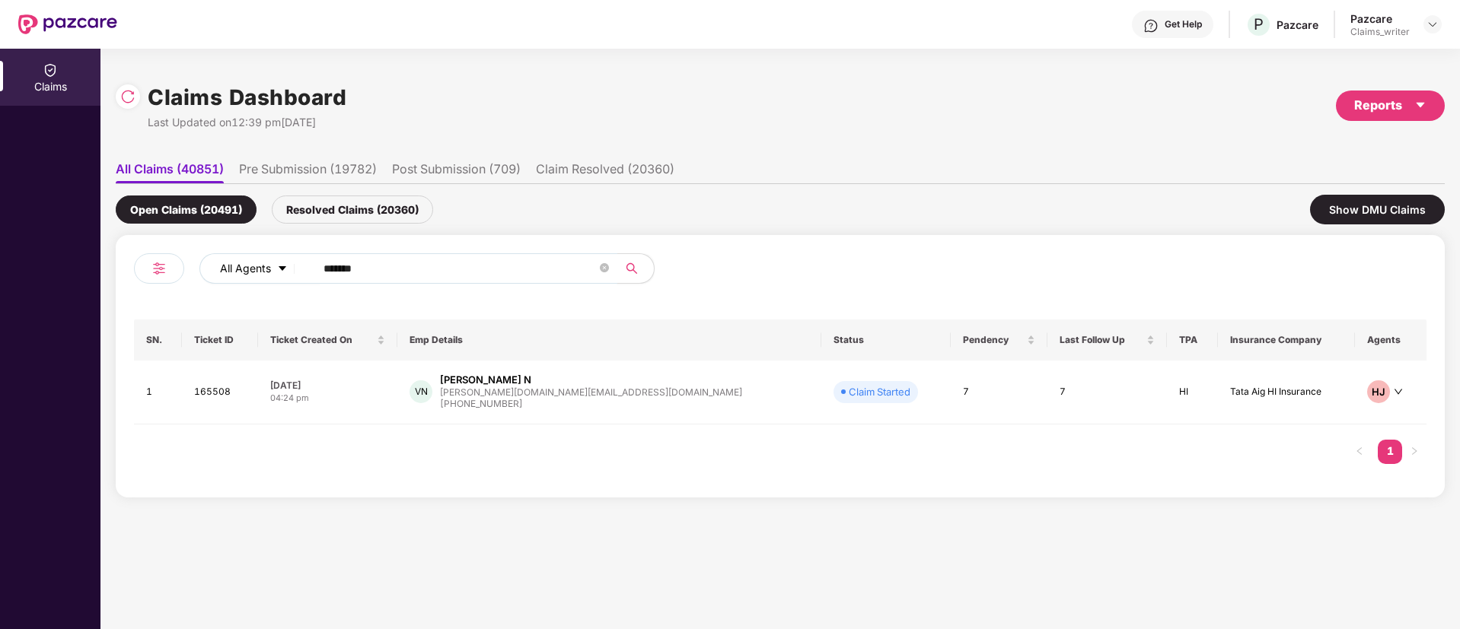
drag, startPoint x: 401, startPoint y: 274, endPoint x: 256, endPoint y: 280, distance: 144.7
click at [256, 280] on div "All Agents ******" at bounding box center [586, 268] width 775 height 30
paste input "text"
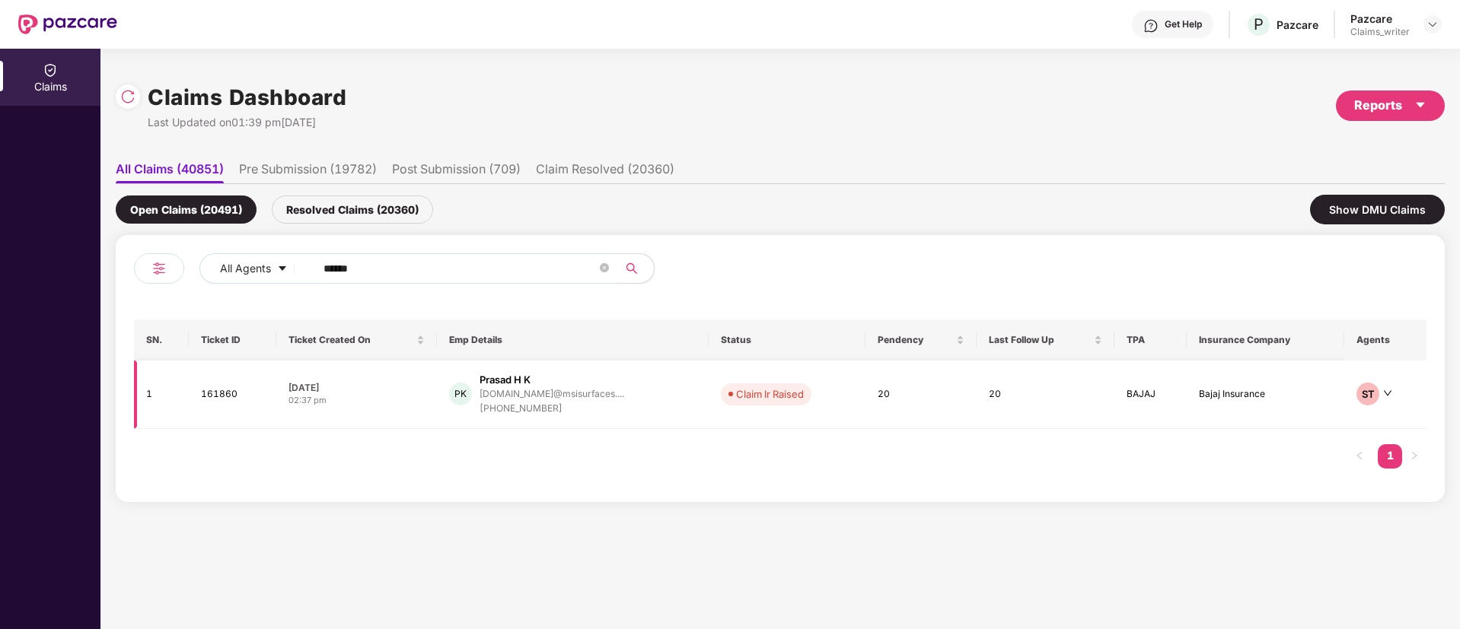
type input "******"
click at [210, 396] on td "161860" at bounding box center [232, 395] width 87 height 68
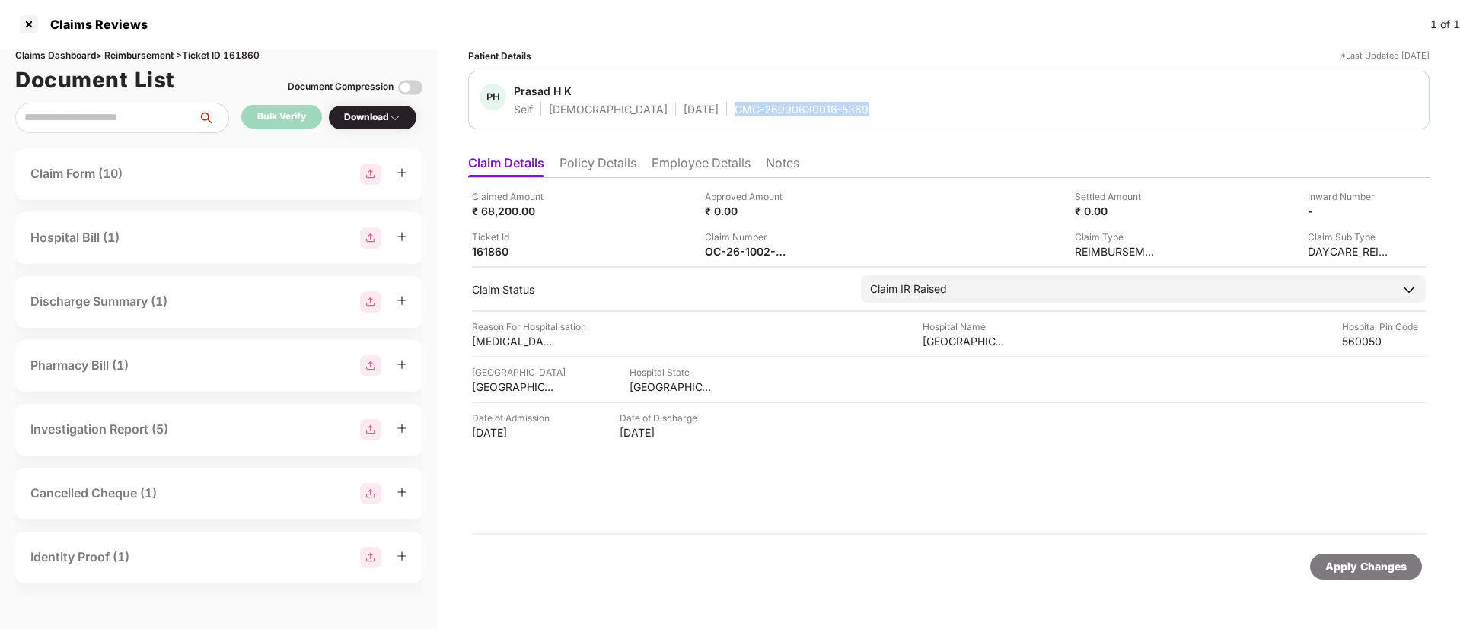
drag, startPoint x: 670, startPoint y: 111, endPoint x: 800, endPoint y: 107, distance: 130.2
click at [800, 107] on div "PH Prasad H K Self [DEMOGRAPHIC_DATA] [DATE] GMC-26990630016-5369" at bounding box center [948, 100] width 938 height 33
copy div "GMC-26990630016-5369"
